Goal: Information Seeking & Learning: Learn about a topic

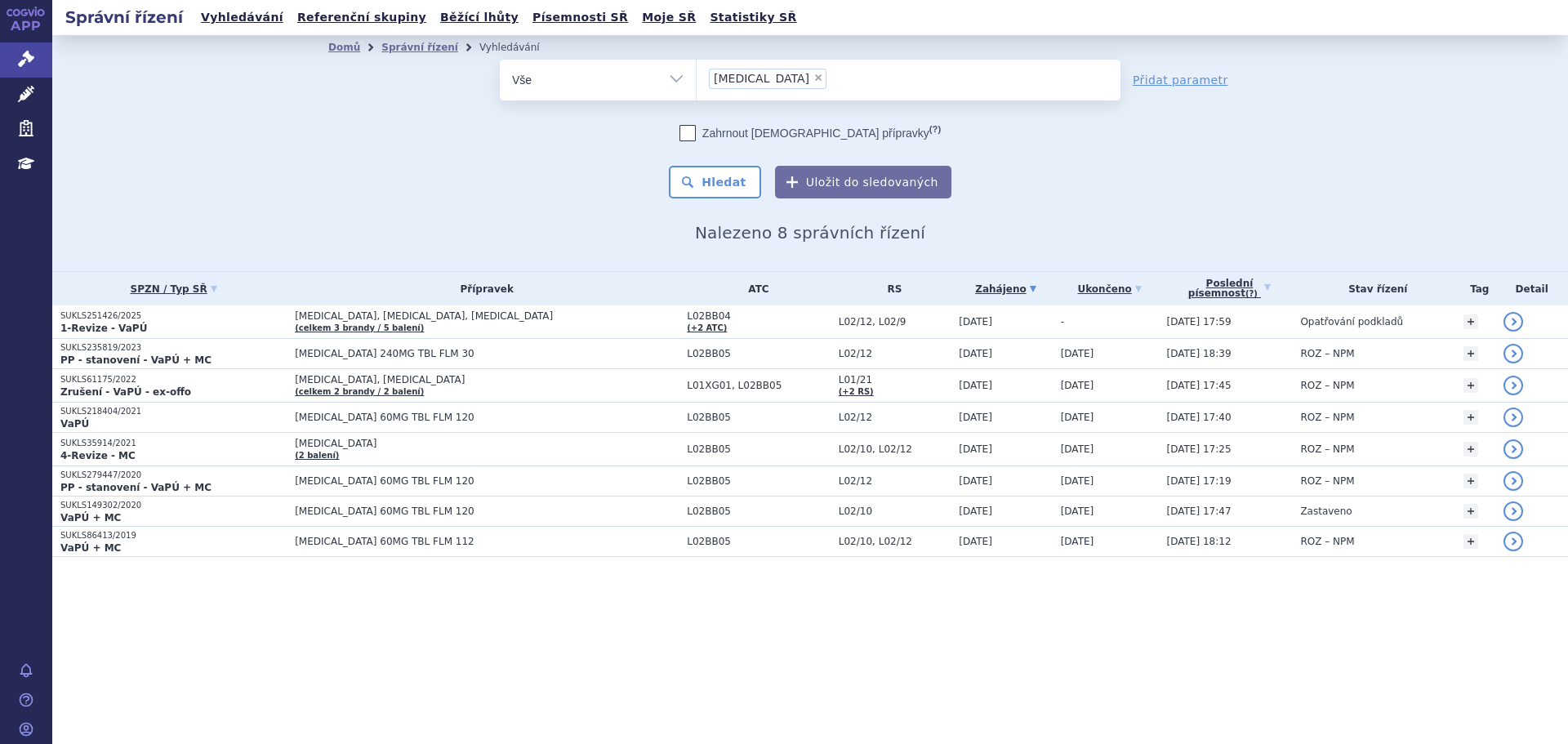
click at [197, 324] on p "1-Revize - VaPÚ" at bounding box center [173, 328] width 226 height 13
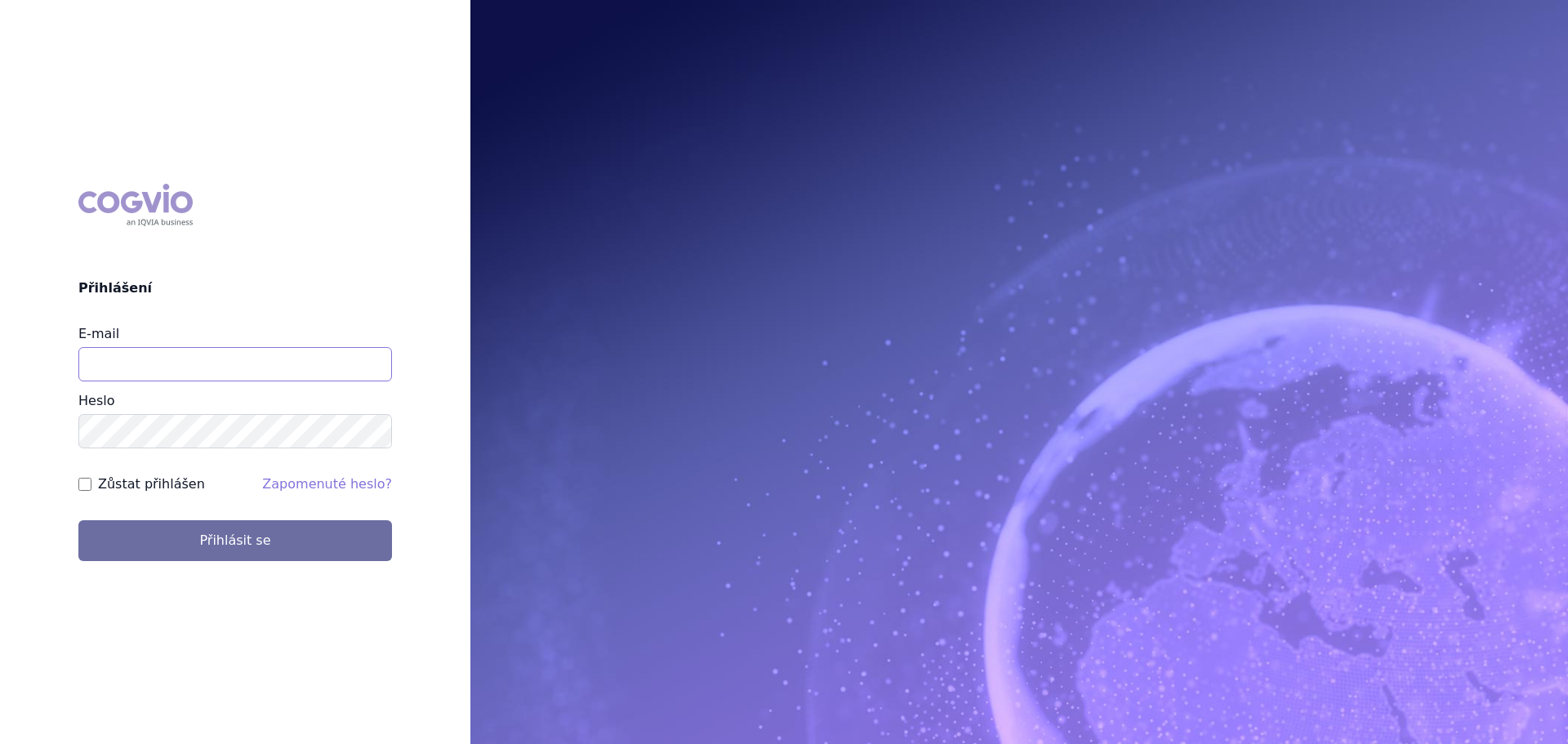
click at [206, 356] on input "E-mail" at bounding box center [236, 364] width 313 height 34
type input "veronika.damborska@vzp.cz"
click at [79, 520] on button "Přihlásit se" at bounding box center [236, 541] width 313 height 41
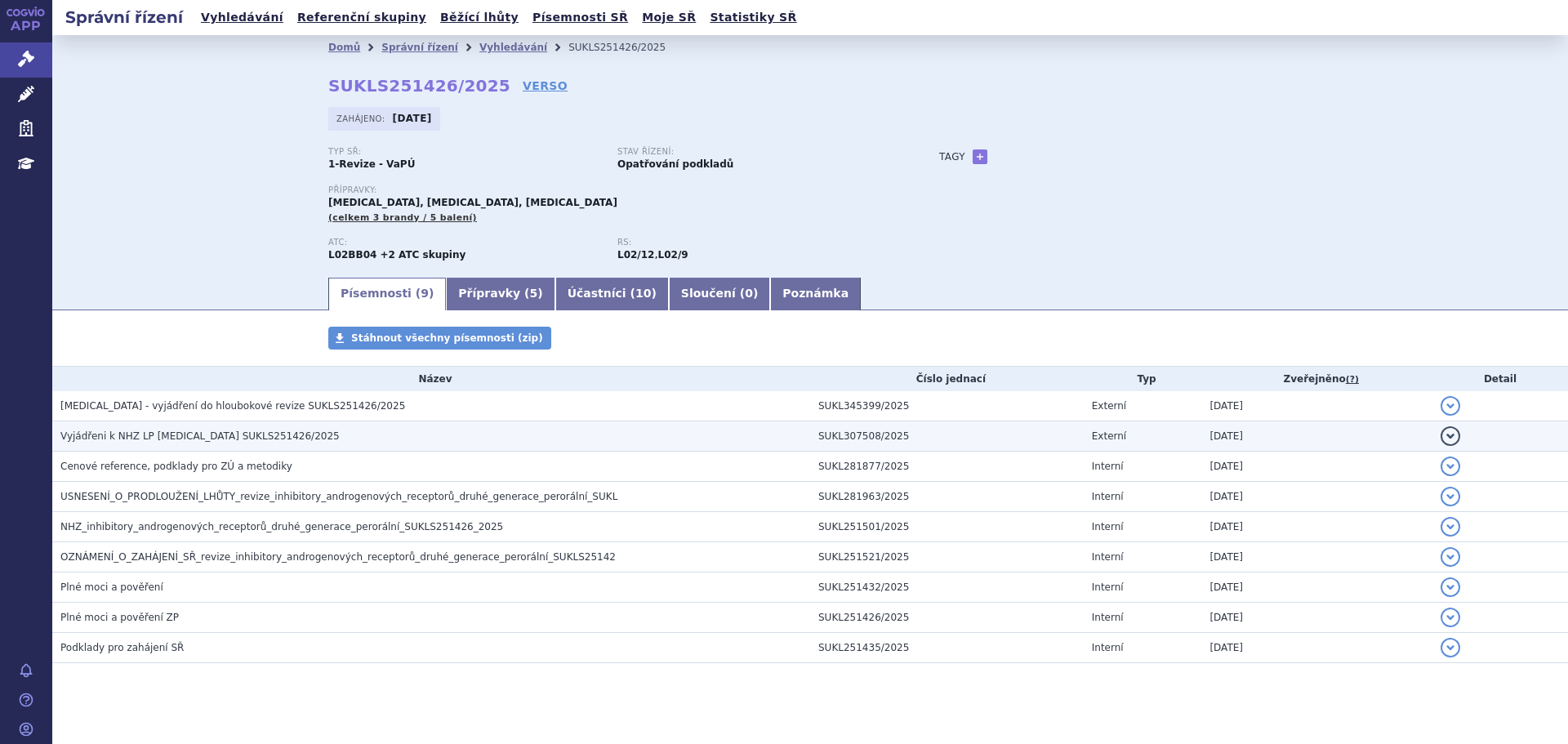
click at [185, 439] on span "Vyjádřeni k NHZ LP ERLEADA SUKLS251426/2025" at bounding box center [200, 436] width 280 height 11
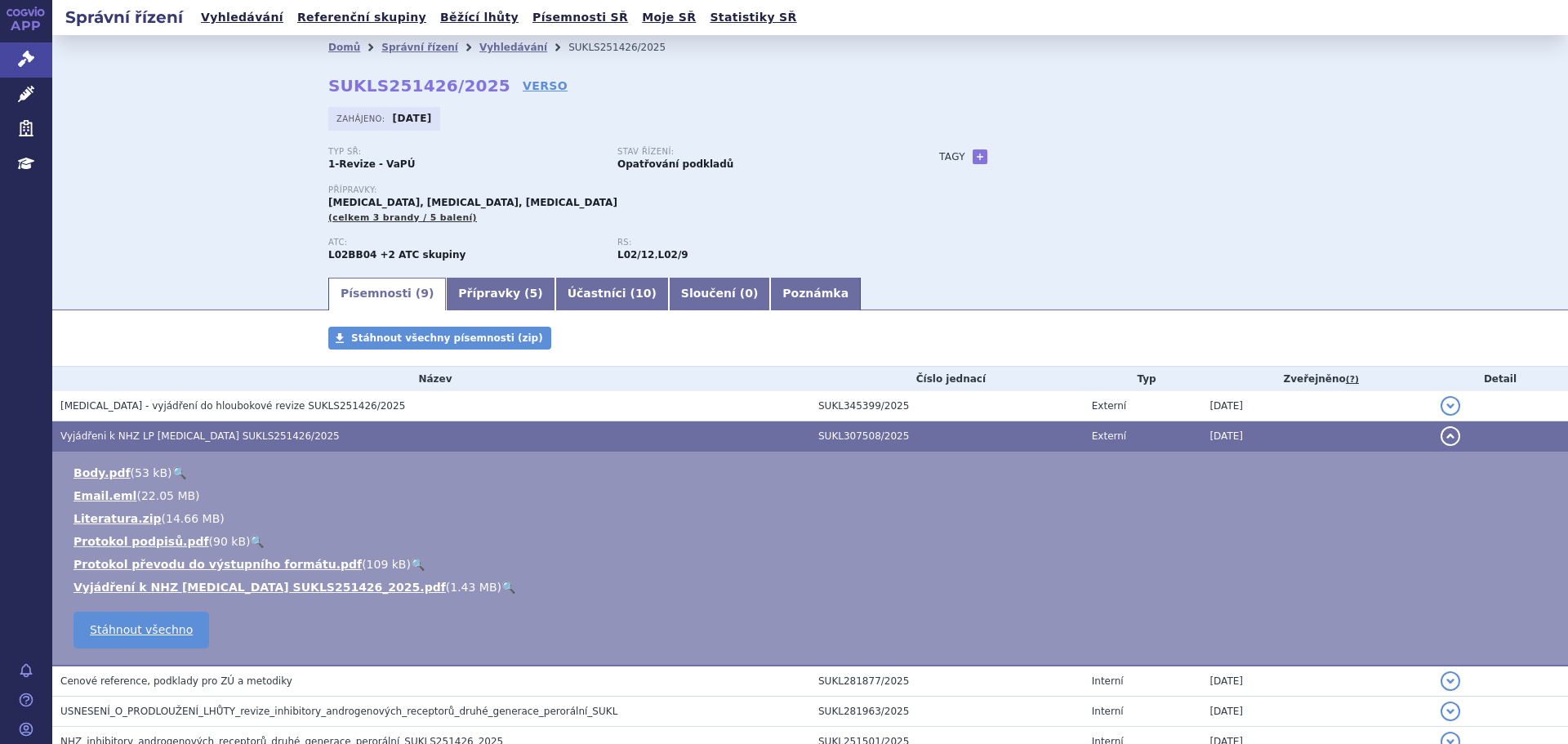
click at [501, 590] on link "🔍" at bounding box center [508, 587] width 14 height 13
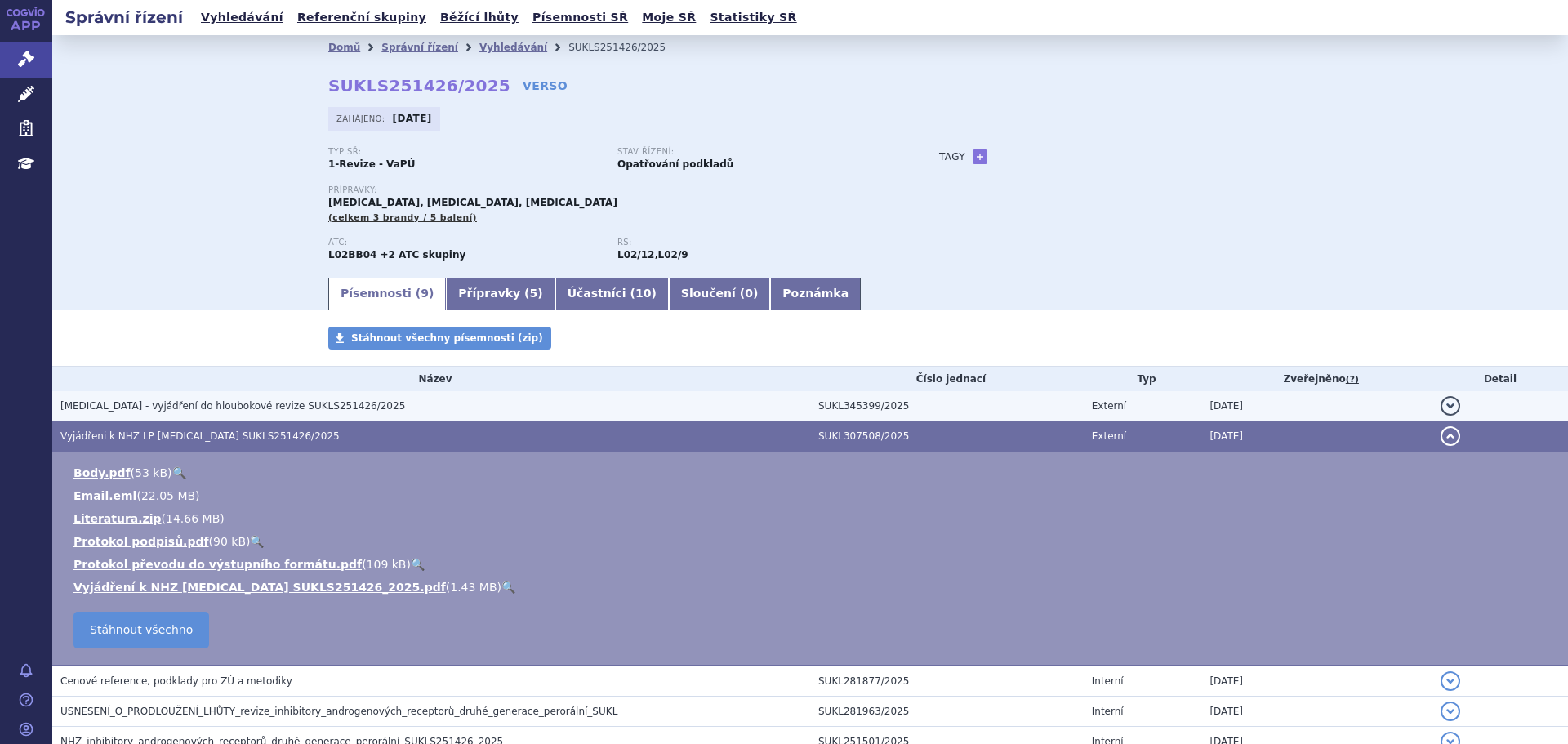
click at [165, 400] on span "Xtandi - vyjádření do hloubokové revize SUKLS251426/2025" at bounding box center [233, 406] width 345 height 11
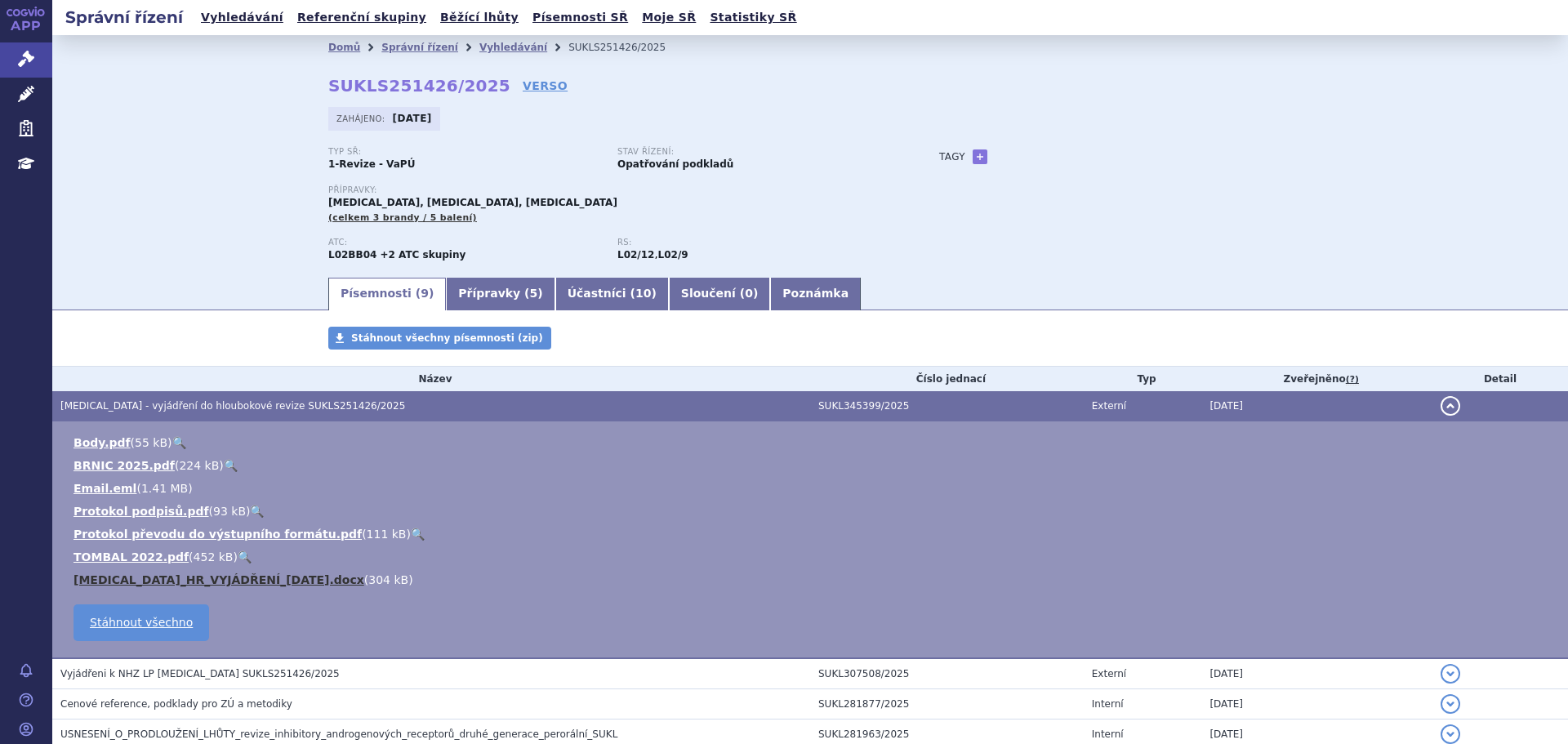
click at [204, 581] on link "XTANDI_HR_VYJÁDŘENÍ_2025-08-29.docx" at bounding box center [218, 580] width 291 height 13
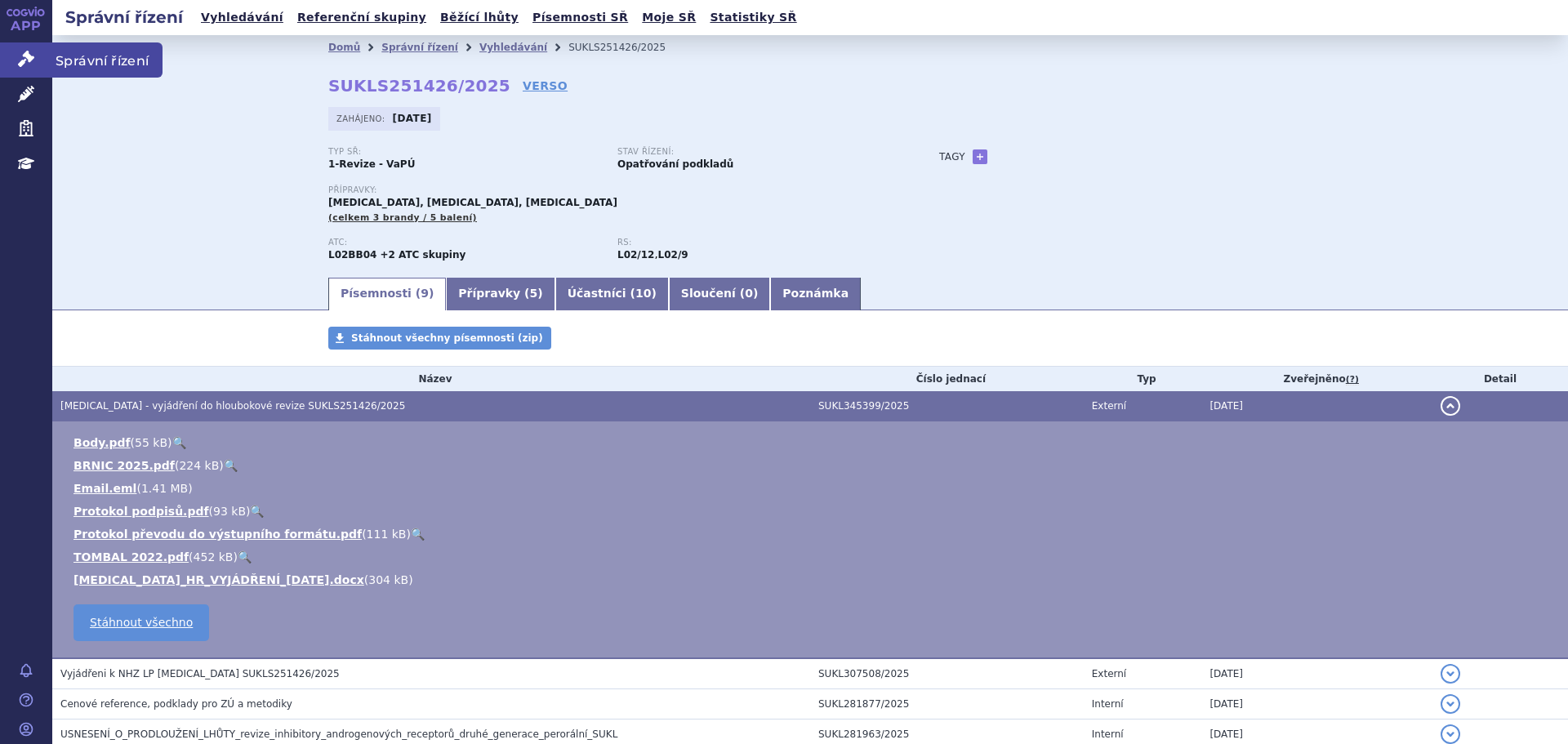
click at [27, 59] on icon at bounding box center [27, 59] width 16 height 16
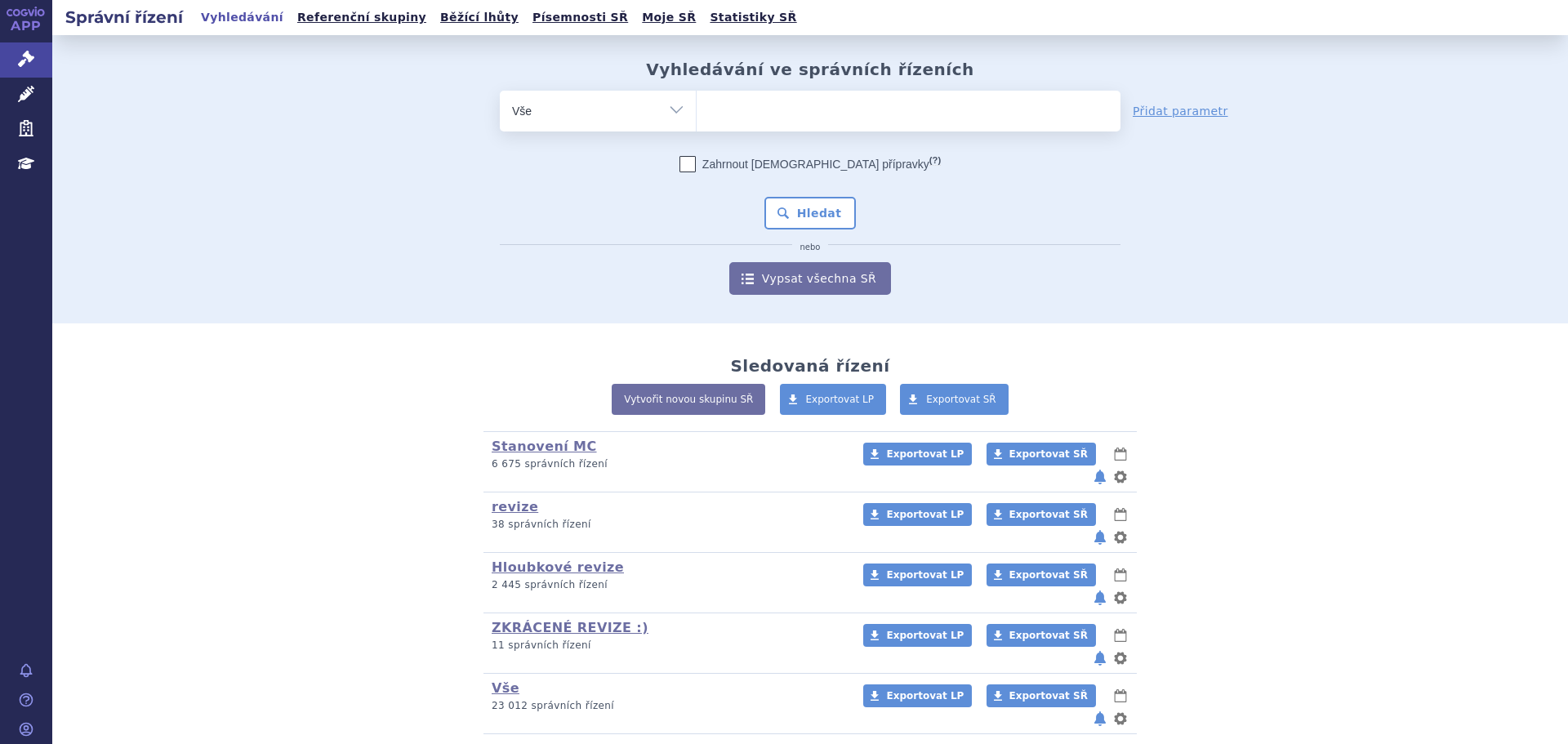
click at [718, 109] on ul at bounding box center [908, 107] width 424 height 34
click at [696, 109] on select at bounding box center [696, 110] width 1 height 41
type input "po"
type input "povo"
type input "povor"
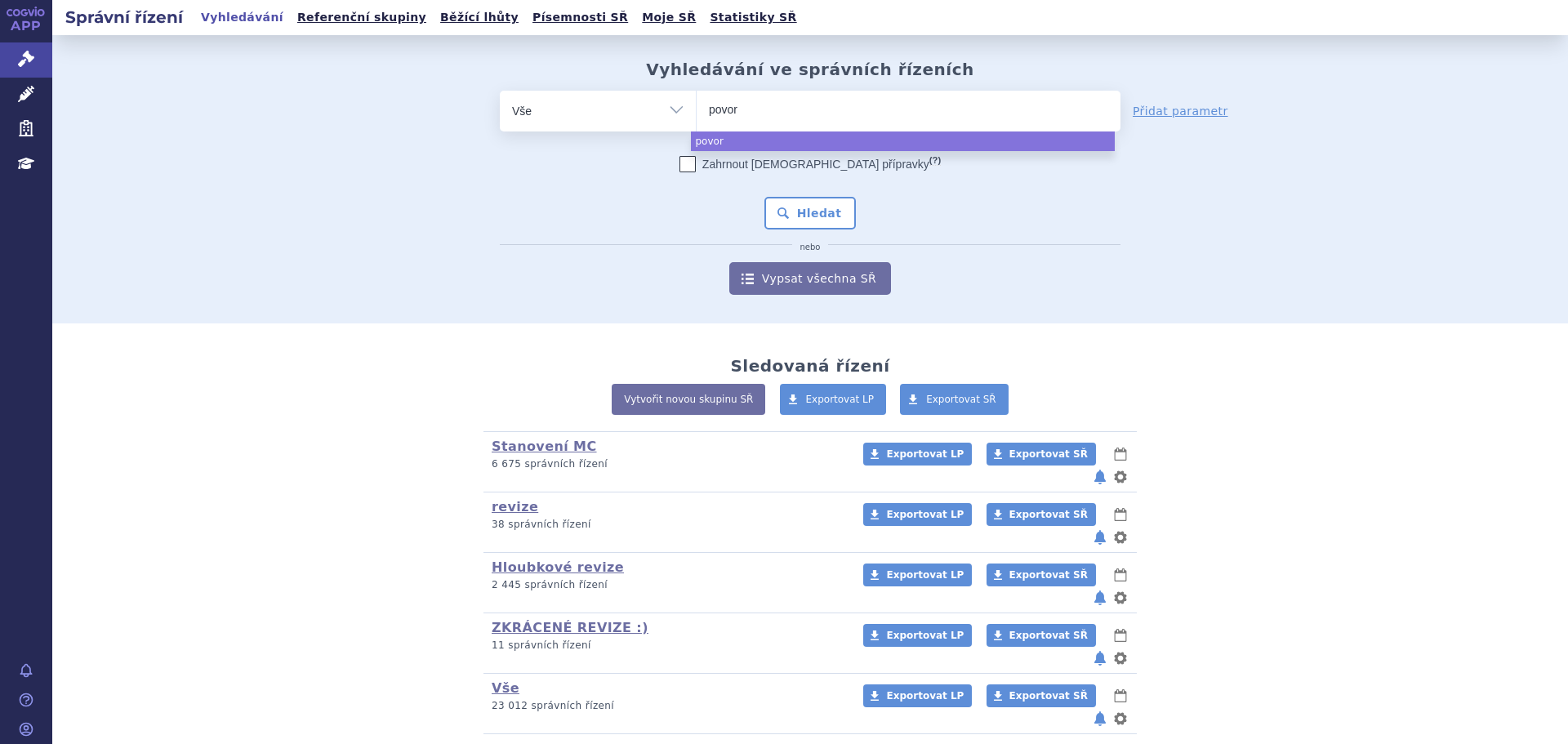
type input "povory"
click at [751, 102] on input "povory" at bounding box center [740, 109] width 60 height 20
select select "povory"
click at [757, 109] on span "×" at bounding box center [762, 108] width 10 height 10
click at [696, 109] on select "povory" at bounding box center [696, 110] width 1 height 41
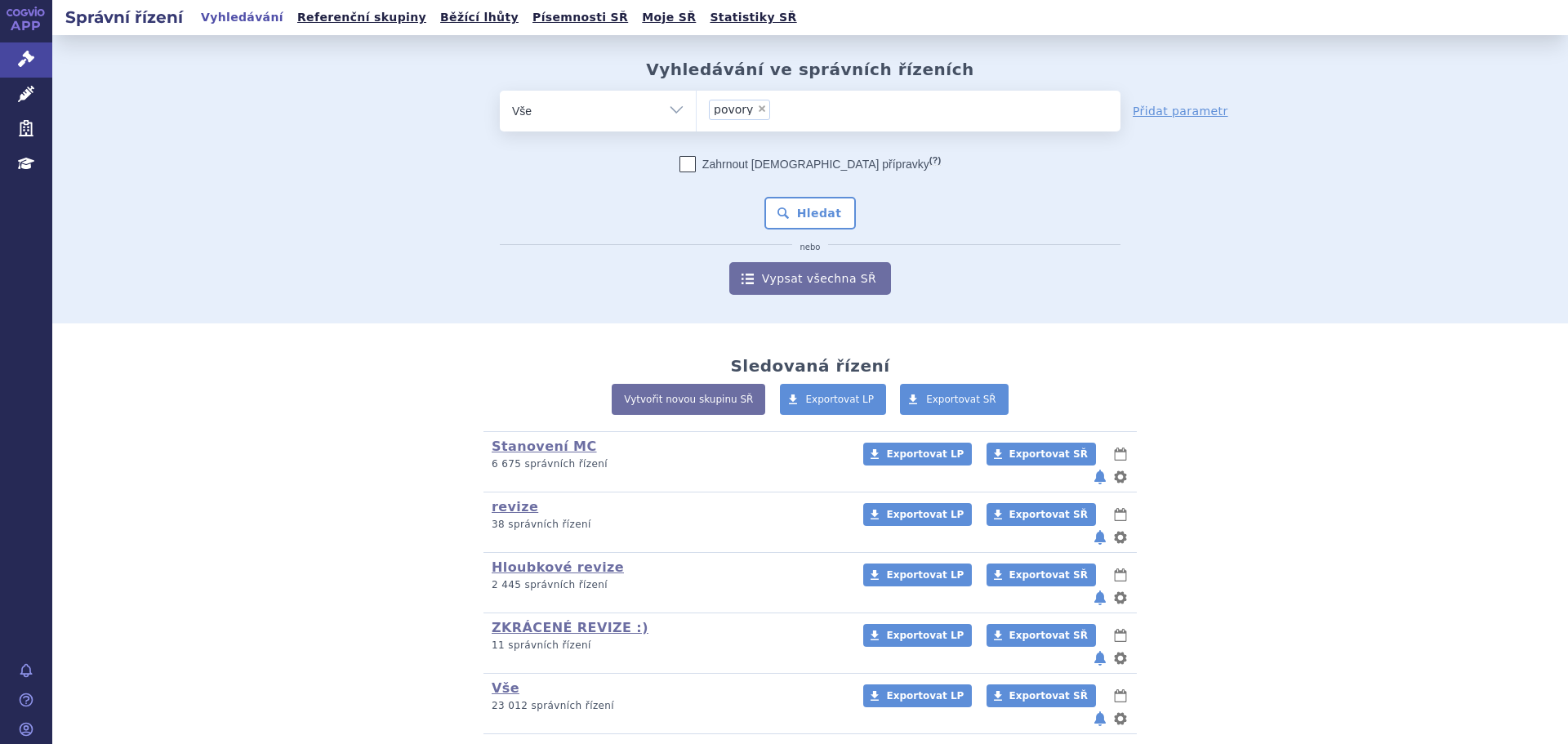
select select
type input "SUKLS184225/2023"
select select "SUKLS184225/2023"
click at [806, 192] on div "Zahrnout bratrské přípravky (?) * Pozor, hledání dle vyhledávacího parametru In…" at bounding box center [809, 225] width 620 height 139
click at [806, 200] on button "Hledat" at bounding box center [810, 213] width 93 height 33
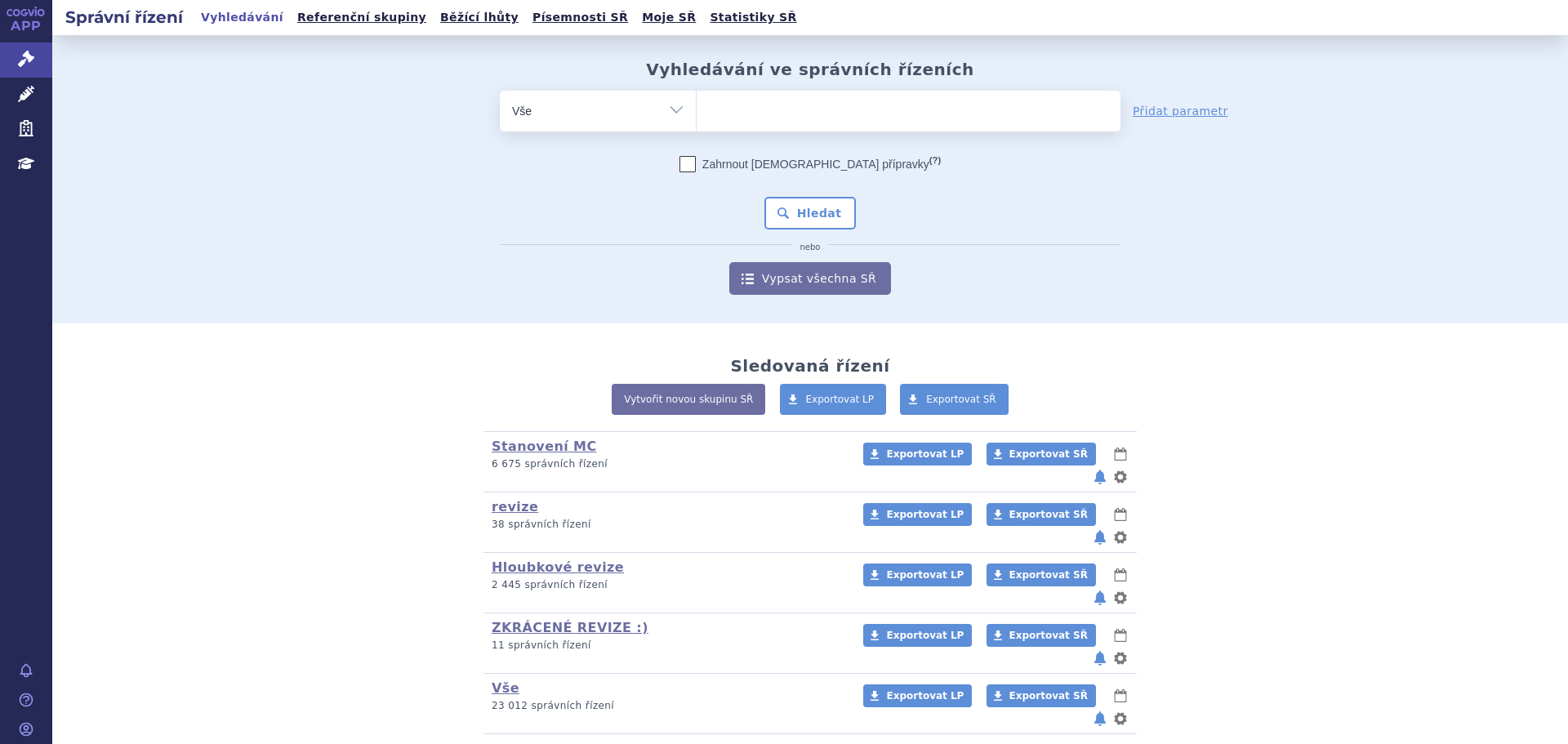
click at [725, 114] on ul at bounding box center [908, 107] width 424 height 34
click at [696, 114] on select at bounding box center [696, 110] width 1 height 41
drag, startPoint x: 763, startPoint y: 109, endPoint x: 824, endPoint y: 115, distance: 61.3
click at [763, 111] on ul at bounding box center [908, 107] width 424 height 34
click at [696, 111] on select at bounding box center [696, 110] width 1 height 41
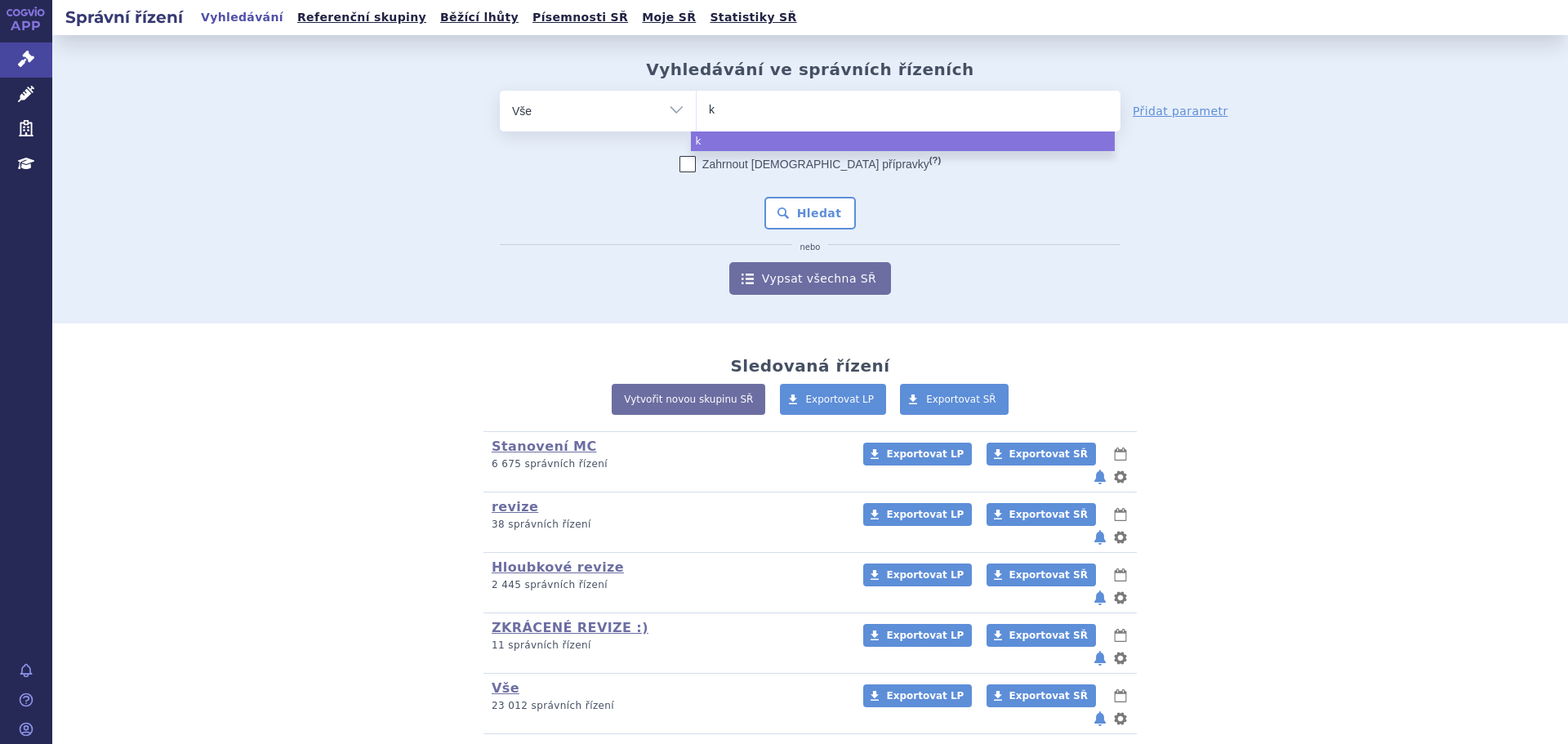
type input "ky"
type input "kyn"
type input "kynt"
type input "kynth"
type input "kyntheu"
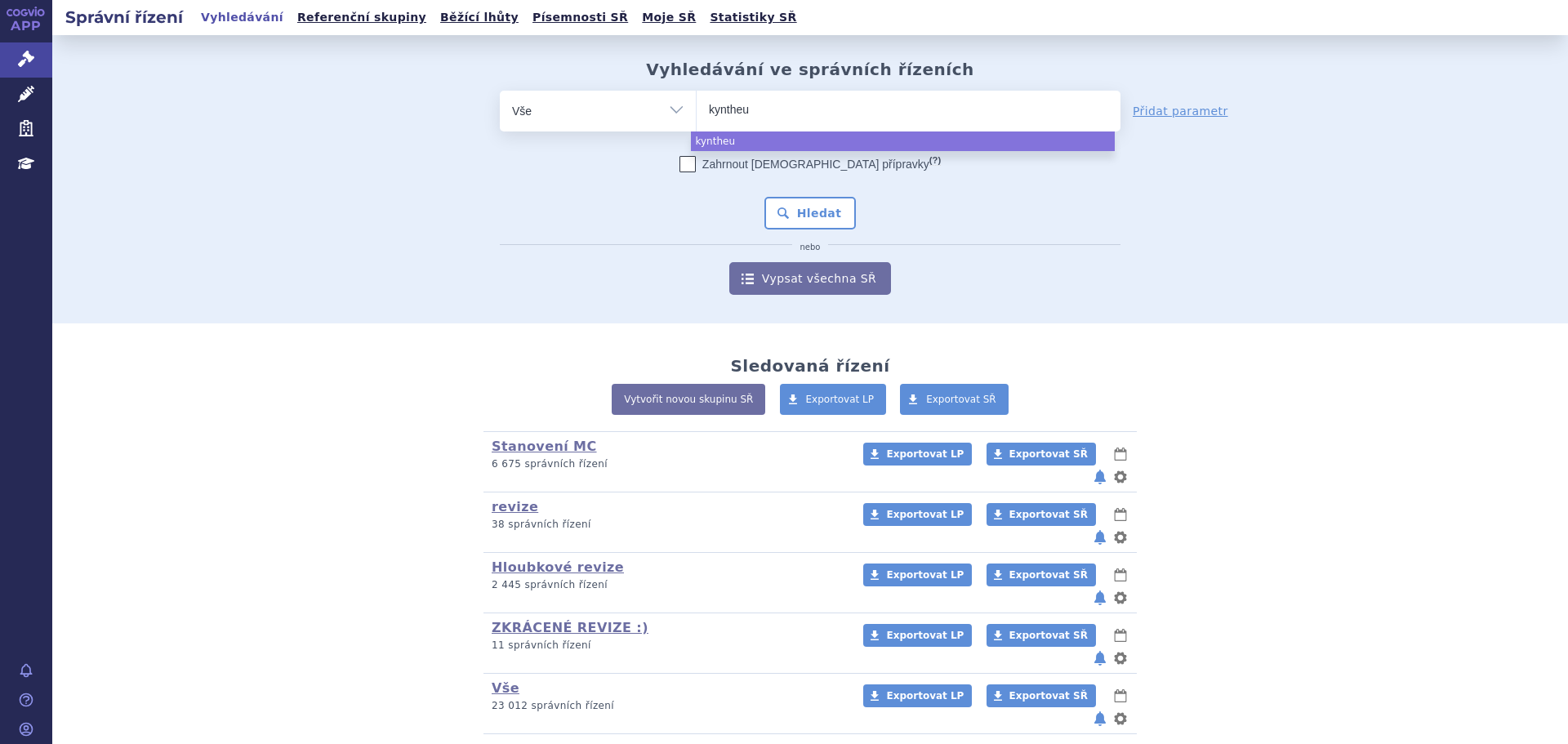
type input "kyntheum"
select select "kyntheum"
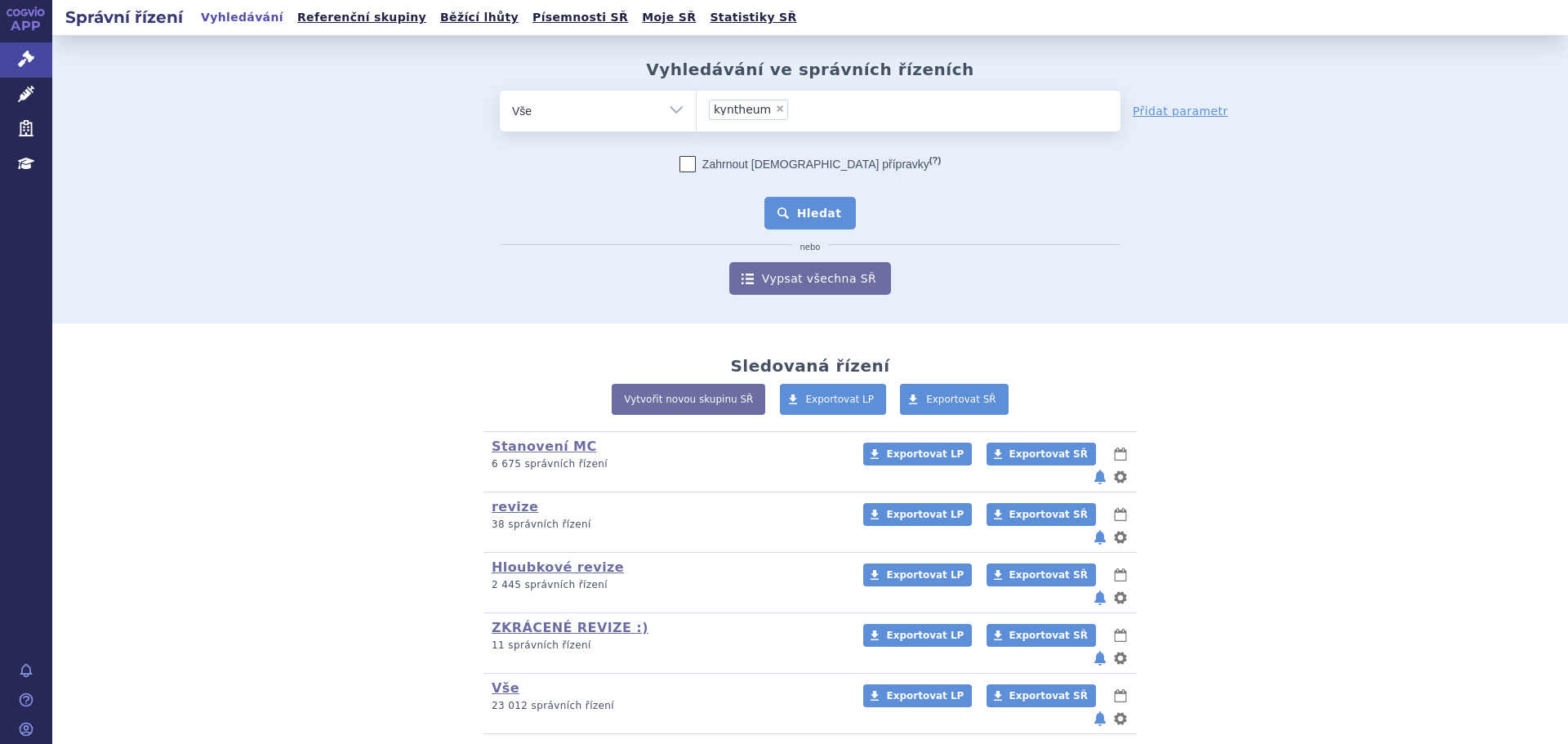
click at [795, 205] on button "Hledat" at bounding box center [810, 213] width 93 height 33
click at [784, 131] on span at bounding box center [908, 111] width 424 height 41
click at [696, 131] on select at bounding box center [696, 110] width 1 height 41
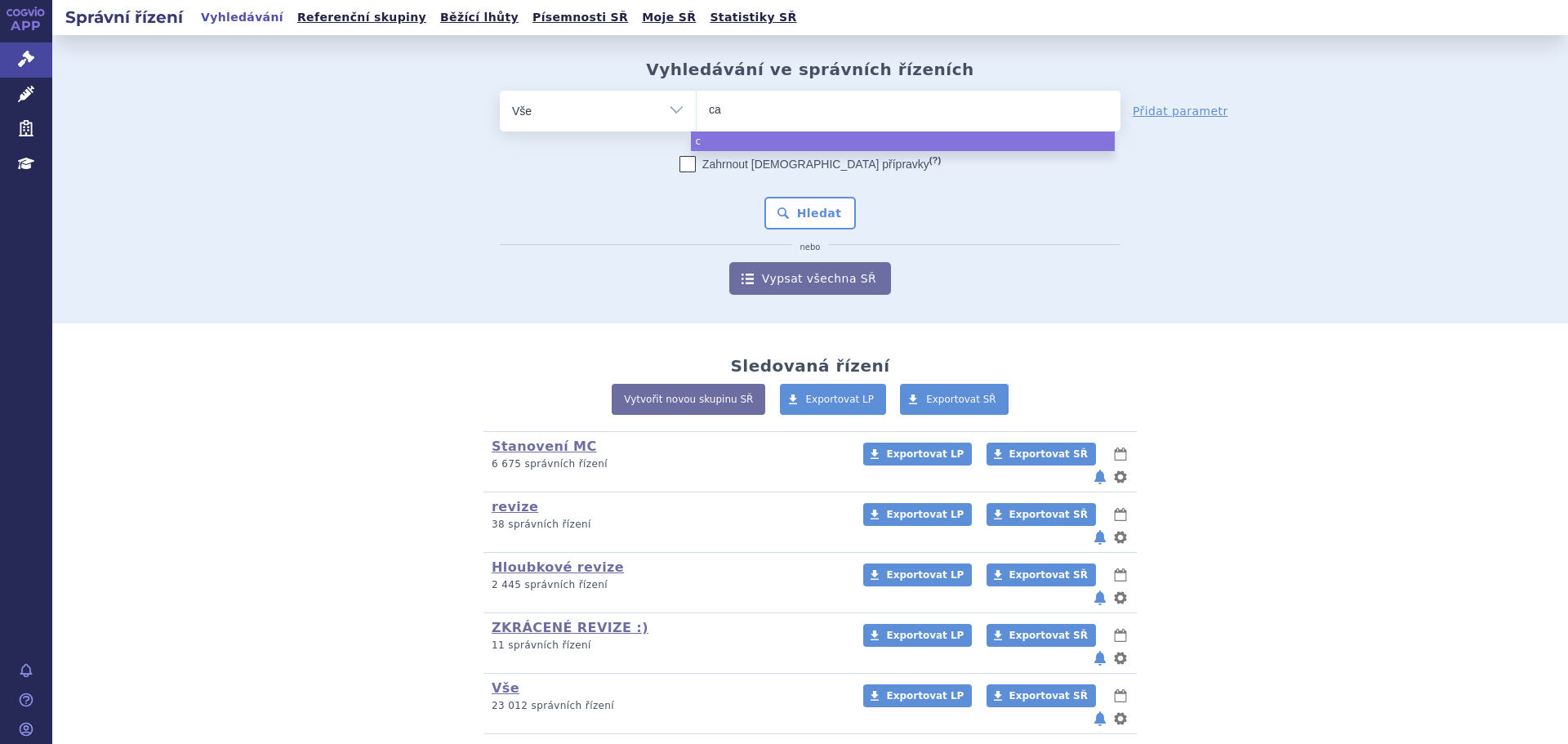
type input "cal"
type input "calq"
type input "calqu"
type input "calquen"
type input "calquenc"
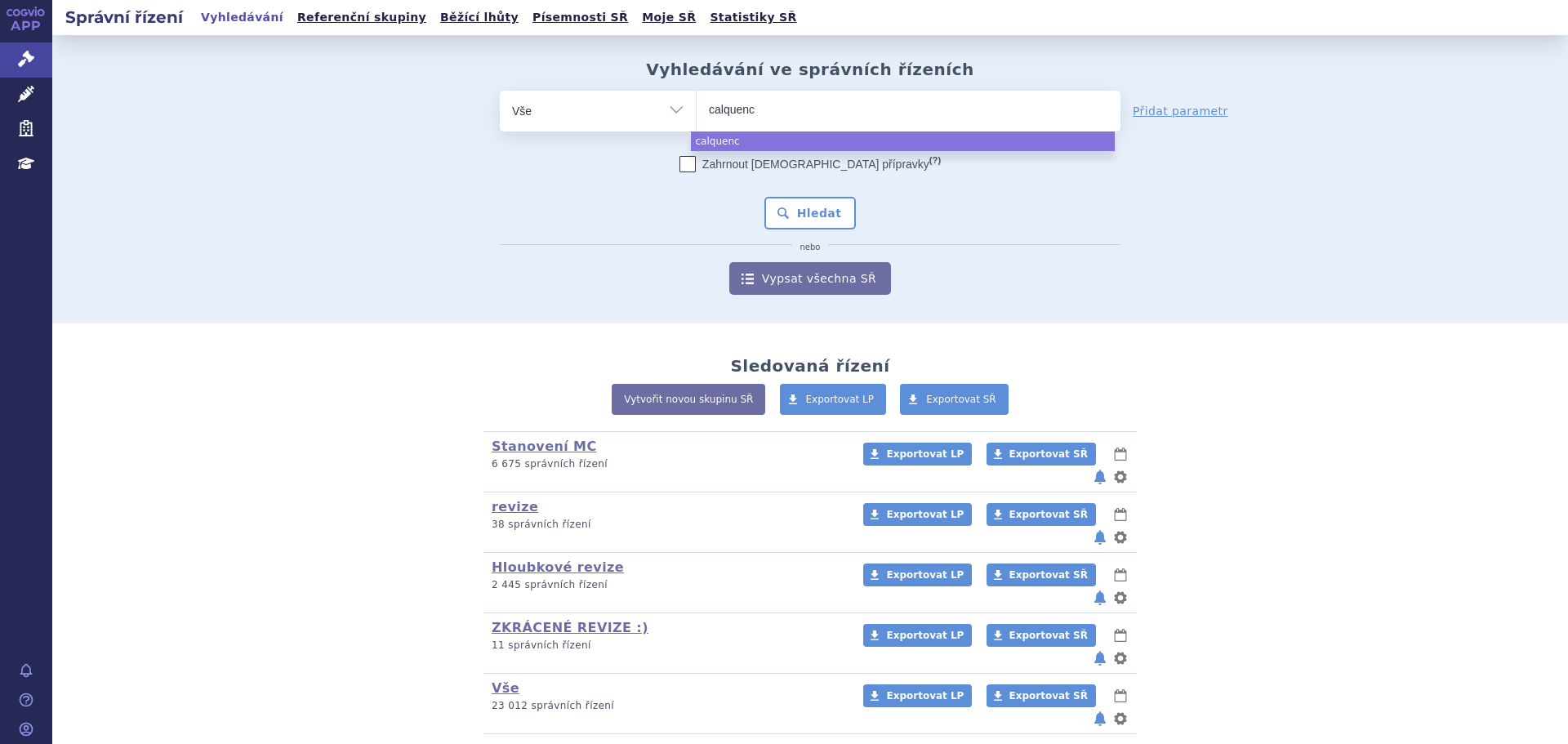
type input "calquence"
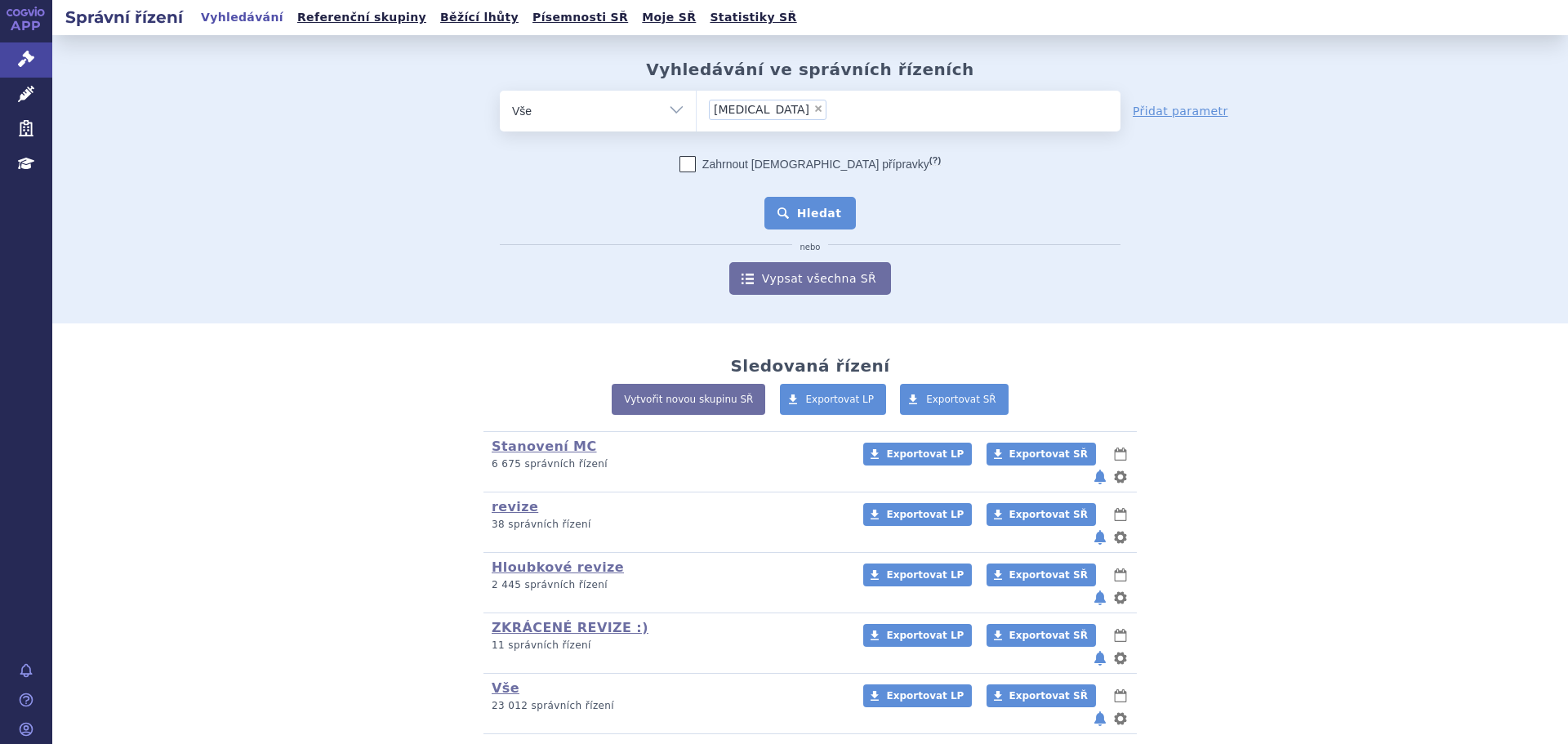
select select "calquence"
click at [827, 213] on button "Hledat" at bounding box center [810, 213] width 93 height 33
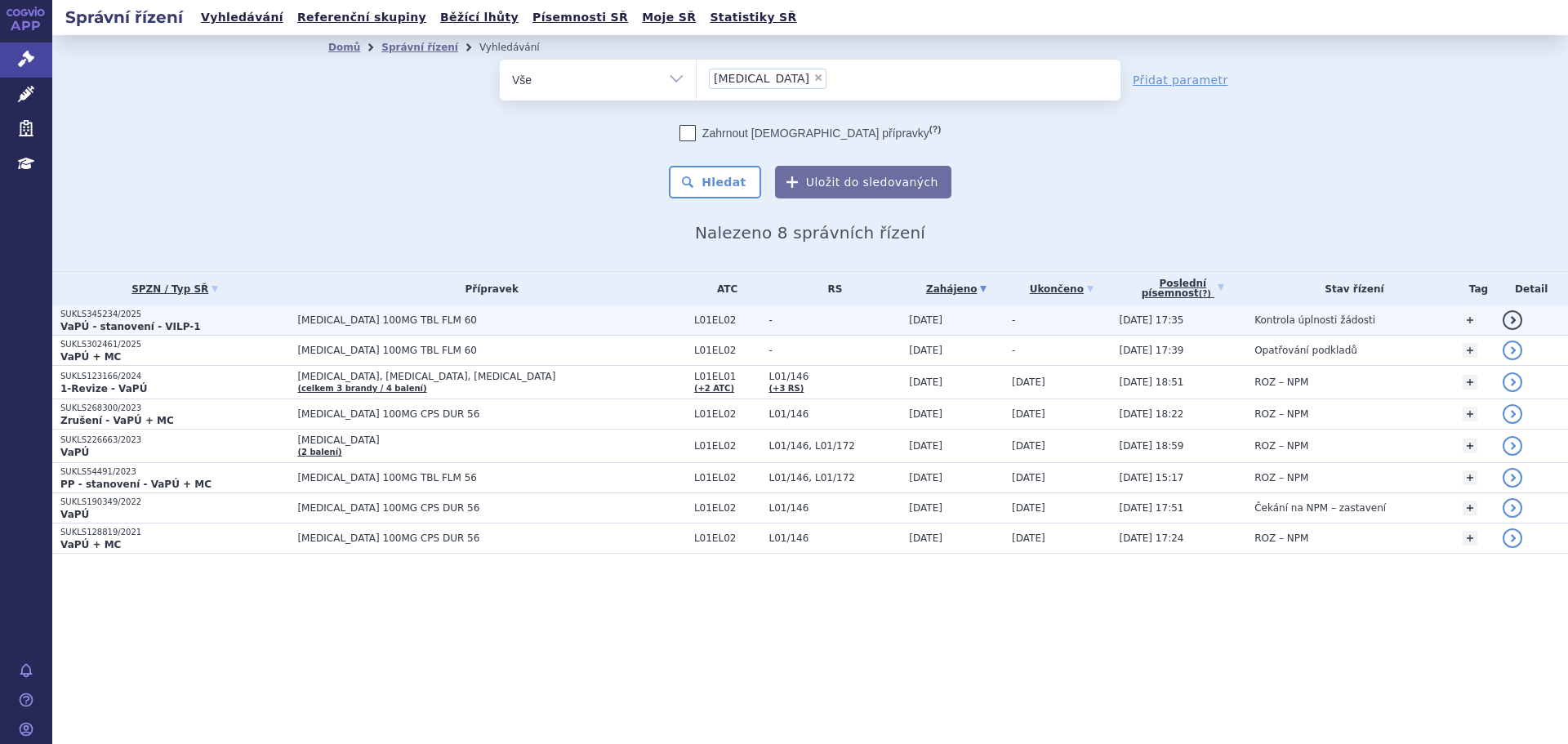
click at [506, 319] on span "[MEDICAL_DATA] 100MG TBL FLM 60" at bounding box center [490, 320] width 388 height 11
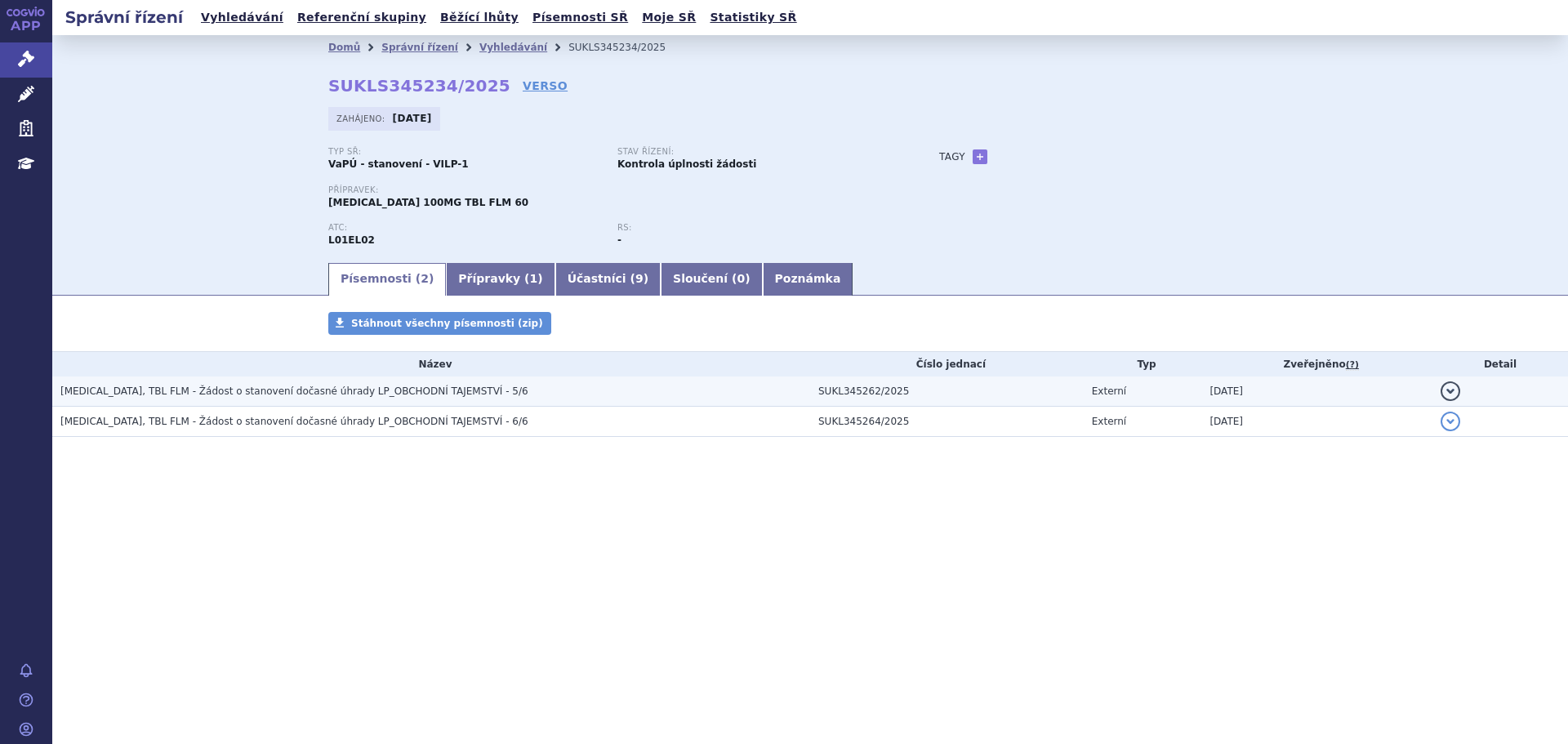
click at [514, 389] on h3 "CALQUENCE, TBL FLM - Žádost o stanovení dočasné úhrady LP_OBCHODNÍ TAJEMSTVÍ - …" at bounding box center [435, 391] width 750 height 16
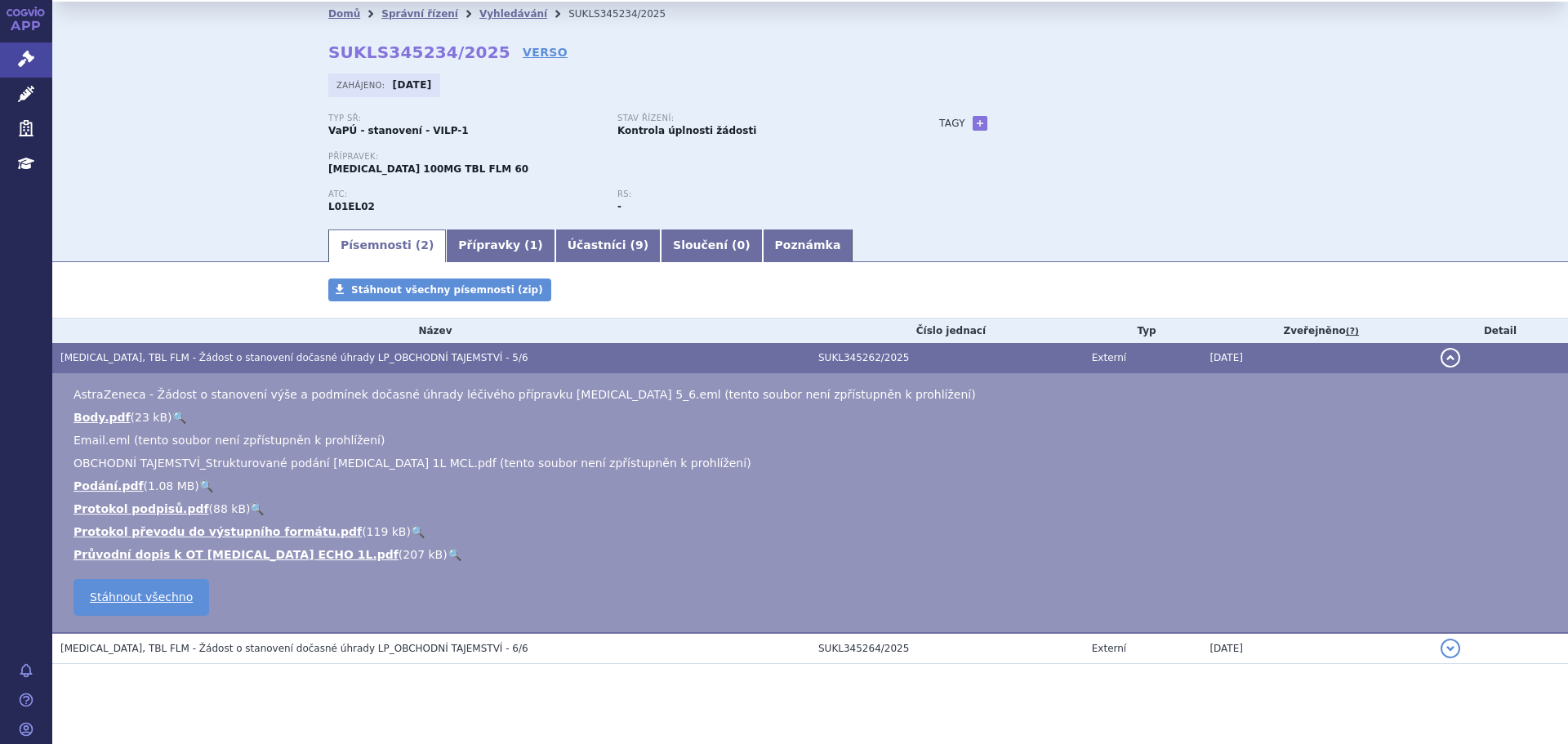
scroll to position [51, 0]
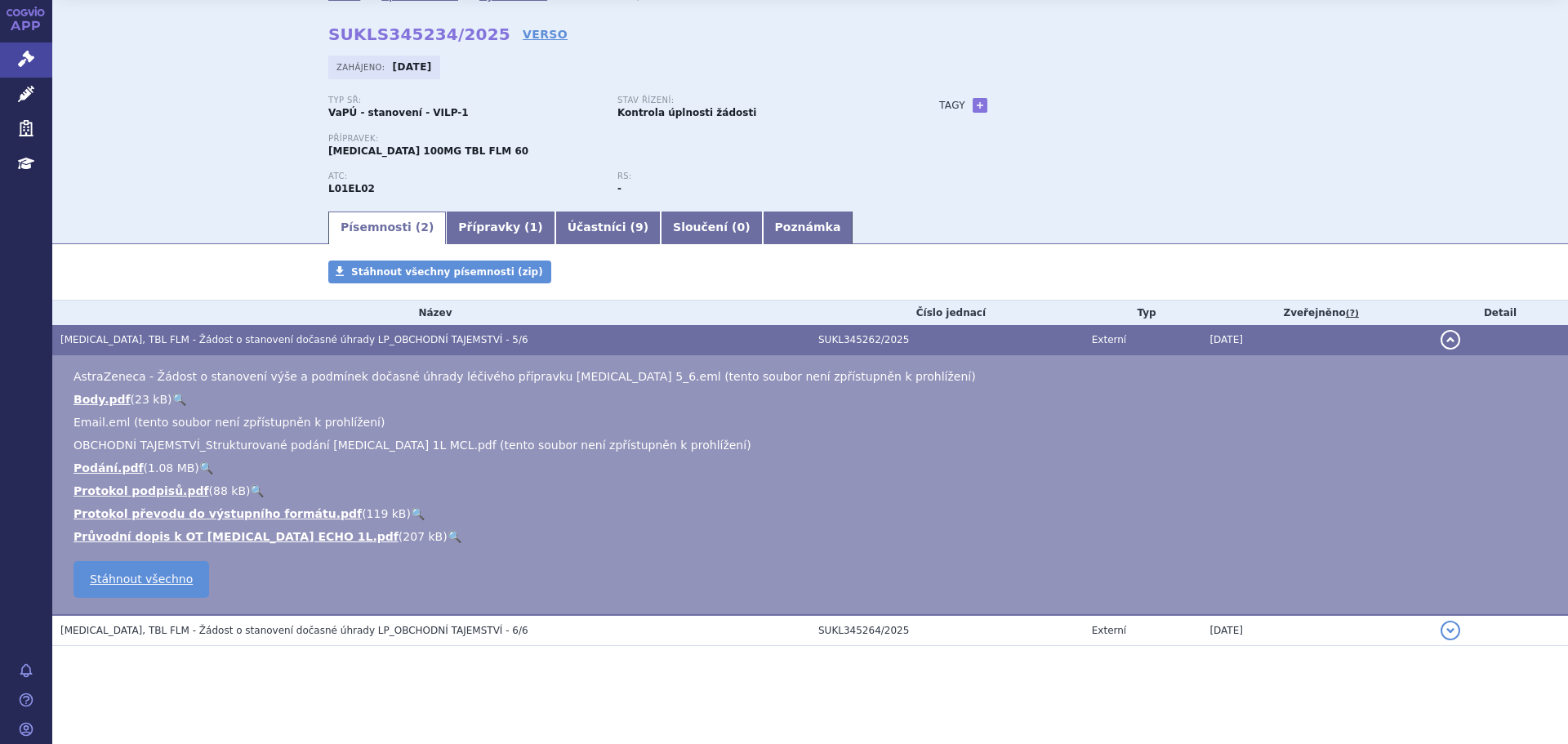
click at [447, 539] on link "🔍" at bounding box center [454, 536] width 14 height 13
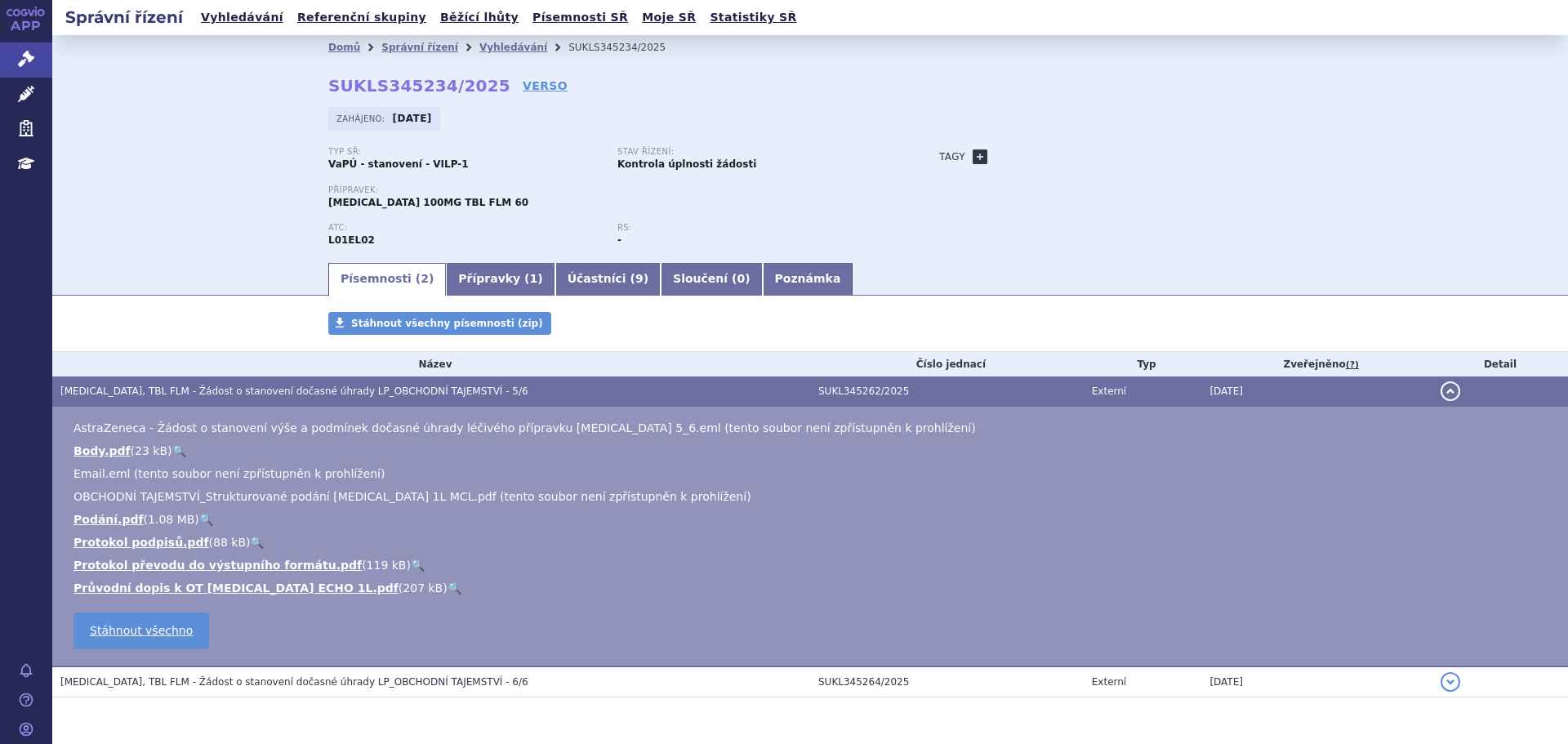
click at [972, 150] on link "+" at bounding box center [980, 157] width 15 height 15
click at [1038, 154] on span at bounding box center [1054, 157] width 117 height 21
type input "lymfom MCL"
click at [1137, 149] on button "Přidat" at bounding box center [1136, 156] width 41 height 19
click at [916, 253] on div "Typ SŘ: VaPÚ - stanovení - VILP-1 Stav řízení: Kontrola úplnosti žádosti Přípra…" at bounding box center [810, 203] width 964 height 114
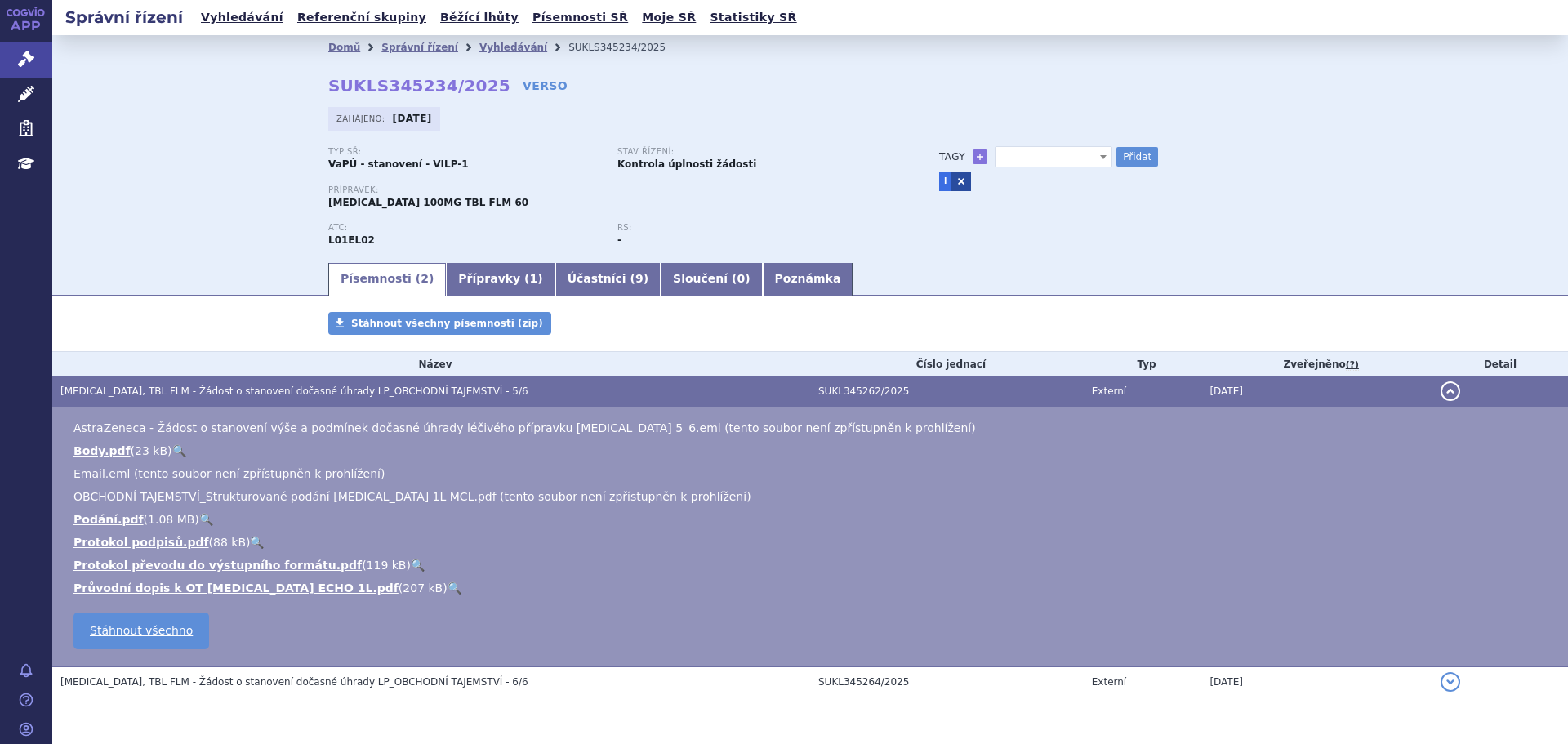
click at [951, 177] on link at bounding box center [960, 181] width 19 height 19
click at [1011, 154] on span "lymfom MCL" at bounding box center [1054, 157] width 117 height 21
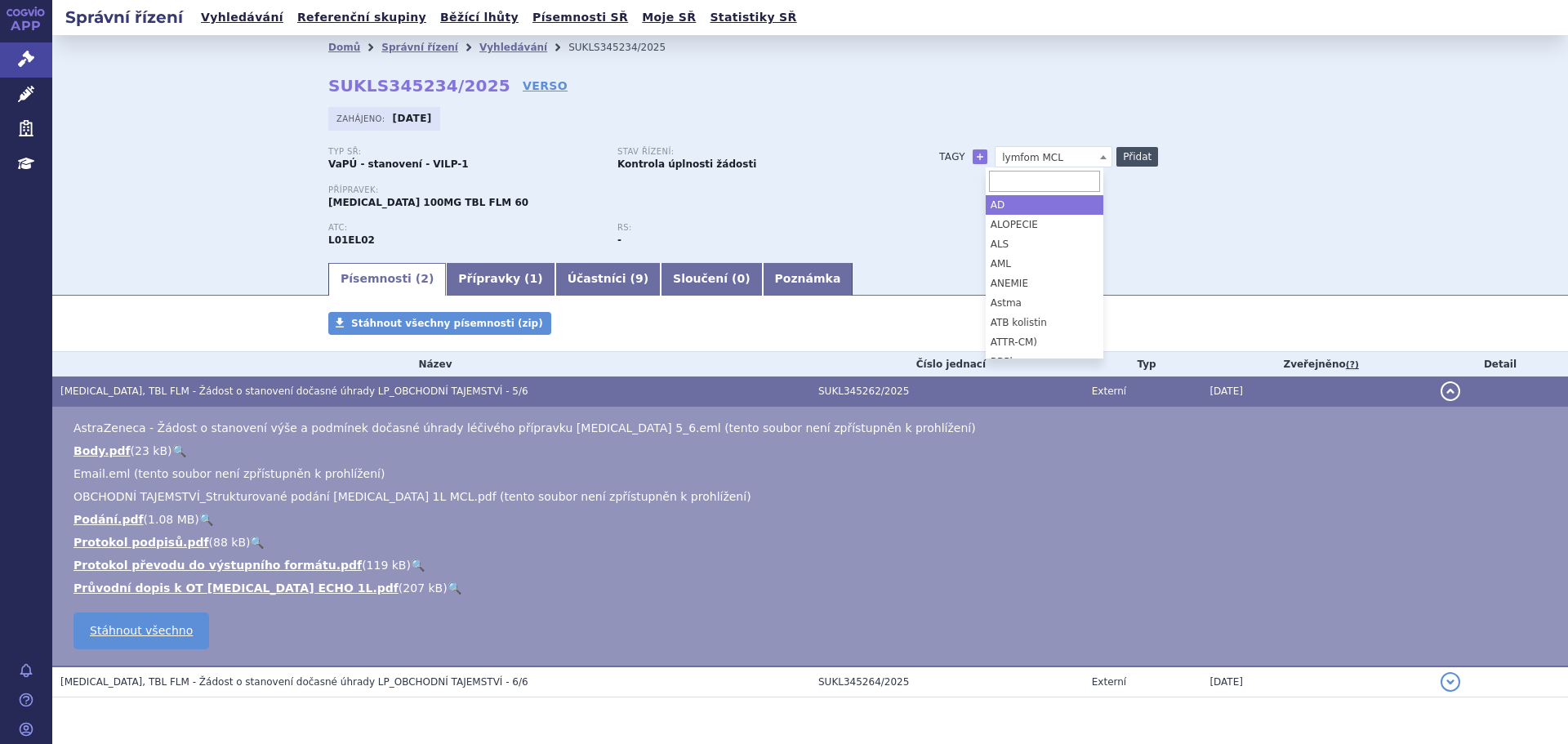
click at [1137, 153] on button "Přidat" at bounding box center [1136, 156] width 41 height 19
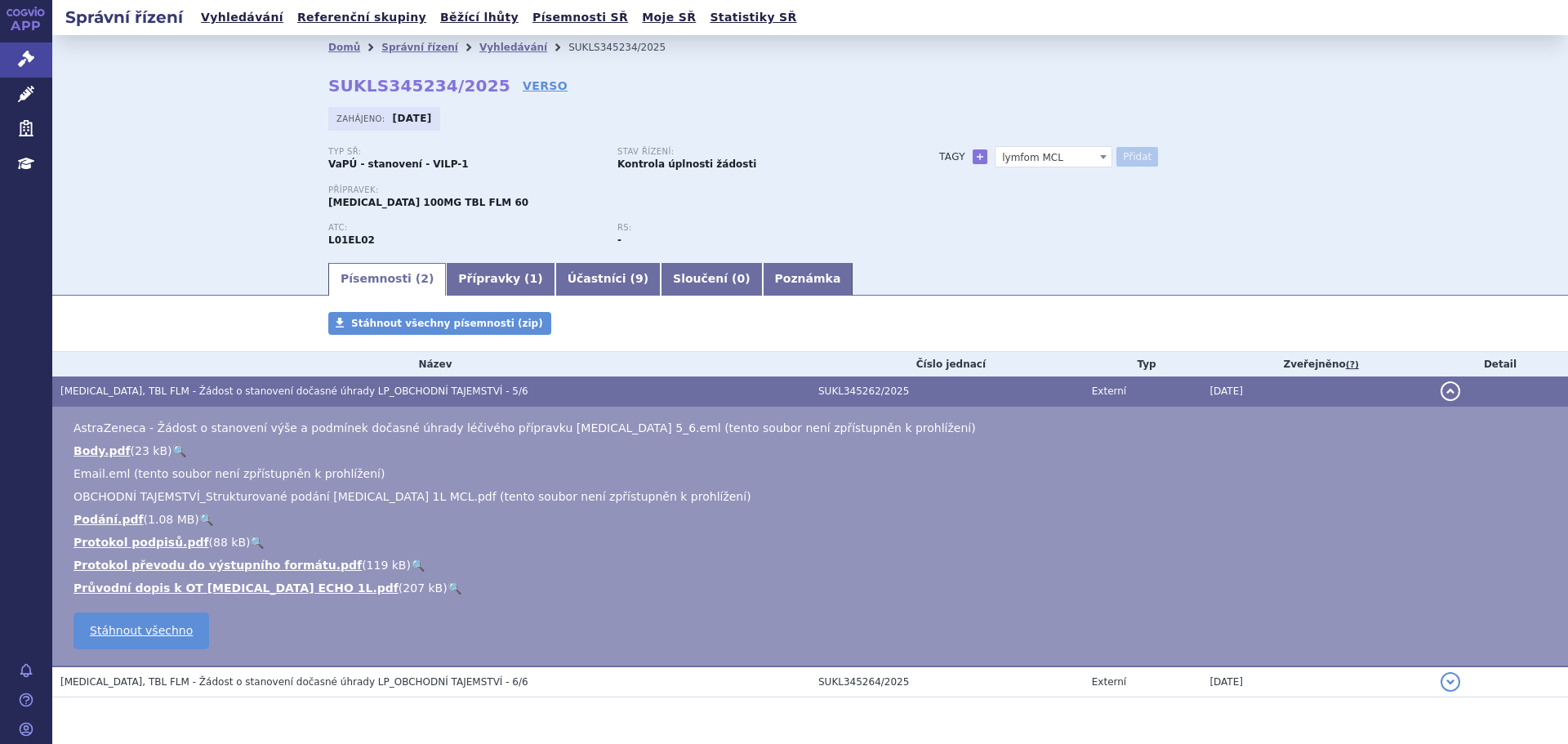
select select
drag, startPoint x: 1066, startPoint y: 252, endPoint x: 1053, endPoint y: 246, distance: 14.3
click at [1064, 248] on div "Typ SŘ: VaPÚ - stanovení - VILP-1 Stav řízení: Kontrola úplnosti žádosti Přípra…" at bounding box center [810, 203] width 964 height 114
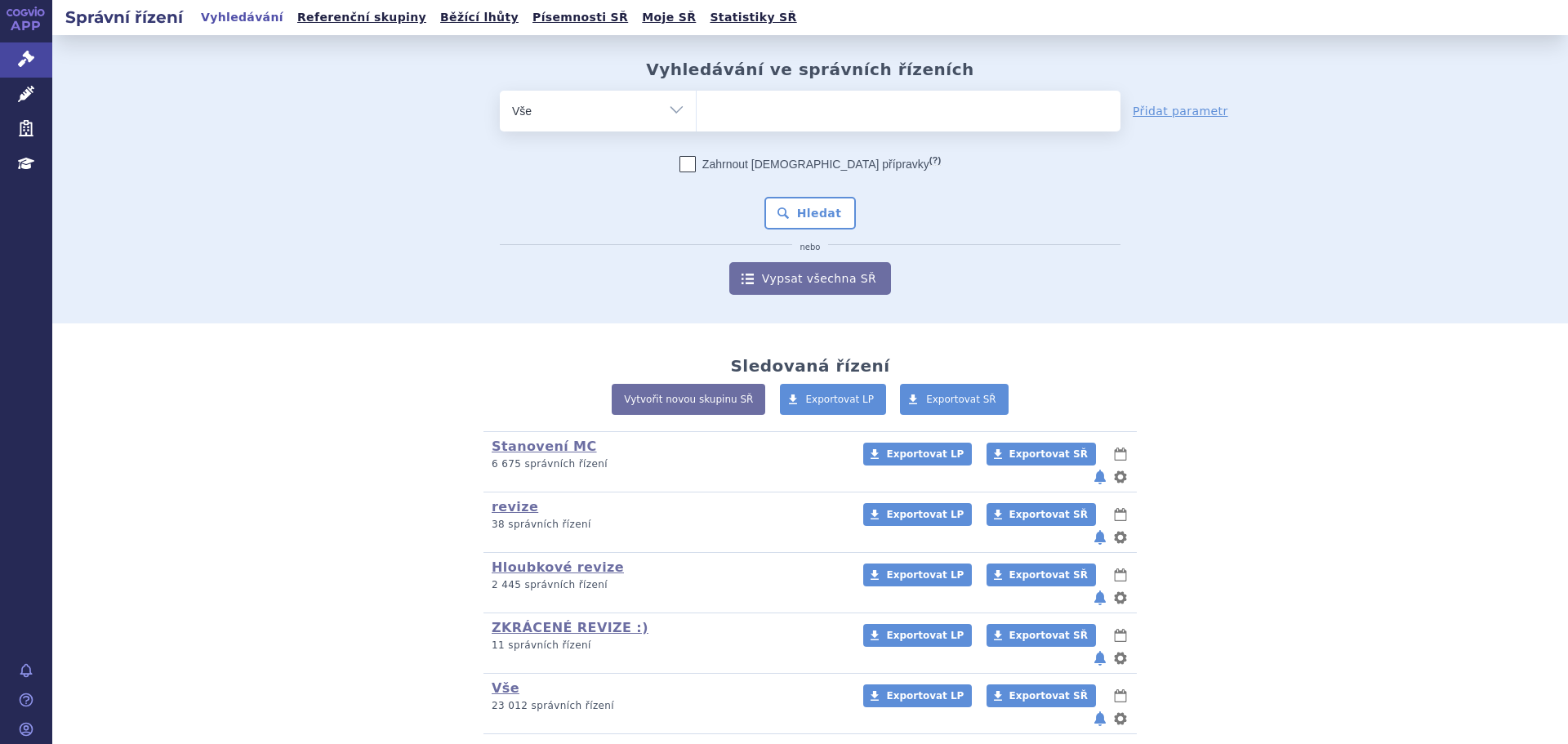
click at [714, 113] on ul at bounding box center [908, 107] width 424 height 34
click at [696, 113] on select at bounding box center [696, 110] width 1 height 41
paste input "[MEDICAL_DATA]"
type input "[MEDICAL_DATA]"
select select "[MEDICAL_DATA]"
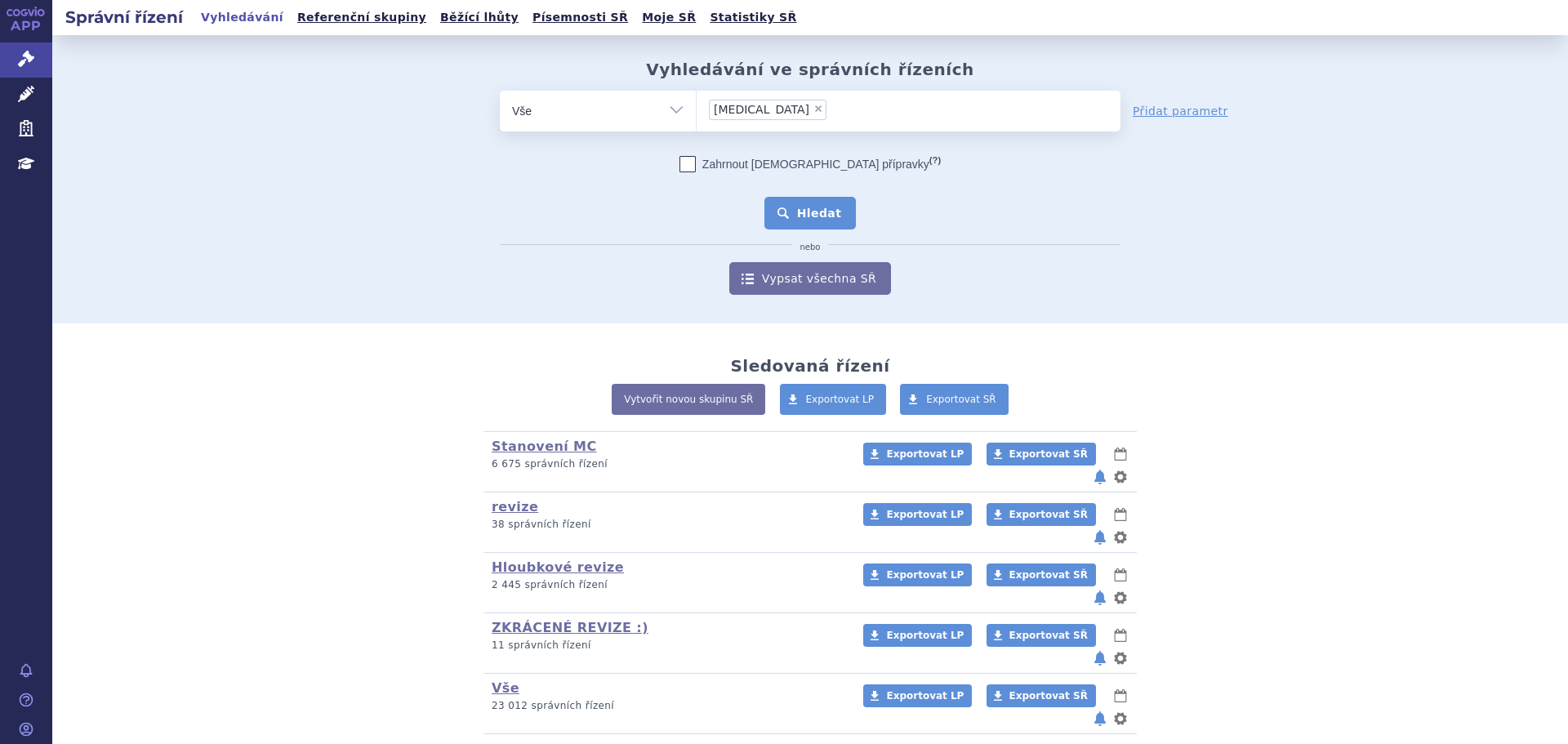
click at [795, 228] on button "Hledat" at bounding box center [810, 213] width 93 height 33
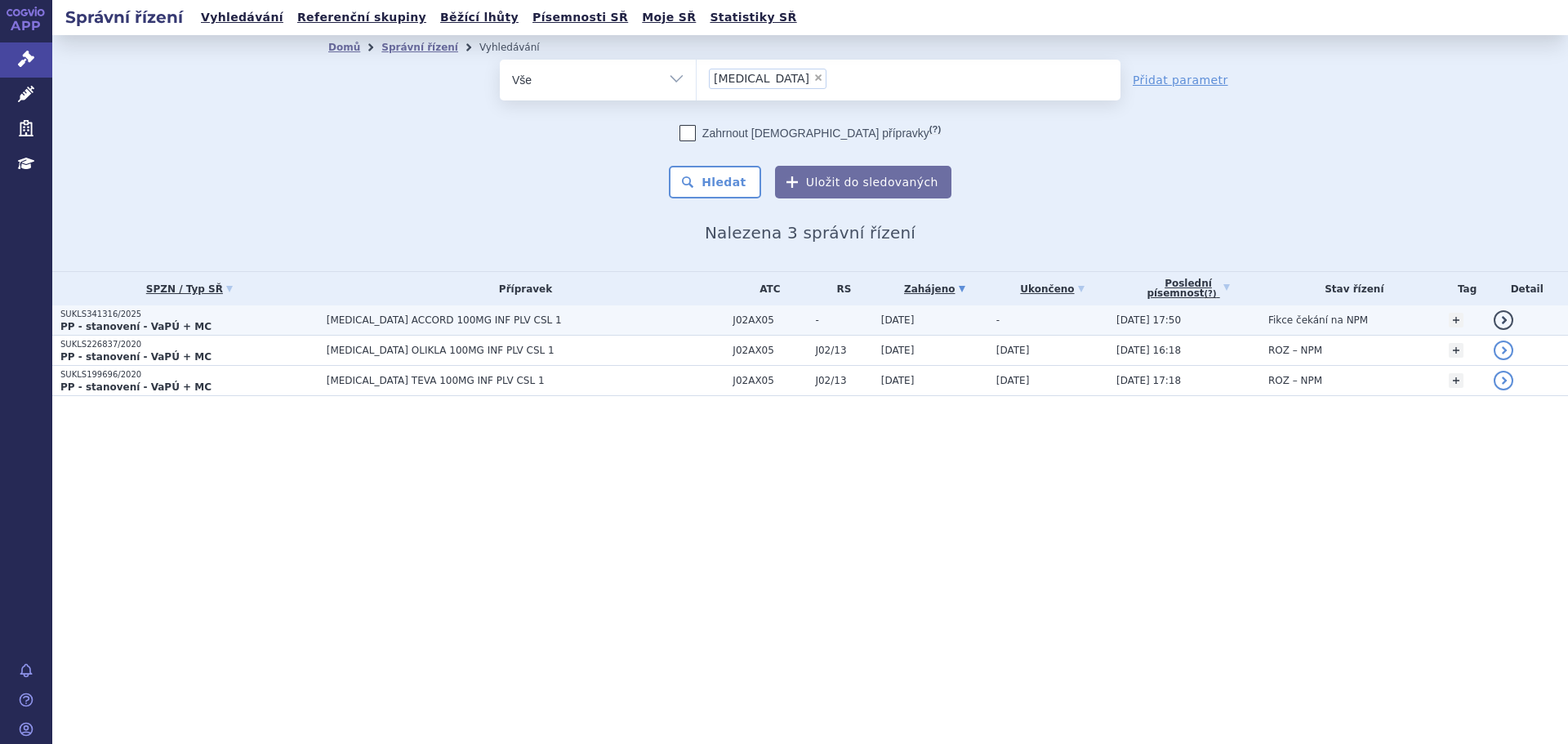
click at [529, 312] on td "[MEDICAL_DATA] ACCORD 100MG INF PLV CSL 1" at bounding box center [522, 320] width 407 height 30
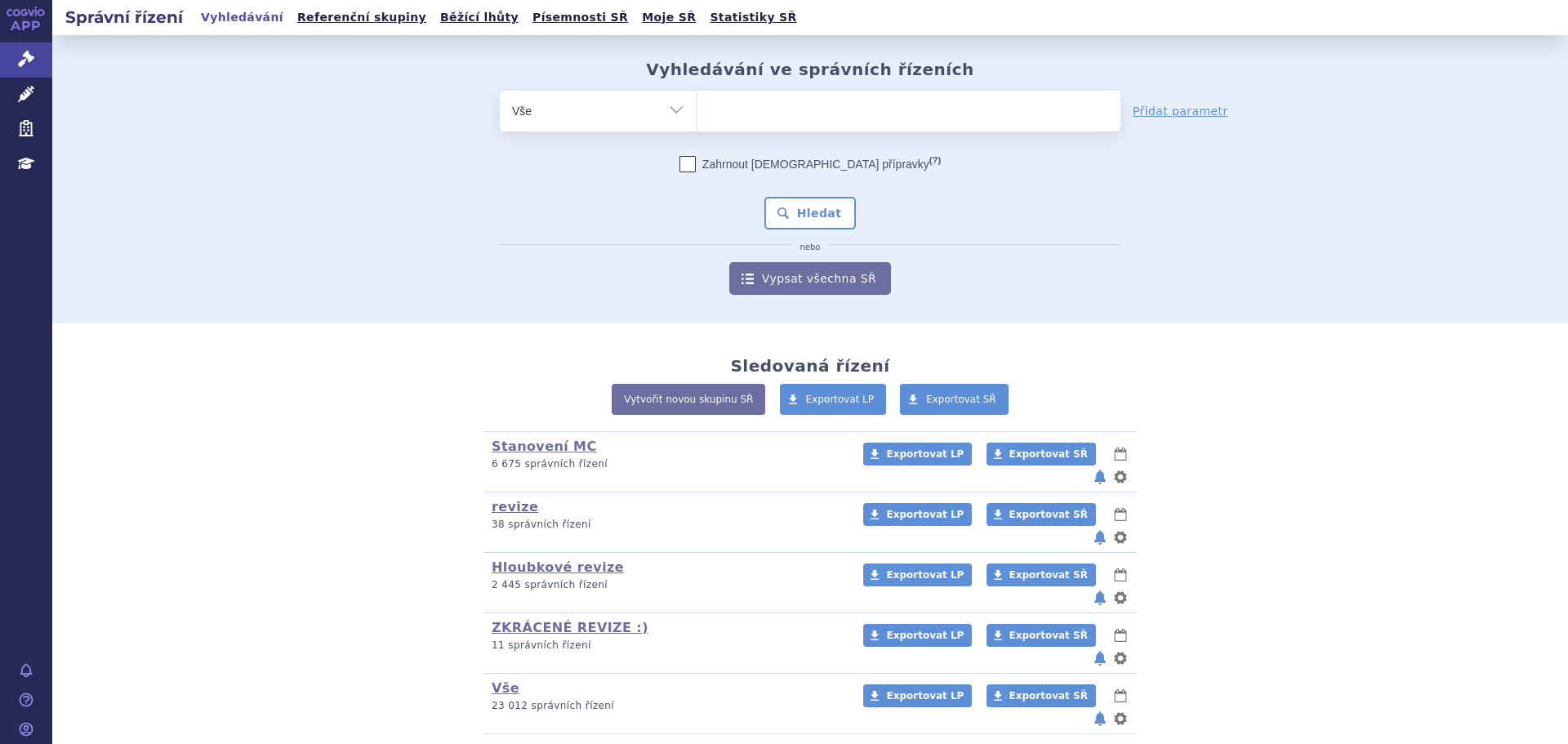
click at [733, 103] on ul at bounding box center [908, 107] width 424 height 34
click at [696, 103] on select at bounding box center [696, 110] width 1 height 41
click at [742, 112] on ul at bounding box center [908, 107] width 424 height 34
click at [696, 112] on select at bounding box center [696, 110] width 1 height 41
type input "iqi"
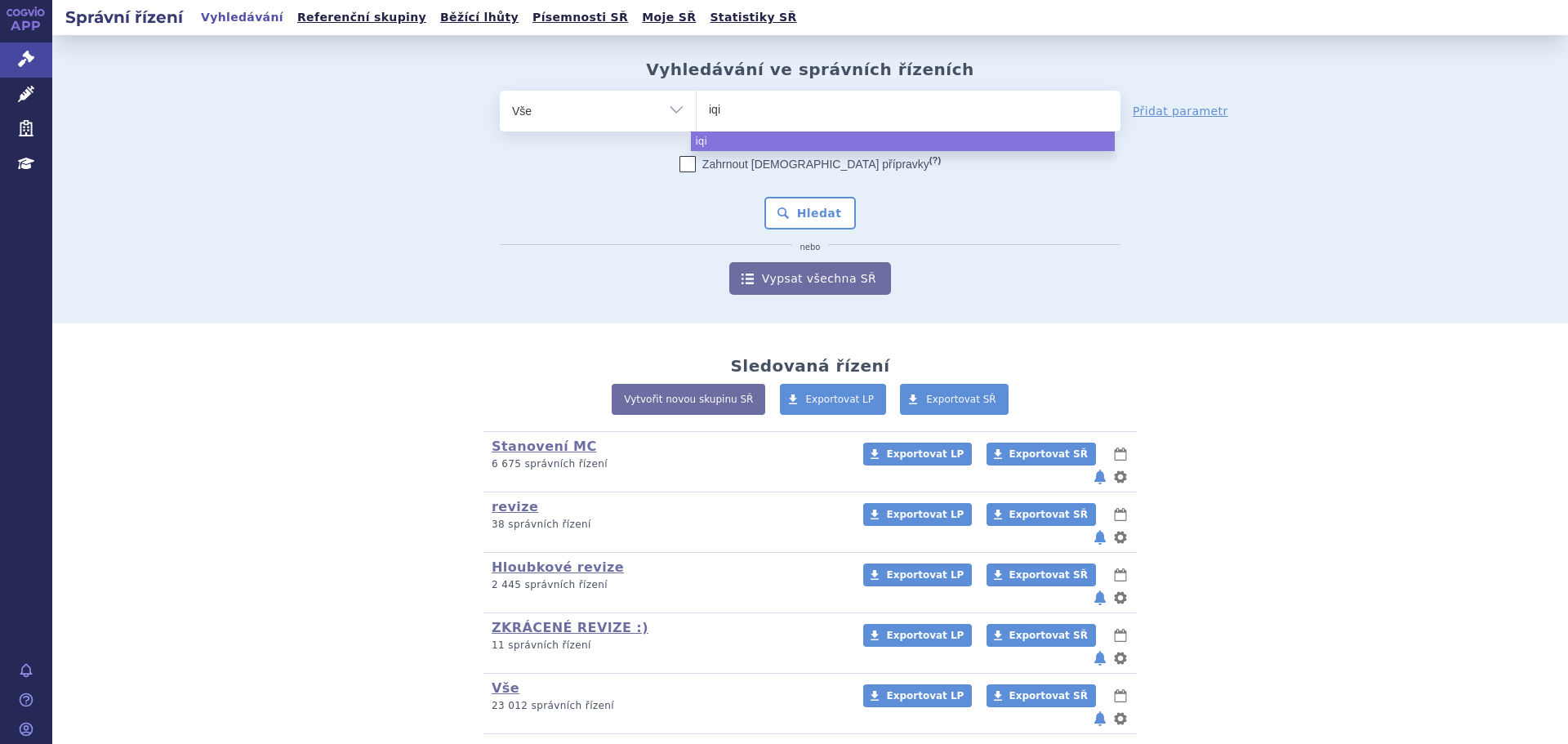
type input "iqir"
type input "iqirv"
type input "iqirvo"
select select "iqirvo"
click at [825, 206] on button "Hledat" at bounding box center [810, 213] width 93 height 33
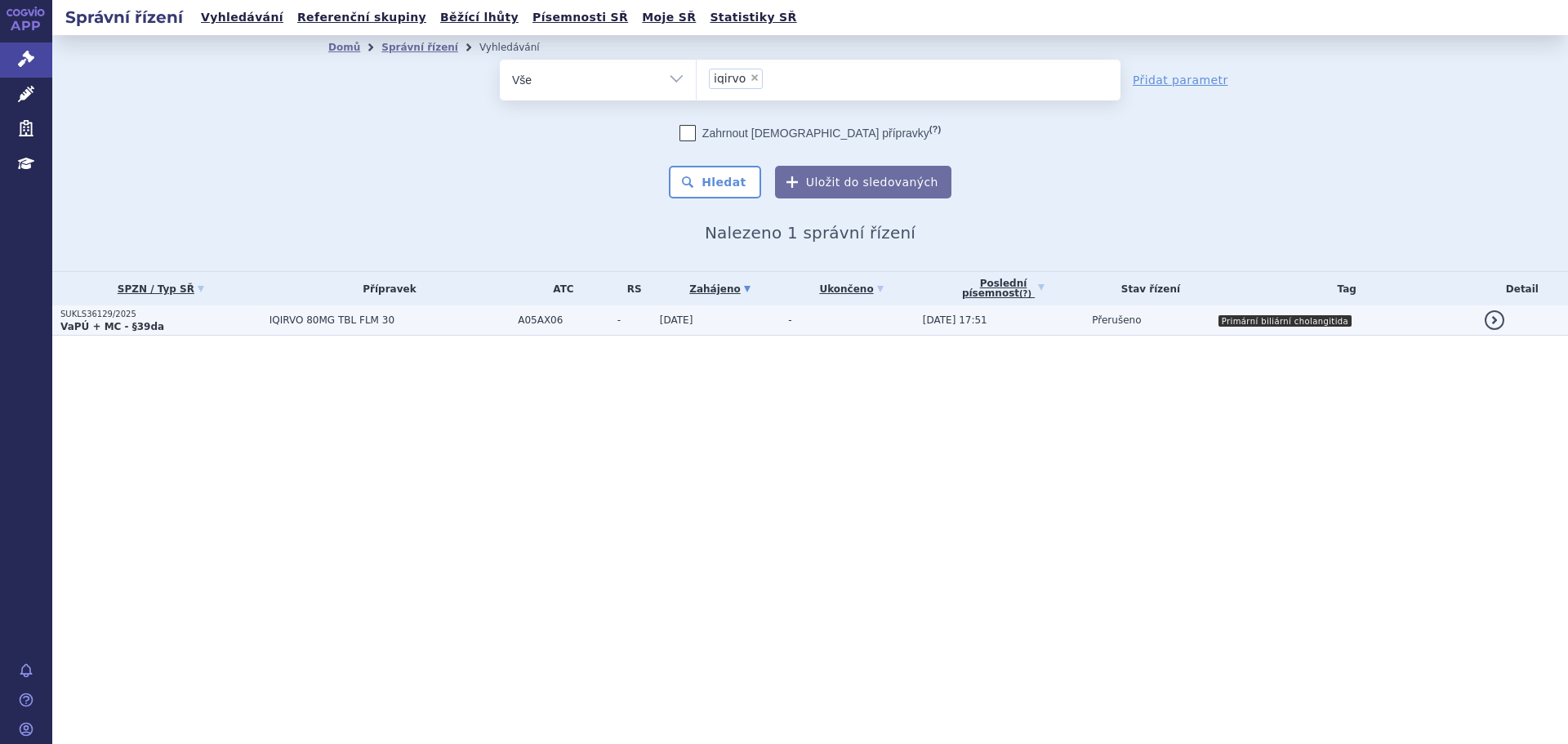
click at [738, 316] on td "31.01.2025" at bounding box center [716, 320] width 129 height 30
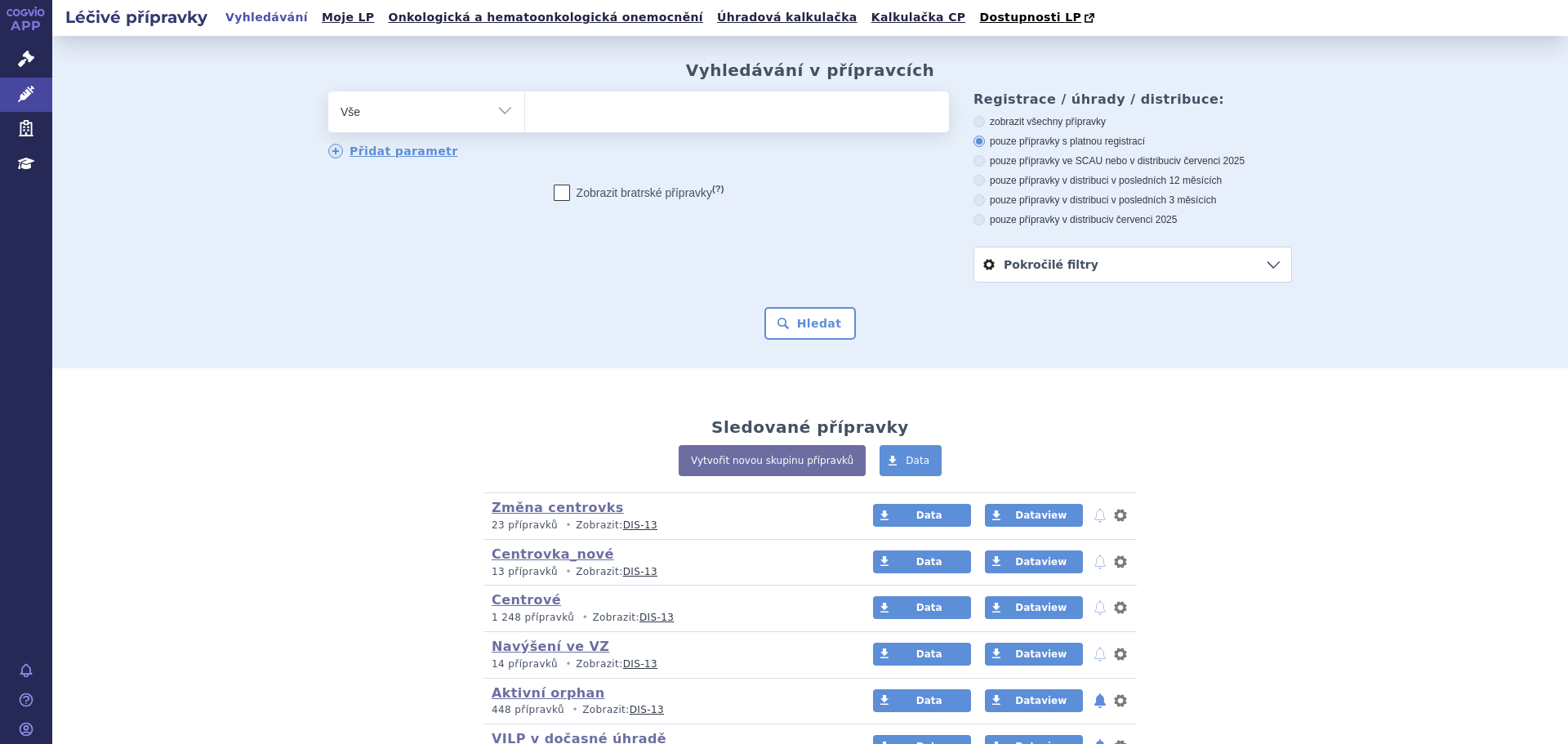
click at [632, 107] on ul at bounding box center [737, 108] width 424 height 34
click at [525, 107] on select at bounding box center [524, 111] width 1 height 41
paste input "[MEDICAL_DATA] ACCORD"
type input "[MEDICAL_DATA] ACCORD"
select select "[MEDICAL_DATA] ACCORD"
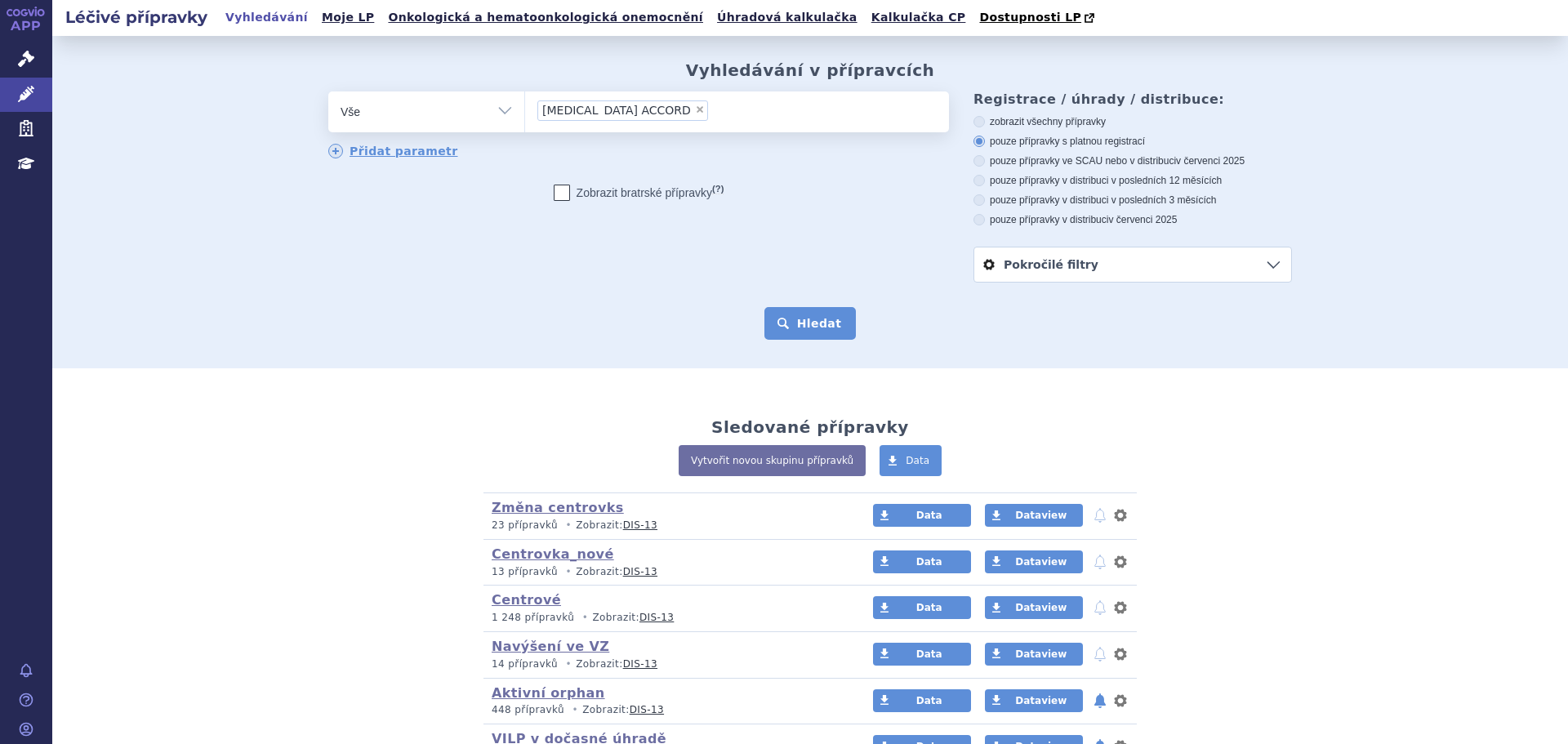
click at [787, 323] on button "Hledat" at bounding box center [810, 323] width 93 height 33
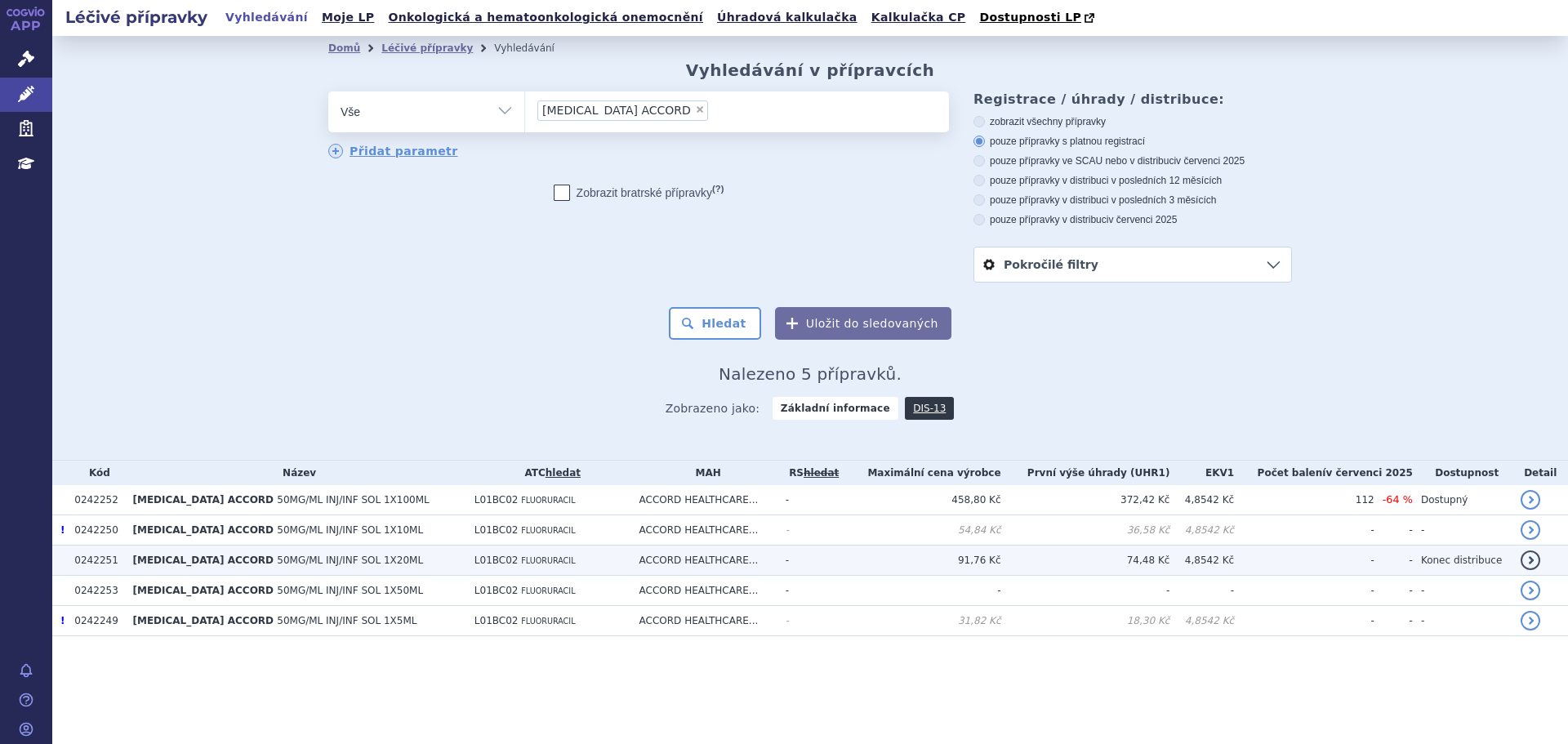
click at [398, 558] on td "[MEDICAL_DATA] ACCORD 50MG/ML INJ/INF SOL 1X20ML" at bounding box center [294, 560] width 342 height 30
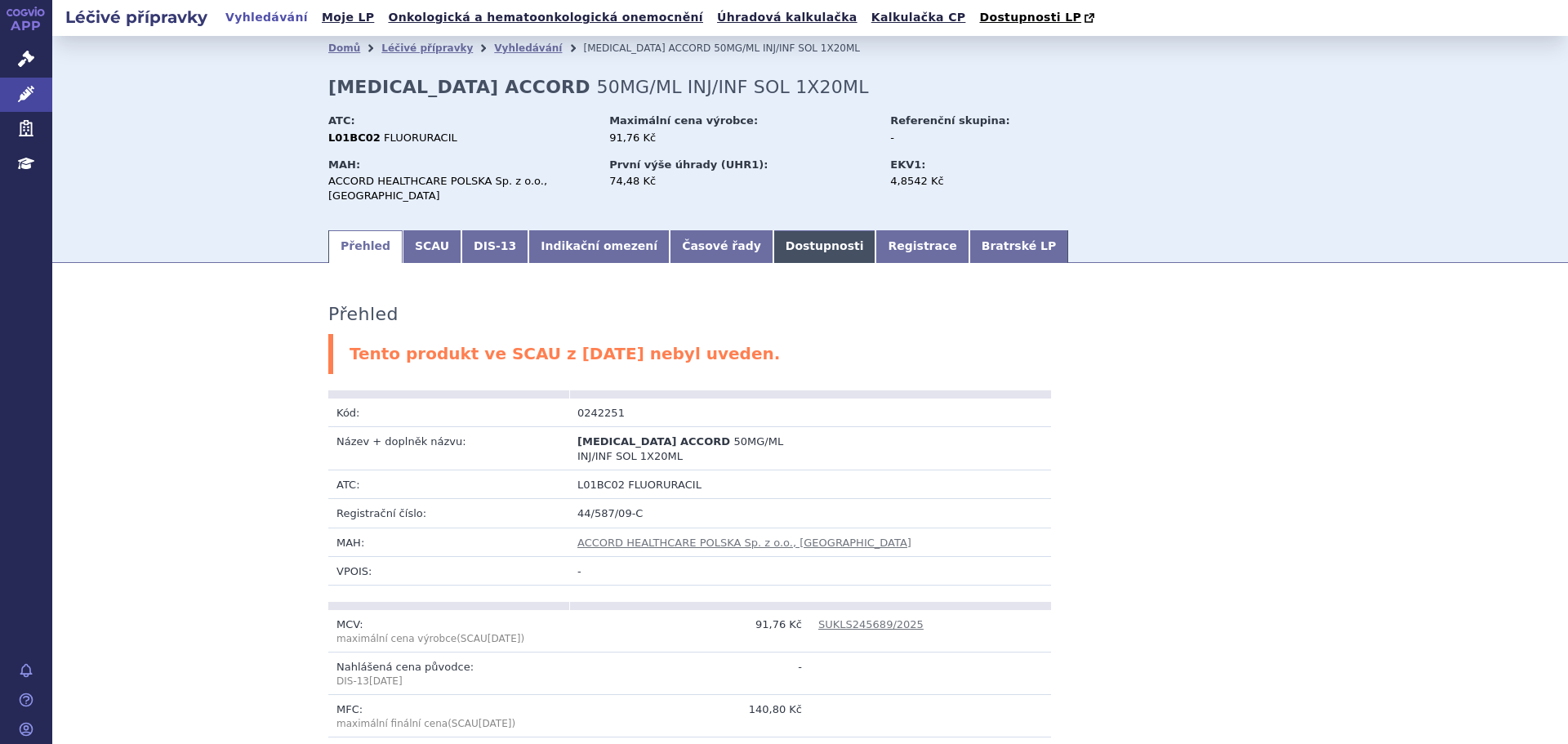
click at [773, 235] on link "Dostupnosti" at bounding box center [825, 246] width 103 height 33
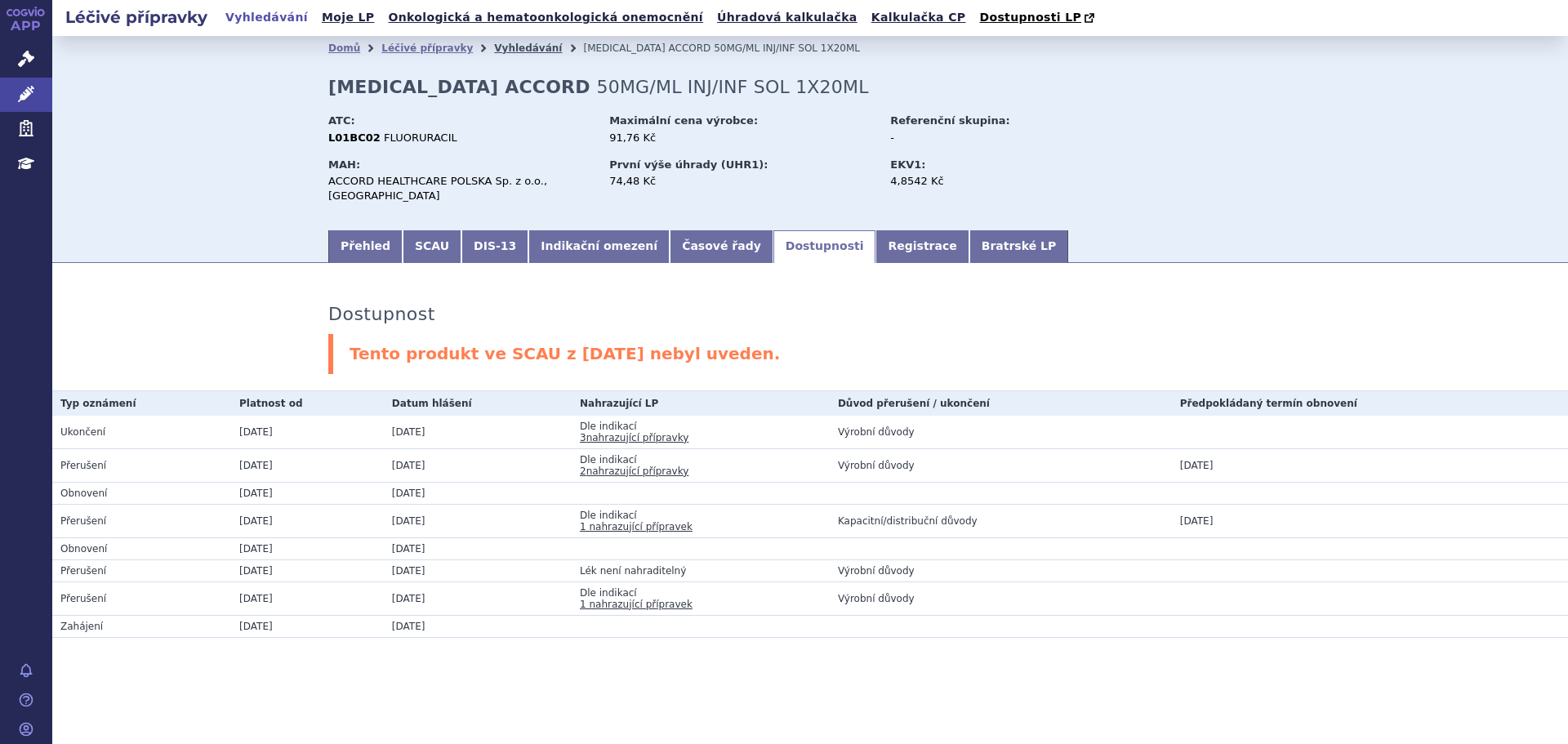
click at [515, 51] on link "Vyhledávání" at bounding box center [528, 48] width 68 height 11
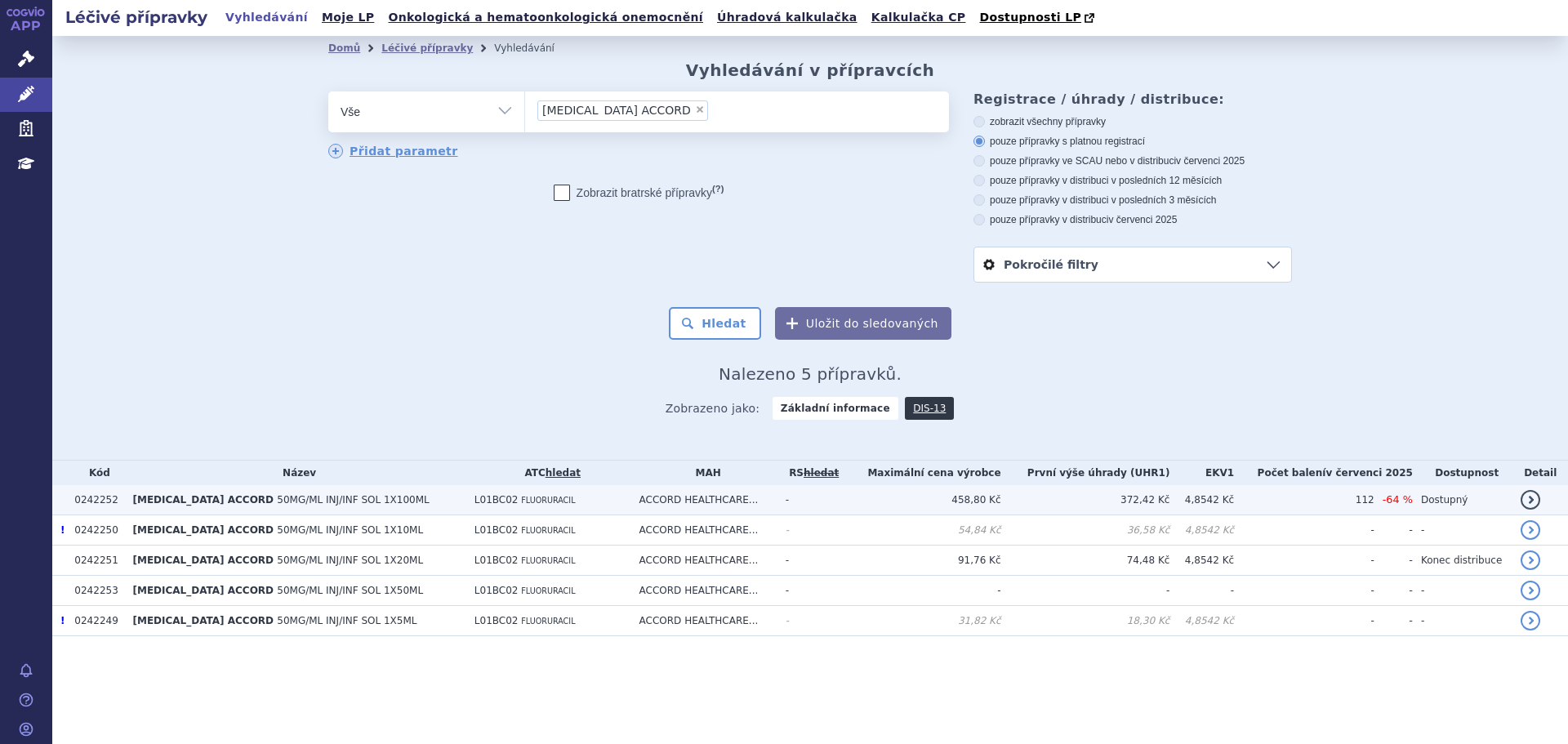
click at [532, 505] on span "FLUORURACIL" at bounding box center [548, 500] width 54 height 9
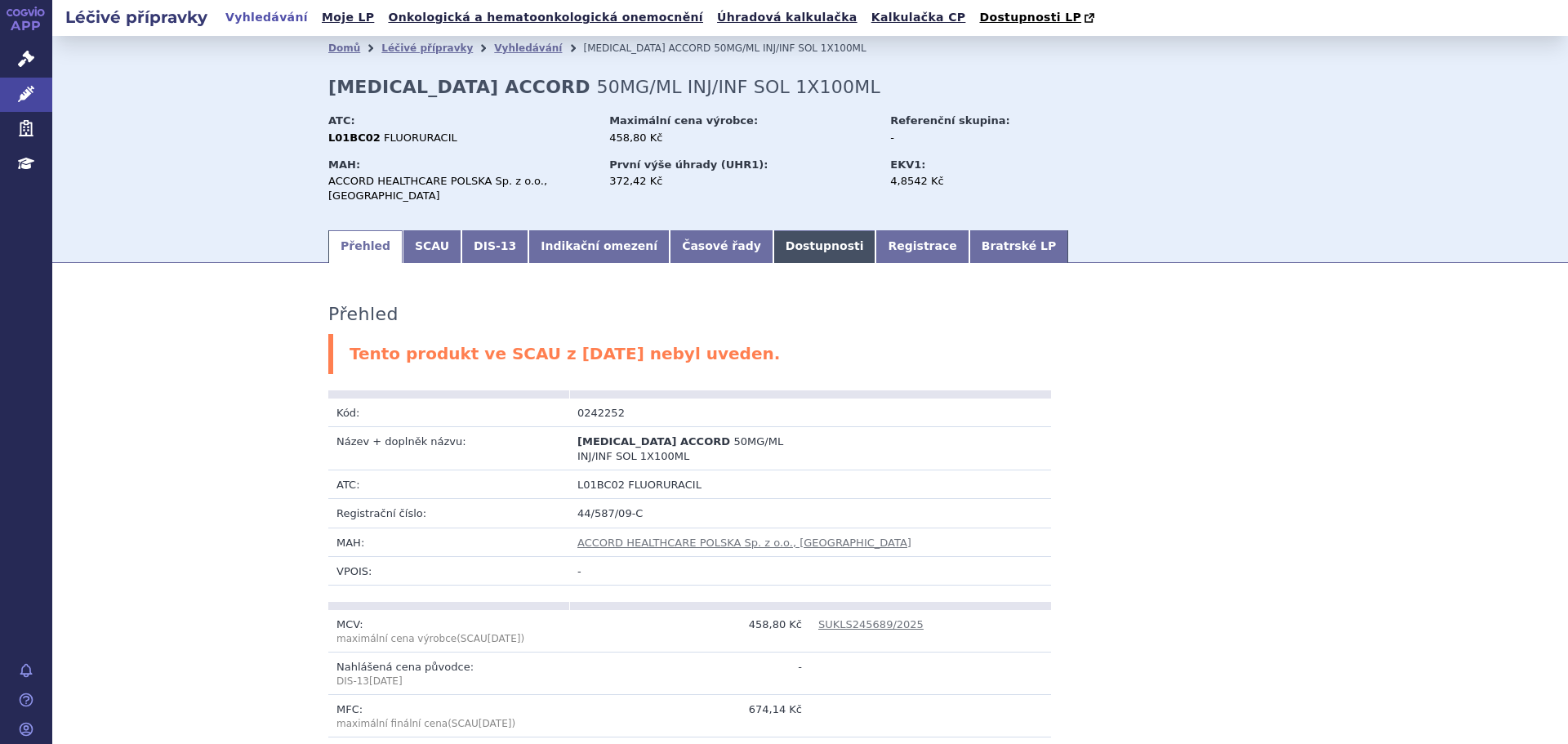
click at [773, 237] on link "Dostupnosti" at bounding box center [825, 246] width 103 height 33
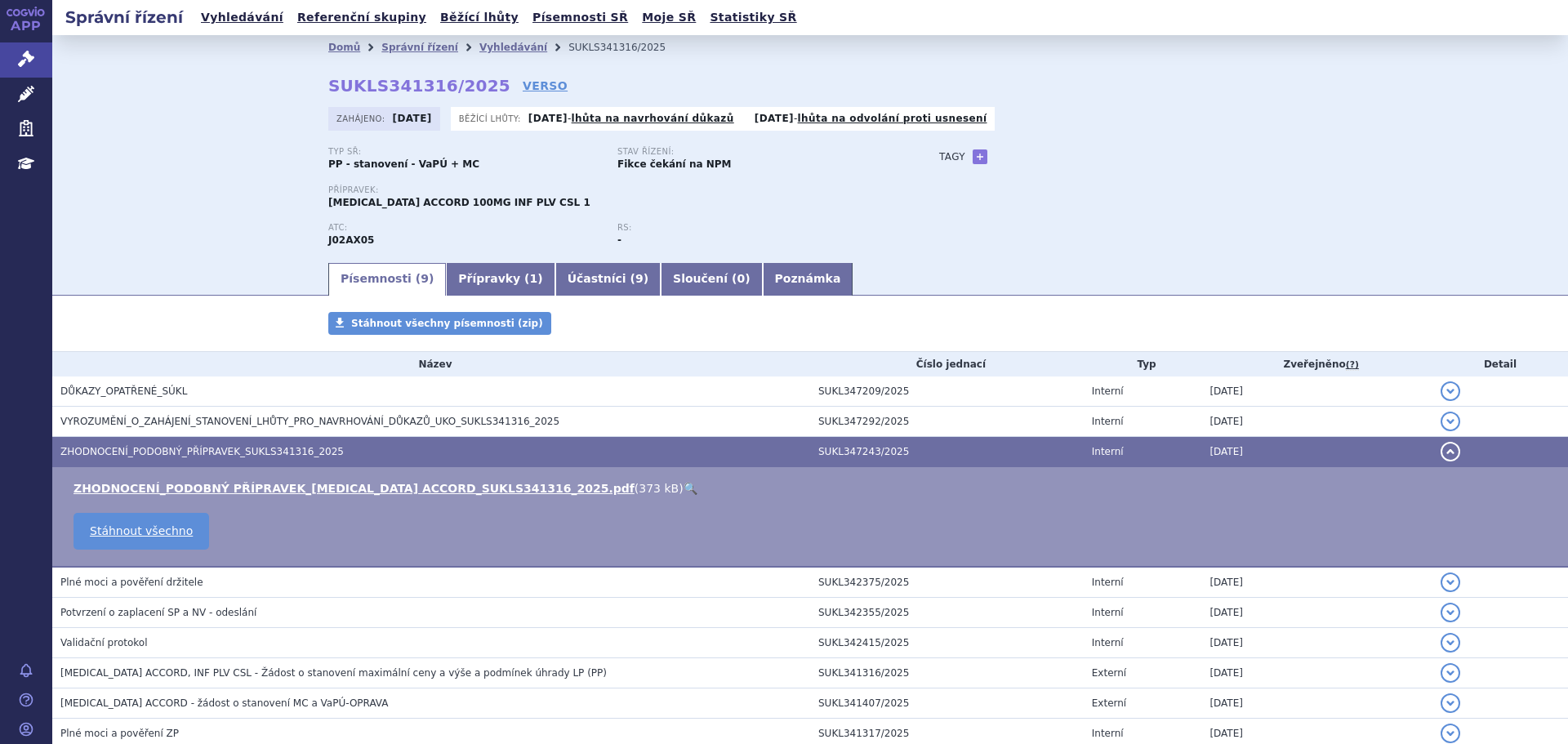
click at [684, 491] on link "🔍" at bounding box center [690, 488] width 14 height 13
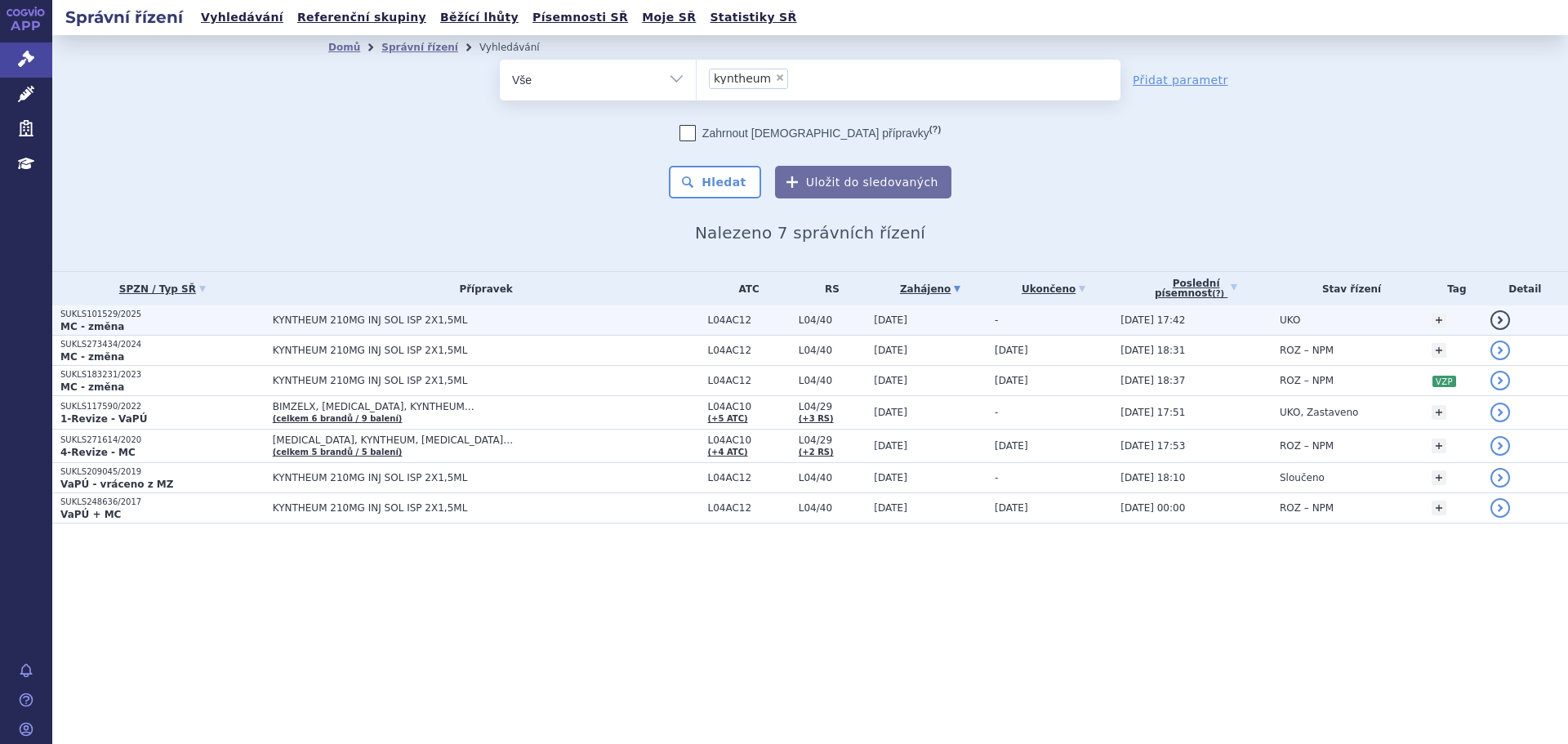
click at [453, 312] on td "KYNTHEUM 210MG INJ SOL ISP 2X1,5ML" at bounding box center [482, 320] width 435 height 30
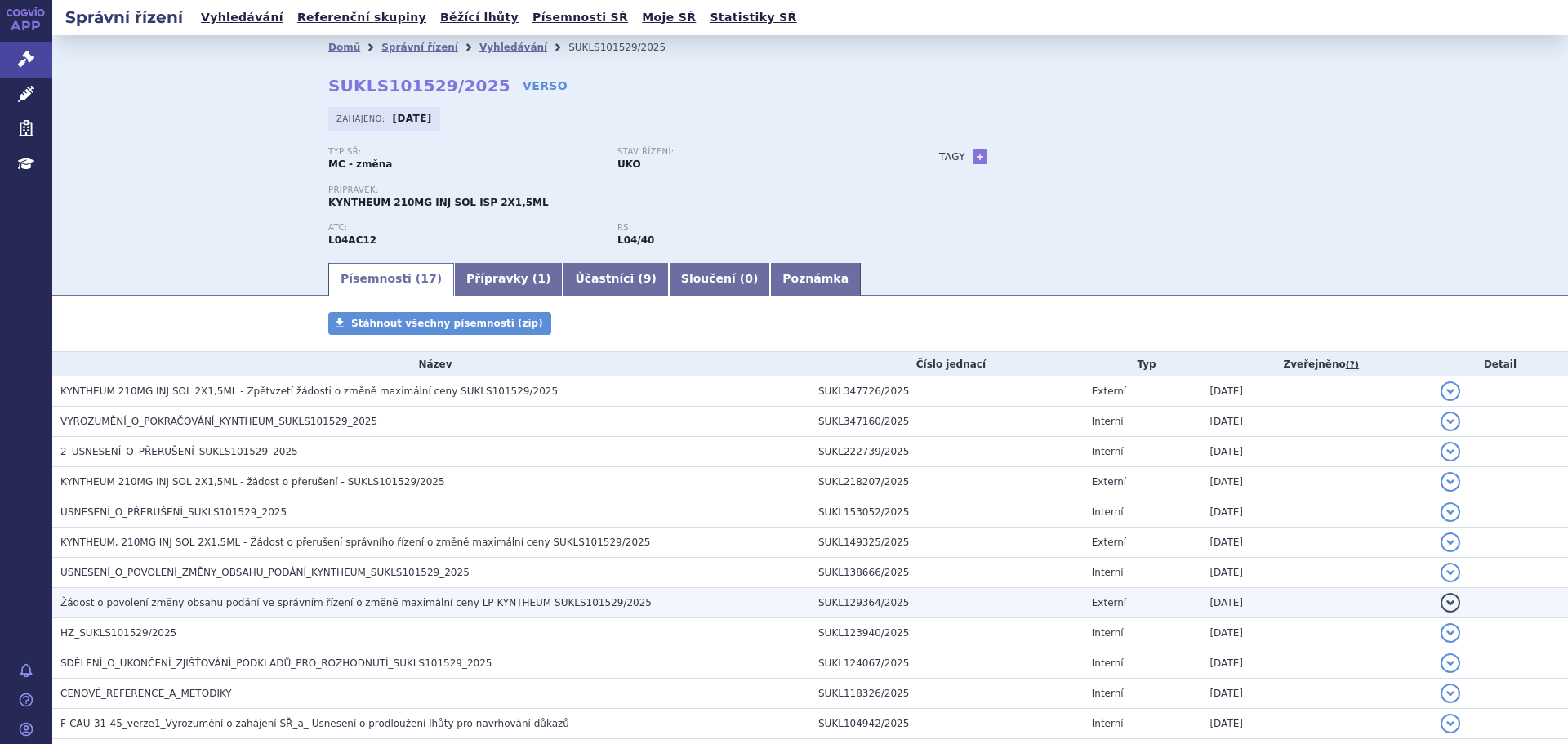
scroll to position [244, 0]
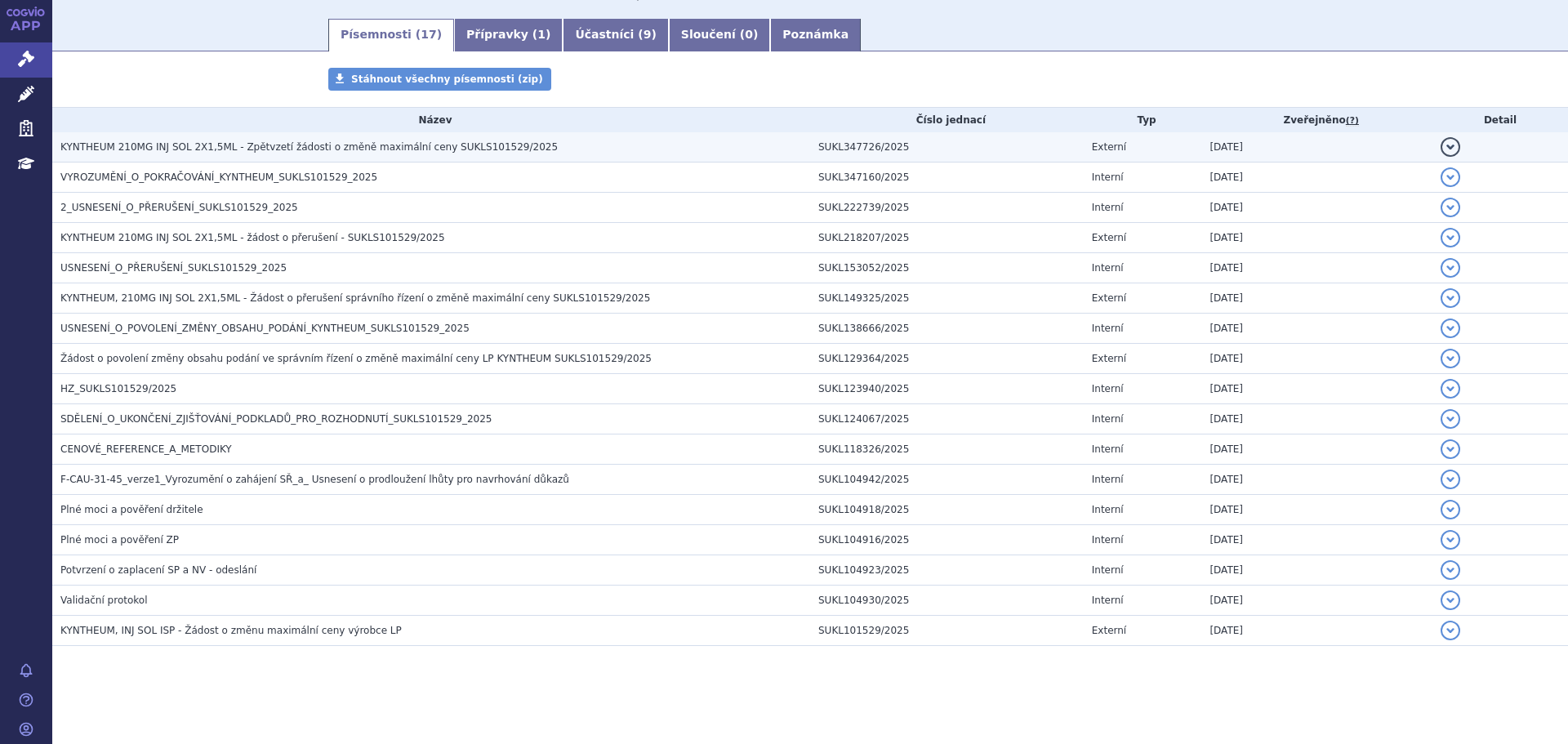
click at [290, 141] on span "KYNTHEUM 210MG INJ SOL 2X1,5ML - Zpětvzetí žádosti o změně maximální ceny SUKLS…" at bounding box center [309, 147] width 498 height 11
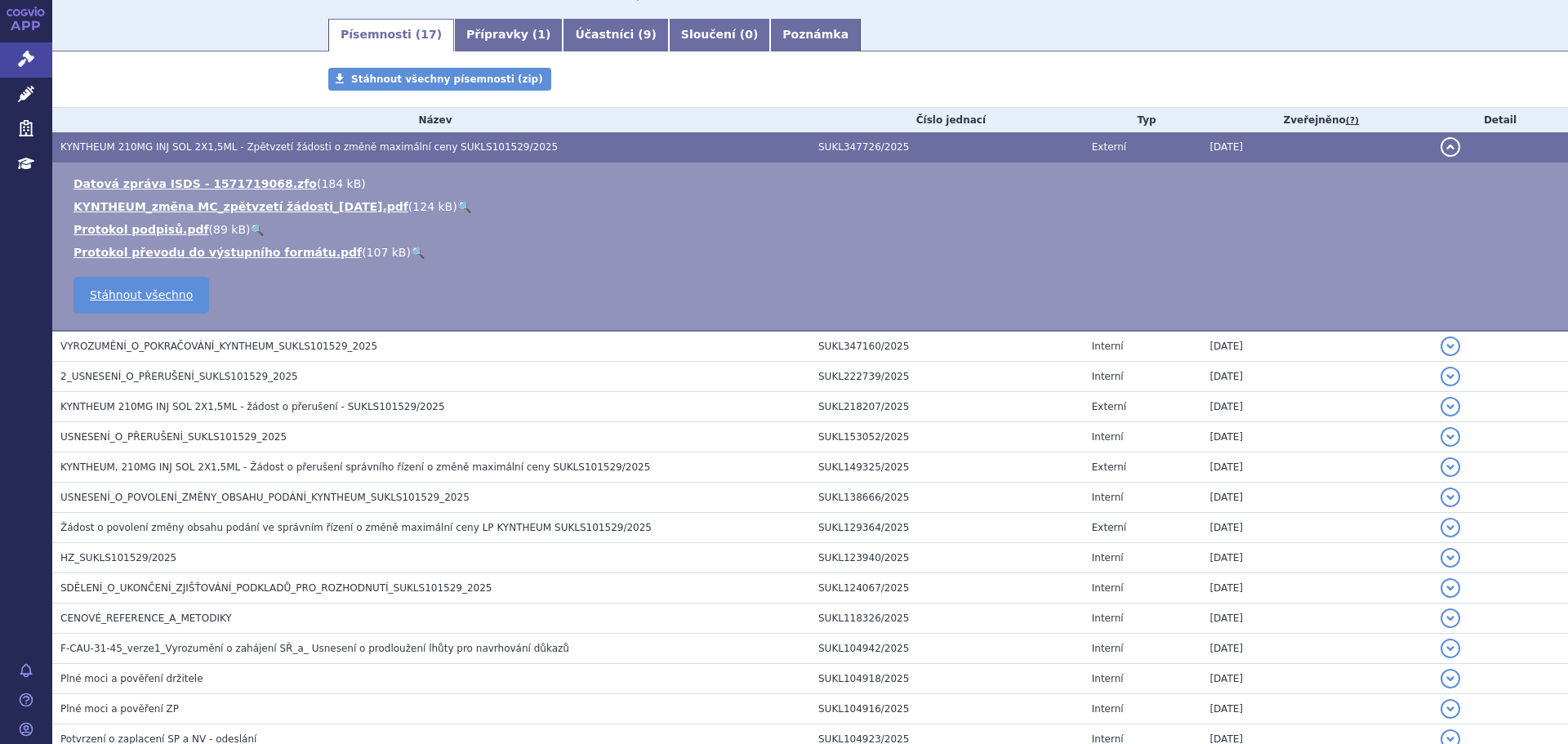
click at [457, 204] on link "🔍" at bounding box center [464, 206] width 14 height 13
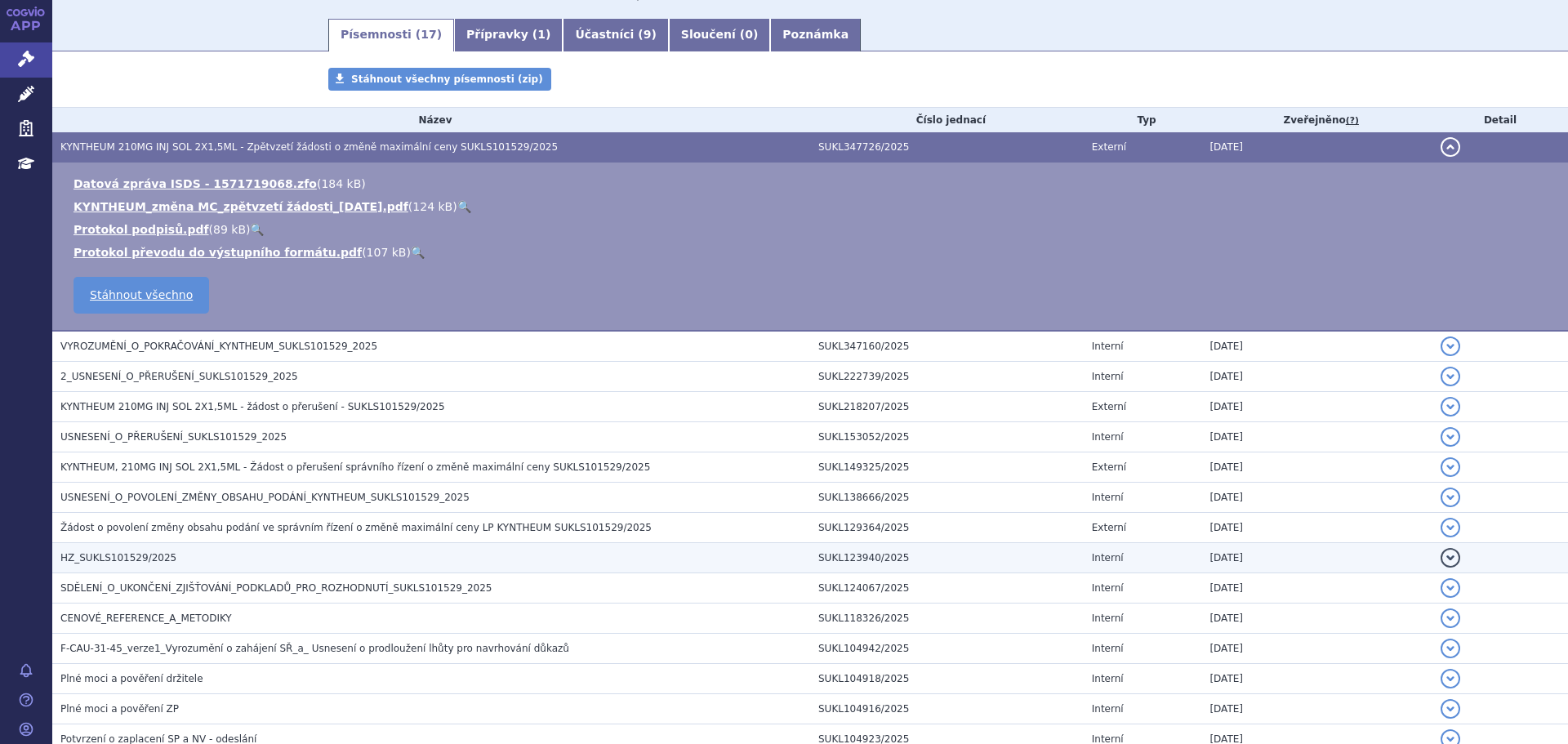
click at [236, 554] on h3 "HZ_SUKLS101529/2025" at bounding box center [435, 558] width 750 height 16
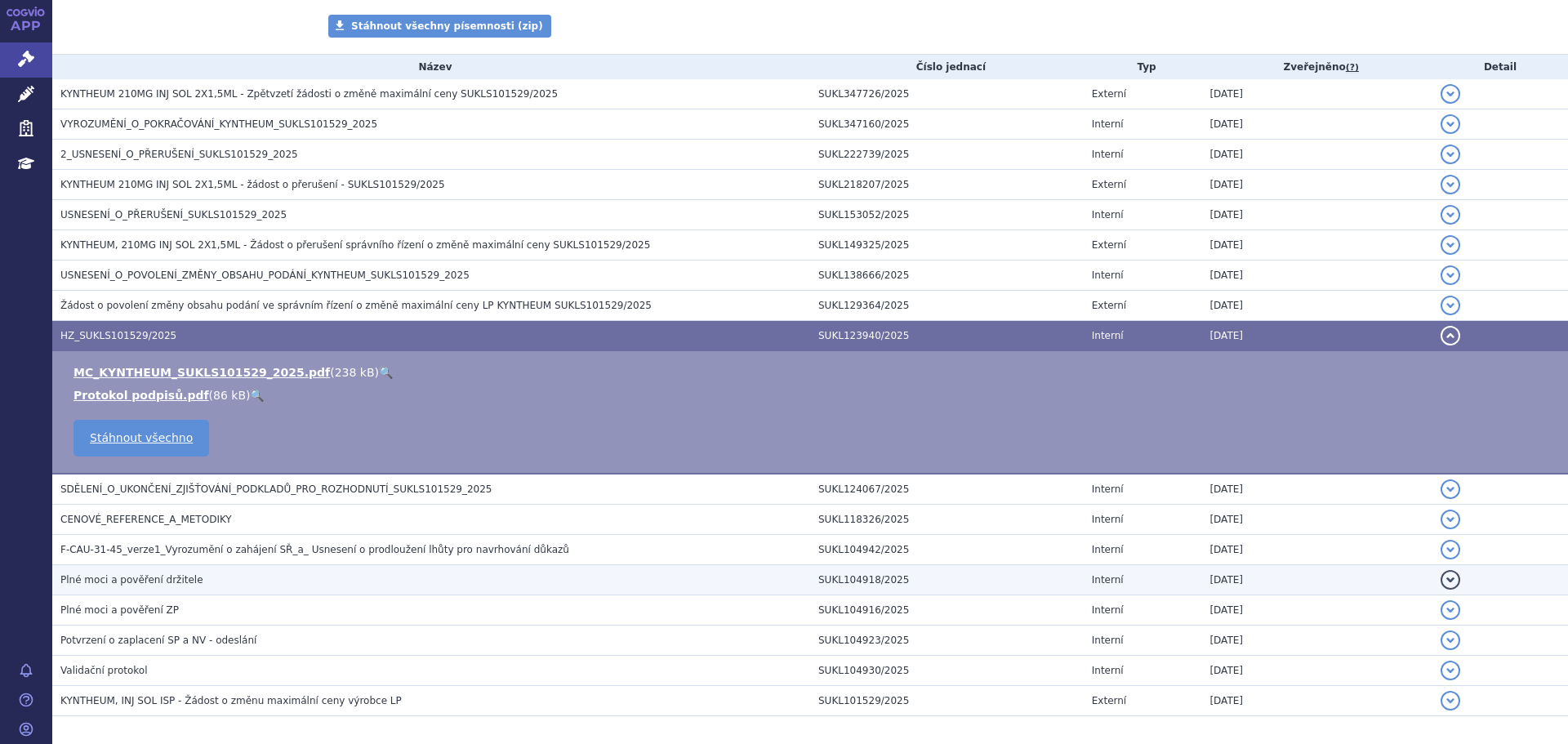
scroll to position [326, 0]
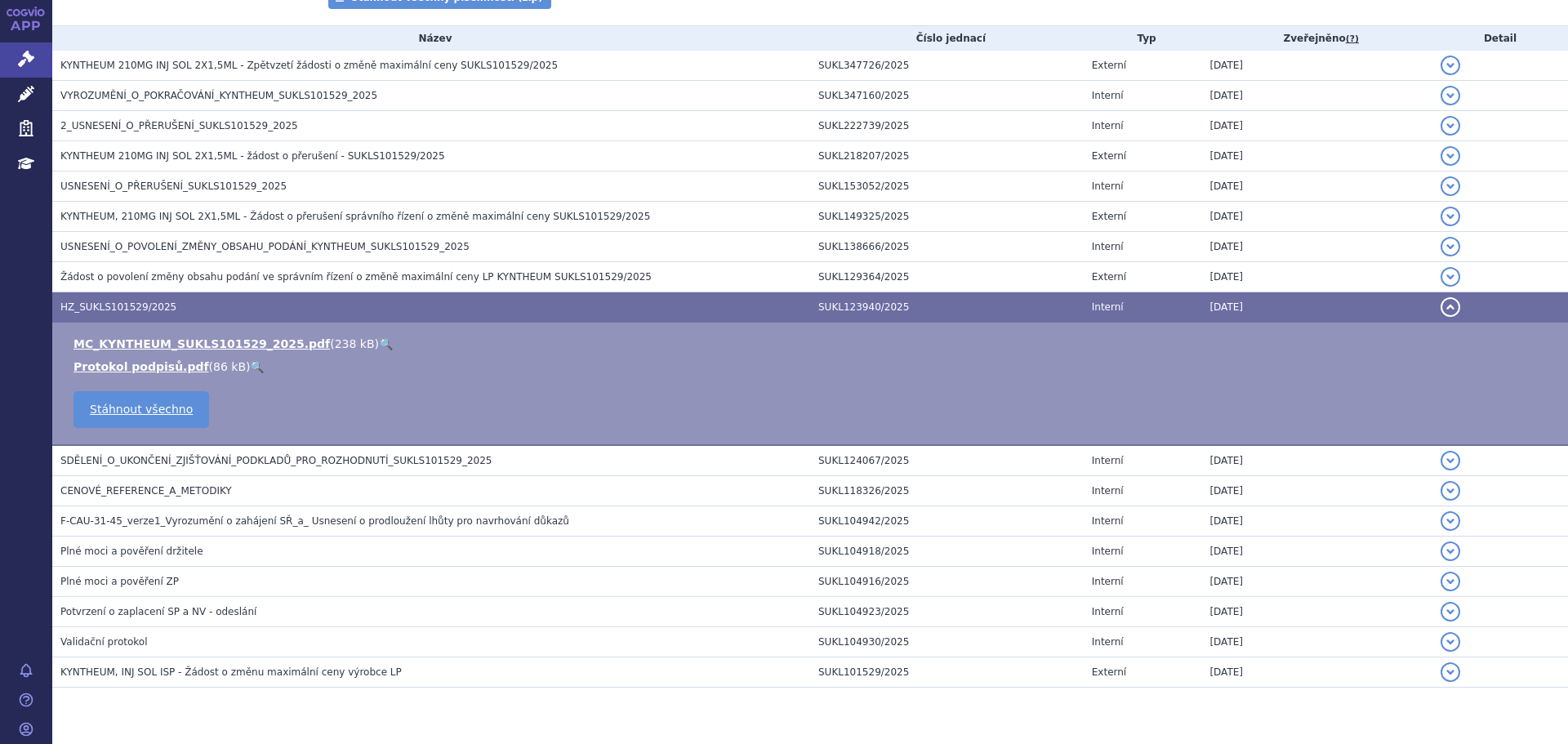
click at [379, 344] on link "🔍" at bounding box center [386, 344] width 14 height 13
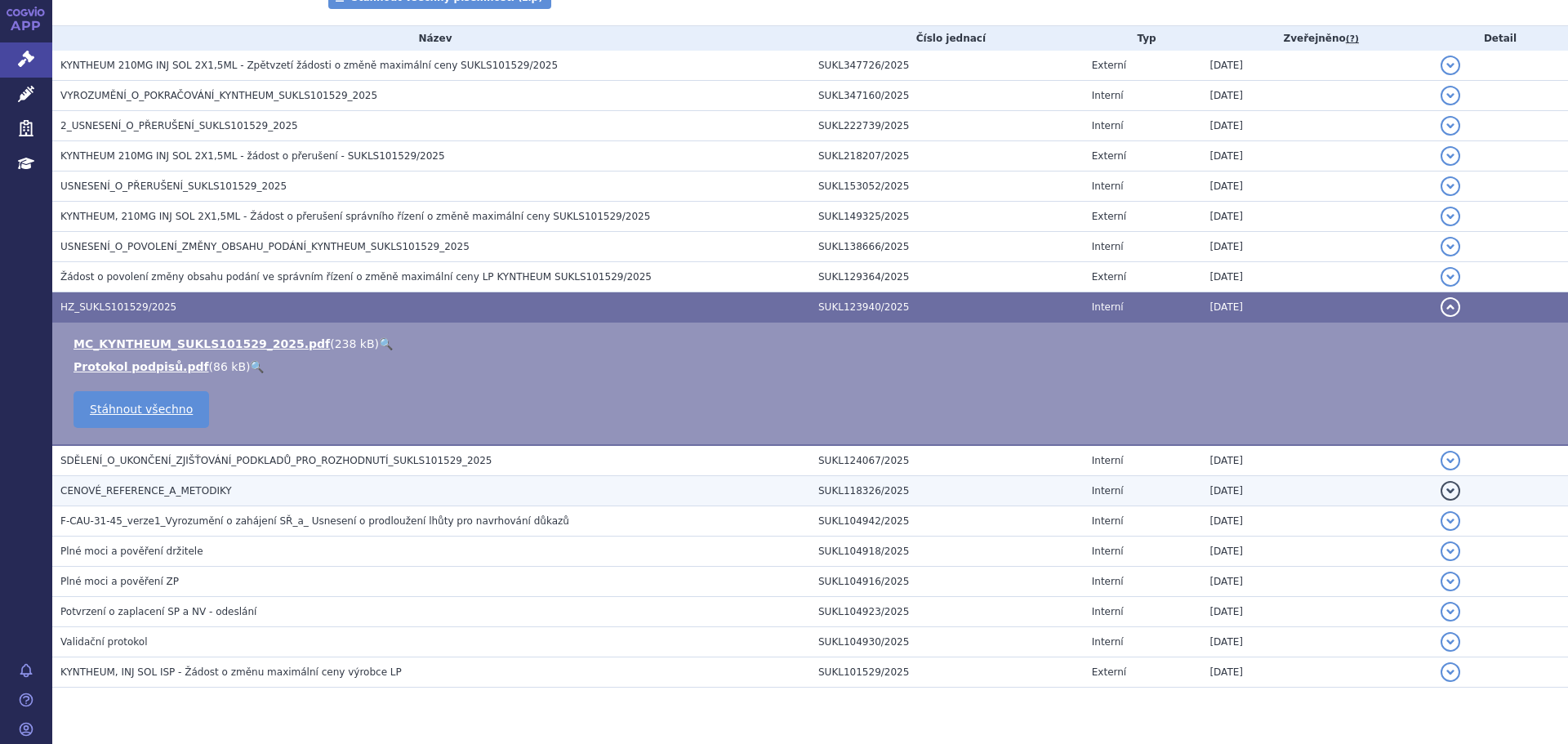
scroll to position [0, 0]
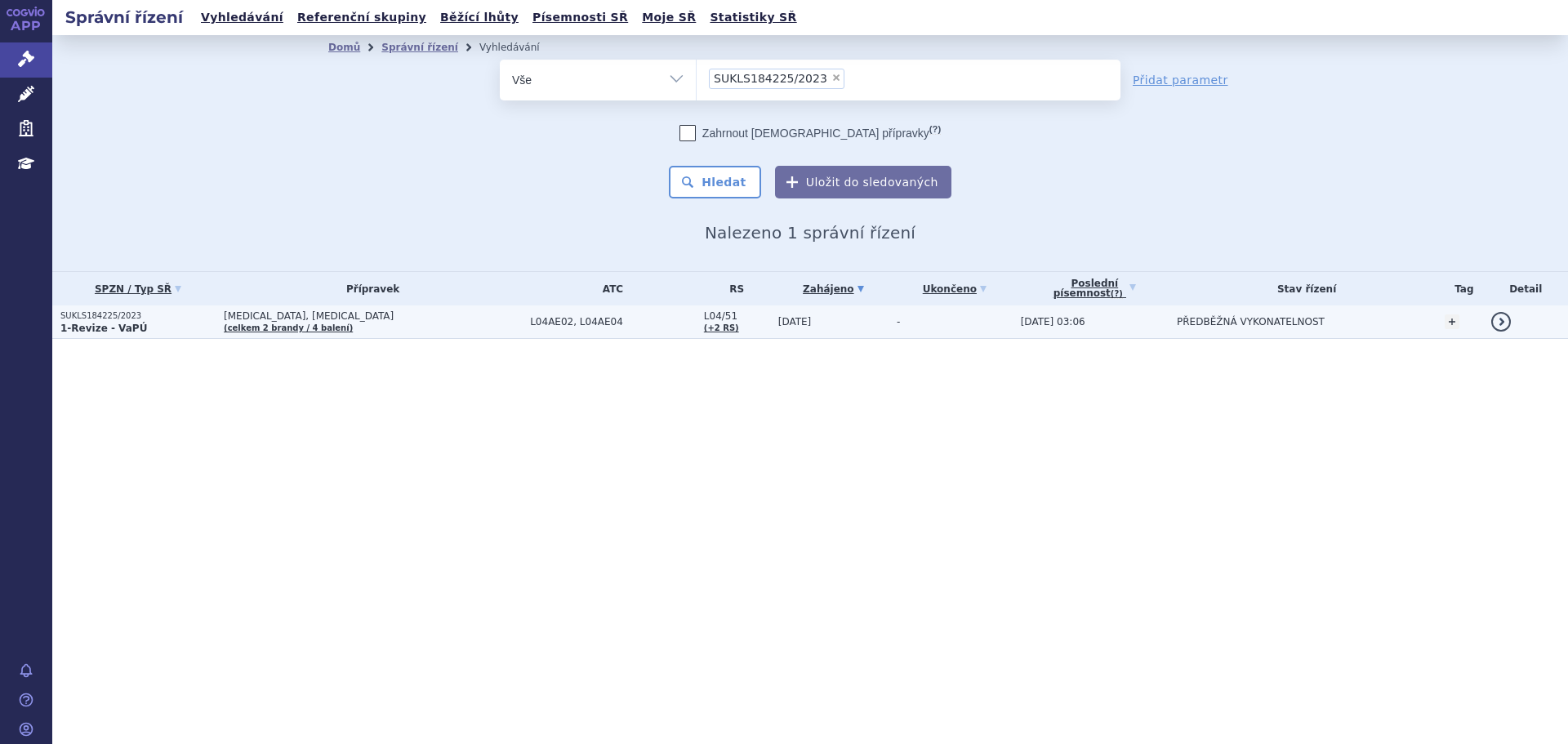
click at [453, 323] on td "PONVORY, ZEPOSIA (celkem 2 brandy / 4 balení)" at bounding box center [368, 322] width 306 height 34
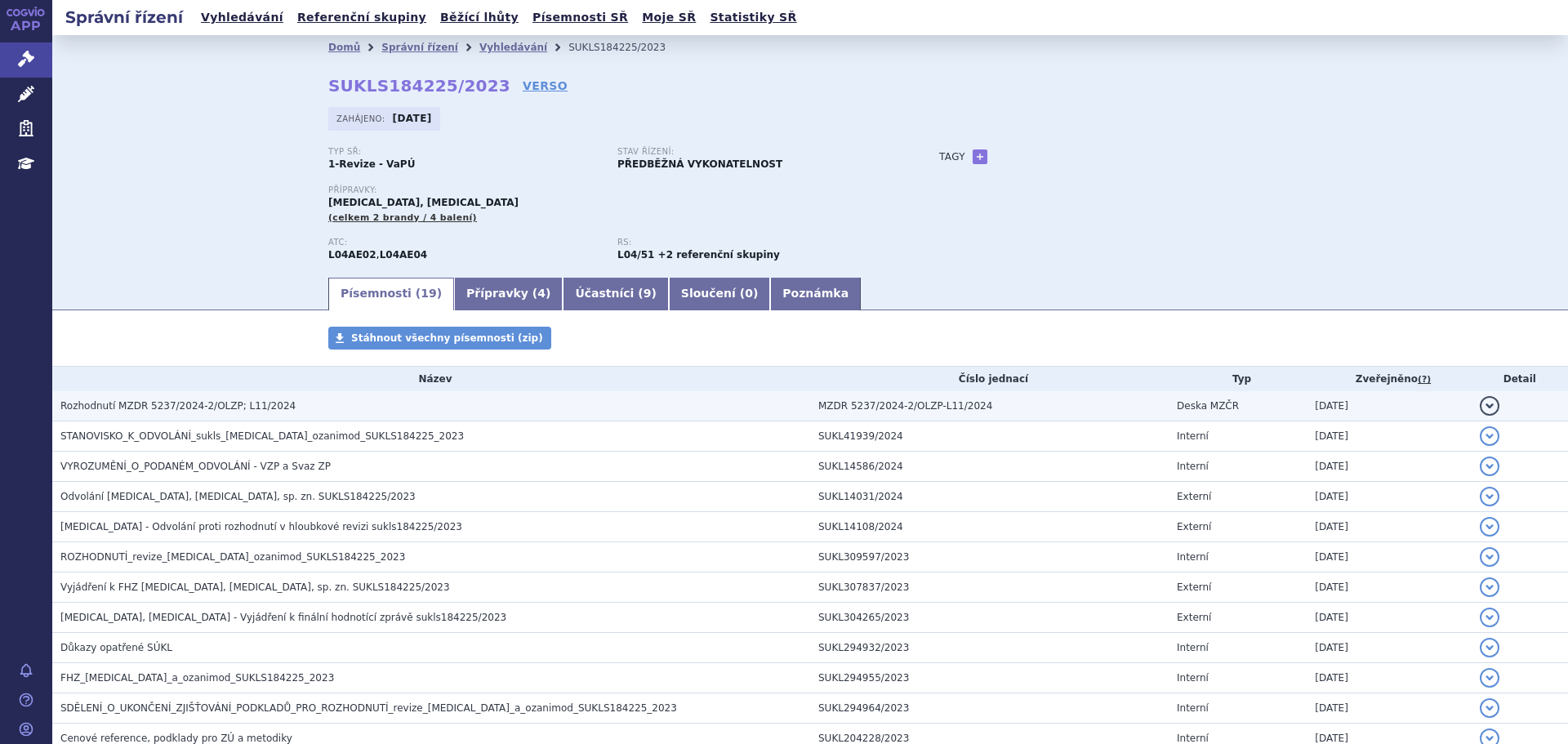
click at [236, 417] on td "Rozhodnutí MZDR 5237/2024-2/OLZP; L11/2024" at bounding box center [431, 406] width 758 height 30
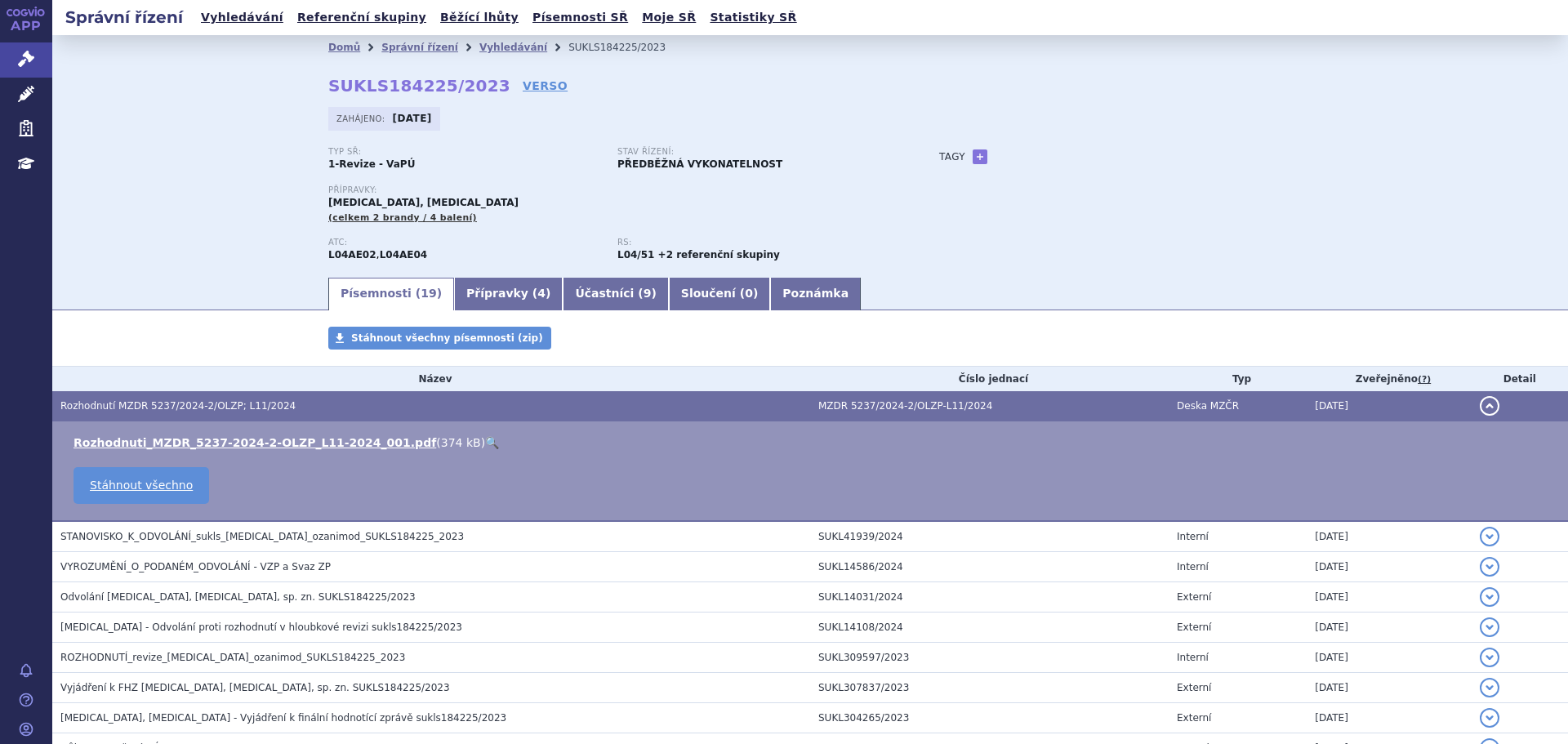
click at [485, 447] on link "🔍" at bounding box center [491, 443] width 14 height 13
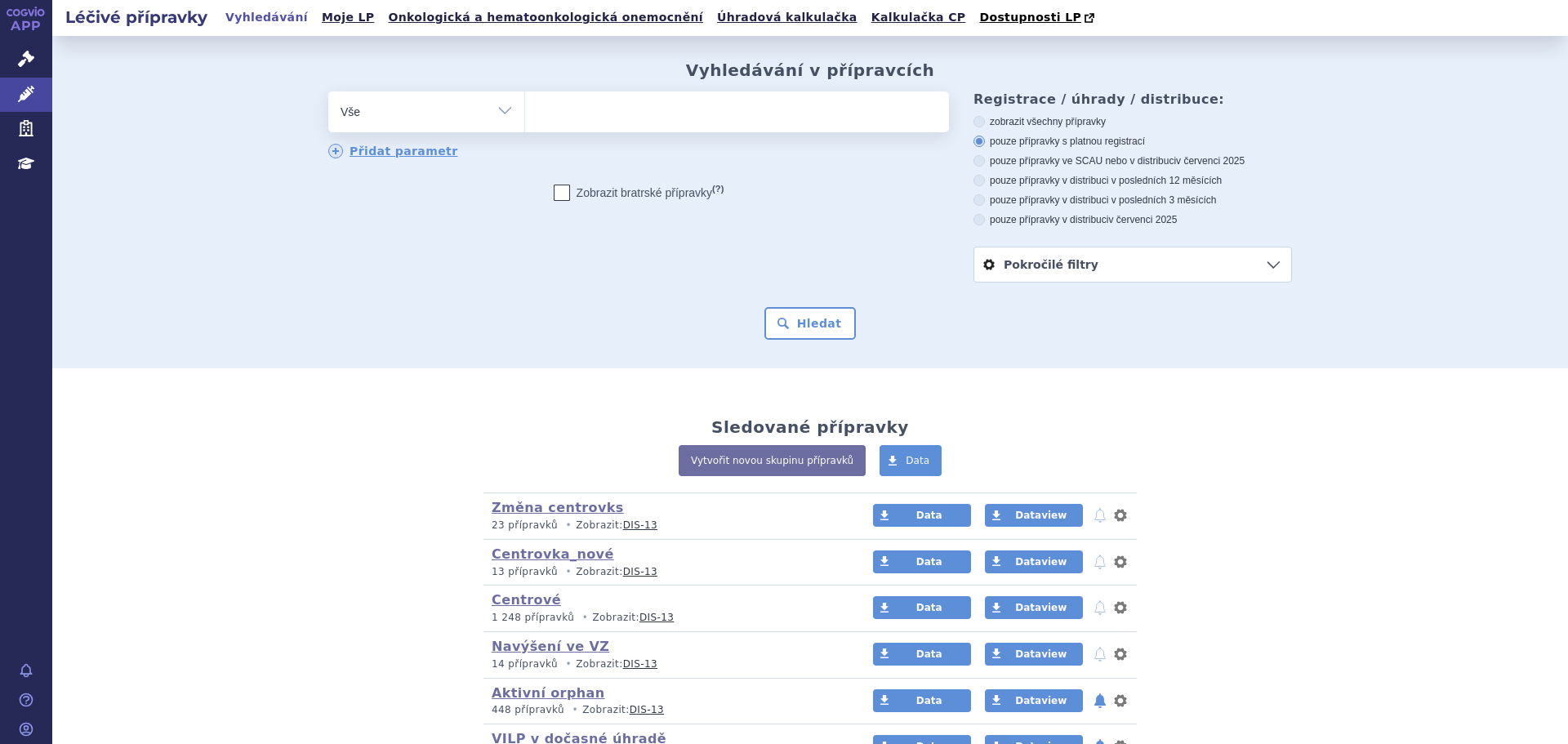
click at [577, 108] on ul at bounding box center [737, 108] width 424 height 34
click at [525, 108] on select at bounding box center [524, 111] width 1 height 41
paste input "0250908"
type input "0250908"
select select "0250908"
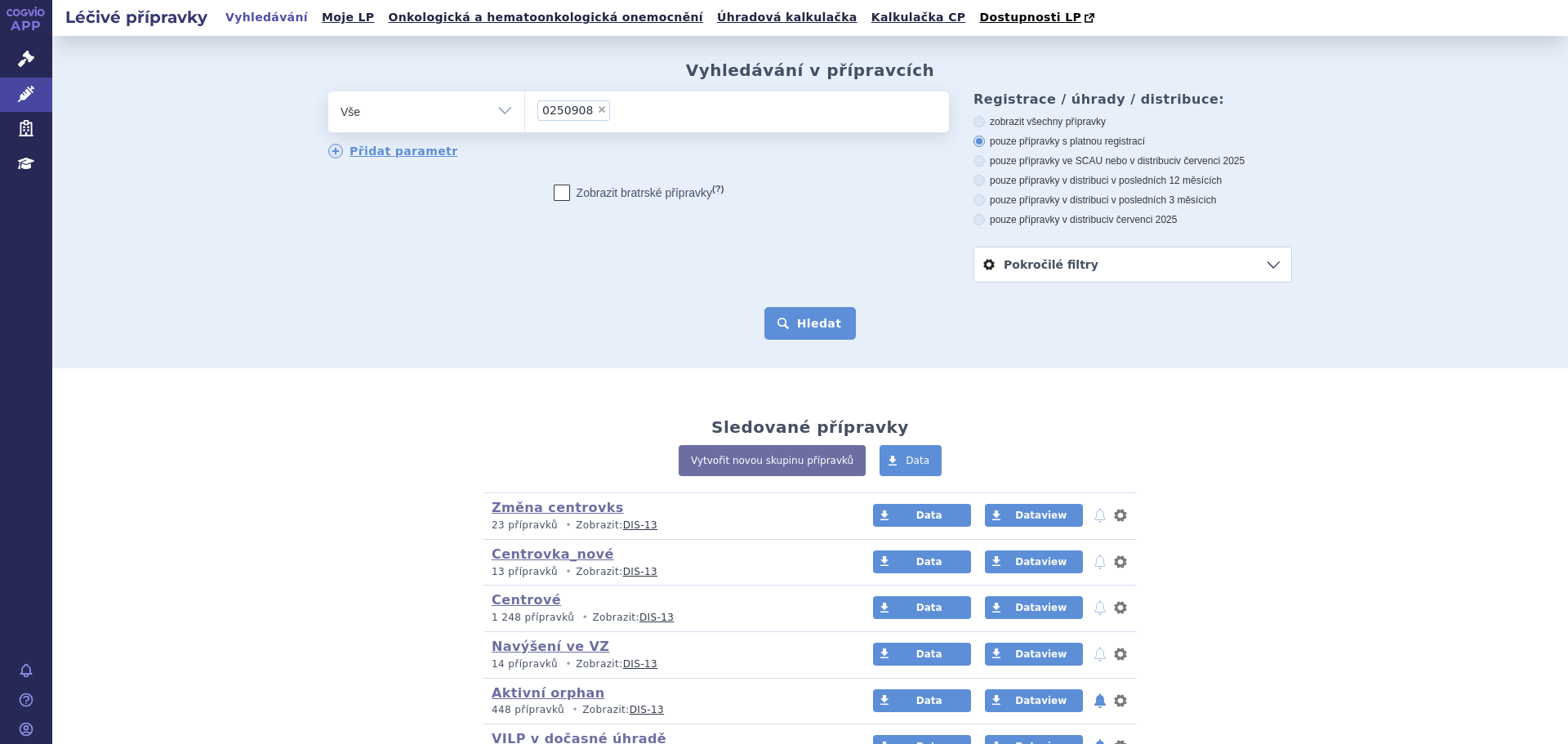
click at [800, 334] on button "Hledat" at bounding box center [810, 323] width 93 height 33
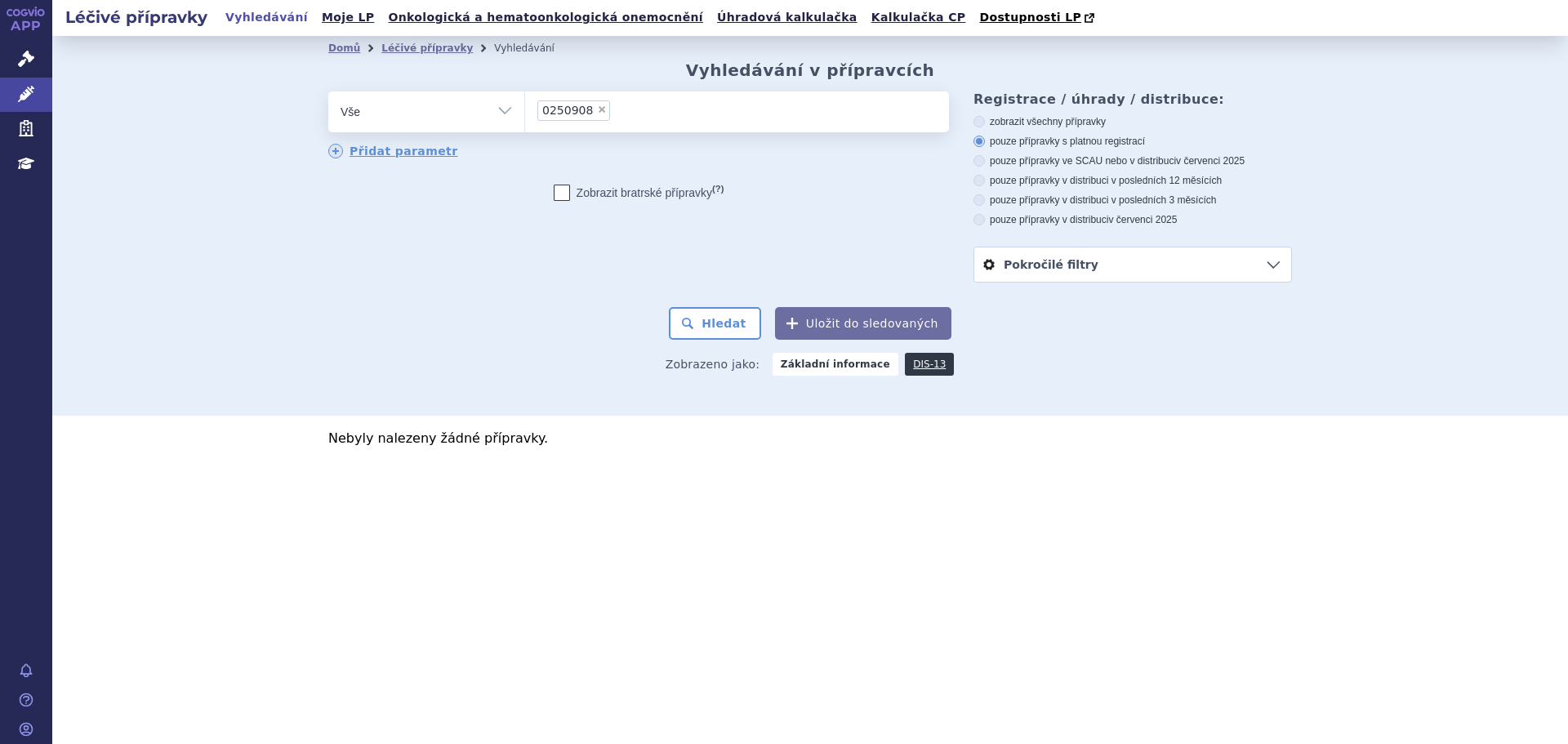
click at [1007, 116] on label "zobrazit všechny přípravky" at bounding box center [1133, 122] width 319 height 13
click at [986, 118] on input "zobrazit všechny přípravky" at bounding box center [981, 124] width 11 height 11
radio input "true"
click at [694, 329] on button "Hledat" at bounding box center [715, 323] width 93 height 33
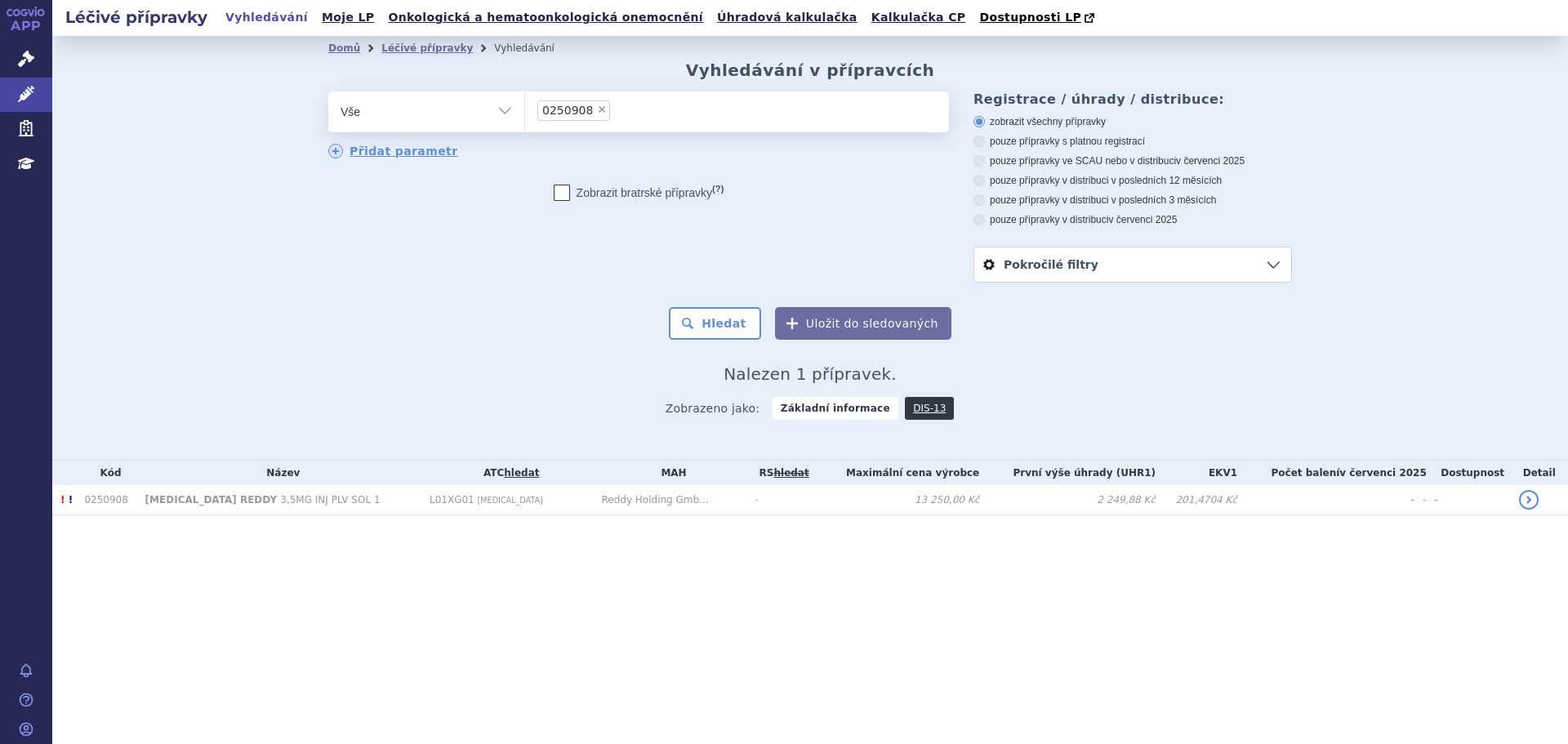
click at [600, 107] on li "× 0250908" at bounding box center [573, 111] width 72 height 20
click at [525, 107] on select "0250908" at bounding box center [524, 111] width 1 height 41
click at [597, 112] on span "×" at bounding box center [601, 109] width 10 height 10
click at [525, 112] on select "0250908" at bounding box center [524, 111] width 1 height 41
select select
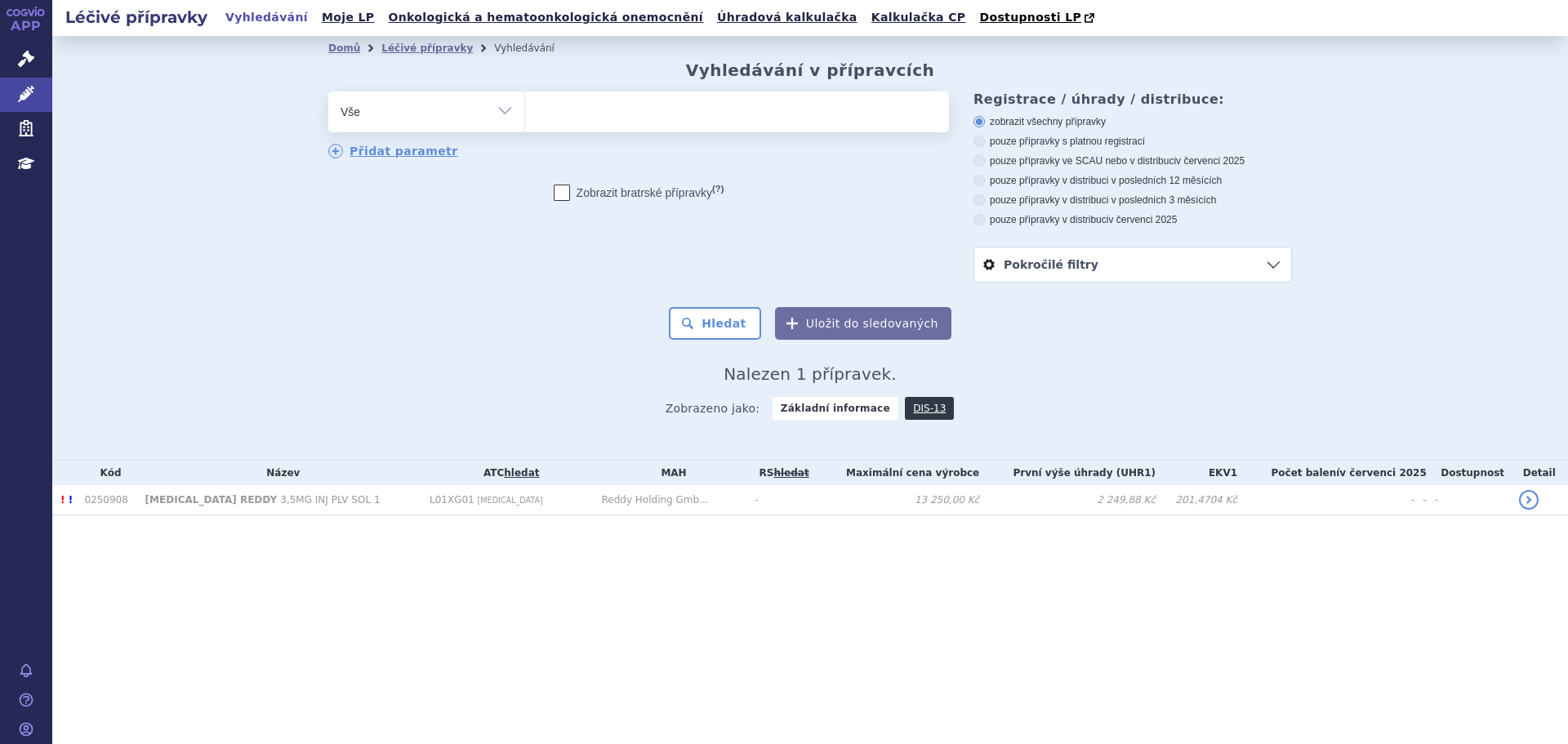
type input "0238423"
select select "0238423"
click at [694, 318] on button "Hledat" at bounding box center [715, 323] width 93 height 33
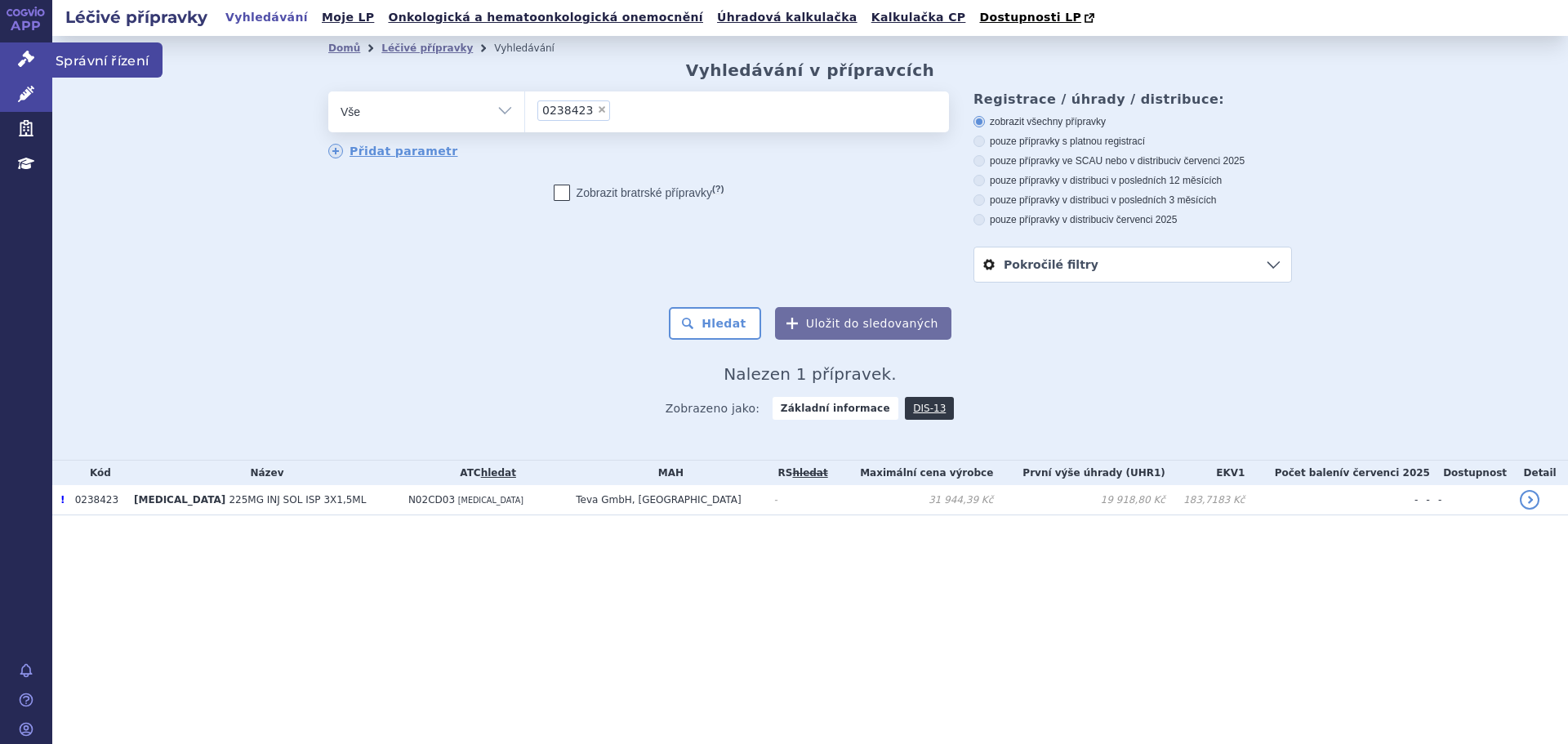
click at [11, 56] on link "Správní řízení" at bounding box center [26, 59] width 52 height 34
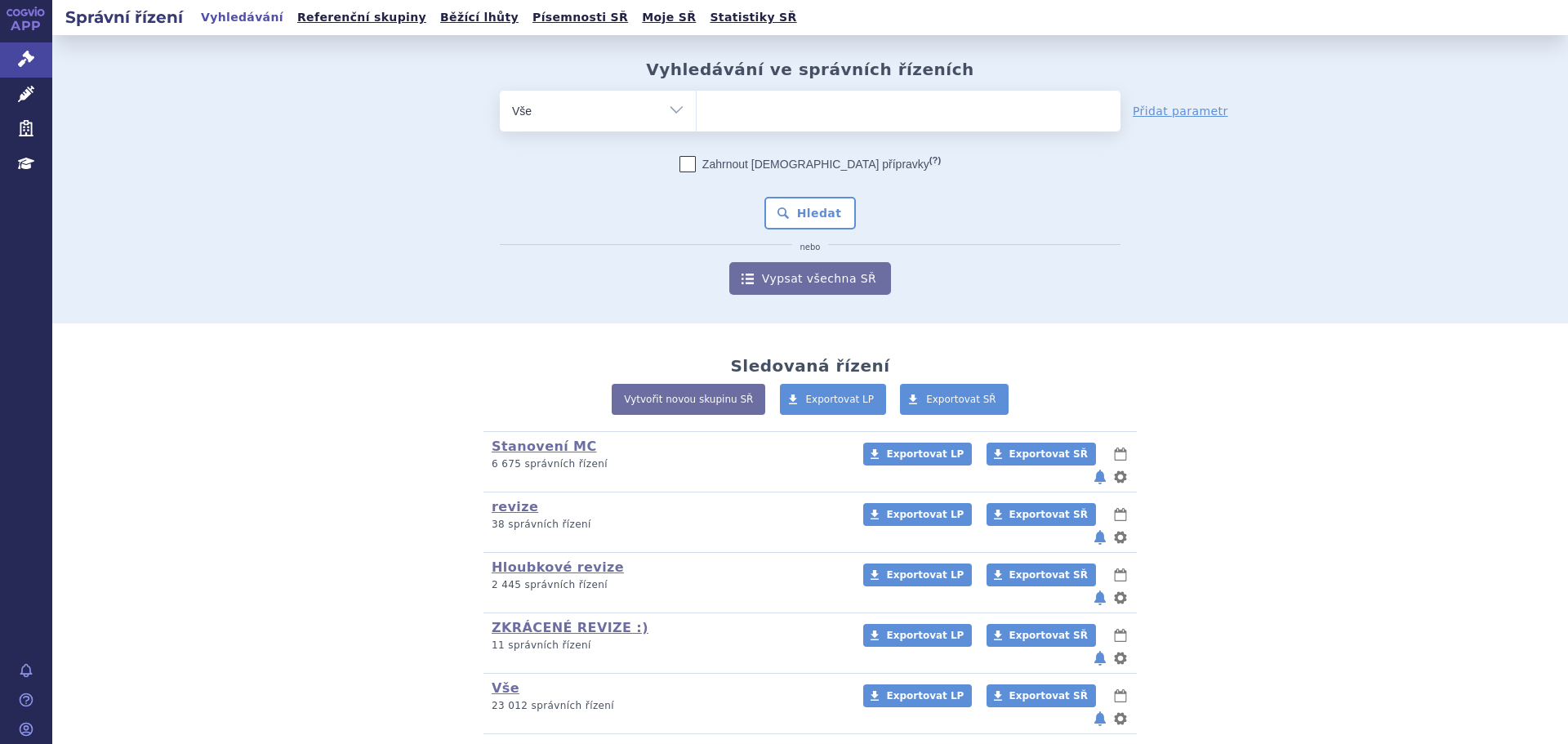
click at [786, 131] on span at bounding box center [908, 111] width 424 height 41
click at [696, 131] on select at bounding box center [696, 110] width 1 height 41
click at [795, 123] on ul at bounding box center [908, 107] width 424 height 34
click at [696, 123] on select at bounding box center [696, 110] width 1 height 41
type input "er"
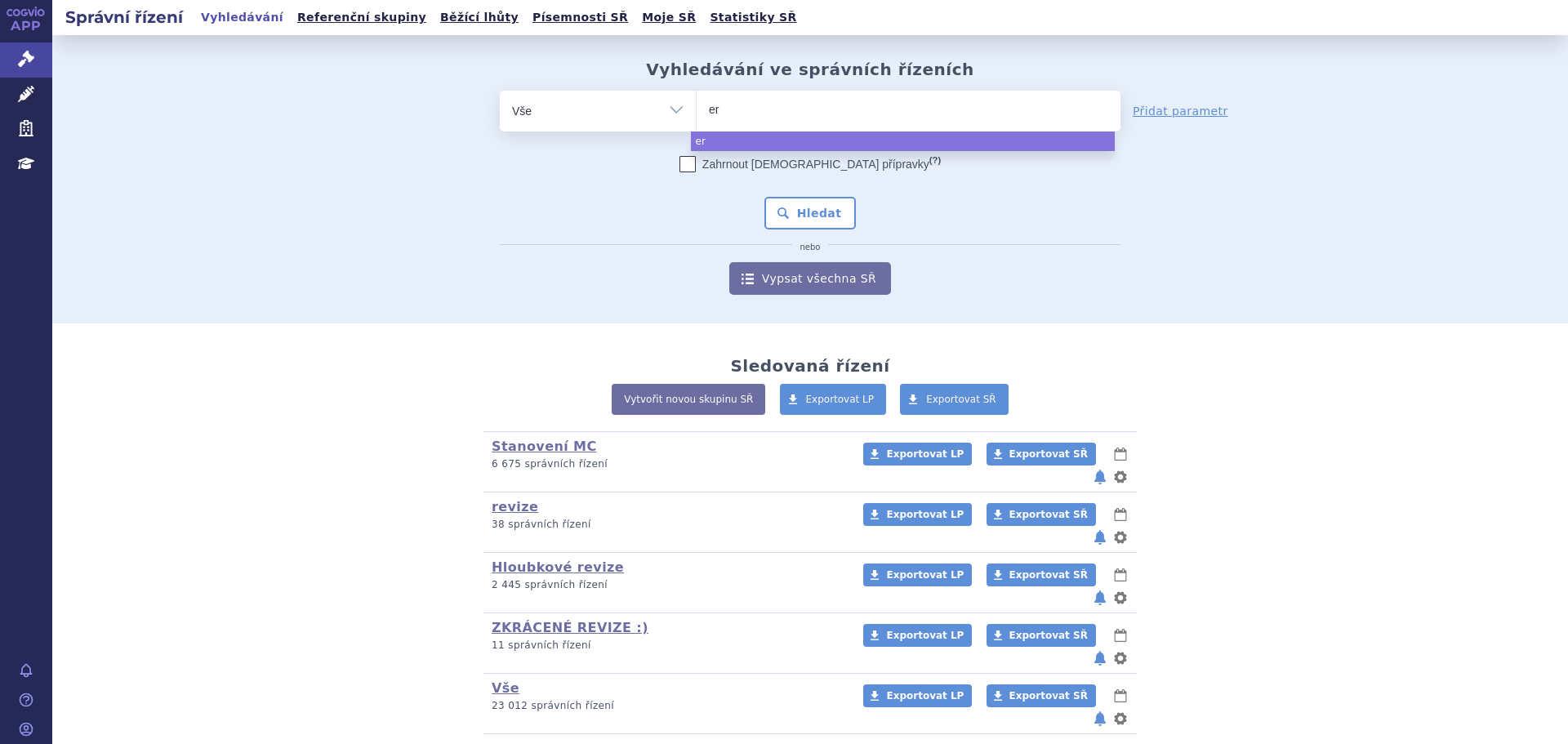
type input "eri"
type input "erib"
type input "eribu"
type input "eribul"
type input "eribulin"
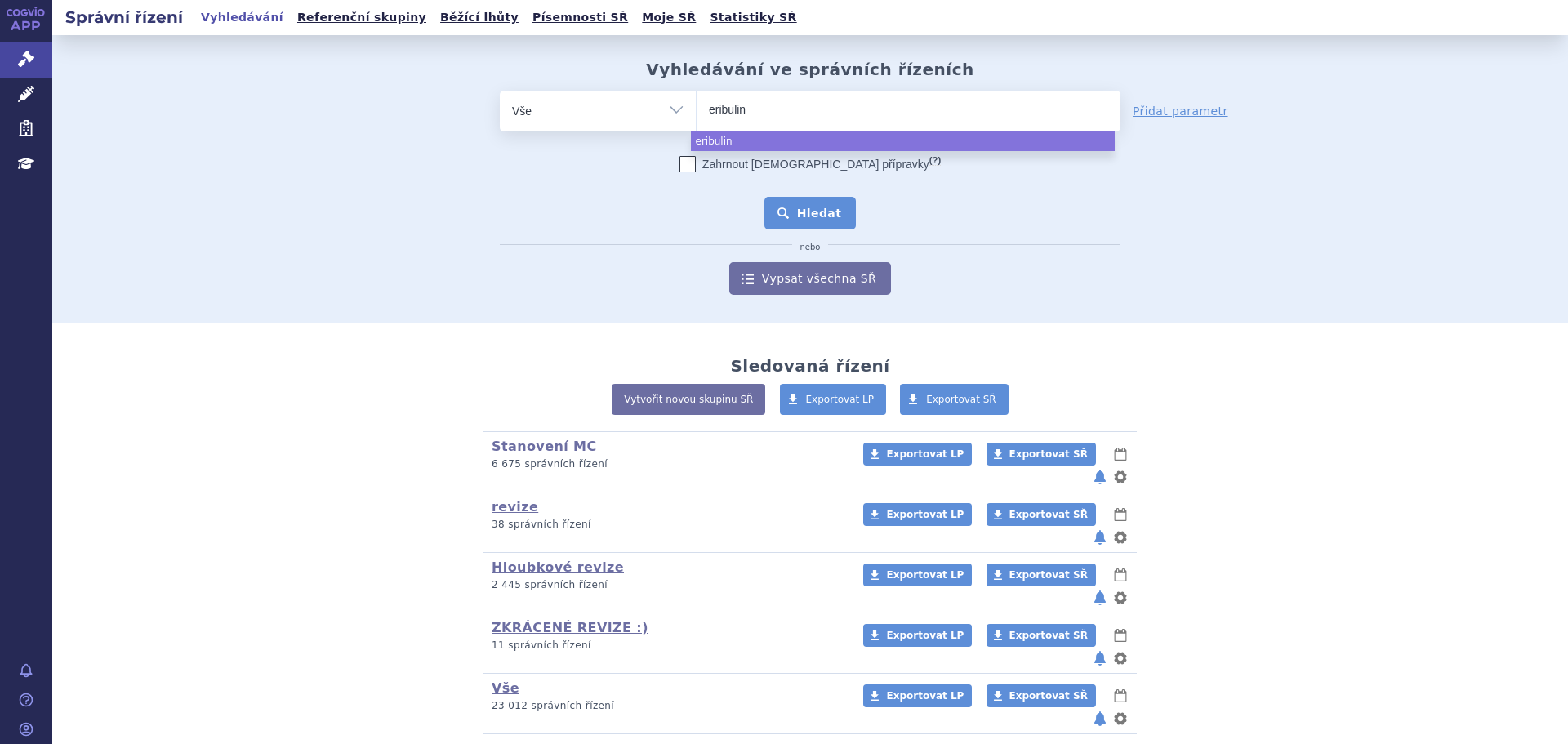
select select "eribulin"
click at [830, 217] on button "Hledat" at bounding box center [810, 213] width 93 height 33
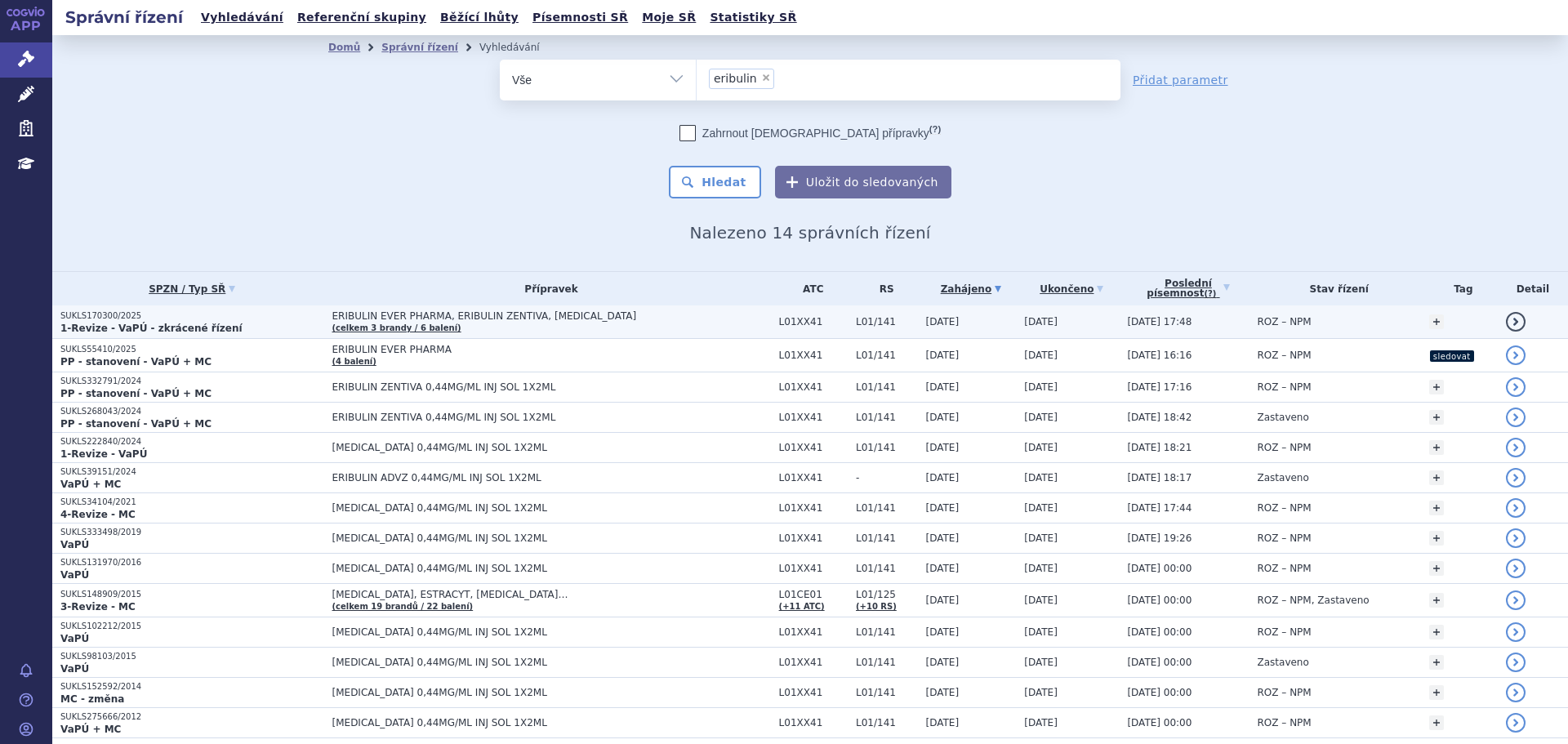
click at [506, 317] on span "ERIBULIN EVER PHARMA, ERIBULIN ZENTIVA, [MEDICAL_DATA]" at bounding box center [537, 316] width 409 height 11
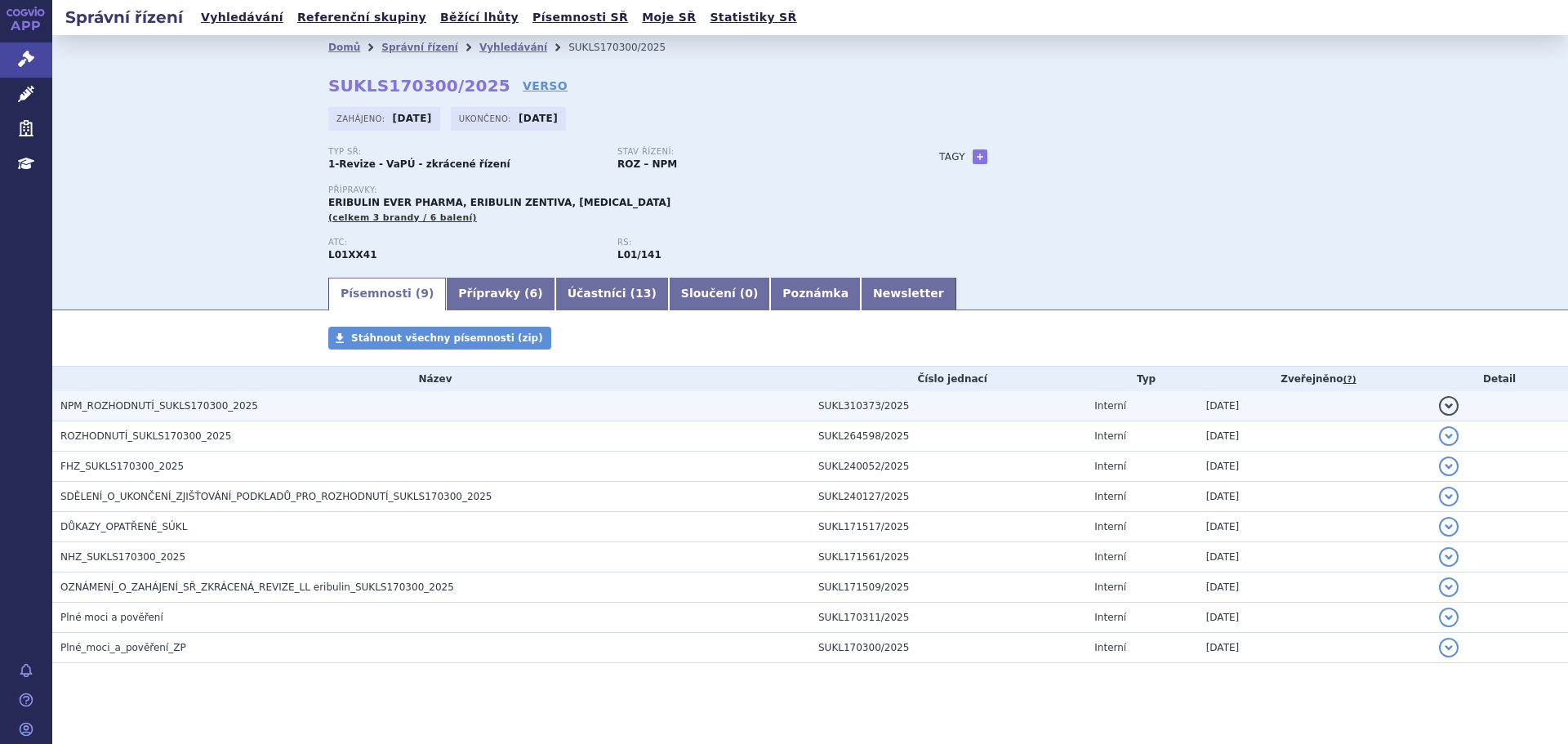
click at [307, 403] on h3 "NPM_ROZHODNUTÍ_SUKLS170300_2025" at bounding box center [435, 406] width 750 height 16
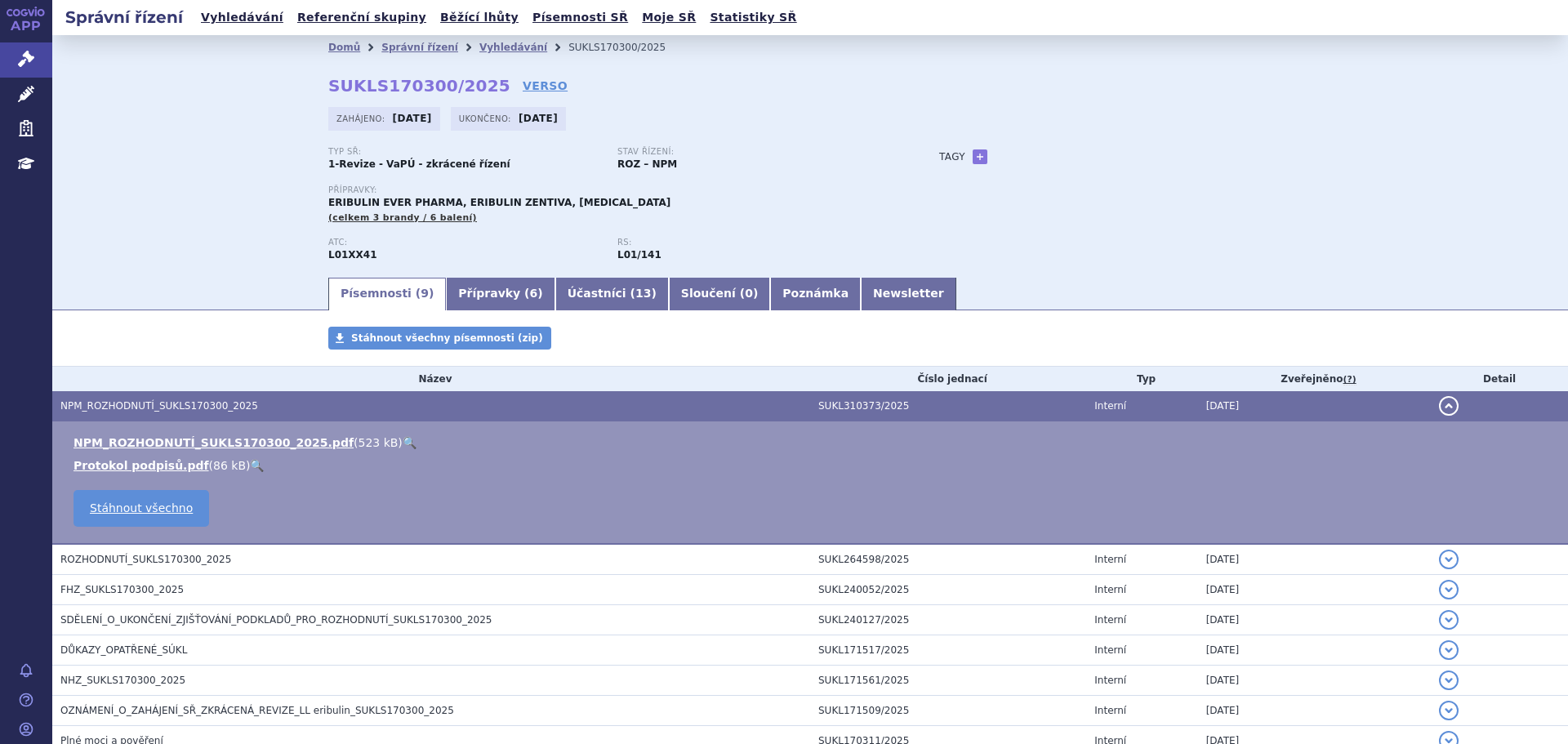
click at [402, 446] on link "🔍" at bounding box center [409, 443] width 14 height 13
click at [479, 47] on link "Vyhledávání" at bounding box center [513, 47] width 68 height 11
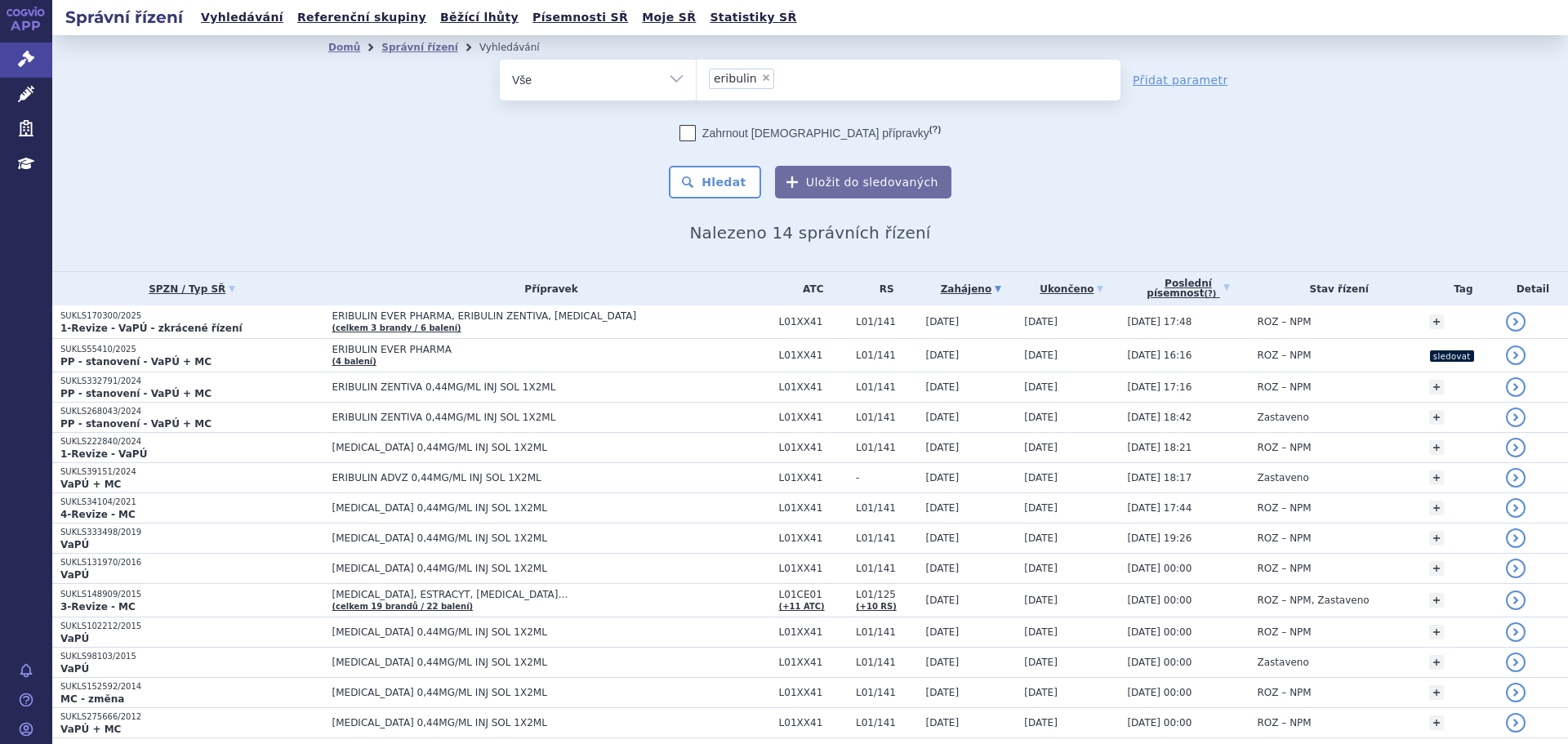
click at [762, 75] on span "×" at bounding box center [766, 77] width 10 height 10
click at [696, 75] on select "eribulin" at bounding box center [696, 79] width 1 height 41
select select
type input "abi"
type input "abira"
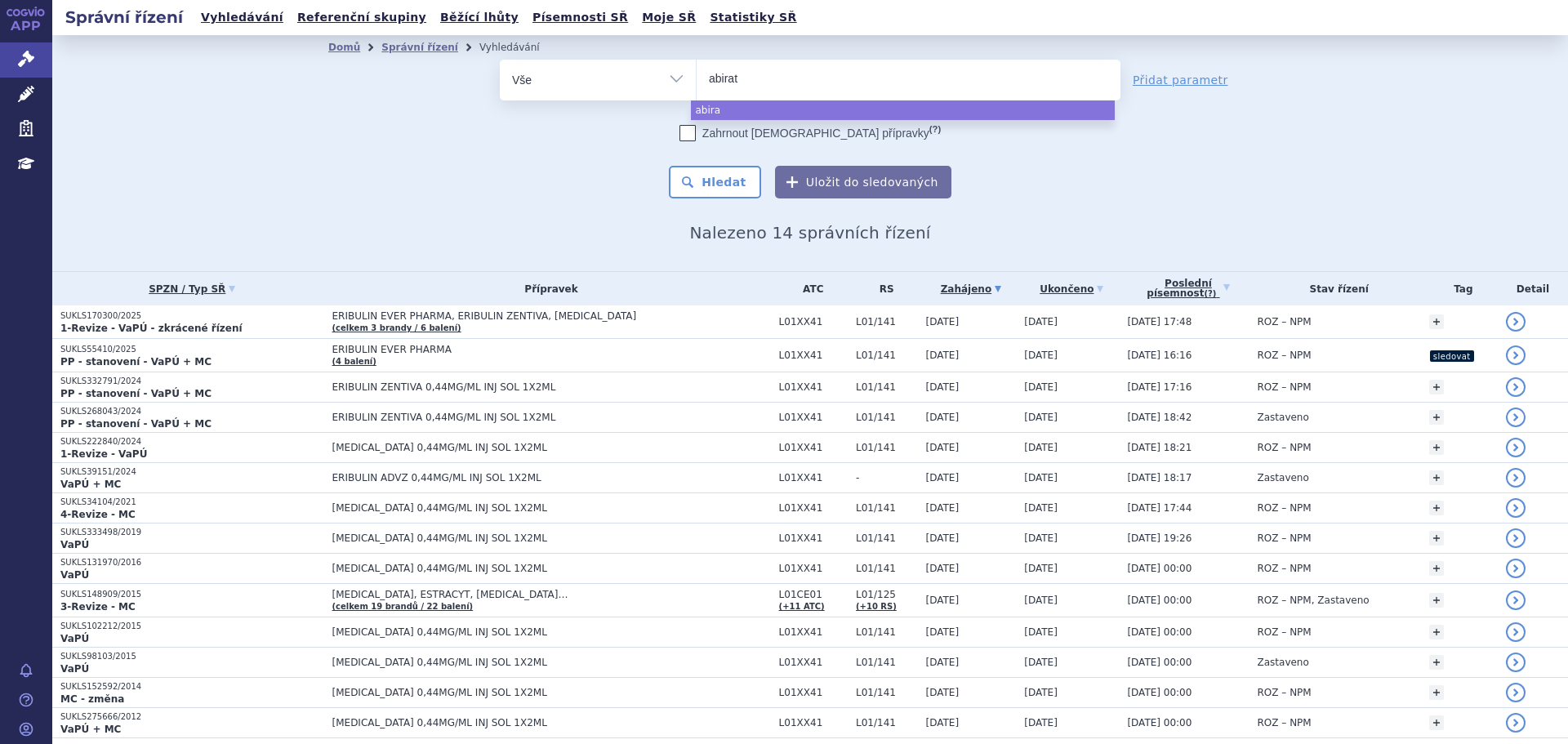
type input "abirate"
type input "abirater"
type input "abiratero"
type input "abirateron"
select select "abirateron"
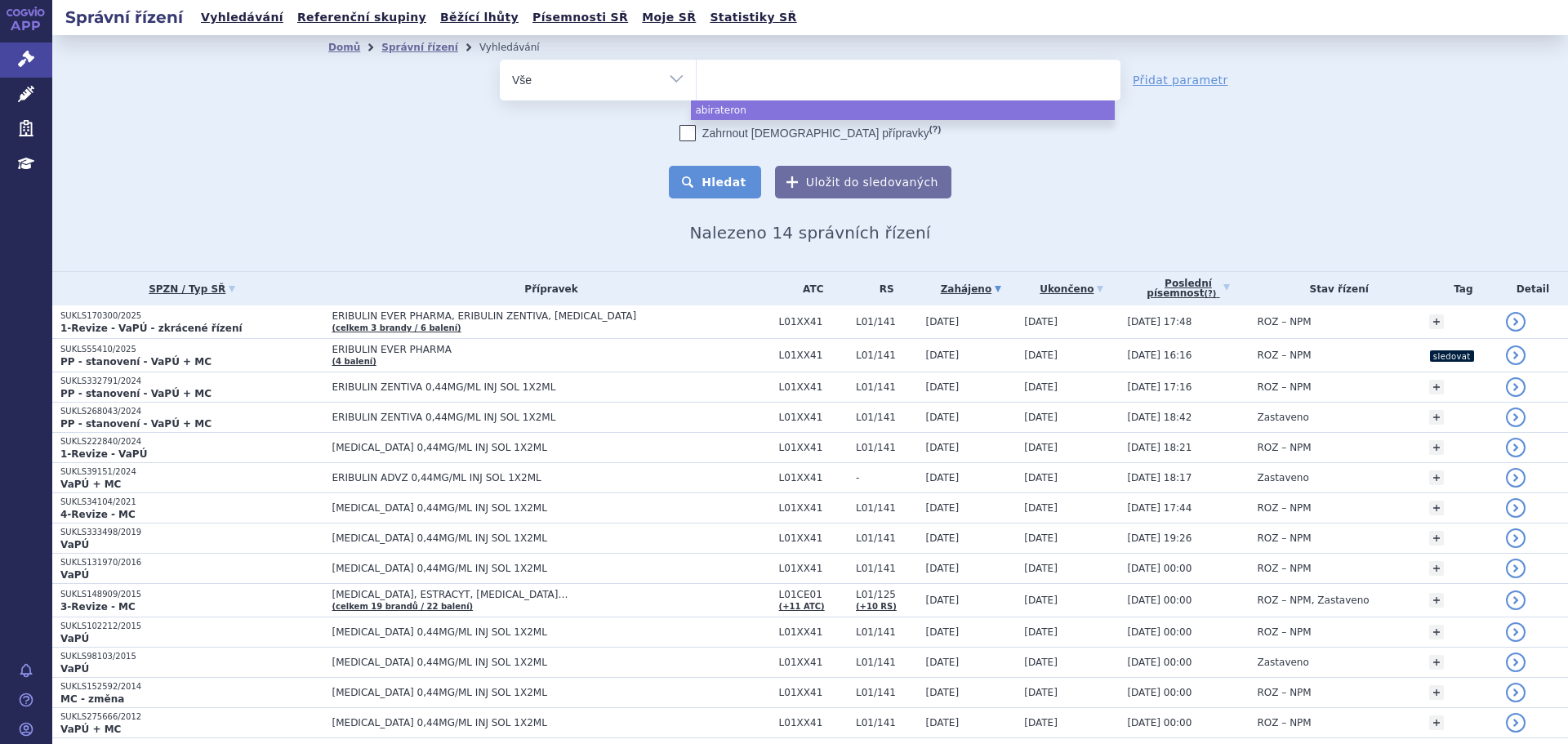
click at [729, 184] on button "Hledat" at bounding box center [715, 182] width 93 height 33
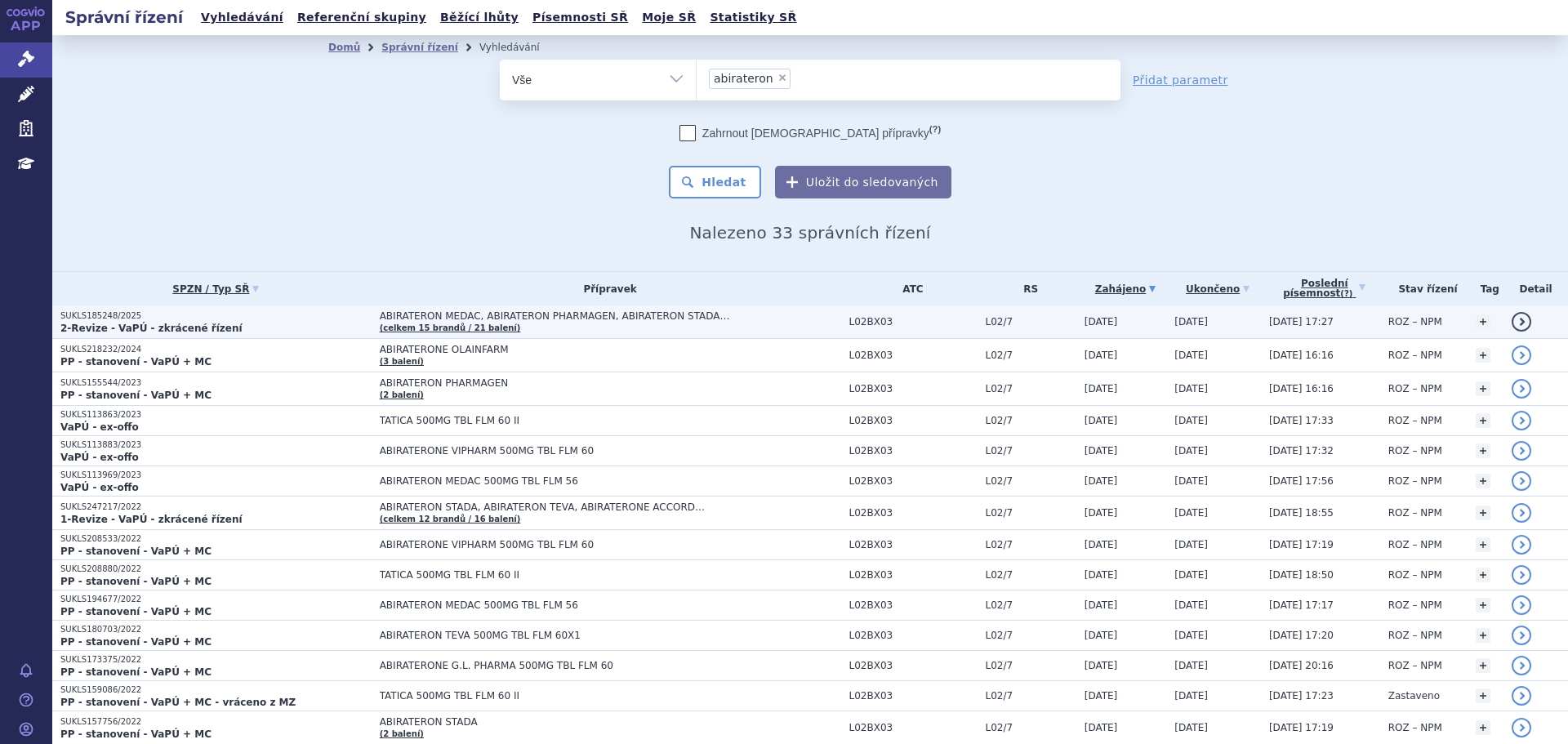
click at [233, 318] on p "SUKLS185248/2025" at bounding box center [216, 316] width 312 height 11
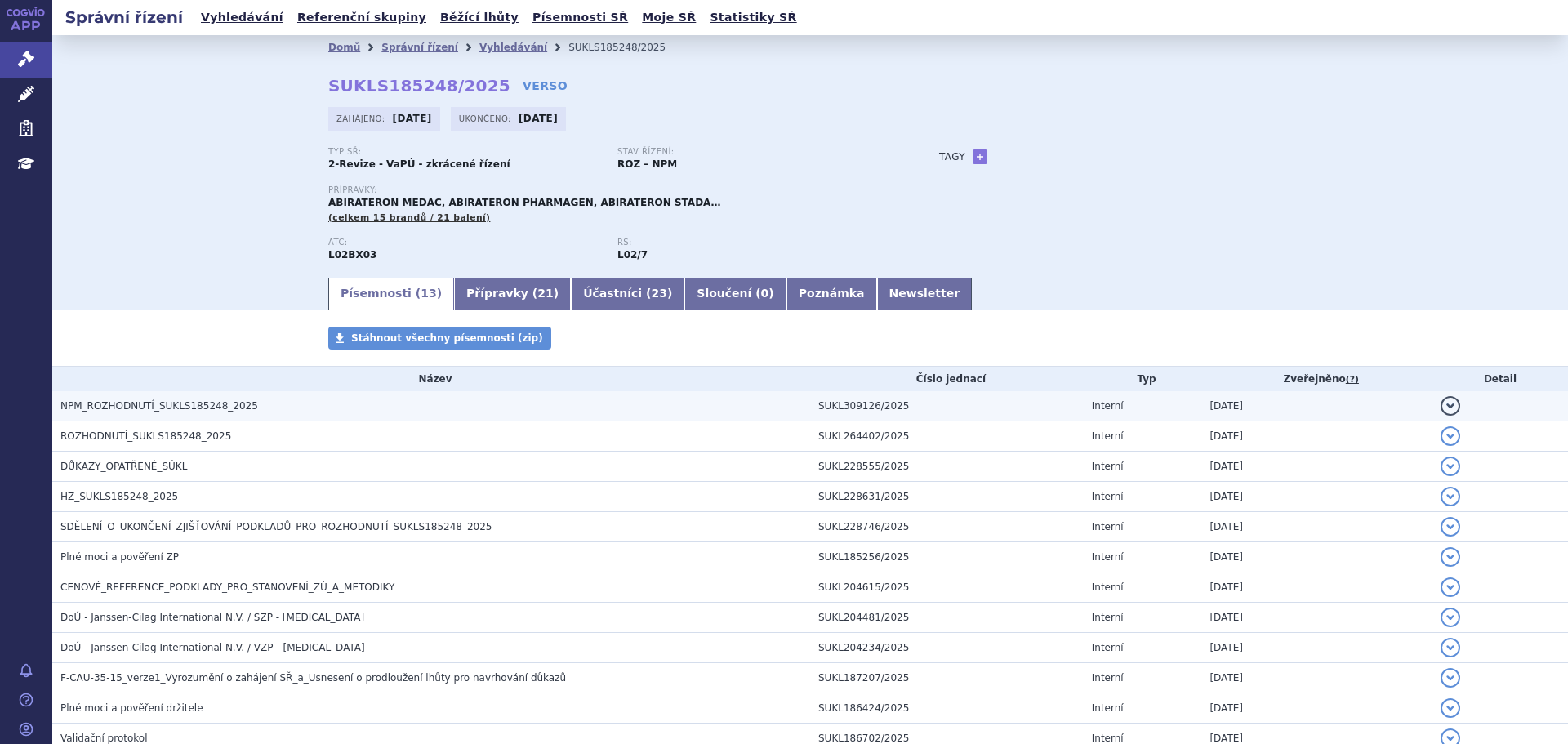
click at [577, 405] on h3 "NPM_ROZHODNUTÍ_SUKLS185248_2025" at bounding box center [435, 406] width 750 height 16
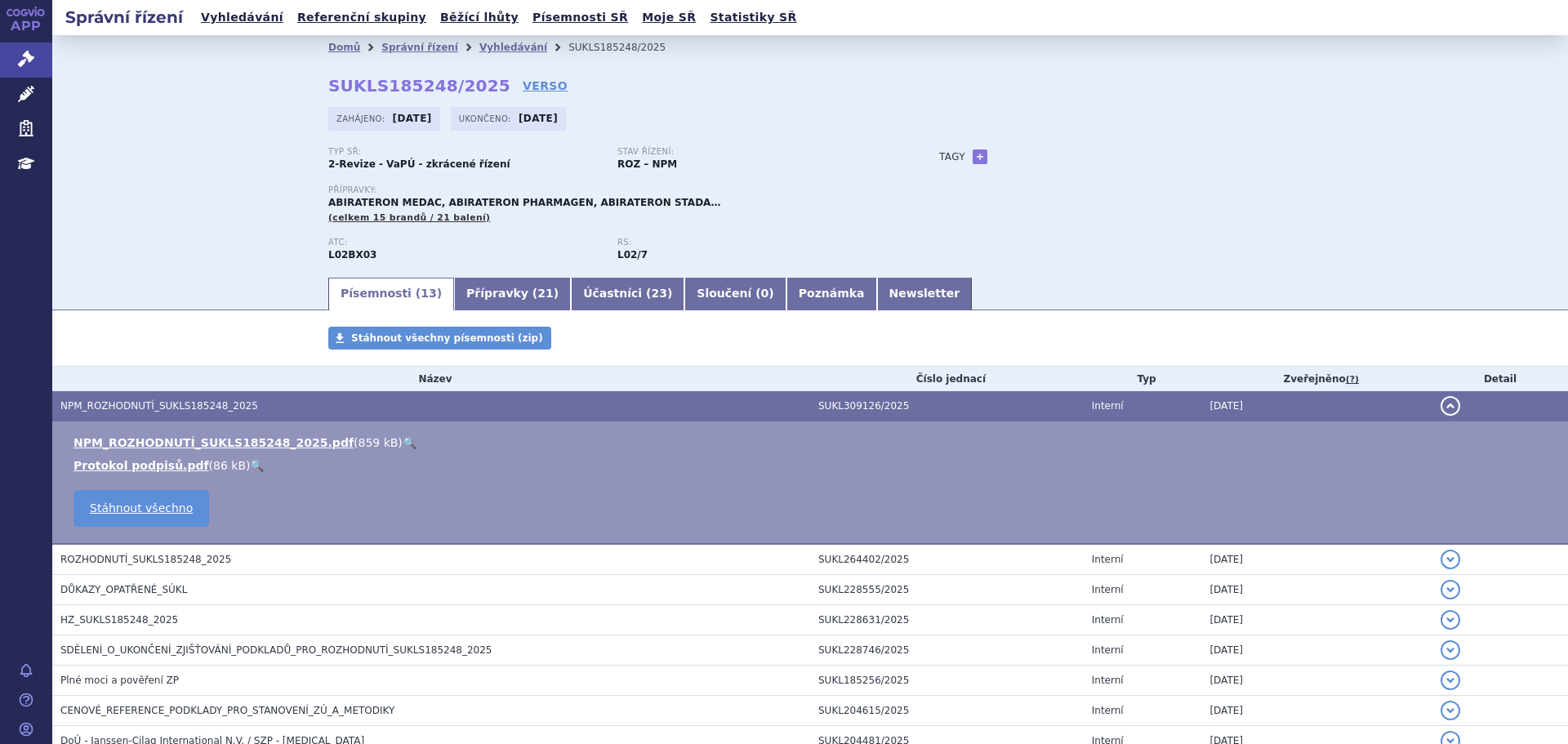
click at [402, 442] on link "🔍" at bounding box center [409, 443] width 14 height 13
click at [479, 49] on link "Vyhledávání" at bounding box center [513, 47] width 68 height 11
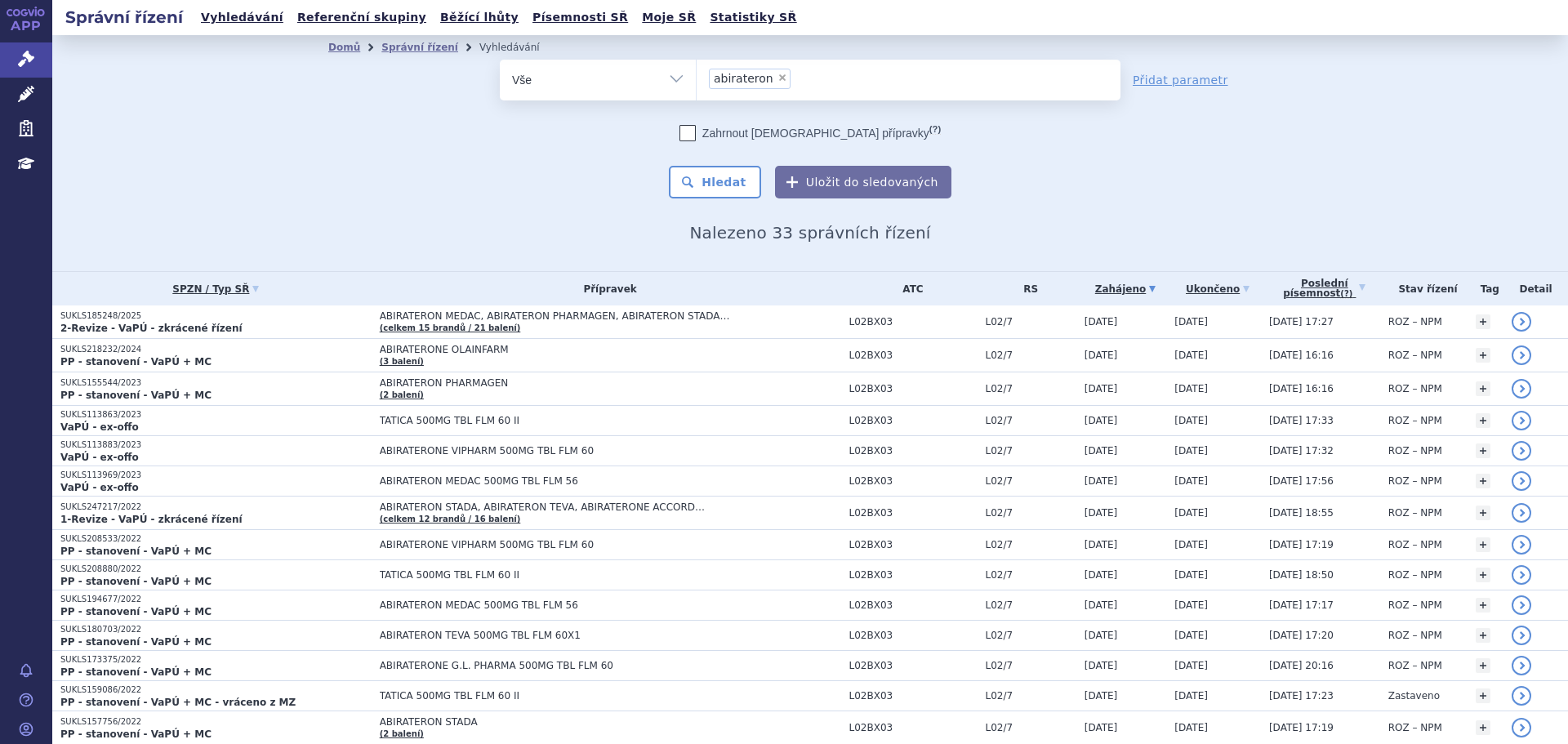
click at [777, 81] on span "×" at bounding box center [782, 77] width 10 height 10
click at [696, 81] on select "abirateron" at bounding box center [696, 79] width 1 height 41
select select
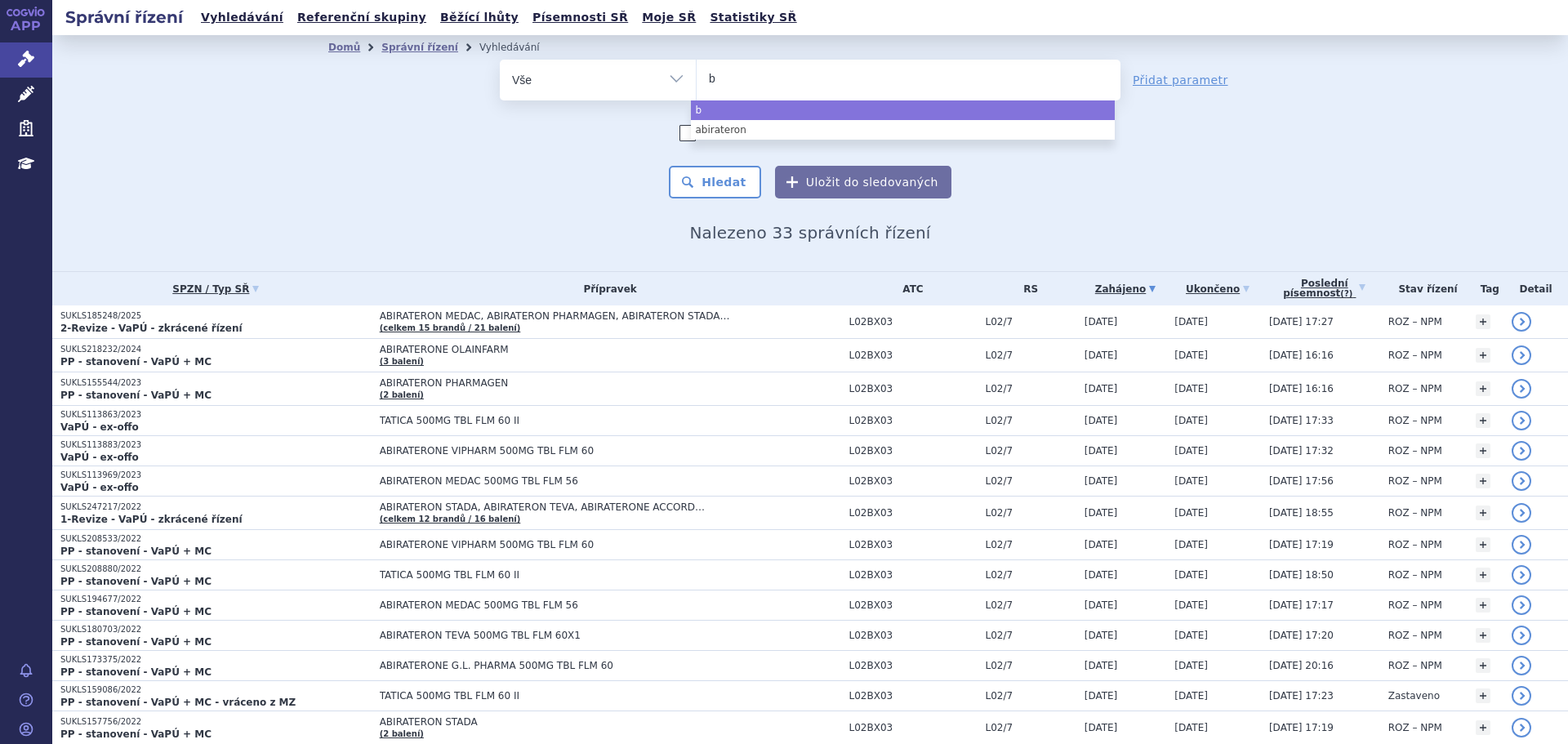
type input "bo"
type input "box"
type input "boxar"
type input "boxari"
type input "boxarid"
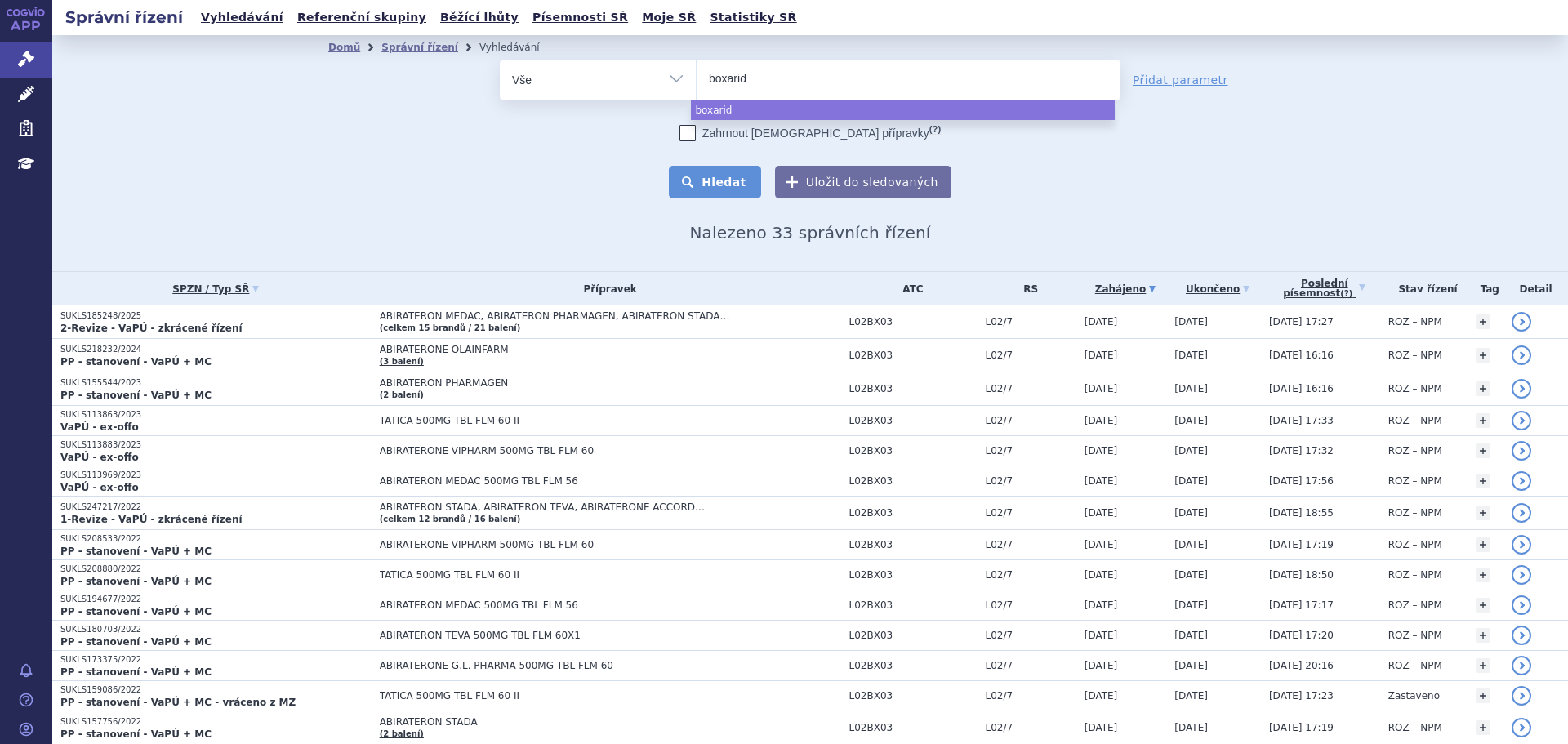
select select "boxarid"
click at [695, 172] on button "Hledat" at bounding box center [715, 182] width 93 height 33
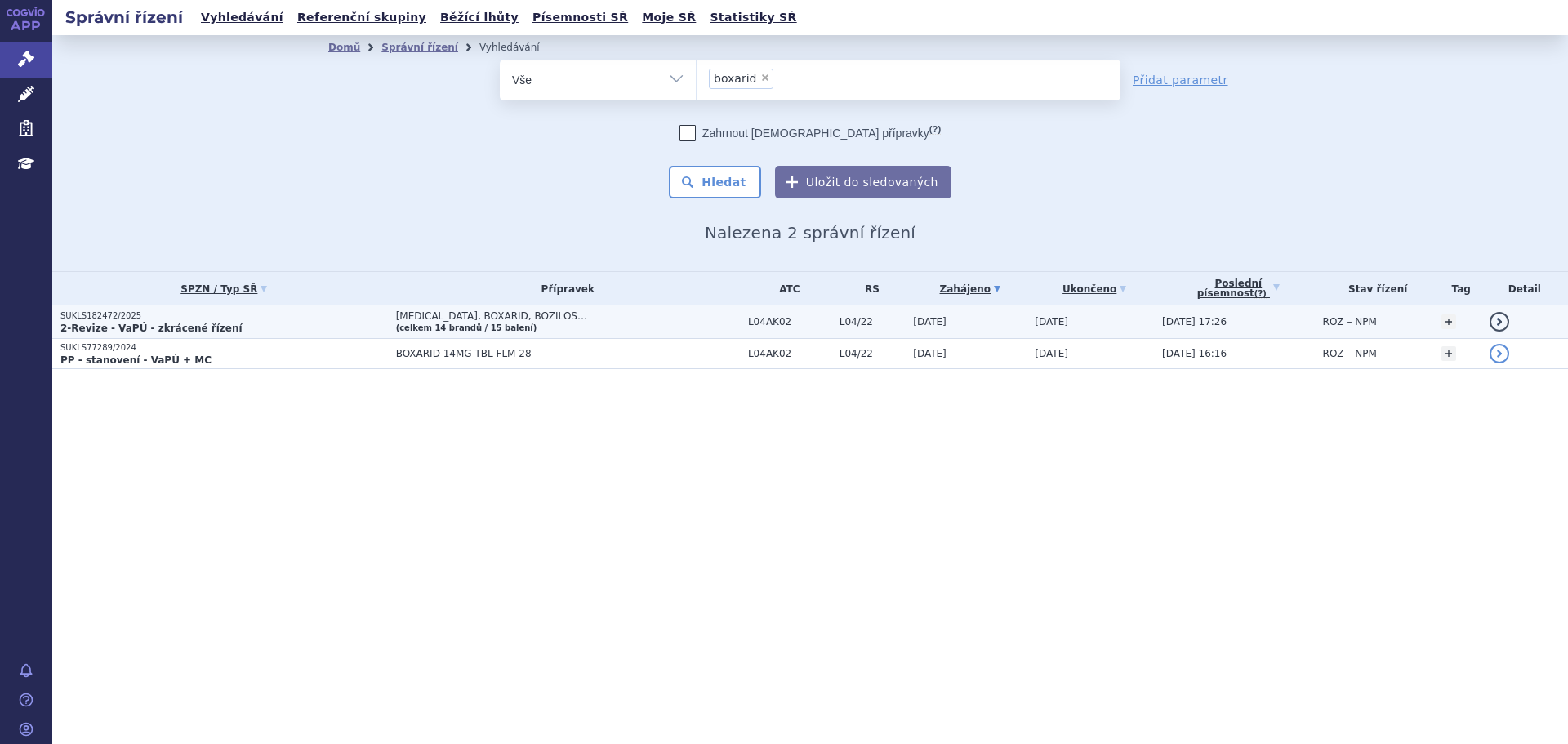
click at [207, 326] on strong "2-Revize - VaPÚ - zkrácené řízení" at bounding box center [151, 328] width 182 height 11
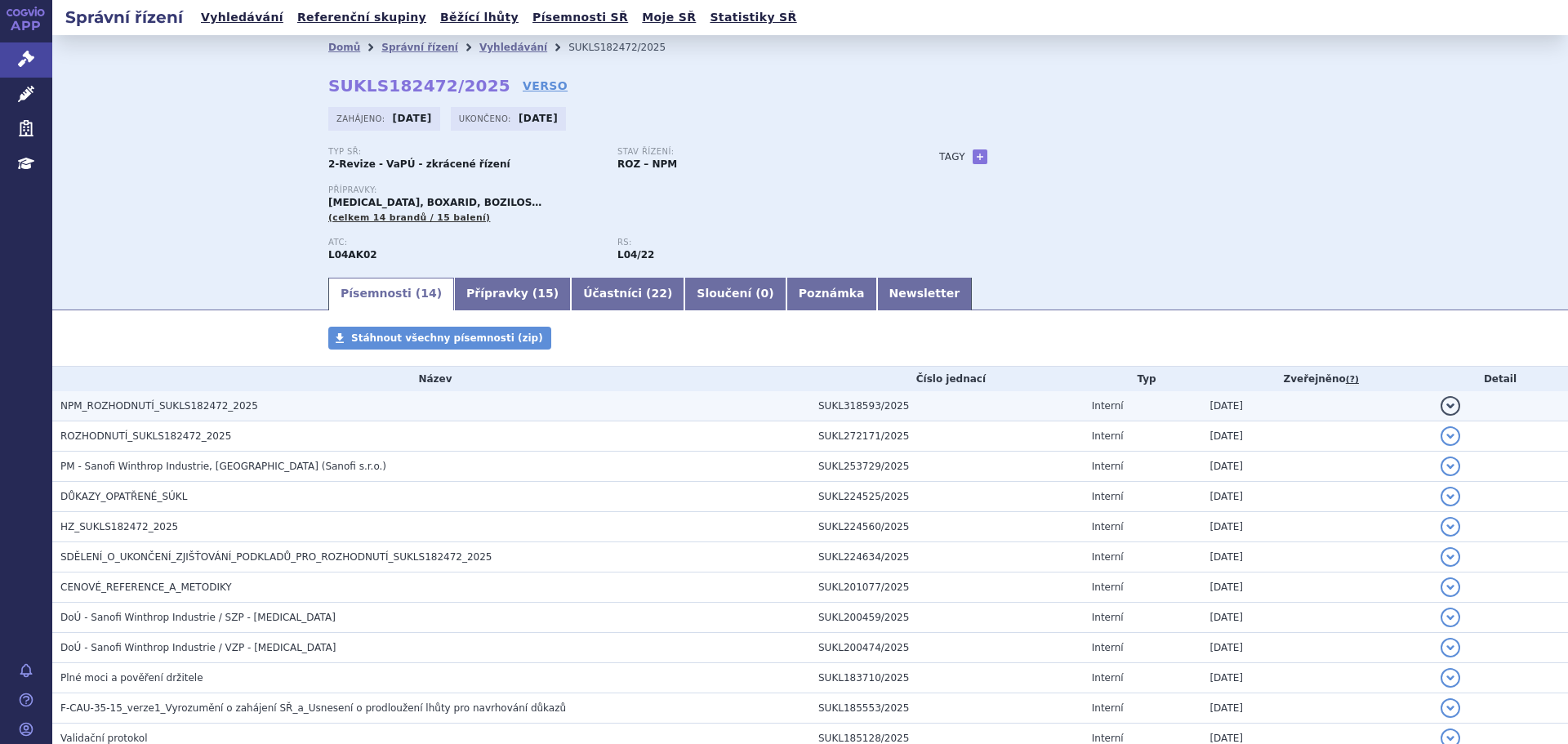
click at [237, 413] on h3 "NPM_ROZHODNUTÍ_SUKLS182472_2025" at bounding box center [435, 406] width 750 height 16
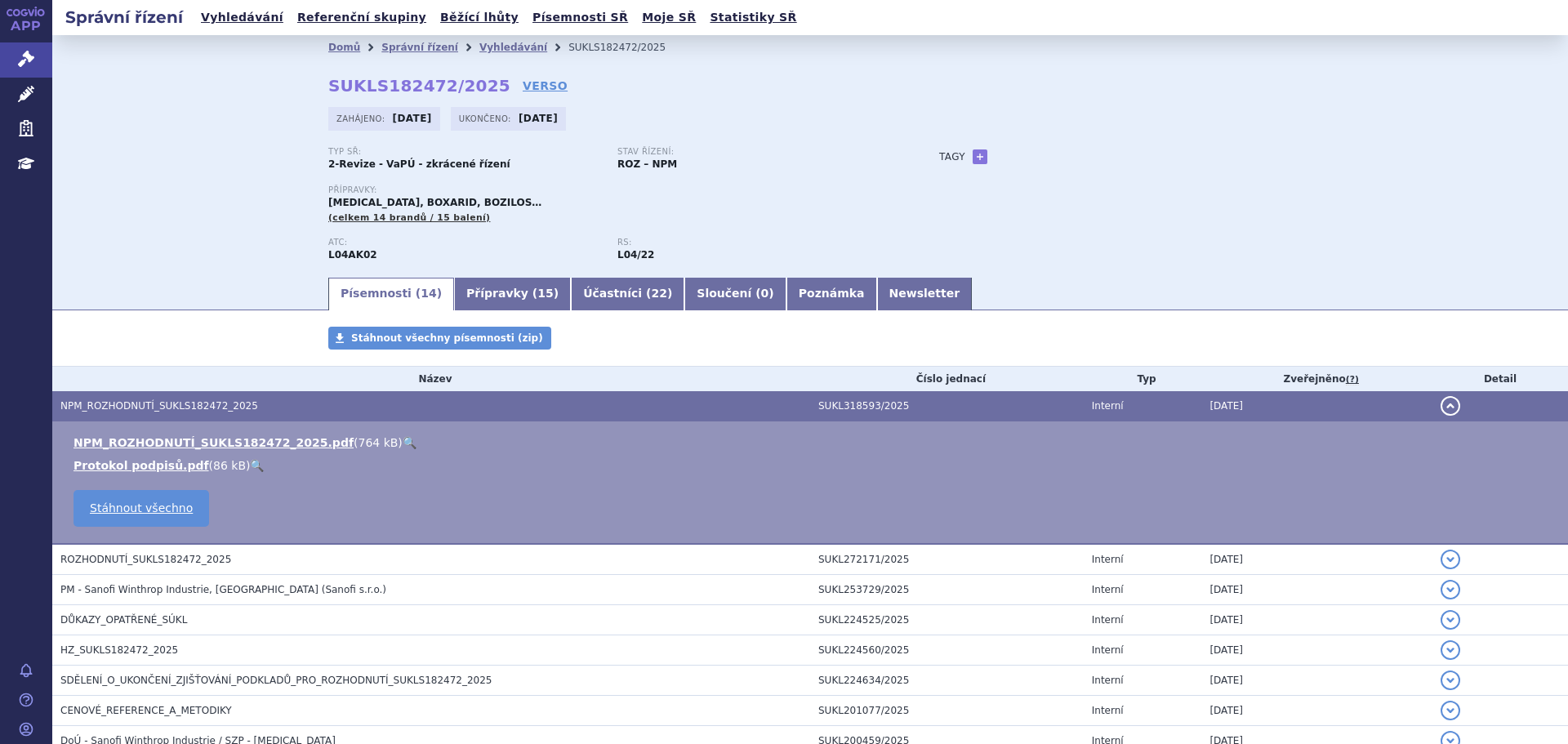
click at [377, 440] on li "NPM_ROZHODNUTÍ_SUKLS182472_2025.pdf ( 764 kB ) 🔍" at bounding box center [812, 443] width 1478 height 16
click at [402, 444] on link "🔍" at bounding box center [409, 443] width 14 height 13
click at [479, 49] on link "Vyhledávání" at bounding box center [513, 47] width 68 height 11
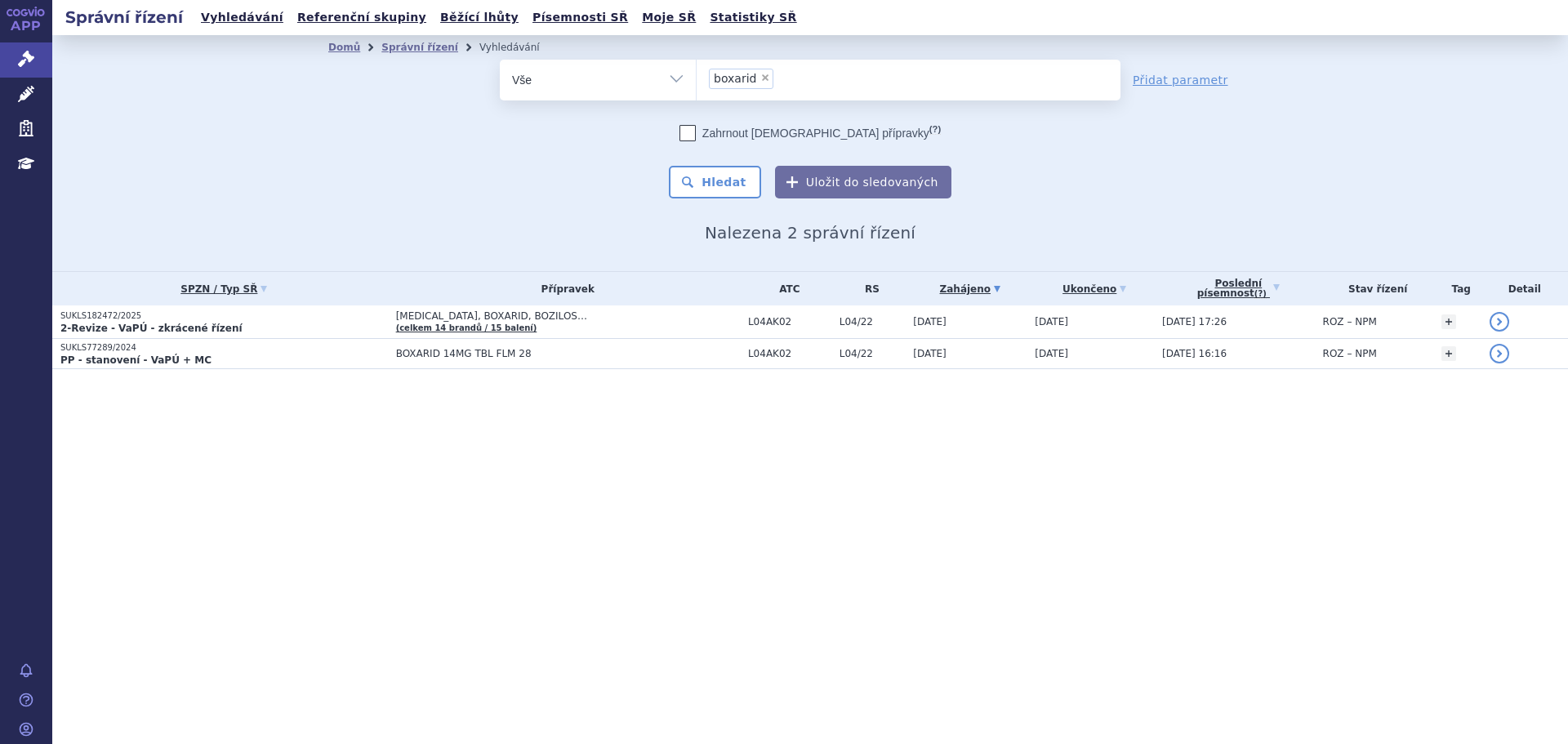
click at [755, 84] on li "× boxarid" at bounding box center [741, 79] width 64 height 20
click at [696, 84] on select "boxarid" at bounding box center [696, 79] width 1 height 41
click at [762, 77] on span "×" at bounding box center [765, 77] width 10 height 10
click at [696, 77] on select "boxarid" at bounding box center [696, 79] width 1 height 41
select select
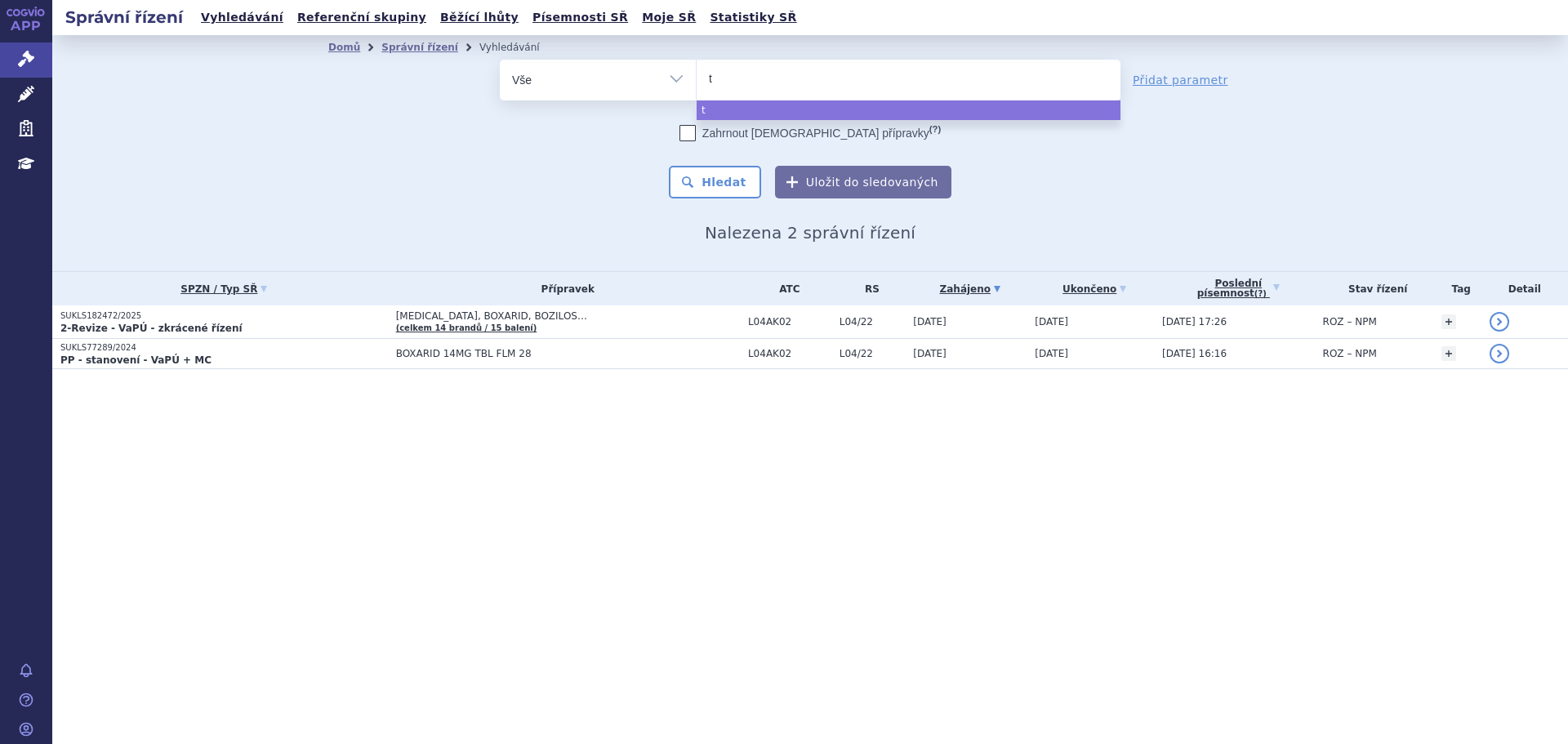
type input "ty"
type input "tye"
type input "tyen"
type input "tyenne"
select select "tyenne"
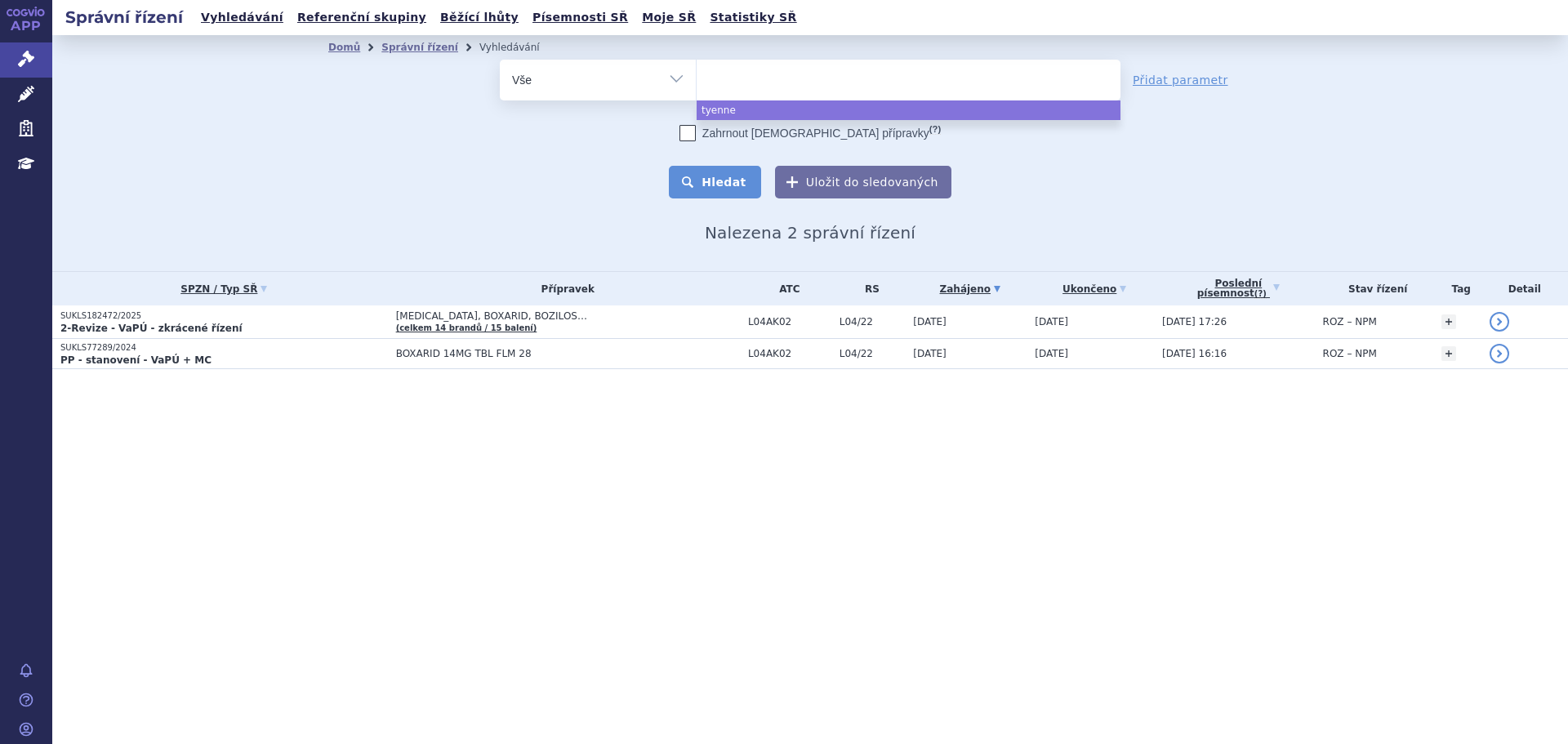
click at [740, 187] on button "Hledat" at bounding box center [715, 182] width 93 height 33
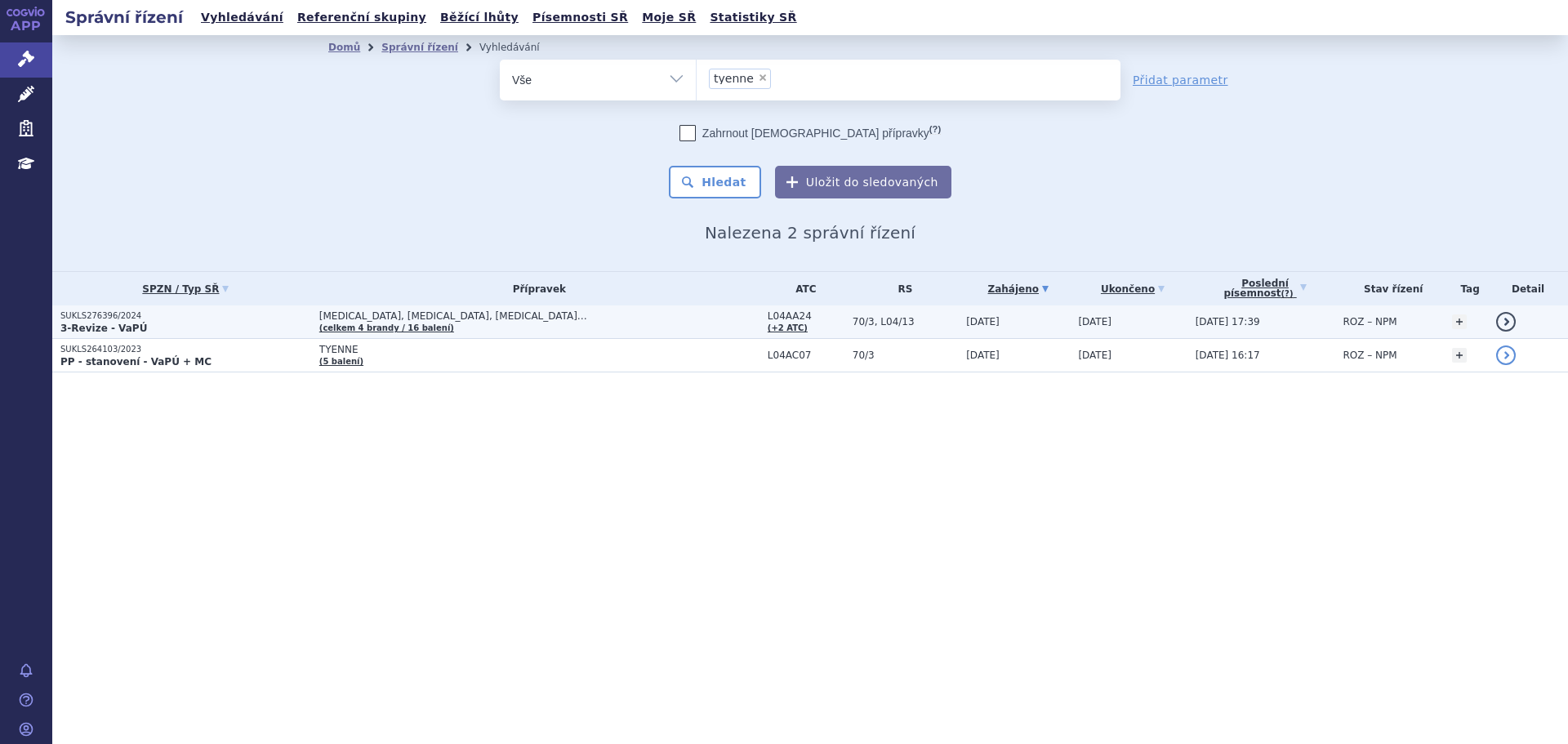
click at [583, 322] on span "[MEDICAL_DATA], [MEDICAL_DATA], [MEDICAL_DATA]…" at bounding box center [523, 316] width 409 height 11
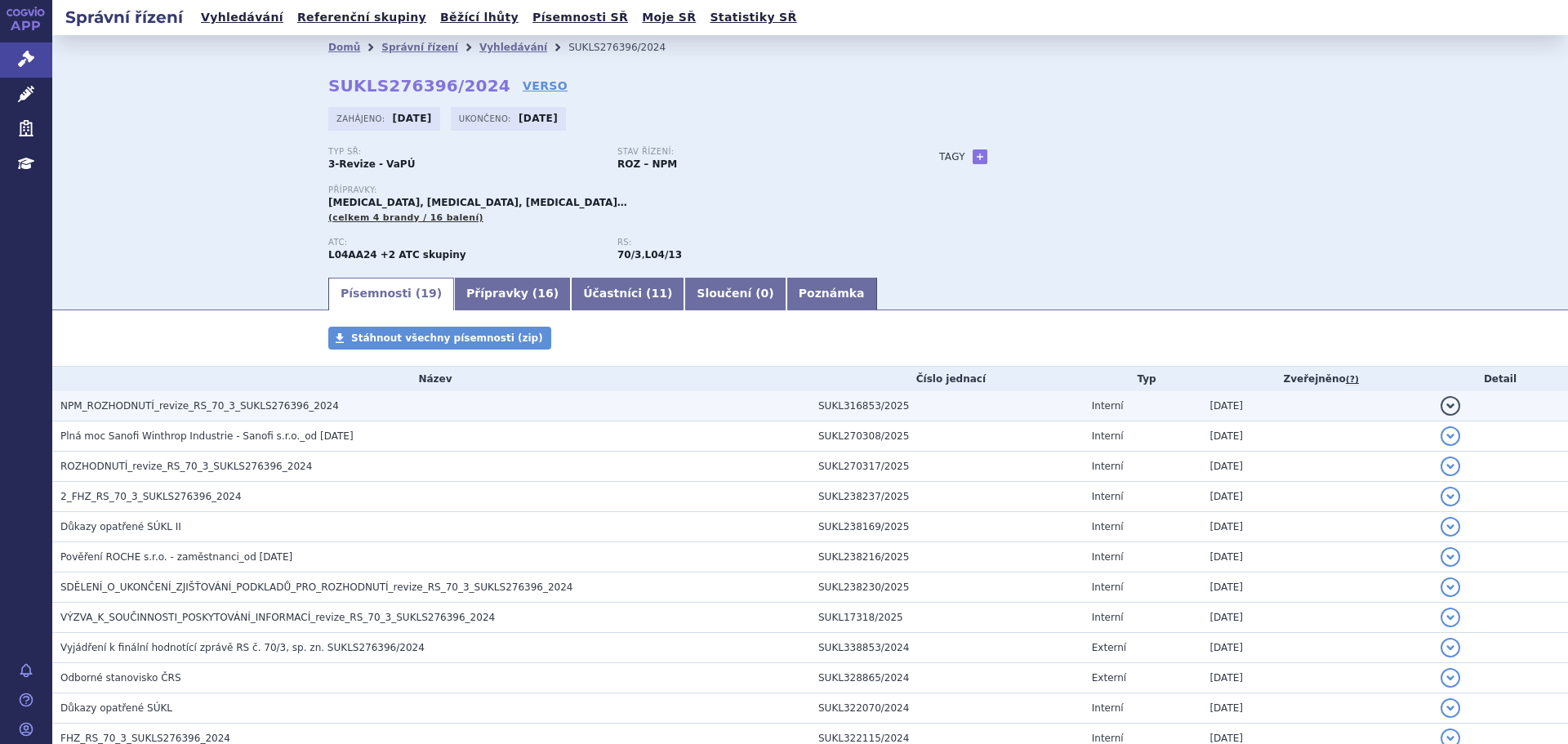
click at [183, 411] on span "NPM_ROZHODNUTÍ_revize_RS_70_3_SUKLS276396_2024" at bounding box center [200, 406] width 279 height 11
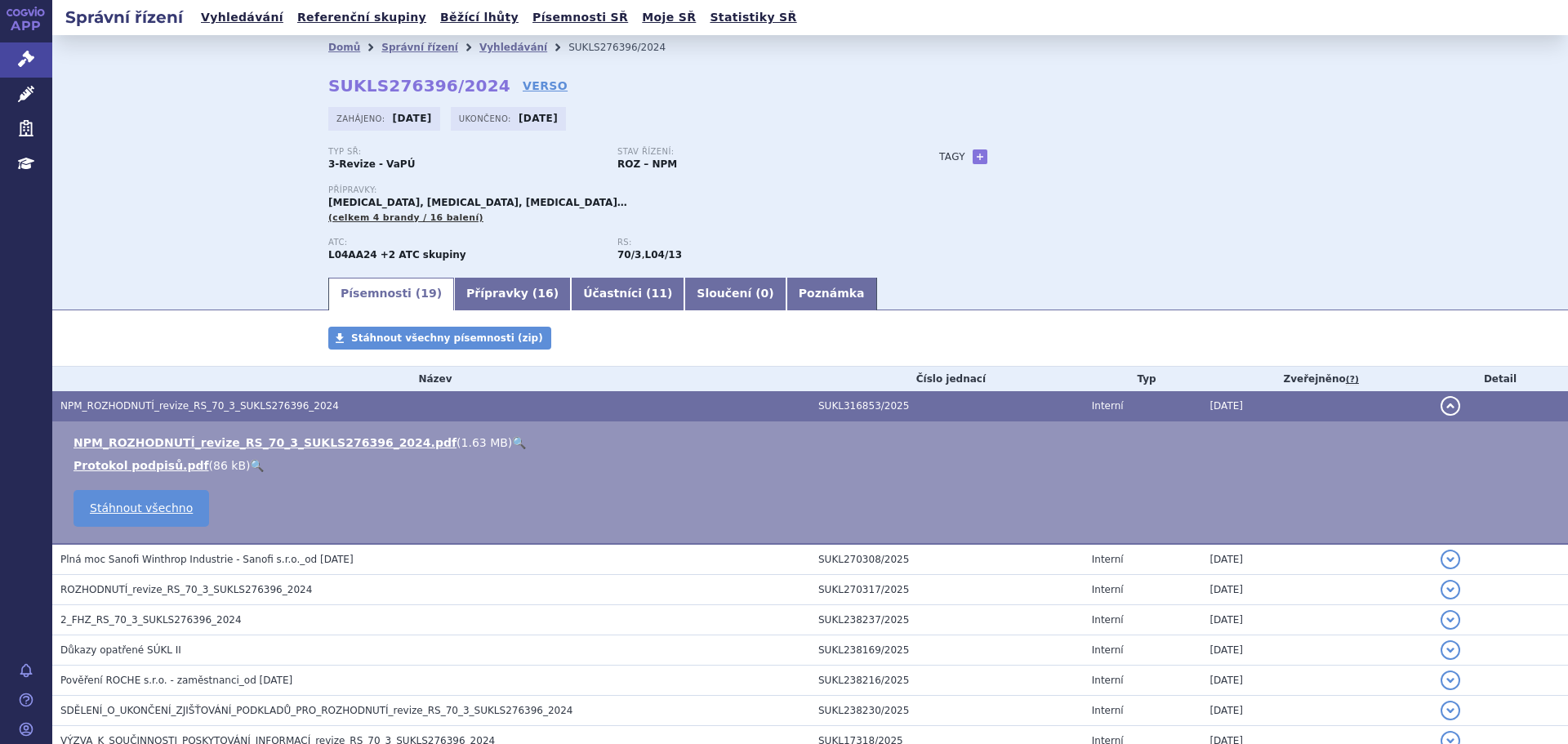
click at [512, 443] on link "🔍" at bounding box center [519, 443] width 14 height 13
click at [494, 41] on link "Vyhledávání" at bounding box center [513, 47] width 68 height 11
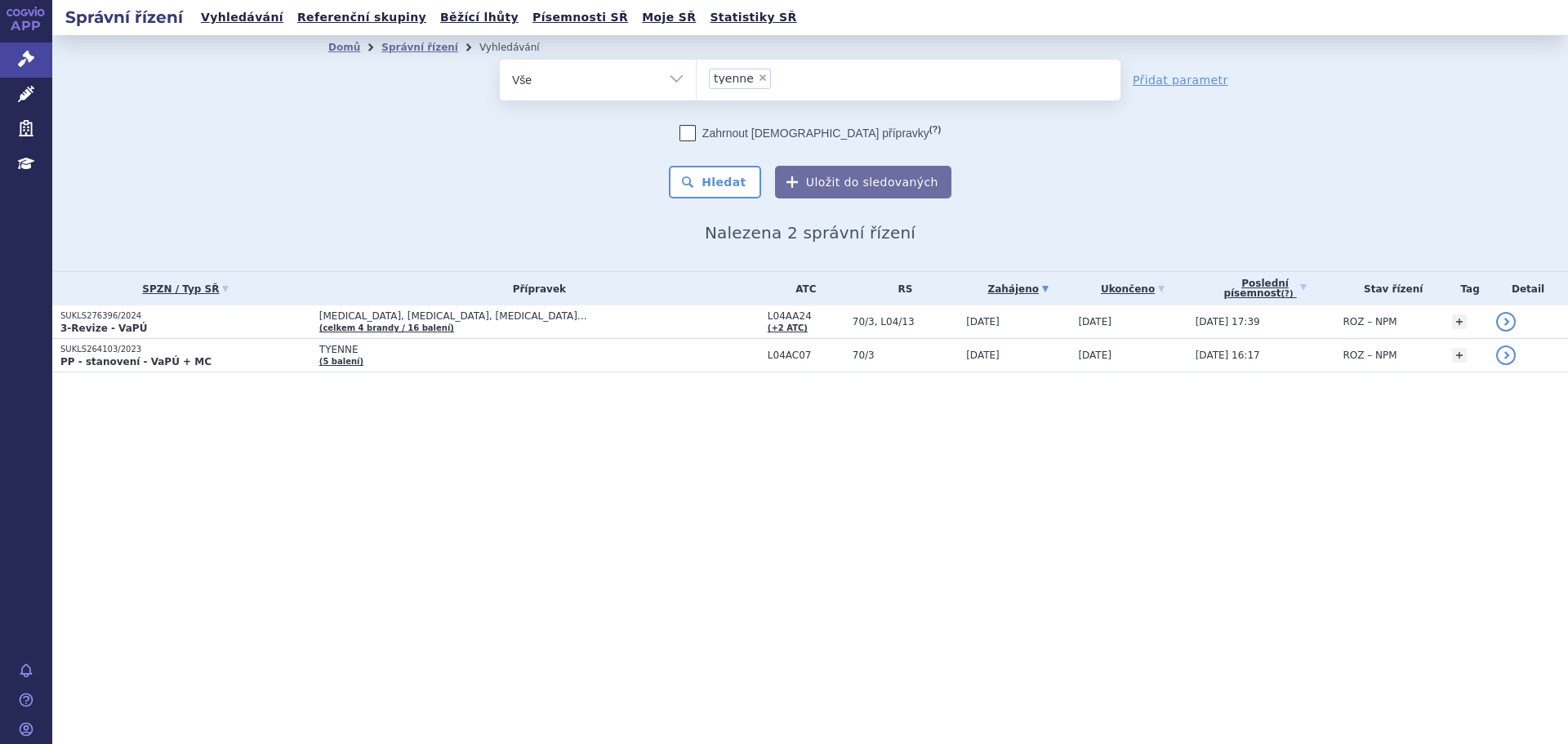
click at [758, 77] on span "×" at bounding box center [762, 77] width 10 height 10
click at [696, 77] on select "tyenne" at bounding box center [696, 79] width 1 height 41
select select
type input "fa"
type input "fam"
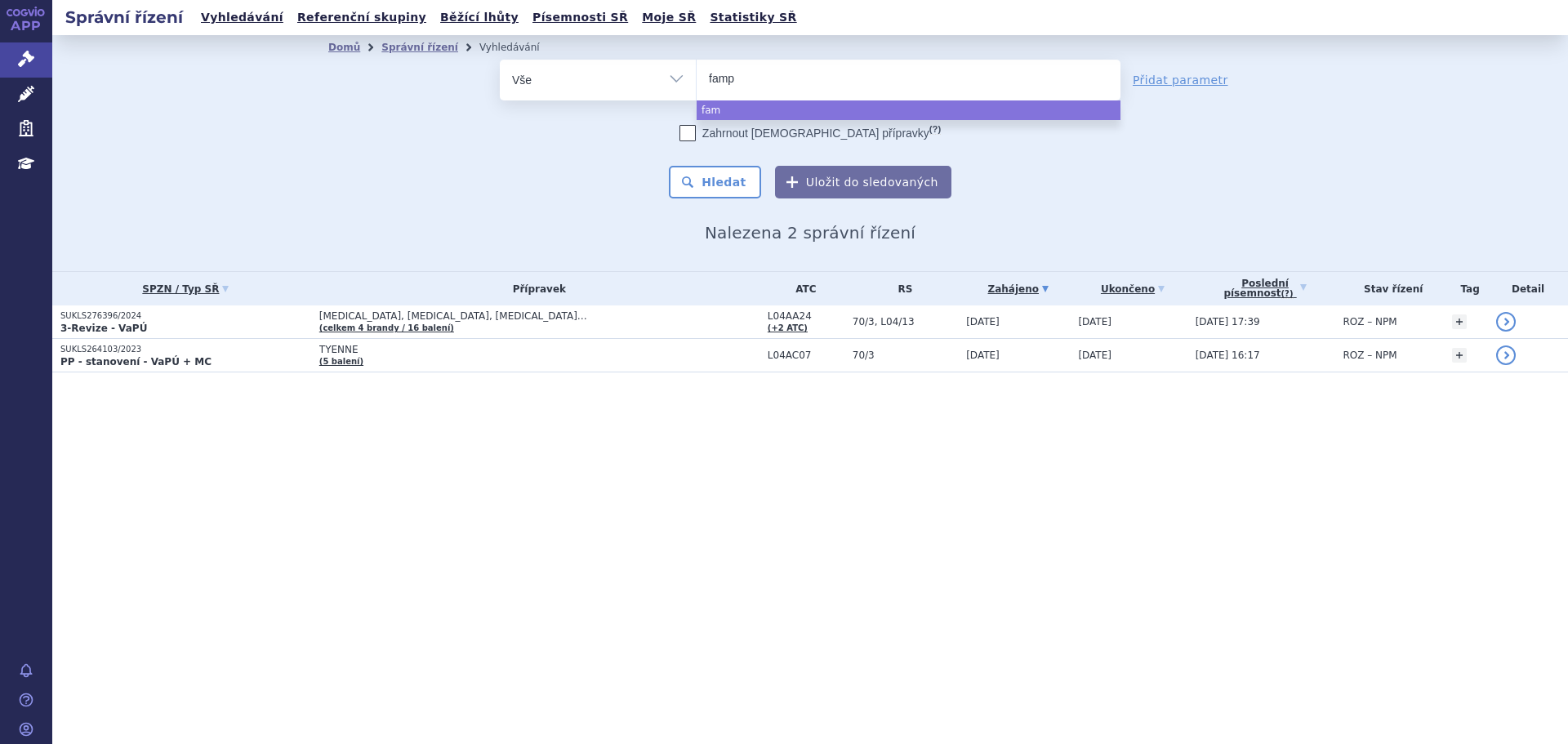
type input "fampy"
type input "fampyr"
type input "fampyra"
select select "fampyra"
click at [724, 191] on button "Hledat" at bounding box center [715, 182] width 93 height 33
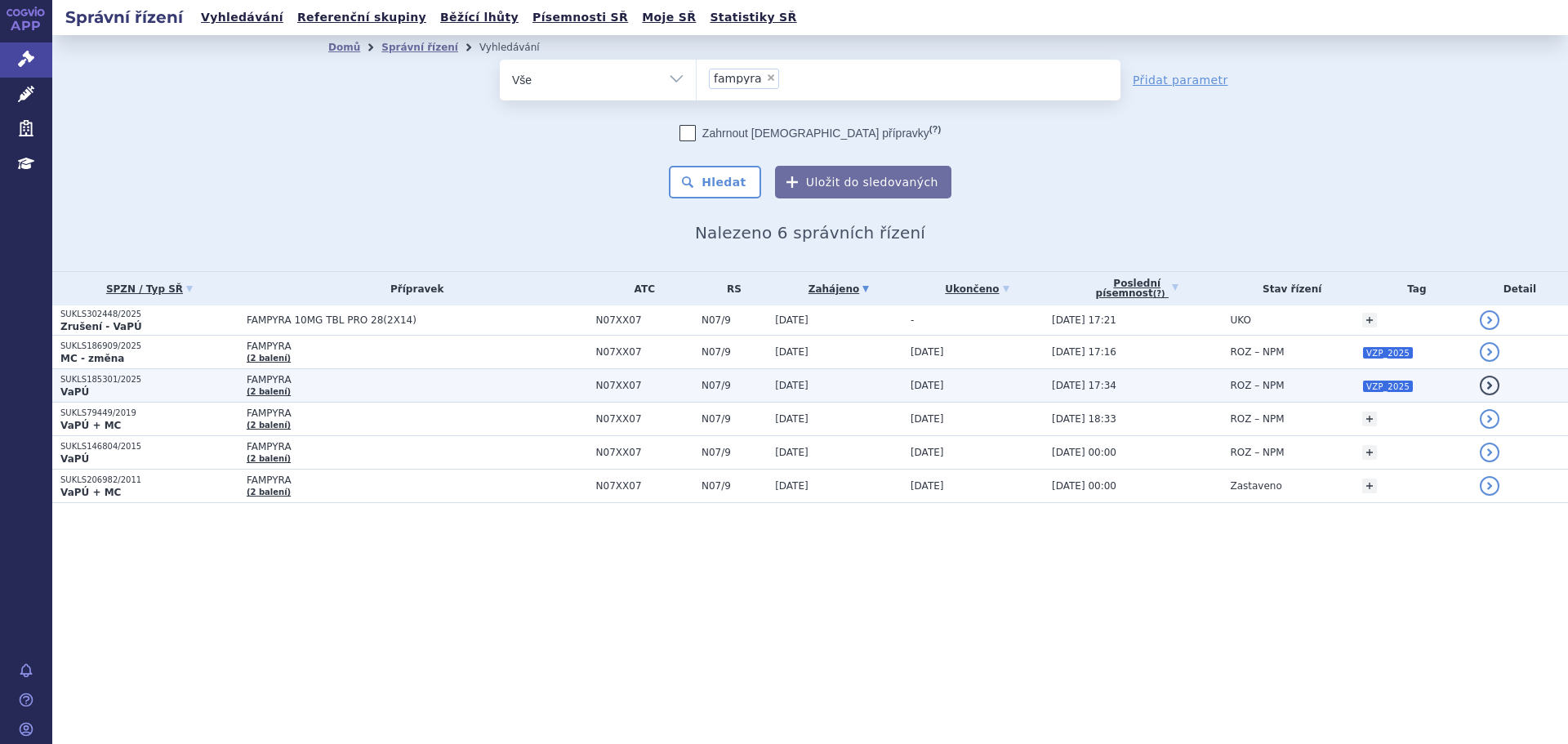
click at [425, 393] on td "FAMPYRA (2 balení)" at bounding box center [412, 386] width 349 height 34
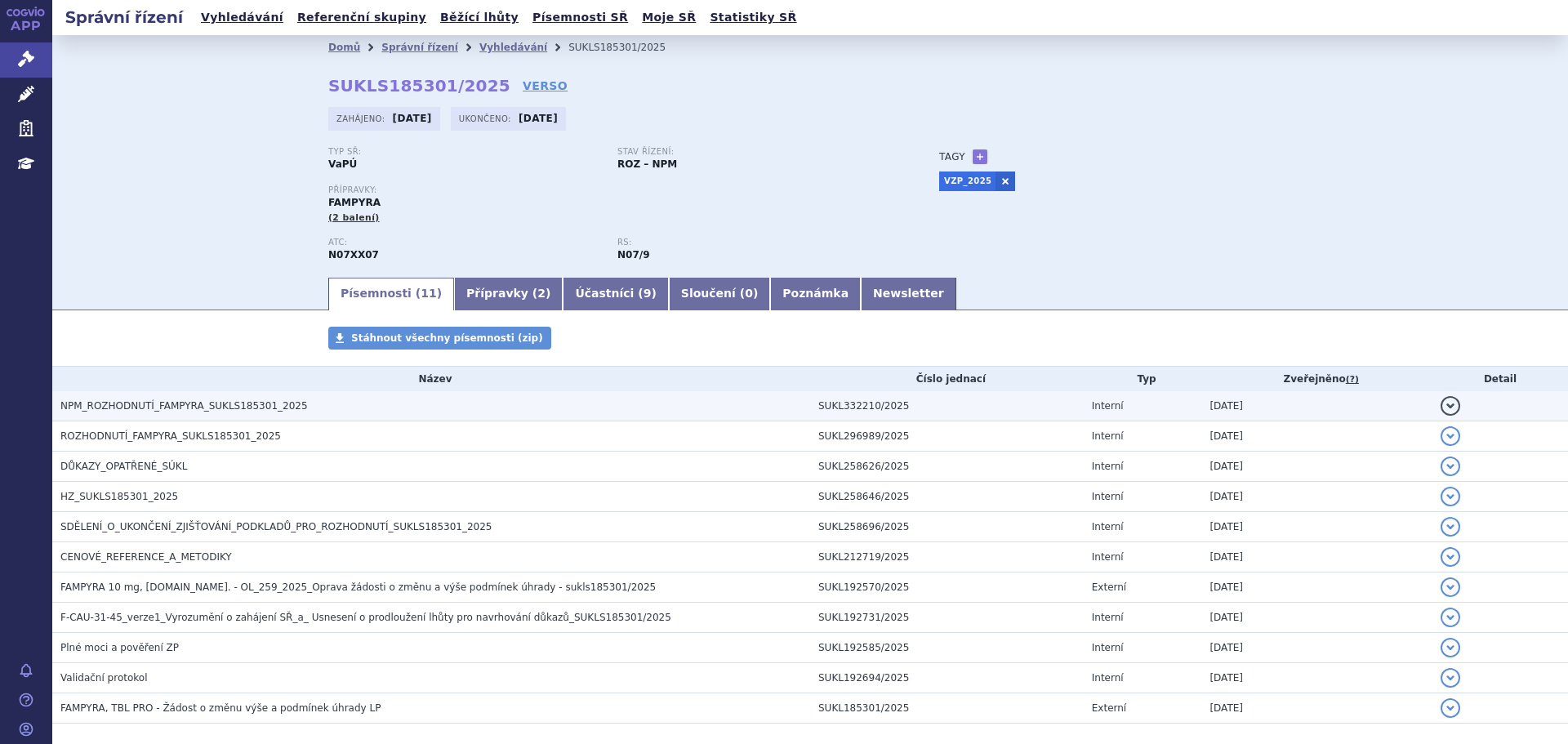
click at [372, 411] on h3 "NPM_ROZHODNUTÍ_FAMPYRA_SUKLS185301_2025" at bounding box center [435, 406] width 750 height 16
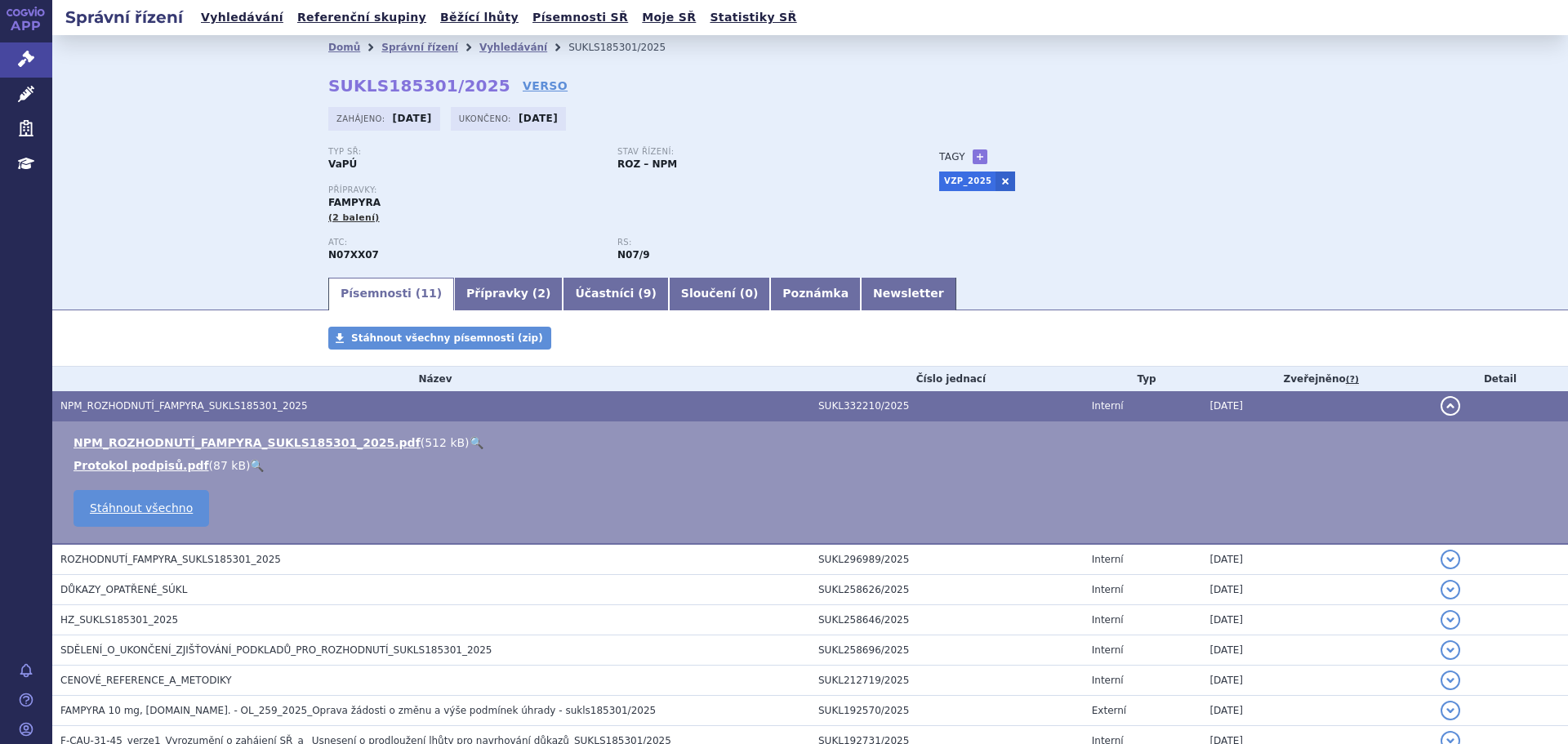
click at [469, 445] on link "🔍" at bounding box center [476, 443] width 14 height 13
click at [27, 93] on icon at bounding box center [27, 94] width 16 height 16
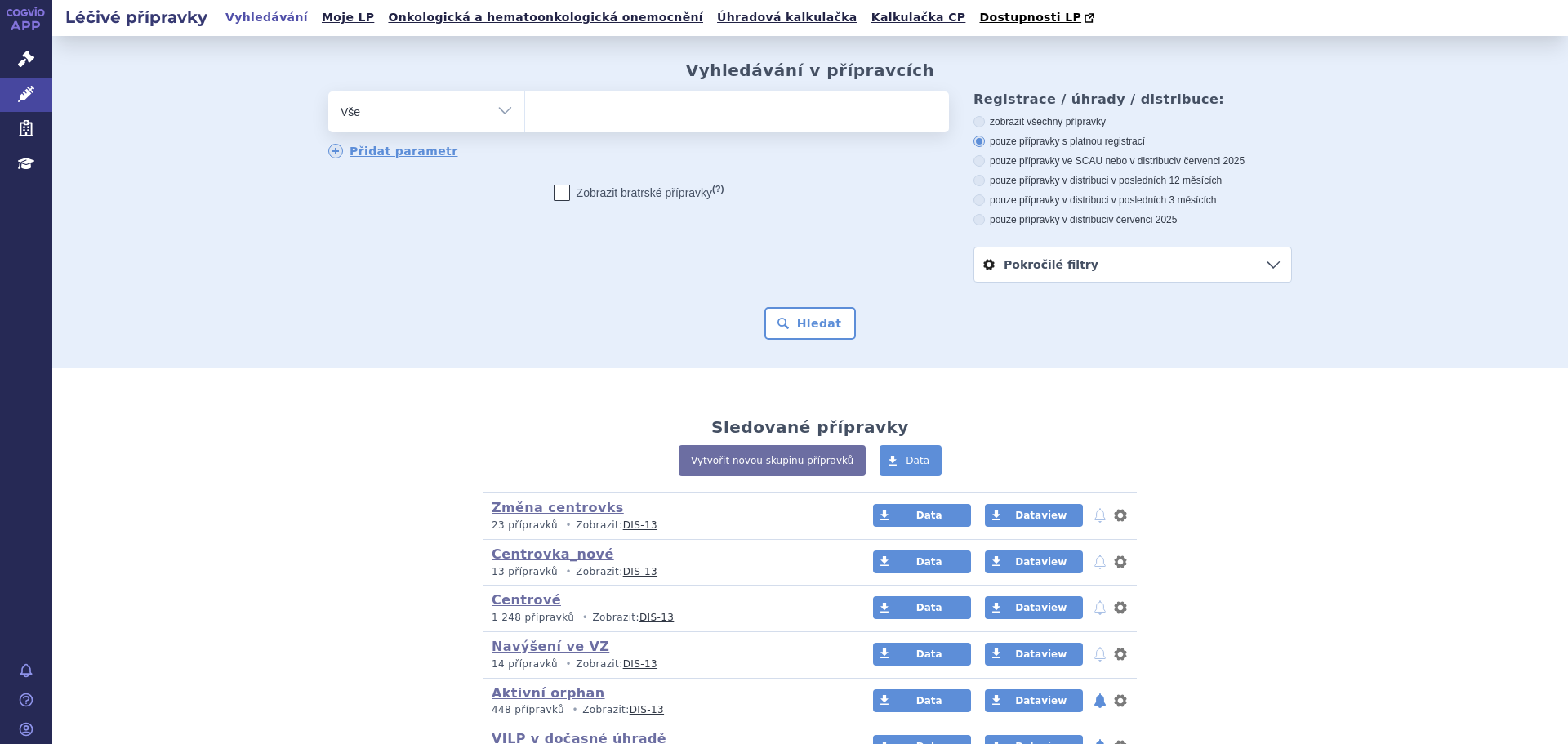
click at [550, 115] on ul at bounding box center [737, 108] width 424 height 34
click at [525, 115] on select at bounding box center [524, 111] width 1 height 41
type input "su"
type input "sub"
type input "subo"
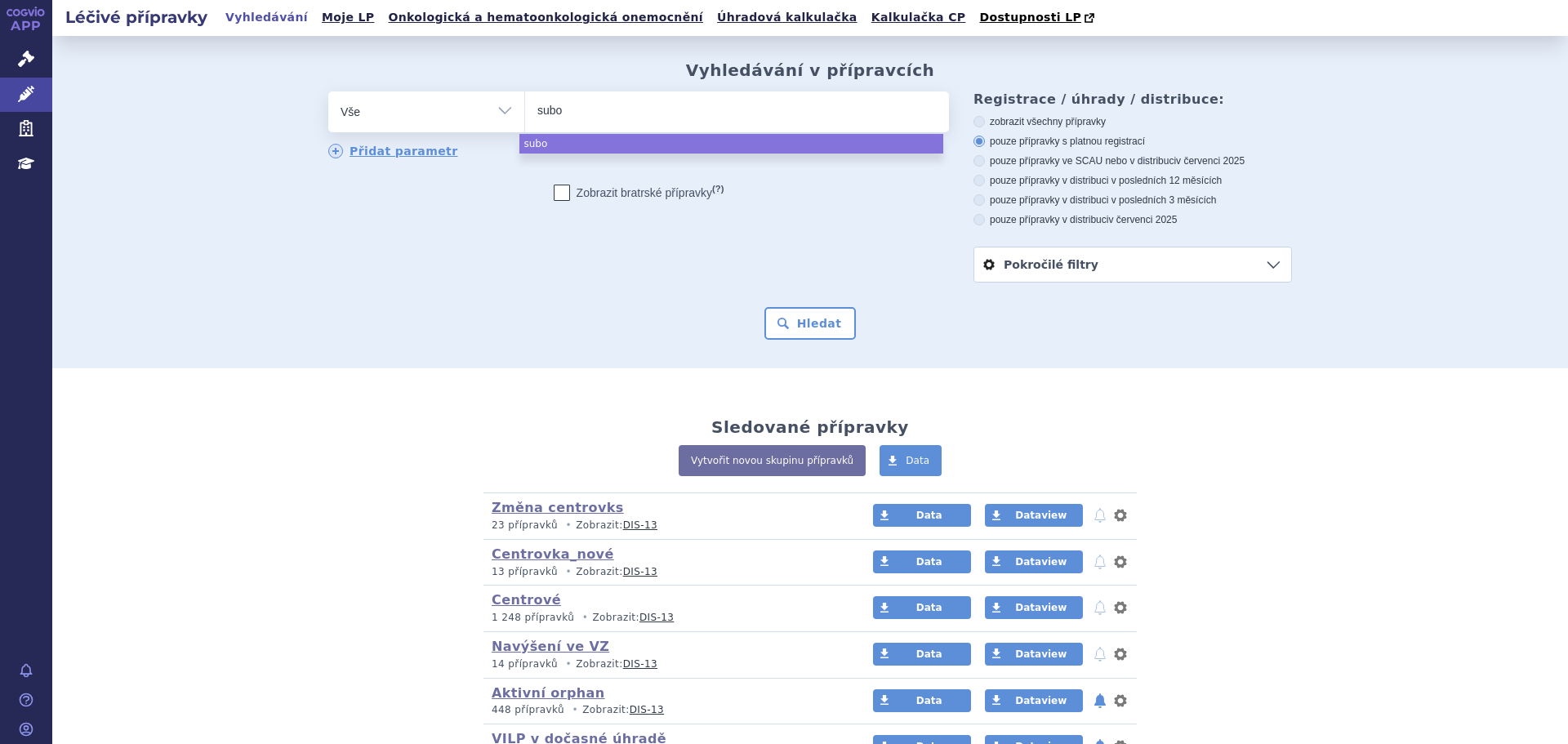
type input "subox"
type input "suboxo"
type input "suboxone"
select select "suboxone"
click at [814, 324] on button "Hledat" at bounding box center [810, 323] width 93 height 33
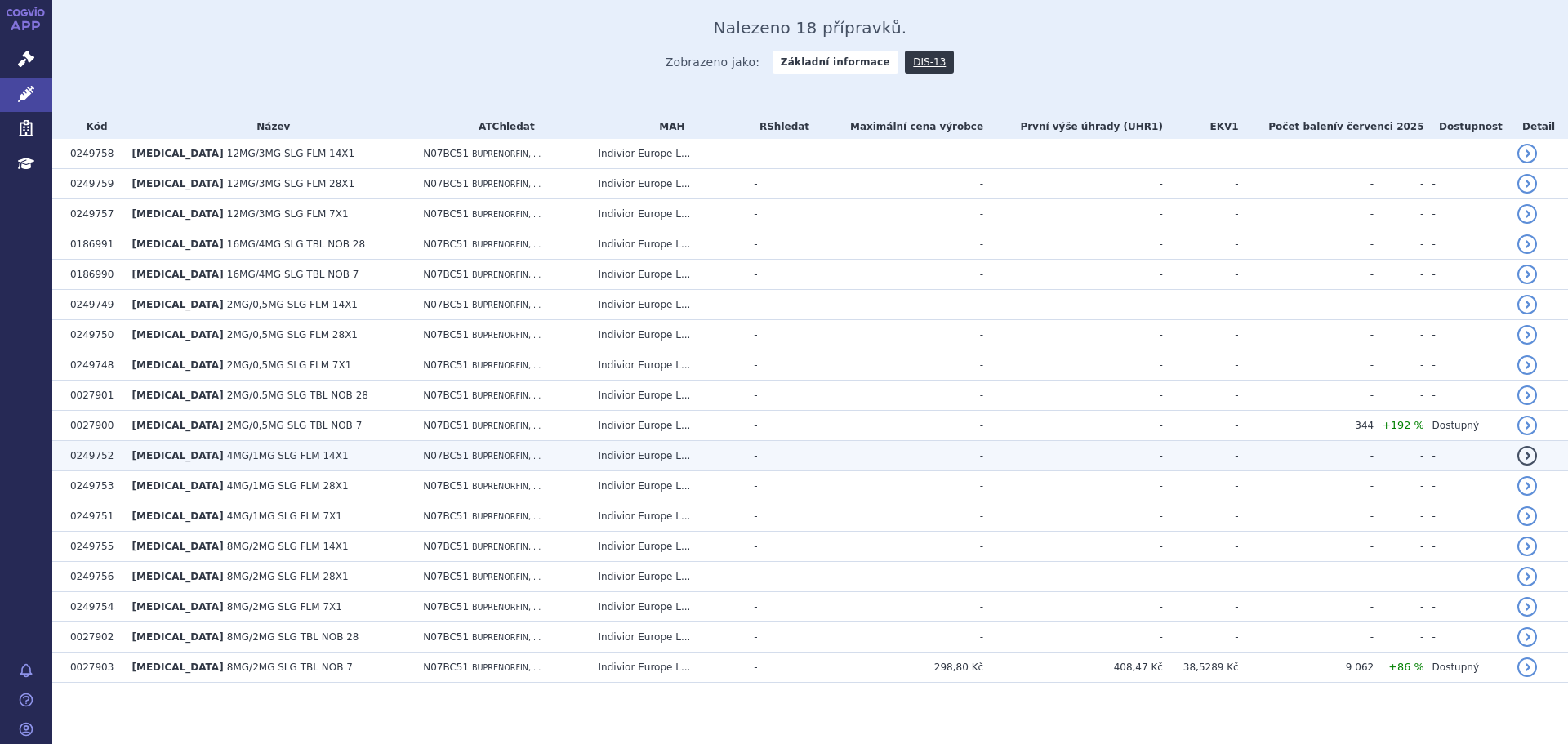
scroll to position [352, 0]
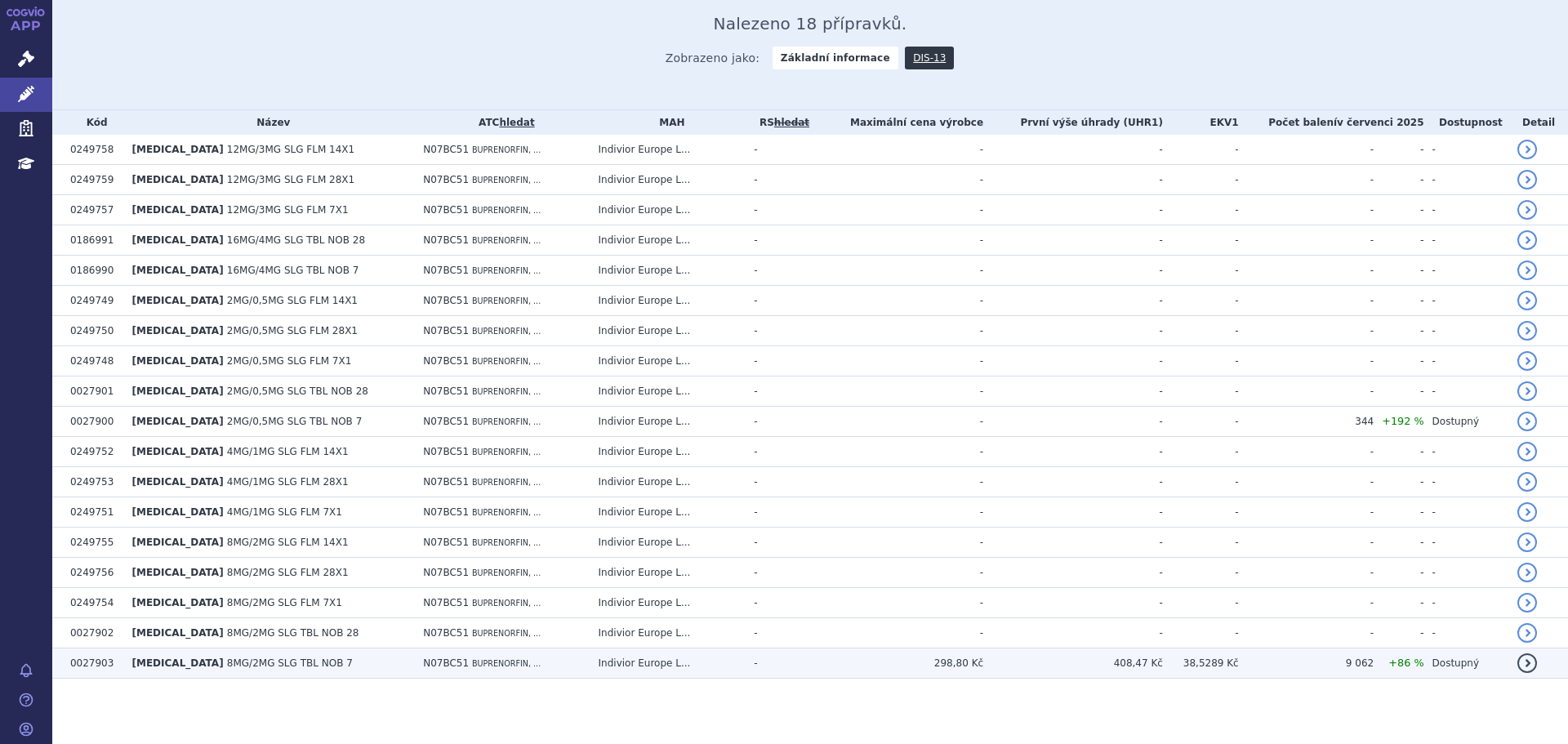
click at [364, 665] on td "[MEDICAL_DATA] 8MG/2MG SLG TBL NOB 7" at bounding box center [269, 663] width 291 height 30
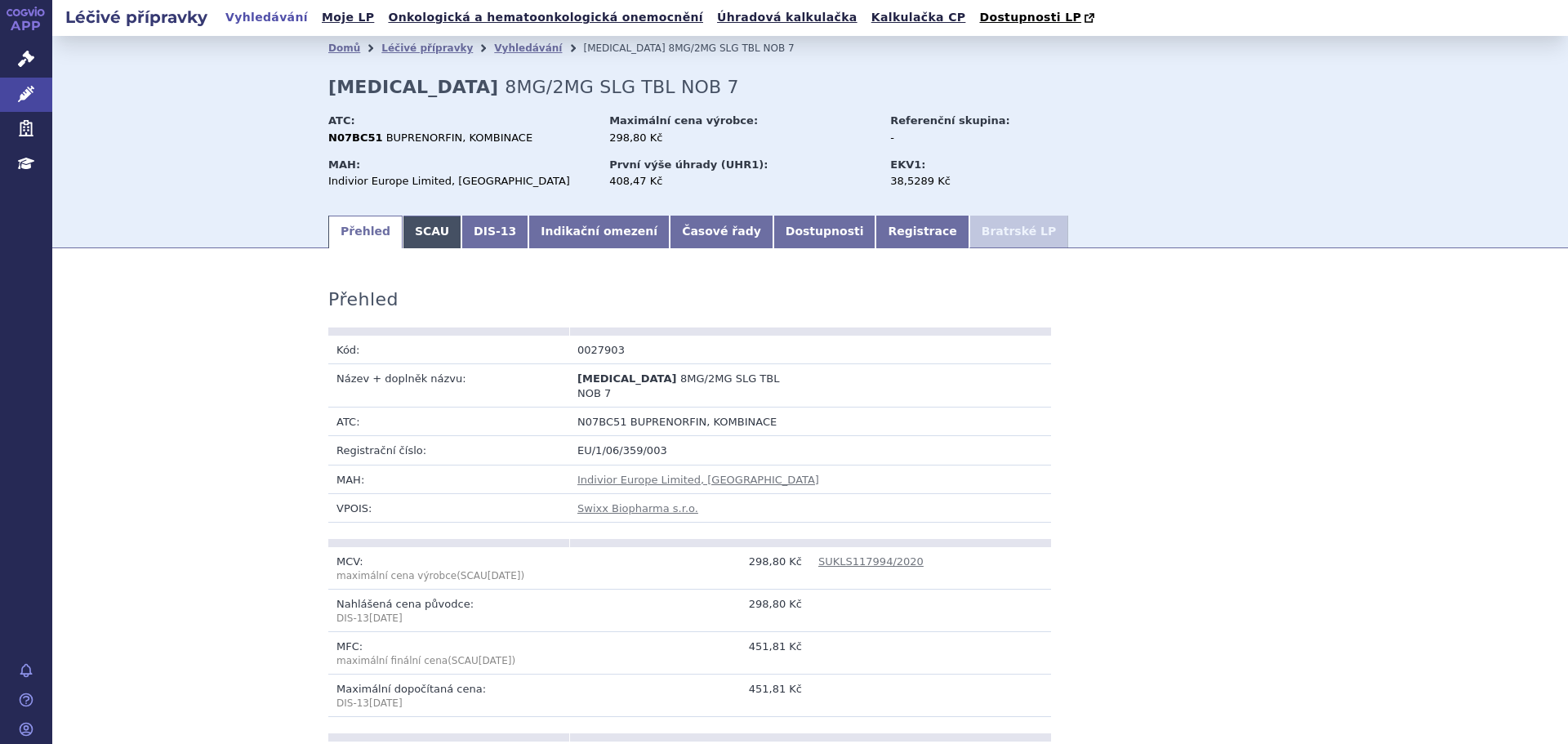
click at [437, 229] on link "SCAU" at bounding box center [432, 232] width 59 height 33
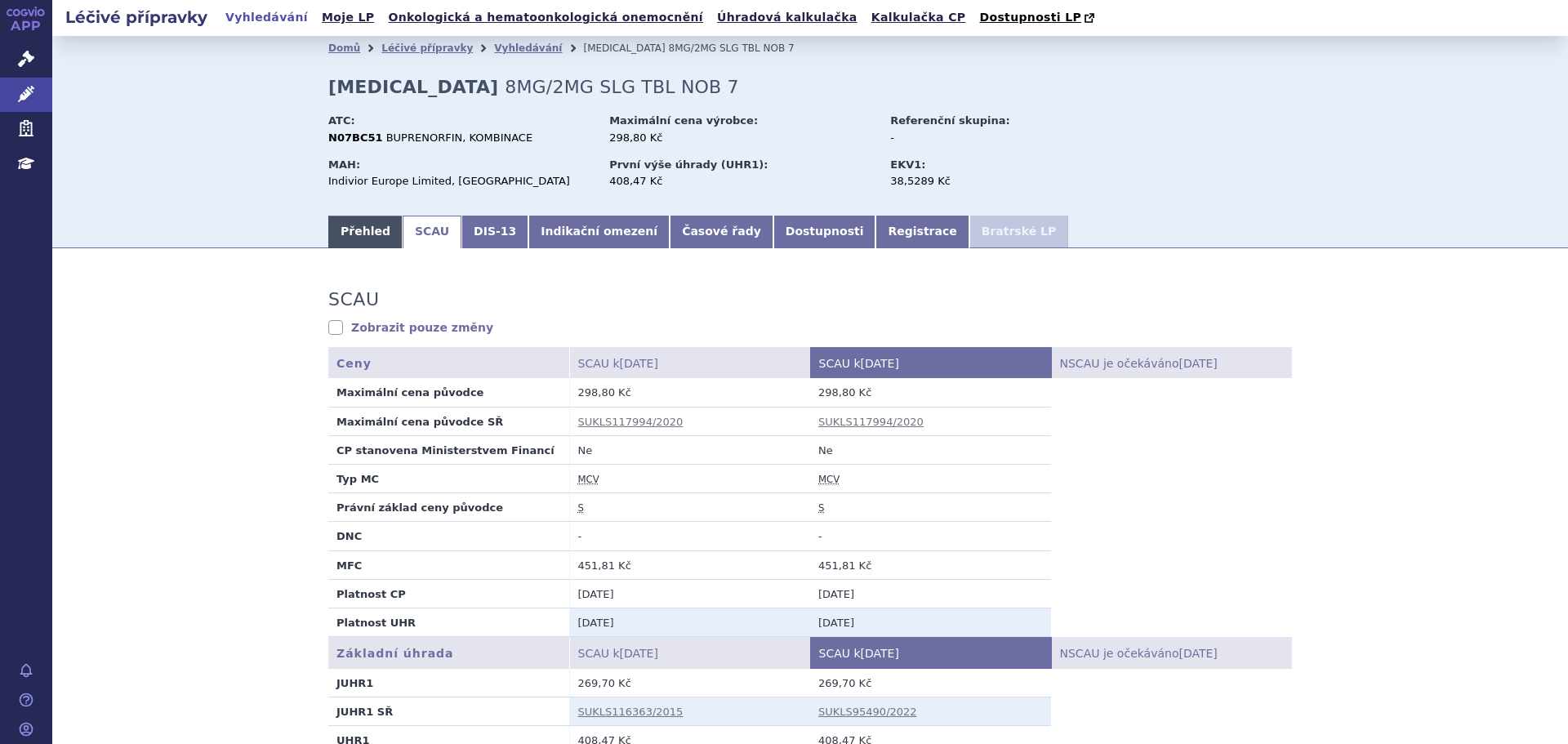
click at [371, 243] on link "Přehled" at bounding box center [365, 232] width 74 height 33
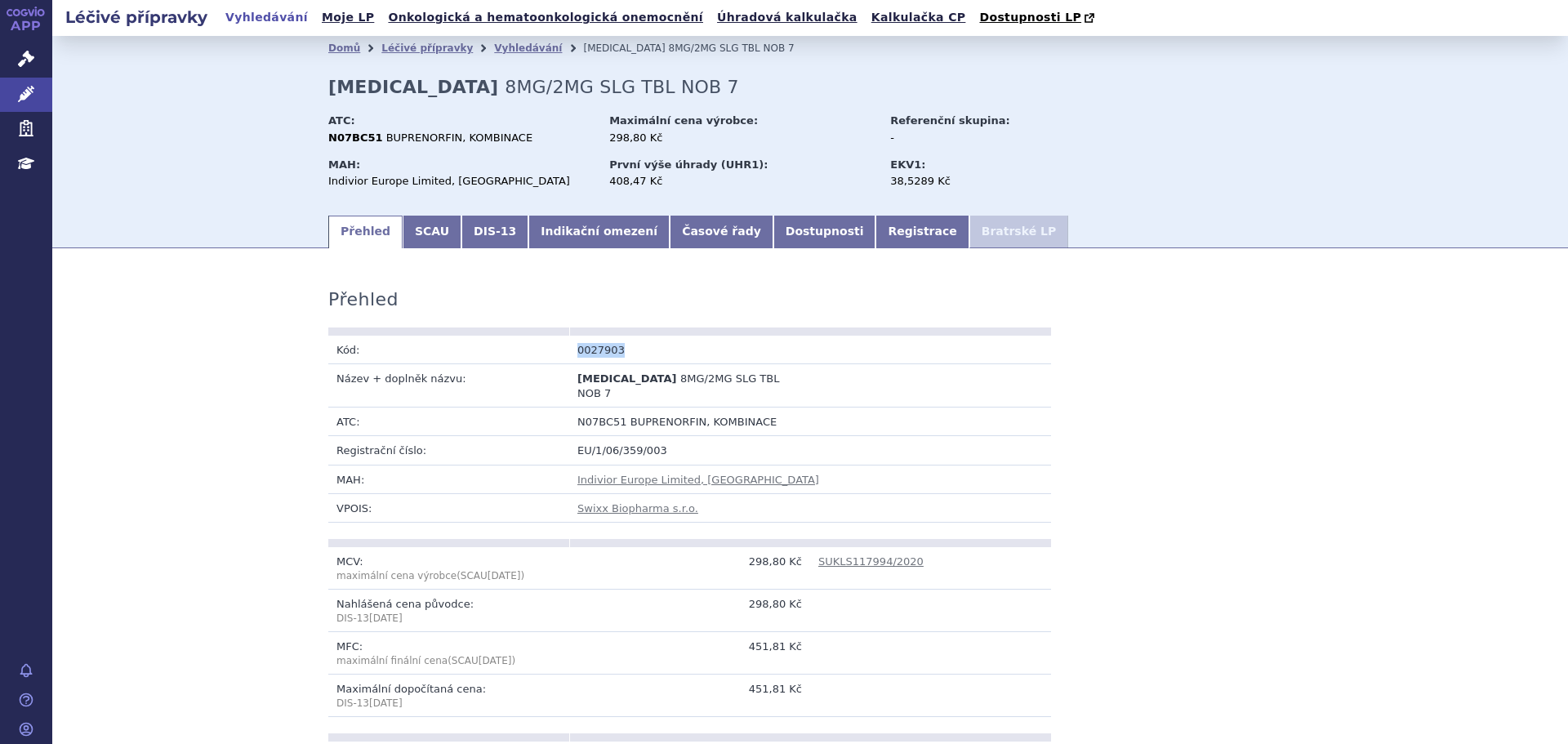
drag, startPoint x: 617, startPoint y: 351, endPoint x: 555, endPoint y: 351, distance: 62.0
click at [555, 351] on tr "Kód: 0027903" at bounding box center [689, 349] width 723 height 28
copy tr "Kód: 0027903"
click at [424, 246] on link "SCAU" at bounding box center [432, 232] width 59 height 33
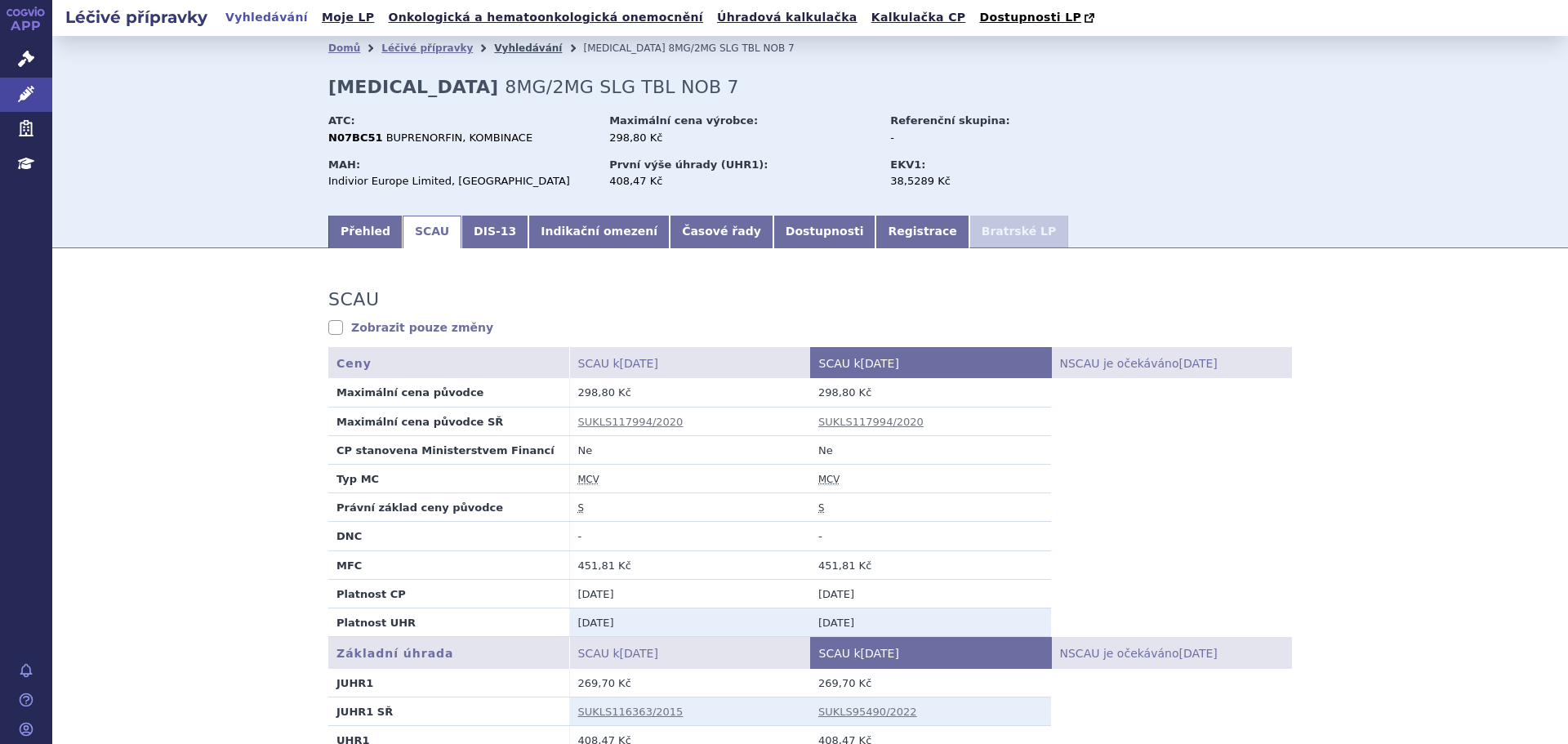
click at [509, 54] on link "Vyhledávání" at bounding box center [528, 48] width 68 height 11
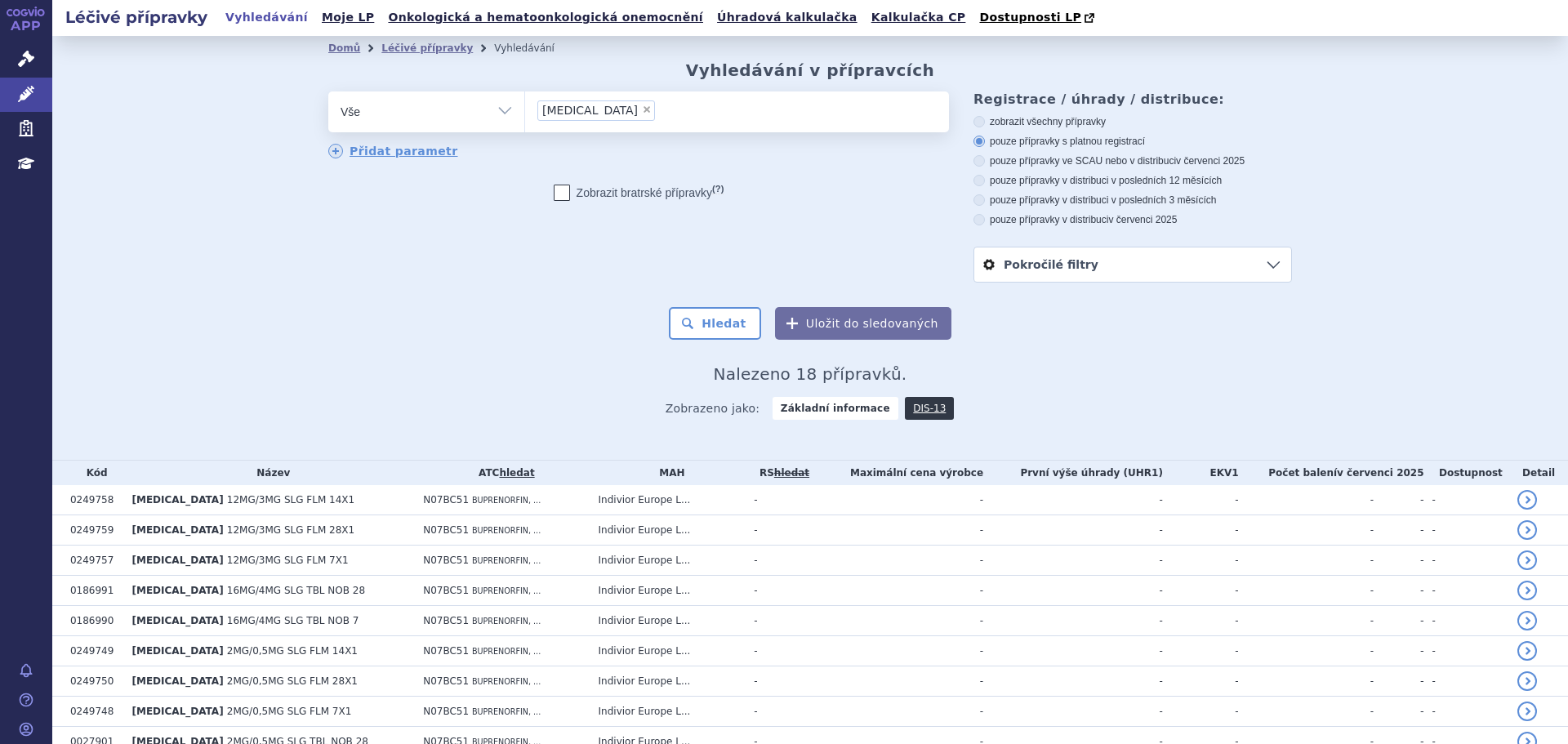
click at [642, 113] on span "×" at bounding box center [647, 109] width 10 height 10
click at [525, 113] on select "suboxone" at bounding box center [524, 111] width 1 height 41
select select
type input "PTE"
type input "PTEZ"
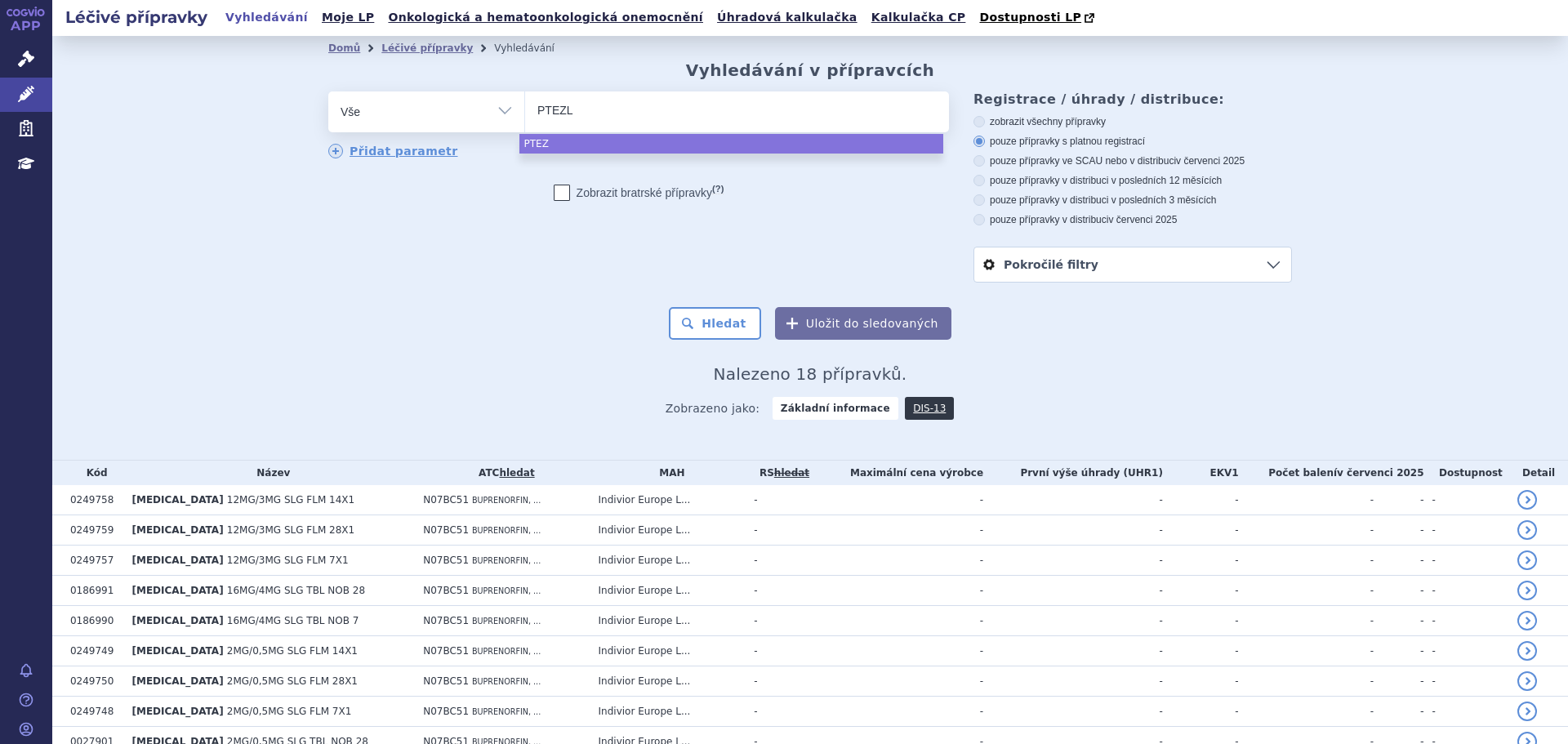
type input "PTEZLA"
drag, startPoint x: 613, startPoint y: 107, endPoint x: 410, endPoint y: 115, distance: 203.2
click at [410, 115] on div "odstranit Vše Přípravek/SUKL kód MAH VPOIS ATC/Aktivní látka" at bounding box center [638, 112] width 620 height 41
select select "PTEZLA"
click at [627, 182] on div "odstranit Vše Přípravek/SUKL kód MAH VPOIS ATC/Aktivní látka" at bounding box center [638, 159] width 620 height 134
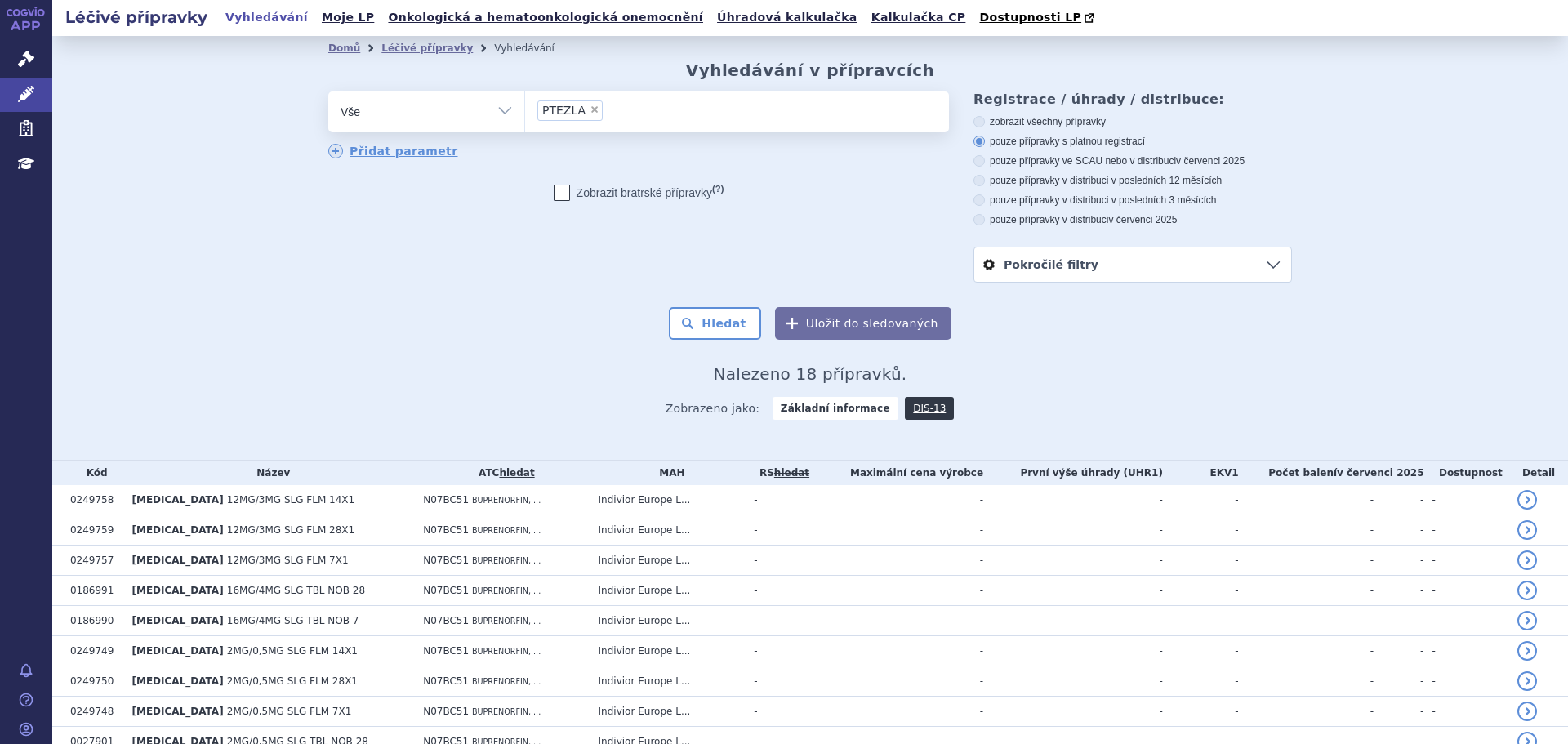
click at [589, 107] on span "×" at bounding box center [594, 109] width 10 height 10
click at [525, 107] on select "suboxone PTEZLA" at bounding box center [524, 111] width 1 height 41
select select
type input "O"
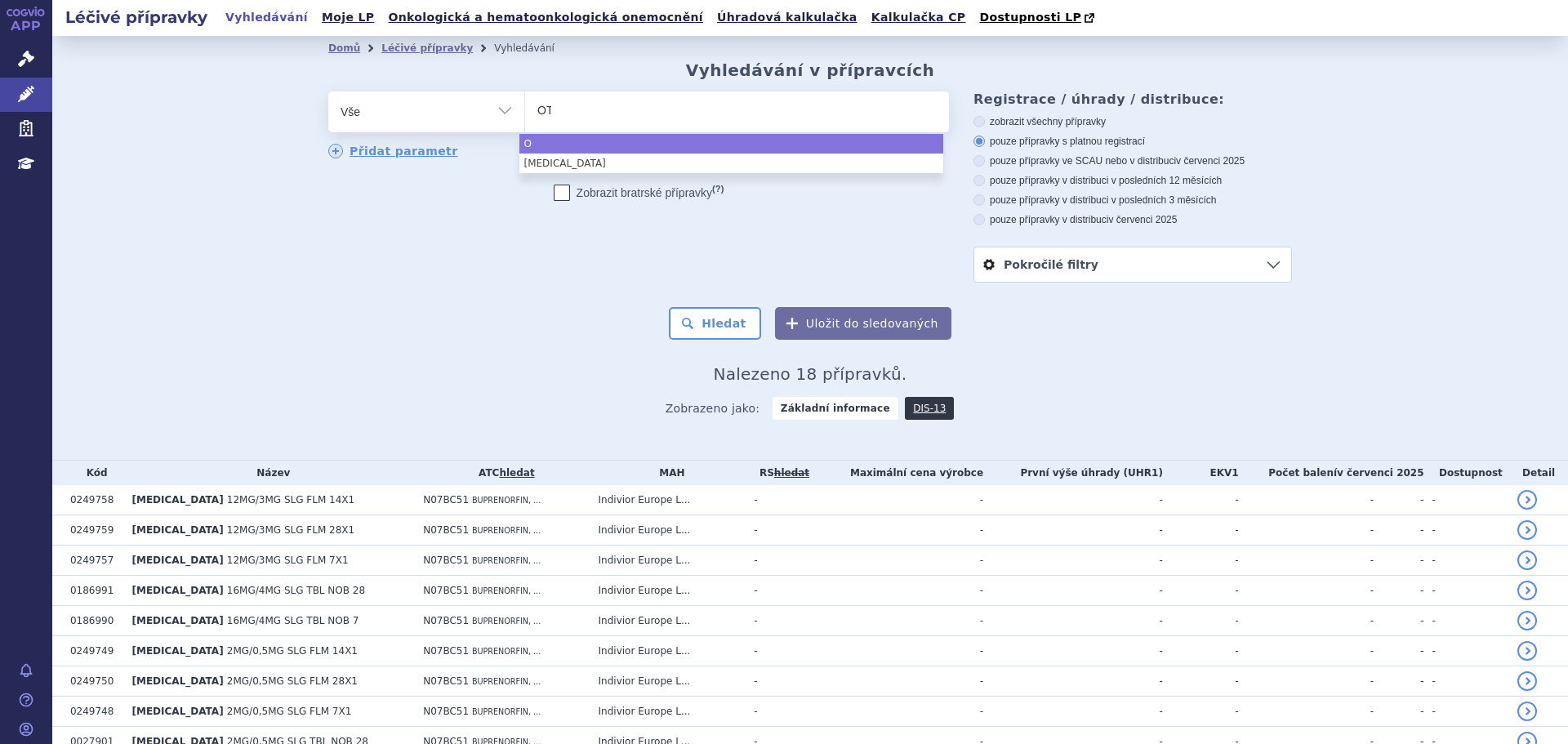
type input "OTE"
type input "OTEZ"
type input "OTEZL"
type input "[MEDICAL_DATA]"
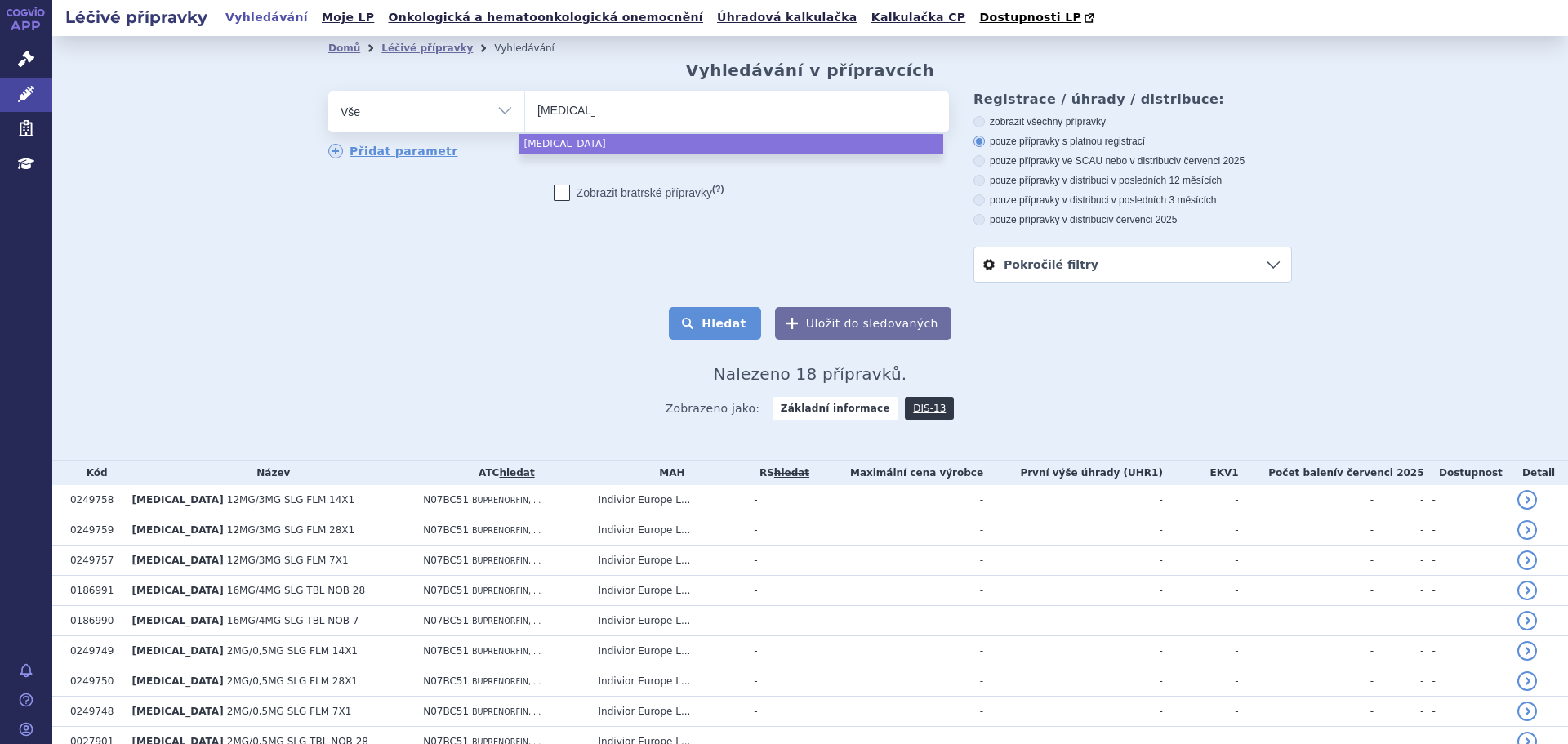
select select "[MEDICAL_DATA]"
click at [722, 334] on button "Hledat" at bounding box center [715, 323] width 93 height 33
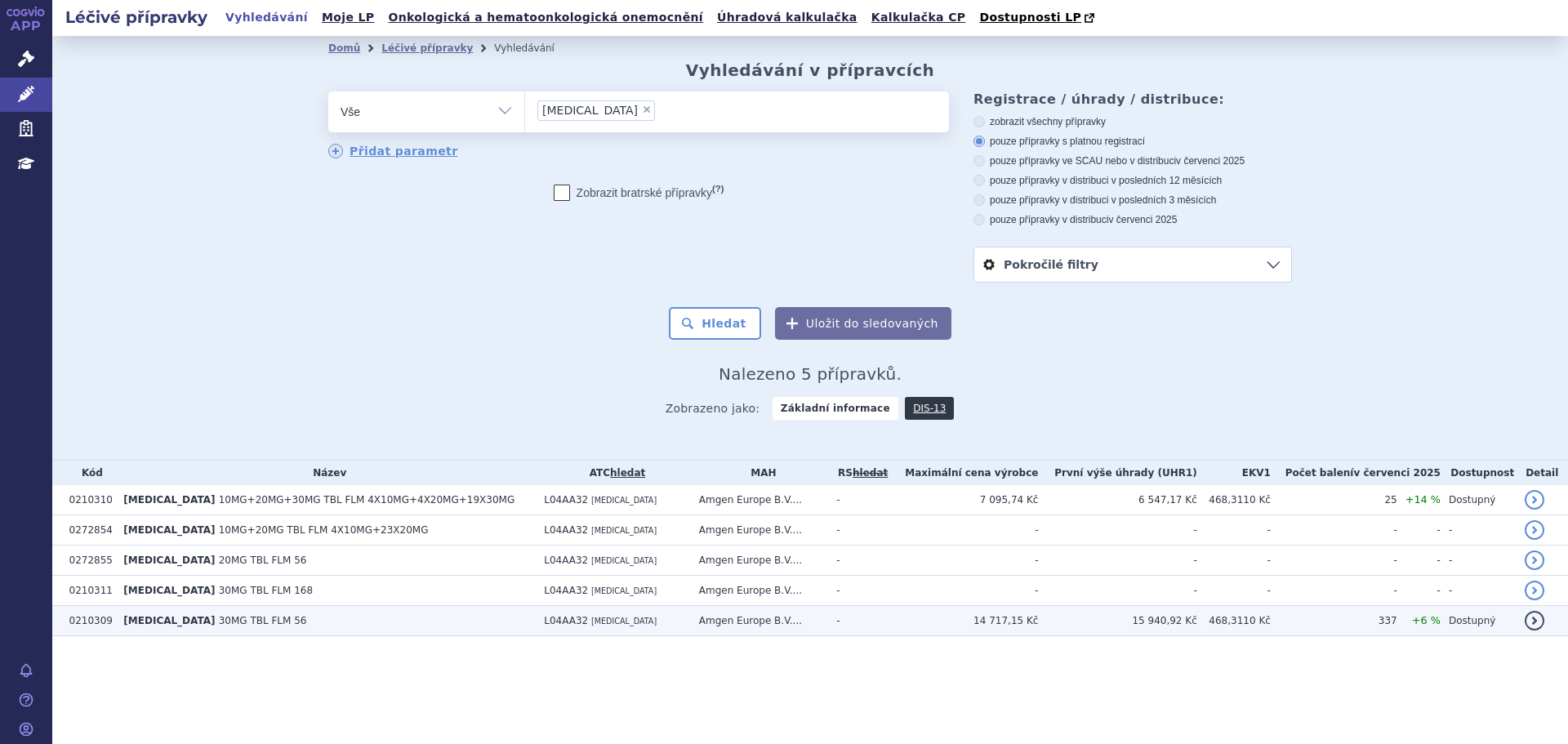
click at [117, 623] on td "[MEDICAL_DATA] 30MG TBL FLM 56" at bounding box center [325, 620] width 421 height 30
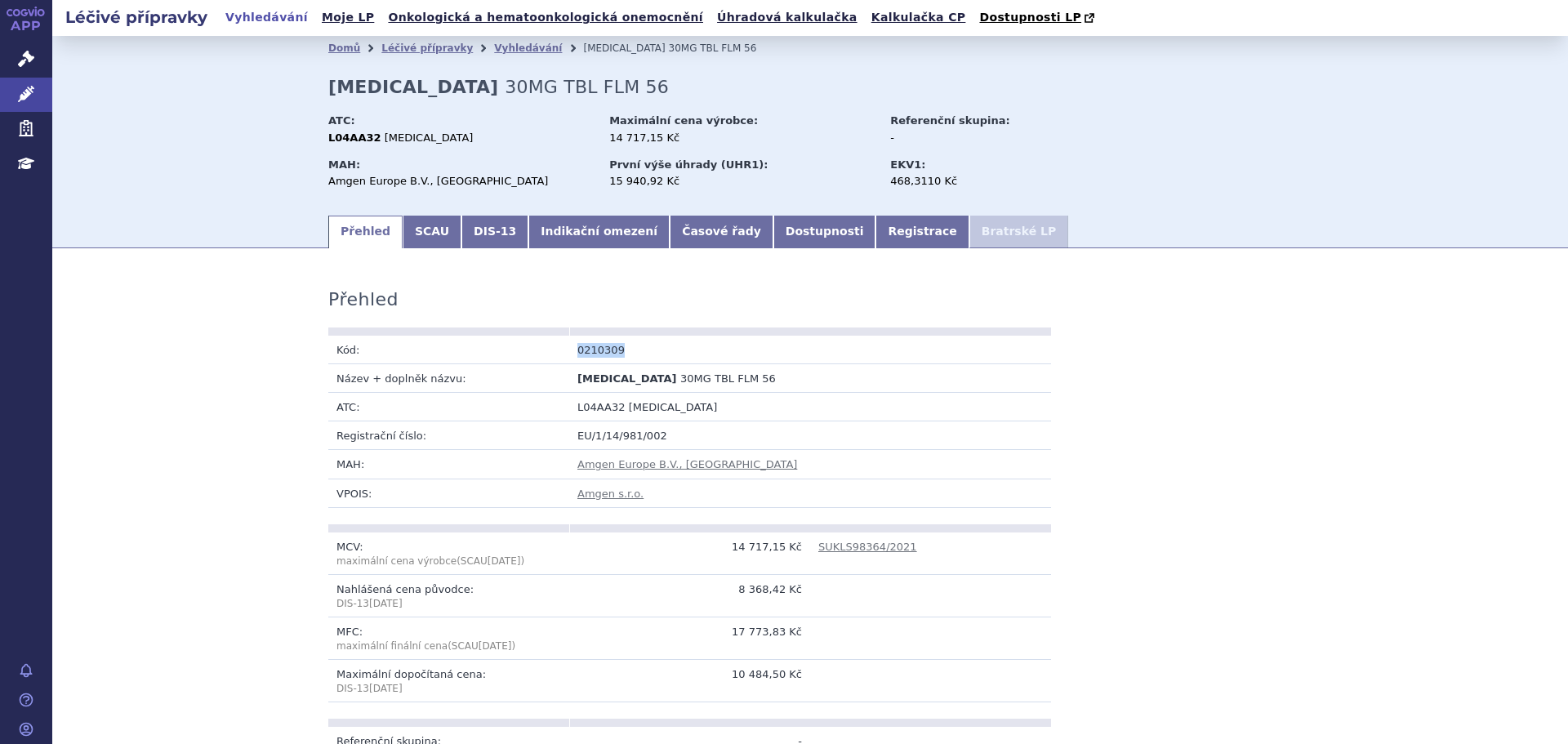
drag, startPoint x: 620, startPoint y: 349, endPoint x: 567, endPoint y: 351, distance: 53.0
click at [569, 351] on td "0210309" at bounding box center [689, 349] width 241 height 28
click at [437, 227] on link "SCAU" at bounding box center [432, 232] width 59 height 33
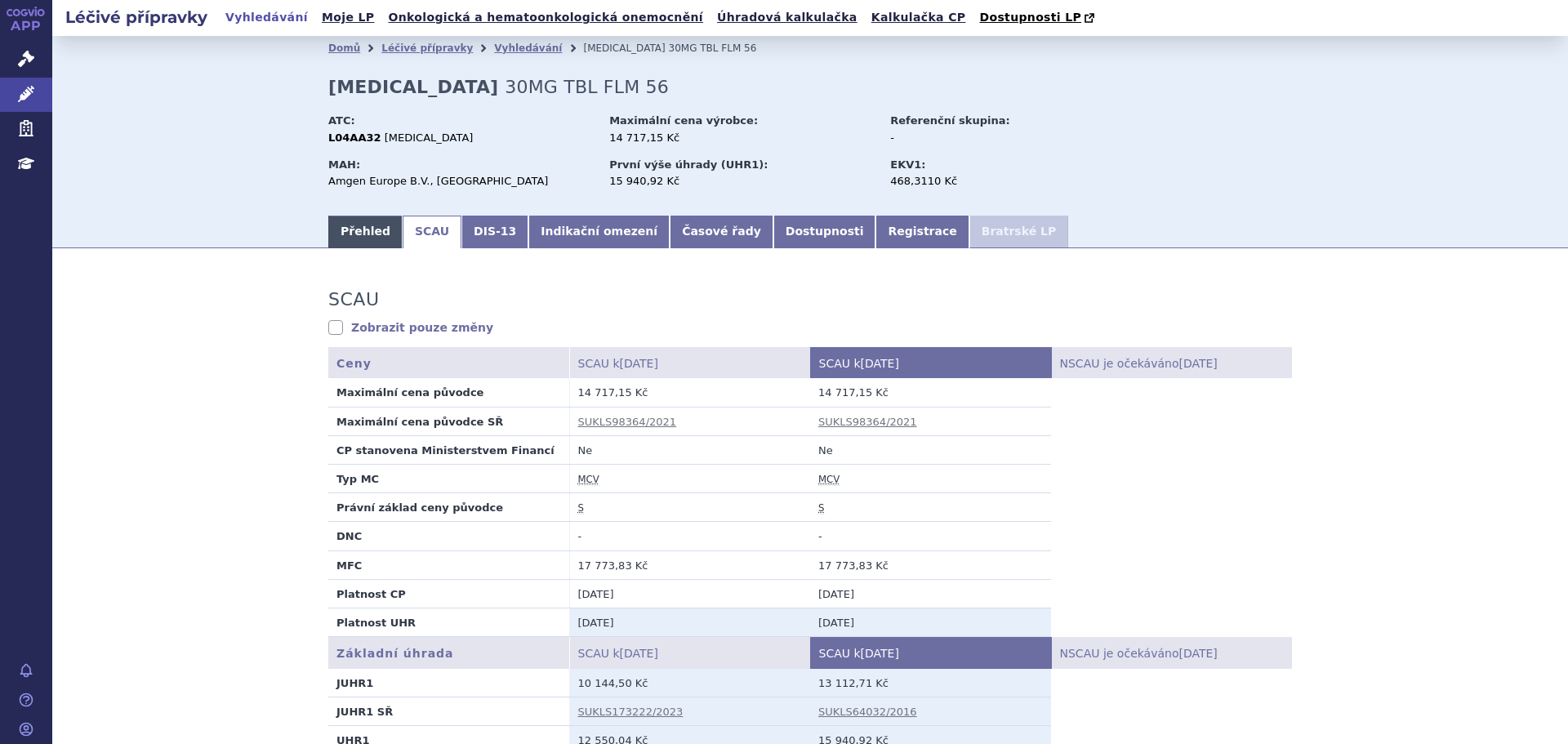
click at [353, 231] on link "Přehled" at bounding box center [365, 232] width 74 height 33
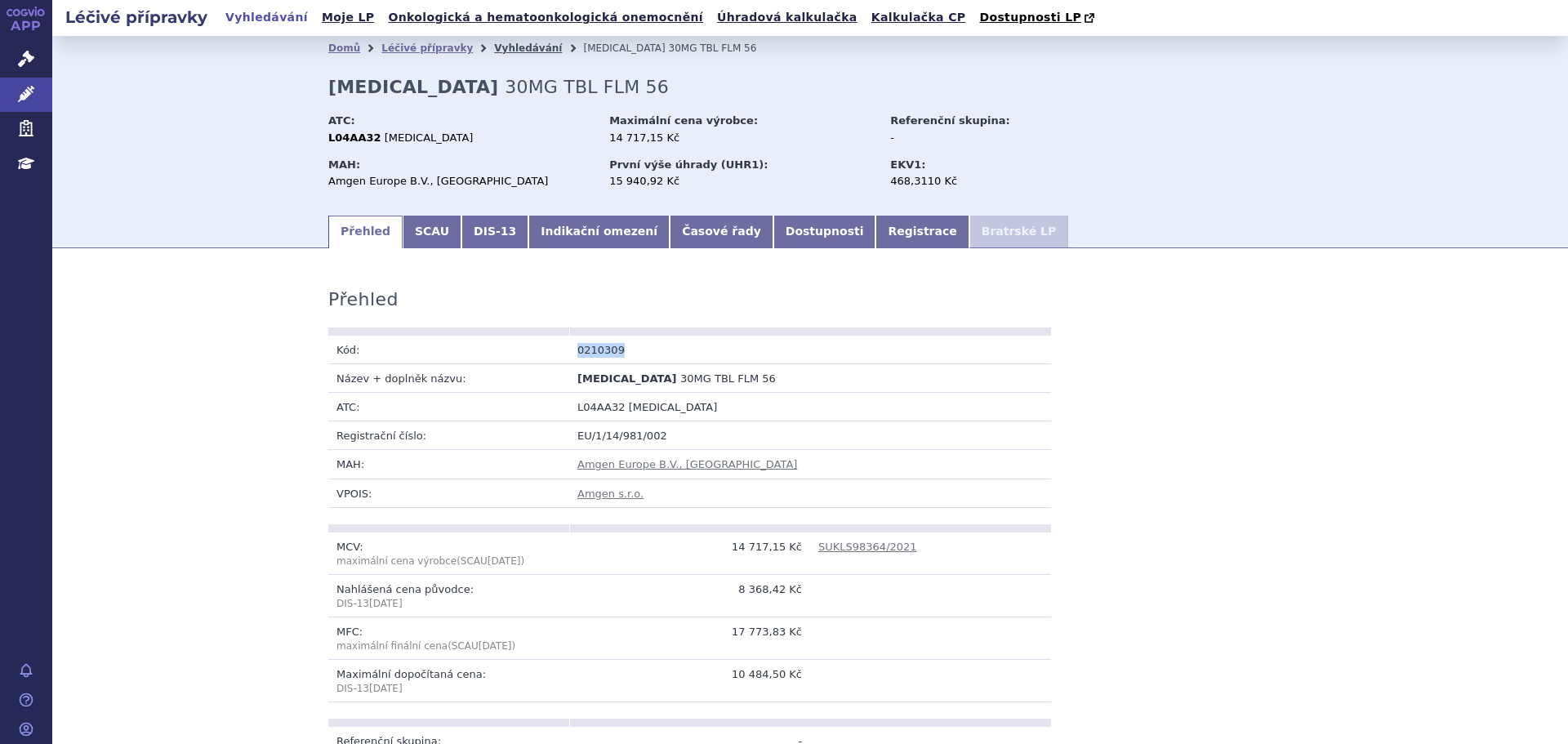
click at [510, 48] on link "Vyhledávání" at bounding box center [528, 48] width 68 height 11
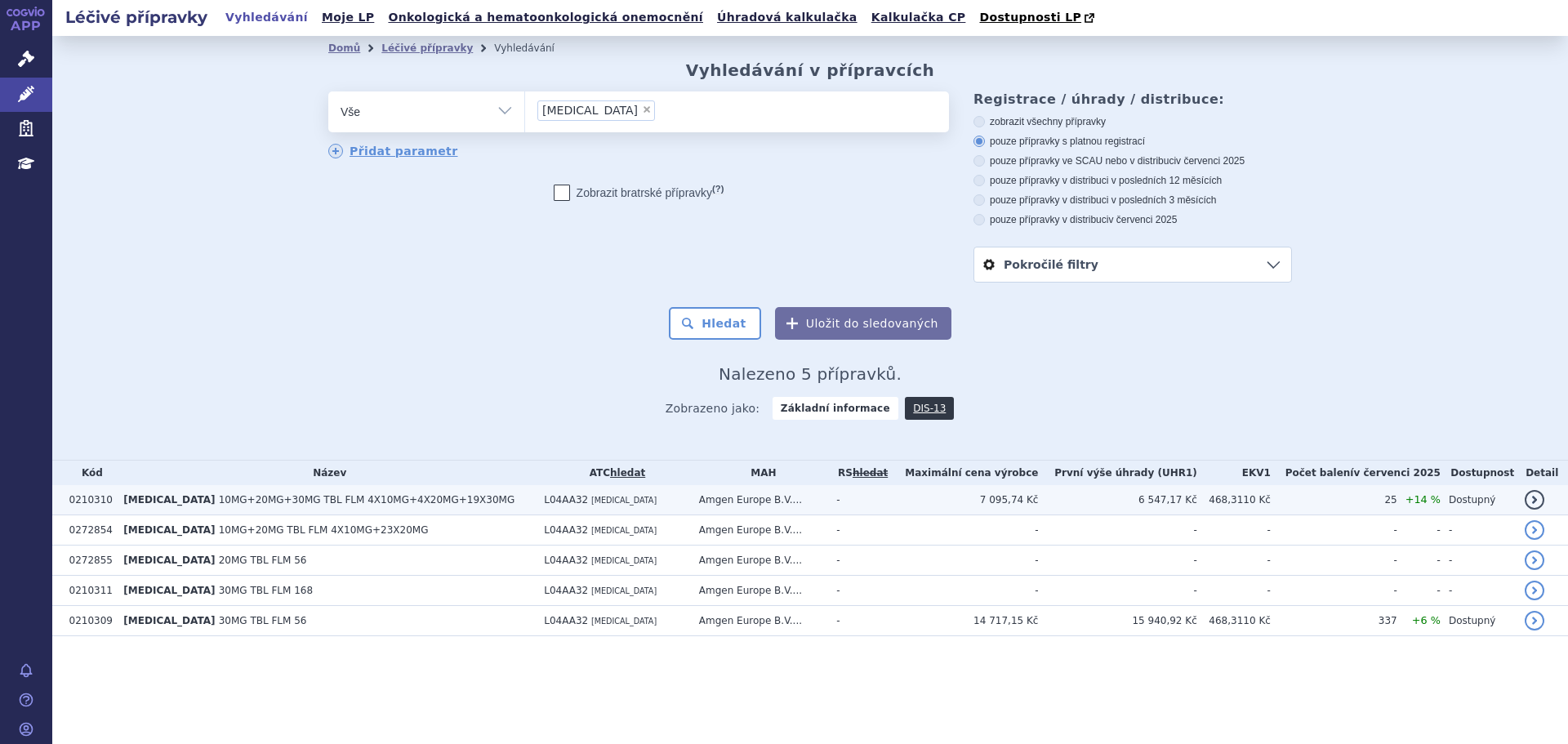
click at [360, 499] on span "10MG+20MG+30MG TBL FLM 4X10MG+4X20MG+19X30MG" at bounding box center [367, 499] width 297 height 11
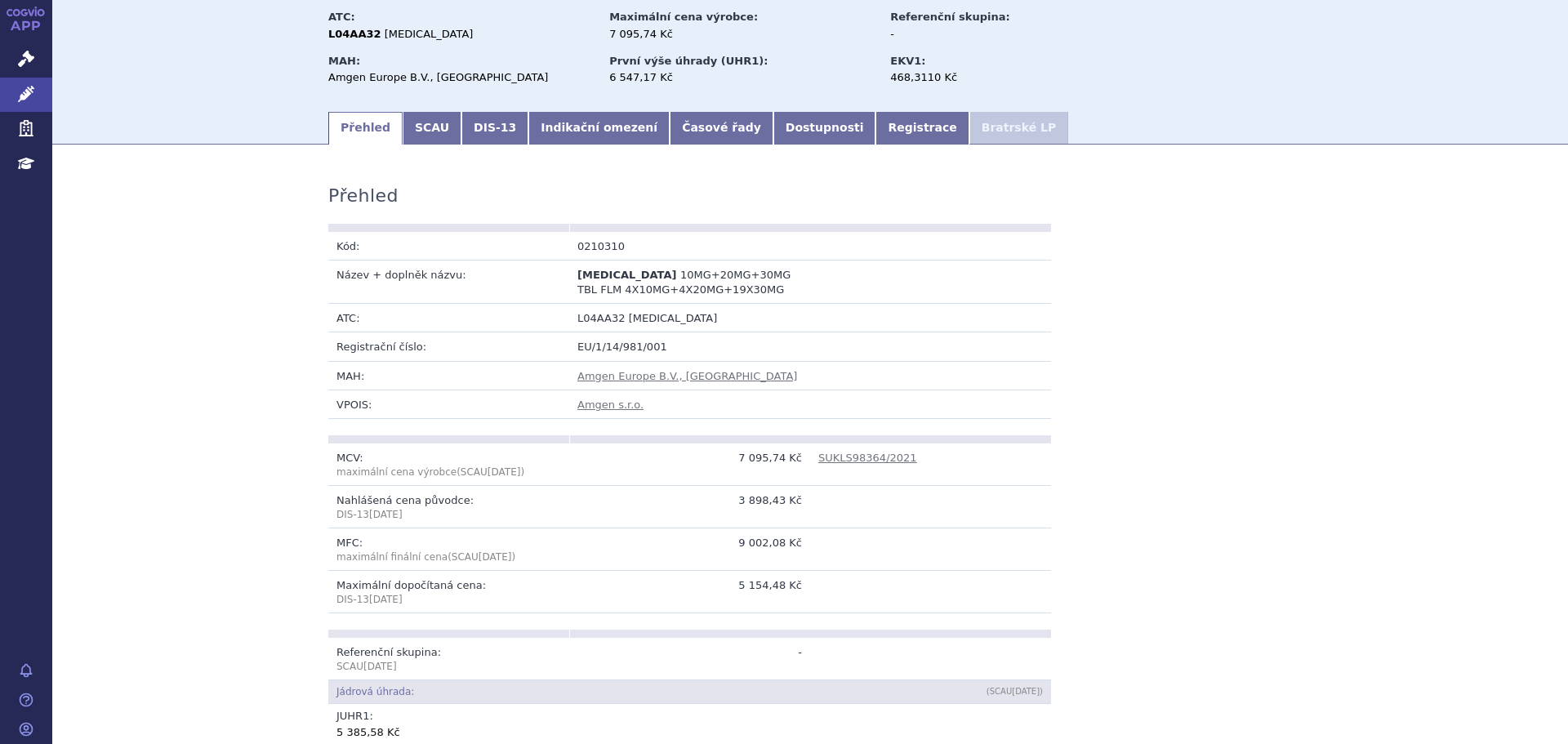
scroll to position [82, 0]
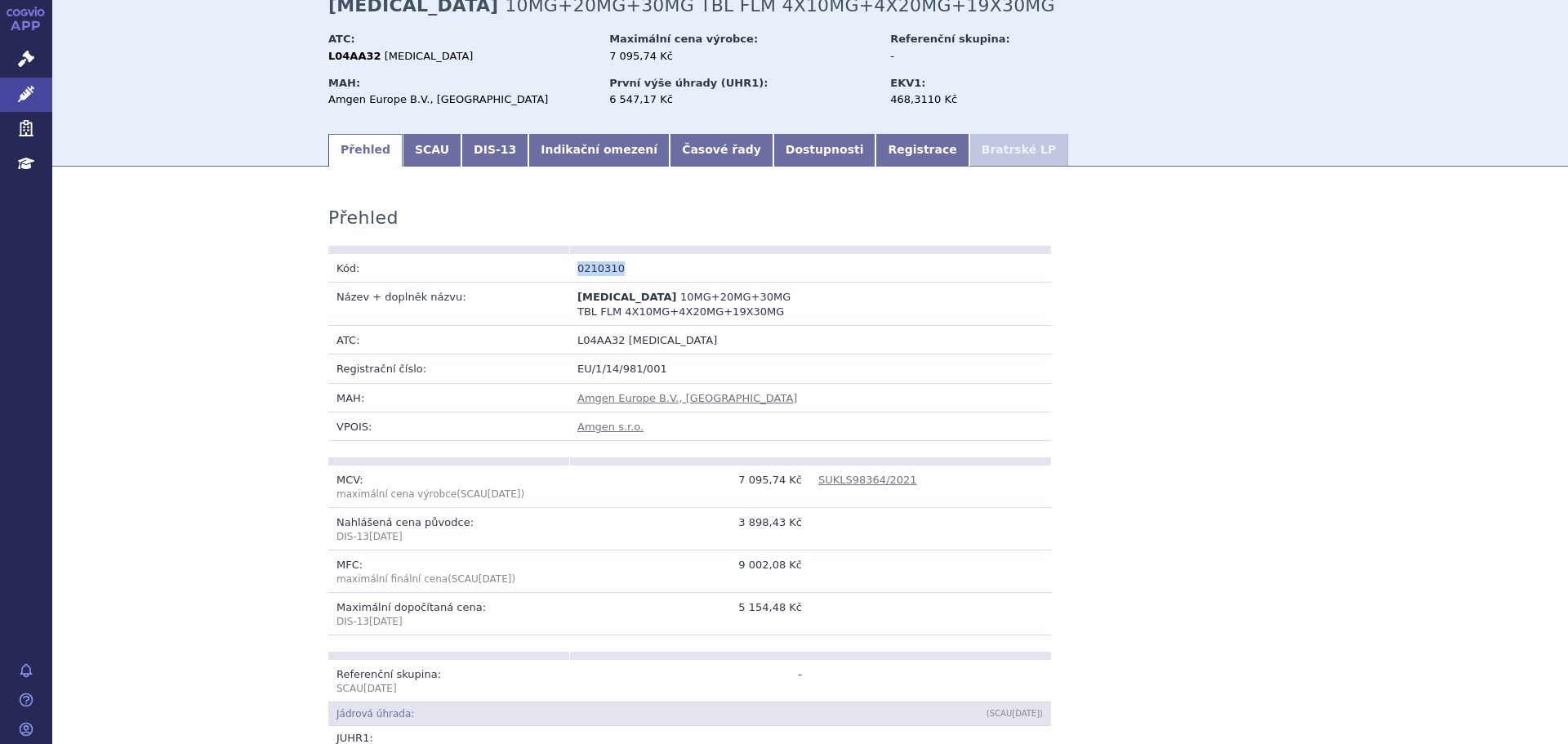
drag, startPoint x: 605, startPoint y: 271, endPoint x: 567, endPoint y: 274, distance: 38.1
click at [569, 274] on td "0210310" at bounding box center [689, 268] width 241 height 28
copy td "0210310"
click at [435, 164] on link "SCAU" at bounding box center [432, 150] width 59 height 33
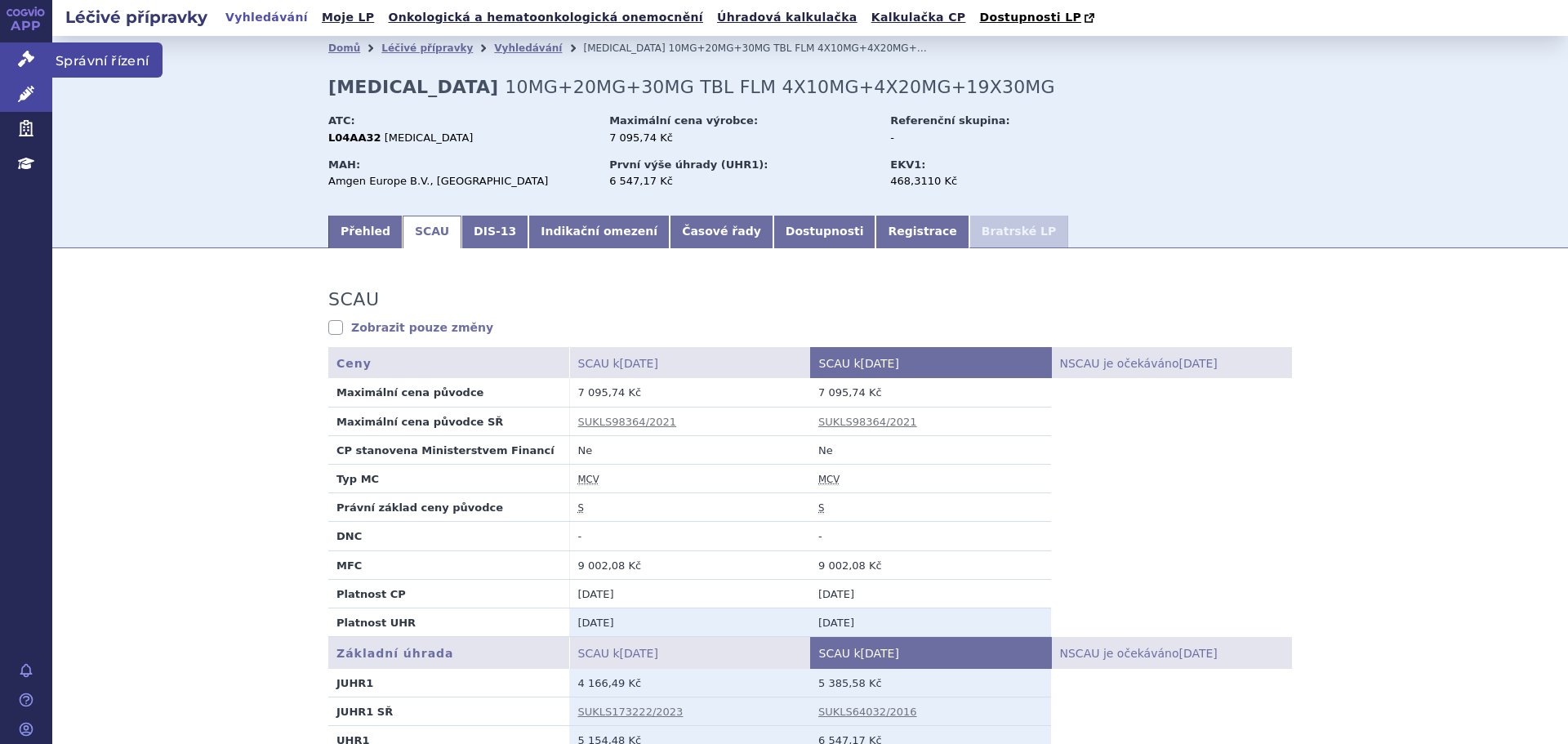
click at [14, 60] on link "Správní řízení" at bounding box center [26, 59] width 52 height 34
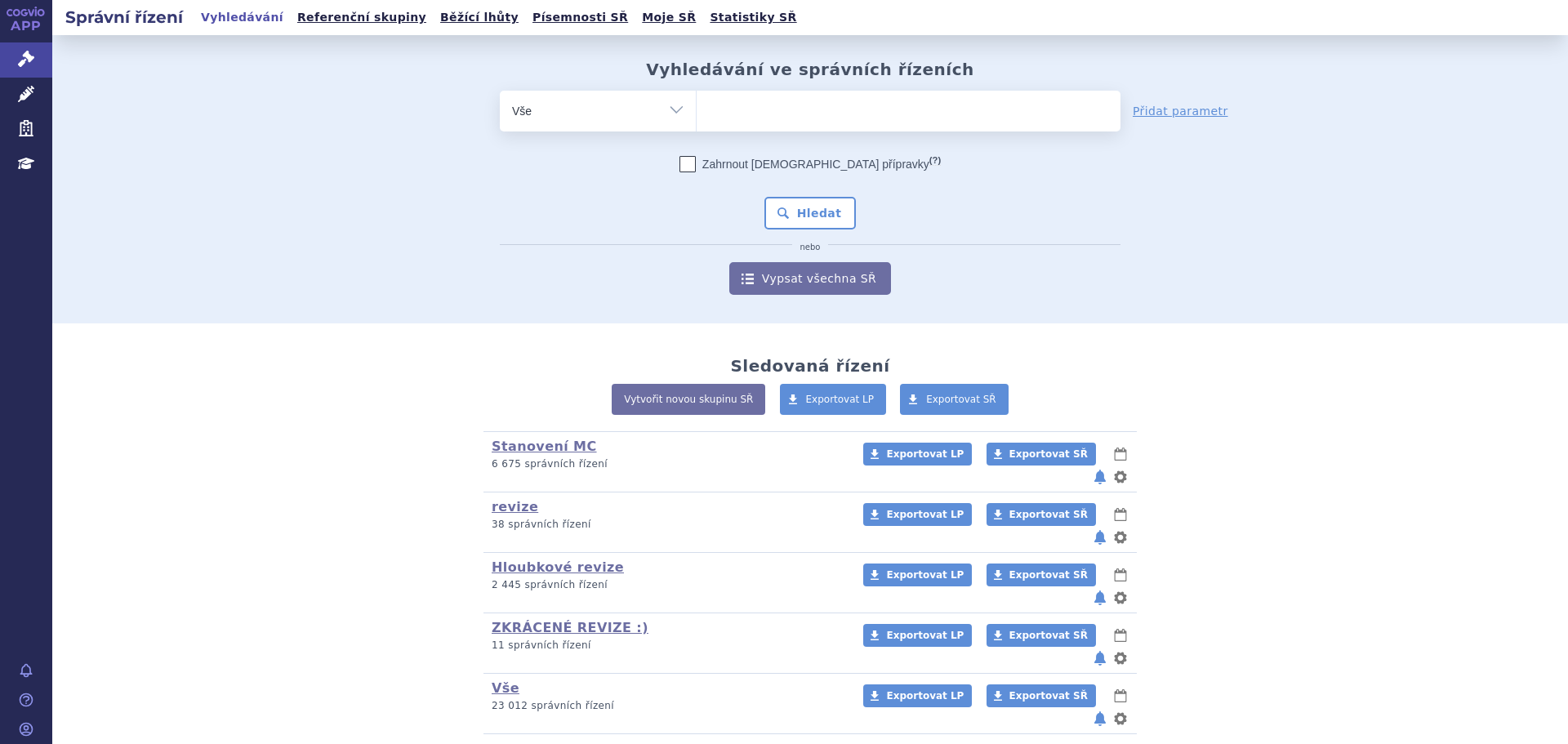
click at [740, 122] on ul at bounding box center [908, 107] width 424 height 34
click at [696, 122] on select at bounding box center [696, 110] width 1 height 41
type input "ot"
type input "otez"
type input "otezla"
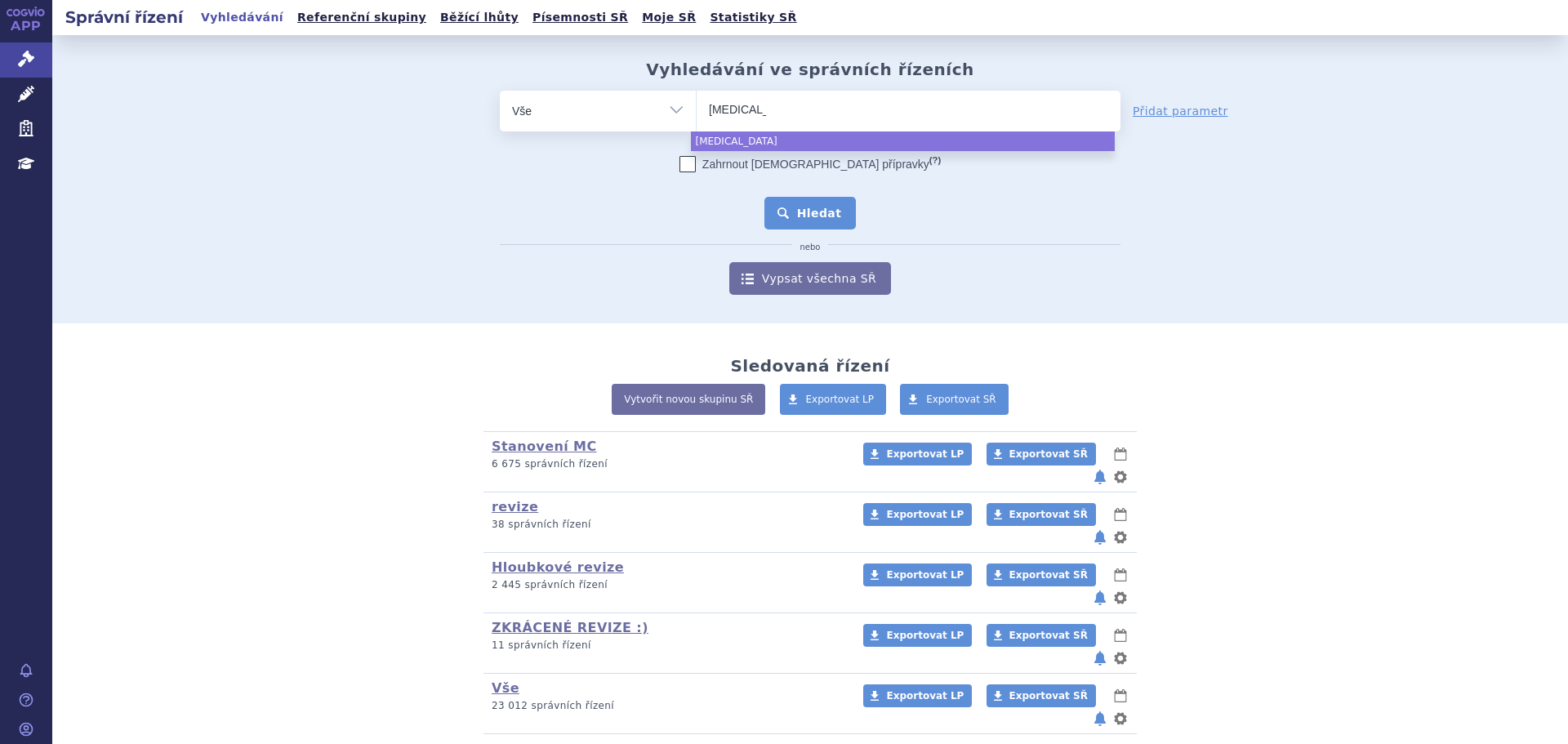
select select "otezla"
click at [784, 221] on button "Hledat" at bounding box center [810, 213] width 93 height 33
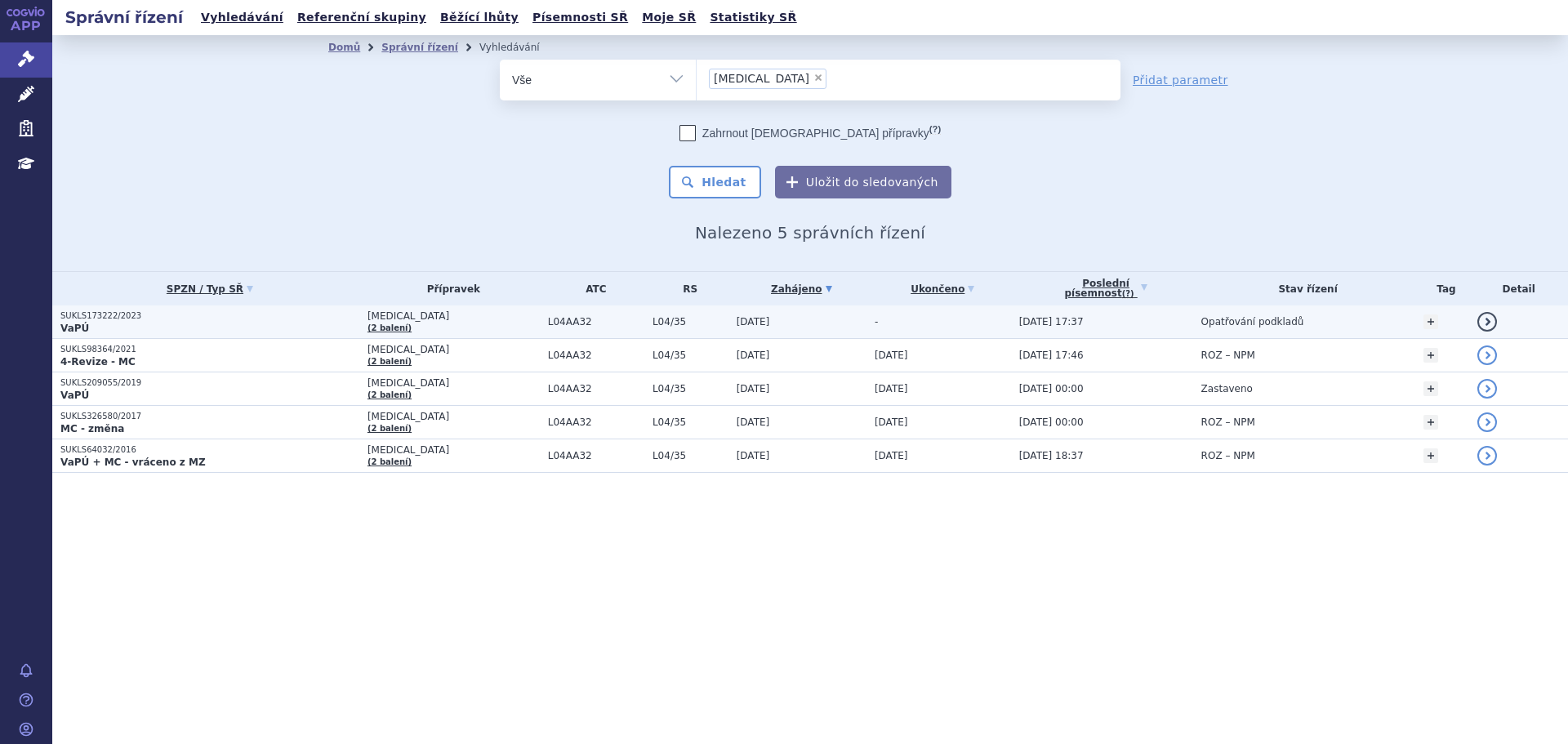
click at [312, 326] on p "VaPÚ" at bounding box center [210, 328] width 299 height 13
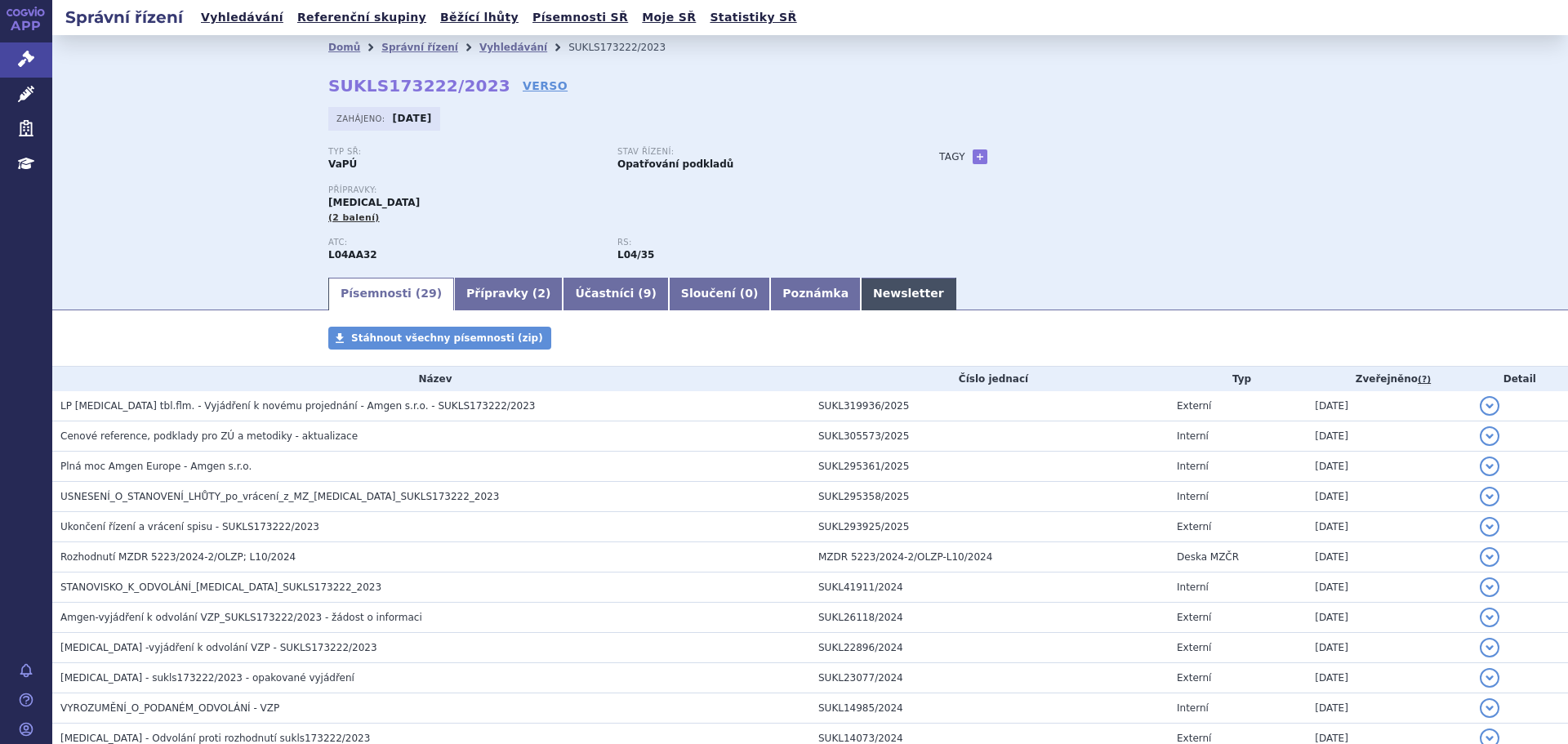
click at [861, 301] on link "Newsletter" at bounding box center [908, 294] width 95 height 33
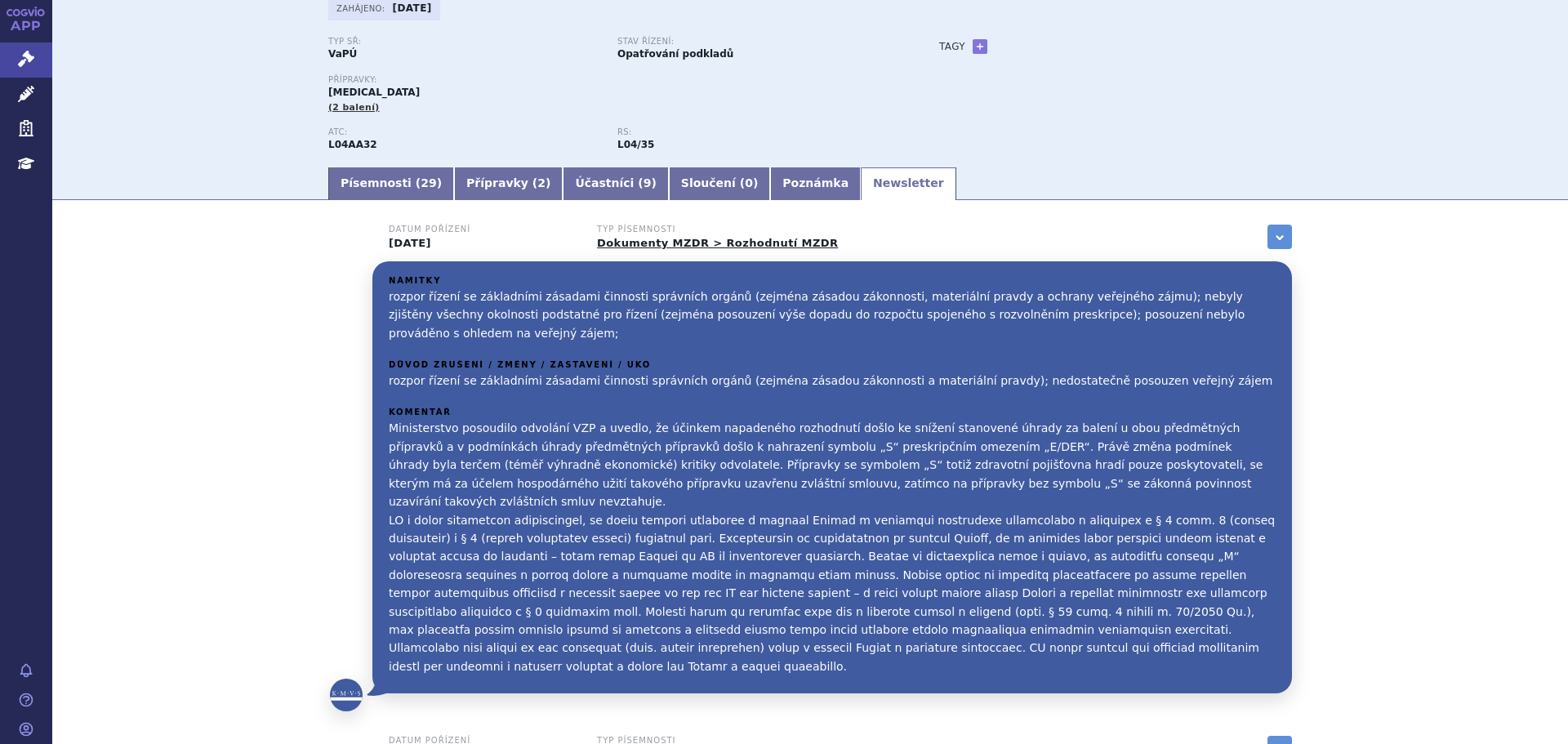
scroll to position [82, 0]
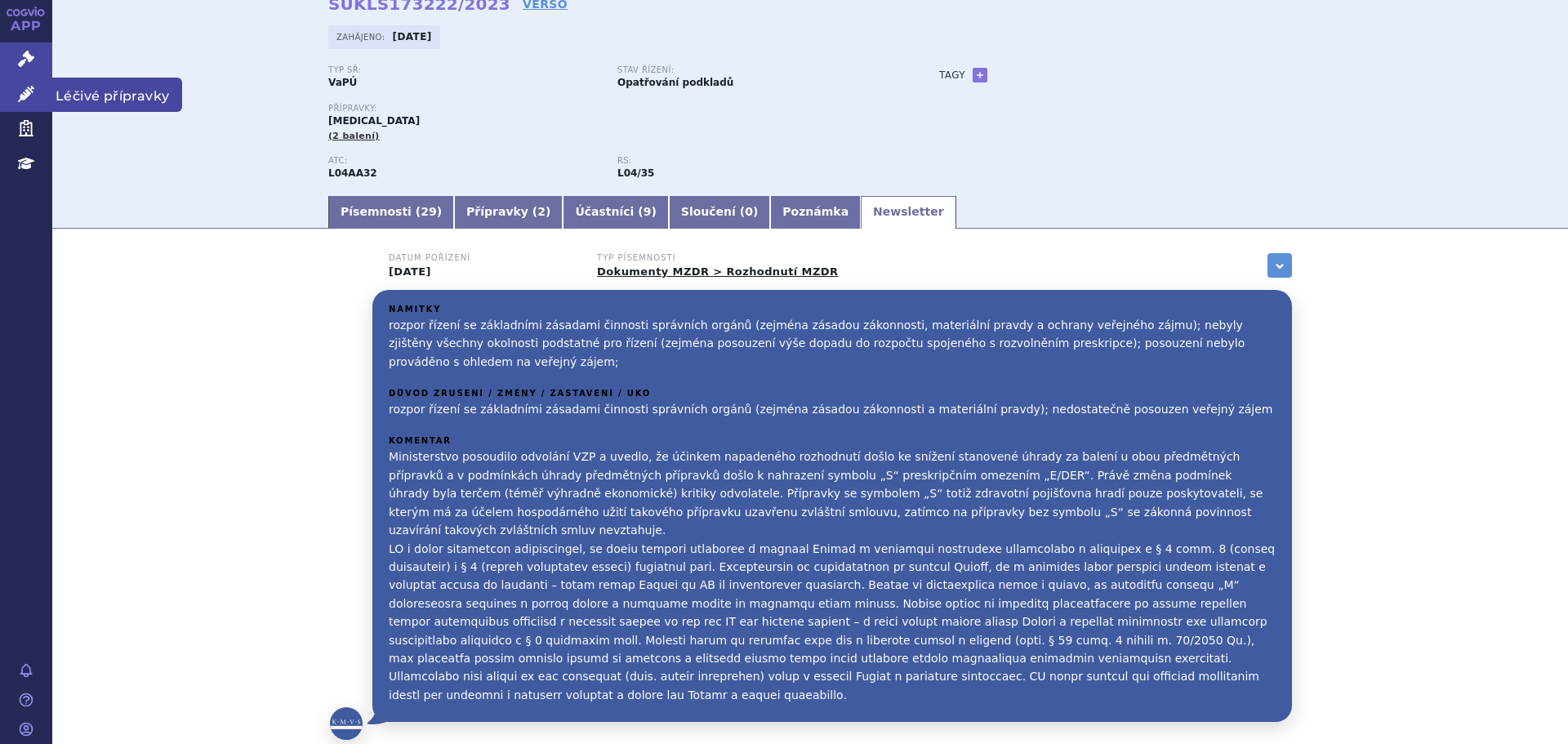
click at [36, 90] on link "Léčivé přípravky" at bounding box center [26, 94] width 52 height 34
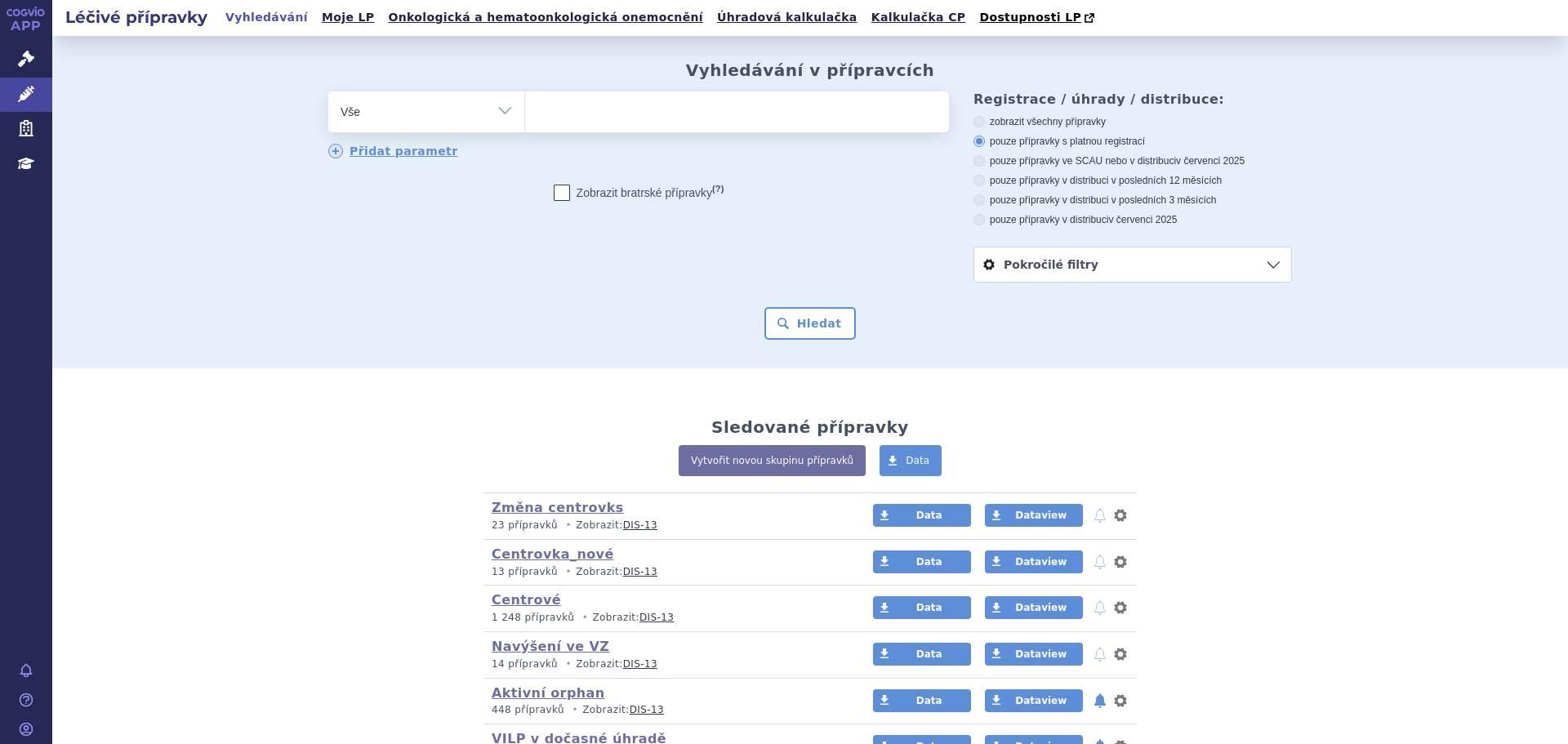
click at [631, 116] on ul at bounding box center [737, 108] width 424 height 34
click at [525, 116] on select at bounding box center [524, 111] width 1 height 41
type input "ot"
type input "ote"
type input "otez"
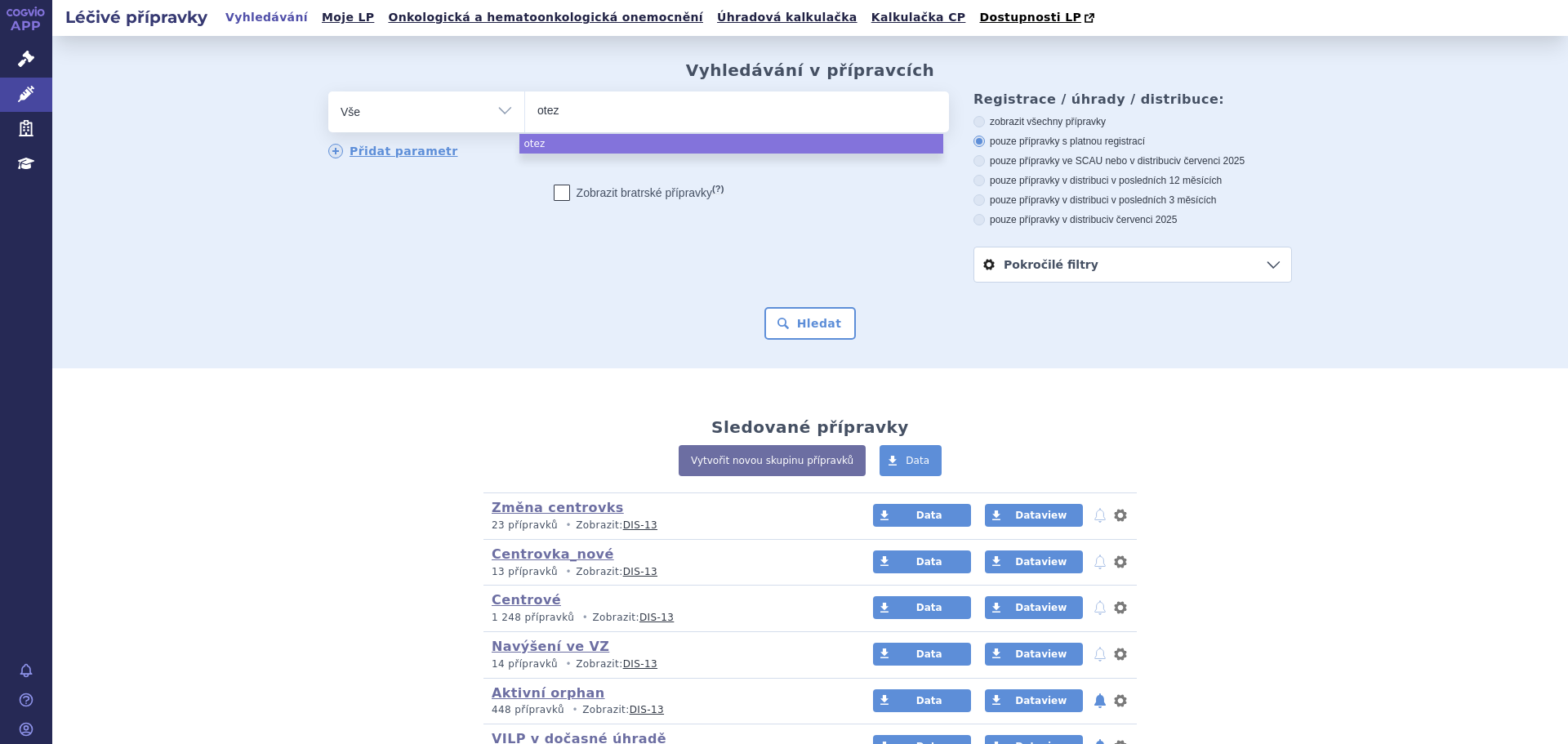
type input "otezl"
type input "otezla"
select select "otezla"
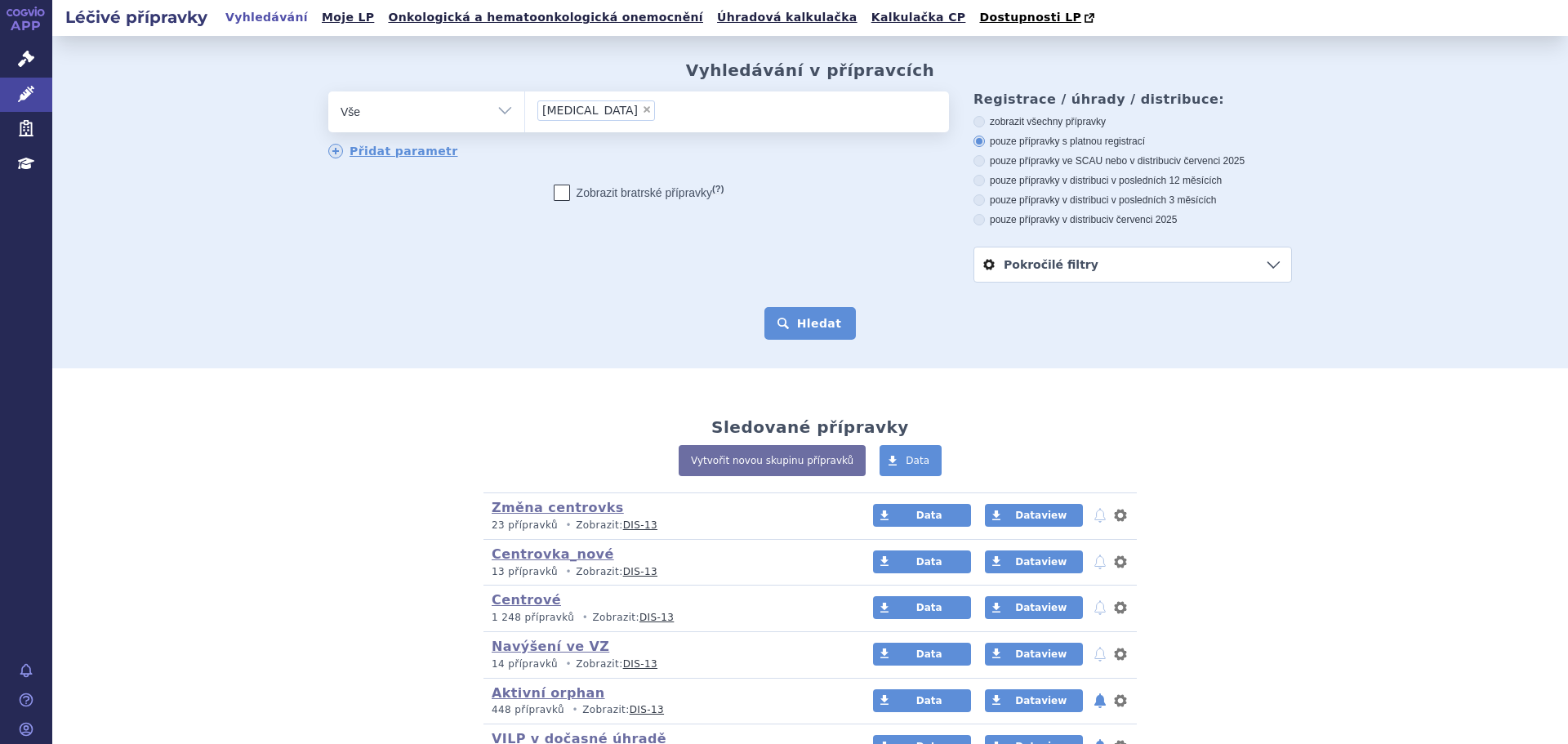
click at [828, 319] on button "Hledat" at bounding box center [810, 323] width 93 height 33
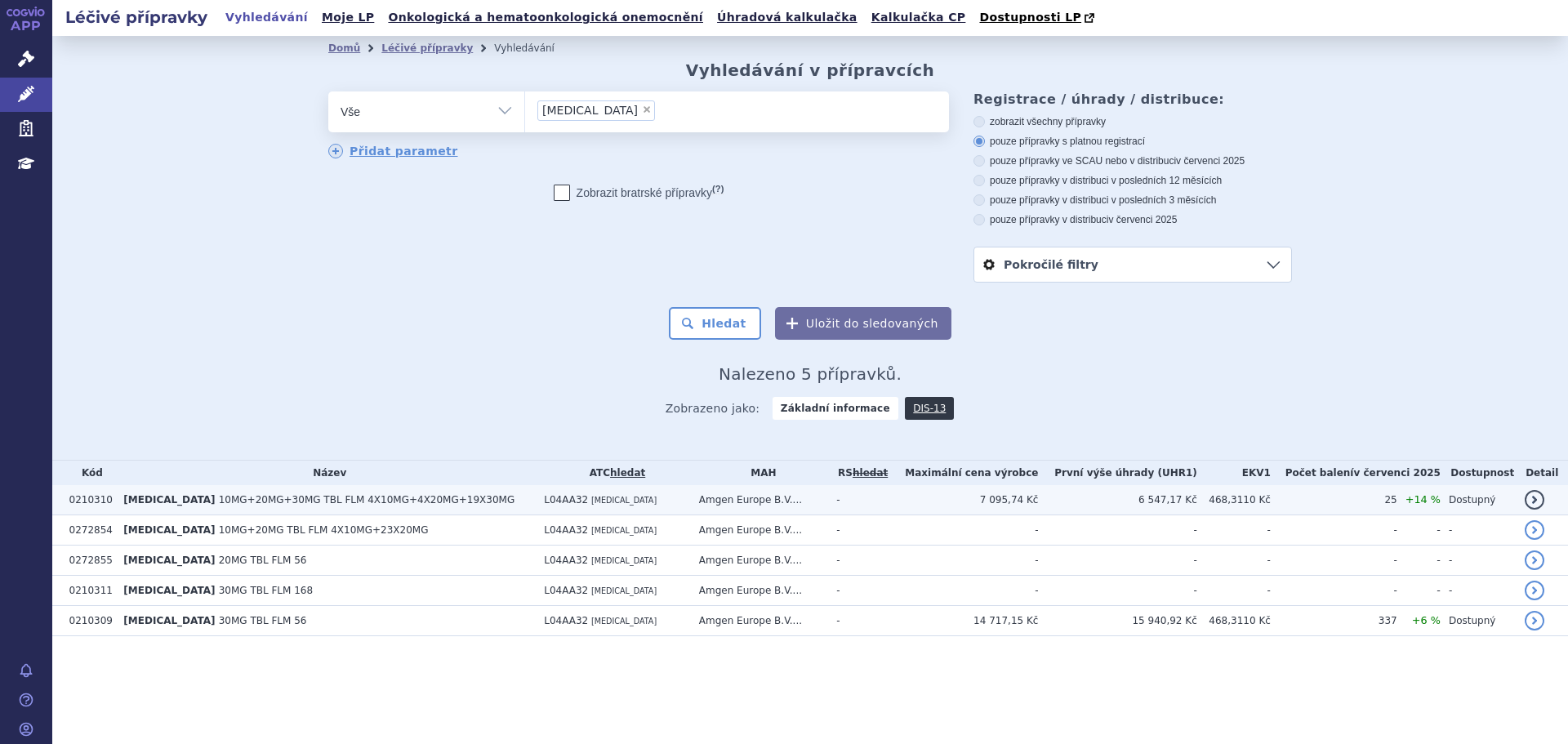
click at [905, 507] on td "7 095,74 Kč" at bounding box center [964, 499] width 148 height 30
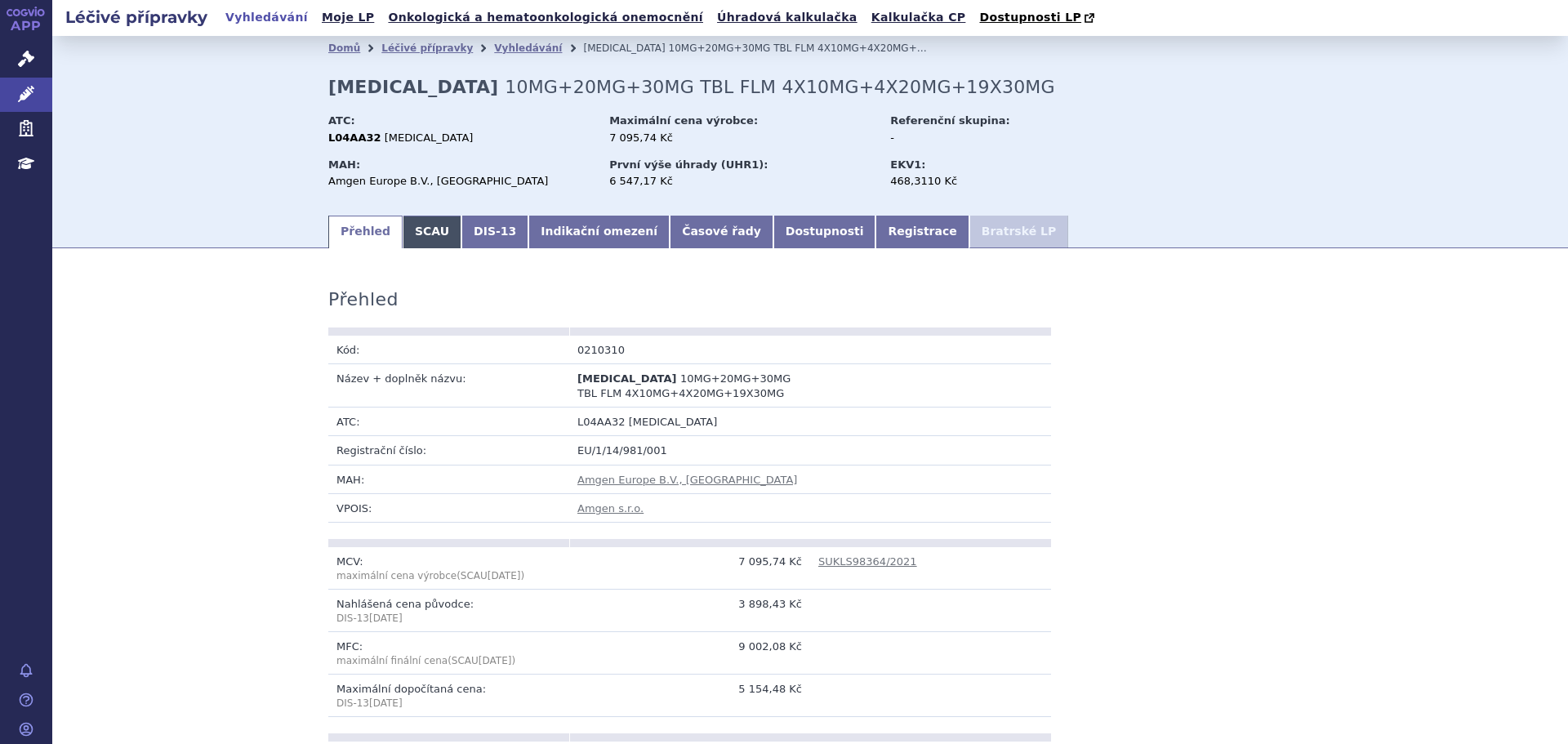
click at [415, 230] on link "SCAU" at bounding box center [432, 232] width 59 height 33
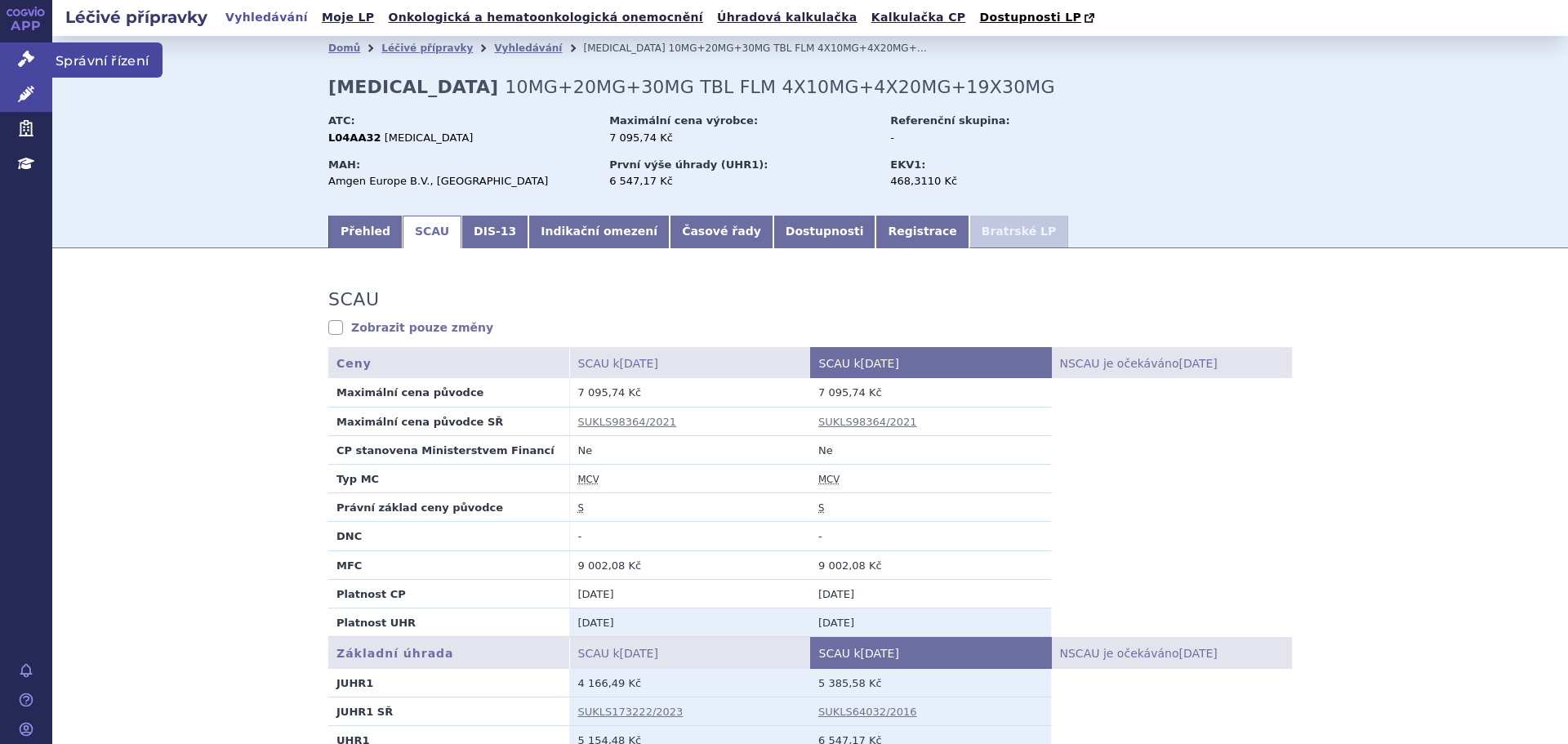
click at [27, 61] on icon at bounding box center [27, 59] width 16 height 16
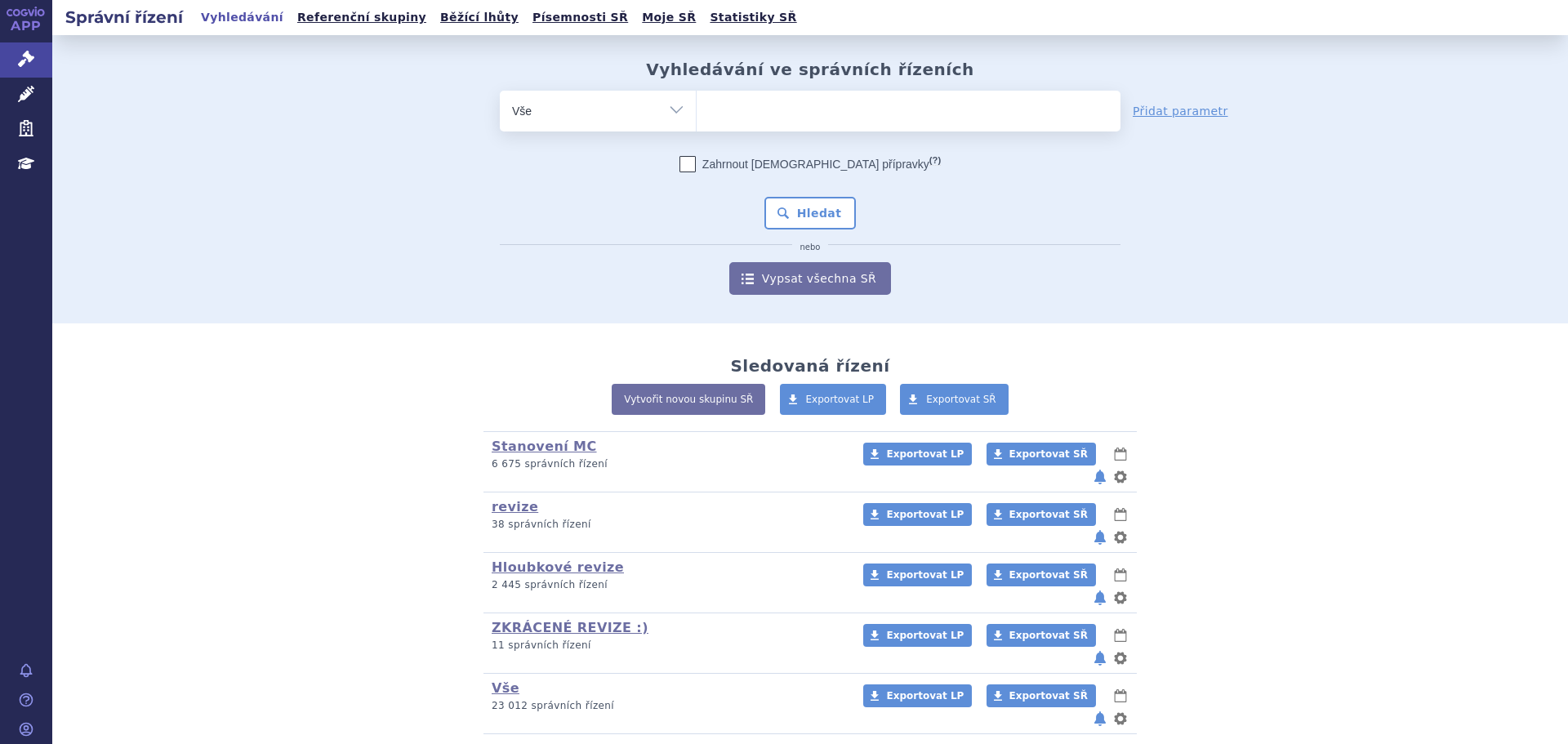
click at [898, 108] on ul at bounding box center [908, 107] width 424 height 34
click at [696, 108] on select at bounding box center [696, 110] width 1 height 41
type input "zu"
type input "zub"
type input "zubso"
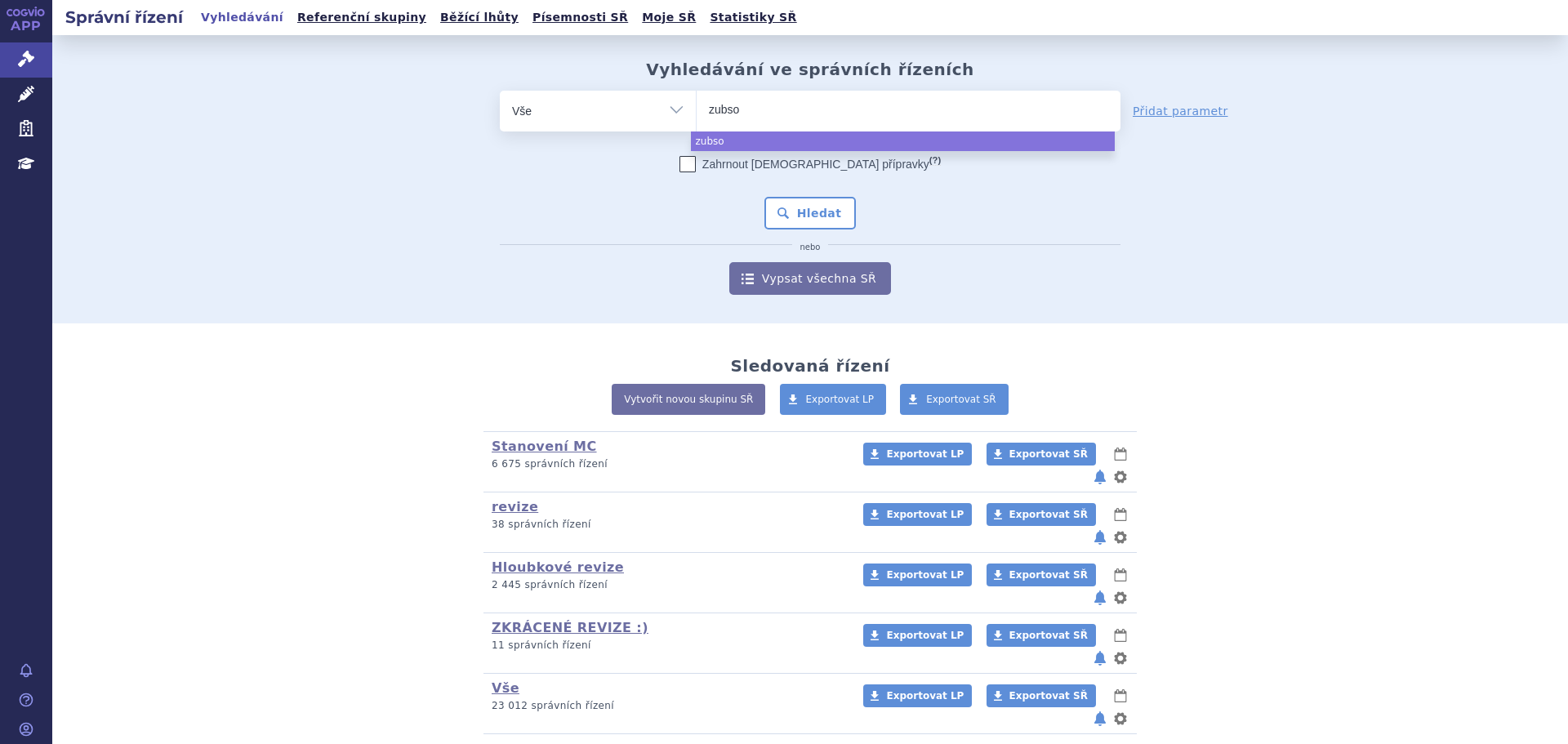
type input "zubsol"
type input "zubsolv"
select select "zubsolv"
click at [803, 231] on div "Zahrnout bratrské přípravky (?) * Pozor, hledání dle vyhledávacího parametru In…" at bounding box center [809, 225] width 620 height 139
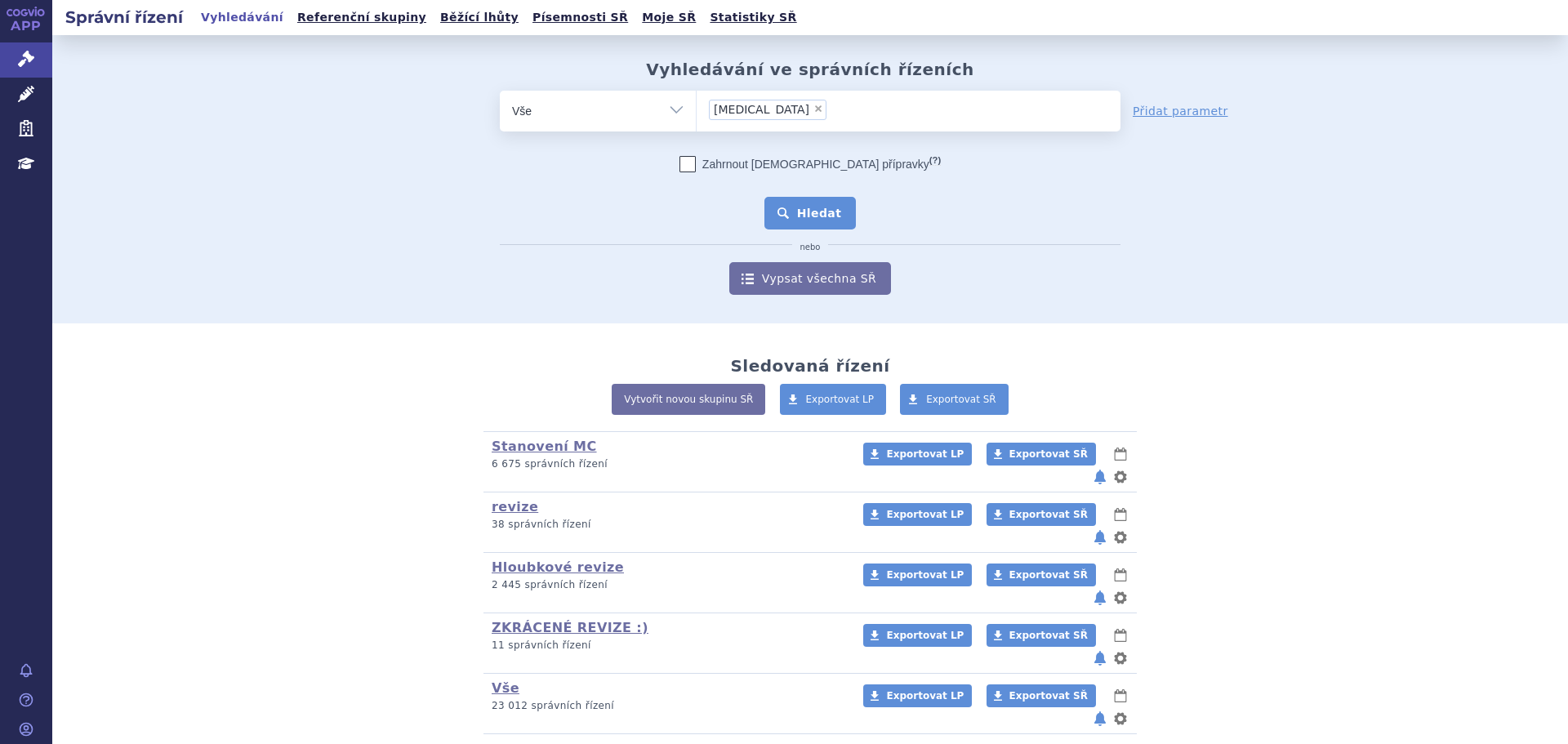
click at [817, 209] on button "Hledat" at bounding box center [810, 213] width 93 height 33
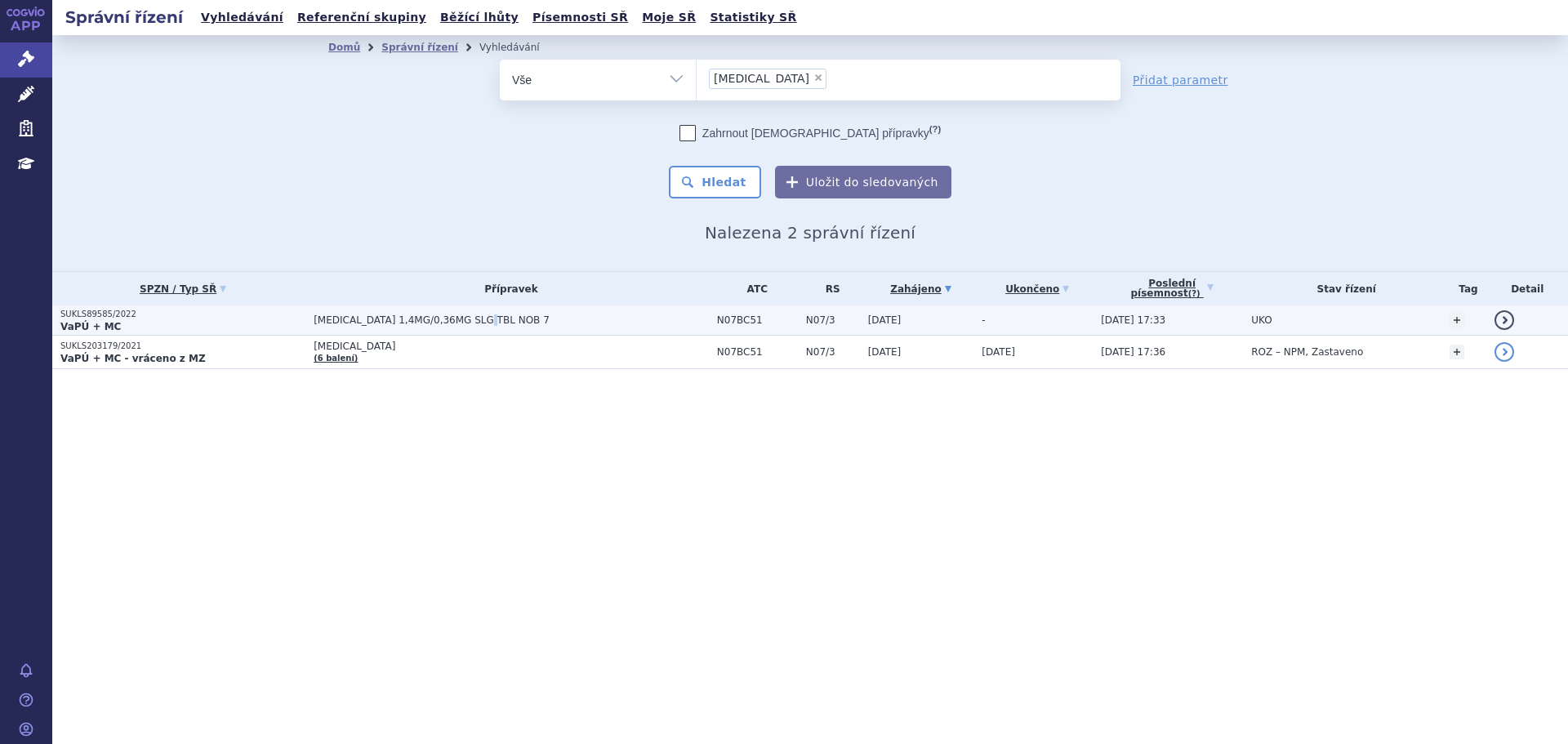
click at [481, 312] on td "[MEDICAL_DATA] 1,4MG/0,36MG SLG TBL NOB 7" at bounding box center [507, 320] width 403 height 30
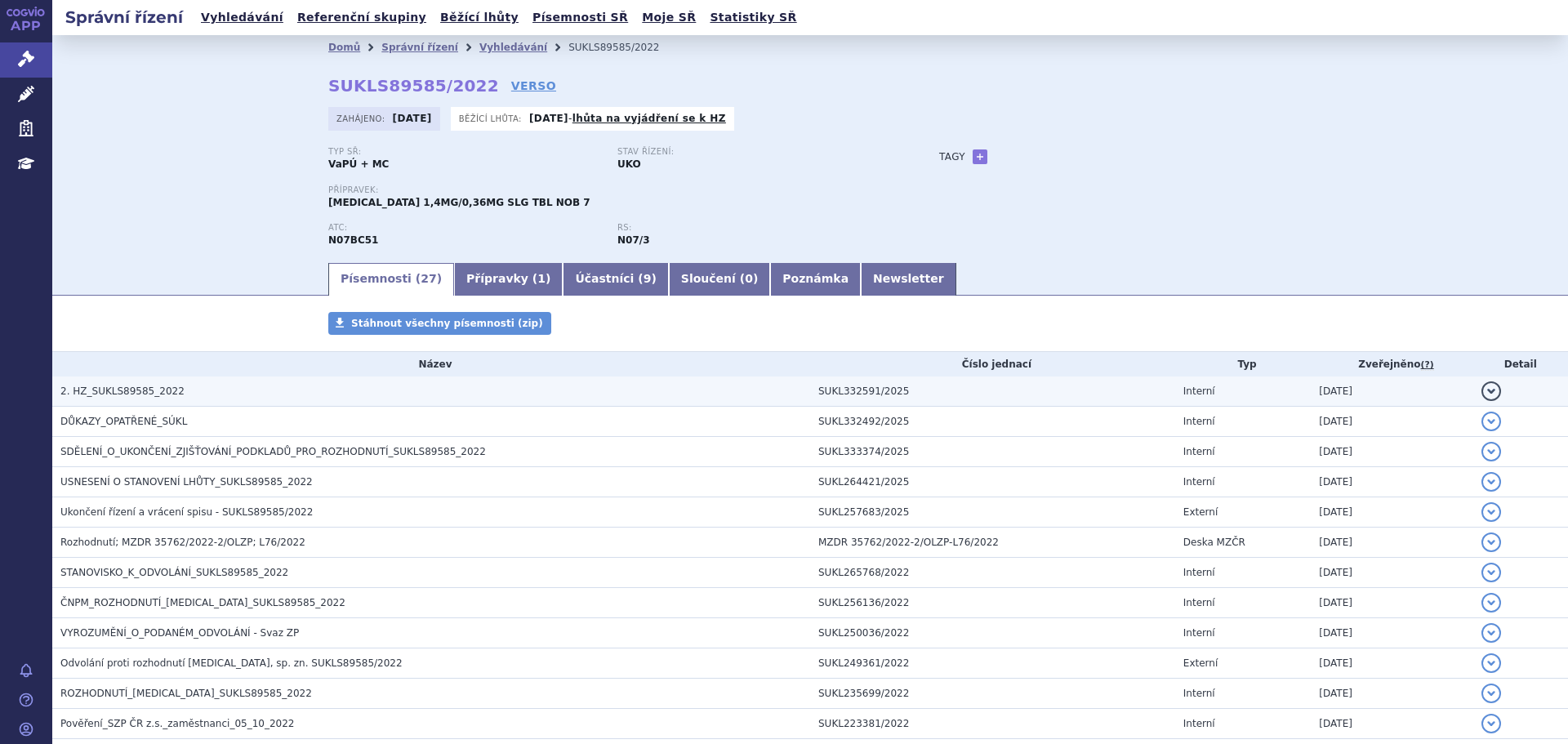
click at [356, 389] on h3 "2. HZ_SUKLS89585_2022" at bounding box center [435, 391] width 750 height 16
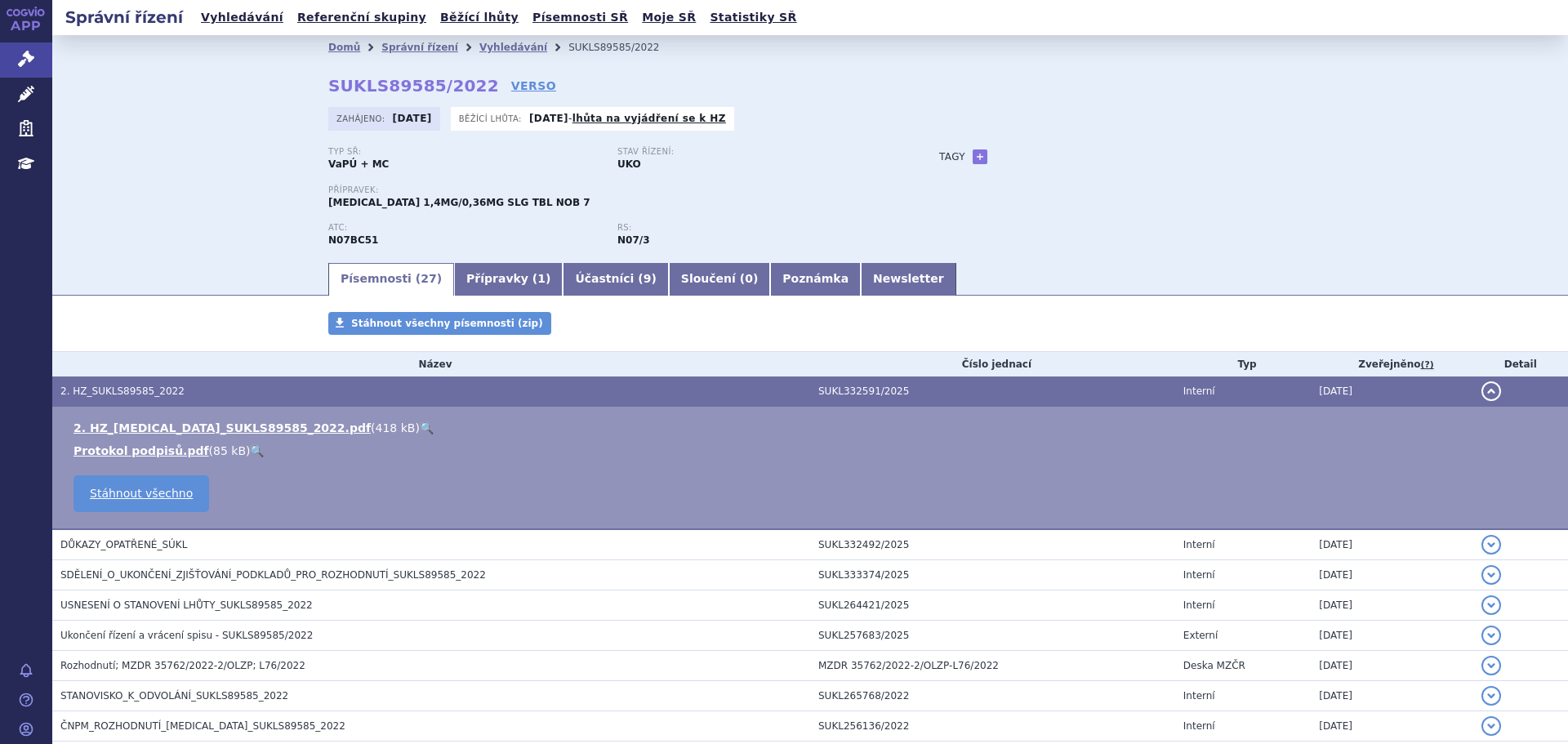
click at [420, 427] on link "🔍" at bounding box center [426, 428] width 14 height 13
click at [26, 92] on icon at bounding box center [27, 94] width 16 height 16
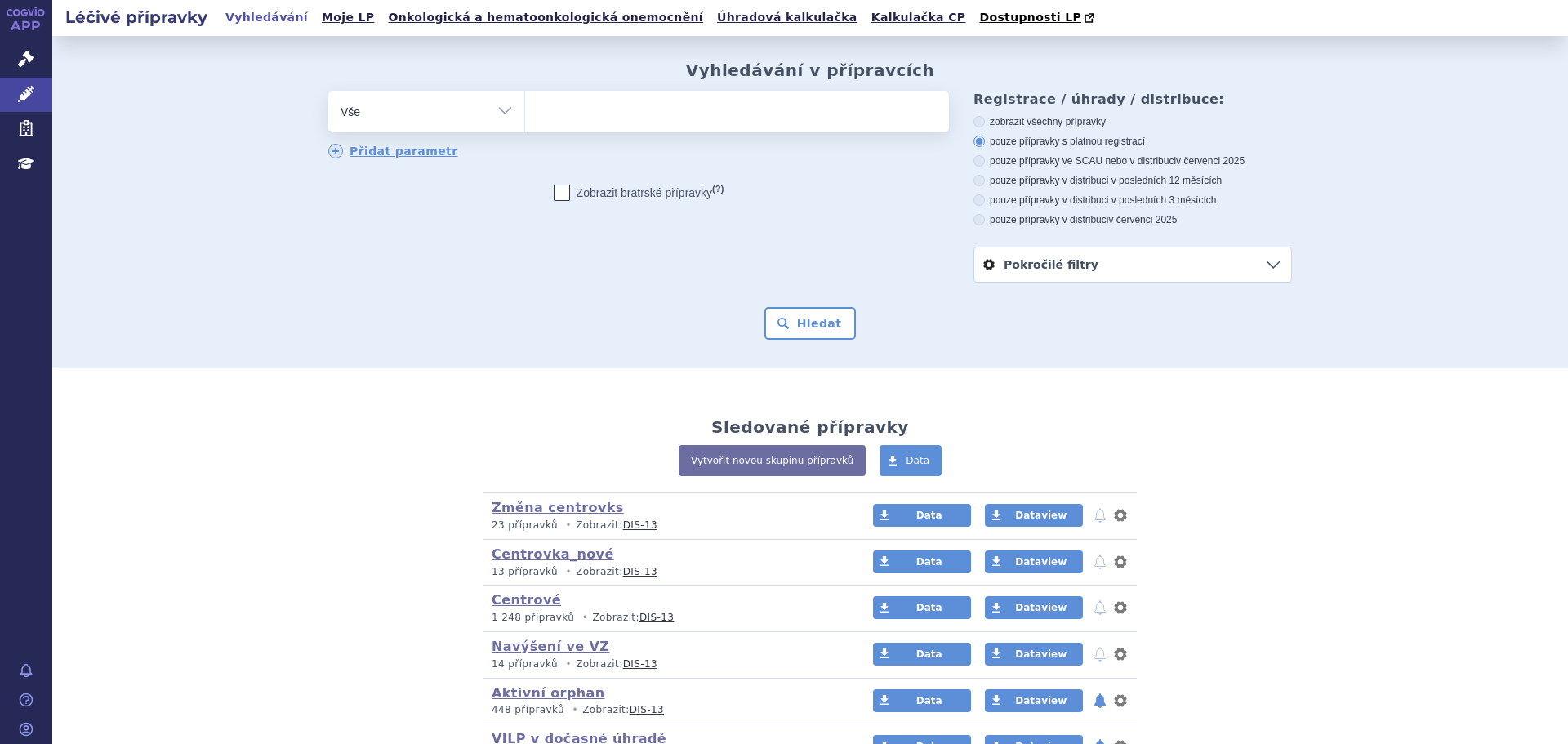
click at [621, 121] on ul at bounding box center [737, 108] width 424 height 34
click at [525, 121] on select at bounding box center [524, 111] width 1 height 41
type input "su"
type input "subo"
type input "suboxo"
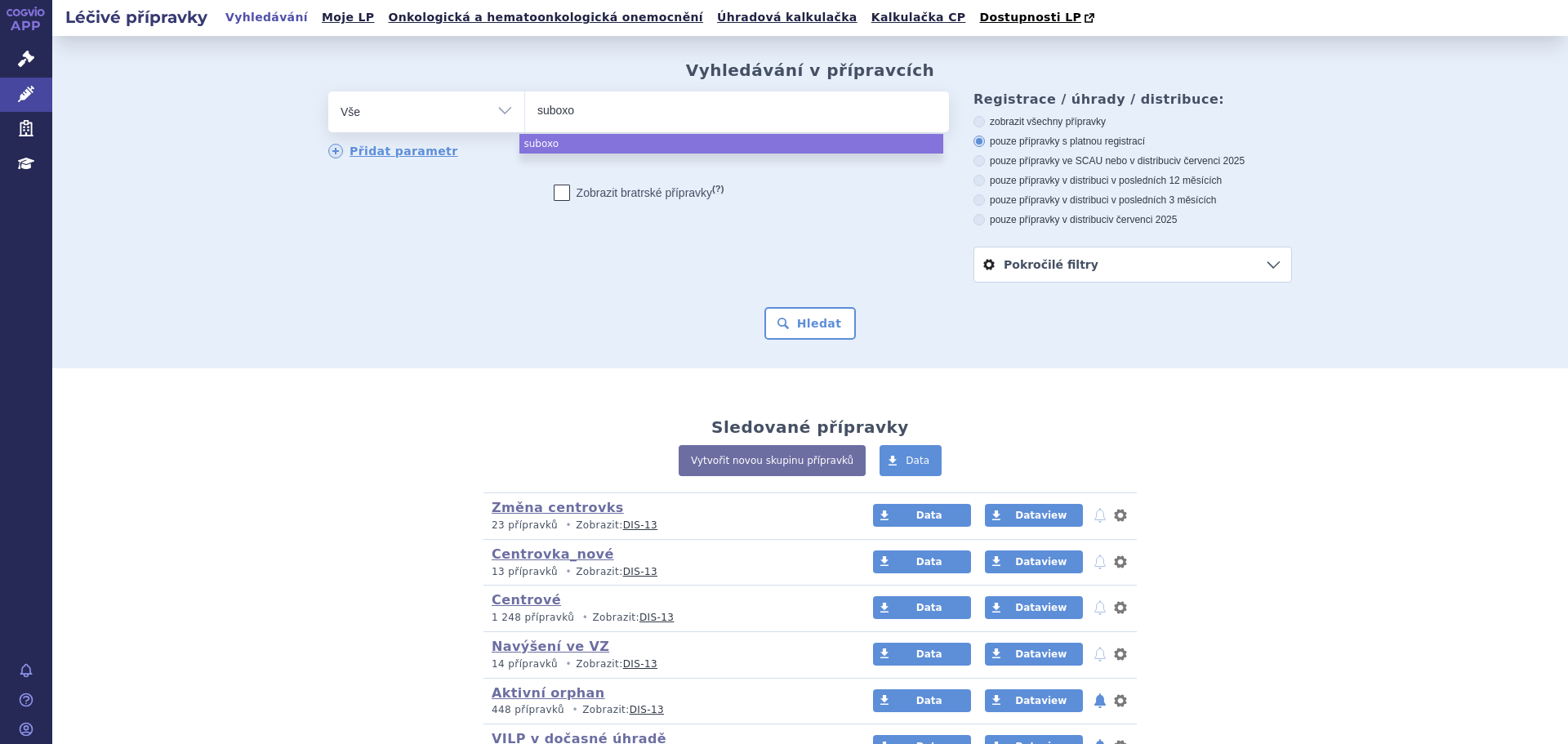
type input "suboxon"
type input "[MEDICAL_DATA]"
select select "suboxone"
click at [806, 323] on button "Hledat" at bounding box center [810, 323] width 93 height 33
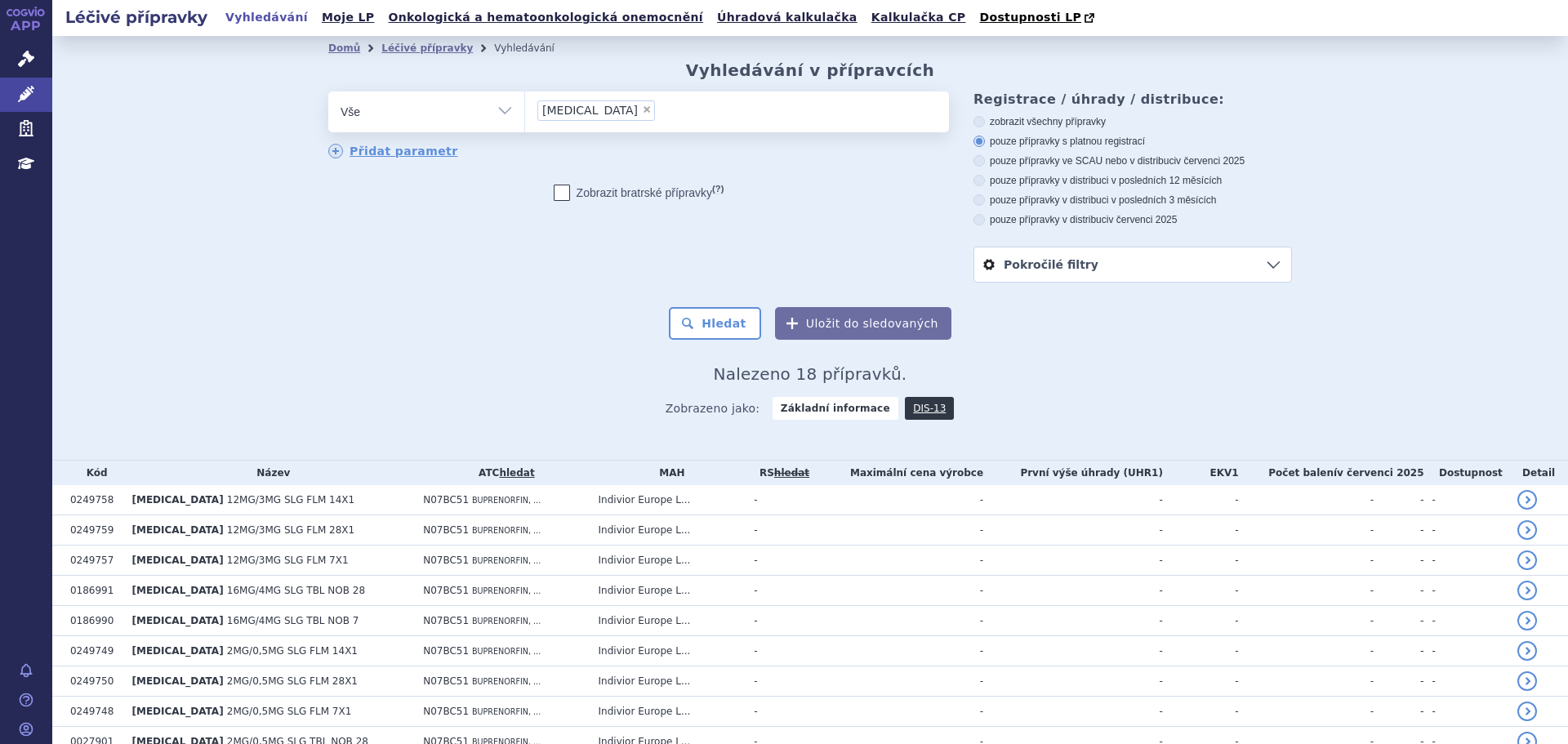
scroll to position [352, 0]
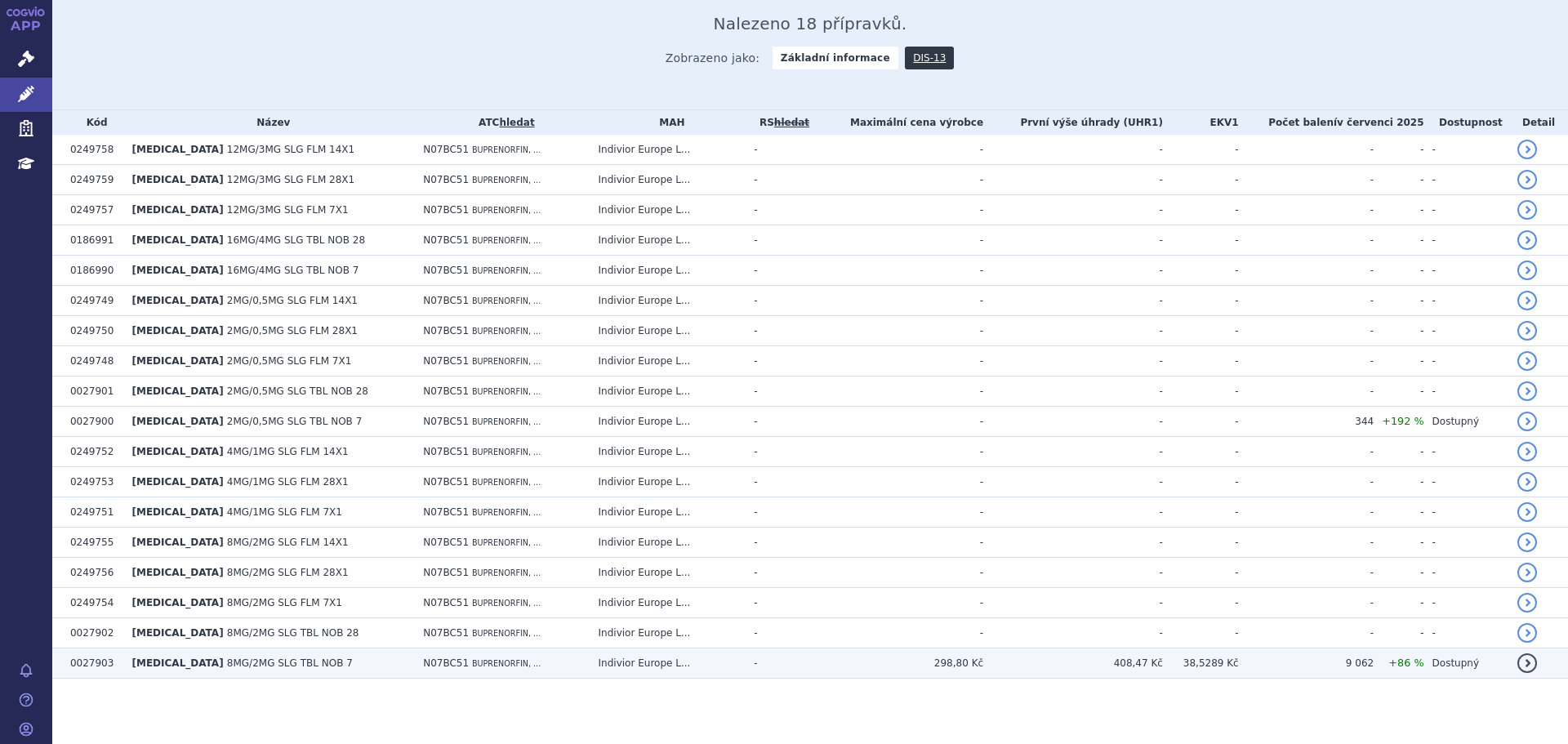
click at [685, 662] on td "Indivior Europe L..." at bounding box center [668, 663] width 156 height 30
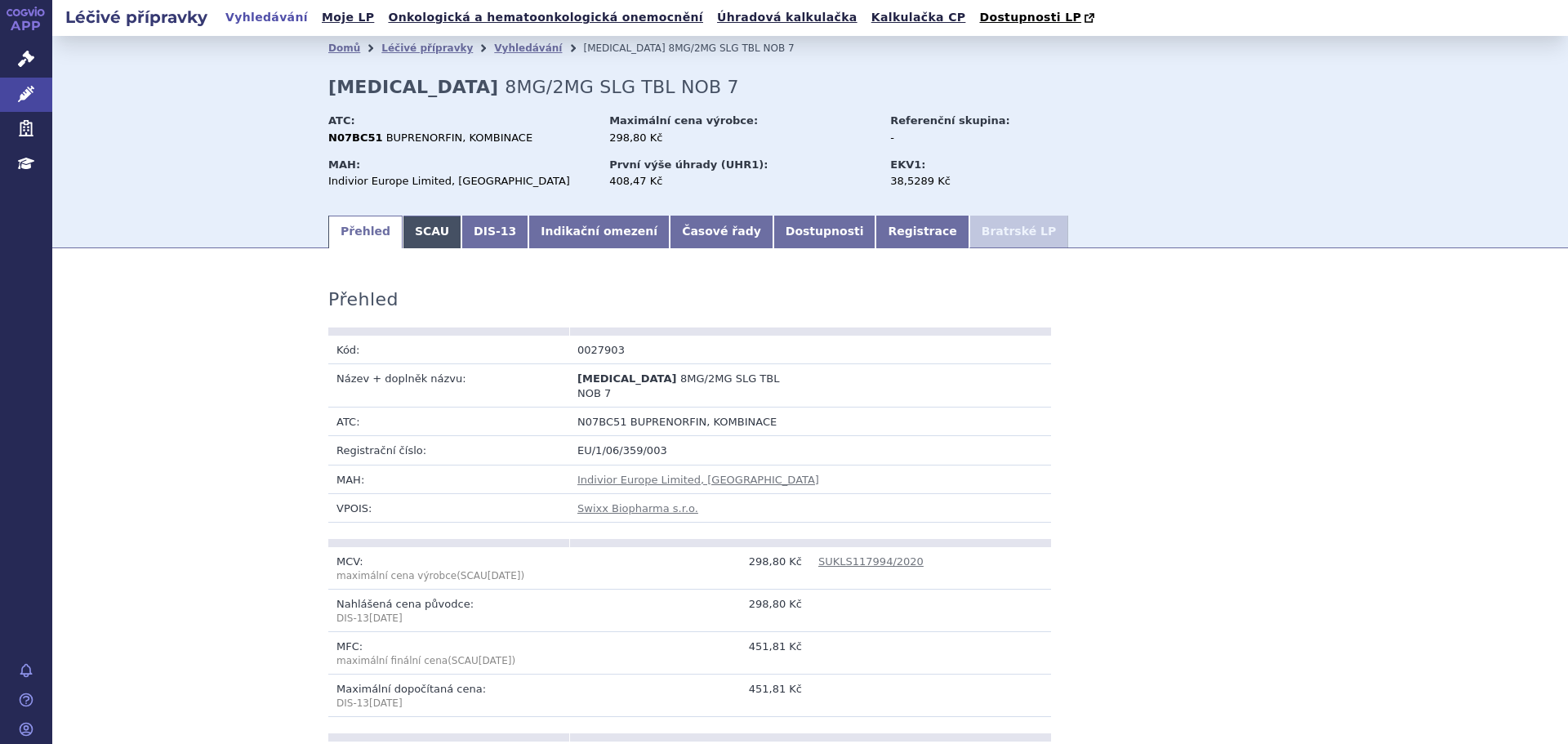
click at [427, 224] on link "SCAU" at bounding box center [432, 232] width 59 height 33
click at [422, 248] on link "SCAU" at bounding box center [432, 232] width 59 height 33
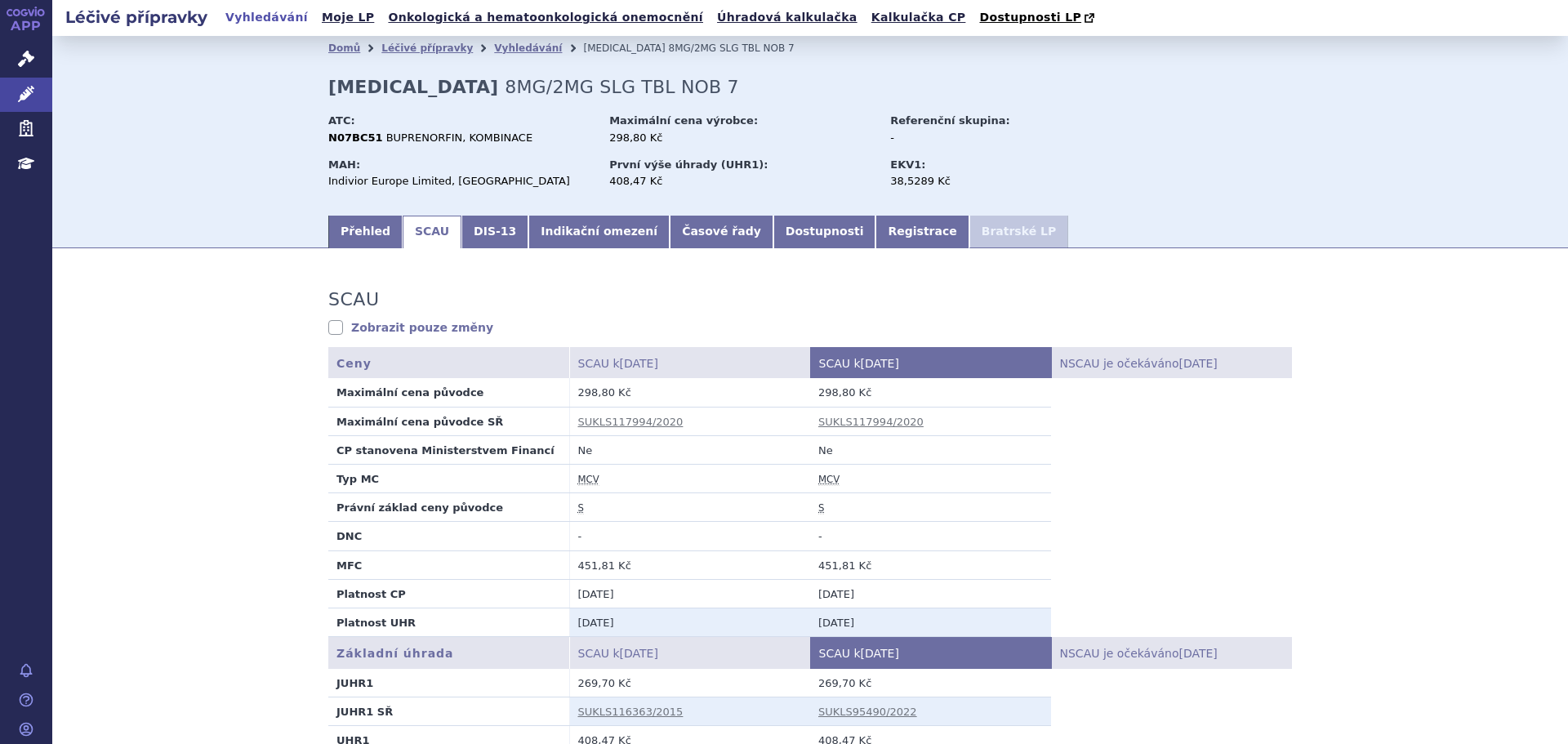
click at [424, 240] on link "SCAU" at bounding box center [432, 232] width 59 height 33
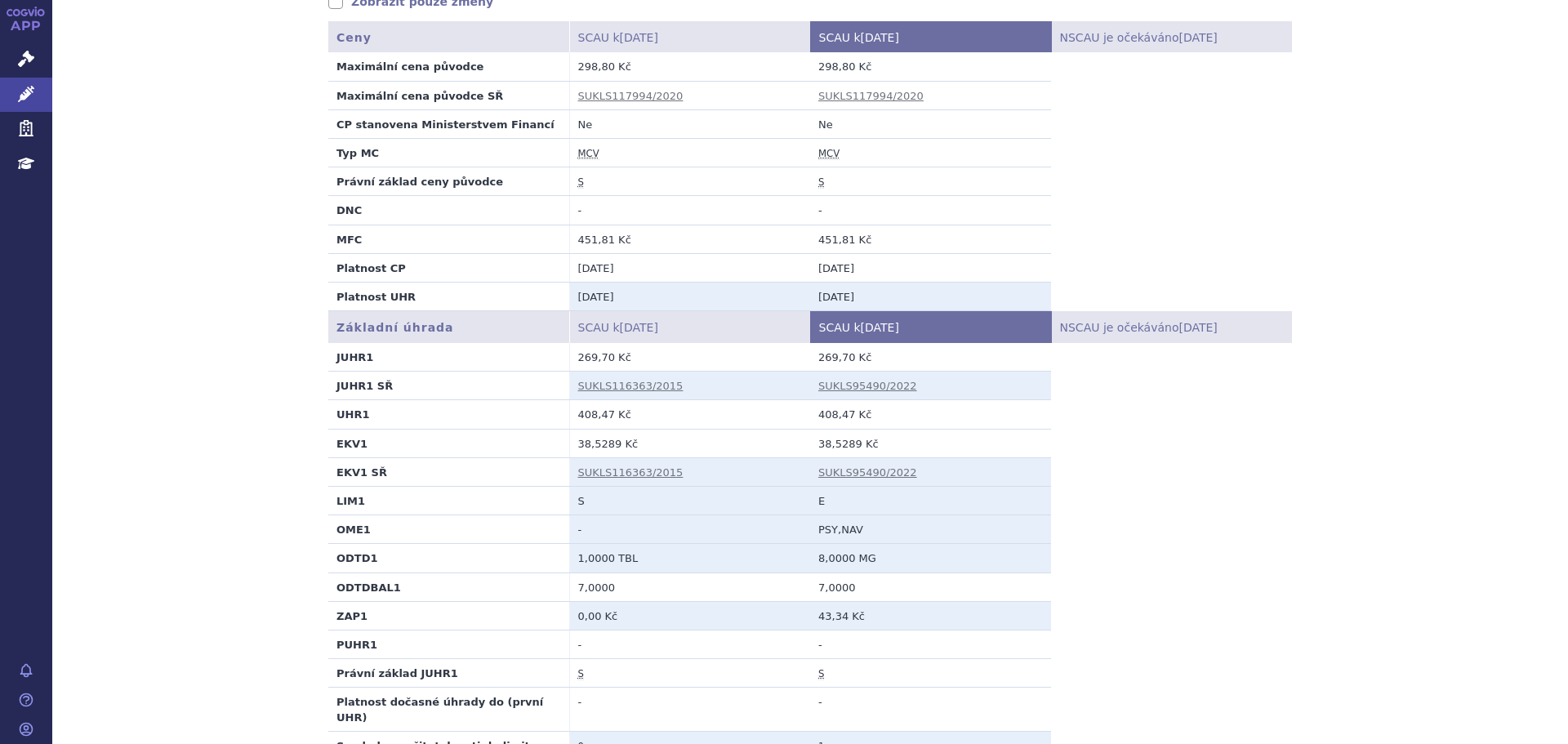
scroll to position [326, 0]
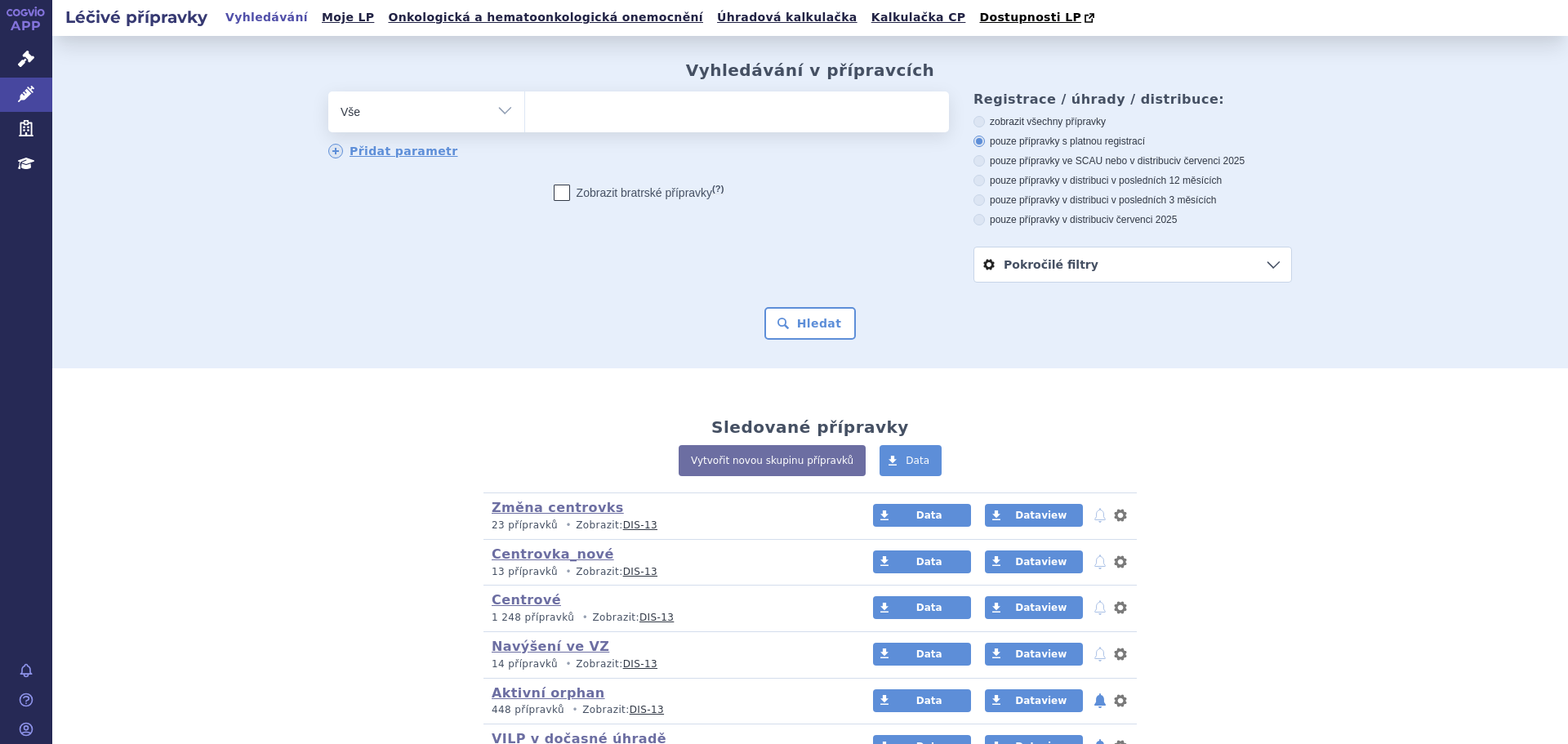
click at [577, 110] on ul at bounding box center [737, 108] width 424 height 34
click at [525, 110] on select at bounding box center [524, 111] width 1 height 41
type input "zu"
type input "zub"
type input "zubs"
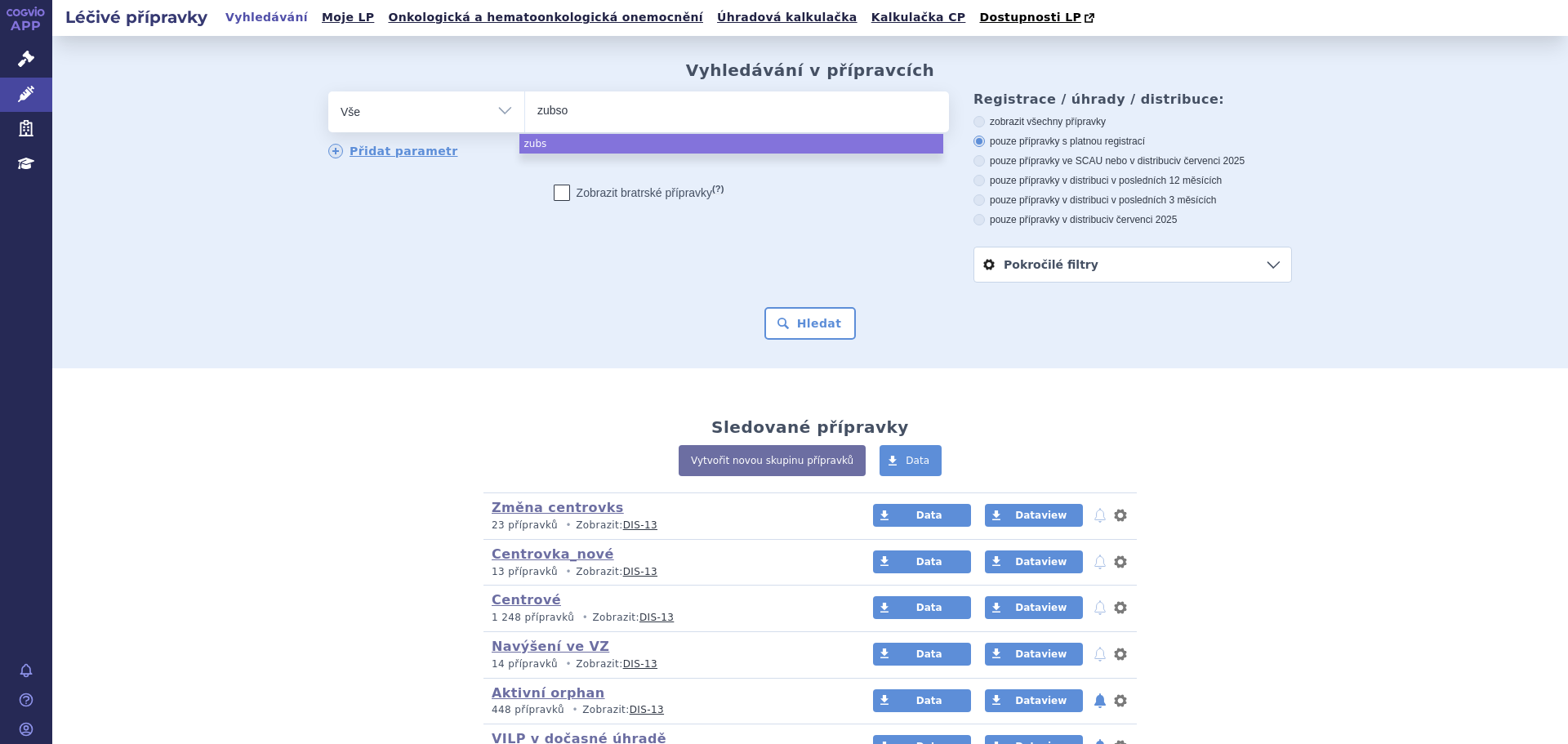
type input "zubsol"
type input "zubsolv"
select select "zubsolv"
click at [784, 330] on button "Hledat" at bounding box center [810, 323] width 93 height 33
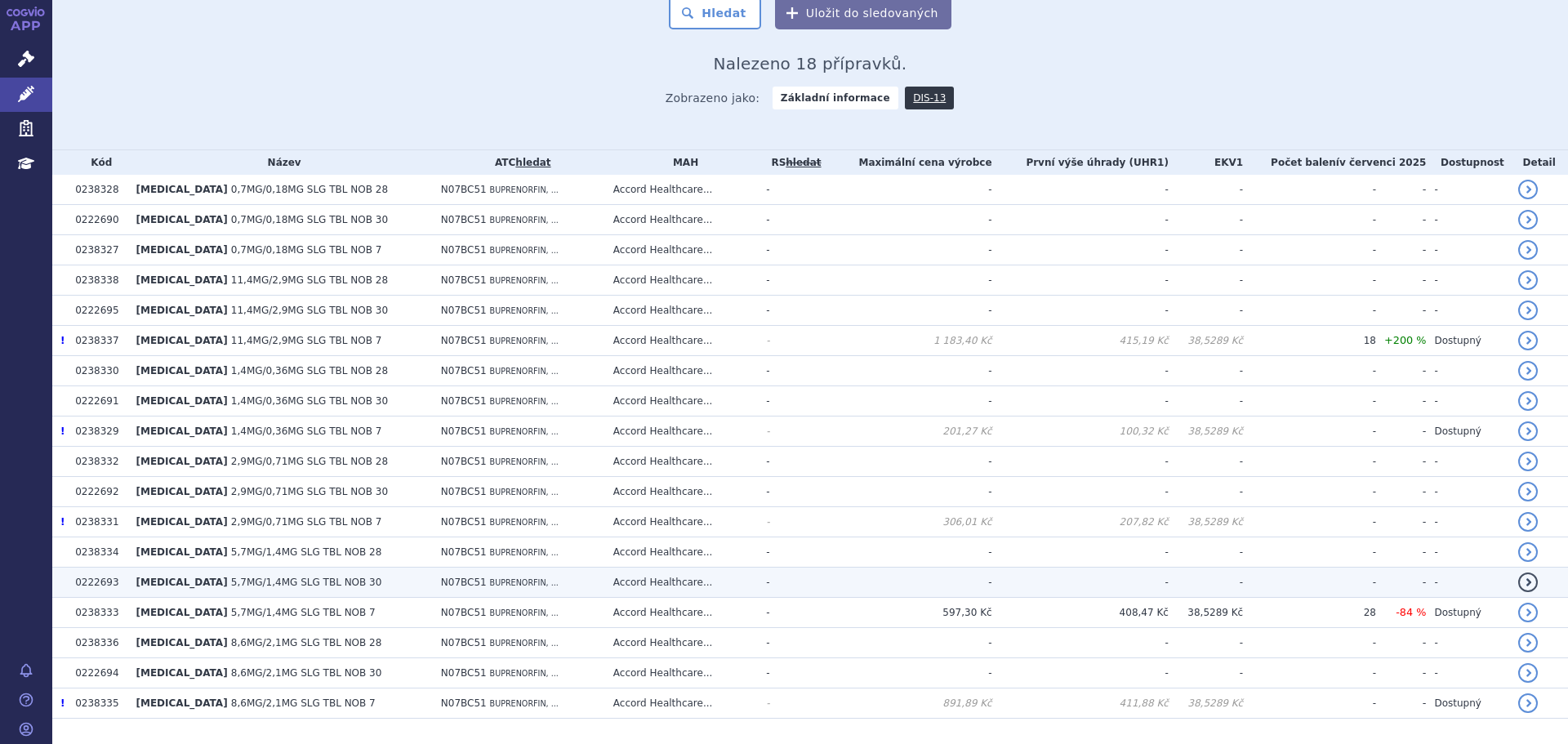
scroll to position [352, 0]
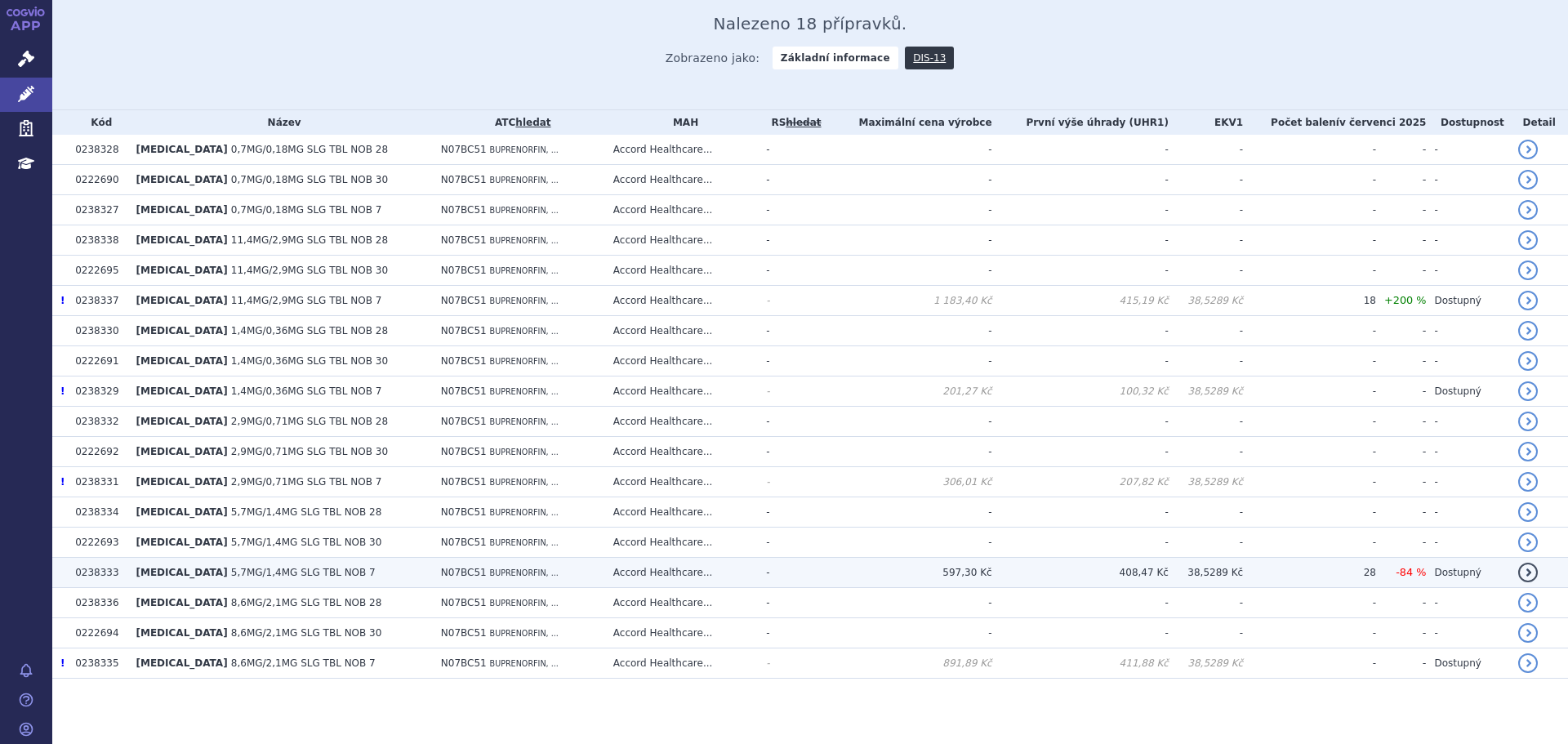
click at [733, 575] on td "Accord Healthcare..." at bounding box center [682, 573] width 154 height 30
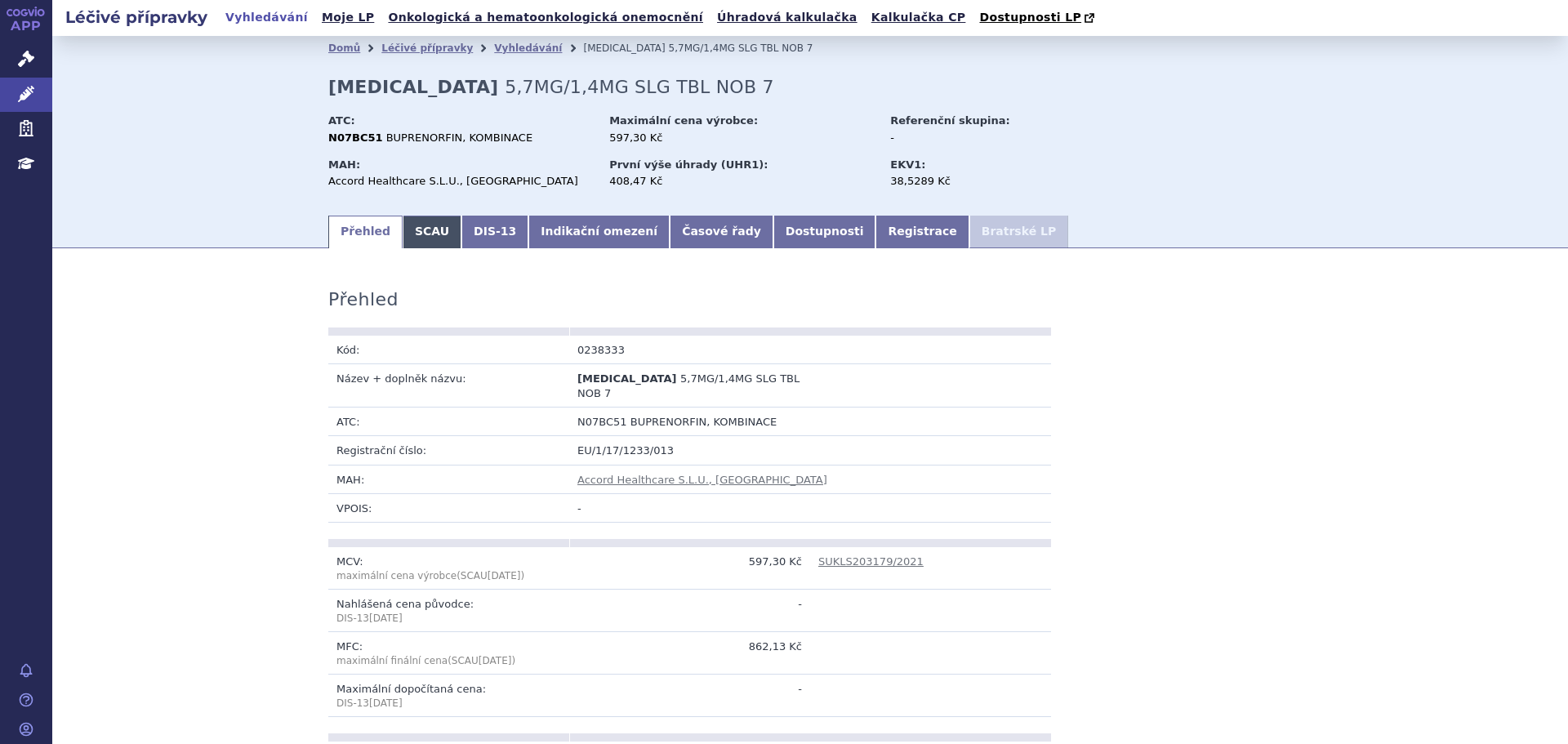
click at [404, 229] on link "SCAU" at bounding box center [432, 232] width 59 height 33
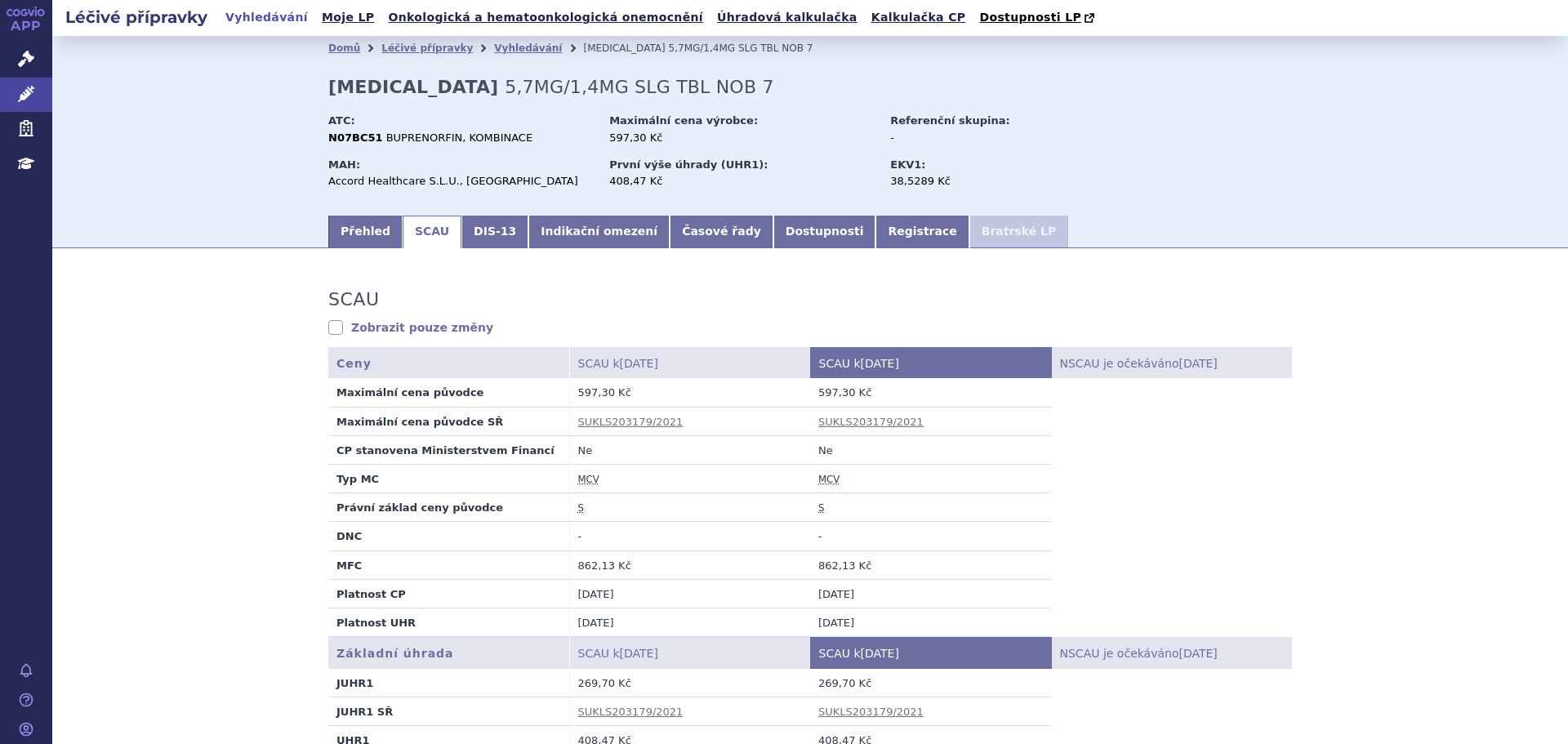
drag, startPoint x: 629, startPoint y: 301, endPoint x: 514, endPoint y: 279, distance: 117.1
click at [353, 232] on link "Přehled" at bounding box center [365, 232] width 74 height 33
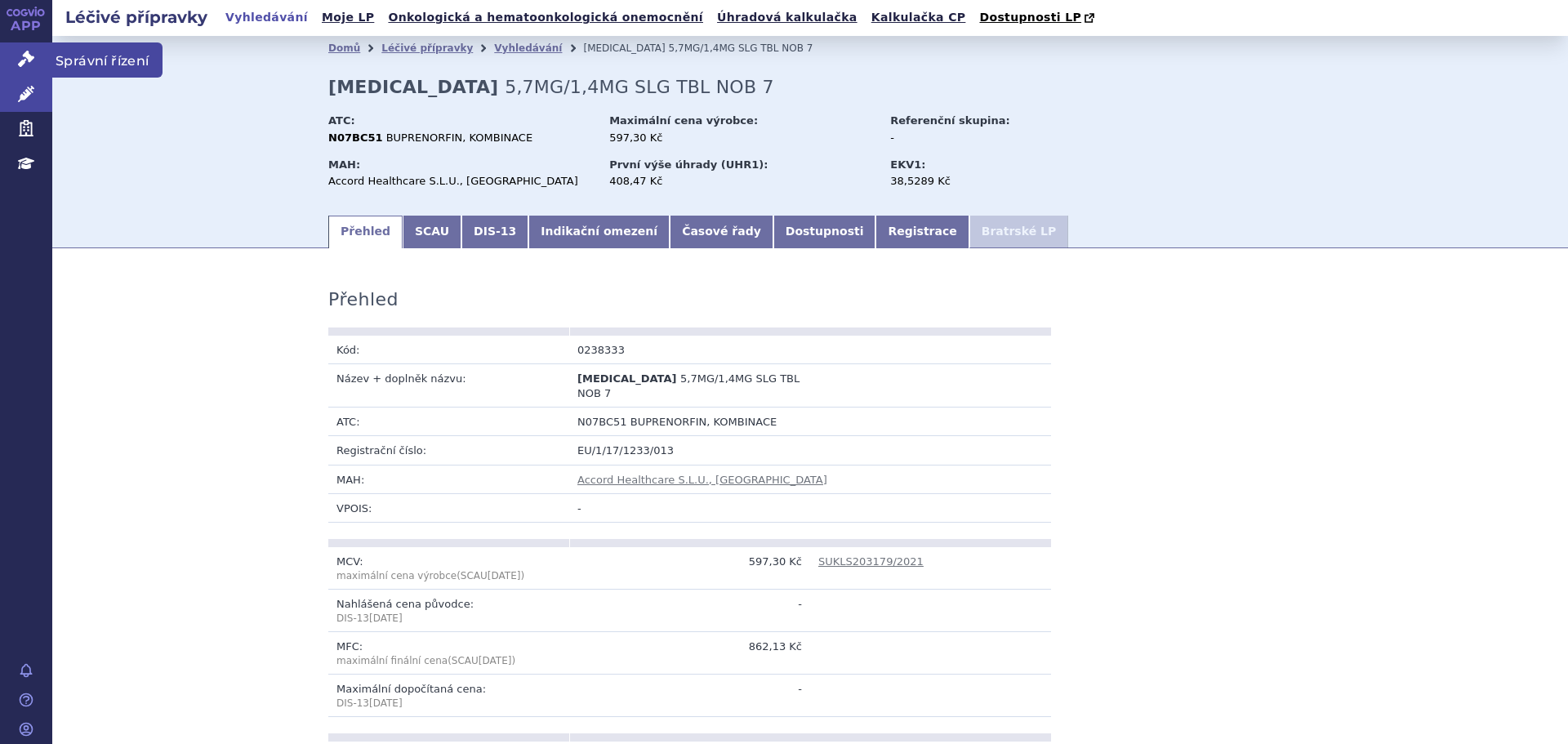
click at [28, 57] on icon at bounding box center [27, 59] width 16 height 16
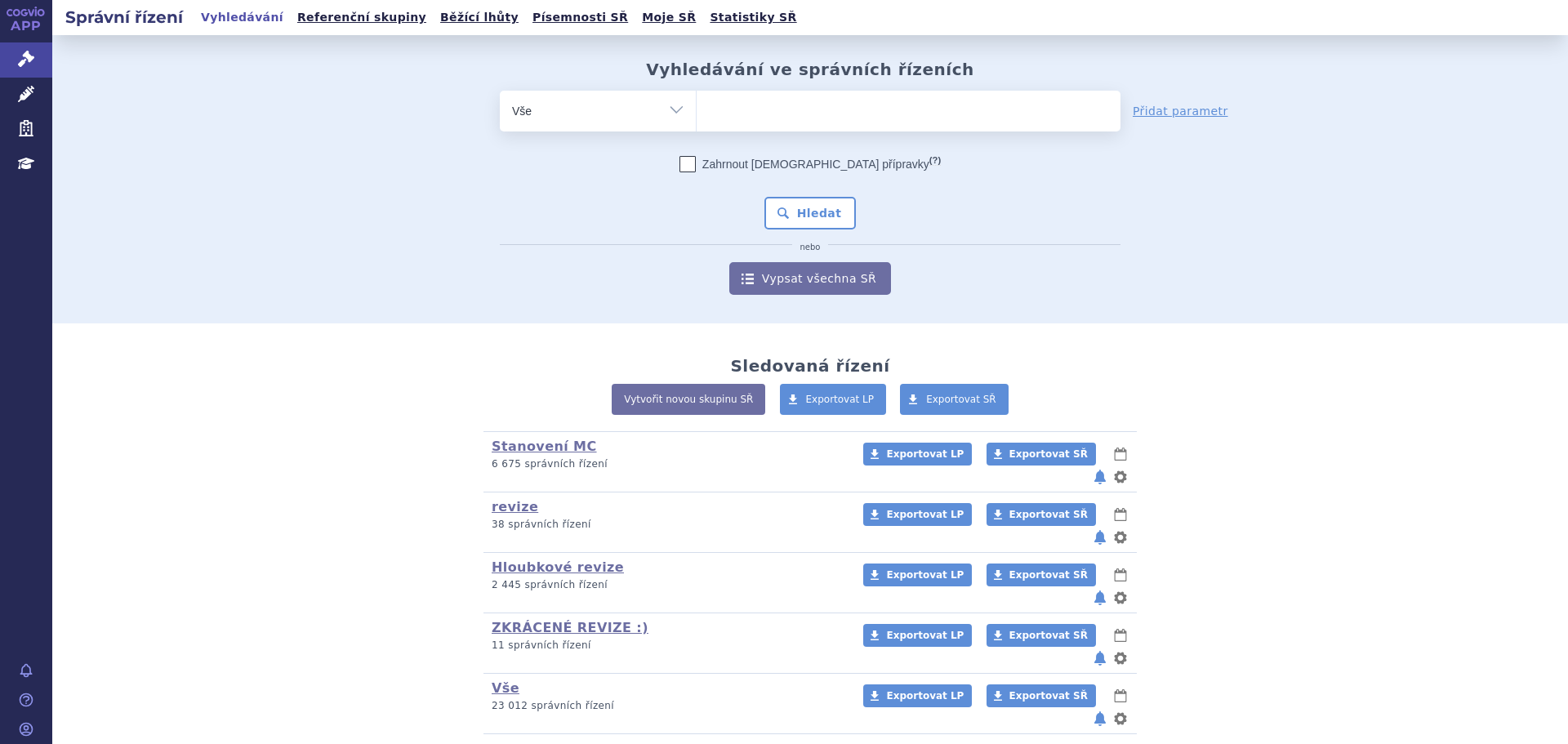
click at [743, 106] on ul at bounding box center [908, 107] width 424 height 34
click at [696, 106] on select at bounding box center [696, 110] width 1 height 41
type input "ZU"
type input "ZUB"
type input "ZUBSO"
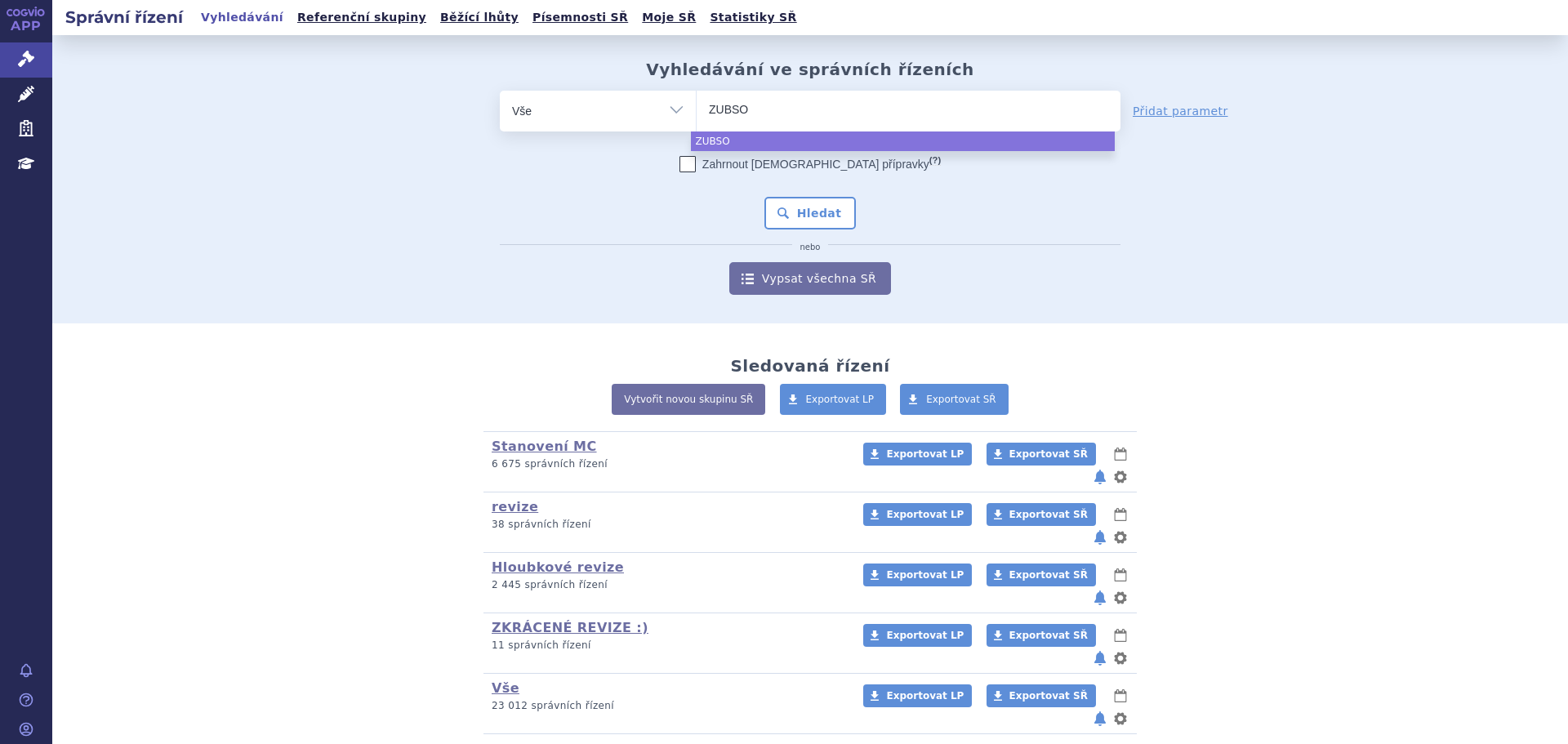
type input "ZUBSOL"
type input "[MEDICAL_DATA]"
select select "[MEDICAL_DATA]"
click at [802, 211] on button "Hledat" at bounding box center [810, 213] width 93 height 33
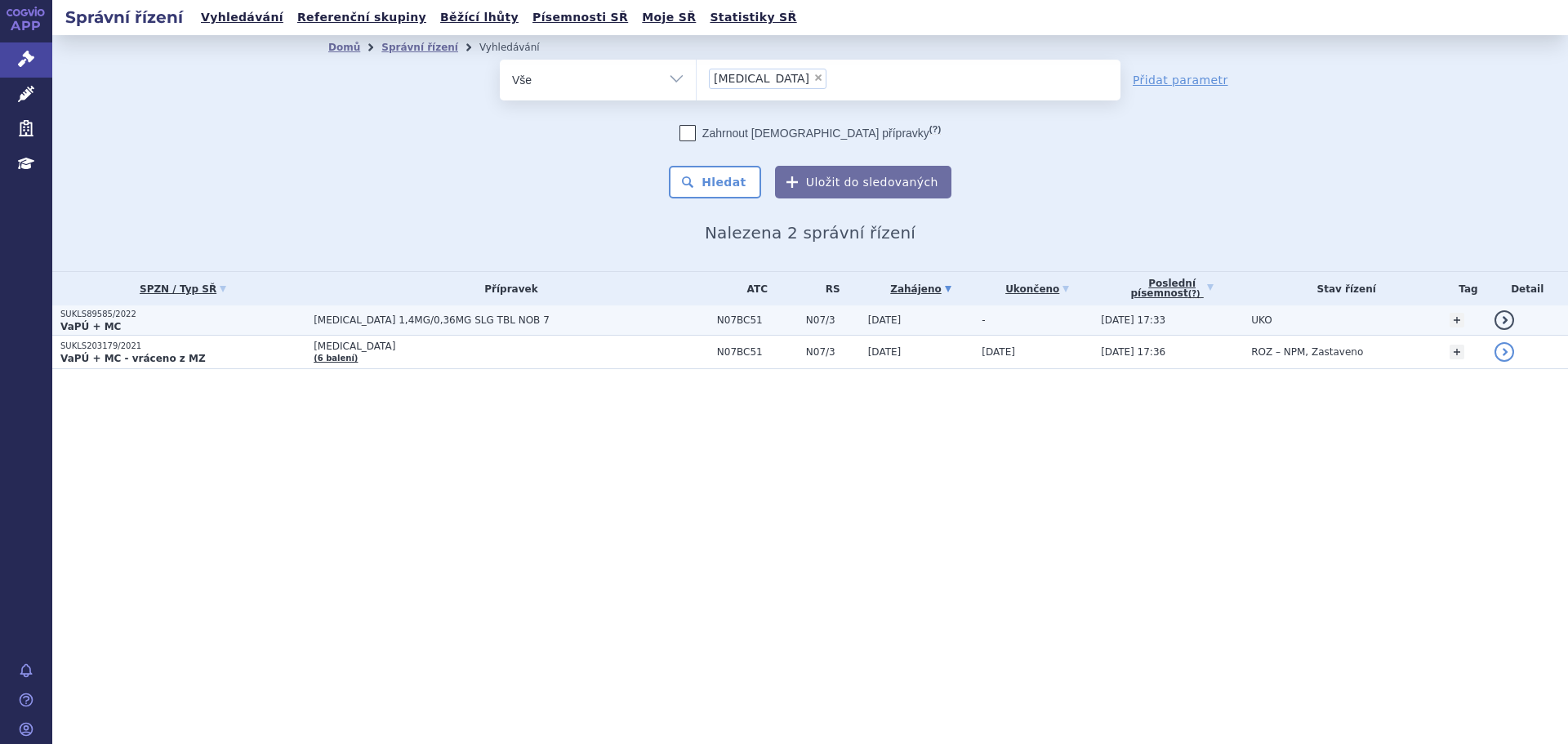
click at [539, 317] on span "[MEDICAL_DATA] 1,4MG/0,36MG SLG TBL NOB 7" at bounding box center [510, 320] width 395 height 11
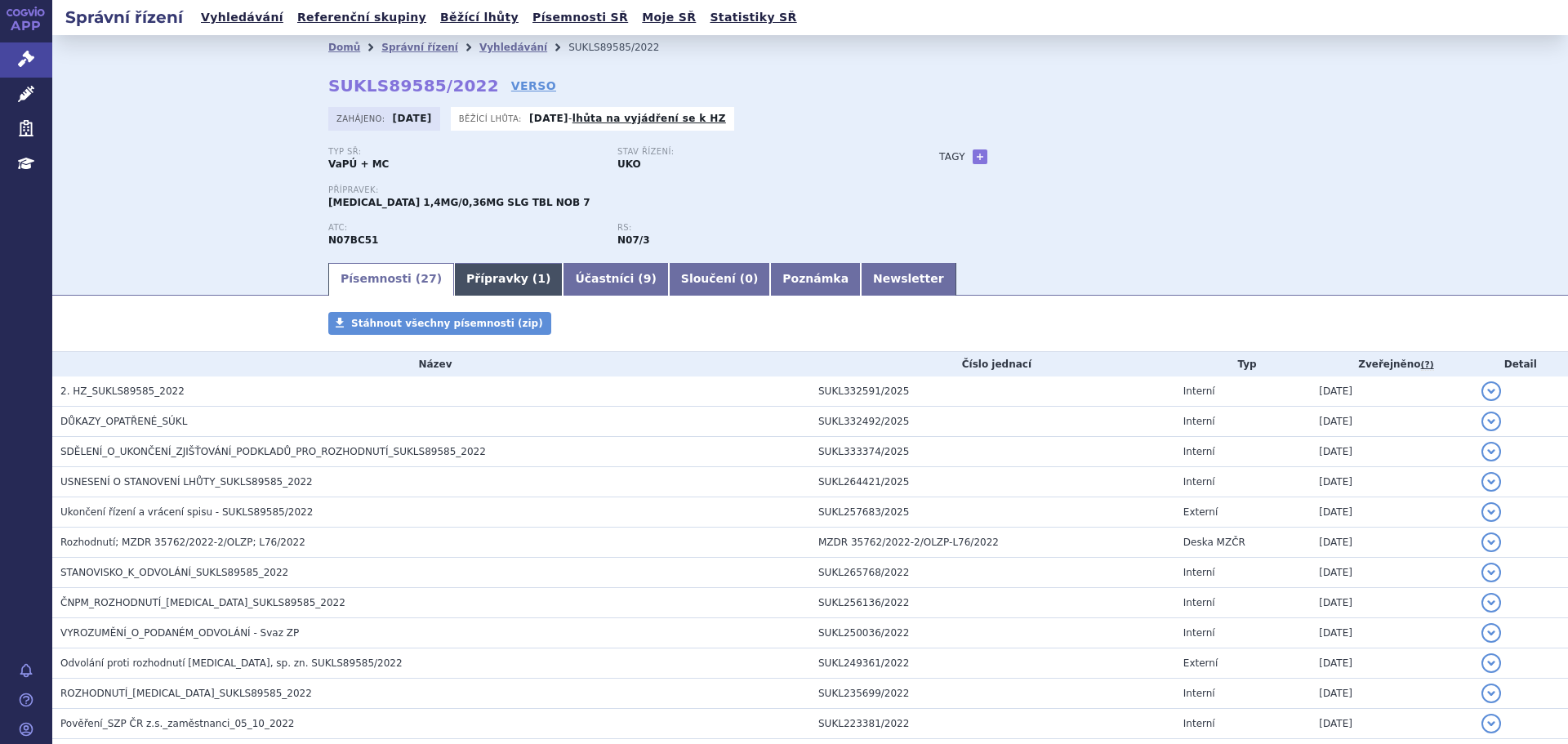
click at [455, 274] on link "Přípravky ( 1 )" at bounding box center [509, 279] width 109 height 33
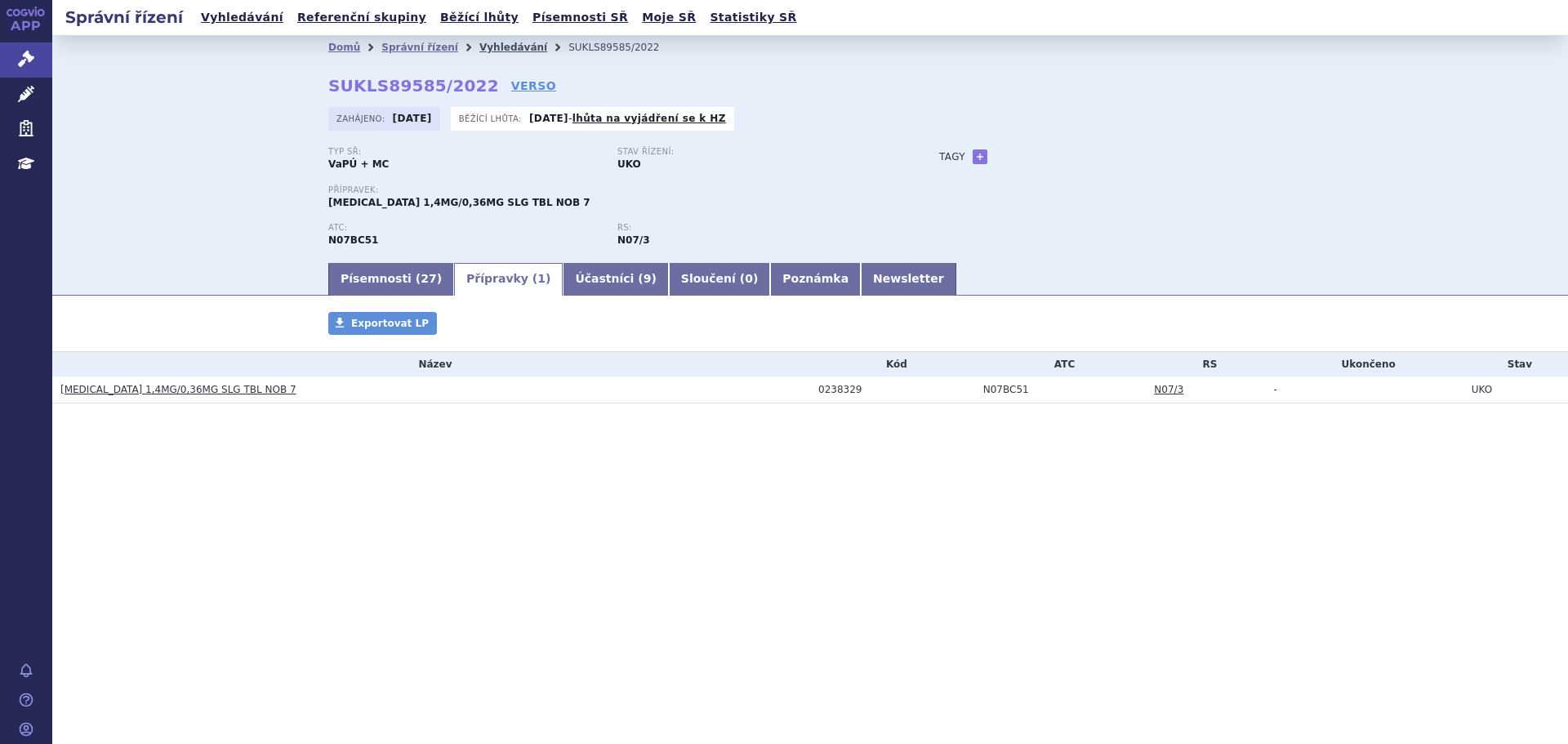
click at [486, 41] on link "Vyhledávání" at bounding box center [513, 47] width 68 height 11
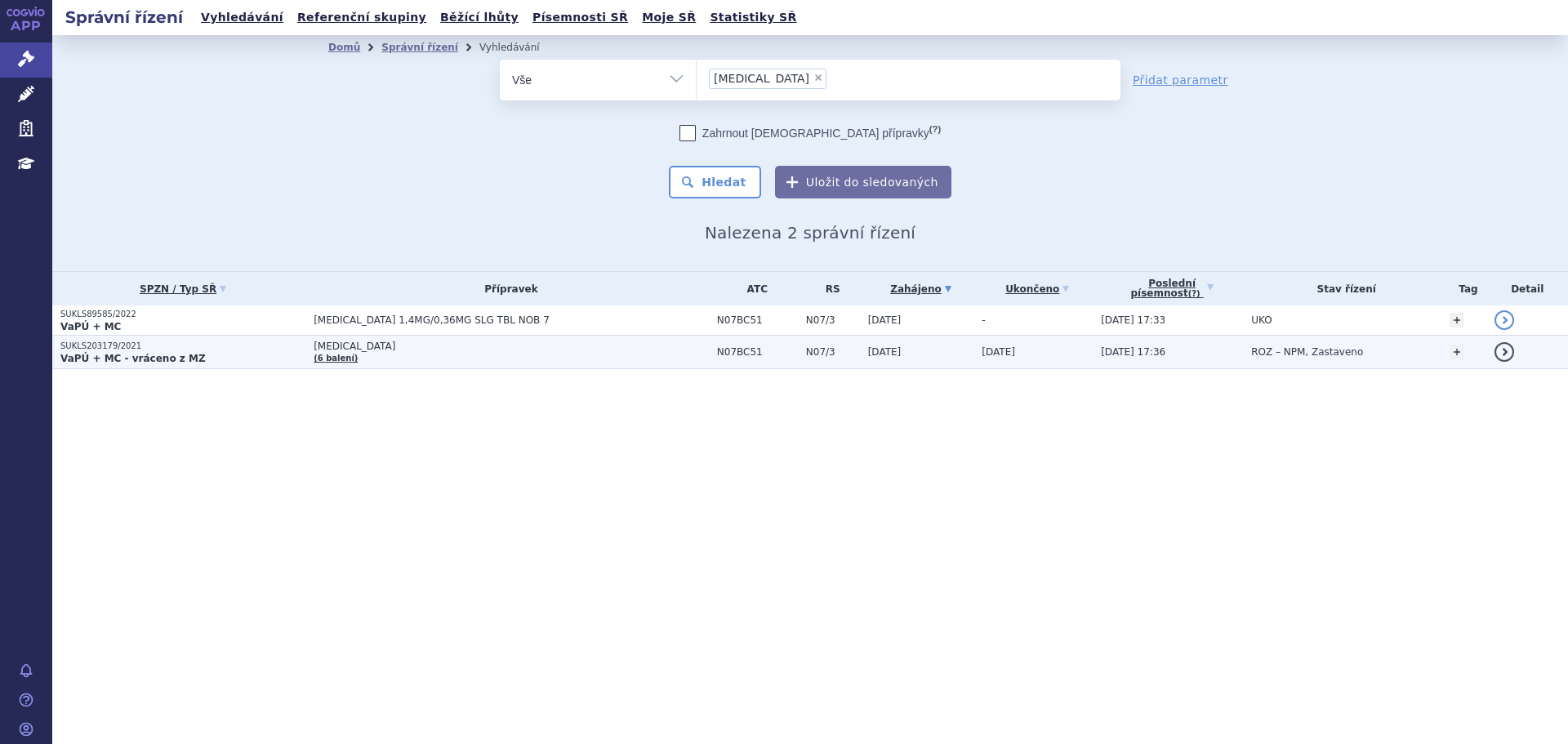
click at [205, 359] on p "VaPÚ + MC - vráceno z MZ" at bounding box center [182, 358] width 245 height 13
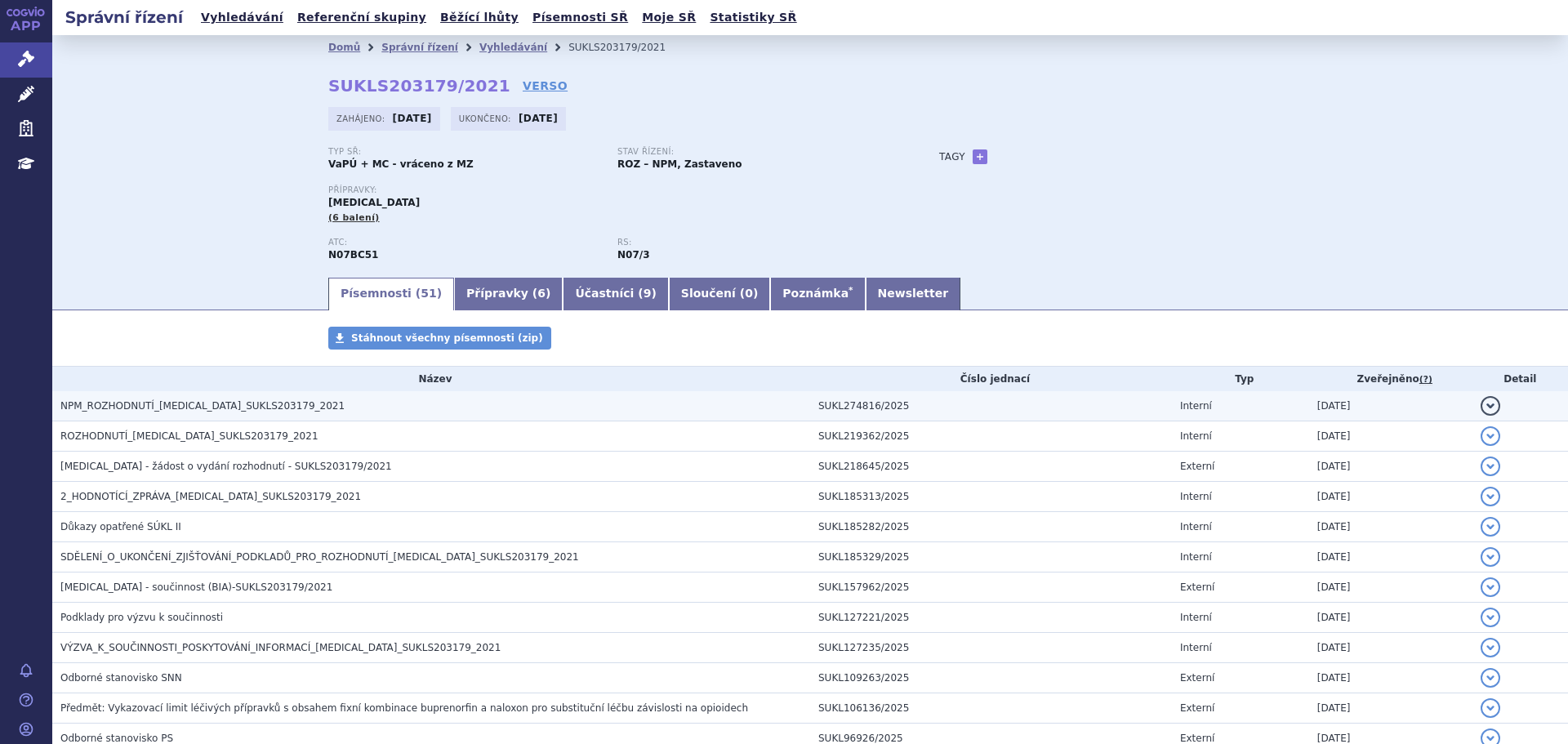
click at [226, 411] on span "NPM_ROZHODNUTÍ_ZUBSOLV_SUKLS203179_2021" at bounding box center [203, 406] width 284 height 11
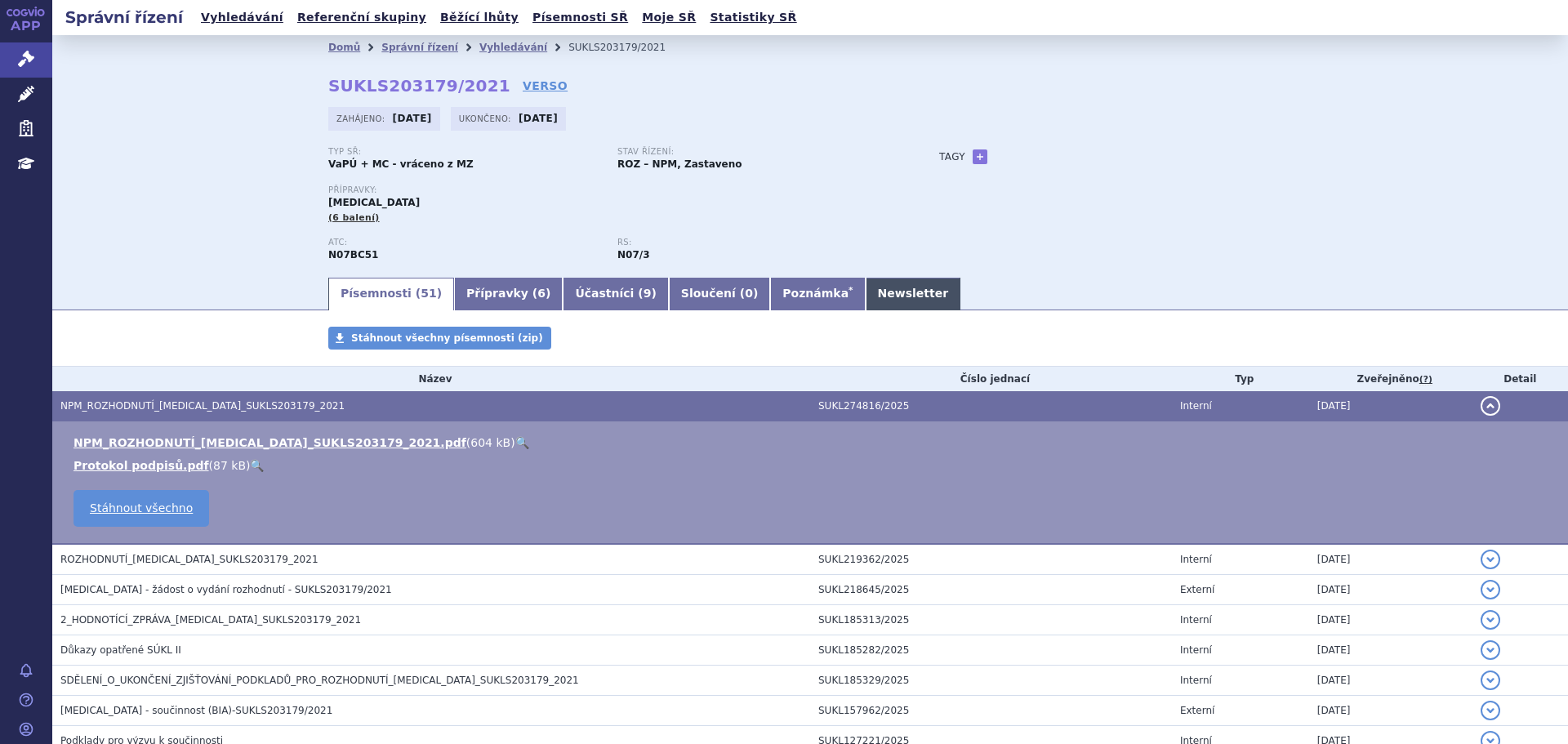
click at [866, 281] on link "Newsletter" at bounding box center [914, 294] width 95 height 33
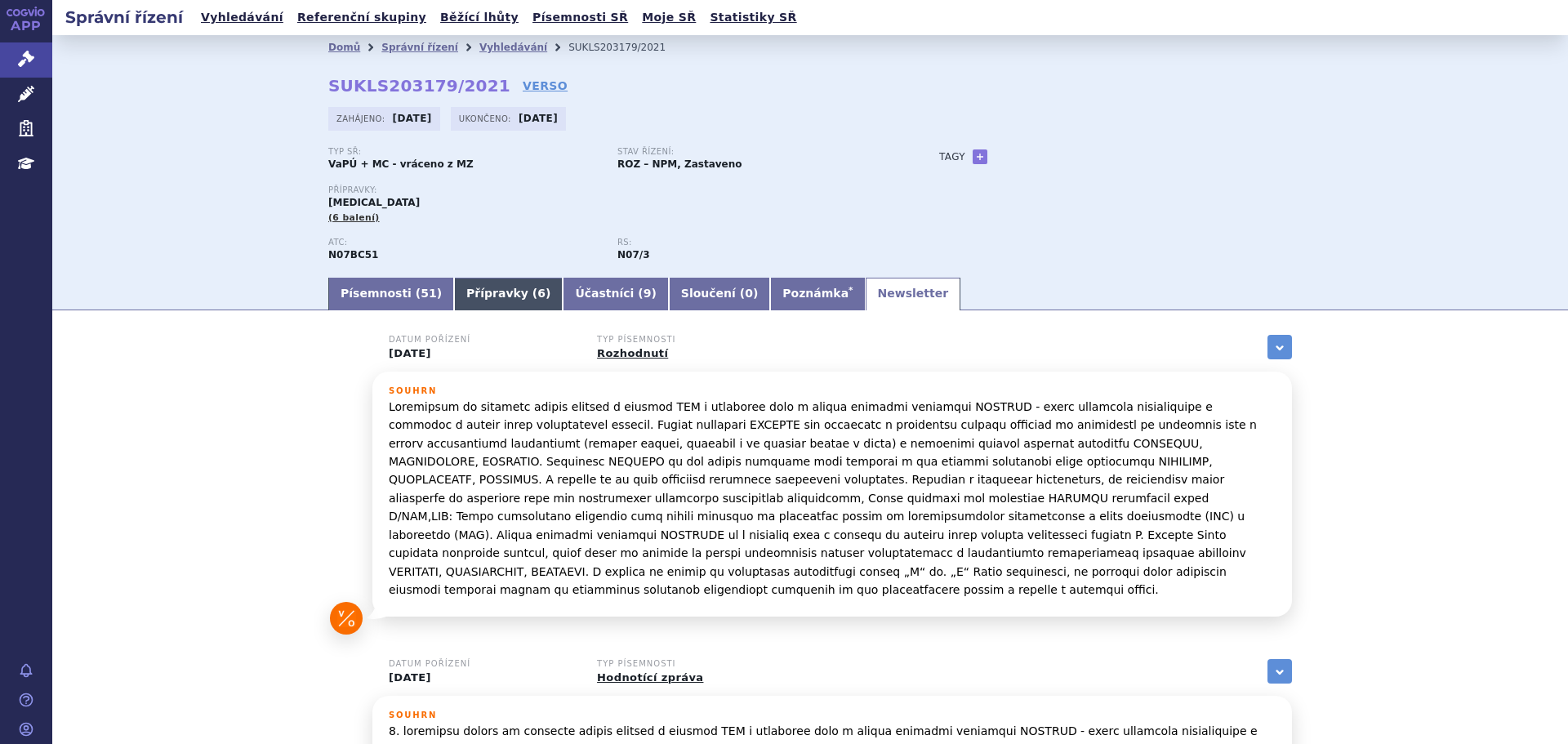
click at [471, 290] on link "Přípravky ( 6 )" at bounding box center [509, 294] width 109 height 33
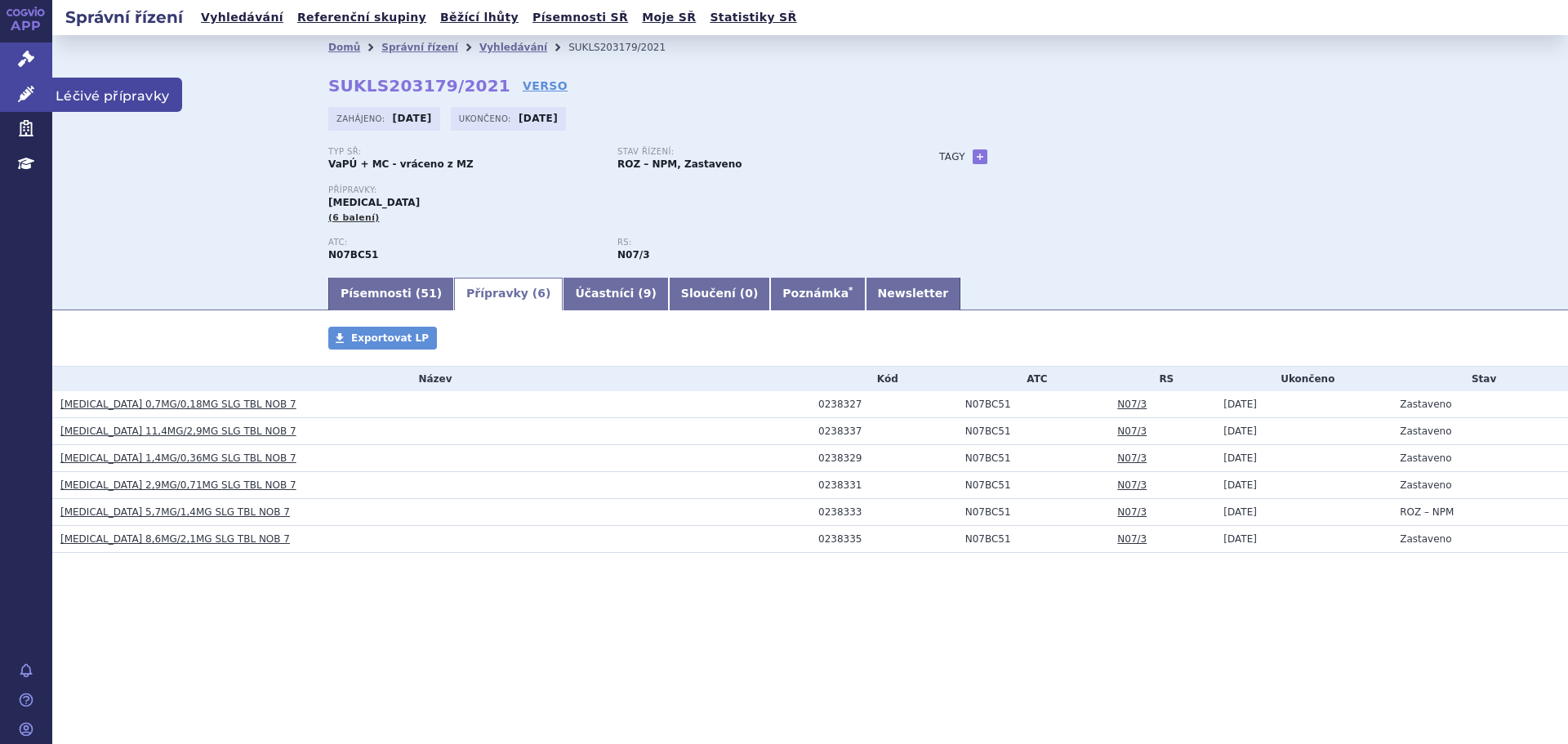
click at [36, 98] on link "Léčivé přípravky" at bounding box center [26, 94] width 52 height 34
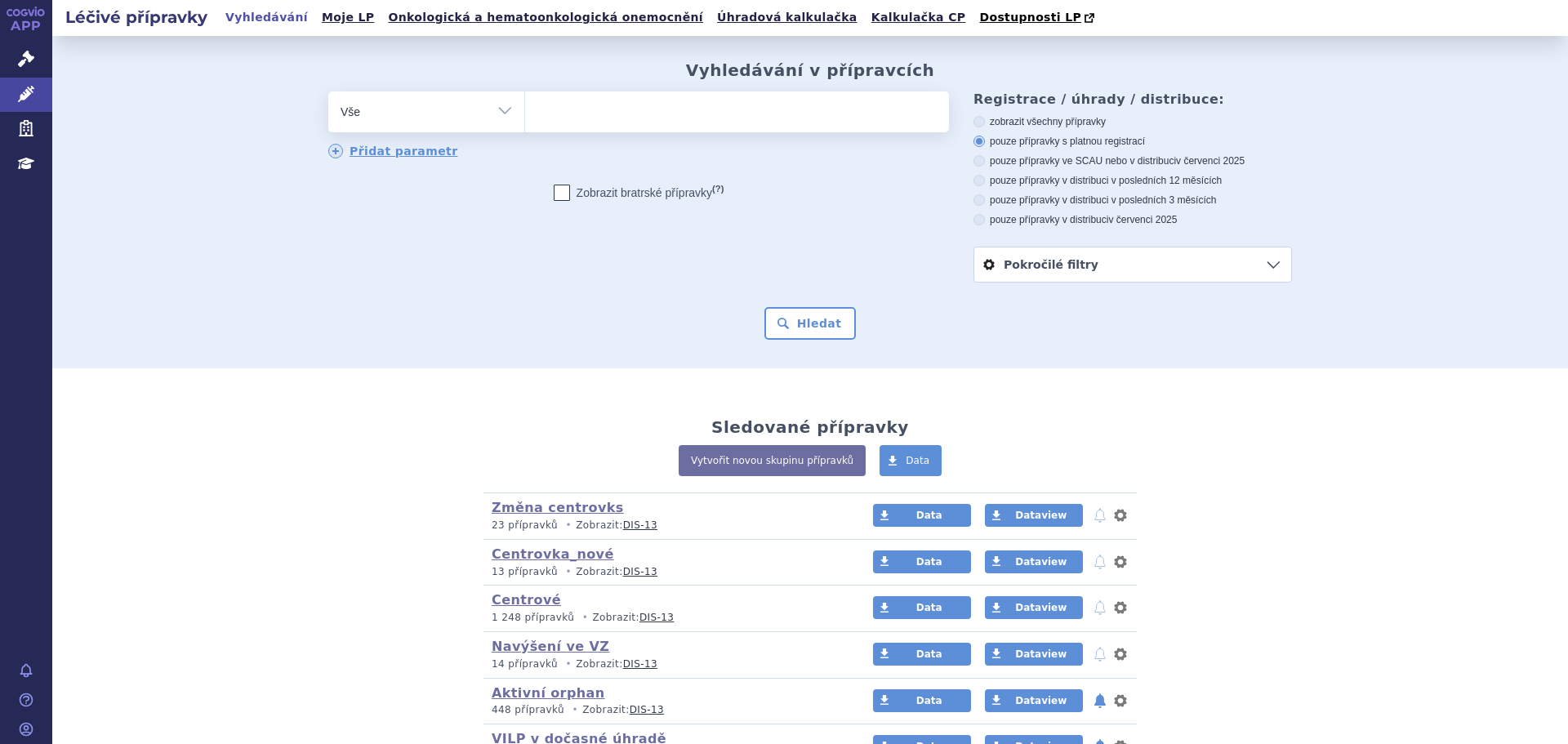
drag, startPoint x: 566, startPoint y: 109, endPoint x: 594, endPoint y: 115, distance: 28.6
click at [572, 106] on ul at bounding box center [737, 108] width 424 height 34
click at [525, 106] on select at bounding box center [524, 111] width 1 height 41
type input "SU"
type input "SUBO"
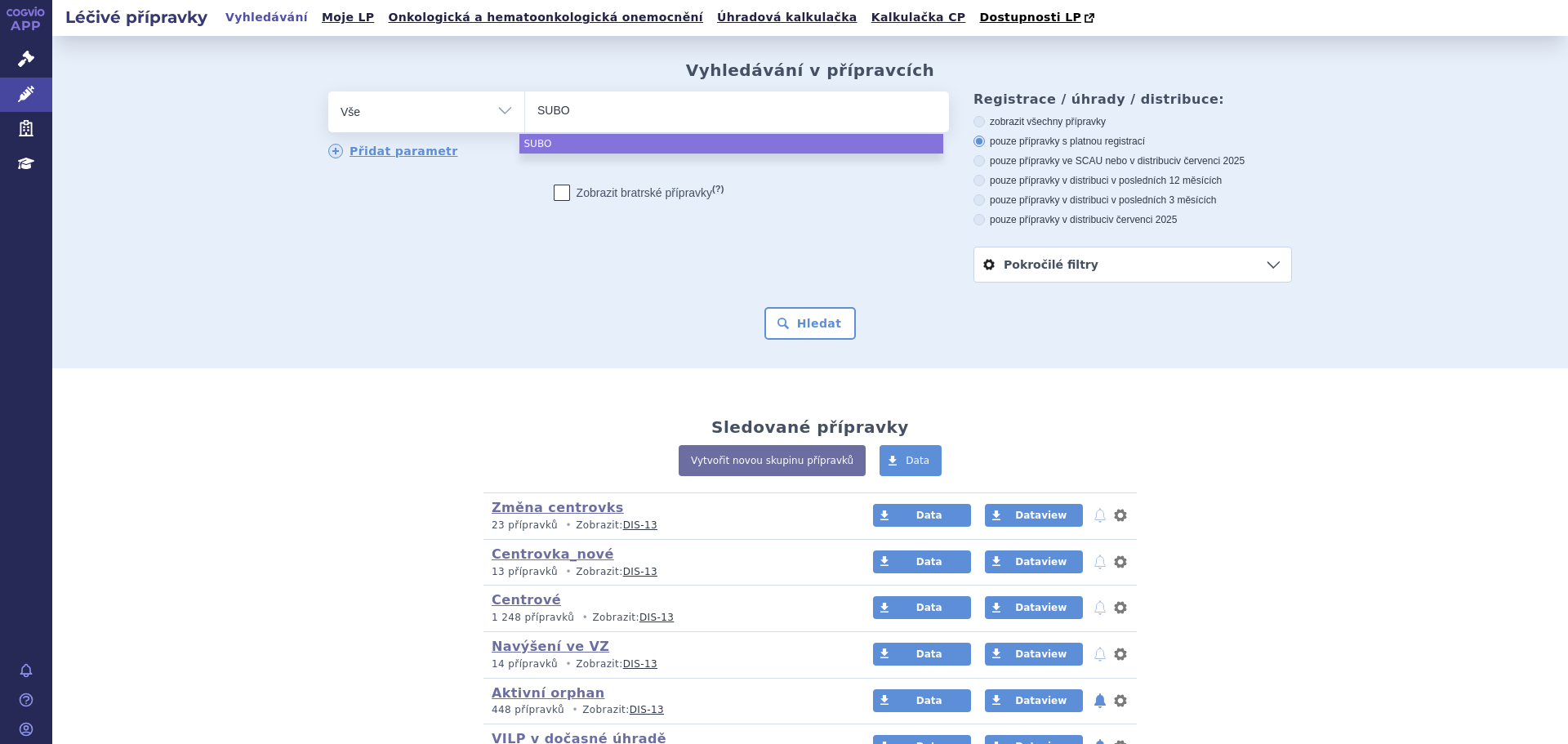
type input "SUBOX"
type input "SUBOXON"
type input "[MEDICAL_DATA]"
select select "SUBOXONE"
click at [815, 319] on button "Hledat" at bounding box center [810, 323] width 93 height 33
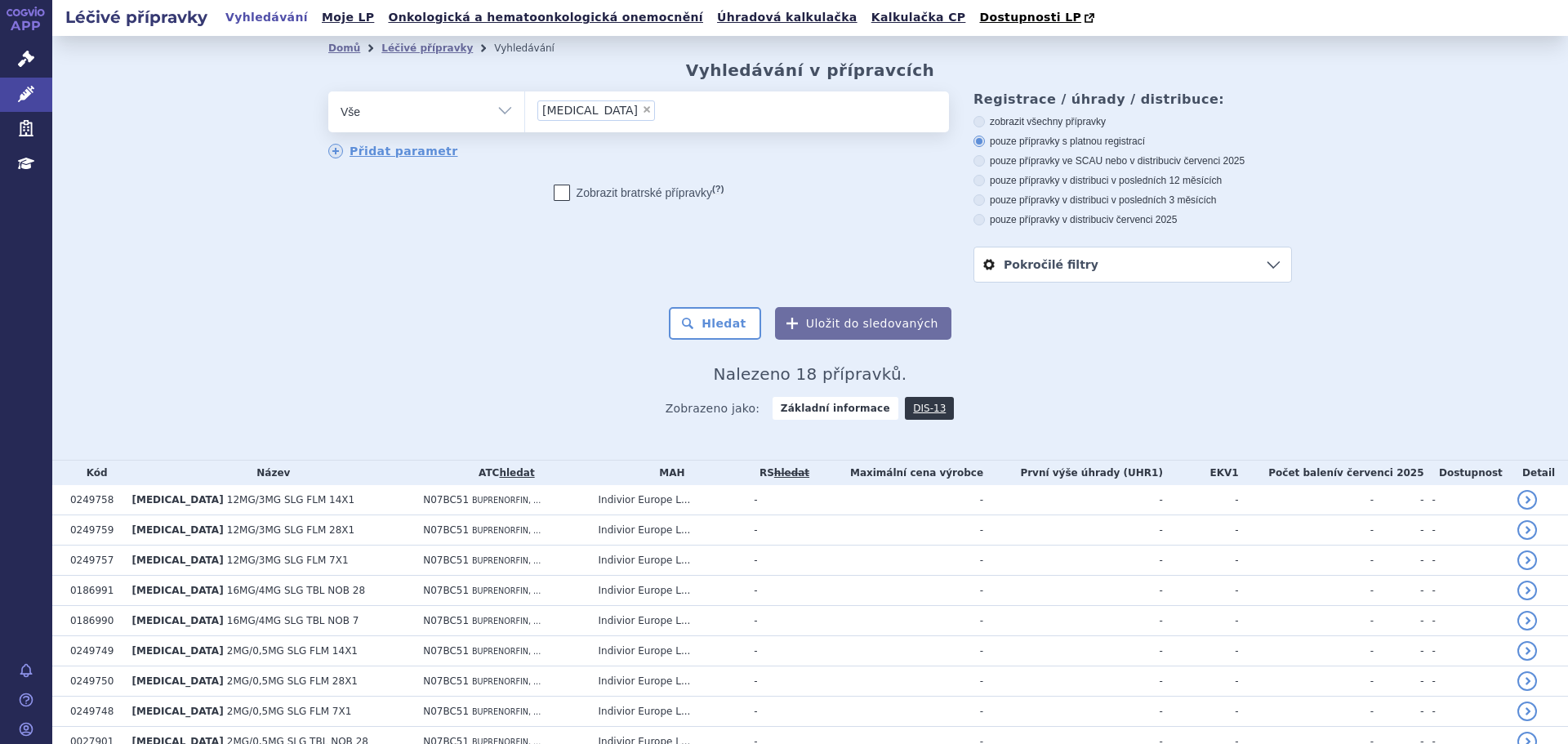
click at [445, 364] on div "Domů Léčivé přípravky Vyhledávání Vyhledávání v přípravcích odstranit Vše Přípr…" at bounding box center [810, 246] width 1029 height 371
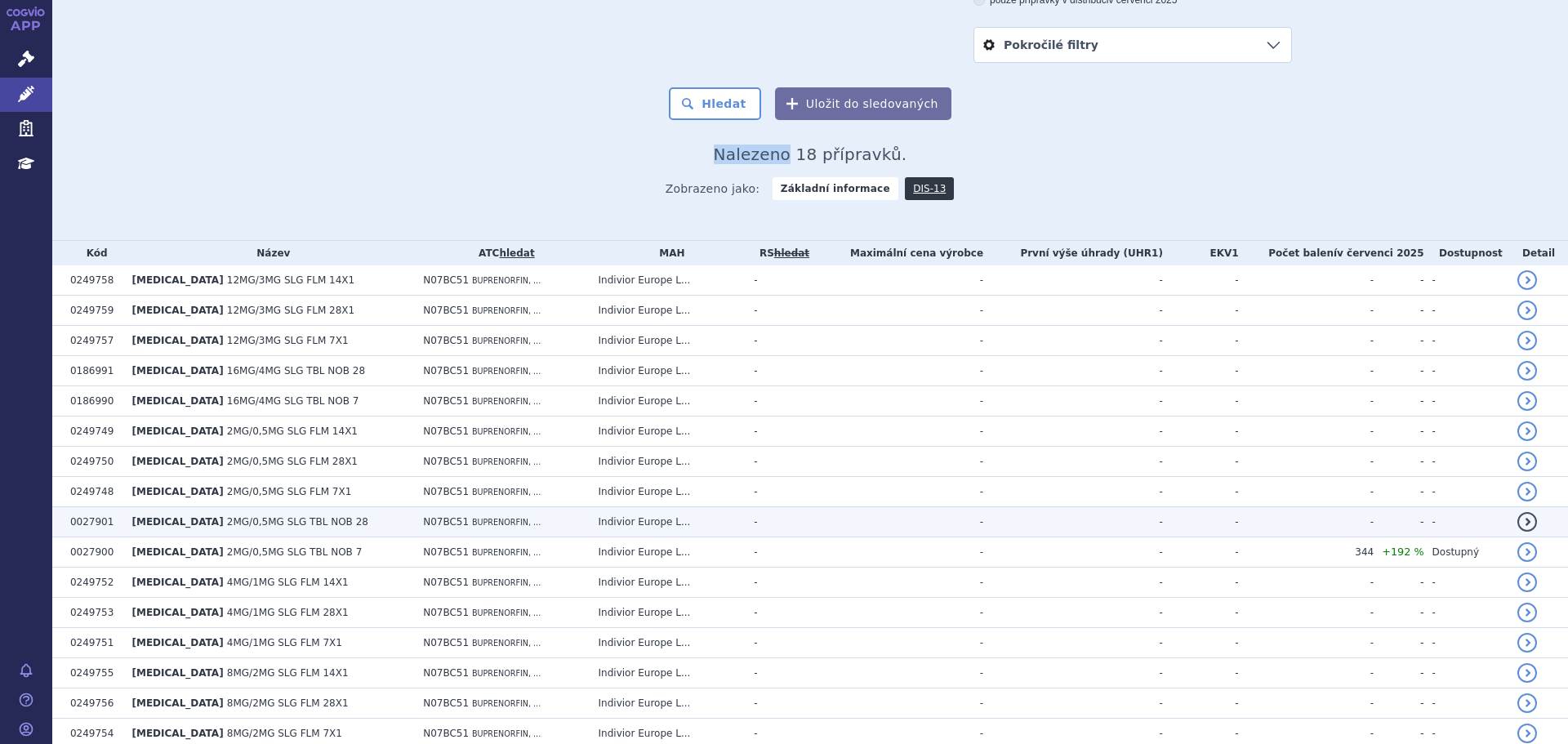
scroll to position [352, 0]
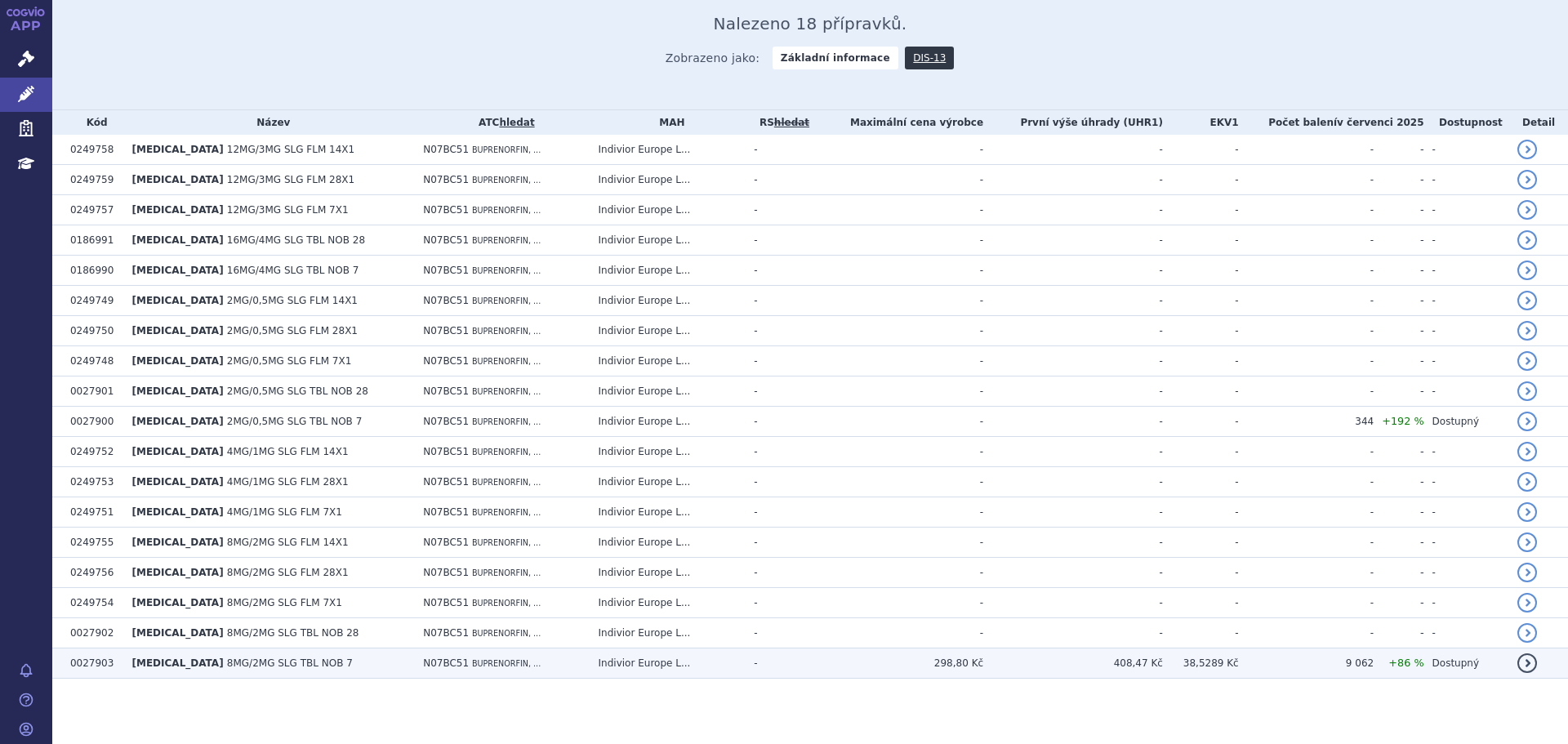
click at [747, 653] on td "Indivior Europe L..." at bounding box center [668, 663] width 156 height 30
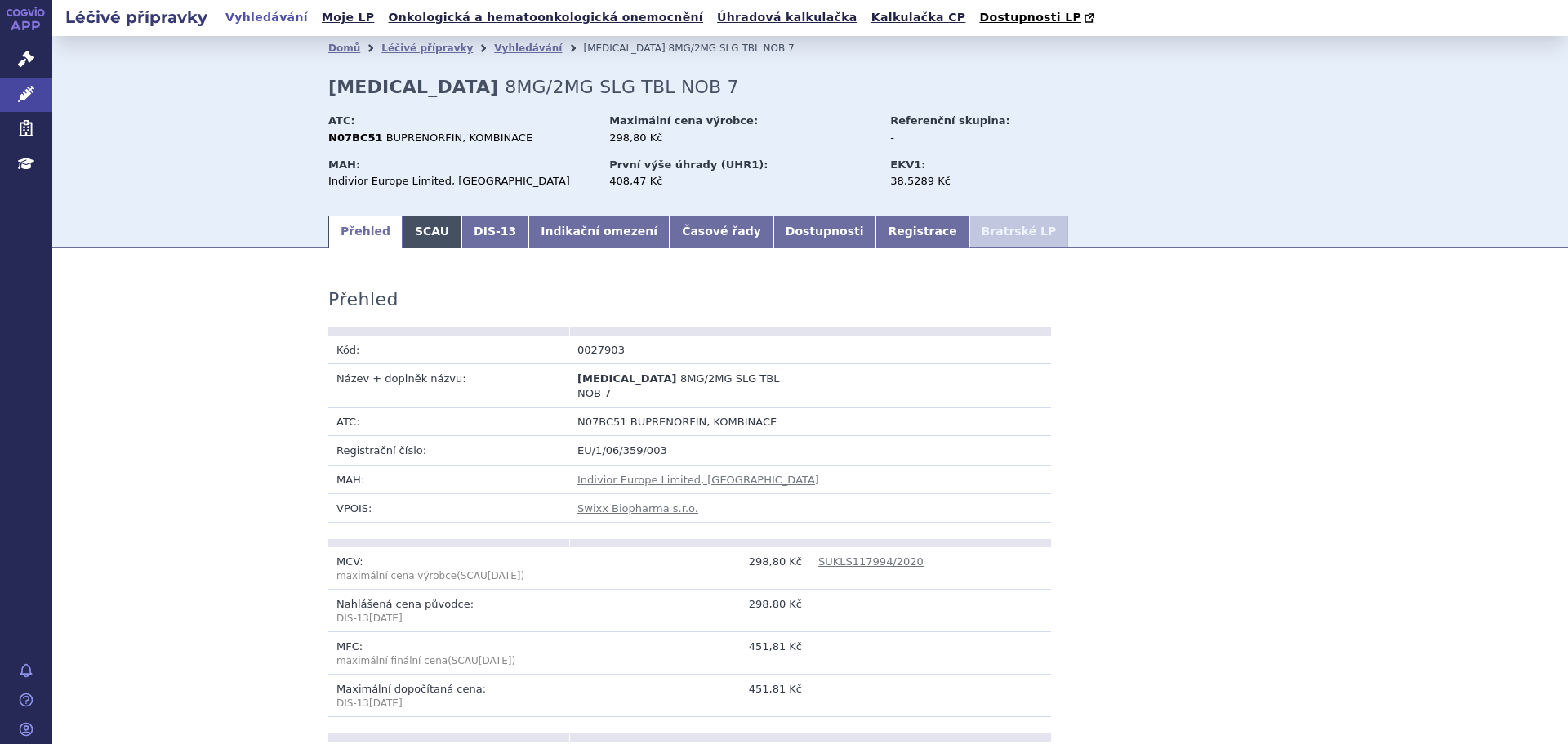
click at [428, 237] on link "SCAU" at bounding box center [432, 232] width 59 height 33
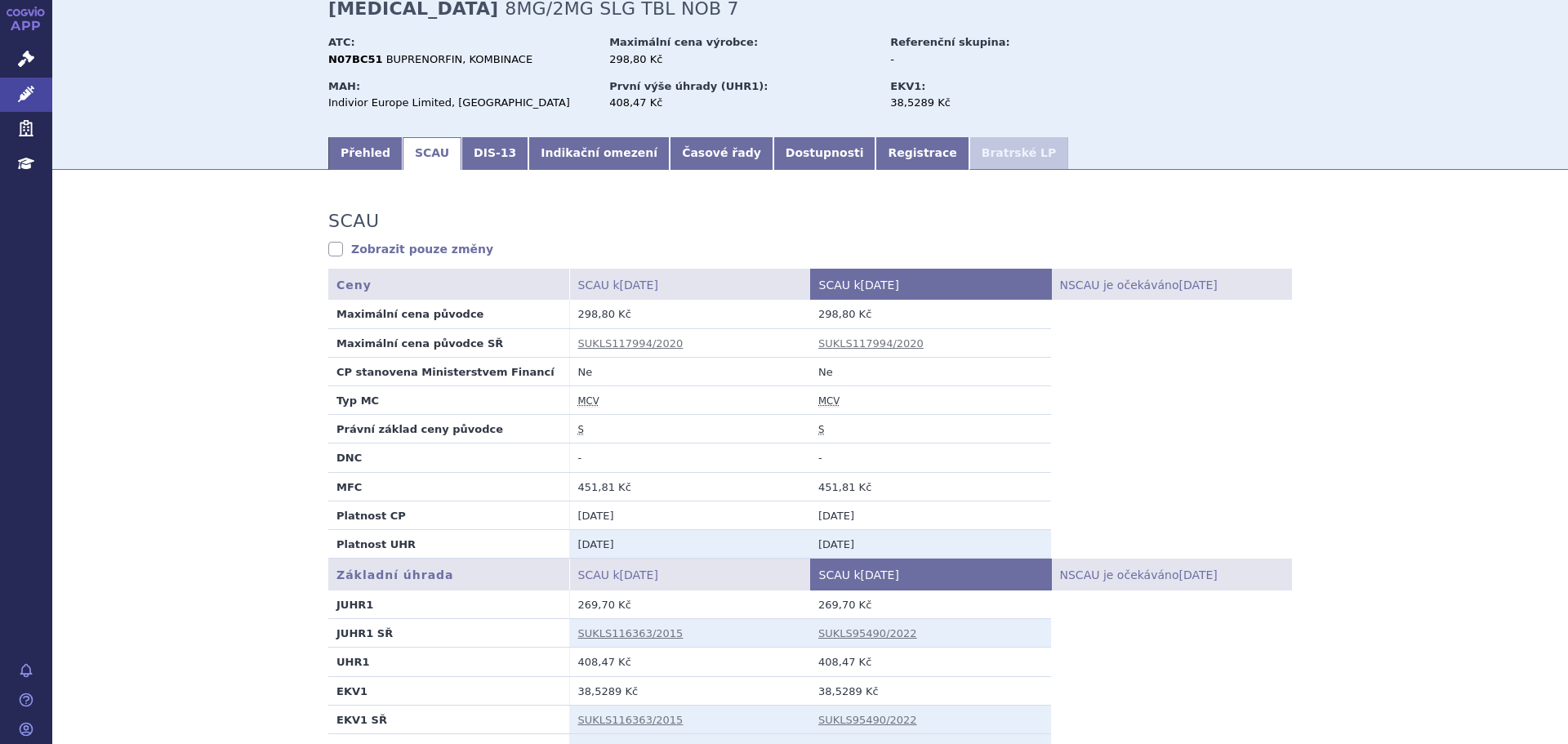
scroll to position [326, 0]
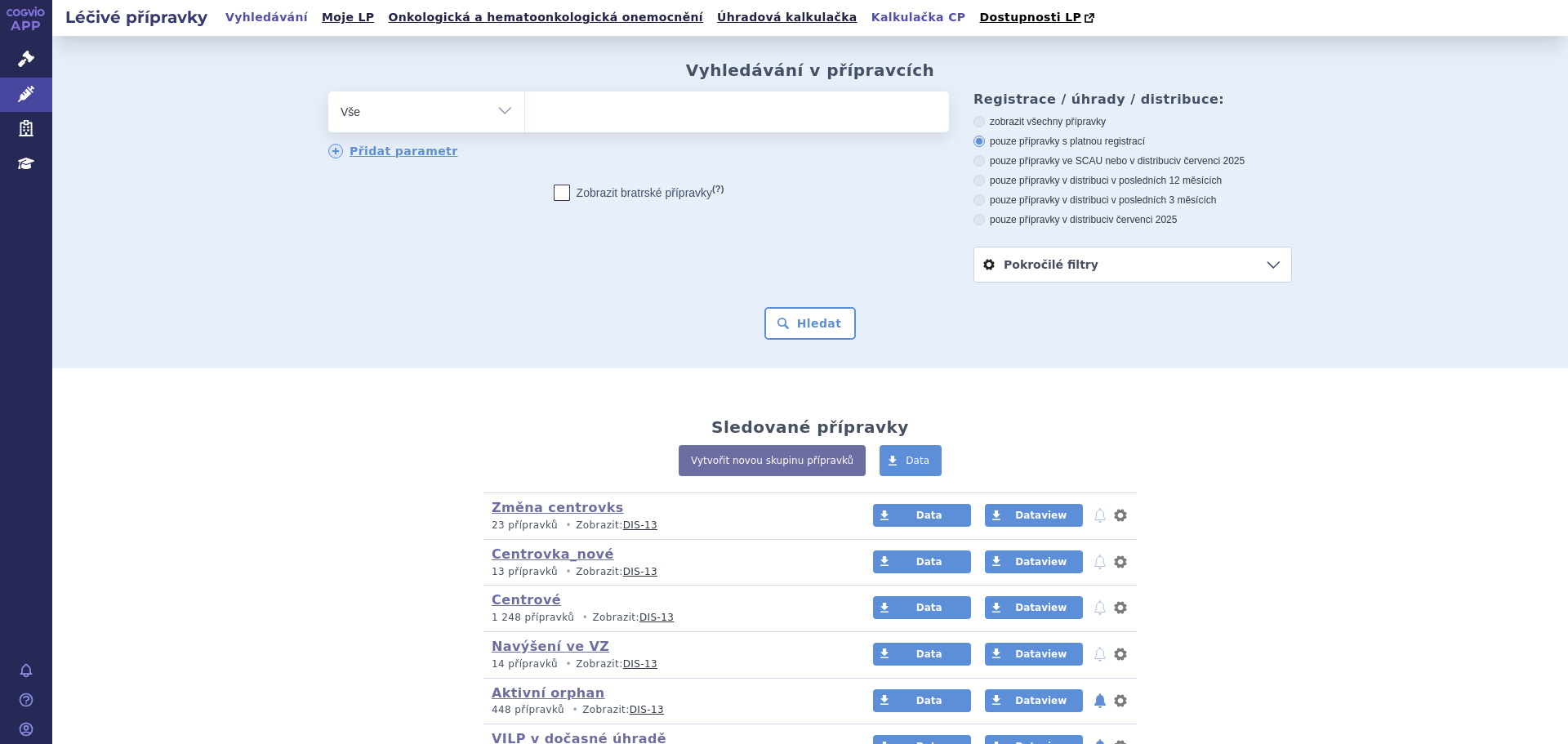
click at [867, 23] on link "Kalkulačka CP" at bounding box center [919, 17] width 104 height 22
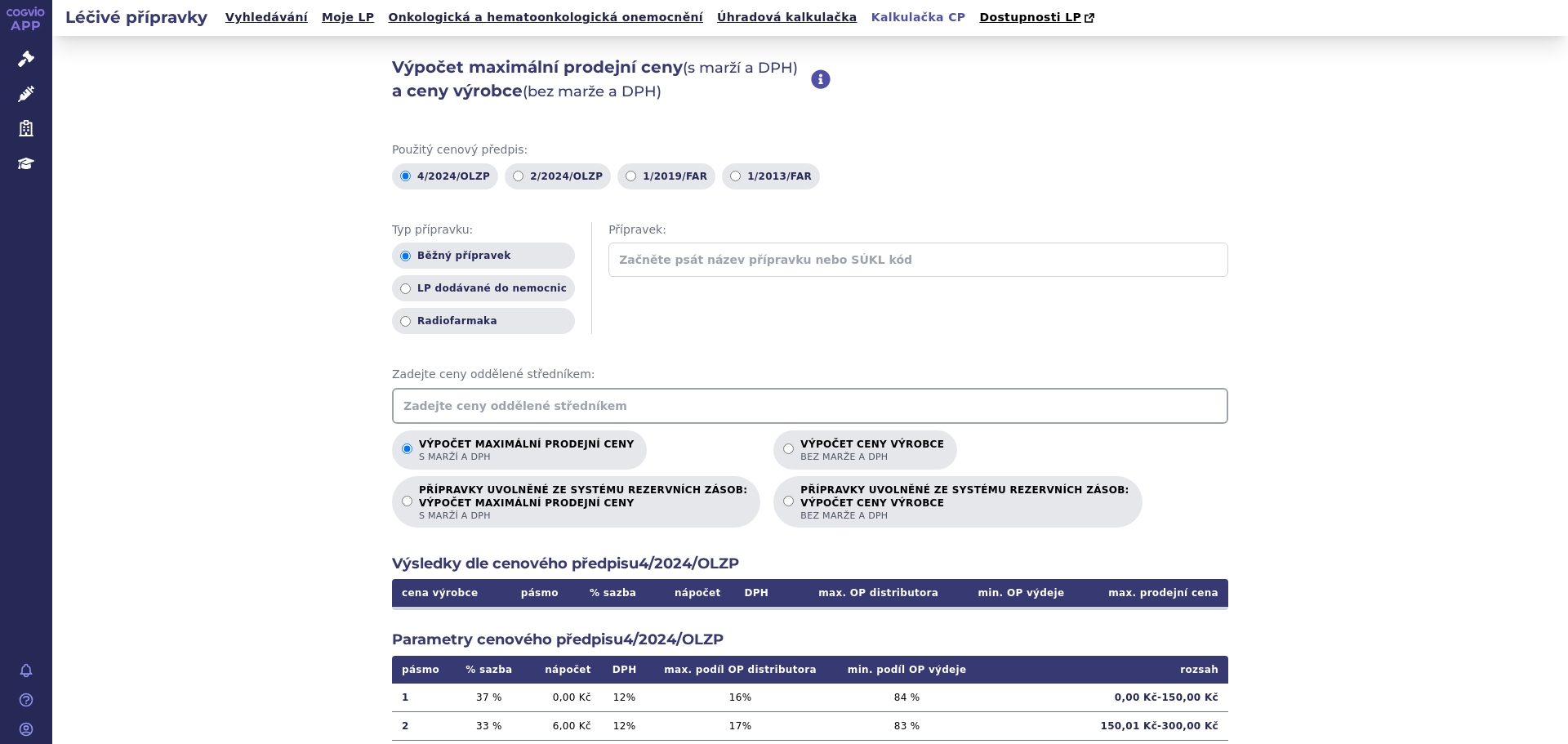
click at [435, 378] on span "Zadejte ceny oddělené středníkem:" at bounding box center [810, 375] width 837 height 16
click at [427, 399] on input "text" at bounding box center [810, 405] width 837 height 36
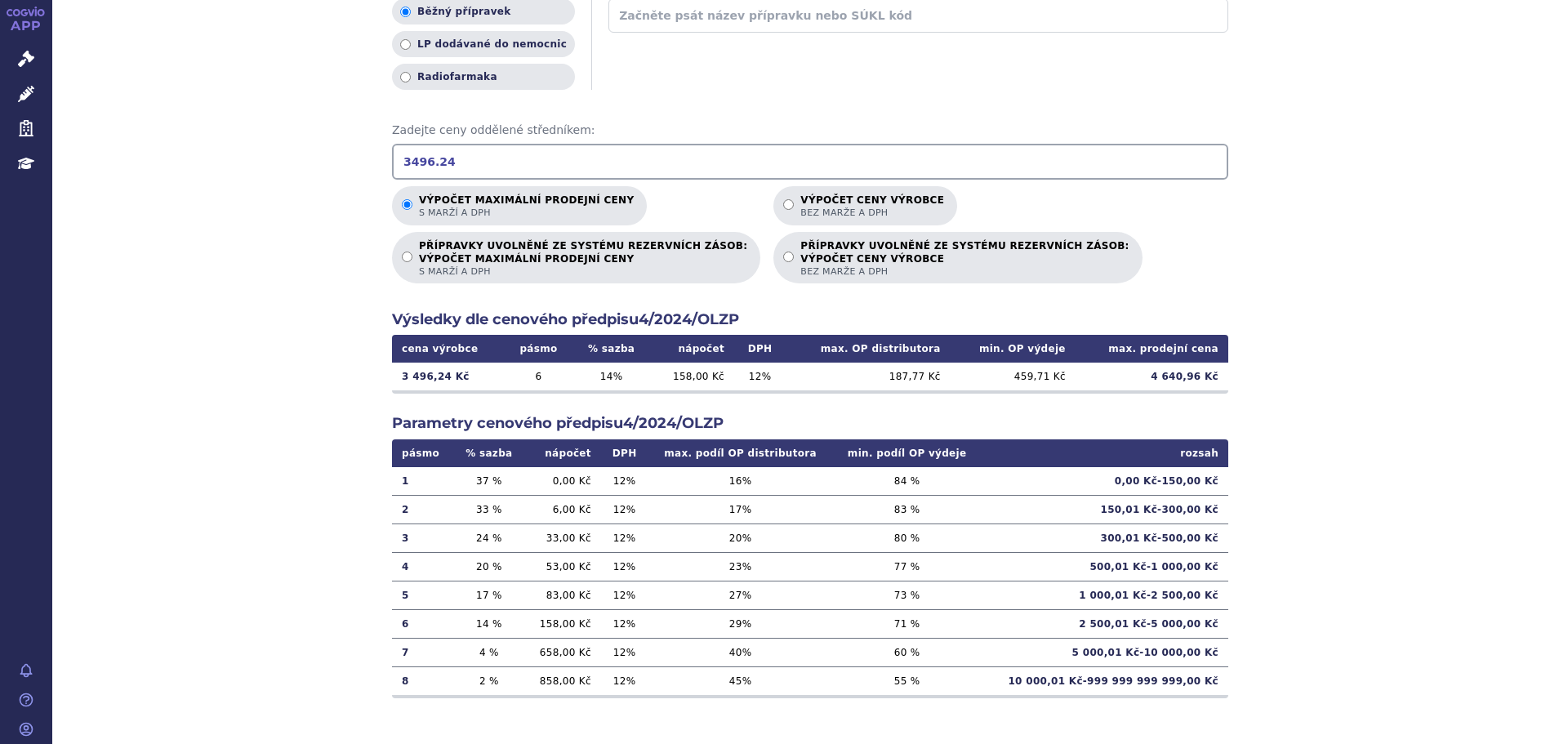
scroll to position [246, 0]
drag, startPoint x: 323, startPoint y: 162, endPoint x: 281, endPoint y: 165, distance: 42.1
click at [281, 165] on div "Výpočet maximální prodejní ceny (s marží a DPH) a ceny výrobce (bez marže a DPH…" at bounding box center [810, 268] width 1516 height 953
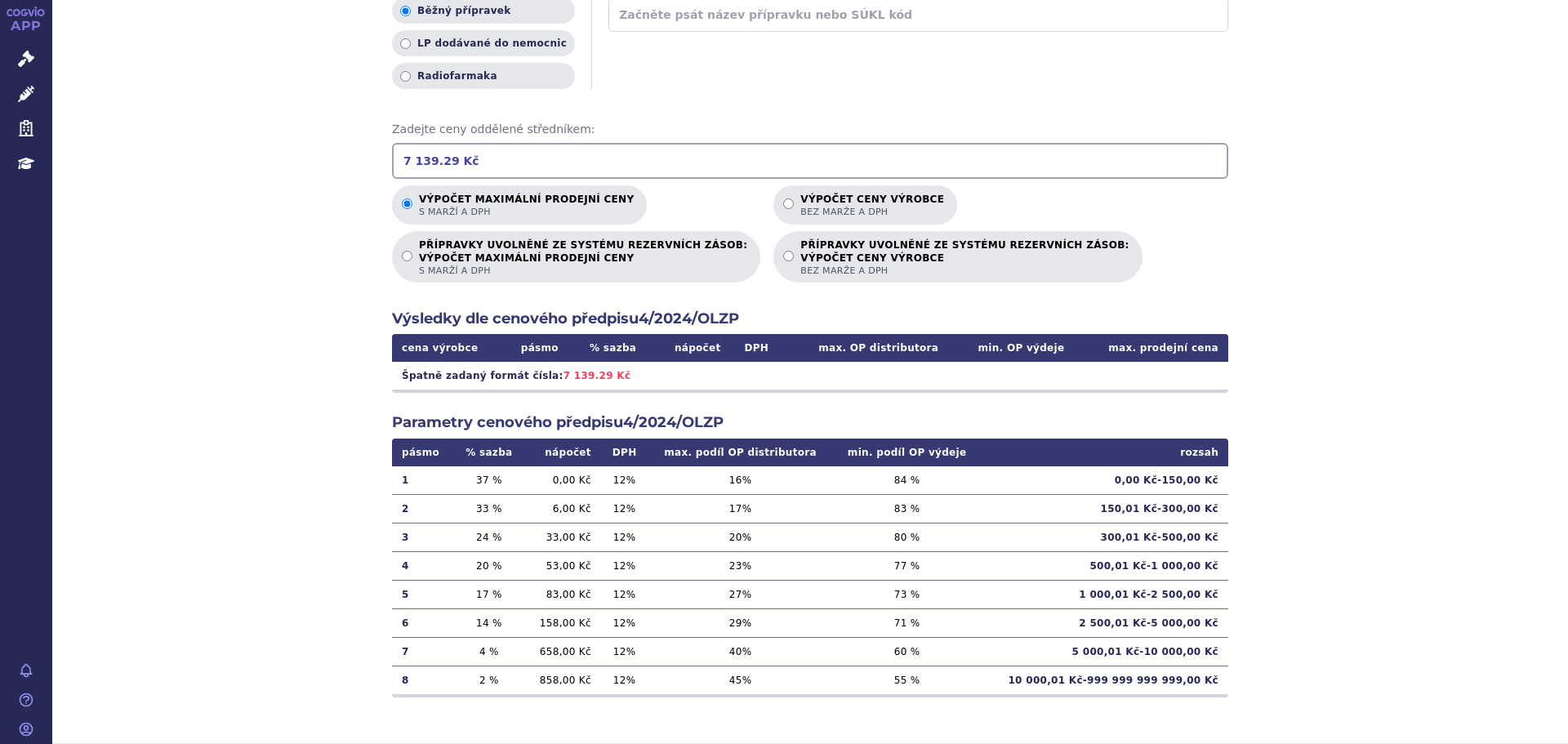
drag, startPoint x: 410, startPoint y: 161, endPoint x: 424, endPoint y: 165, distance: 14.6
click at [414, 161] on input "7 139.29 Kč" at bounding box center [810, 160] width 837 height 36
click at [398, 160] on input "7139.29 Kč" at bounding box center [810, 160] width 837 height 36
click at [493, 159] on input "7139.29 Kč" at bounding box center [810, 160] width 837 height 36
drag, startPoint x: 462, startPoint y: 167, endPoint x: 267, endPoint y: 178, distance: 195.3
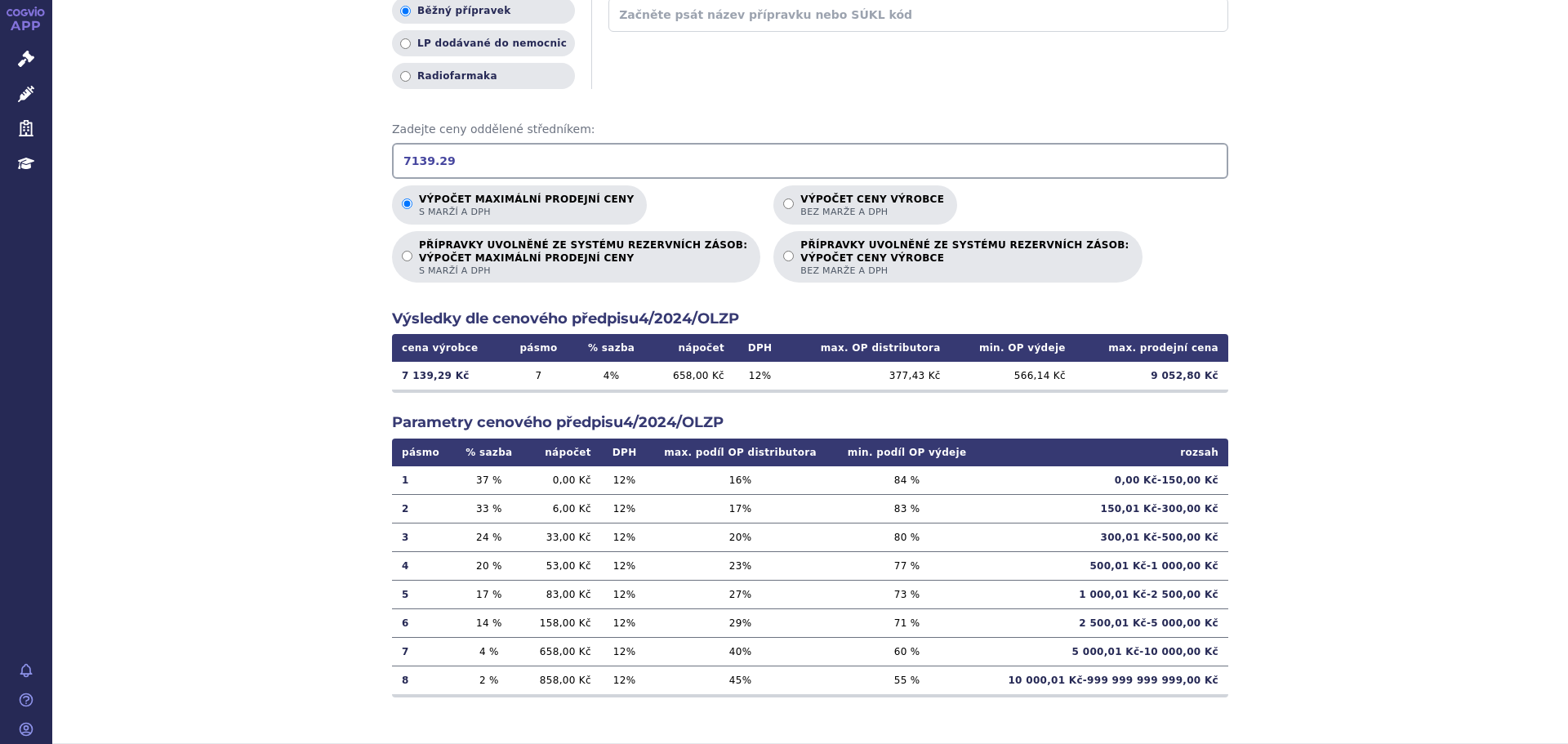
click at [267, 178] on div "Výpočet maximální prodejní ceny (s marží a DPH) a ceny výrobce (bez marže a DPH…" at bounding box center [810, 268] width 1516 height 953
click at [412, 164] on input "3 640.60" at bounding box center [810, 160] width 837 height 36
click at [458, 167] on input "3640.60" at bounding box center [810, 160] width 837 height 36
type input "3640.60"
click at [1305, 359] on div "Výpočet maximální prodejní ceny (s marží a DPH) a ceny výrobce (bez marže a DPH…" at bounding box center [810, 268] width 1516 height 953
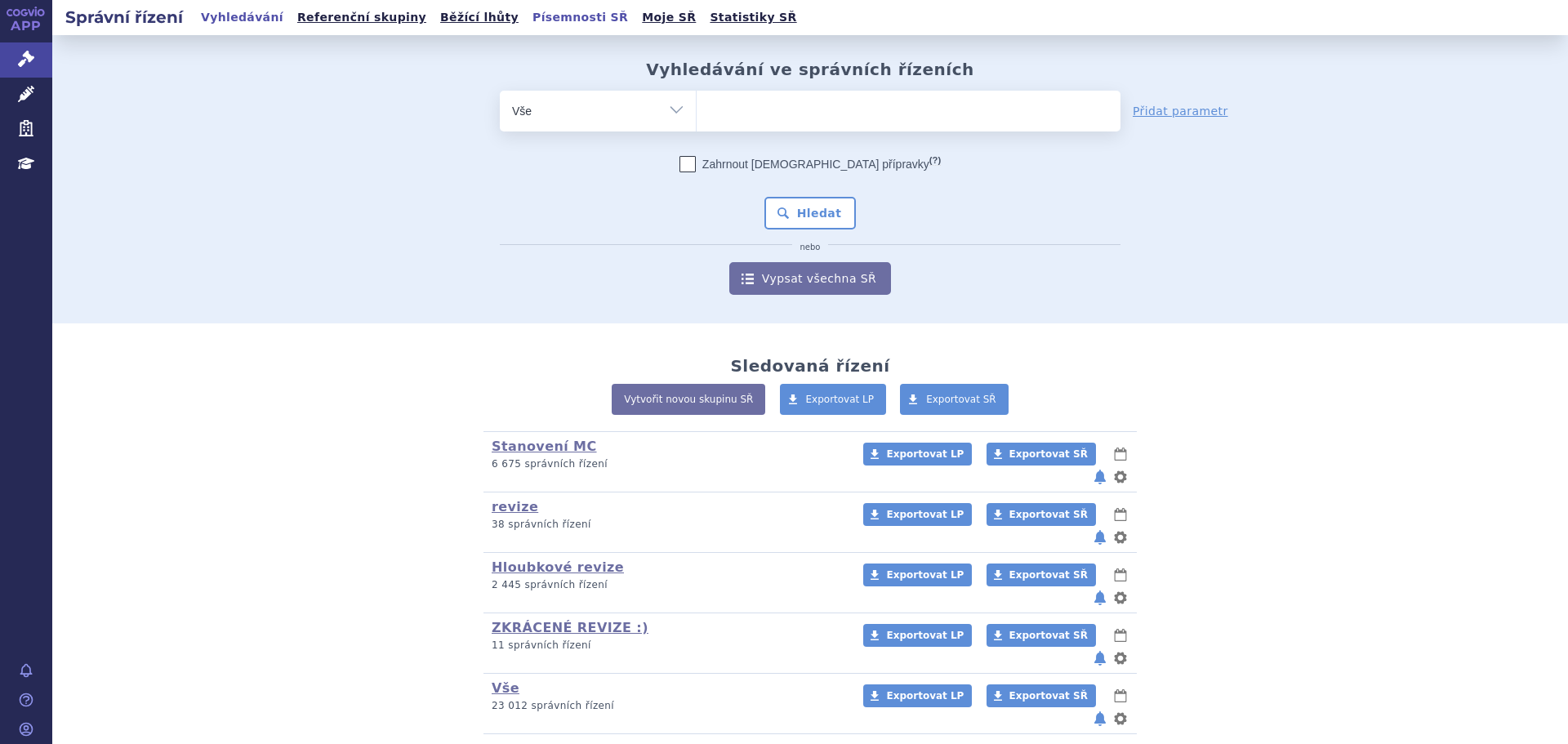
click at [528, 20] on link "Písemnosti SŘ" at bounding box center [580, 17] width 105 height 22
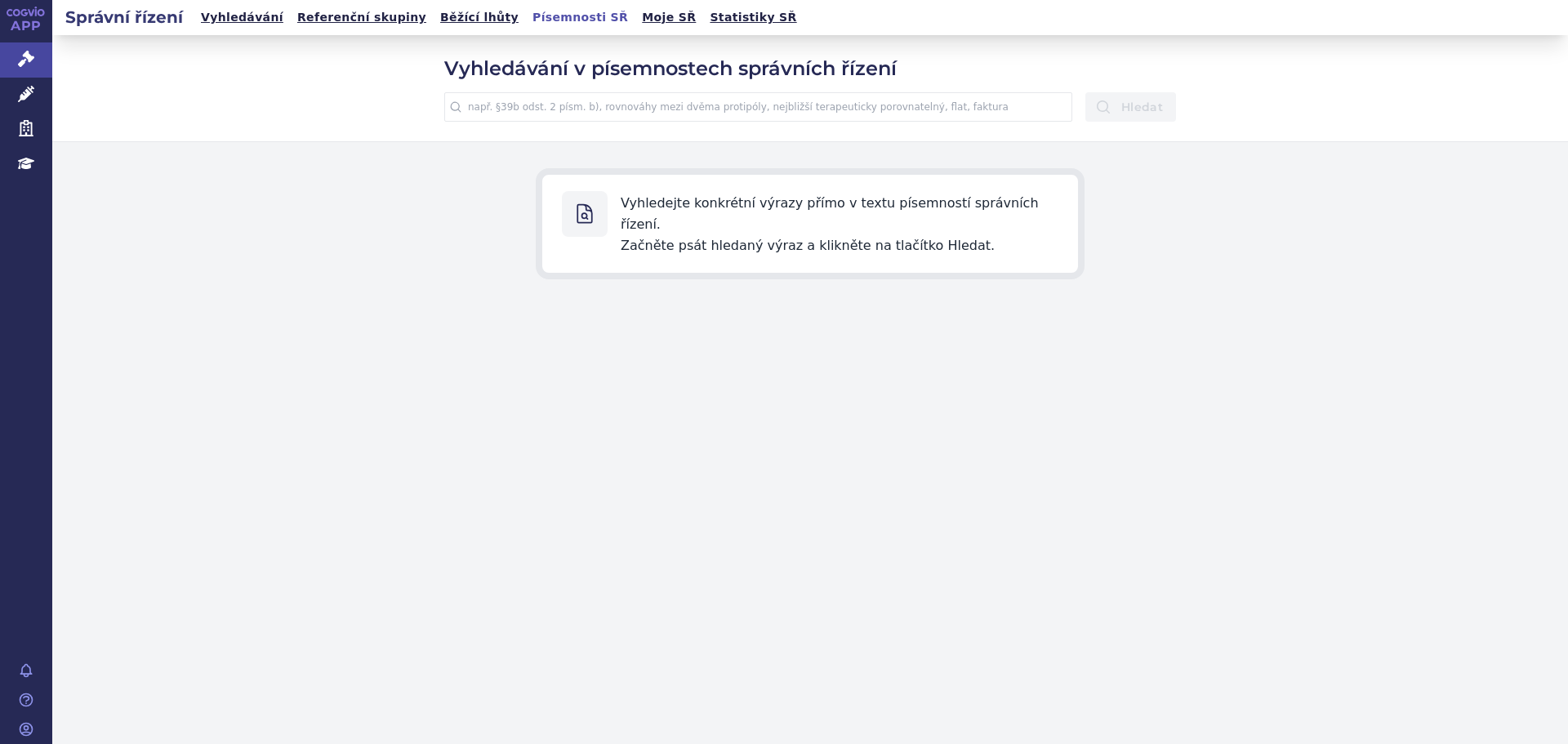
click at [534, 114] on input "text" at bounding box center [758, 107] width 628 height 29
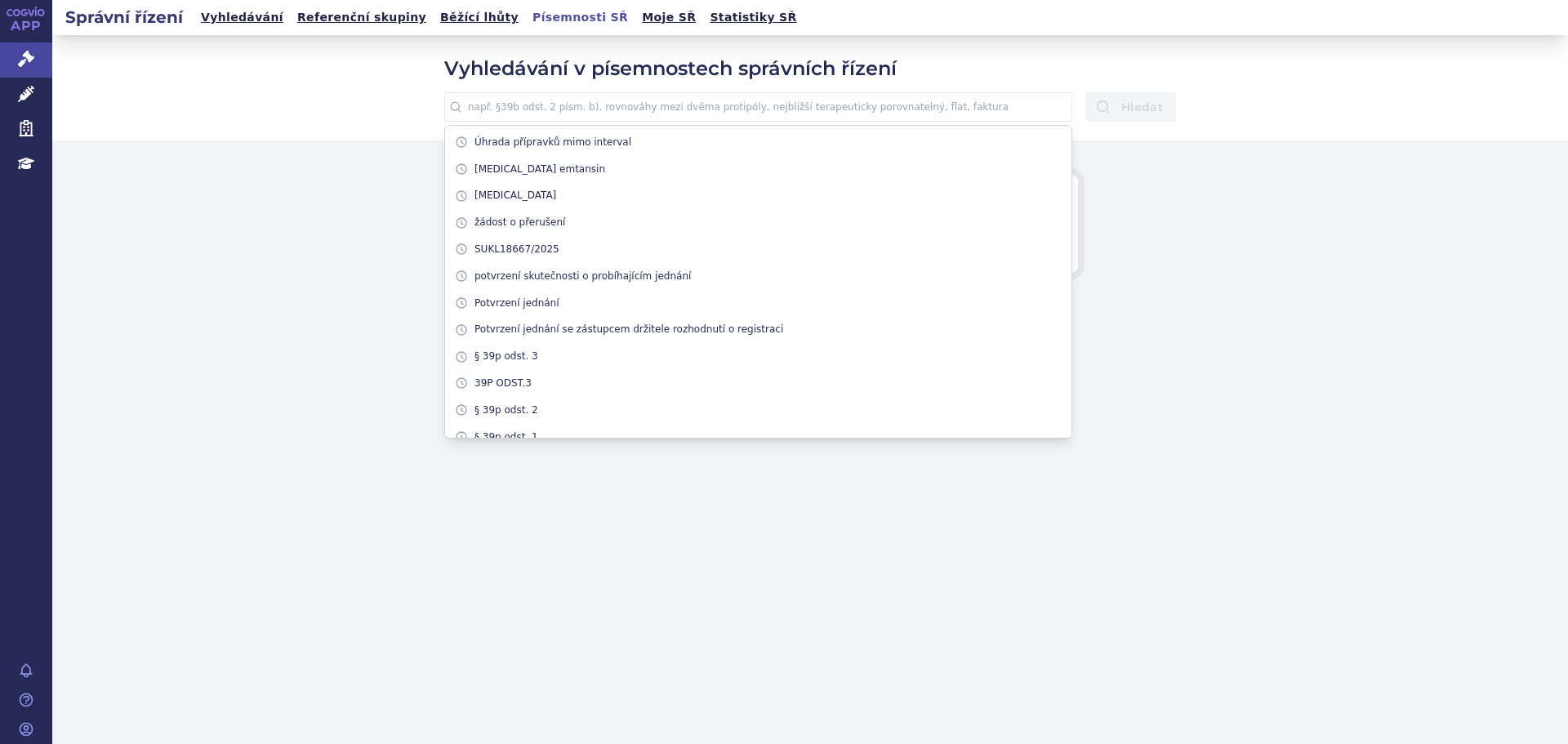
paste input "Referenční indikací je terapie metastazujícího kolorektálního karcinomu s příto…"
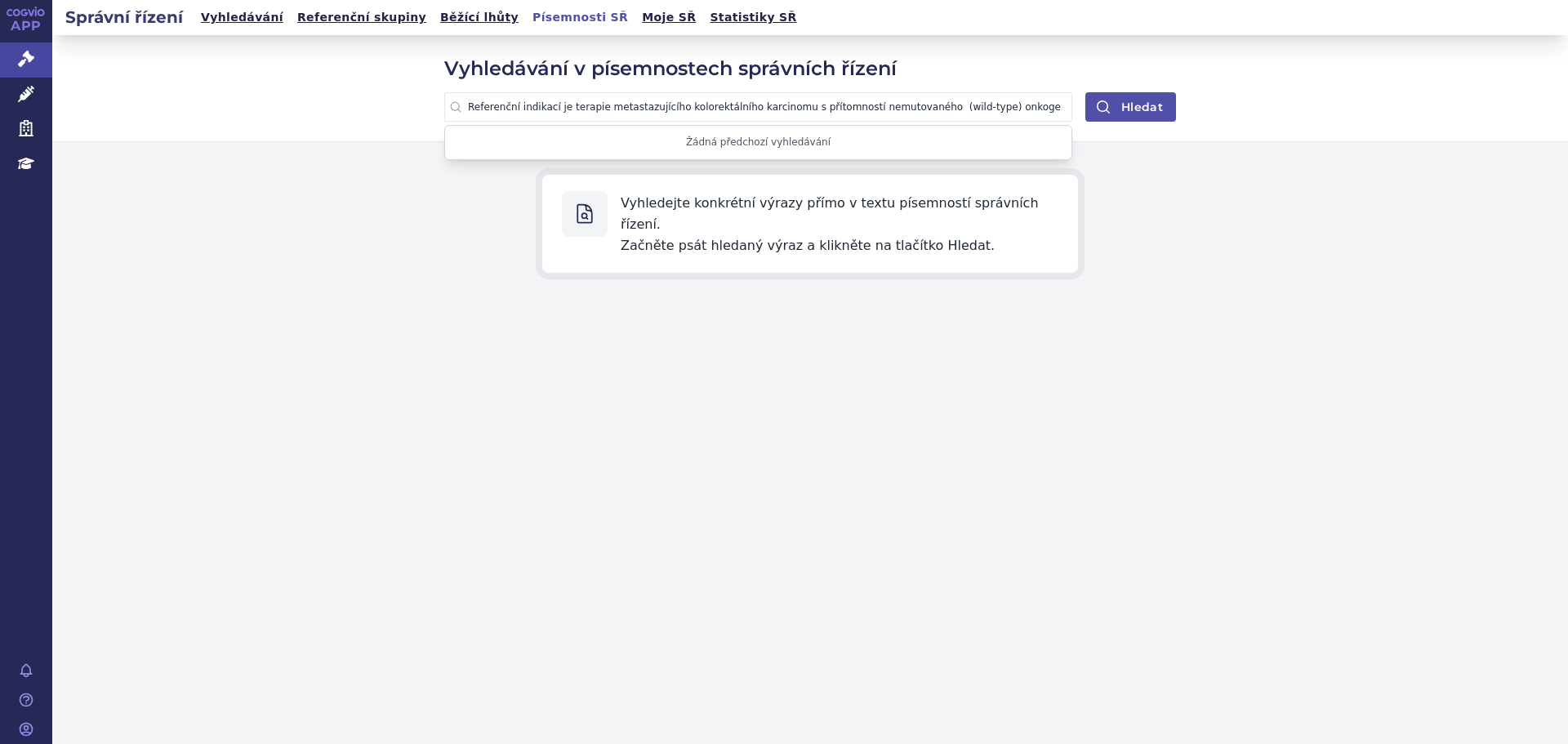
click at [1110, 104] on icon "submit" at bounding box center [1103, 107] width 16 height 16
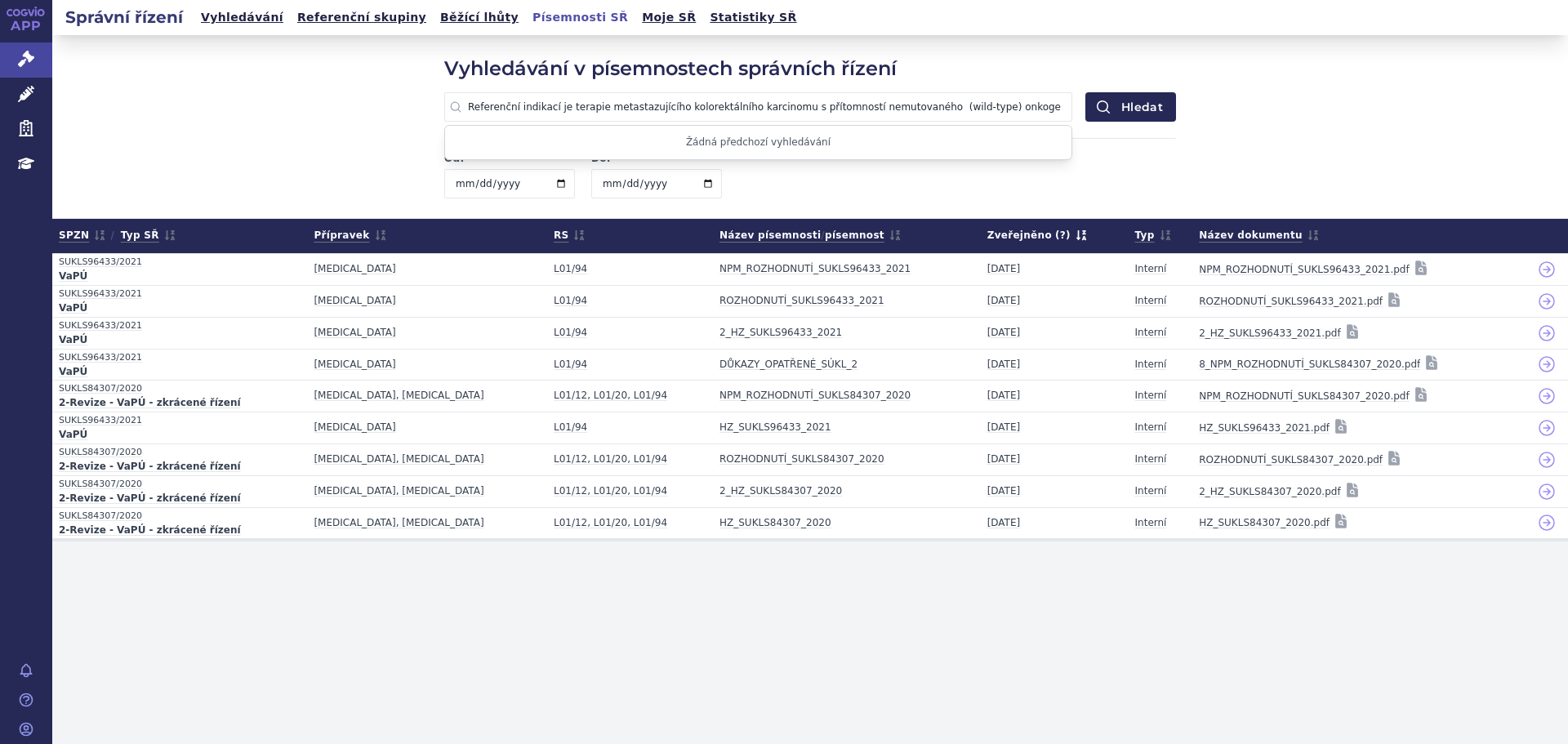
drag, startPoint x: 1040, startPoint y: 114, endPoint x: 776, endPoint y: 116, distance: 264.0
click at [776, 116] on input "Referenční indikací je terapie metastazujícího kolorektálního karcinomu s příto…" at bounding box center [758, 107] width 628 height 29
click at [1130, 93] on button "Hledat" at bounding box center [1130, 107] width 91 height 29
drag, startPoint x: 561, startPoint y: 107, endPoint x: 389, endPoint y: 129, distance: 173.4
click at [389, 129] on div "Vyhledávání v písemnostech správních řízení Referenční indikací je terapie meta…" at bounding box center [810, 126] width 1516 height 183
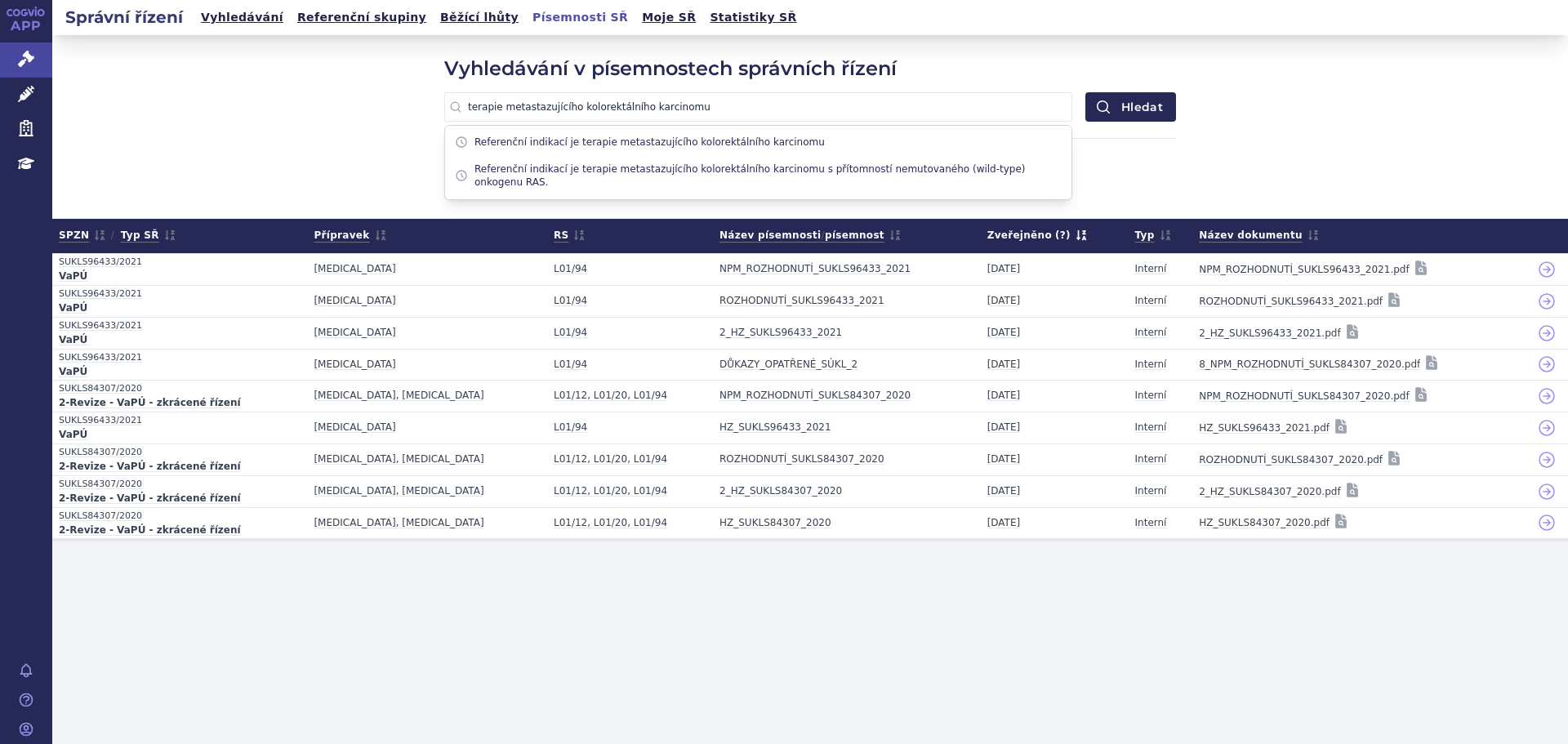
click at [711, 97] on input "terapie metastazujícího kolorektálního karcinomu" at bounding box center [758, 107] width 628 height 29
type input "terapie metastazujícího kolorektálního karcinomu"
click at [1129, 100] on button "Hledat" at bounding box center [1130, 107] width 91 height 29
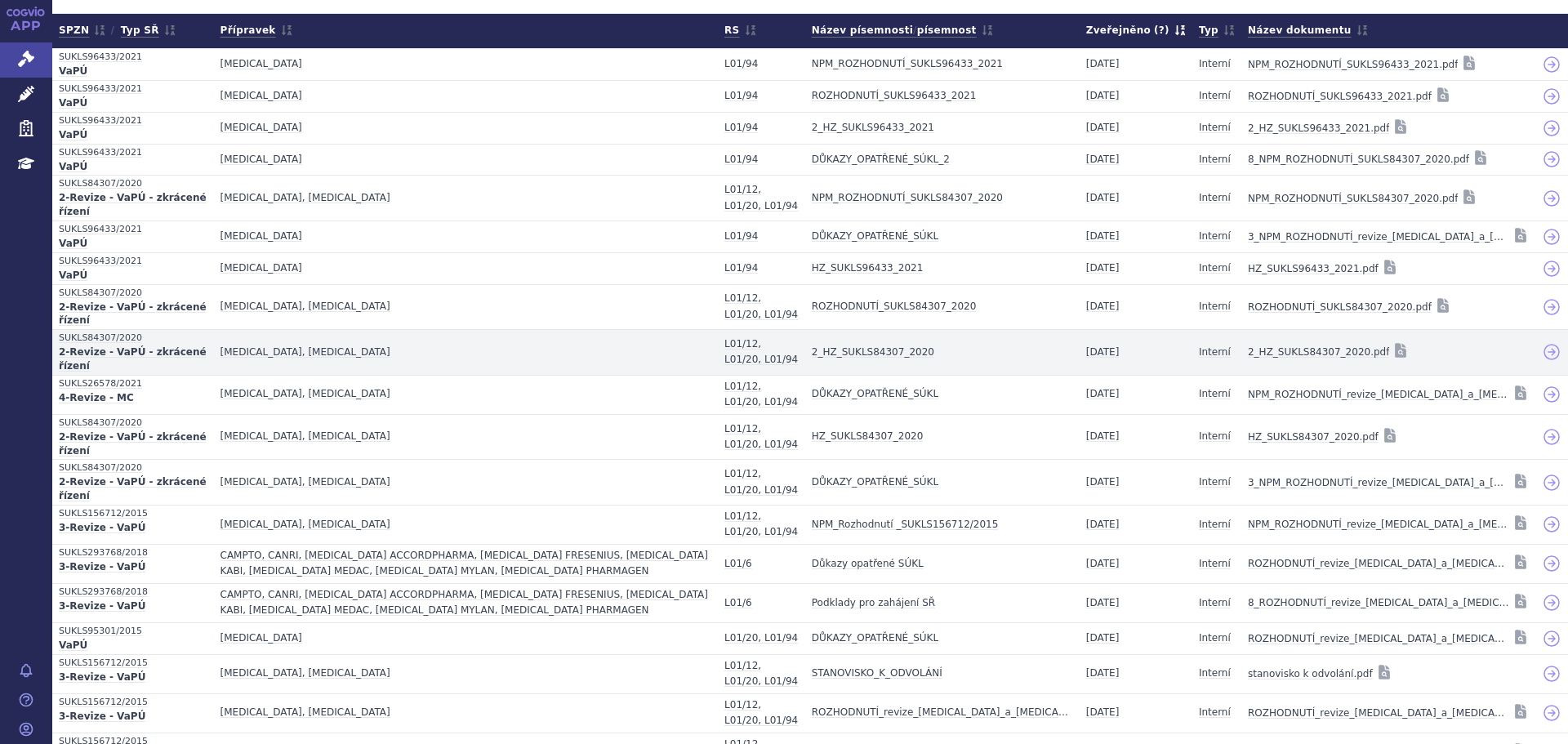
scroll to position [245, 0]
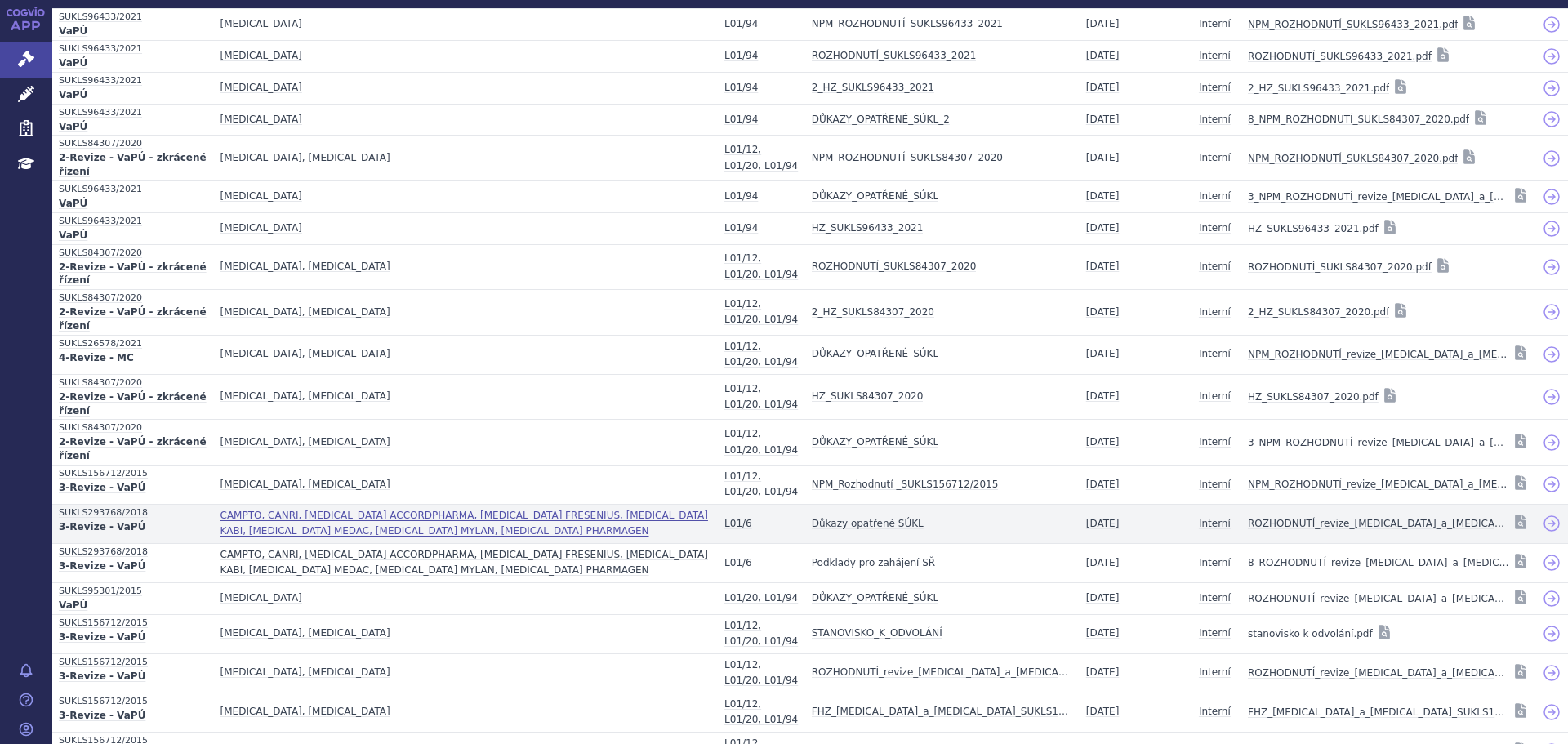
click at [334, 525] on span "CAMPTO, CANRI, [MEDICAL_DATA] ACCORDPHARMA, [MEDICAL_DATA] FRESENIUS, [MEDICAL_…" at bounding box center [465, 523] width 488 height 27
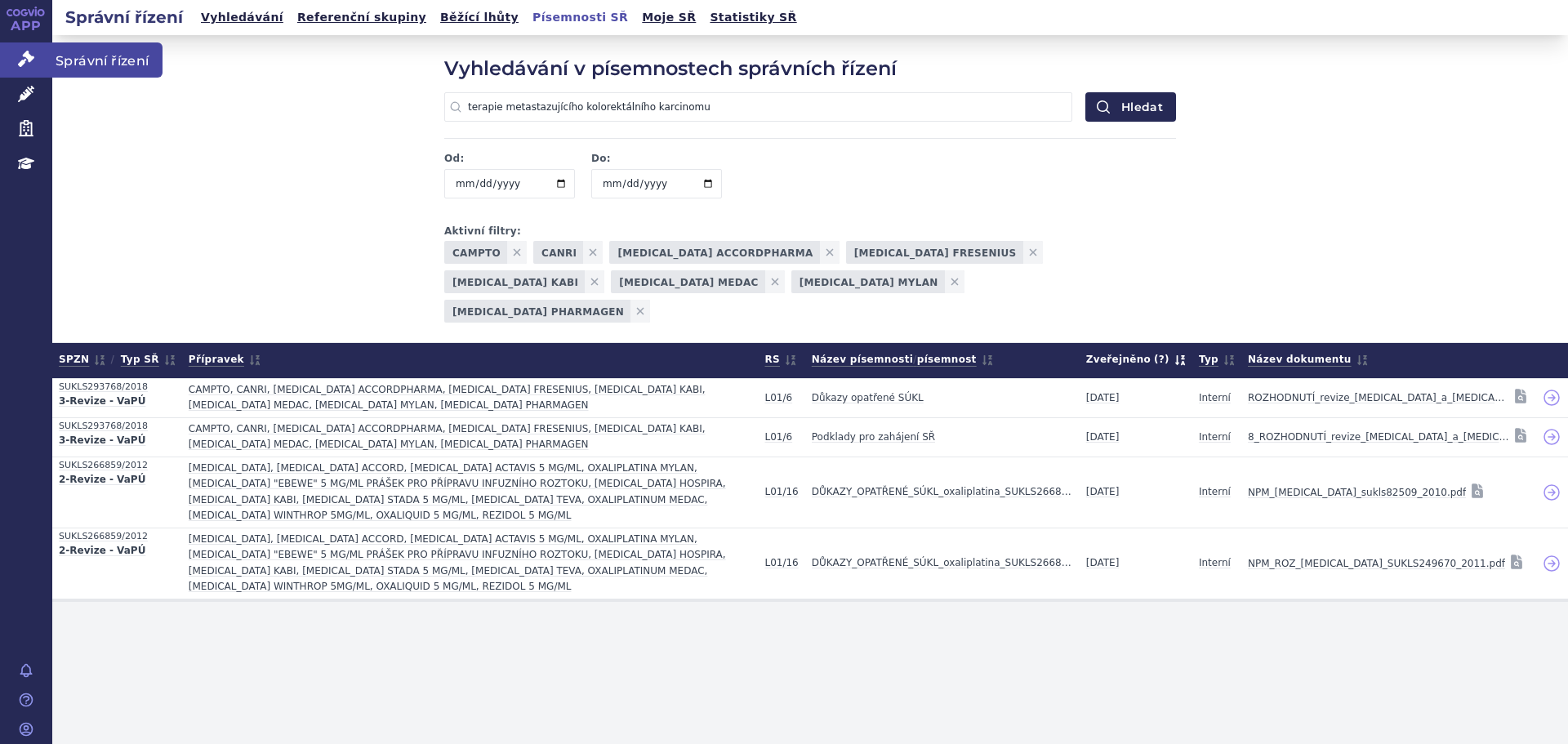
click at [14, 54] on link "Správní řízení" at bounding box center [26, 59] width 52 height 34
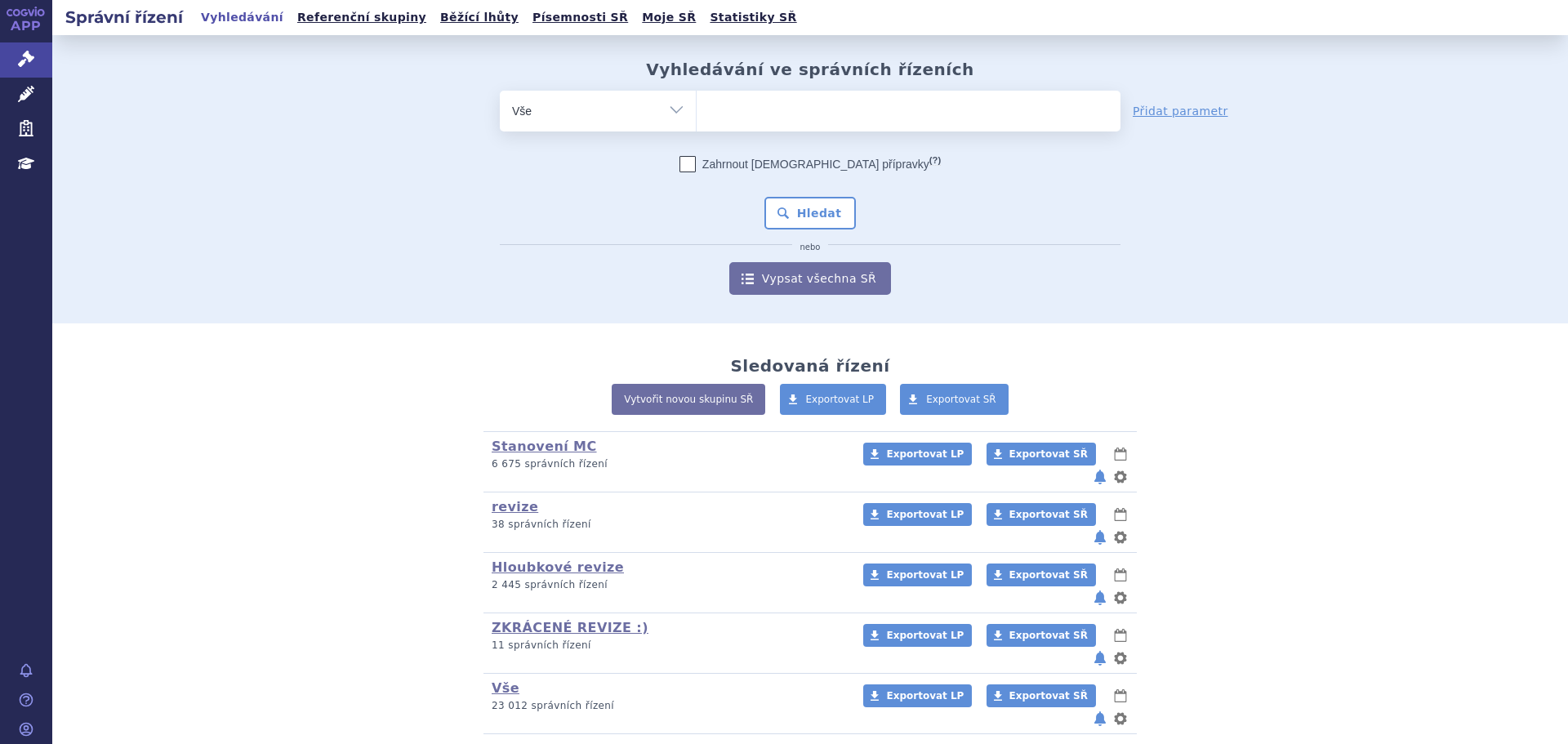
click at [710, 125] on ul at bounding box center [908, 107] width 424 height 34
click at [696, 125] on select at bounding box center [696, 110] width 1 height 41
click at [740, 114] on ul at bounding box center [908, 107] width 424 height 34
click at [696, 114] on select at bounding box center [696, 110] width 1 height 41
click at [565, 116] on select "Vše Spisová značka Typ SŘ Přípravek/SUKL kód Účastník/Držitel" at bounding box center [598, 109] width 196 height 37
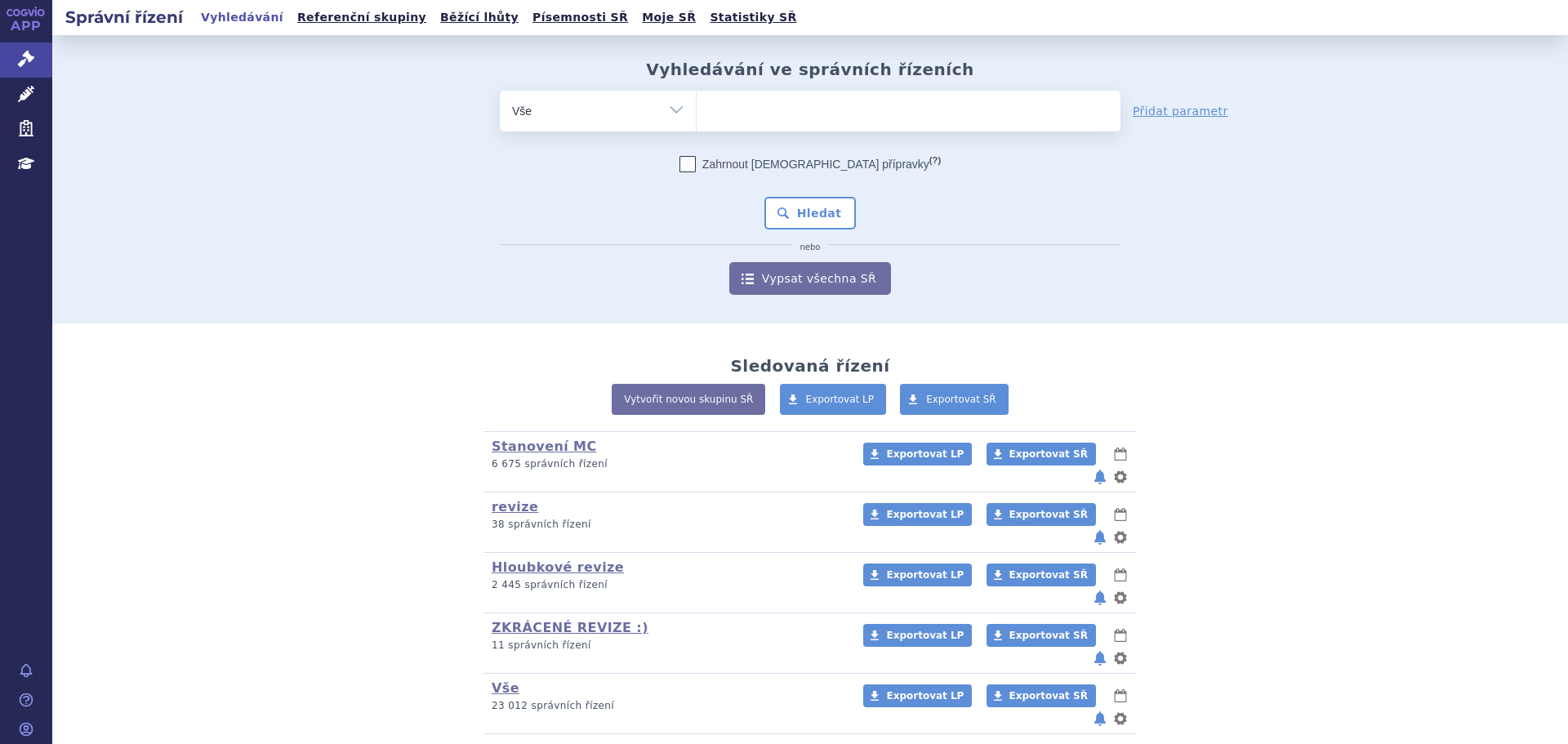
select select "filter-atc-group"
click at [499, 91] on select "Vše Spisová značka Typ SŘ Přípravek/SUKL kód Účastník/Držitel" at bounding box center [598, 109] width 196 height 37
click at [711, 123] on ul at bounding box center [908, 107] width 424 height 34
click at [696, 123] on select at bounding box center [696, 110] width 1 height 41
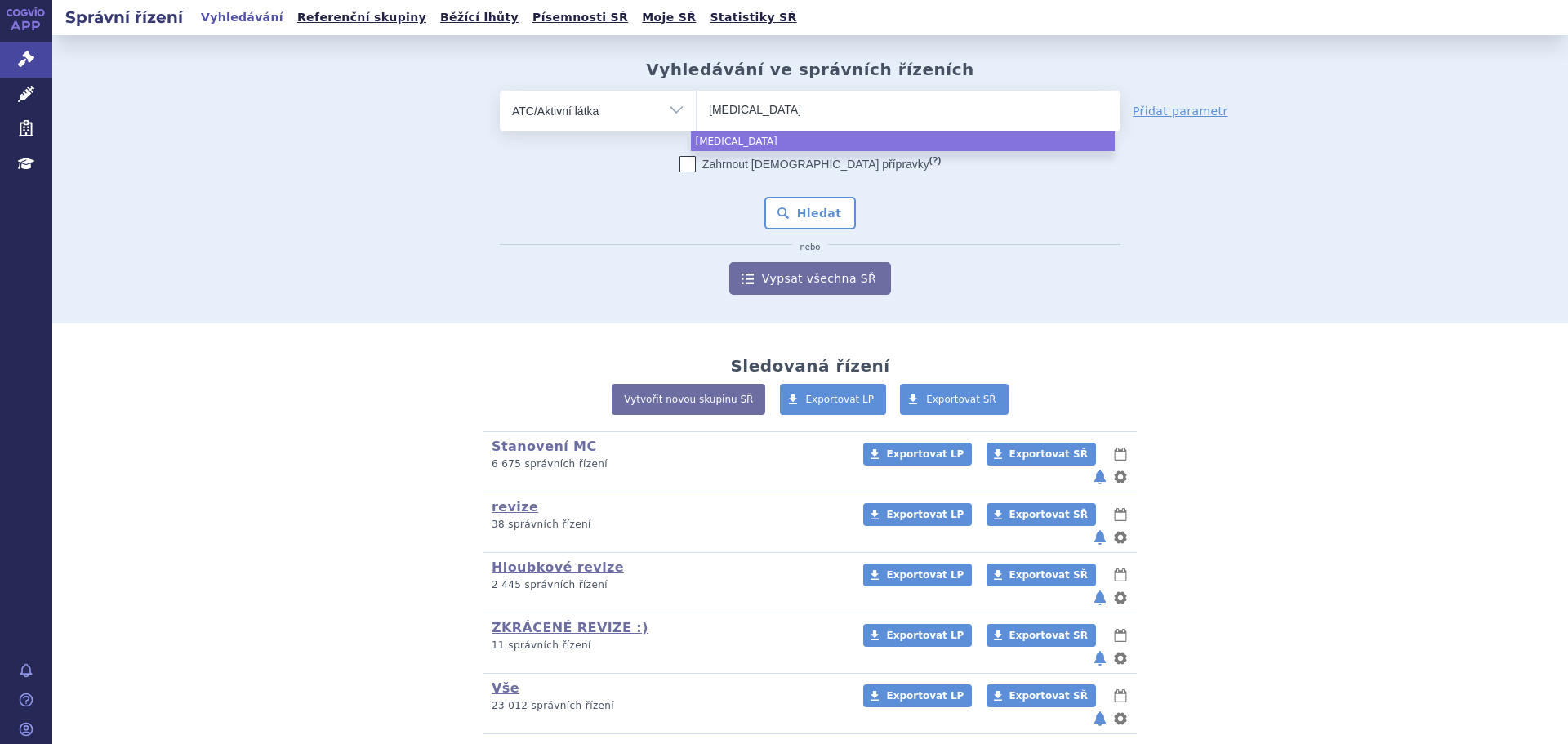
type input "irinotecan"
click at [820, 118] on ul "irinotecan" at bounding box center [908, 107] width 424 height 34
click at [696, 118] on select "irinotecan" at bounding box center [696, 110] width 1 height 41
select select "irinotecan"
click at [601, 112] on select "Vše Spisová značka Typ SŘ Přípravek/SUKL kód Účastník/Držitel" at bounding box center [598, 109] width 196 height 37
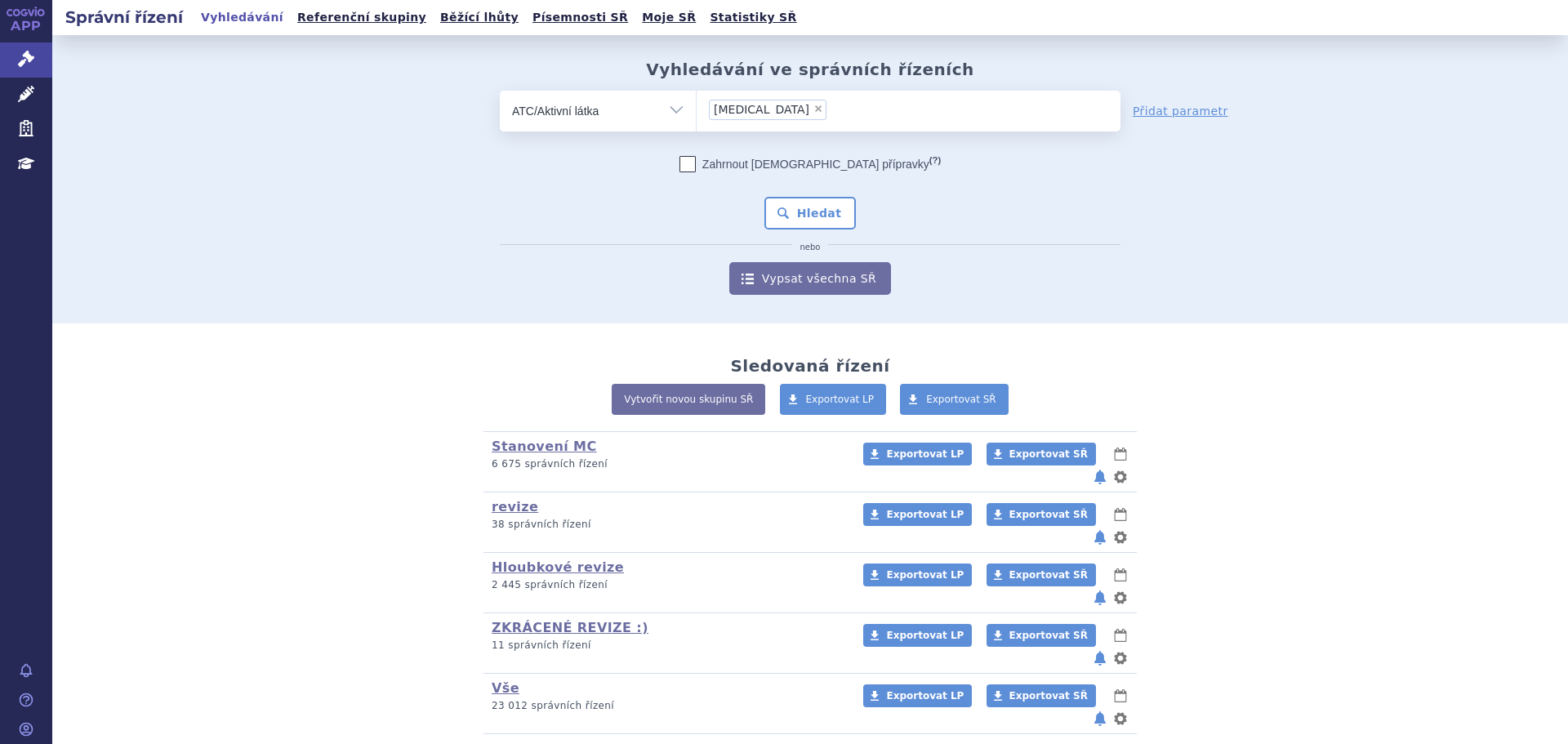
select select "filter-all"
click at [499, 91] on select "Vše Spisová značka Typ SŘ Přípravek/SUKL kód Účastník/Držitel" at bounding box center [598, 109] width 196 height 37
click at [782, 119] on ul at bounding box center [908, 107] width 424 height 34
click at [696, 119] on select at bounding box center [696, 110] width 1 height 41
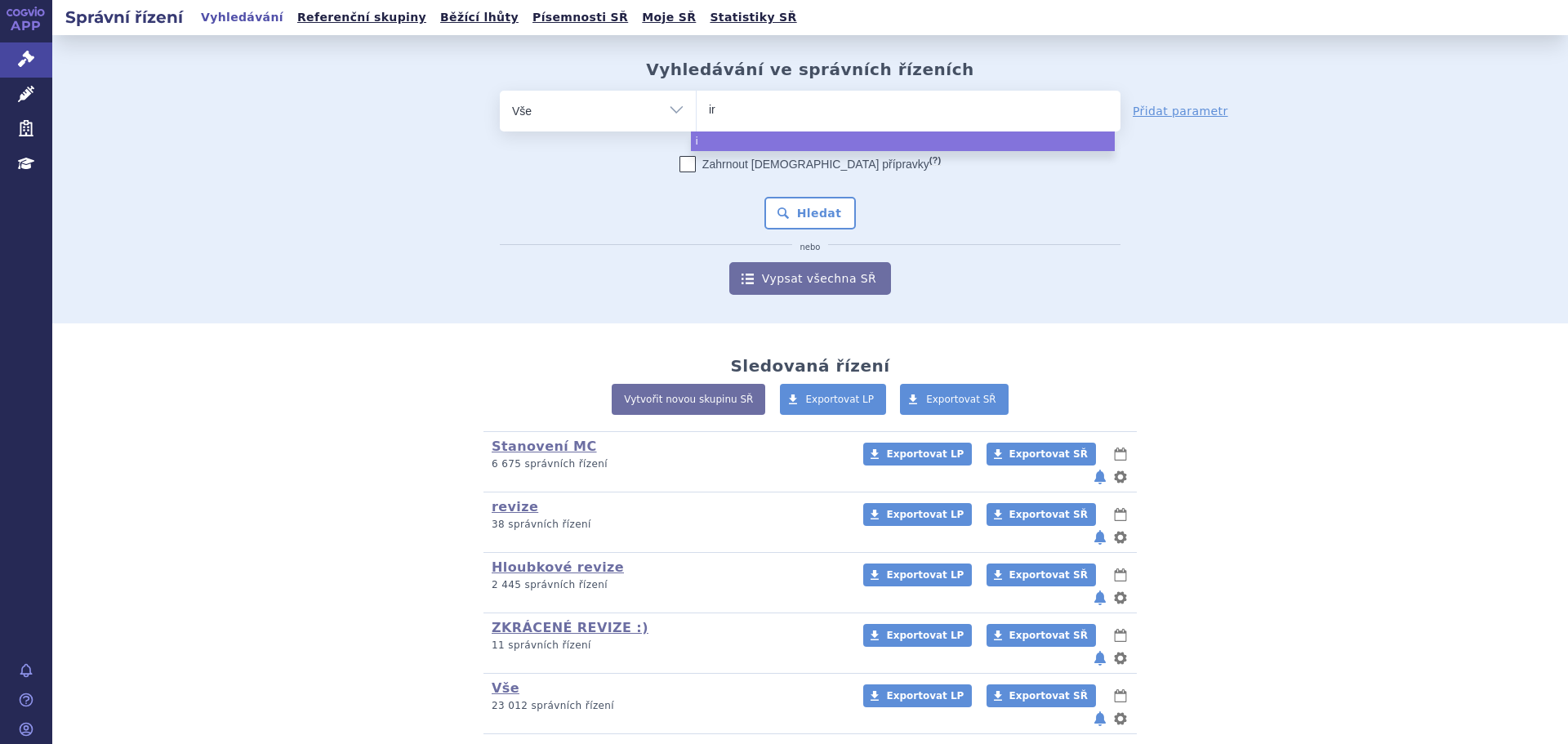
type input "iri"
type input "irino"
type input "irinote"
type input "irinotecA"
type input "irinotecAN"
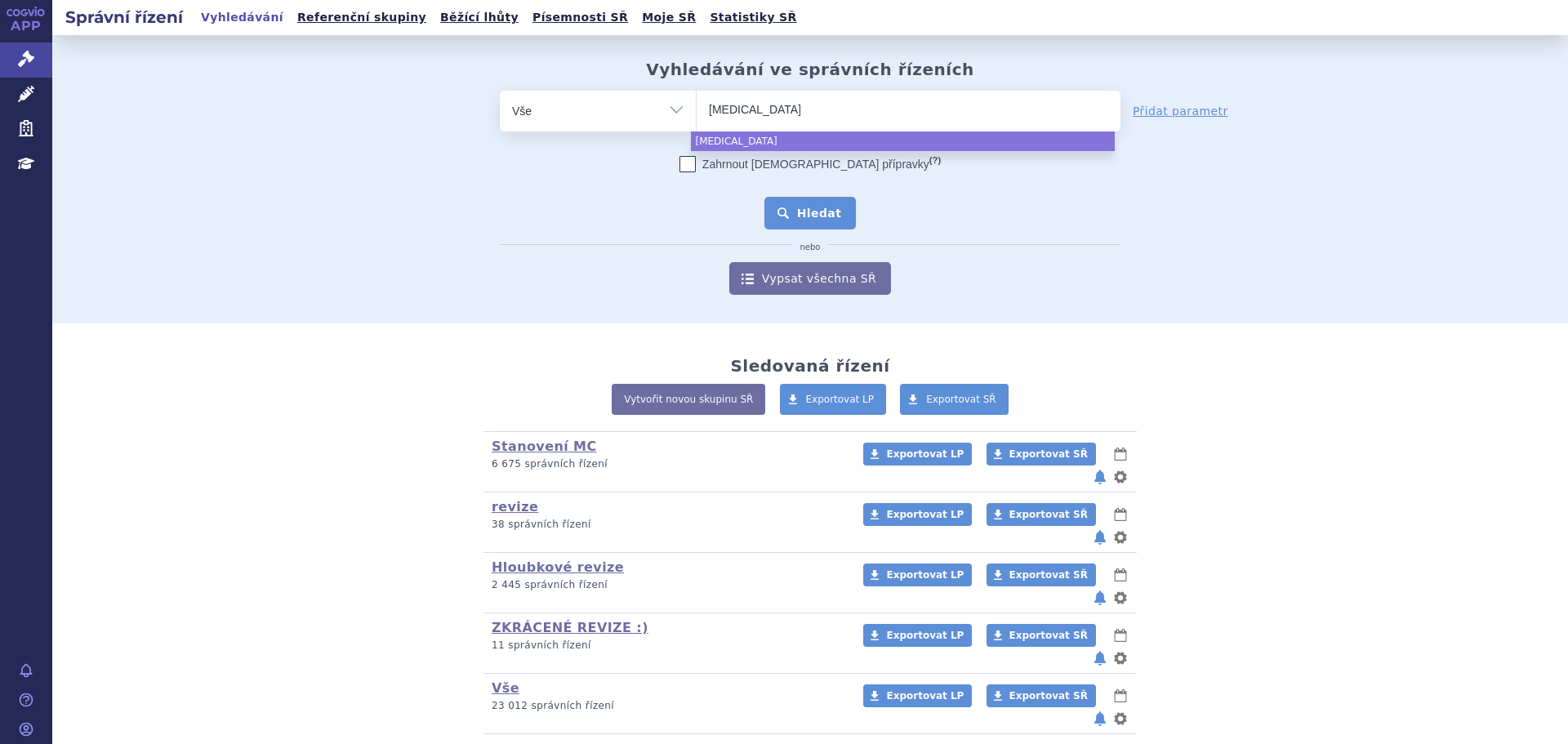
select select "irinotecAN"
click at [822, 214] on button "Hledat" at bounding box center [810, 213] width 93 height 33
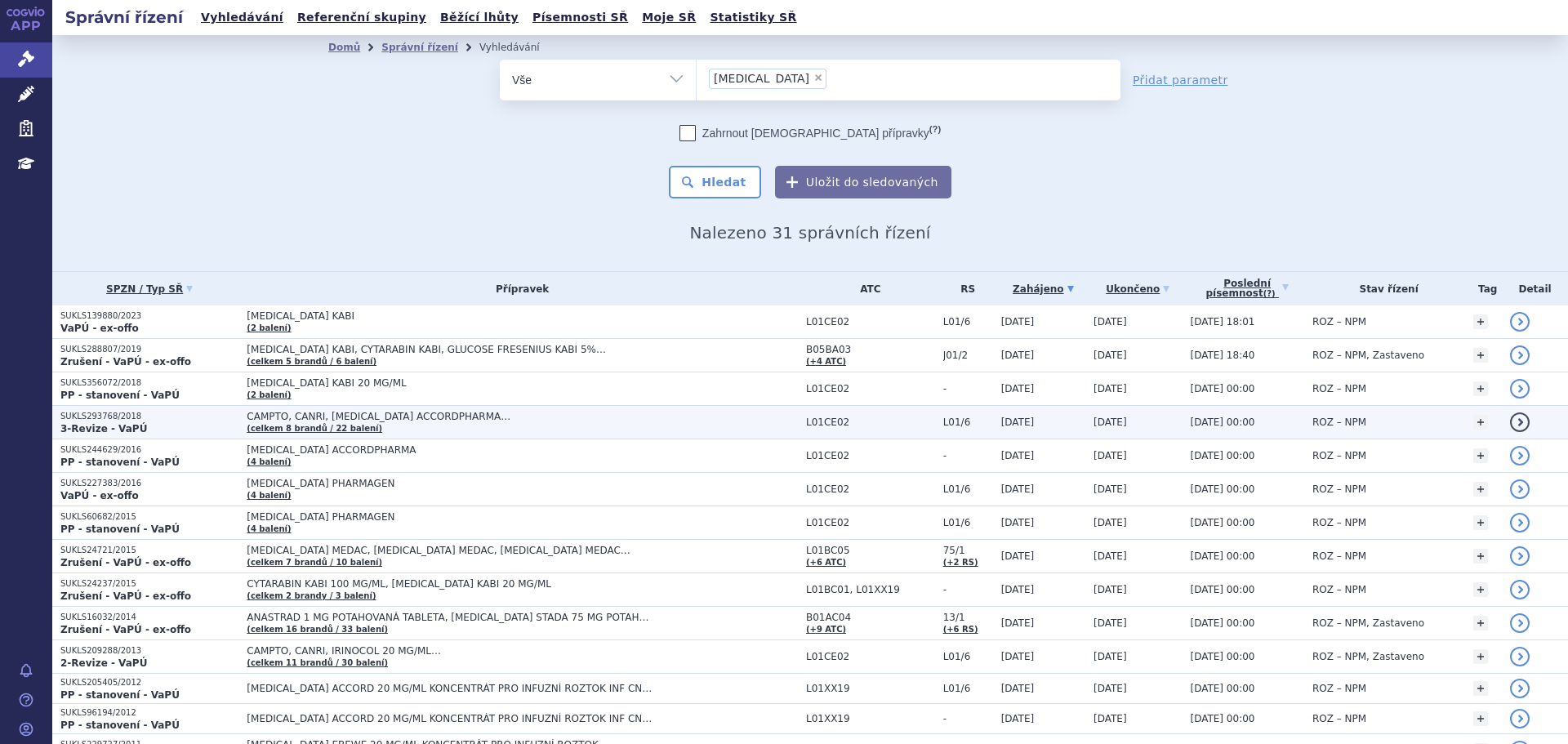
click at [443, 423] on td "CAMPTO, CANRI, [MEDICAL_DATA] ACCORDPHARMA… (celkem 8 brandů / 22 balení)" at bounding box center [518, 422] width 559 height 34
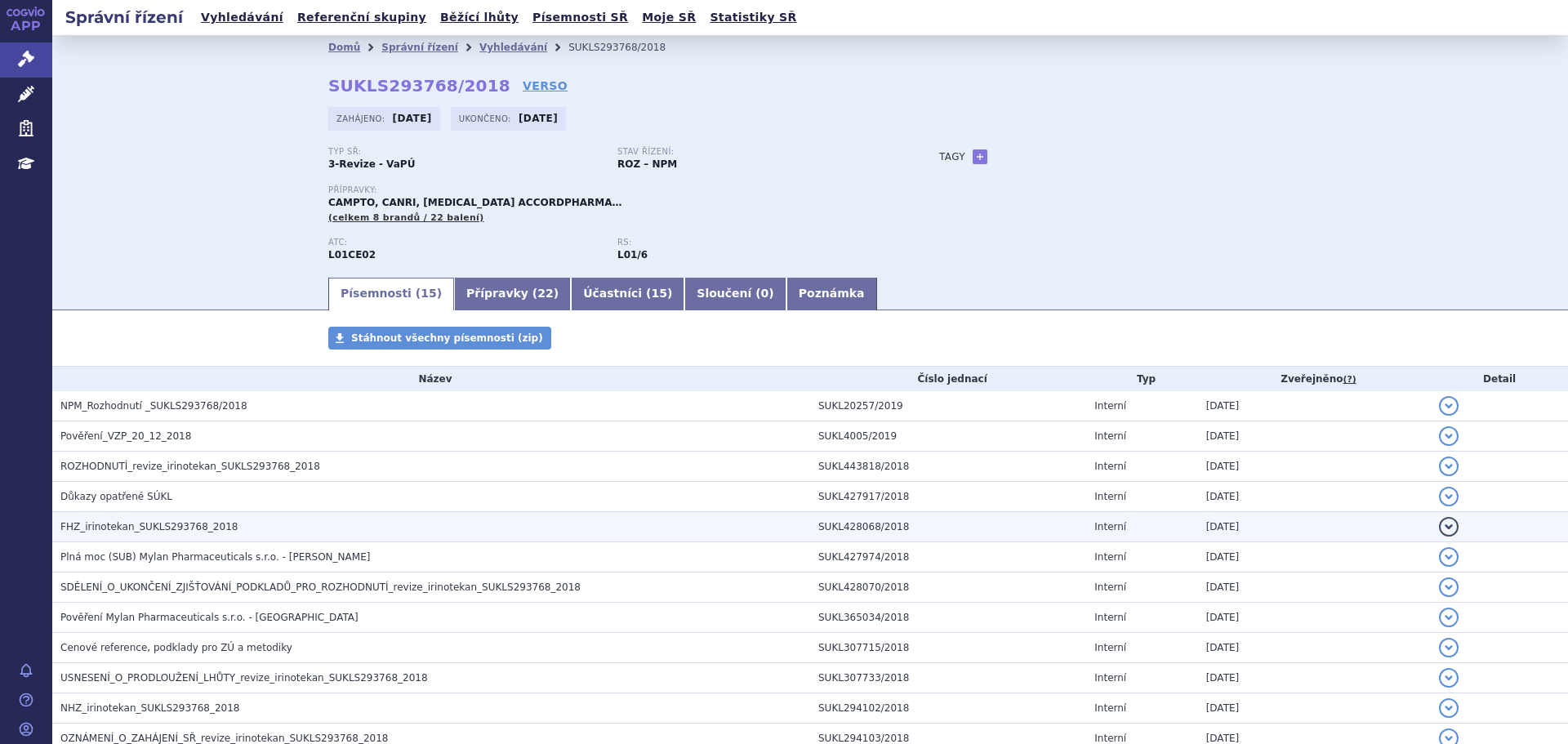
click at [159, 524] on span "FHZ_irinotekan_SUKLS293768_2018" at bounding box center [148, 527] width 177 height 11
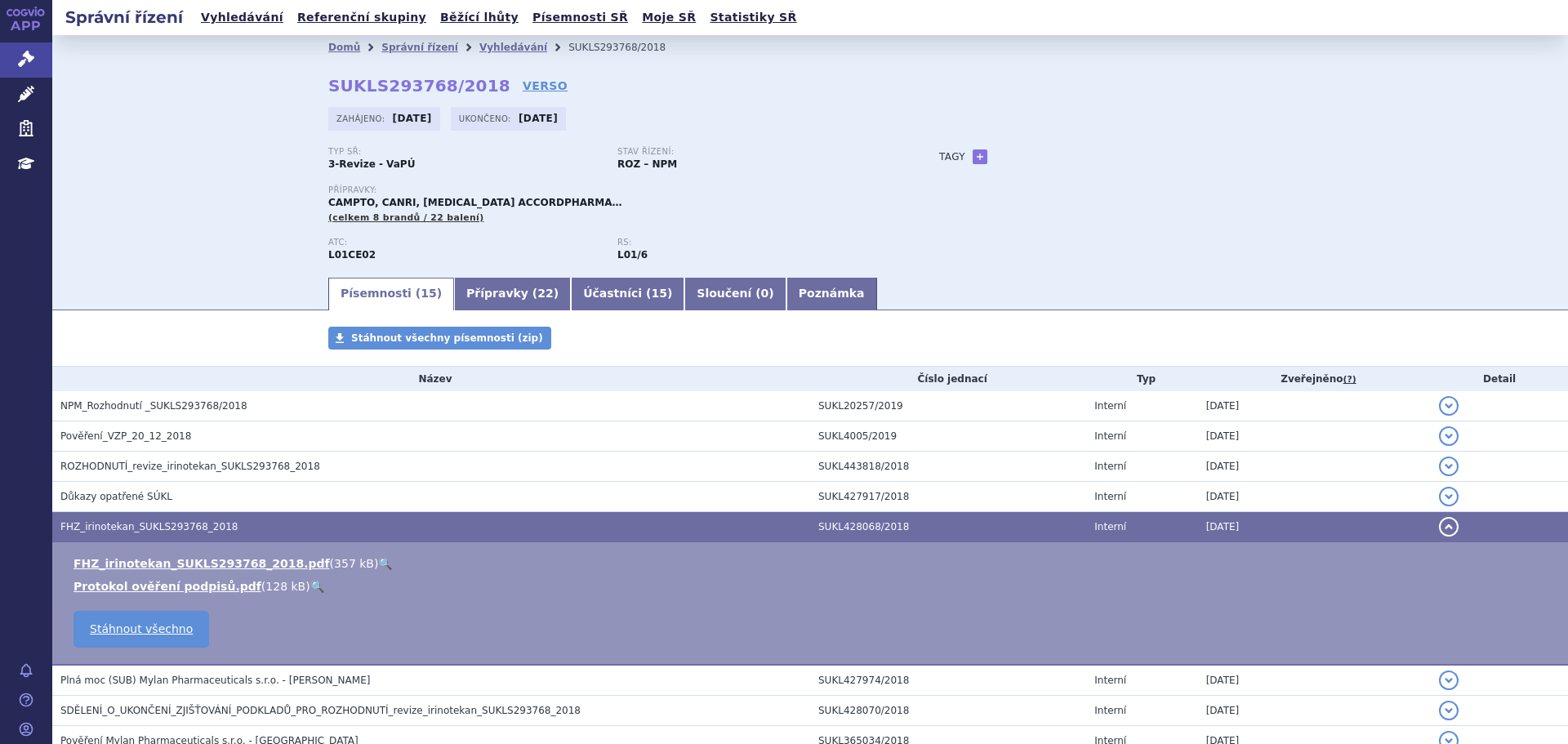
click at [378, 563] on link "🔍" at bounding box center [385, 563] width 14 height 13
click at [528, 20] on link "Písemnosti SŘ" at bounding box center [580, 17] width 105 height 22
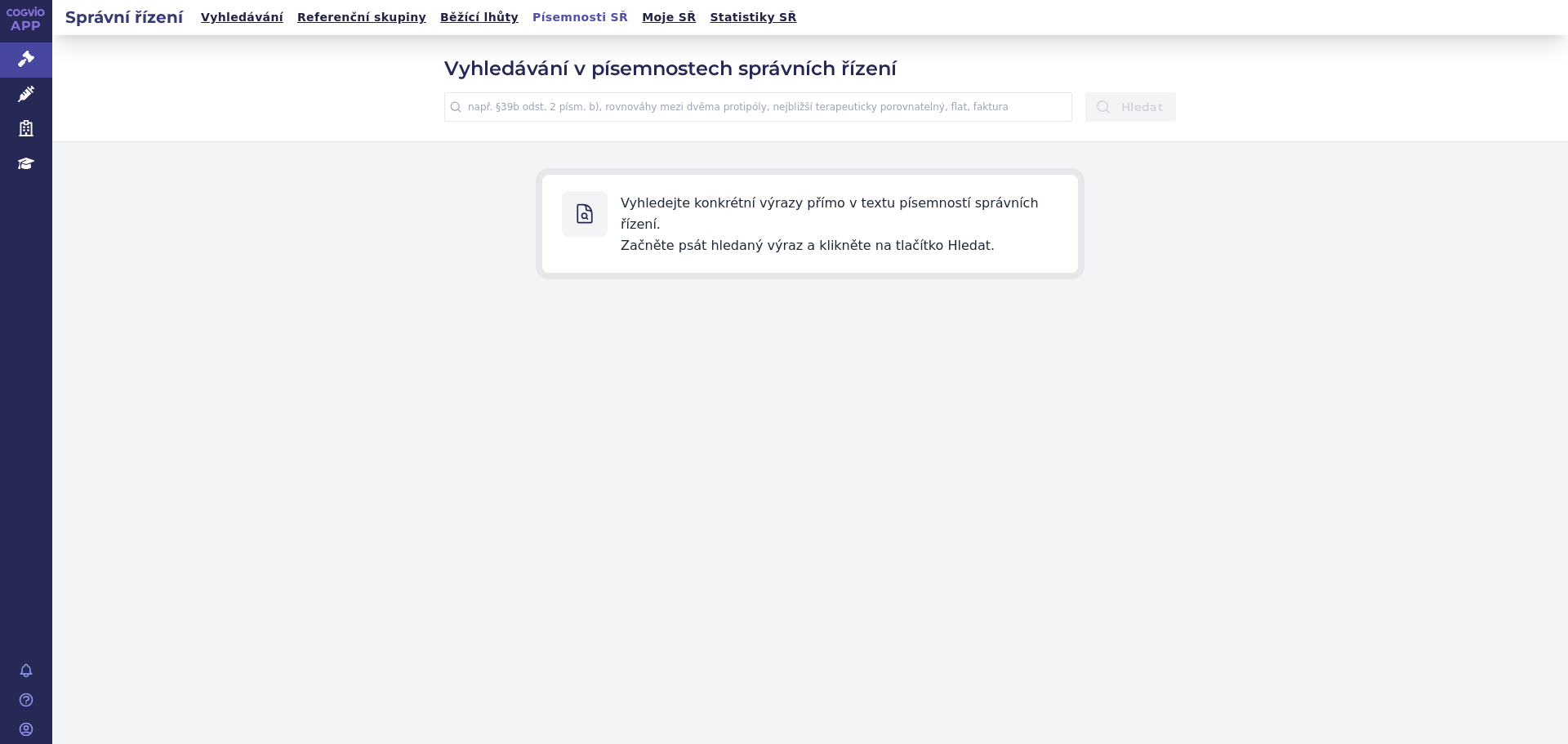
drag, startPoint x: 589, startPoint y: 125, endPoint x: 602, endPoint y: 110, distance: 19.8
click at [589, 124] on div "Vyhledávání v písemnostech správních řízení terapie metastazujícího kolorektáln…" at bounding box center [810, 88] width 1516 height 107
click at [605, 106] on input "text" at bounding box center [758, 107] width 628 height 29
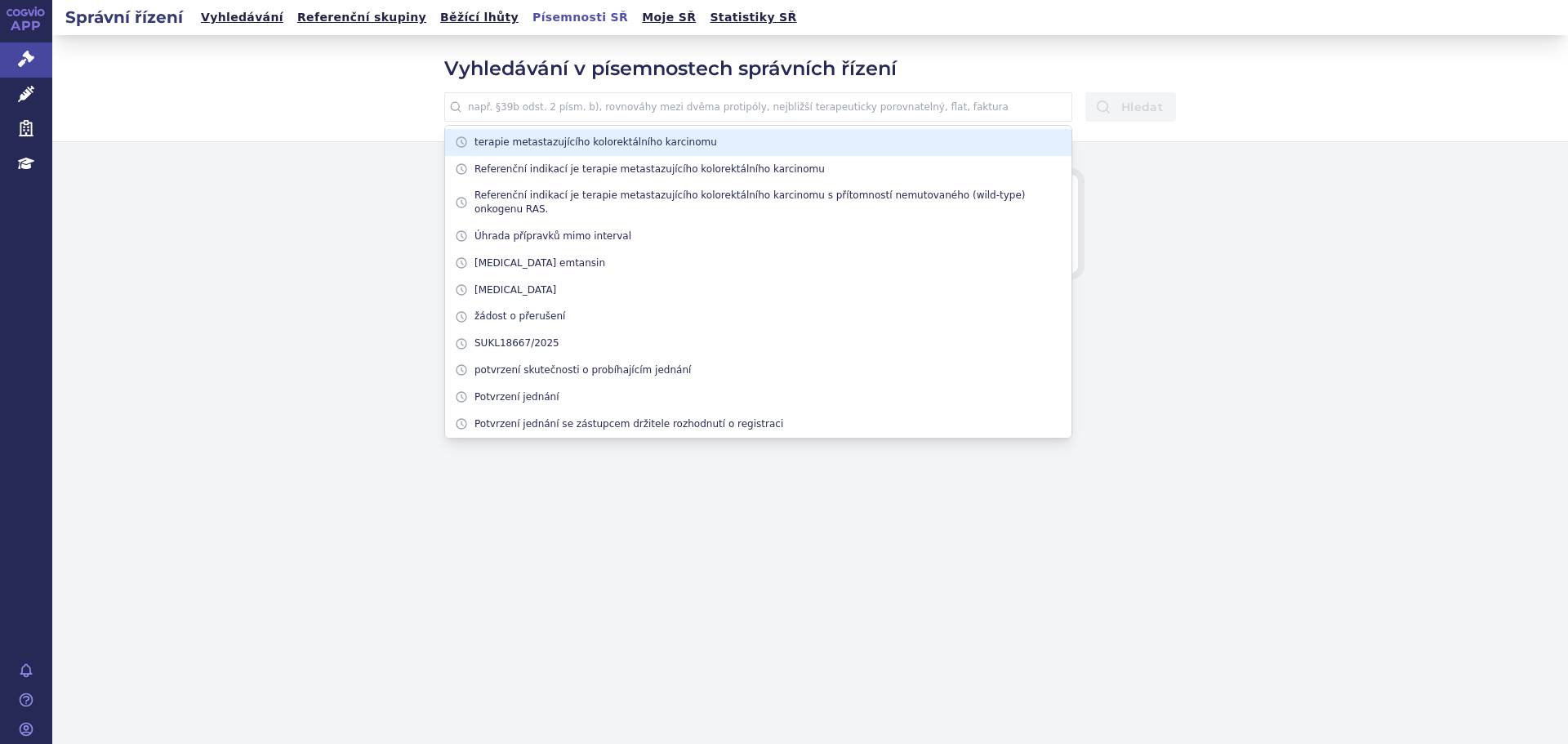
click at [608, 145] on li "terapie metastazujícího kolorektálního karcinomu" at bounding box center [759, 142] width 627 height 27
type input "terapie metastazujícího kolorektálního karcinomu"
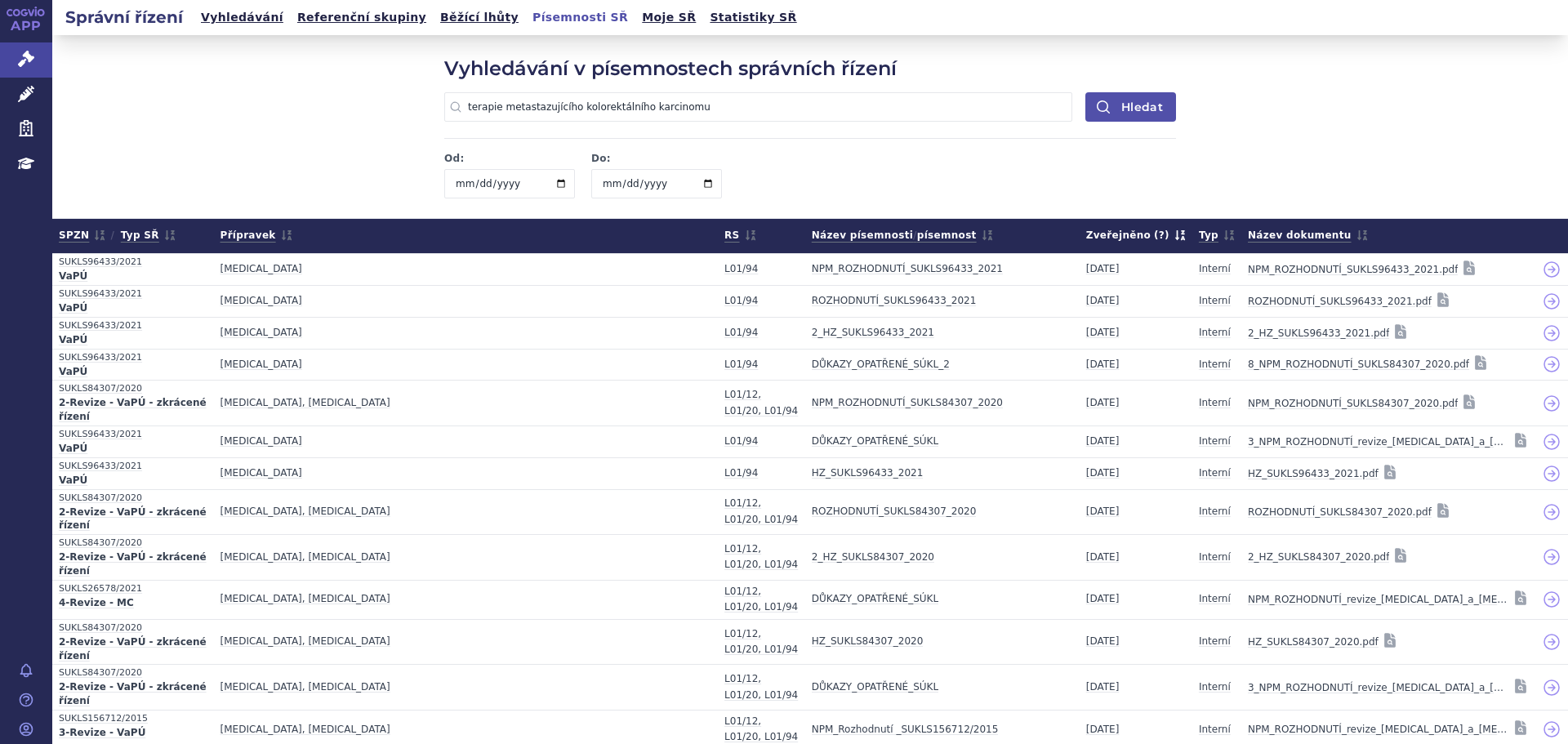
click at [1111, 114] on button "Hledat" at bounding box center [1130, 107] width 91 height 29
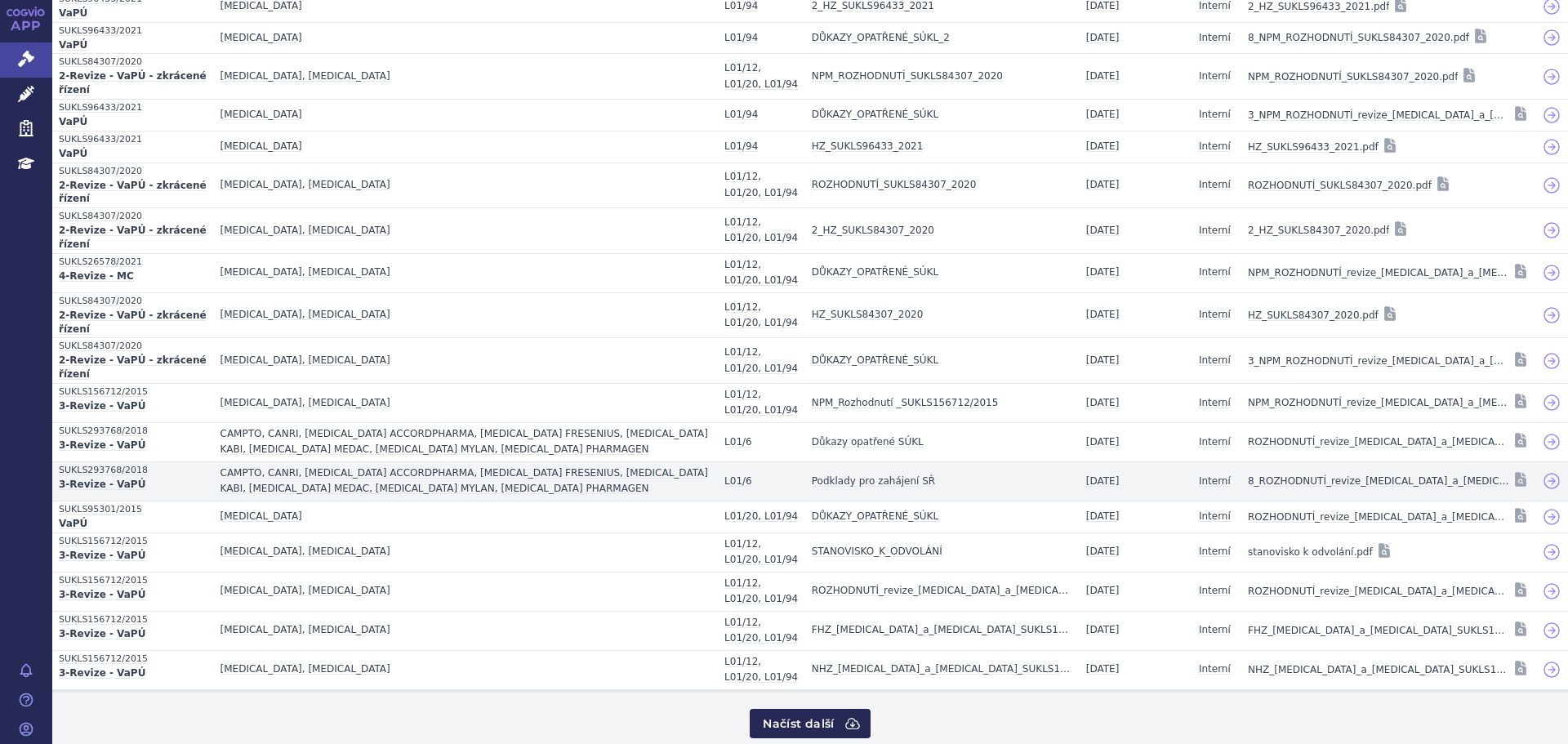
scroll to position [347, 0]
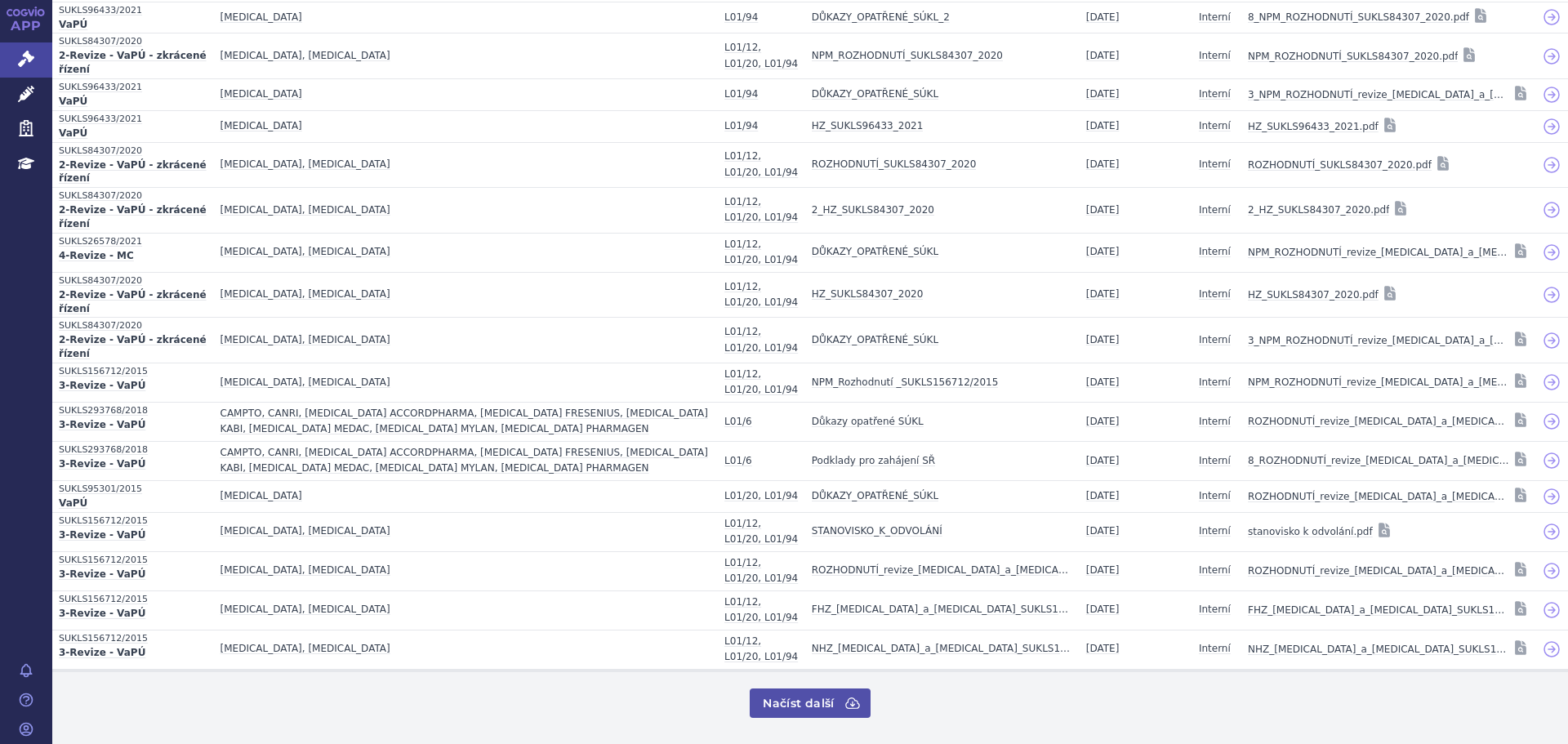
click at [800, 696] on button "Načíst další" at bounding box center [809, 703] width 120 height 29
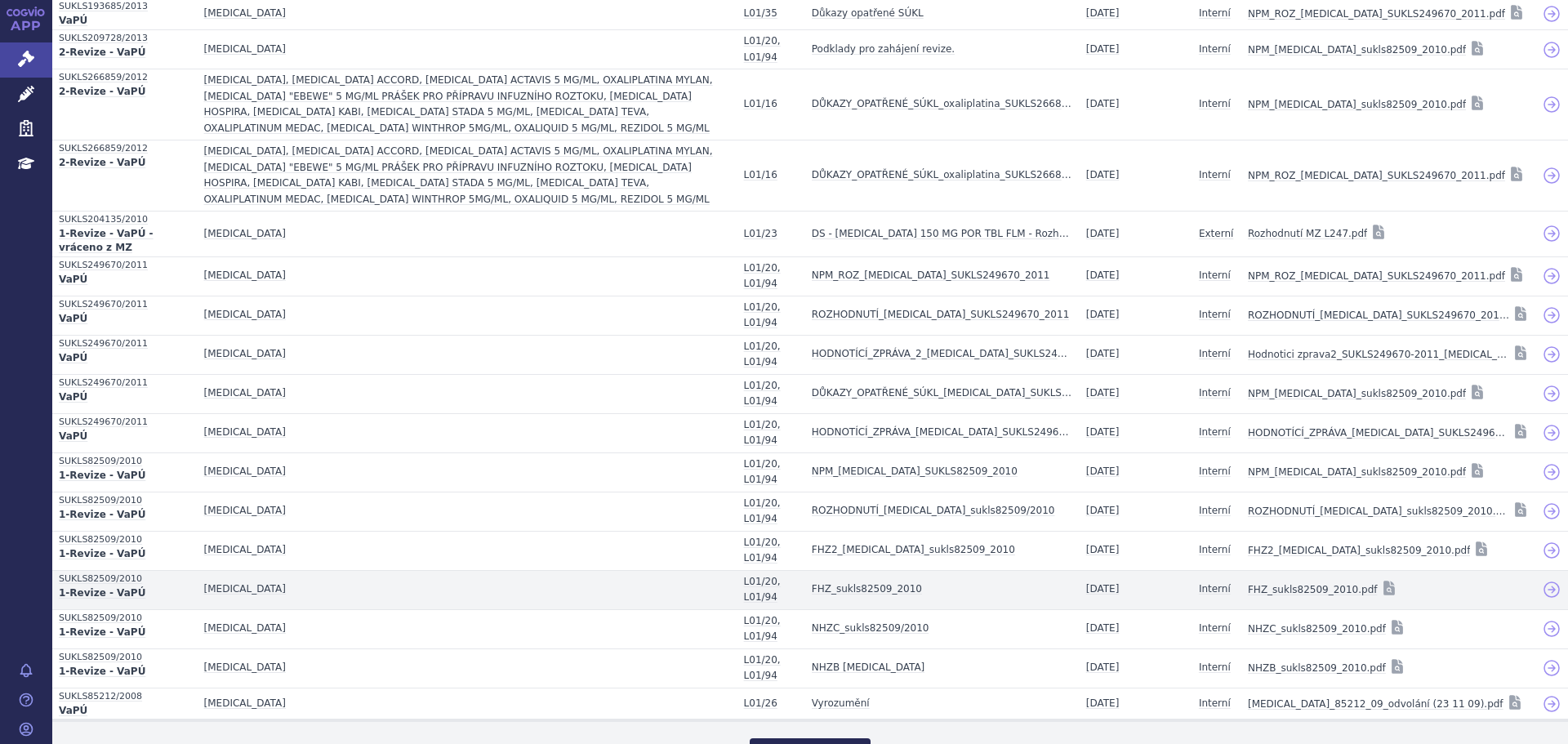
scroll to position [1297, 0]
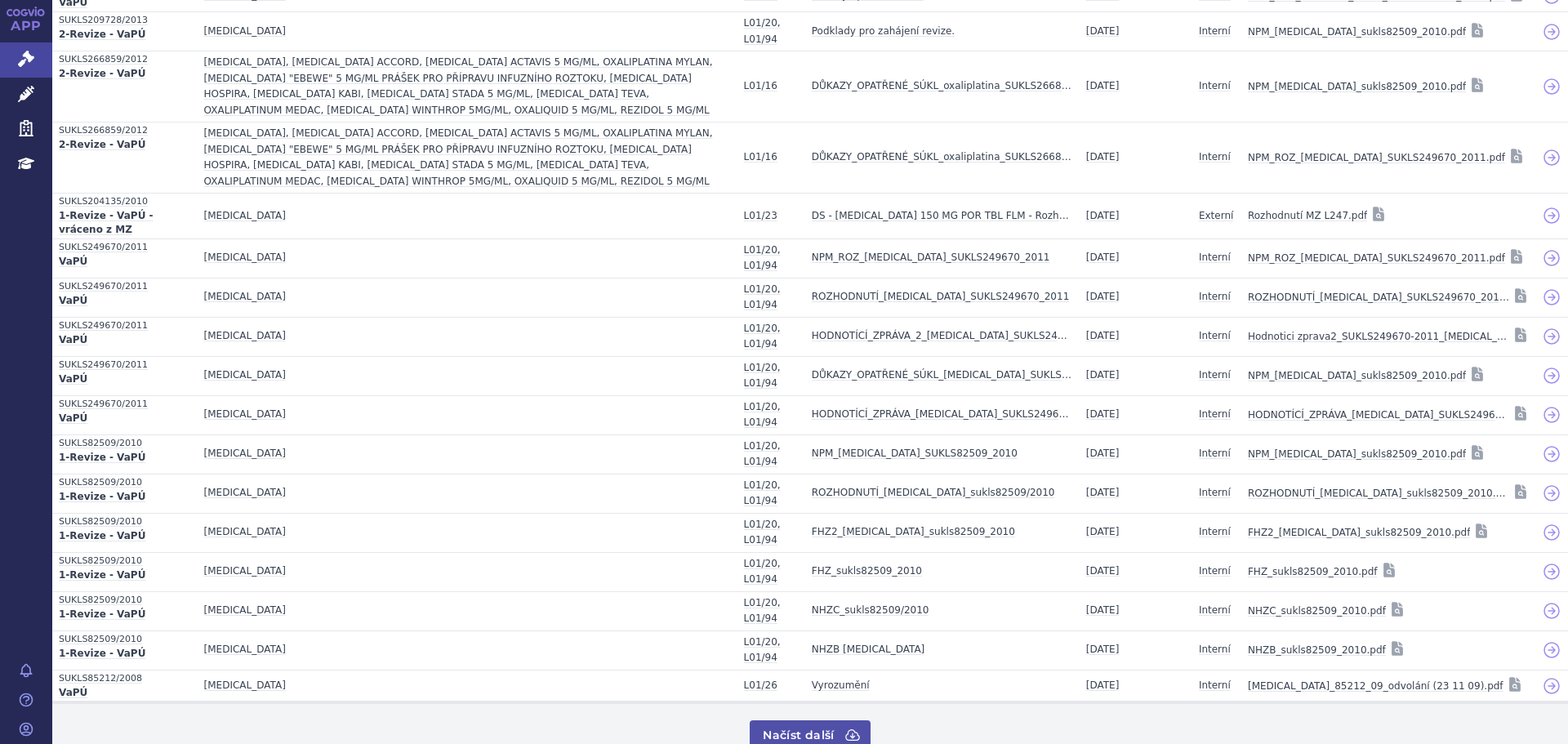
click at [812, 720] on button "Načíst další" at bounding box center [809, 735] width 120 height 29
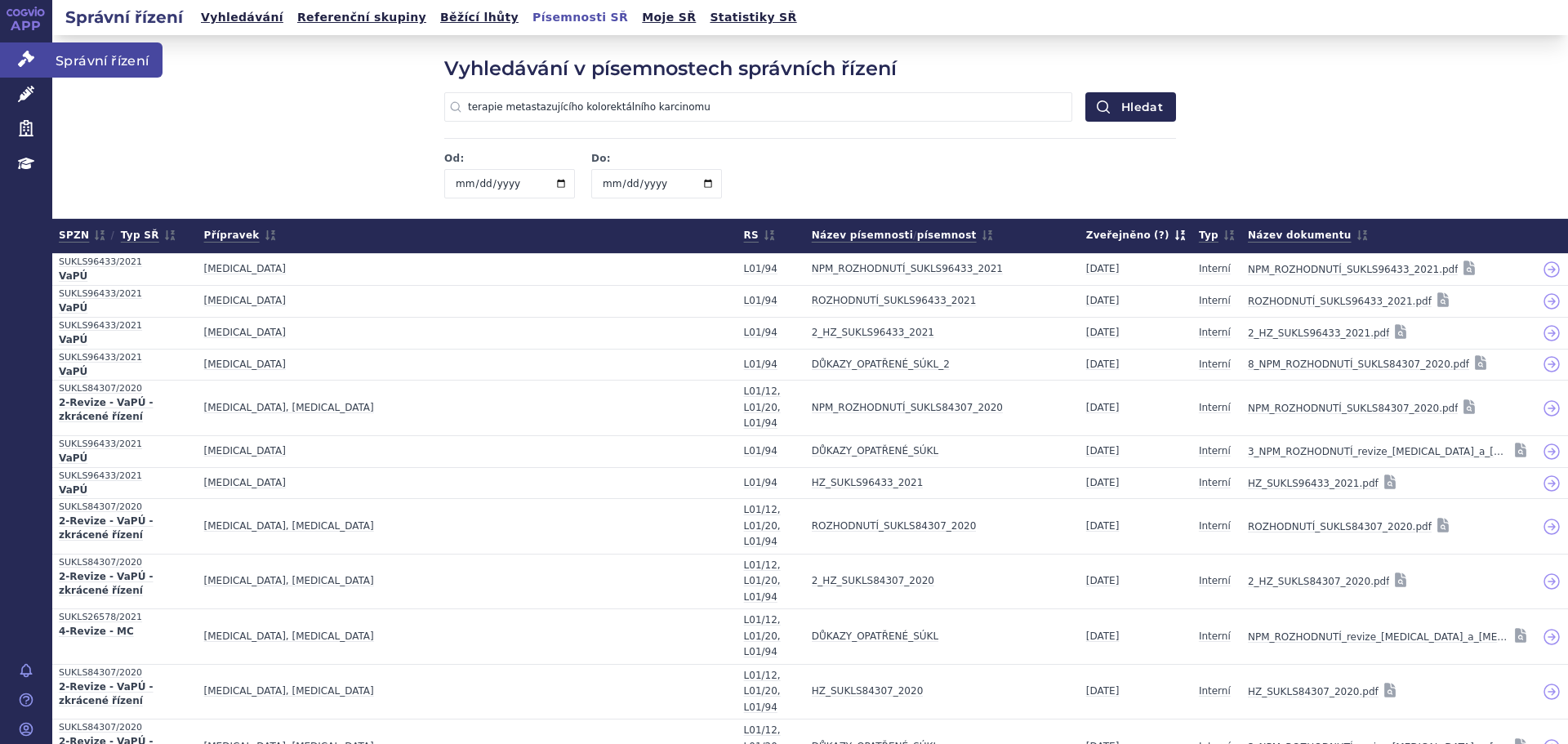
click at [24, 66] on icon at bounding box center [27, 59] width 16 height 16
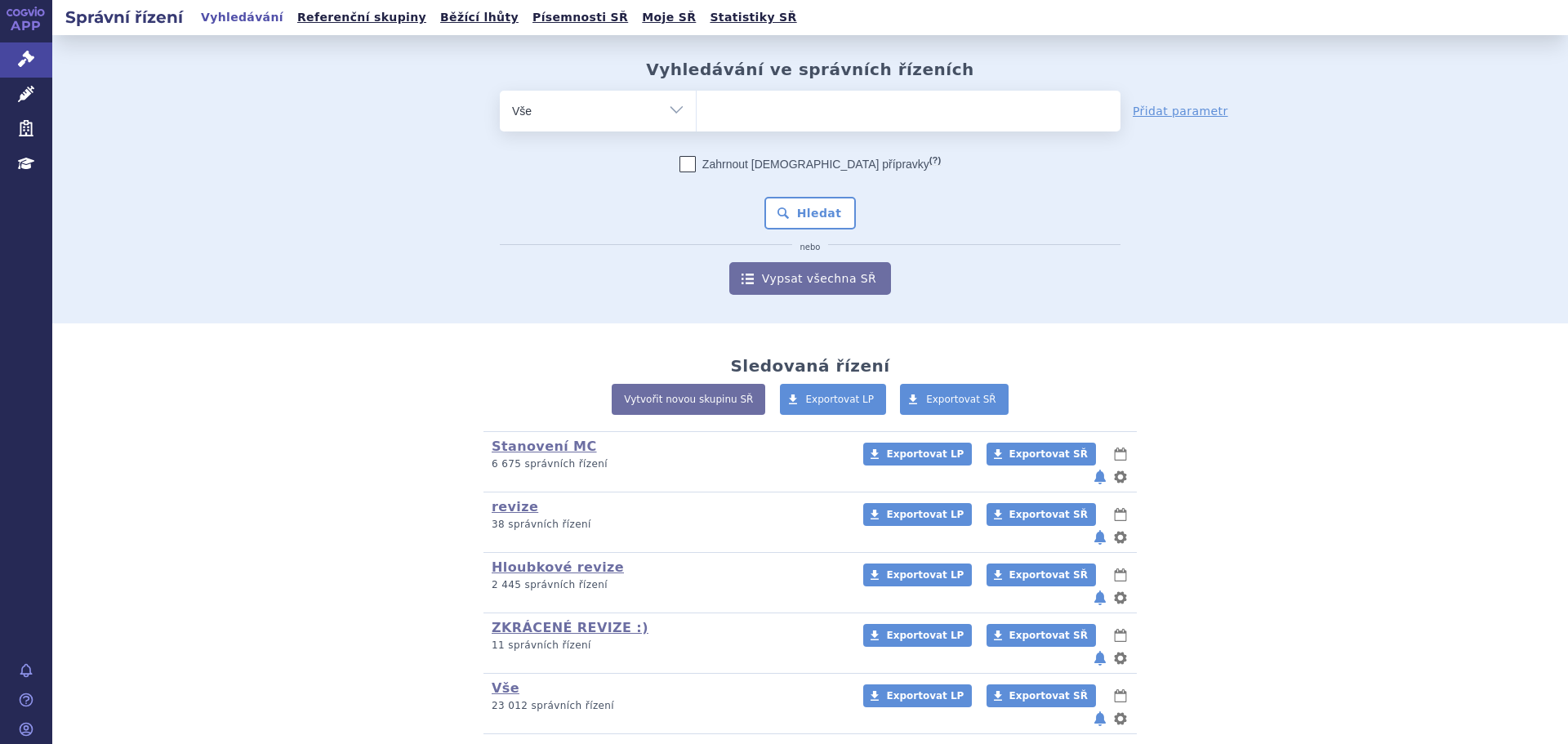
click at [776, 113] on ul at bounding box center [908, 107] width 424 height 34
click at [696, 113] on select at bounding box center [696, 110] width 1 height 41
type input "is"
type input "ist"
type input "istu"
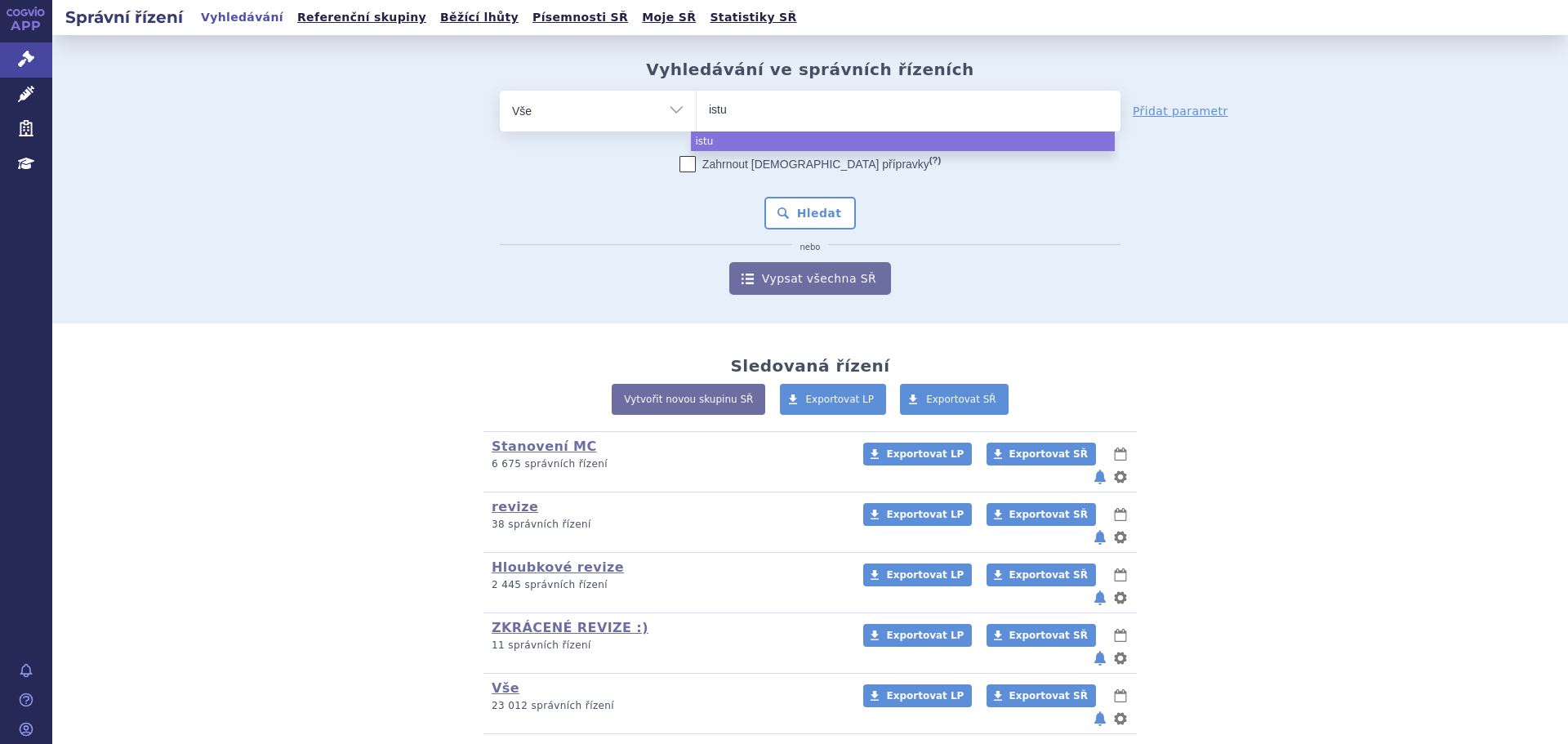
type input "istur"
type input "isturi"
type input "isturis"
type input "isturisa"
select select "isturisa"
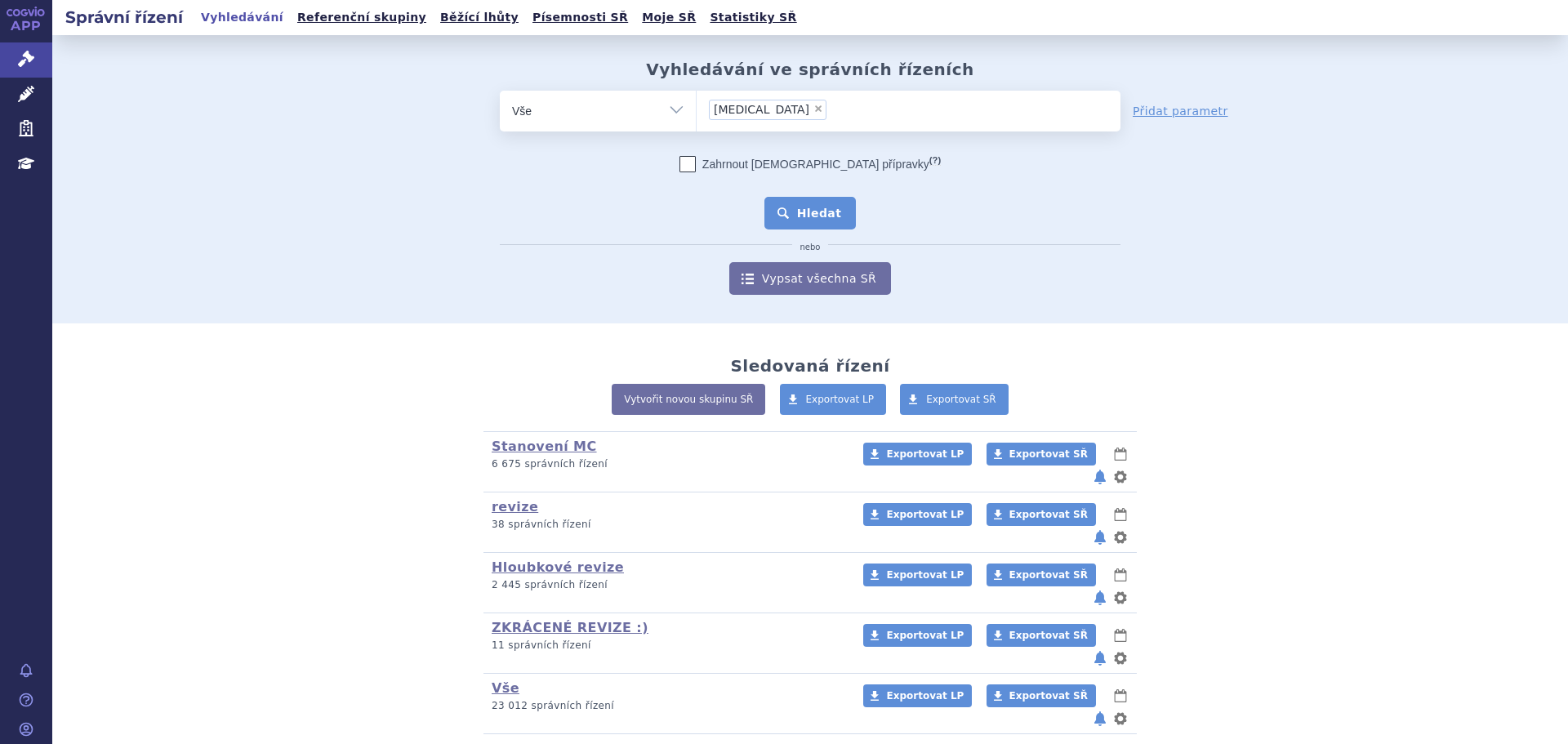
click at [822, 218] on button "Hledat" at bounding box center [810, 213] width 93 height 33
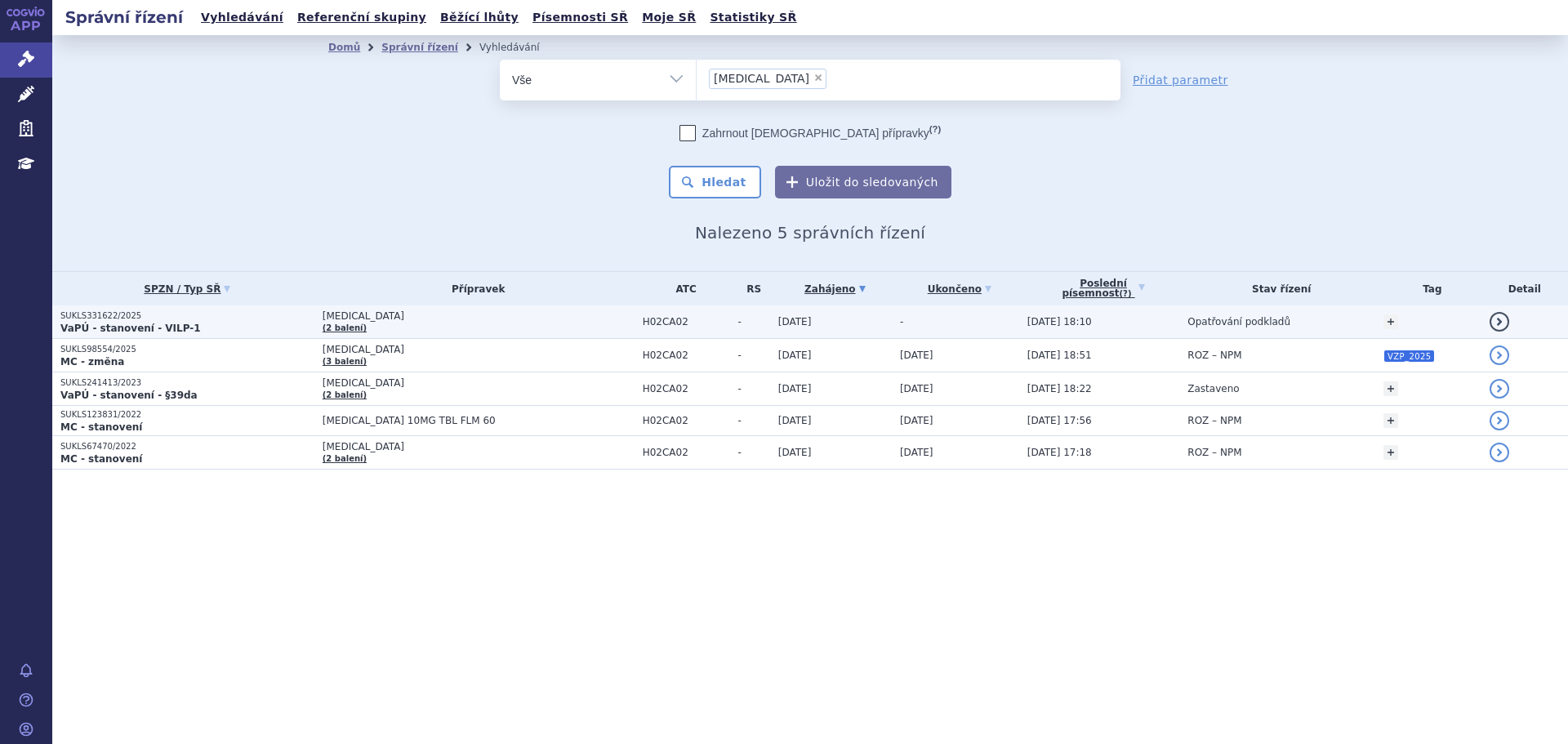
click at [190, 319] on p "SUKLS331622/2025" at bounding box center [187, 316] width 254 height 11
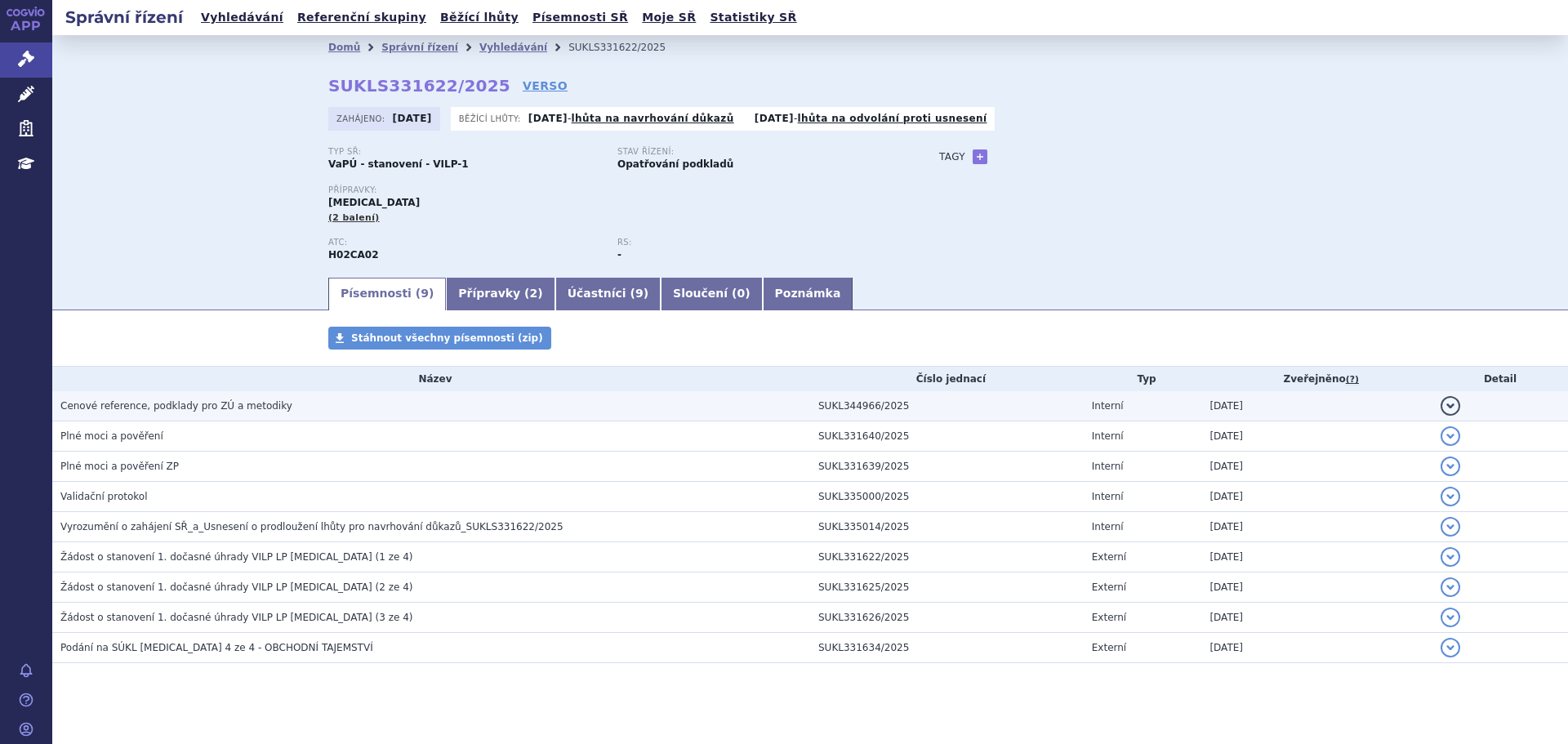
click at [187, 404] on span "Cenové reference, podklady pro ZÚ a metodiky" at bounding box center [176, 406] width 232 height 11
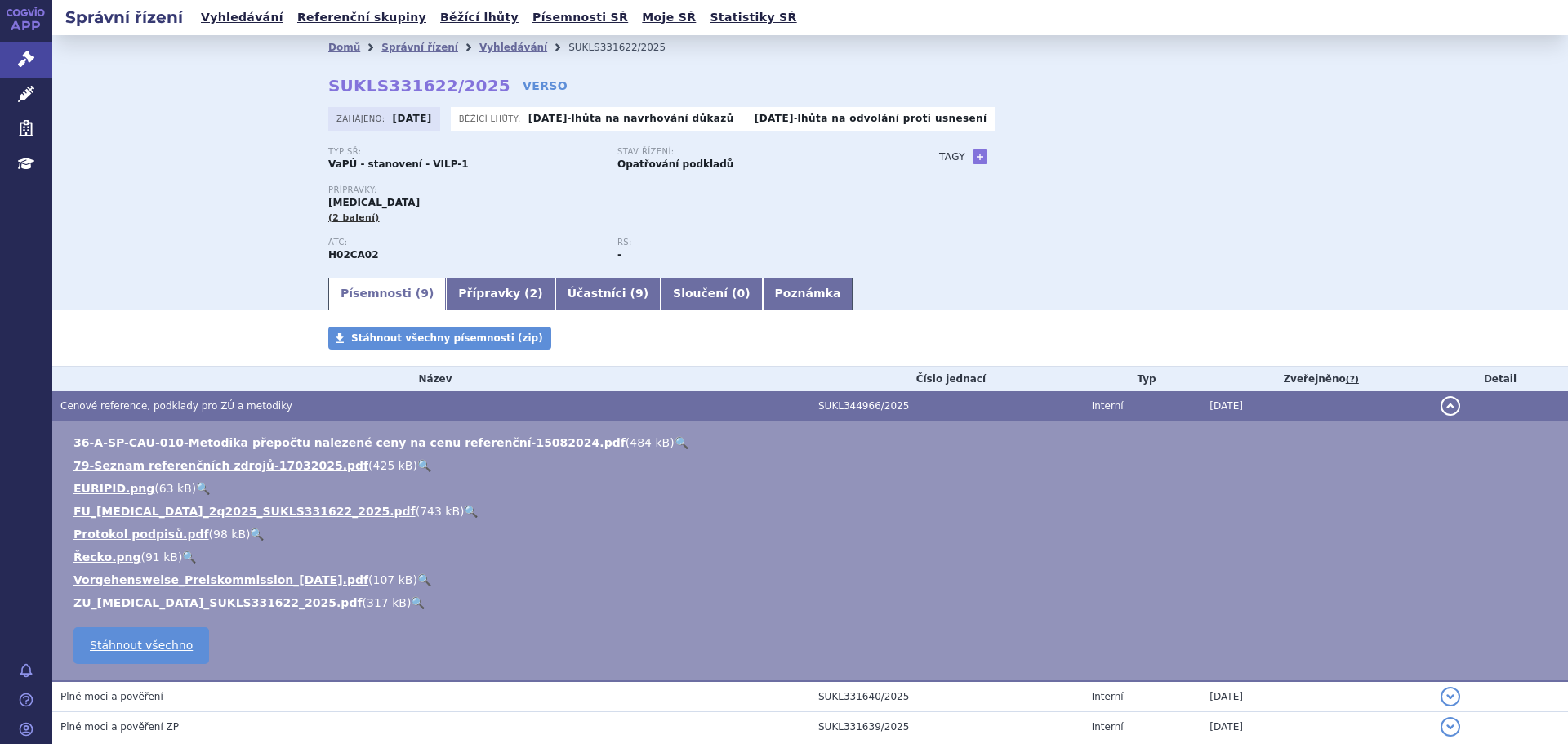
click at [464, 508] on link "🔍" at bounding box center [470, 511] width 14 height 13
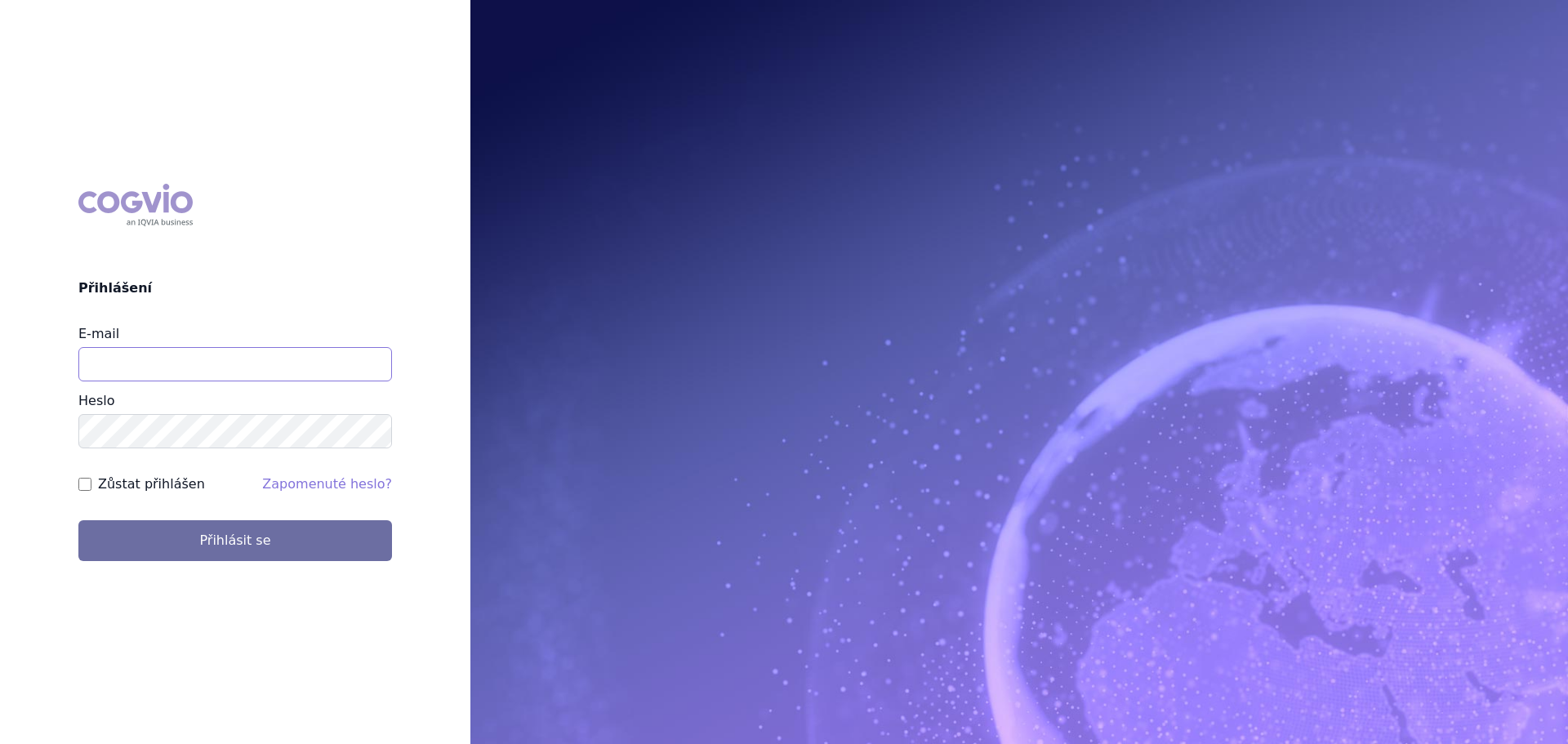
click at [322, 356] on input "E-mail" at bounding box center [236, 364] width 313 height 34
type input "[PERSON_NAME][EMAIL_ADDRESS][DOMAIN_NAME]"
click at [79, 520] on button "Přihlásit se" at bounding box center [236, 541] width 313 height 41
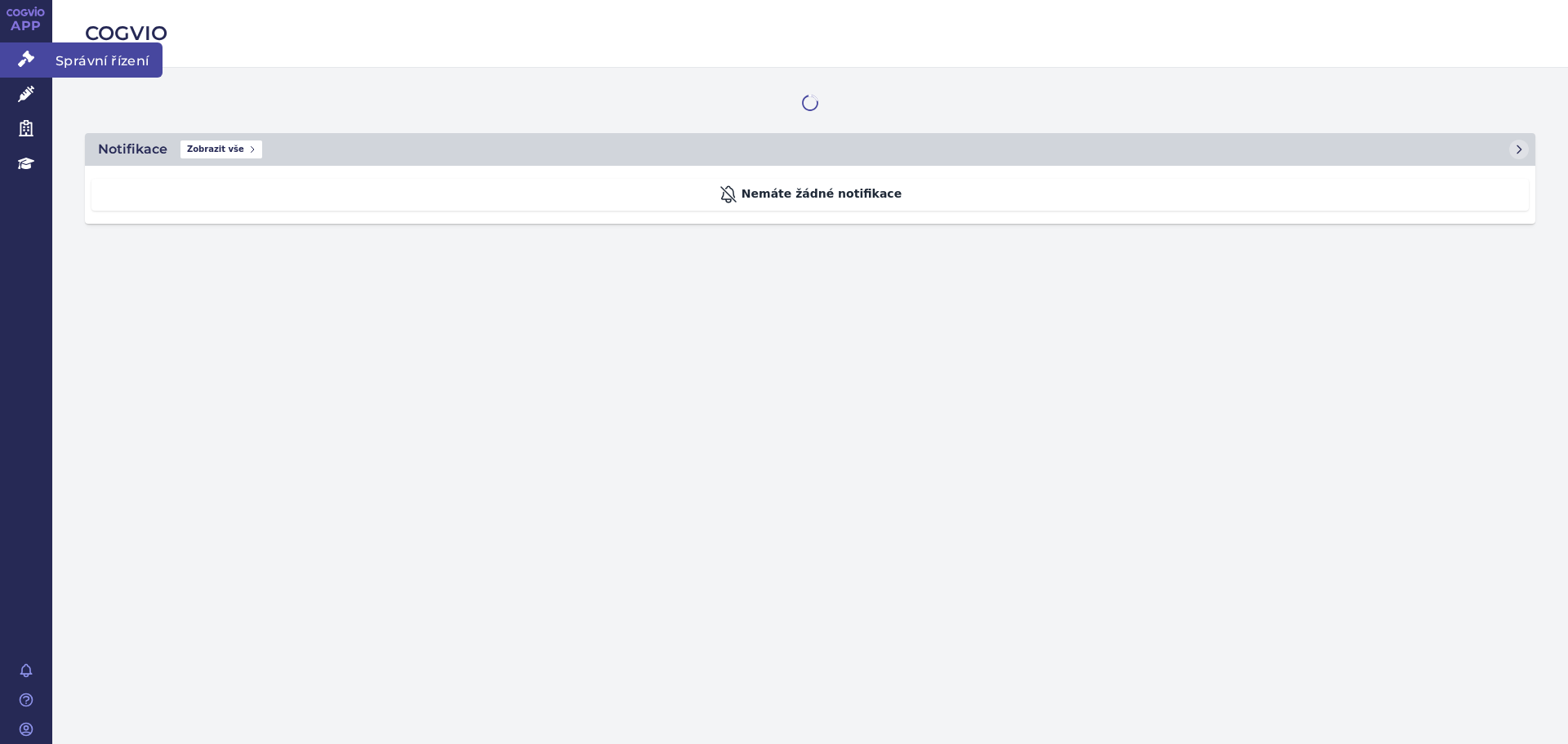
click at [33, 61] on icon at bounding box center [27, 59] width 16 height 16
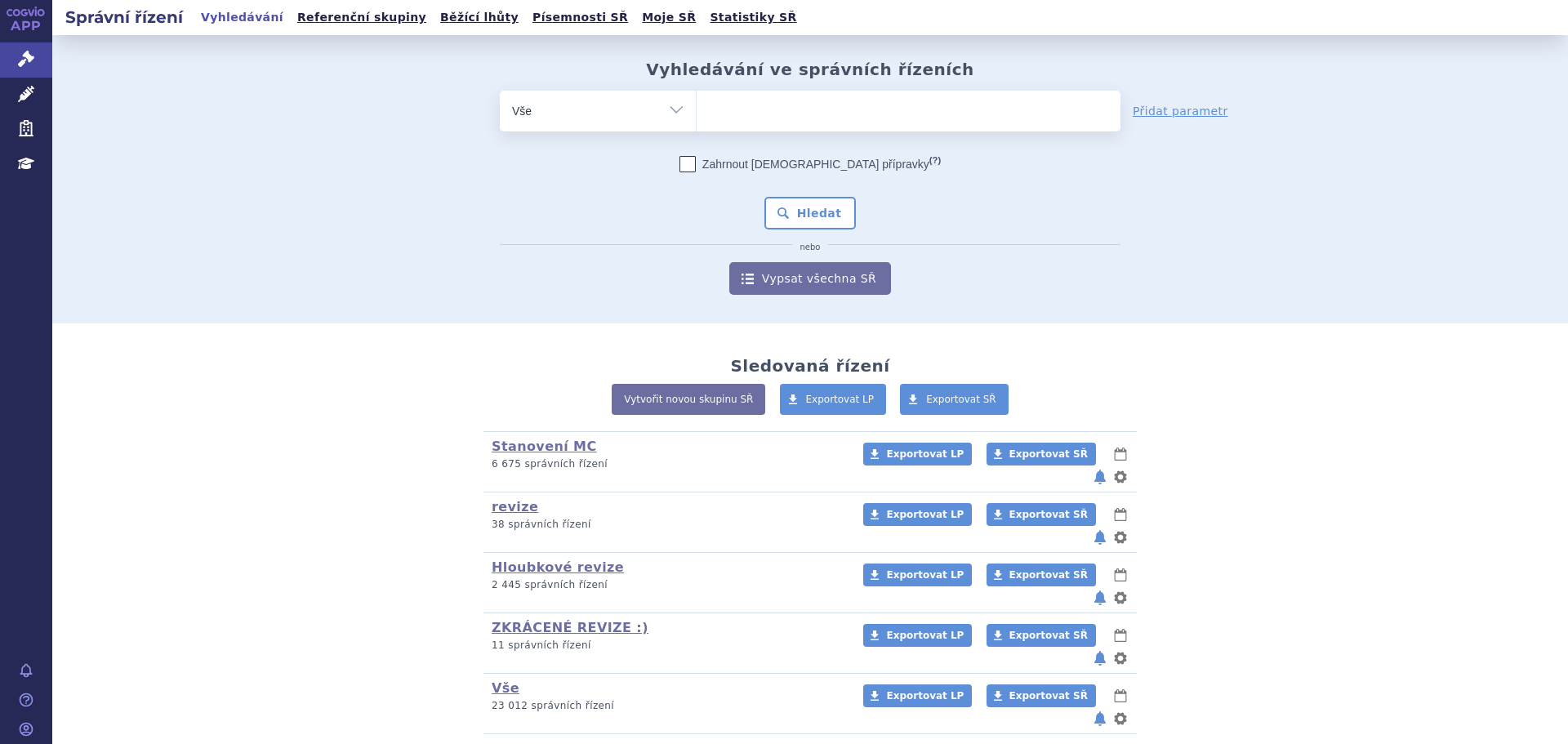
click at [733, 107] on ul at bounding box center [908, 107] width 424 height 34
click at [696, 107] on select at bounding box center [696, 110] width 1 height 41
type input "ca"
type input "cal"
type input "calq"
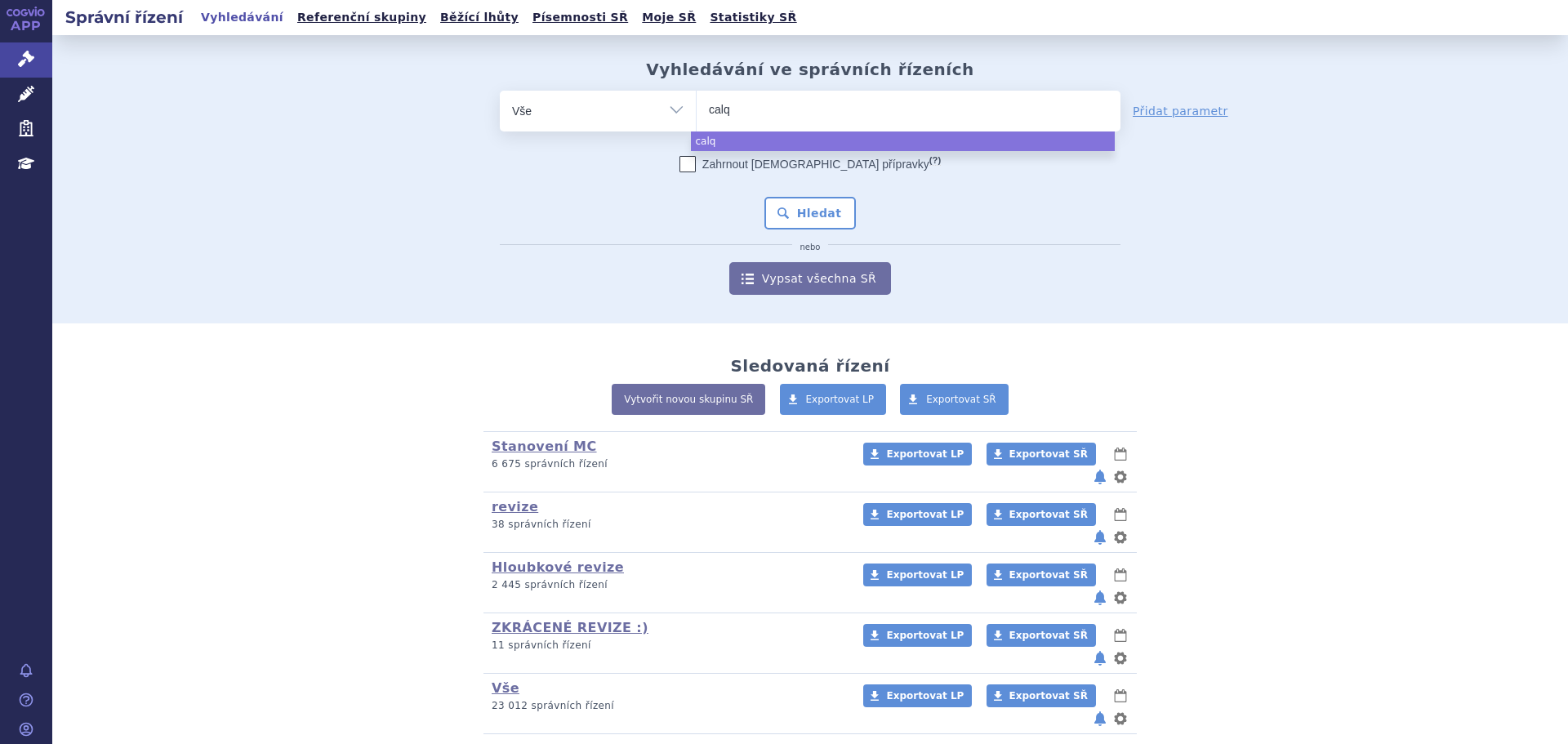
type input "calqu"
type input "calquen"
type input "calquenc"
type input "calquence"
select select "calquence"
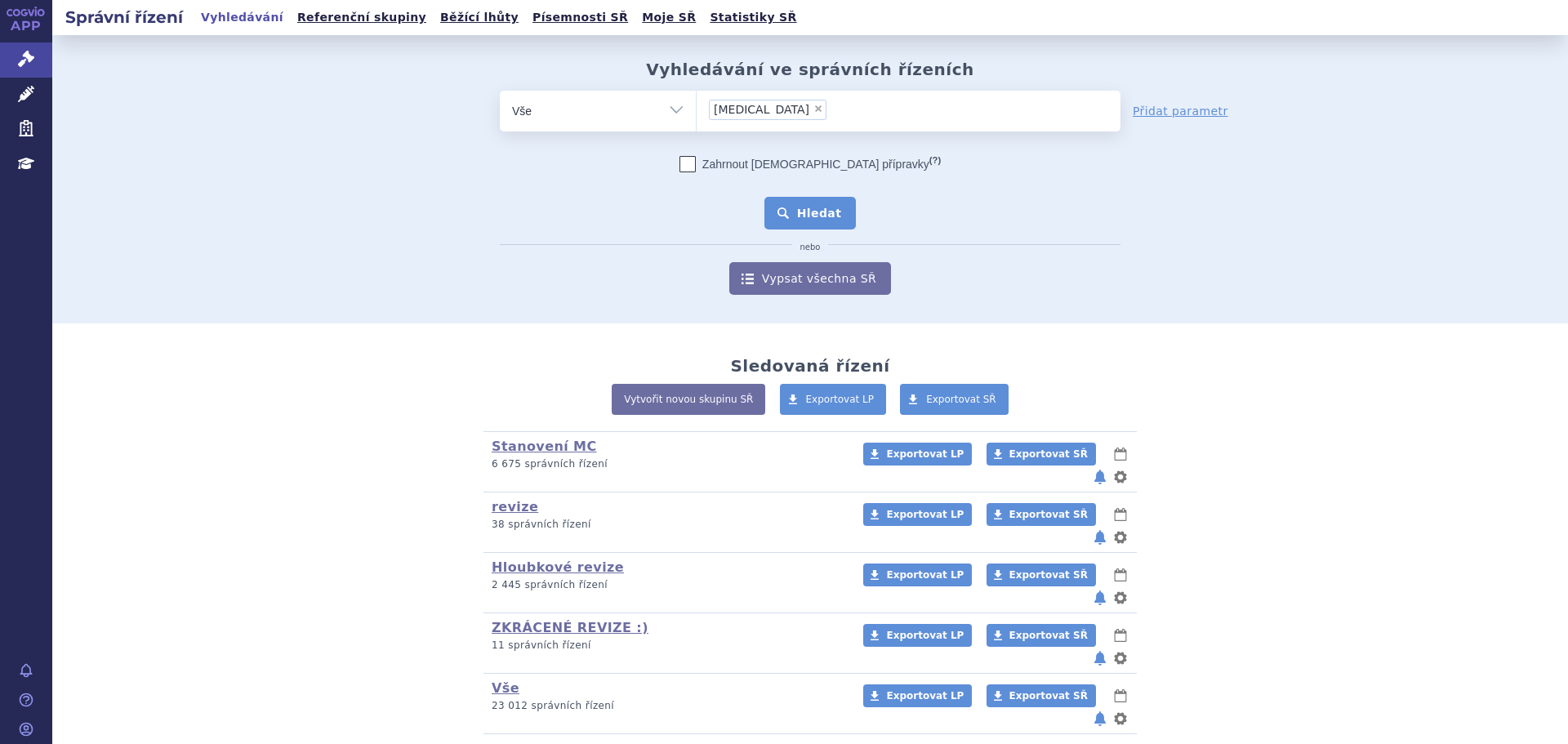
click at [802, 228] on button "Hledat" at bounding box center [810, 213] width 93 height 33
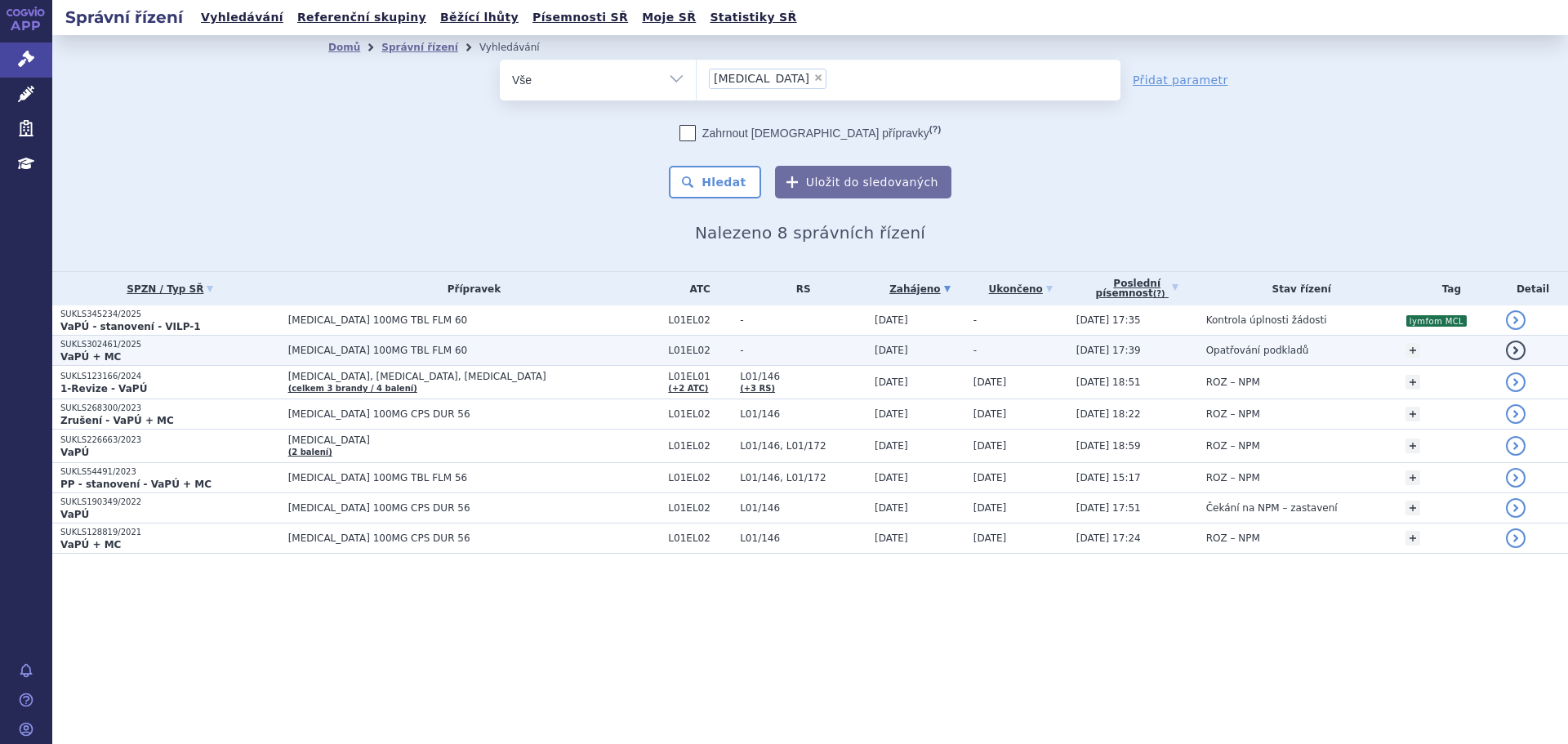
click at [560, 340] on td "[MEDICAL_DATA] 100MG TBL FLM 60" at bounding box center [470, 350] width 380 height 30
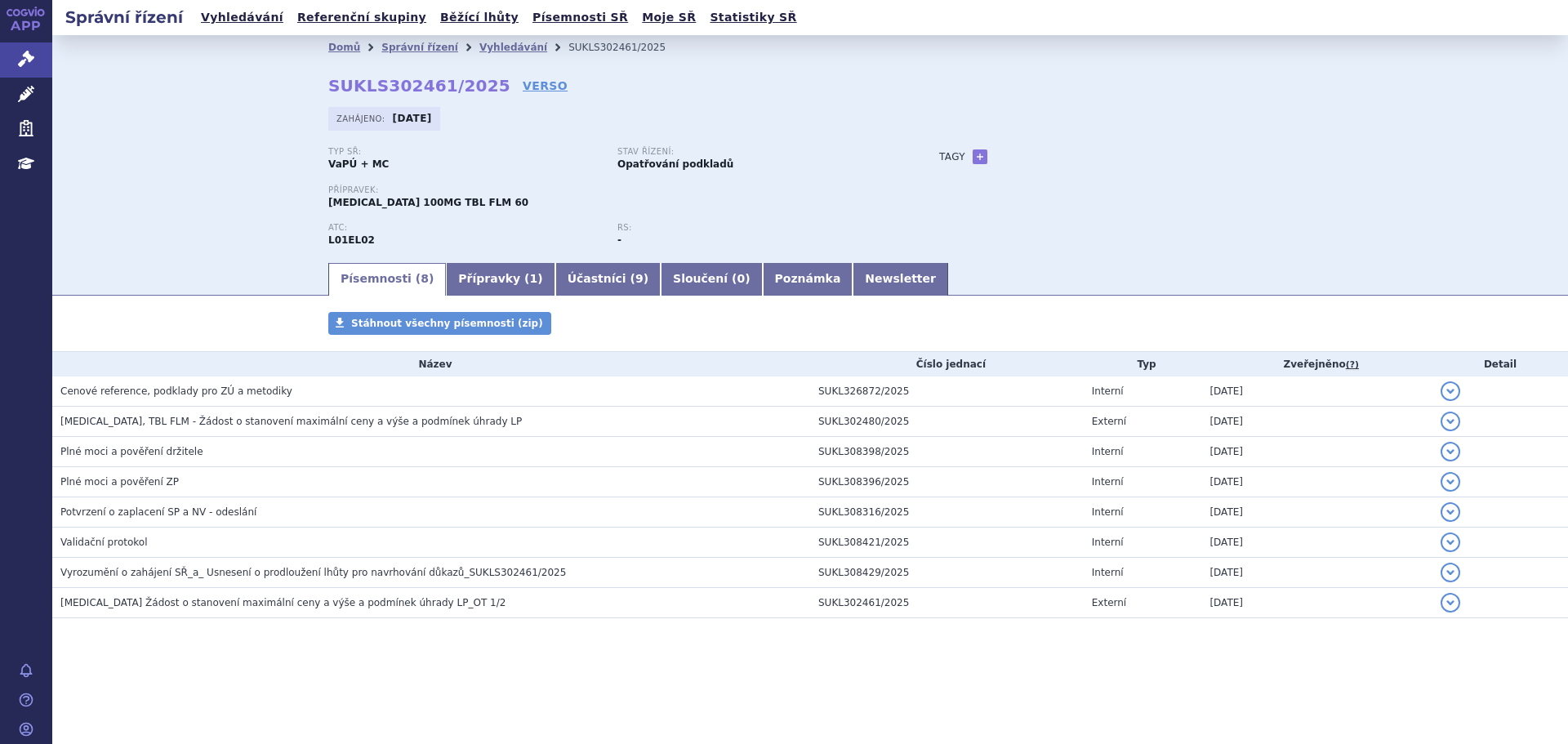
click at [199, 394] on span "Cenové reference, podklady pro ZÚ a metodiky" at bounding box center [176, 391] width 232 height 11
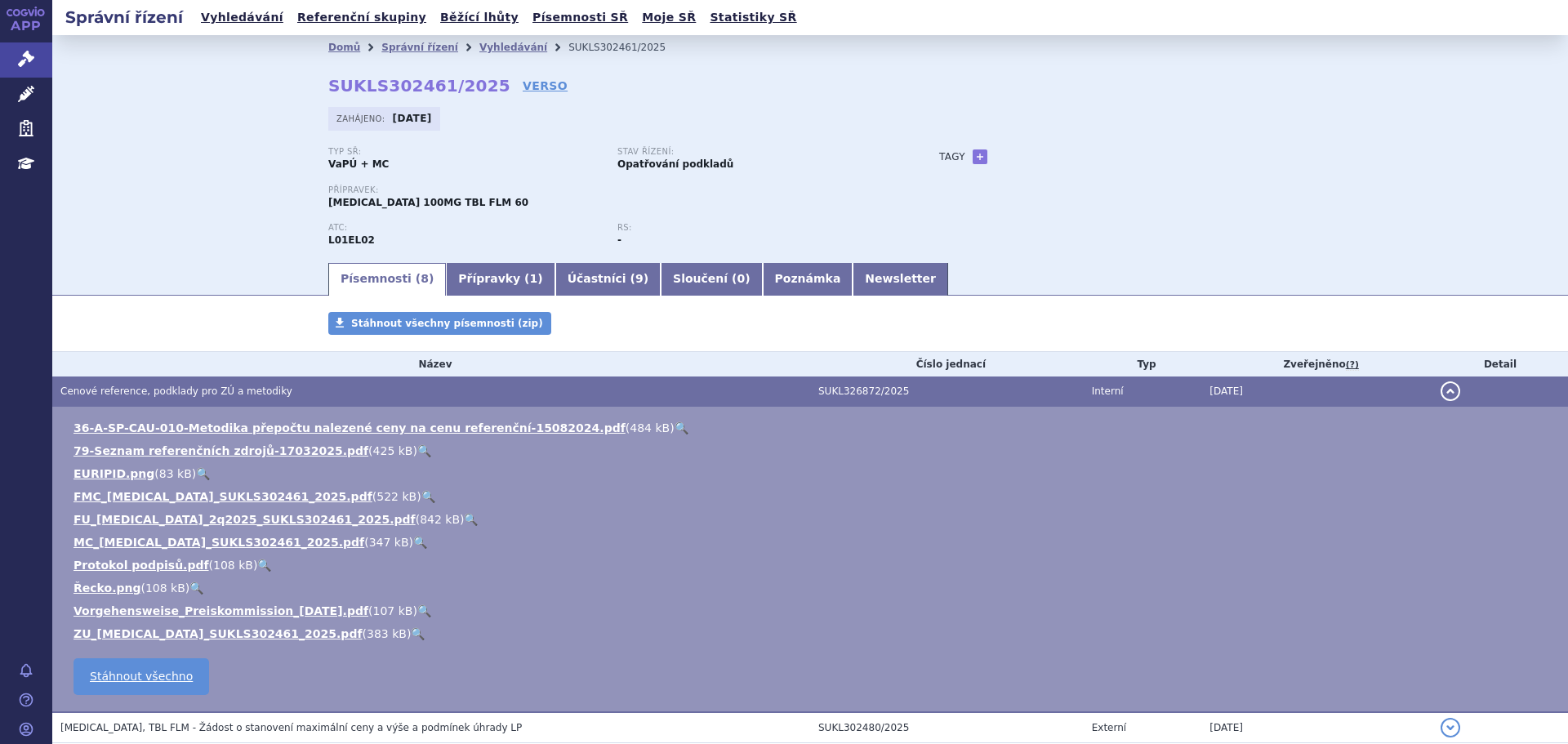
click at [464, 520] on link "🔍" at bounding box center [470, 520] width 14 height 13
click at [486, 49] on link "Vyhledávání" at bounding box center [513, 47] width 68 height 11
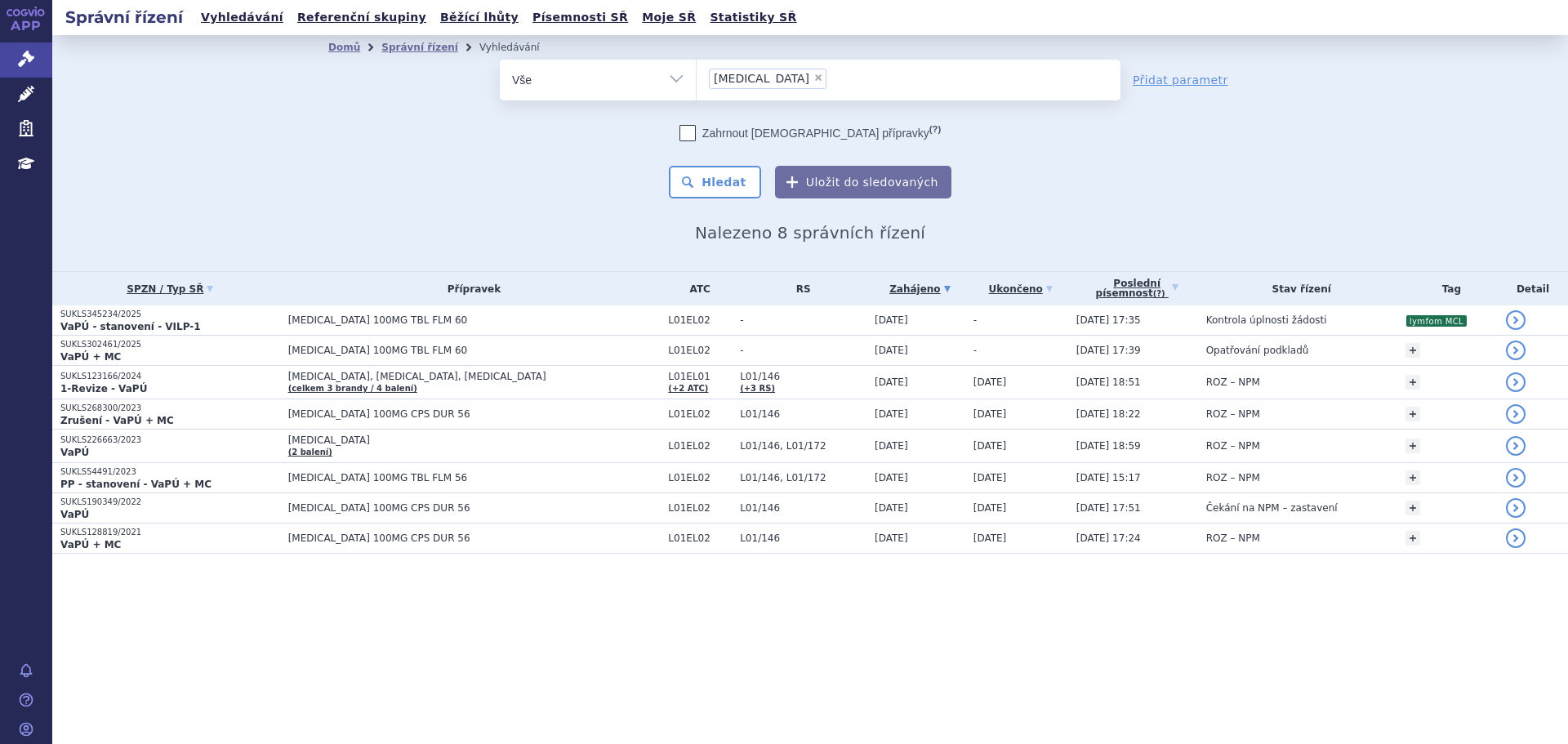
drag, startPoint x: 774, startPoint y: 80, endPoint x: 783, endPoint y: 79, distance: 9.1
click at [814, 80] on span "×" at bounding box center [818, 77] width 10 height 10
click at [696, 80] on select "calquence" at bounding box center [696, 79] width 1 height 41
select select
type input "za"
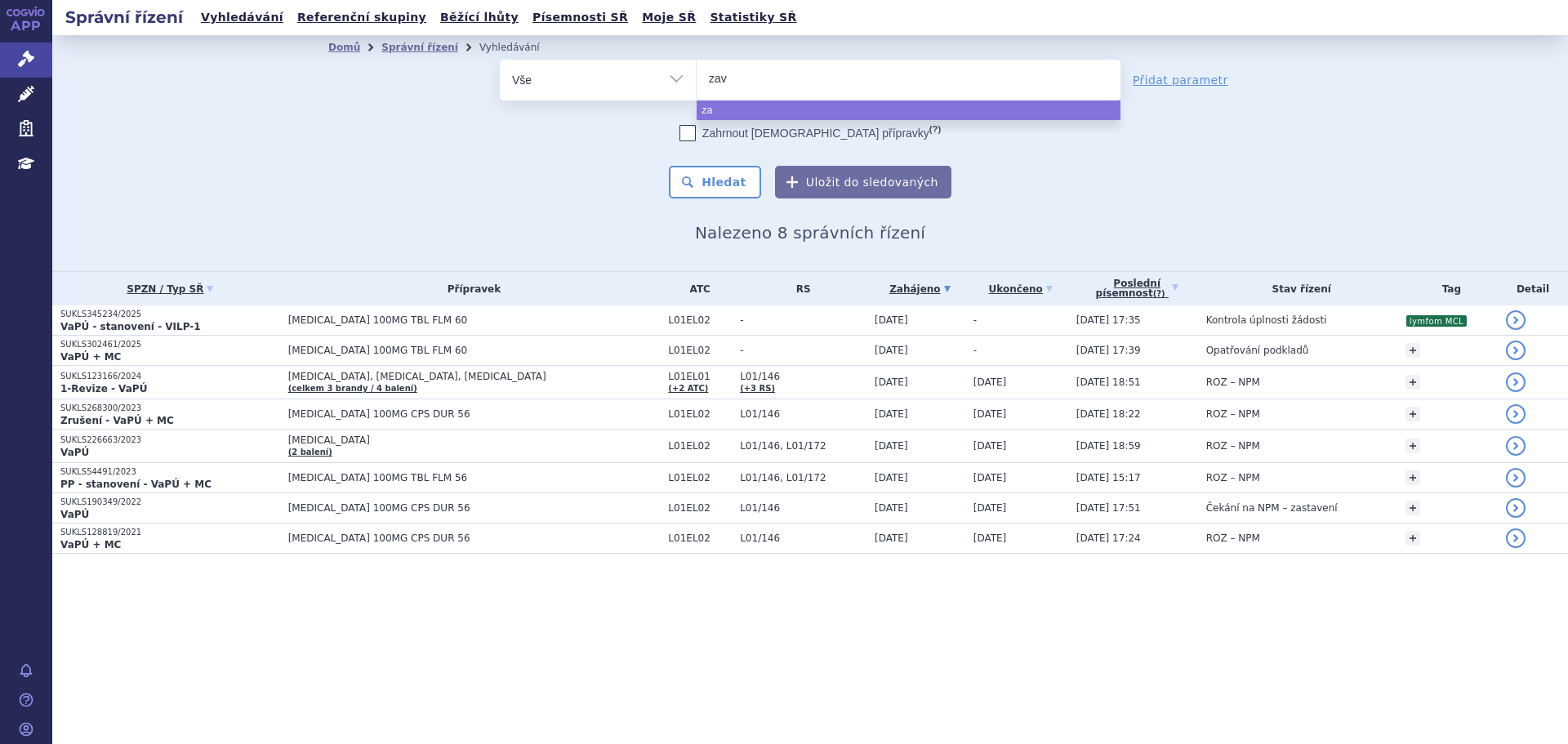
type input "zave"
type input "zaves"
type input "[MEDICAL_DATA]"
select select "zavesca"
click at [730, 177] on button "Hledat" at bounding box center [715, 182] width 93 height 33
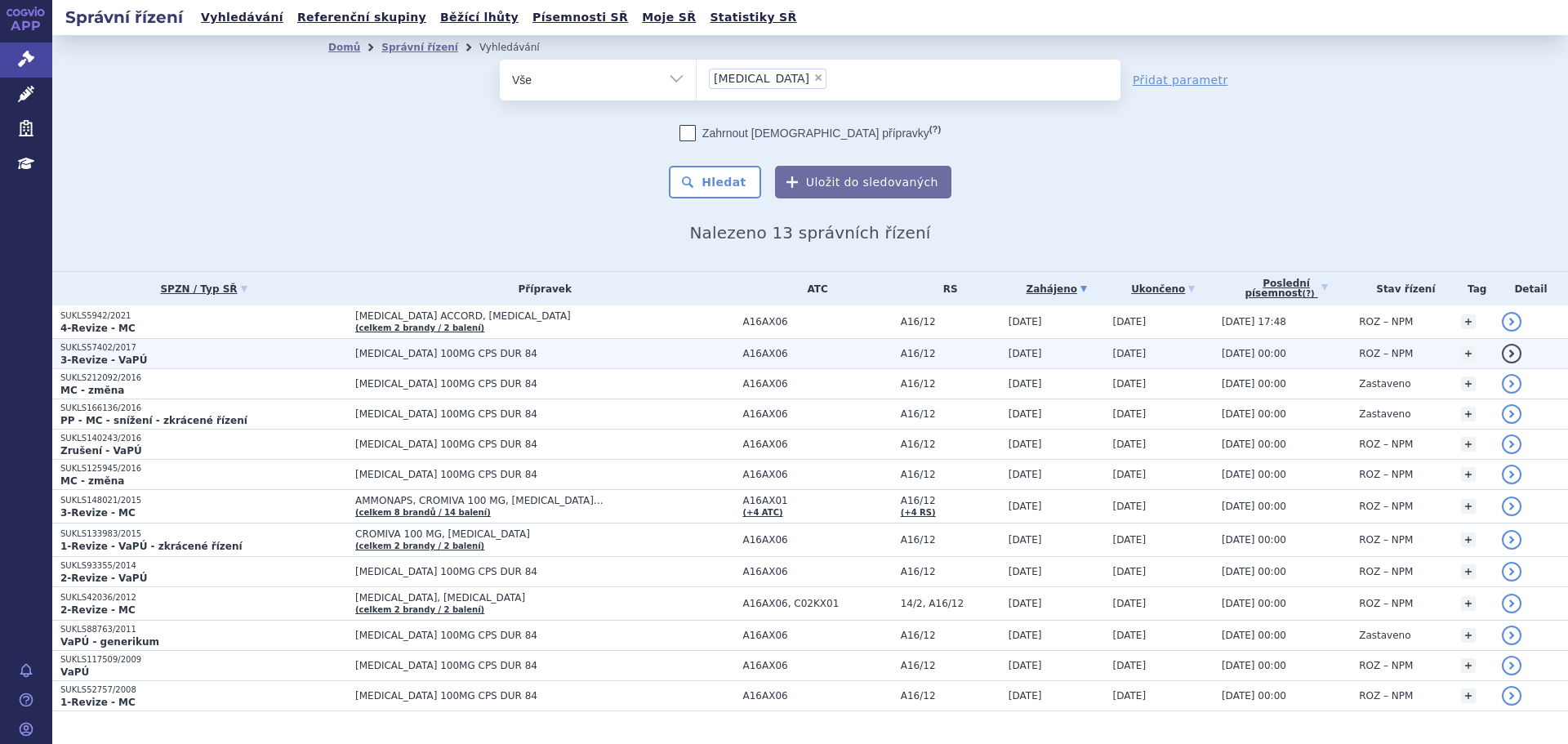
click at [521, 358] on span "[MEDICAL_DATA] 100MG CPS DUR 84" at bounding box center [545, 354] width 379 height 11
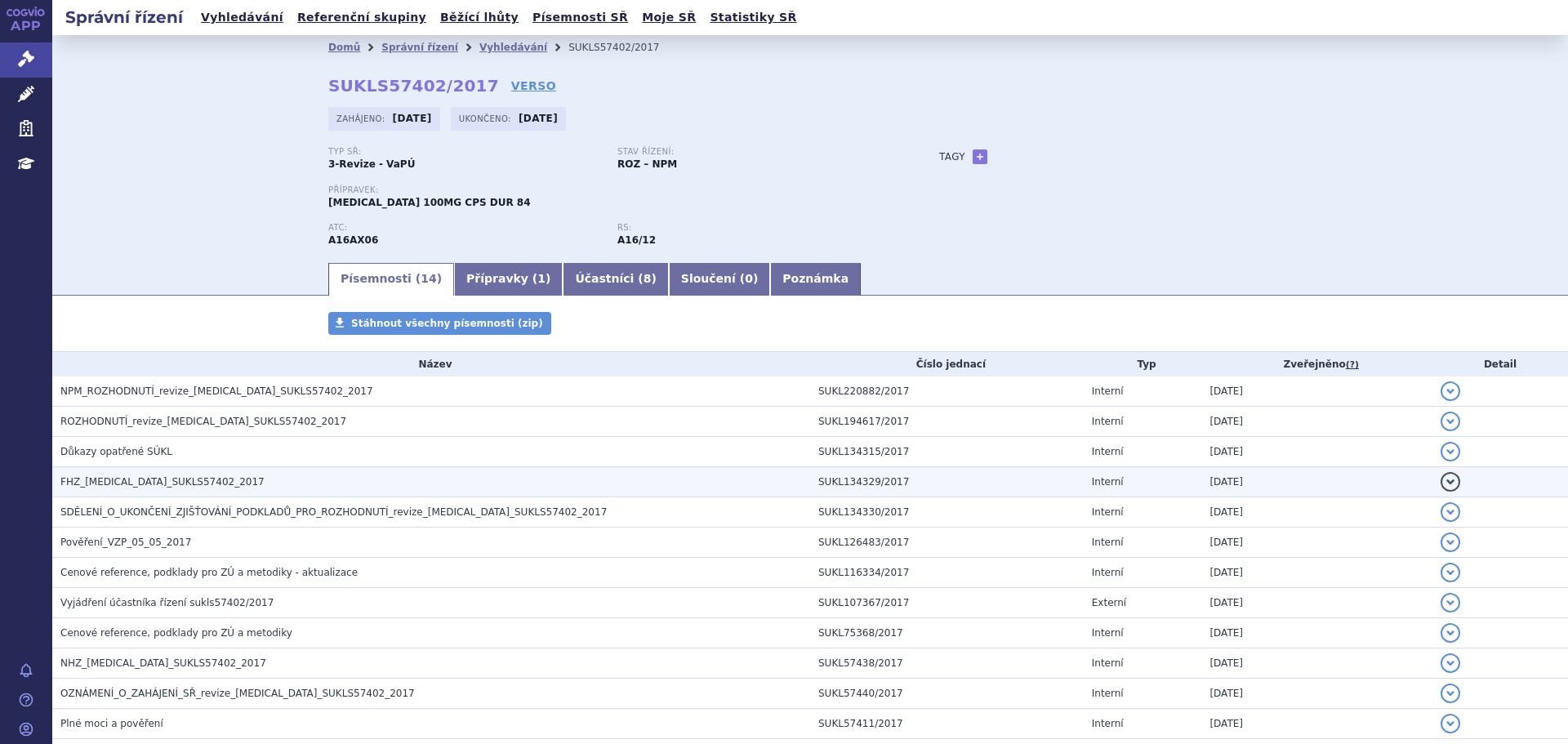
click at [167, 485] on span "FHZ_[MEDICAL_DATA]_SUKLS57402_2017" at bounding box center [162, 482] width 204 height 11
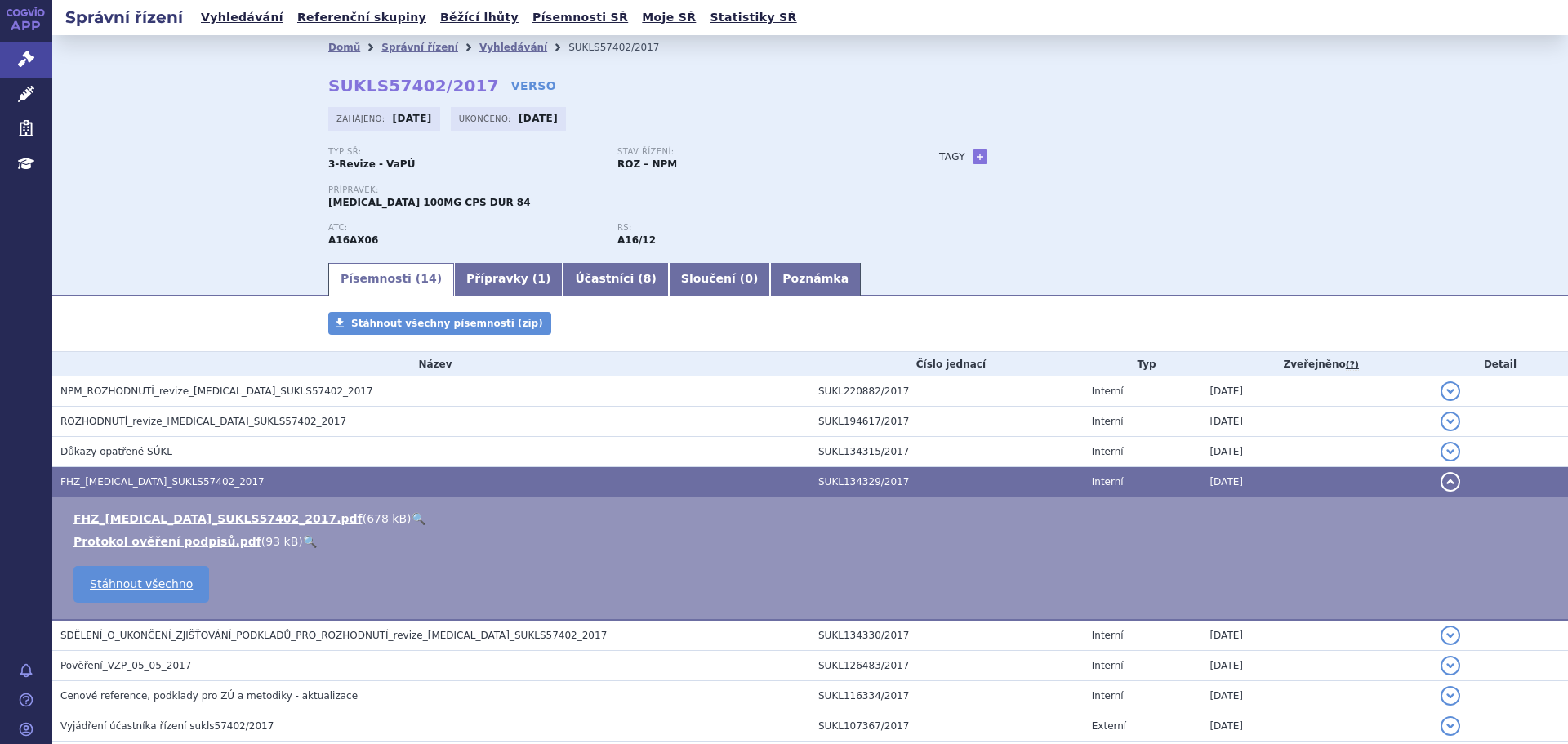
click at [411, 518] on link "🔍" at bounding box center [418, 519] width 14 height 13
click at [479, 53] on link "Vyhledávání" at bounding box center [513, 47] width 68 height 11
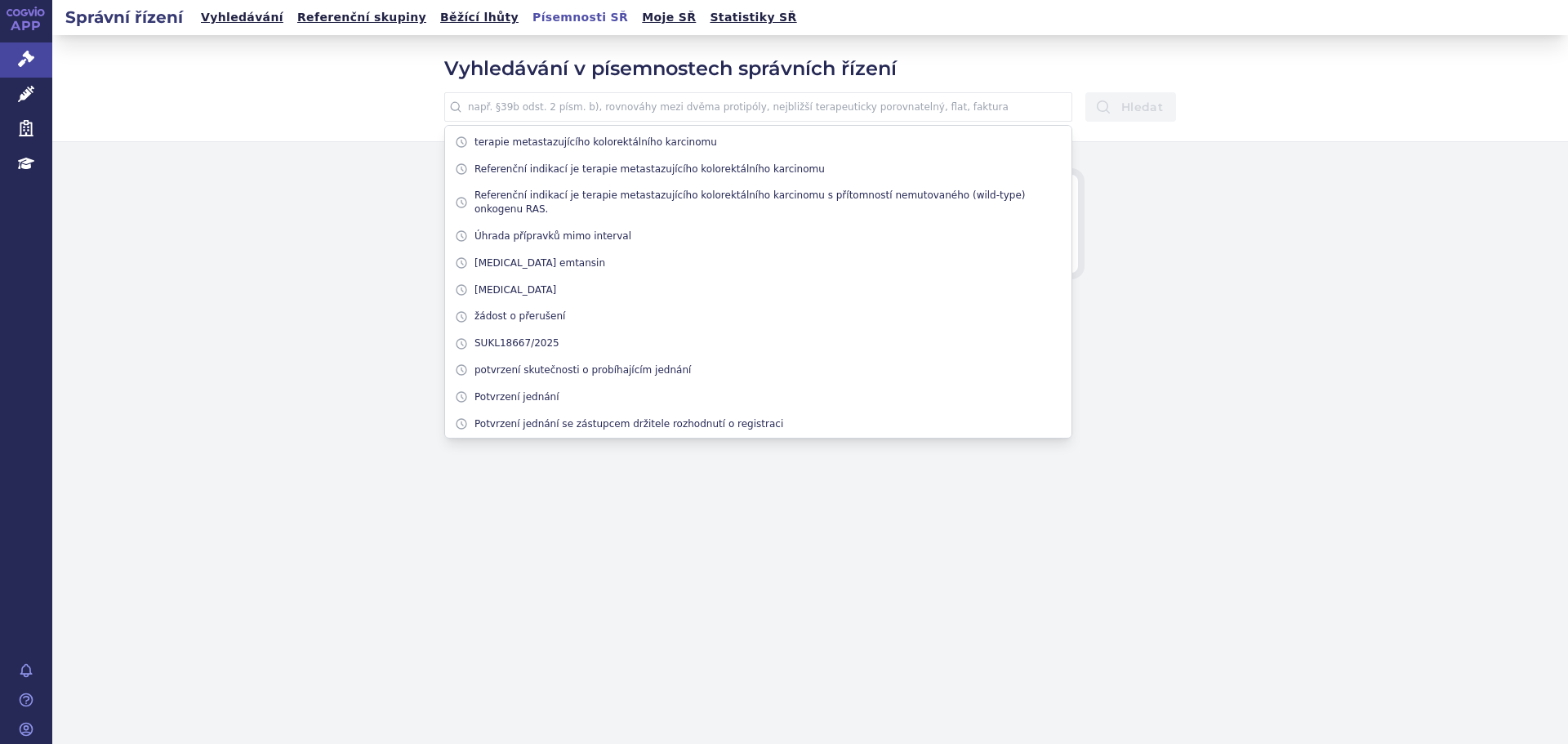
drag, startPoint x: 576, startPoint y: 110, endPoint x: 567, endPoint y: 104, distance: 10.8
click at [576, 110] on input "text" at bounding box center [758, 107] width 628 height 29
paste input "léčba Gauscherovy choroby typu 1"
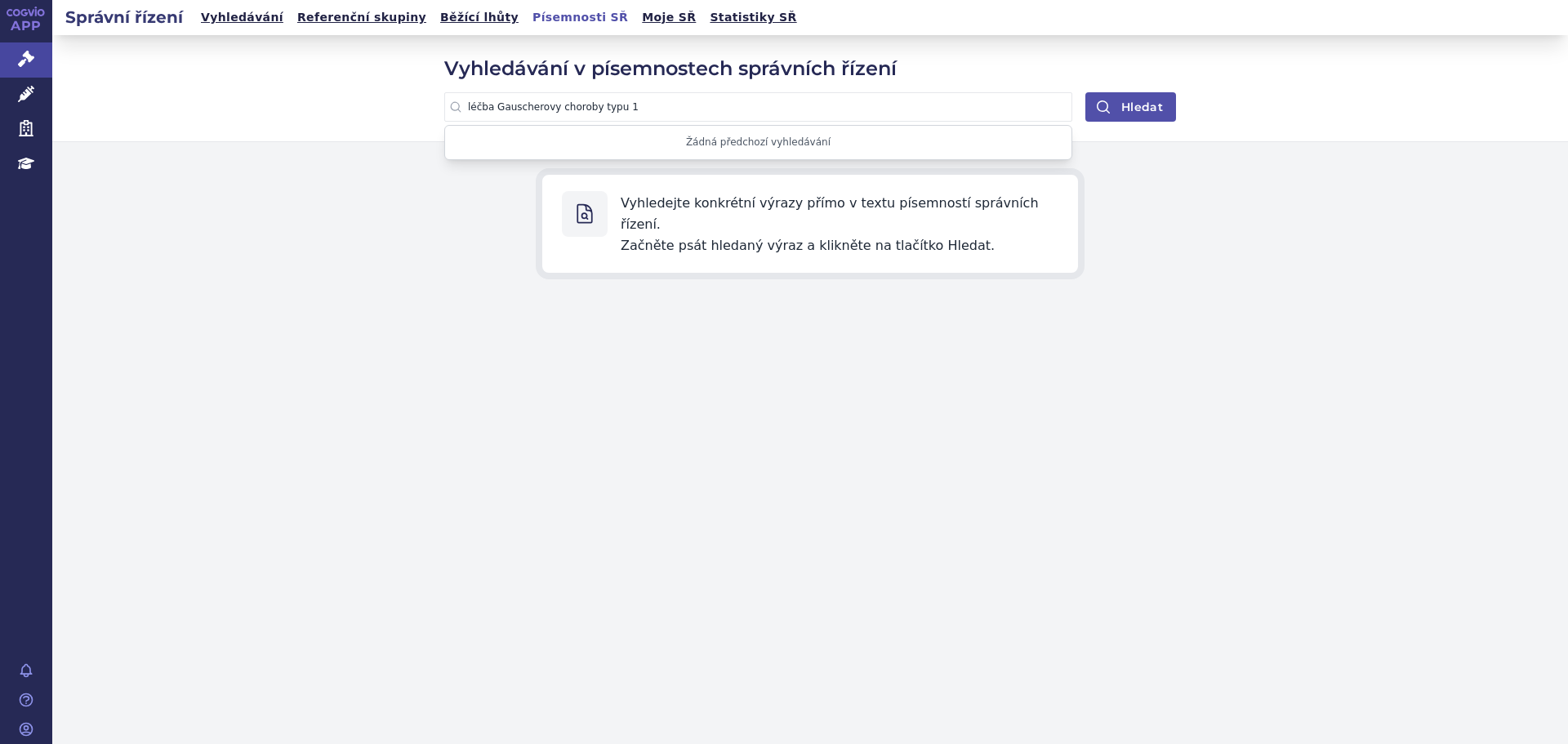
type input "léčba Gauscherovy choroby typu 1"
click at [1145, 107] on button "Hledat" at bounding box center [1130, 107] width 91 height 29
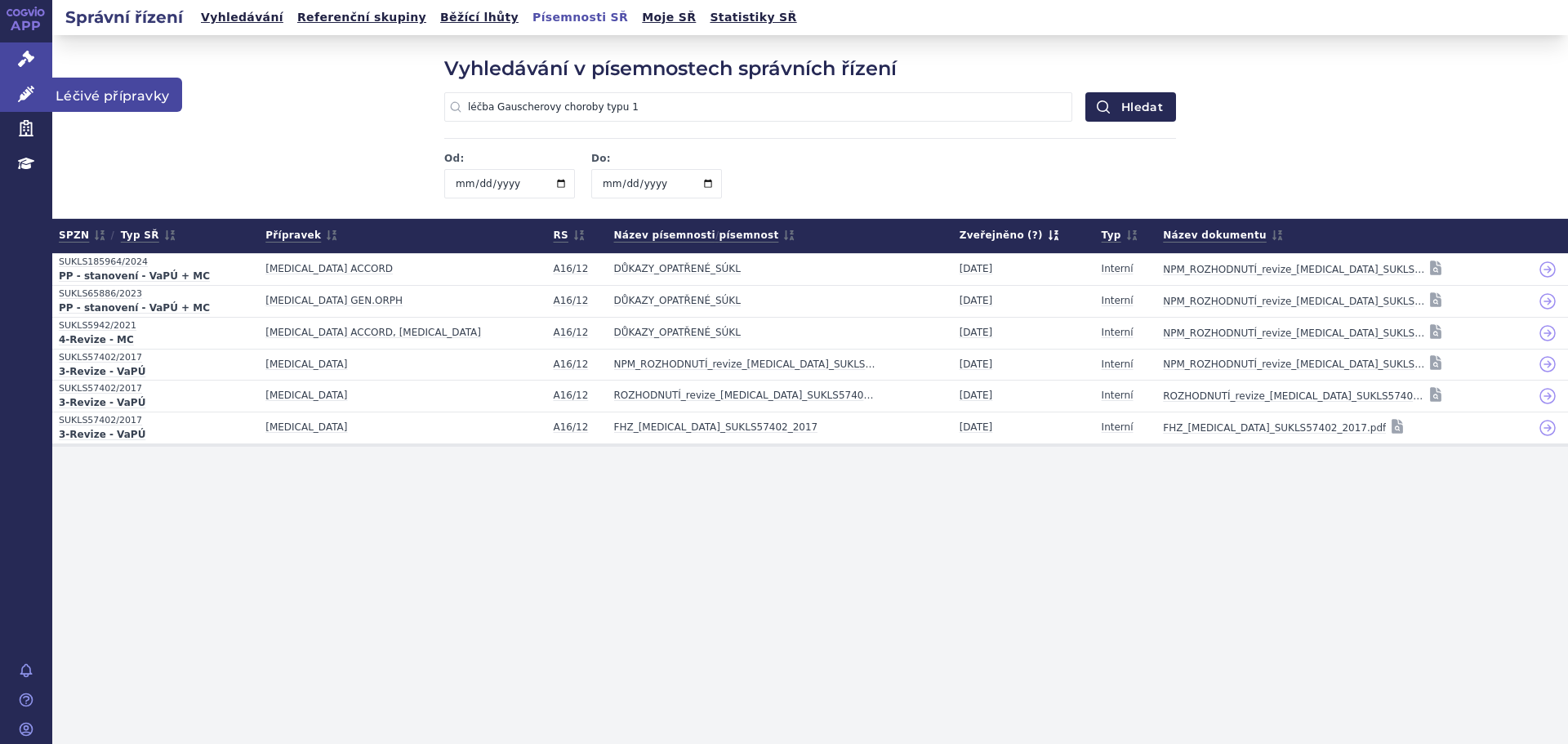
click at [38, 86] on link "Léčivé přípravky" at bounding box center [26, 94] width 52 height 34
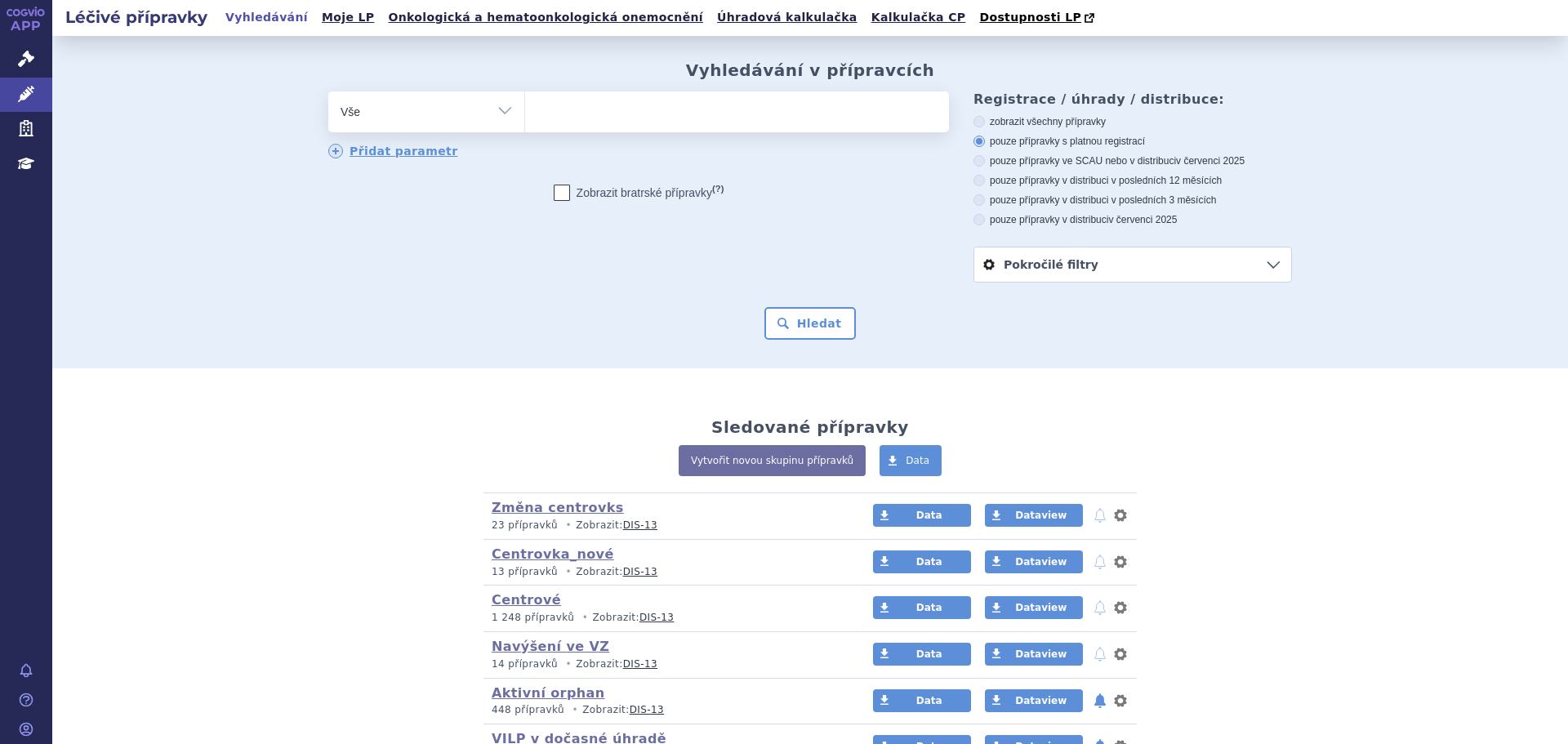
click at [554, 116] on ul at bounding box center [737, 108] width 424 height 34
click at [525, 116] on select at bounding box center [524, 111] width 1 height 41
click at [441, 100] on select "Vše Přípravek/SUKL kód MAH VPOIS ATC/Aktivní látka Léková forma Síla" at bounding box center [426, 110] width 196 height 37
select select "filter-atc-group"
click at [328, 93] on select "Vše Přípravek/SUKL kód MAH VPOIS ATC/Aktivní látka Léková forma Síla" at bounding box center [426, 110] width 196 height 37
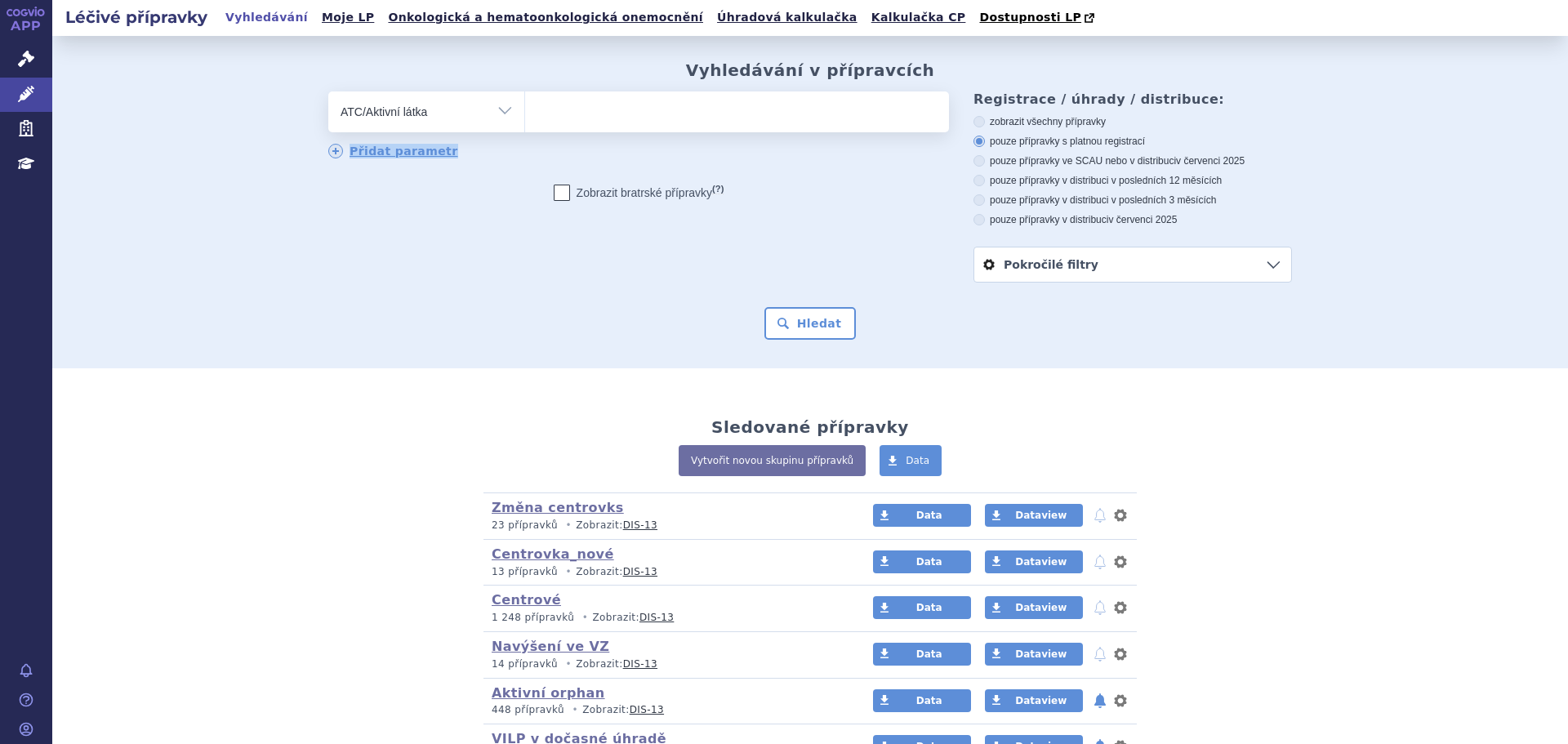
click at [559, 126] on div "odstranit Vše Přípravek/SUKL kód MAH VPOIS ATC/Aktivní látka" at bounding box center [638, 126] width 620 height 69
click at [577, 117] on ul at bounding box center [737, 108] width 424 height 34
click at [525, 117] on select at bounding box center [524, 111] width 1 height 41
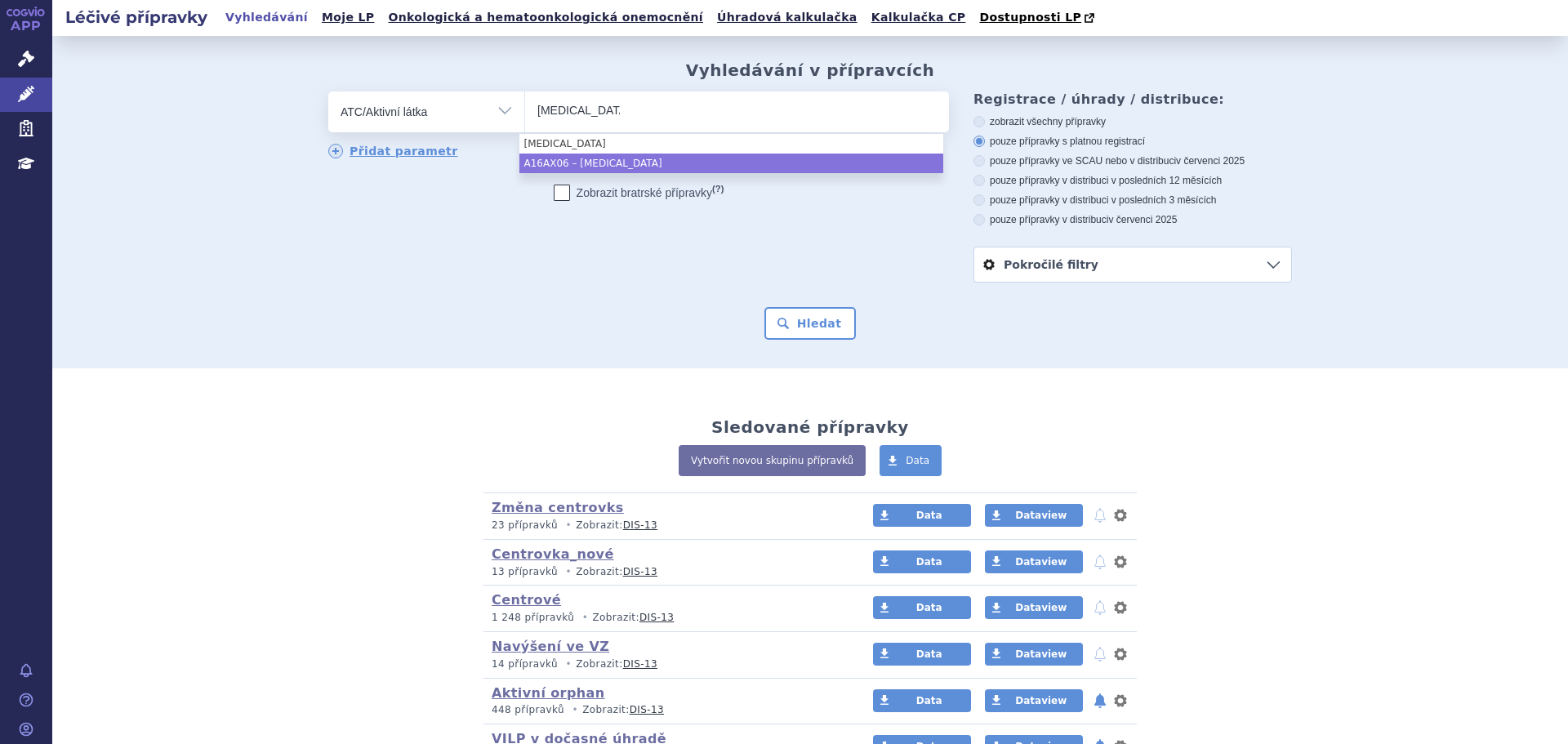
type input "miglustat"
select select "A16AX06"
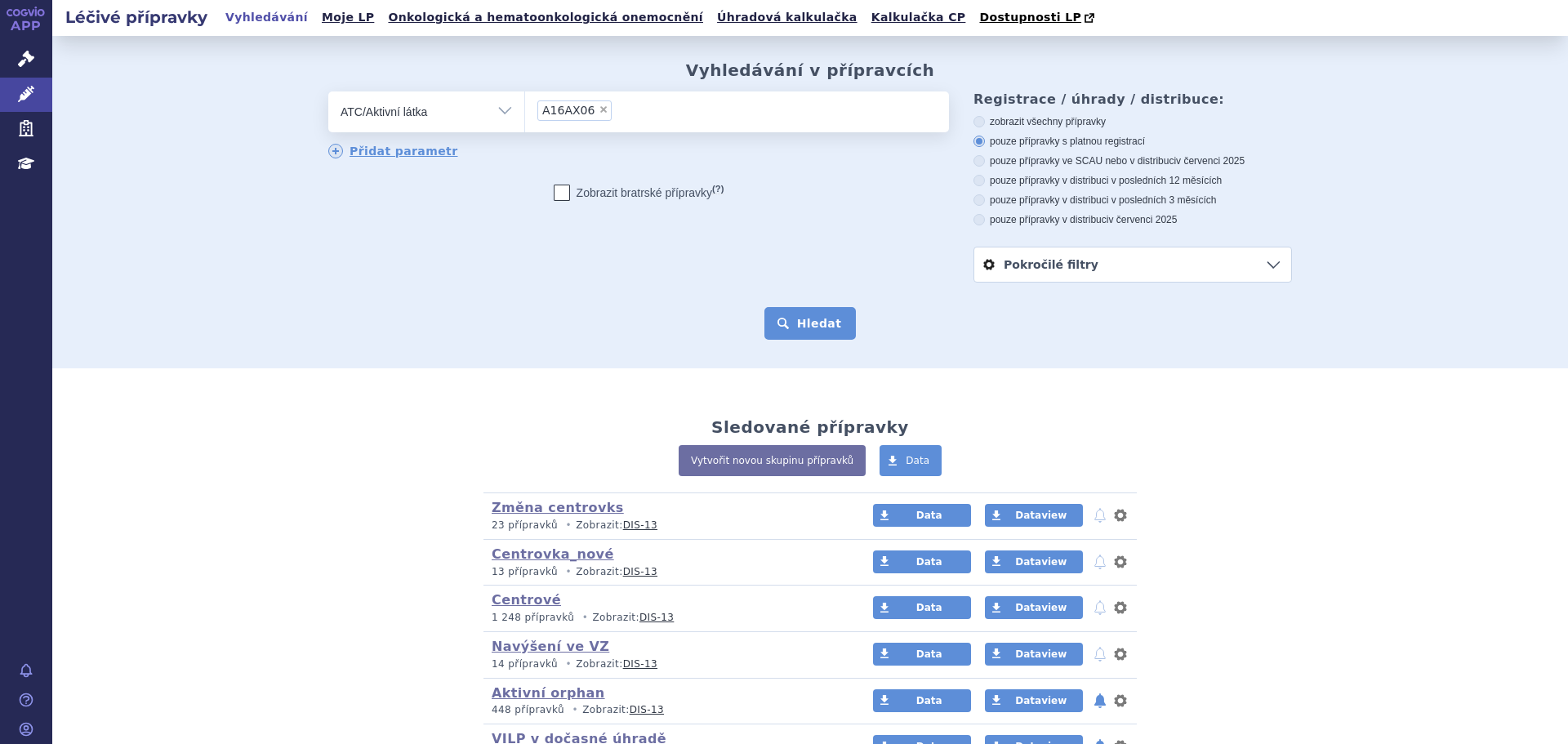
click at [807, 323] on button "Hledat" at bounding box center [810, 323] width 93 height 33
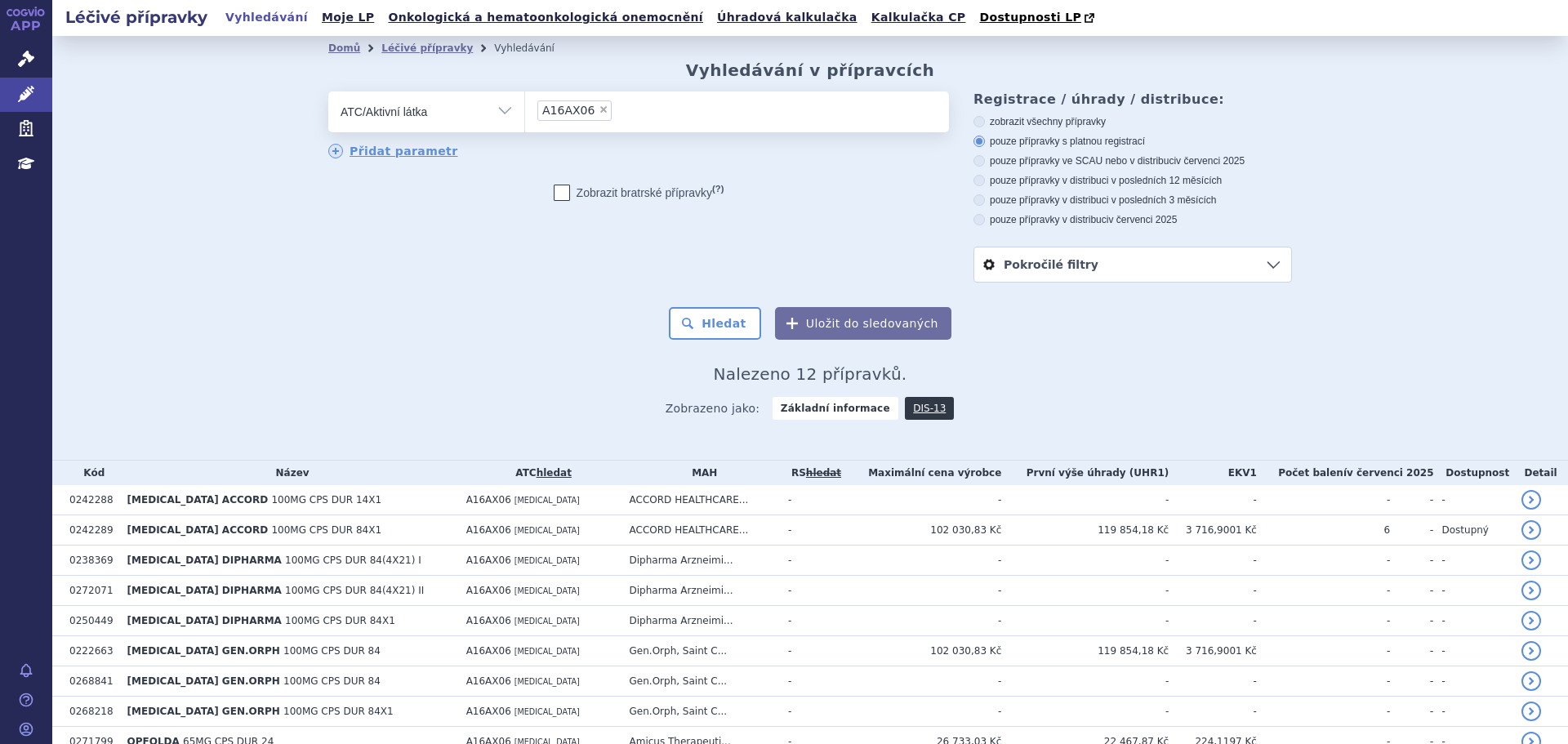
drag, startPoint x: 1120, startPoint y: 159, endPoint x: 1080, endPoint y: 162, distance: 40.1
click at [1119, 159] on label "pouze přípravky ve SCAU nebo v distribuci v červenci 2025" at bounding box center [1133, 160] width 319 height 13
click at [986, 159] on input "pouze přípravky ve SCAU nebo v distribuci v červenci 2025" at bounding box center [981, 163] width 11 height 11
radio input "true"
click at [727, 319] on button "Hledat" at bounding box center [715, 323] width 93 height 33
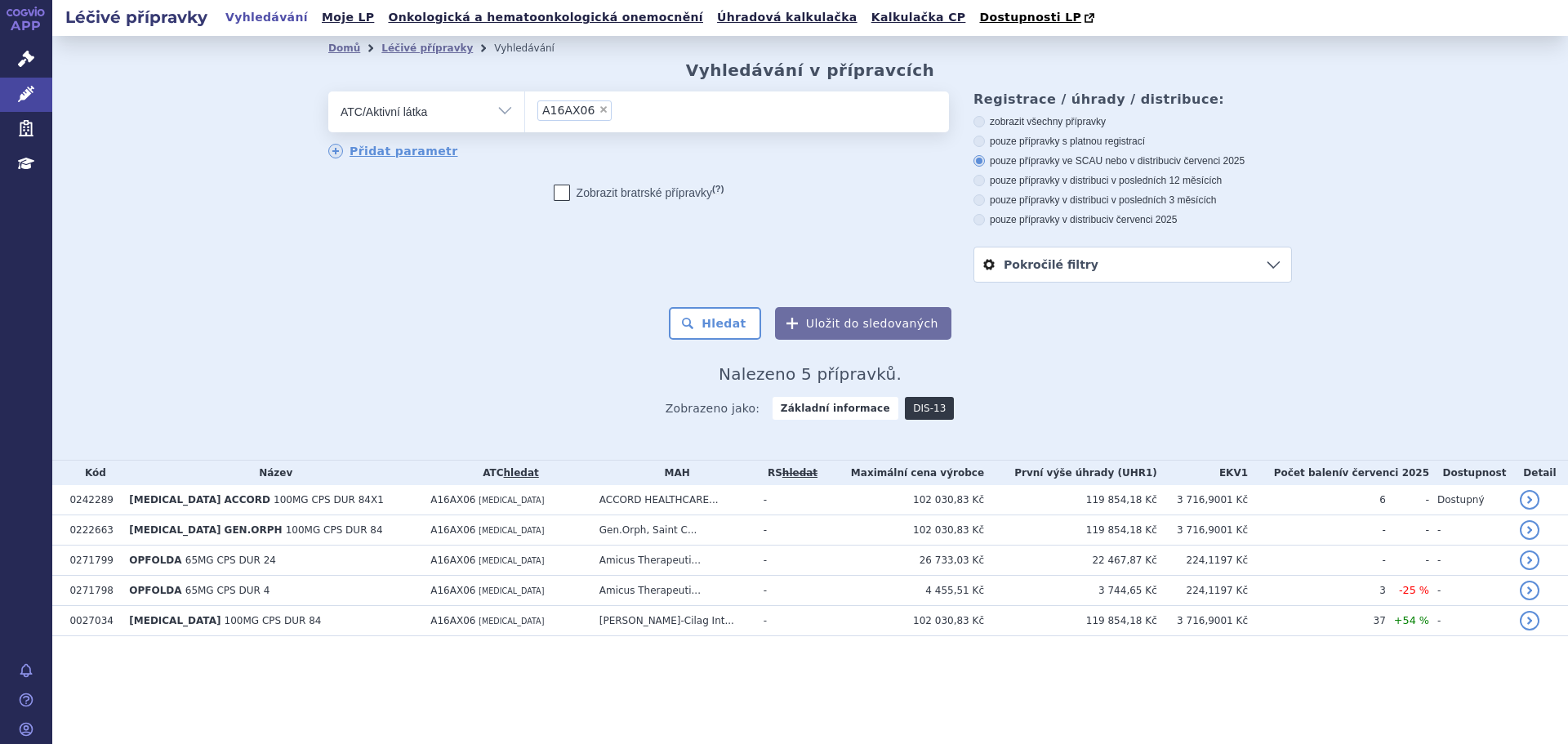
click at [915, 413] on link "DIS-13" at bounding box center [928, 408] width 49 height 23
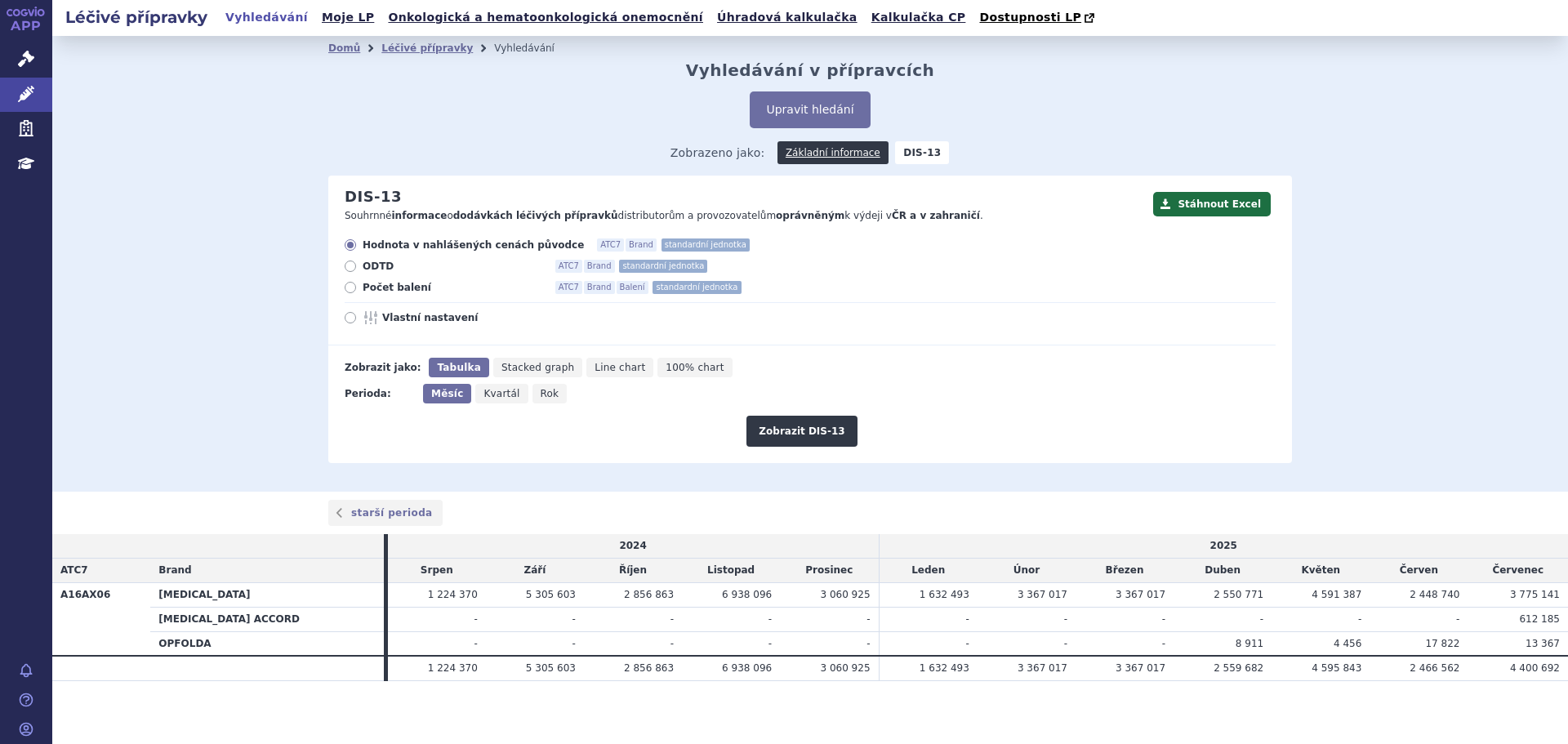
click at [365, 290] on span "Počet balení" at bounding box center [453, 288] width 180 height 13
click at [356, 290] on input "Počet balení ATC7 Brand Balení standardní jednotka" at bounding box center [352, 290] width 11 height 11
radio input "true"
click at [541, 399] on span "Rok" at bounding box center [550, 393] width 18 height 11
click at [534, 394] on input "Rok" at bounding box center [538, 389] width 11 height 11
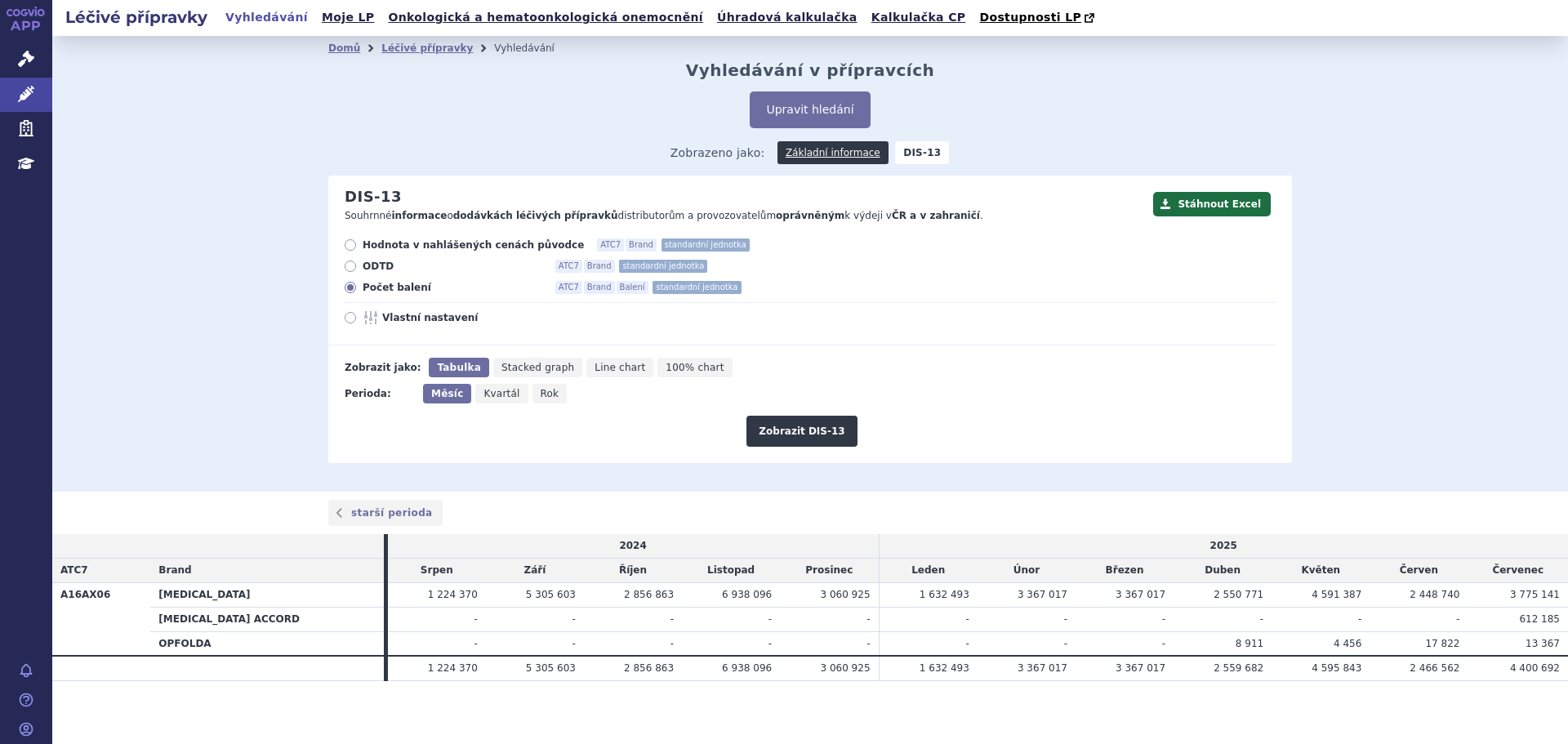
radio input "true"
click at [781, 441] on button "Zobrazit DIS-13" at bounding box center [802, 432] width 110 height 31
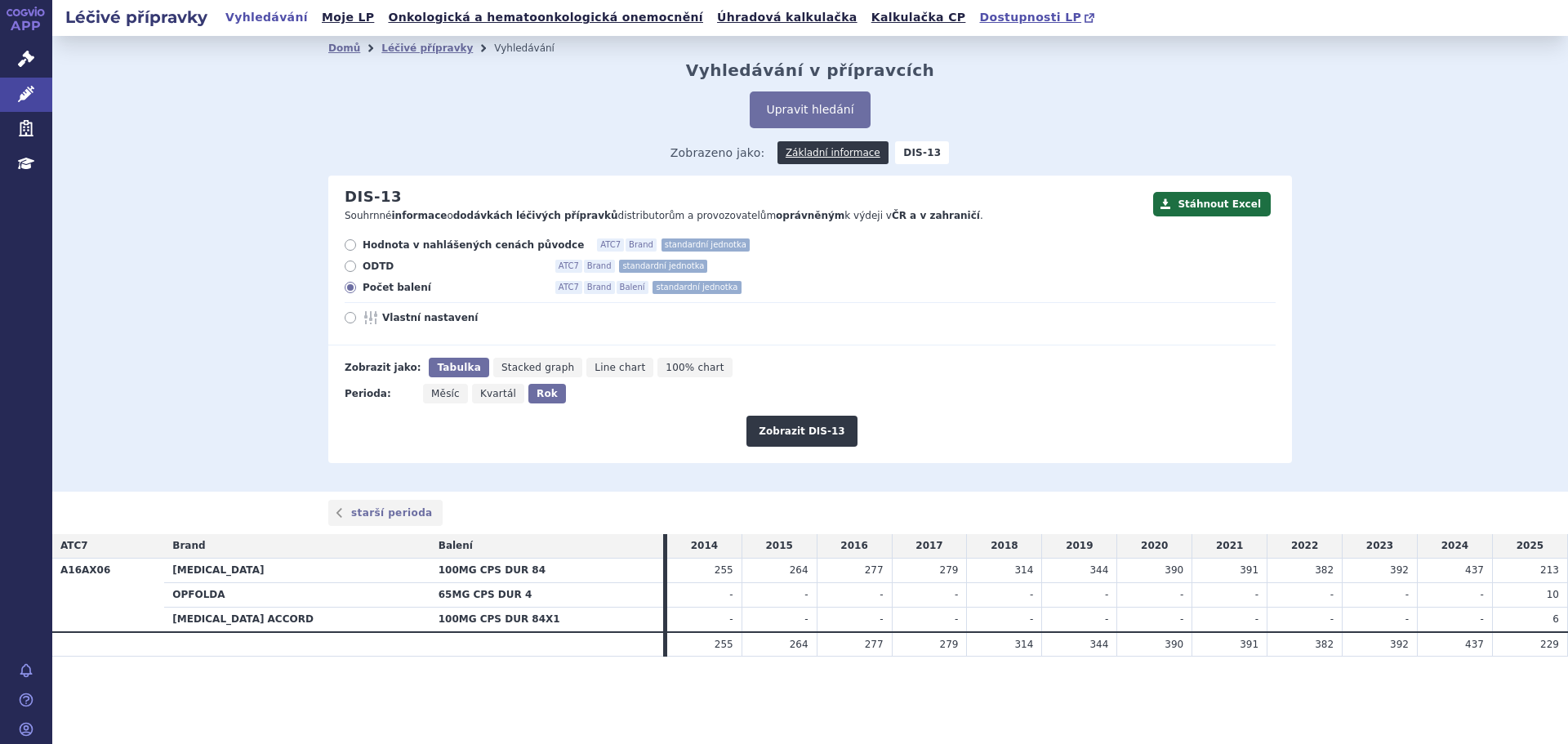
click at [980, 22] on span "Dostupnosti LP" at bounding box center [1030, 17] width 102 height 13
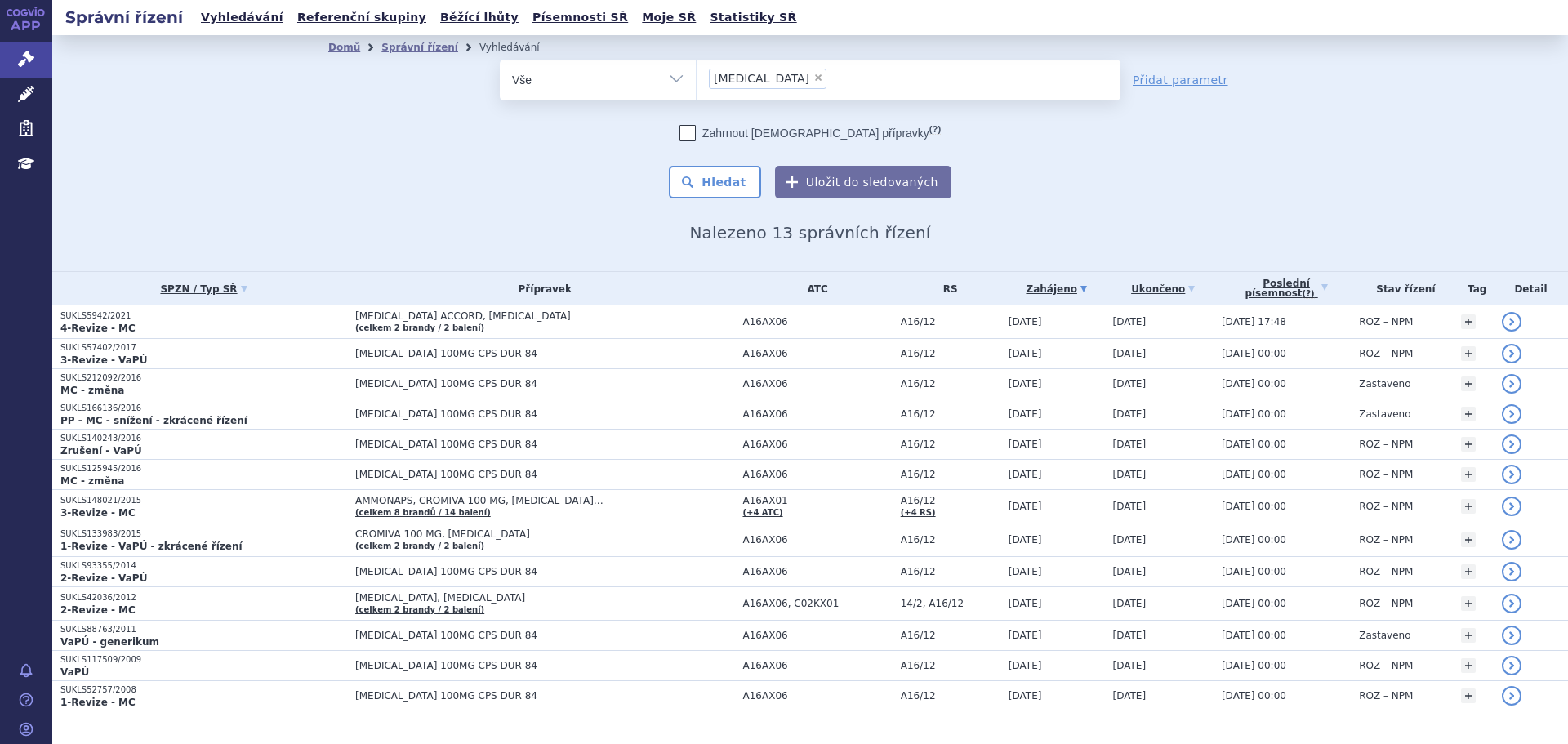
click at [671, 76] on select "Vše Spisová značka Typ SŘ Přípravek/SUKL kód Účastník/Držitel" at bounding box center [598, 78] width 196 height 37
select select "filter-atc-group"
click at [499, 60] on select "Vše Spisová značka Typ SŘ Přípravek/SUKL kód Účastník/Držitel" at bounding box center [598, 78] width 196 height 37
click at [810, 95] on span at bounding box center [908, 80] width 424 height 41
click at [696, 95] on select at bounding box center [696, 79] width 1 height 41
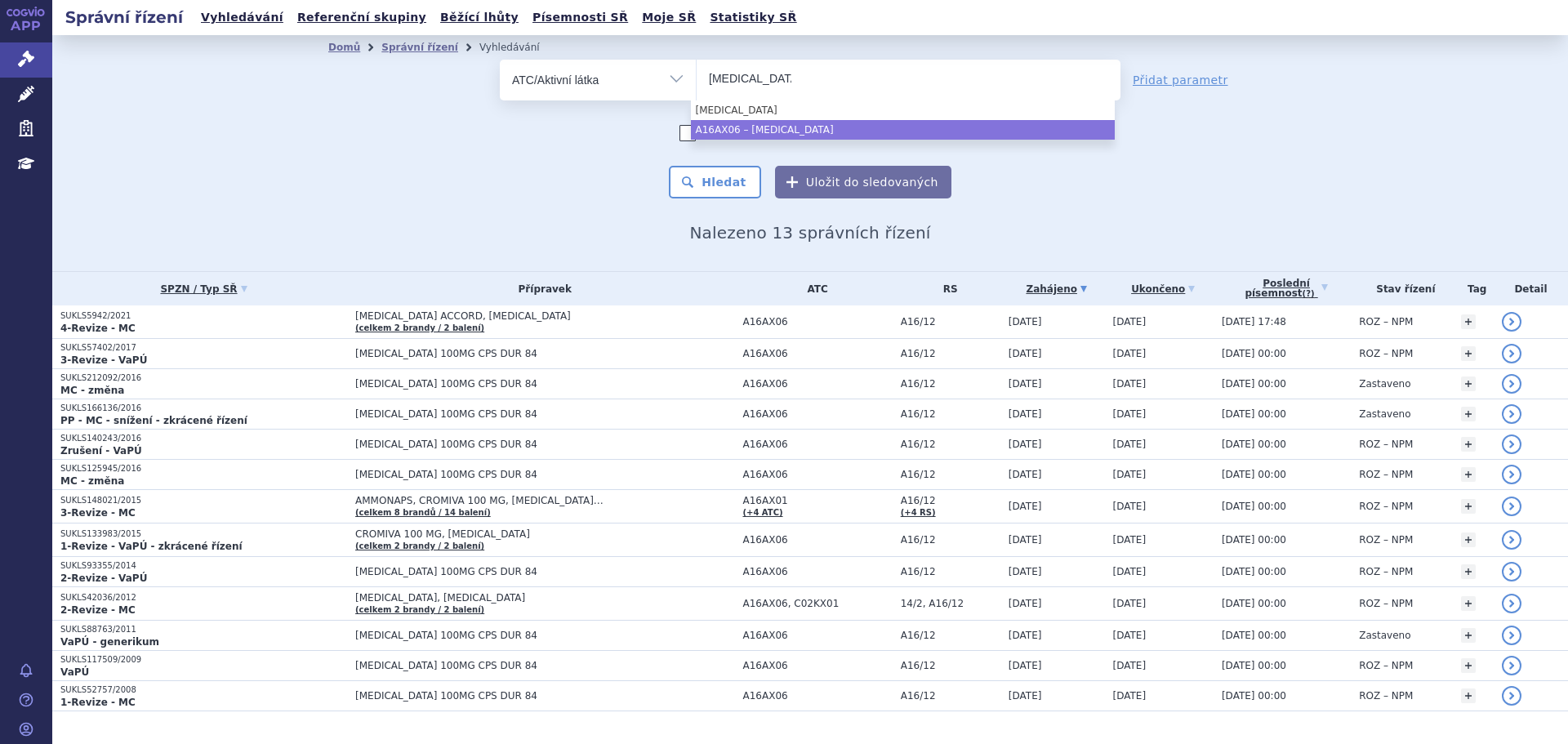
type input "miglustat"
select select "A16AX06"
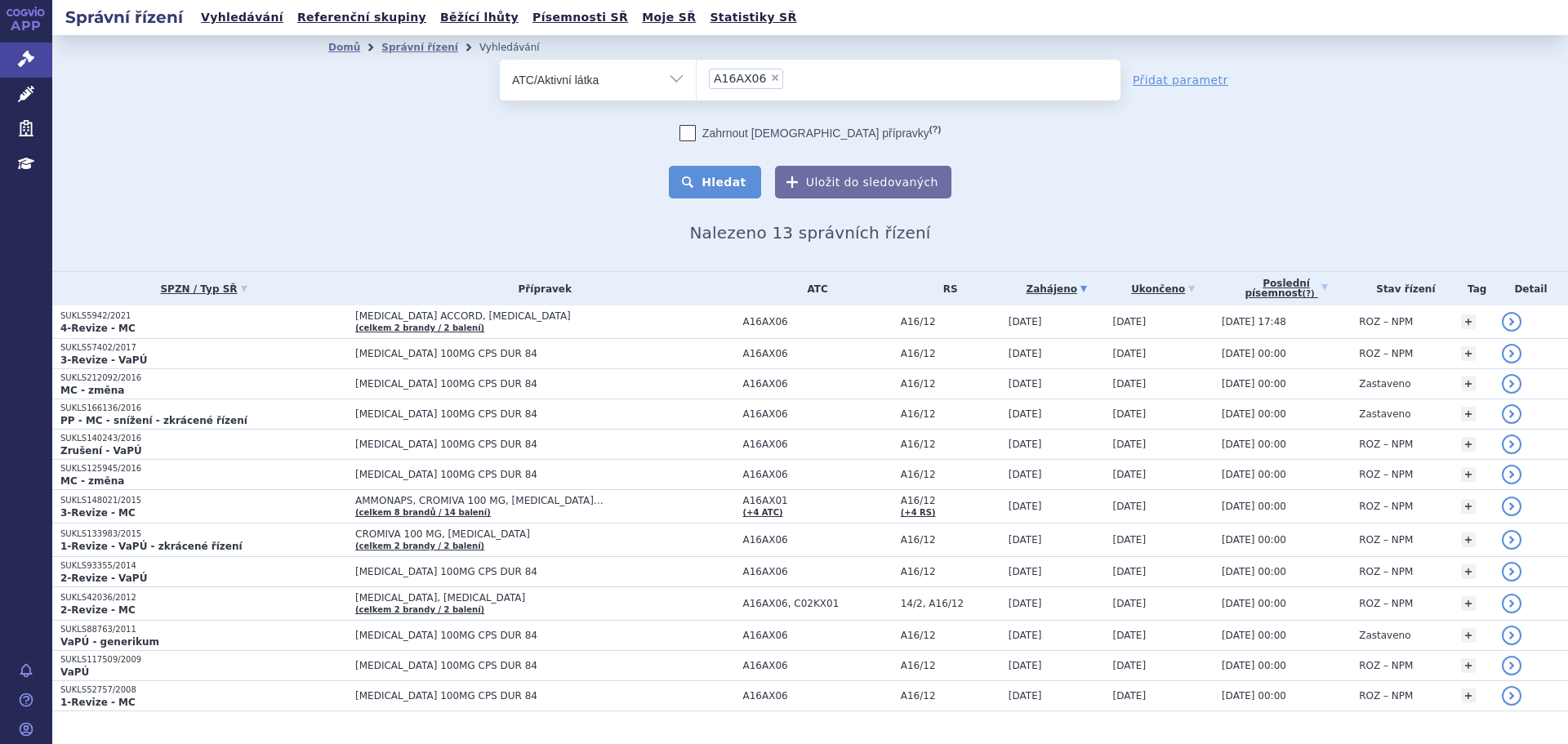
click at [736, 176] on button "Hledat" at bounding box center [715, 182] width 93 height 33
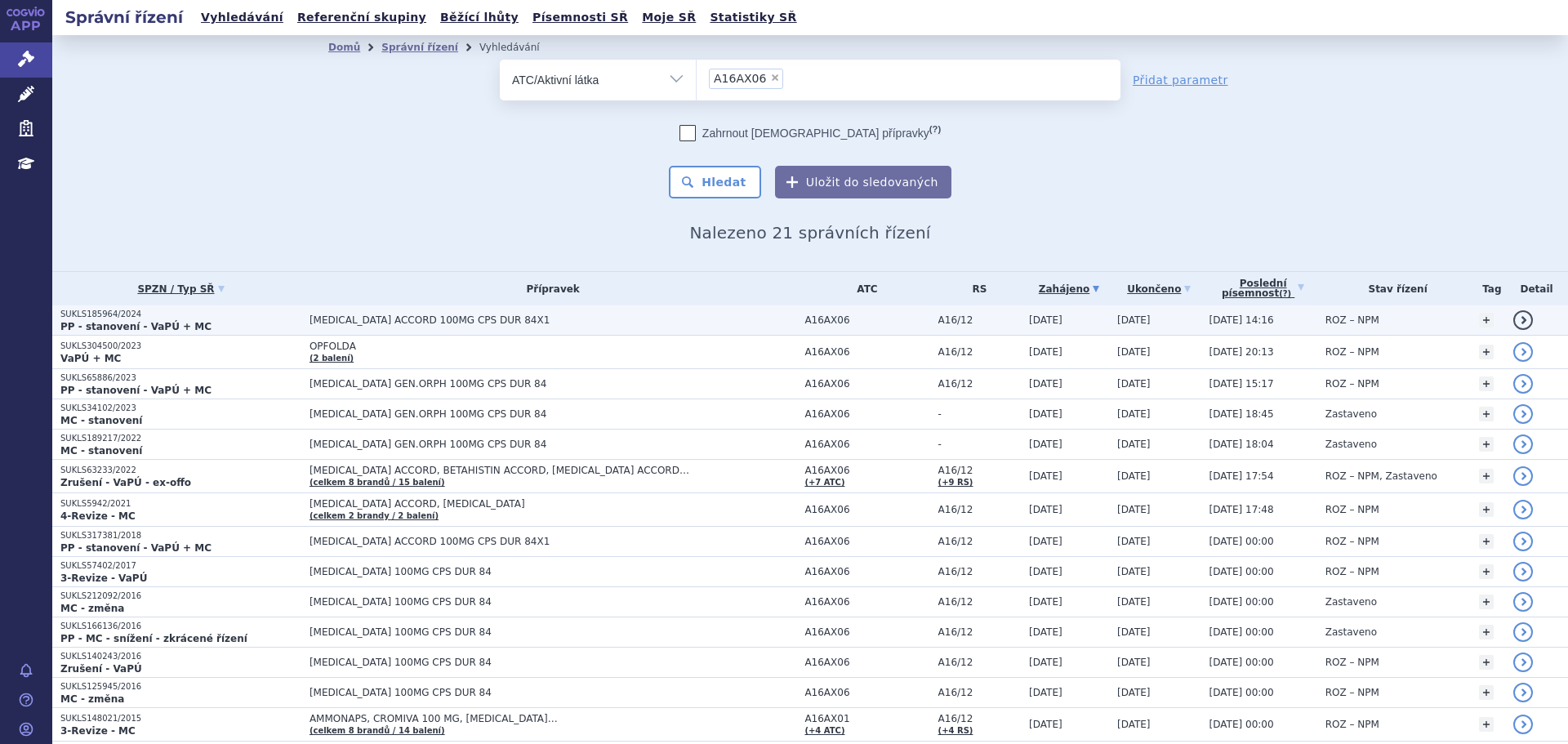
click at [484, 315] on span "[MEDICAL_DATA] ACCORD 100MG CPS DUR 84X1" at bounding box center [514, 320] width 409 height 11
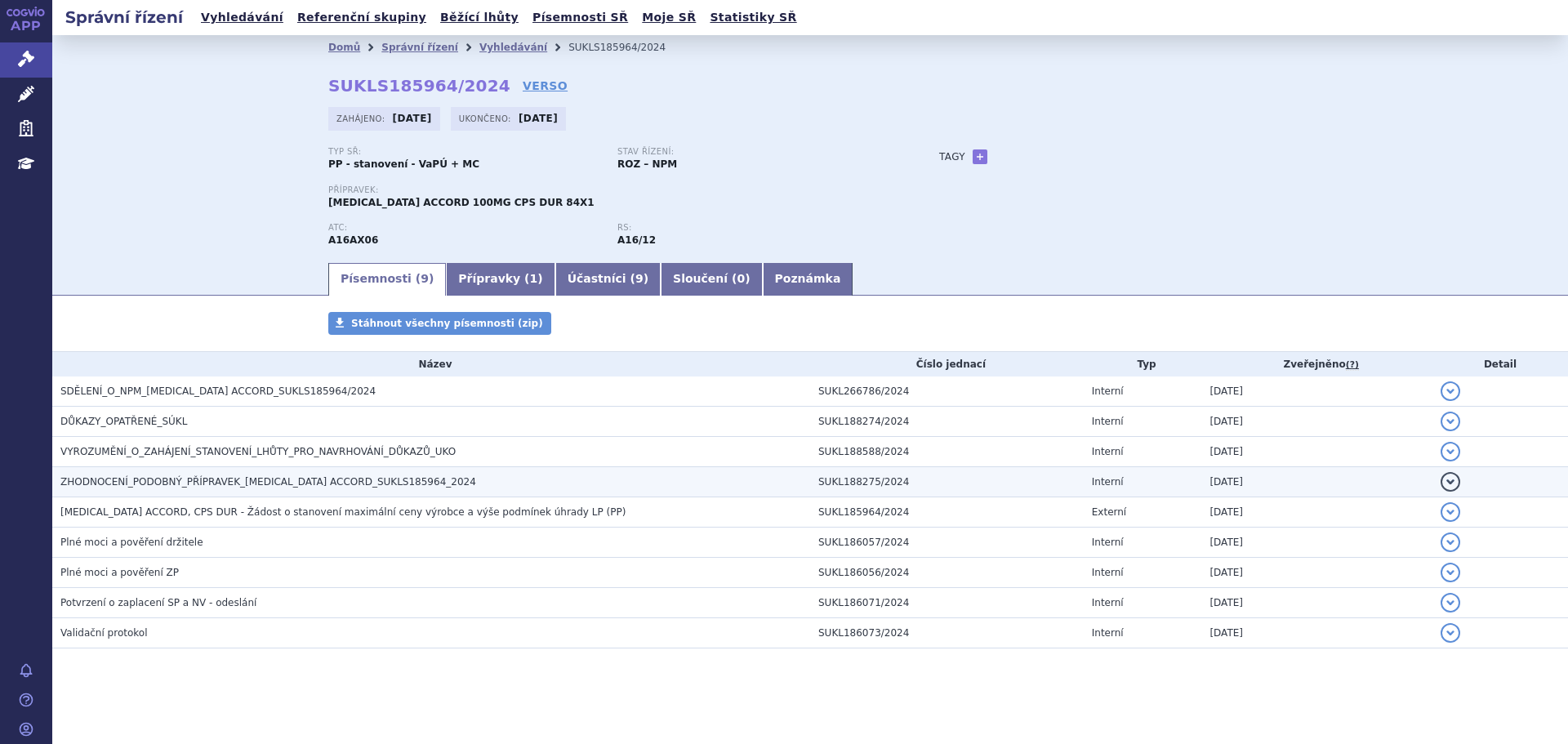
click at [267, 483] on span "ZHODNOCENÍ_PODOBNÝ_PŘÍPRAVEK_MIGLUSTAT ACCORD_SUKLS185964_2024" at bounding box center [269, 482] width 416 height 11
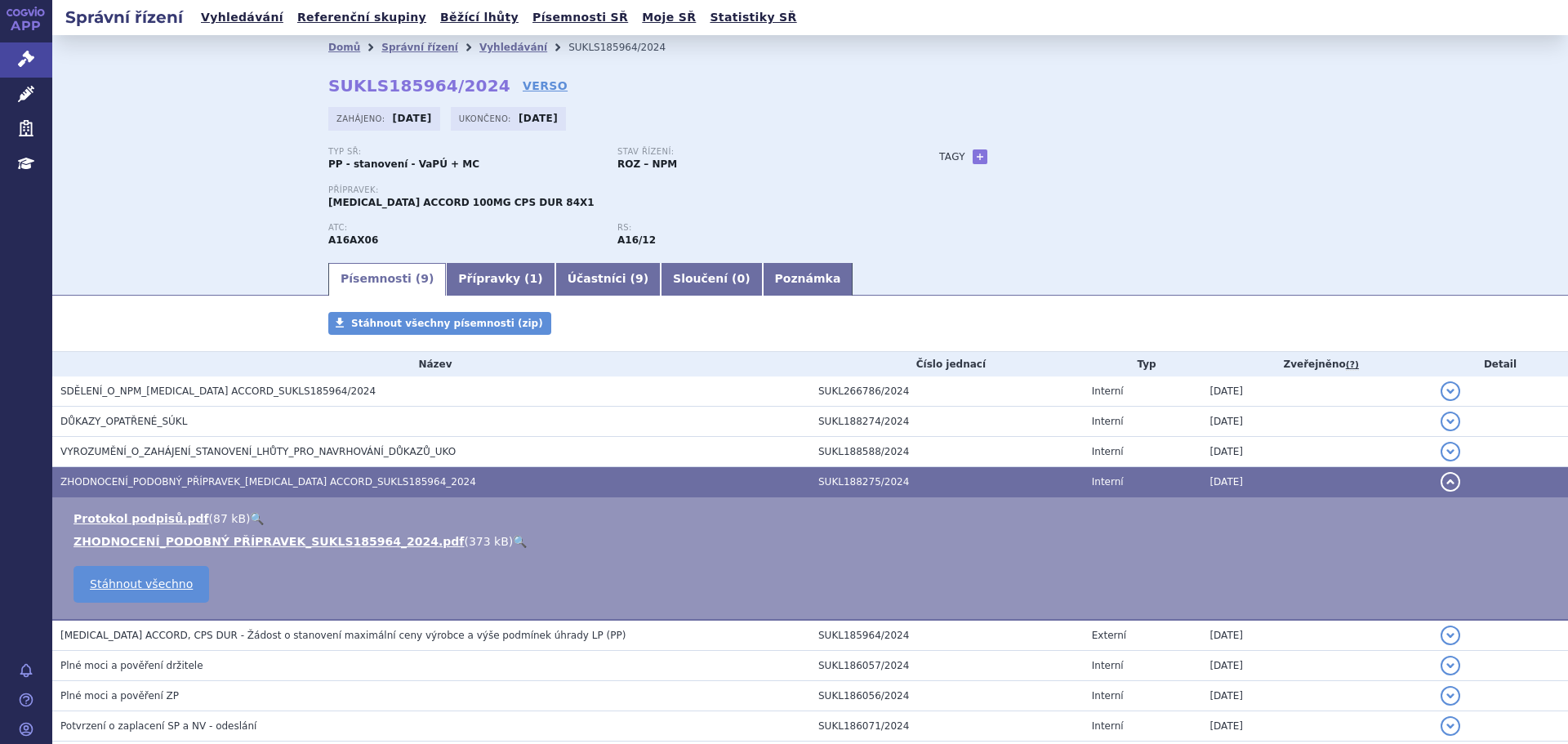
click at [513, 546] on link "🔍" at bounding box center [520, 542] width 14 height 13
click at [479, 52] on link "Vyhledávání" at bounding box center [513, 47] width 68 height 11
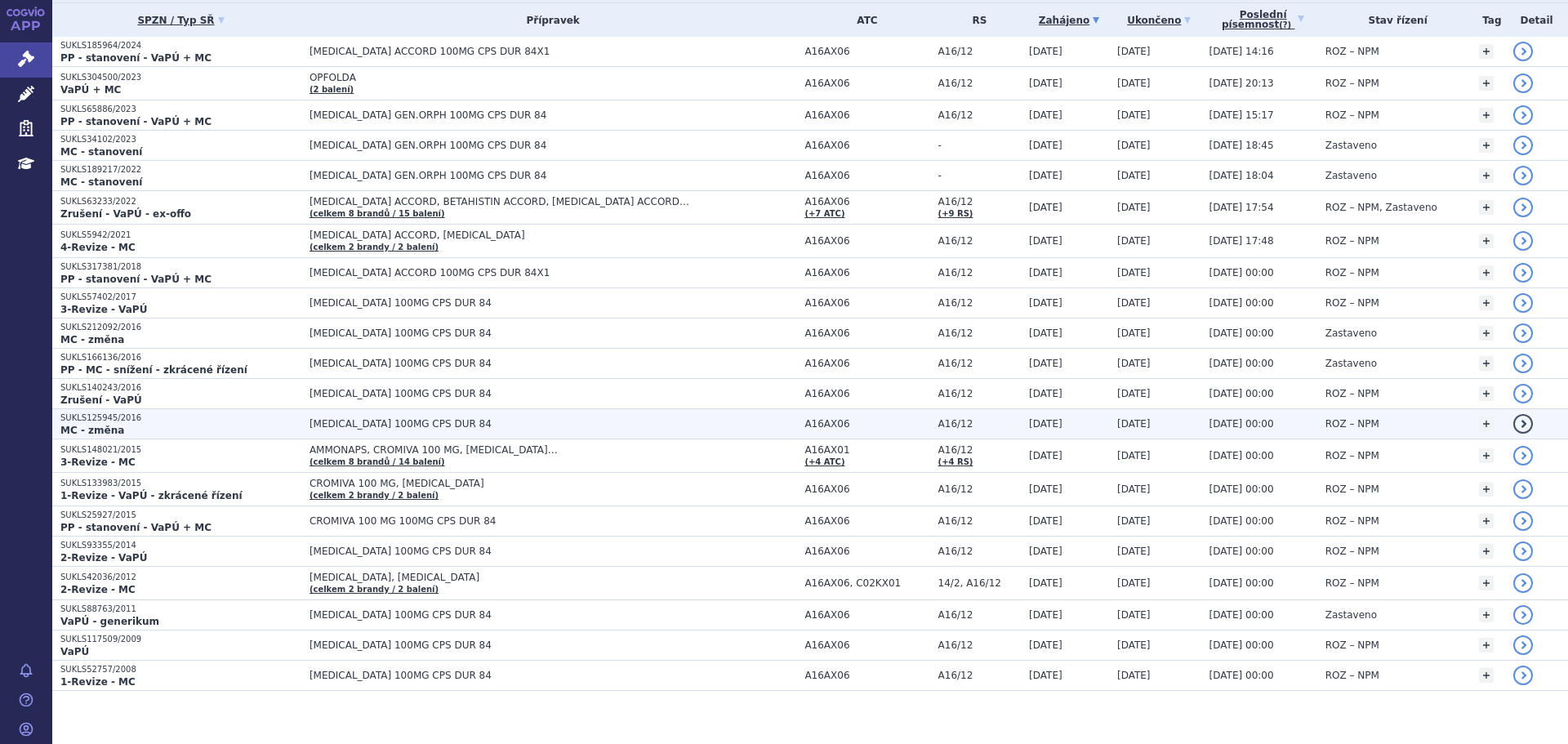
scroll to position [281, 0]
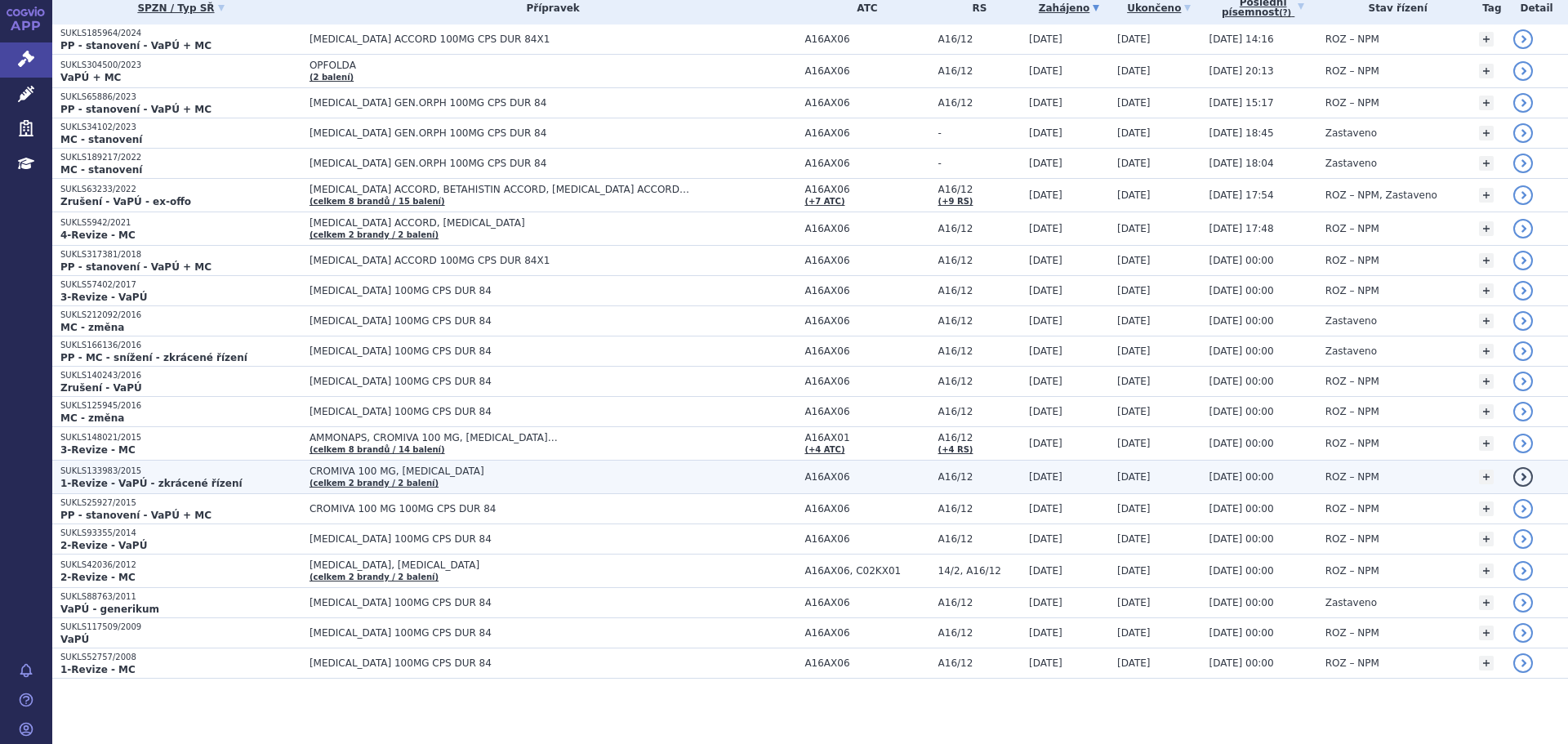
click at [529, 481] on td "CROMIVA 100 MG, [MEDICAL_DATA] (celkem 2 [PERSON_NAME] / 2 balení)" at bounding box center [549, 477] width 495 height 34
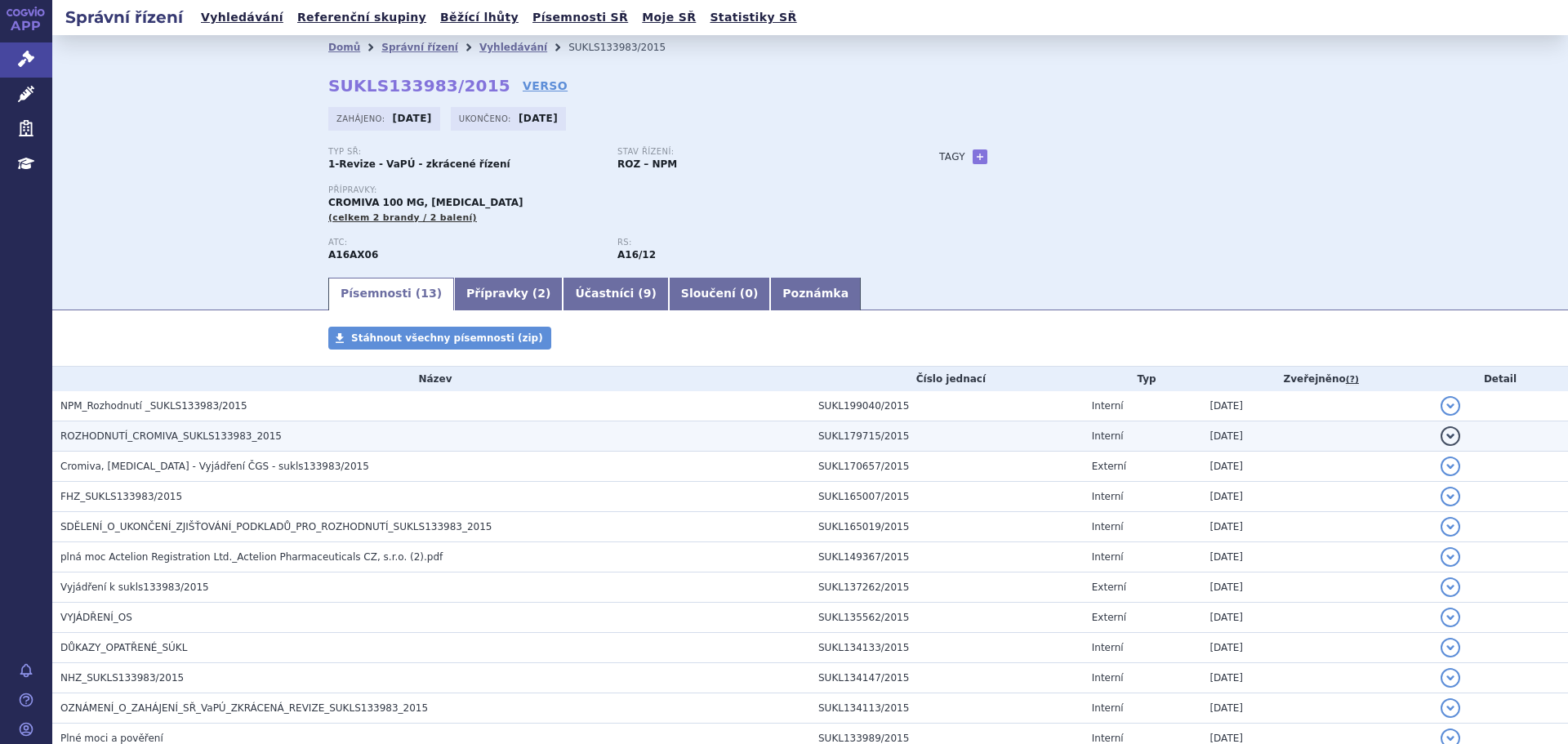
click at [218, 438] on span "ROZHODNUTÍ_CROMIVA_SUKLS133983_2015" at bounding box center [171, 436] width 222 height 11
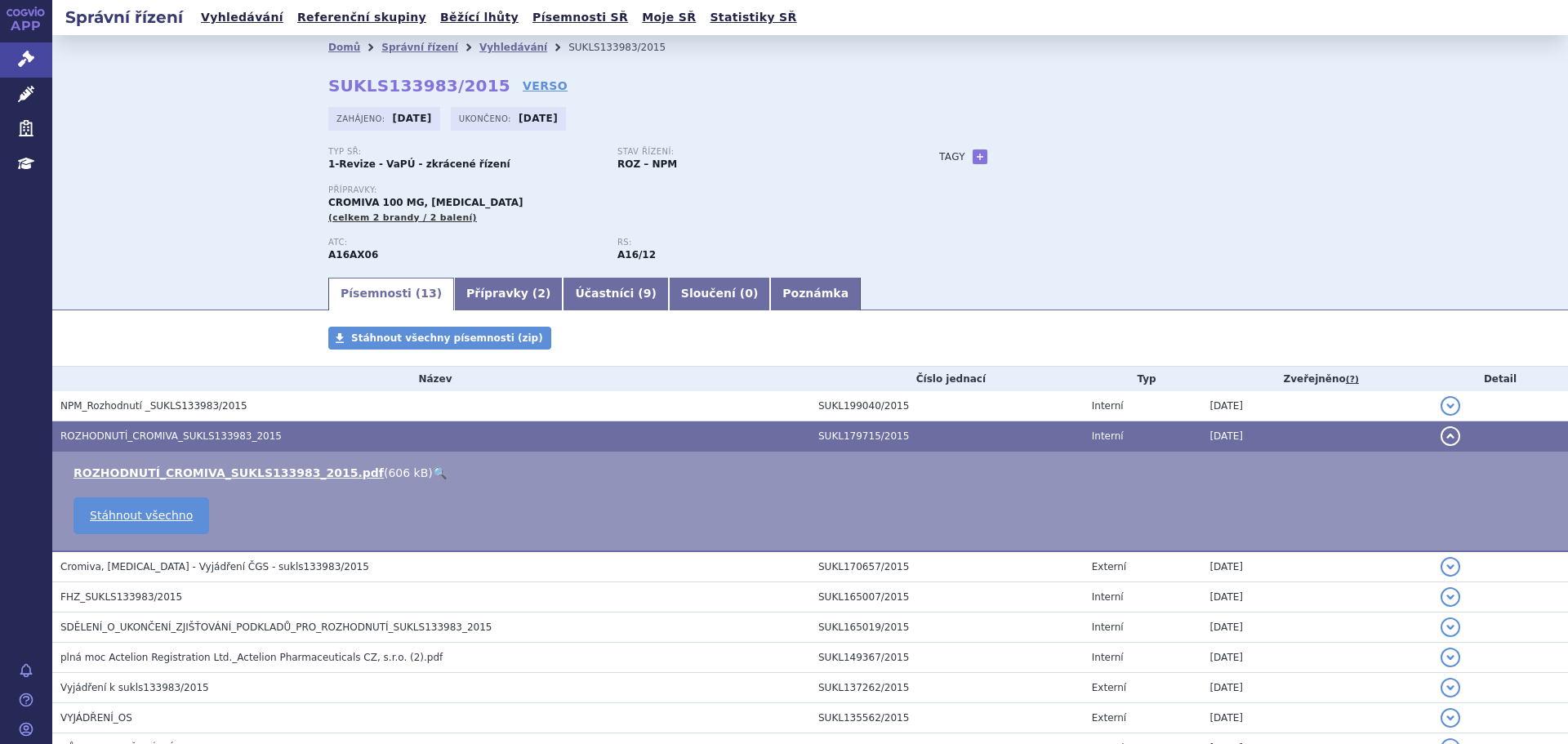
click at [433, 476] on link "🔍" at bounding box center [439, 473] width 14 height 13
click at [479, 49] on link "Vyhledávání" at bounding box center [513, 47] width 68 height 11
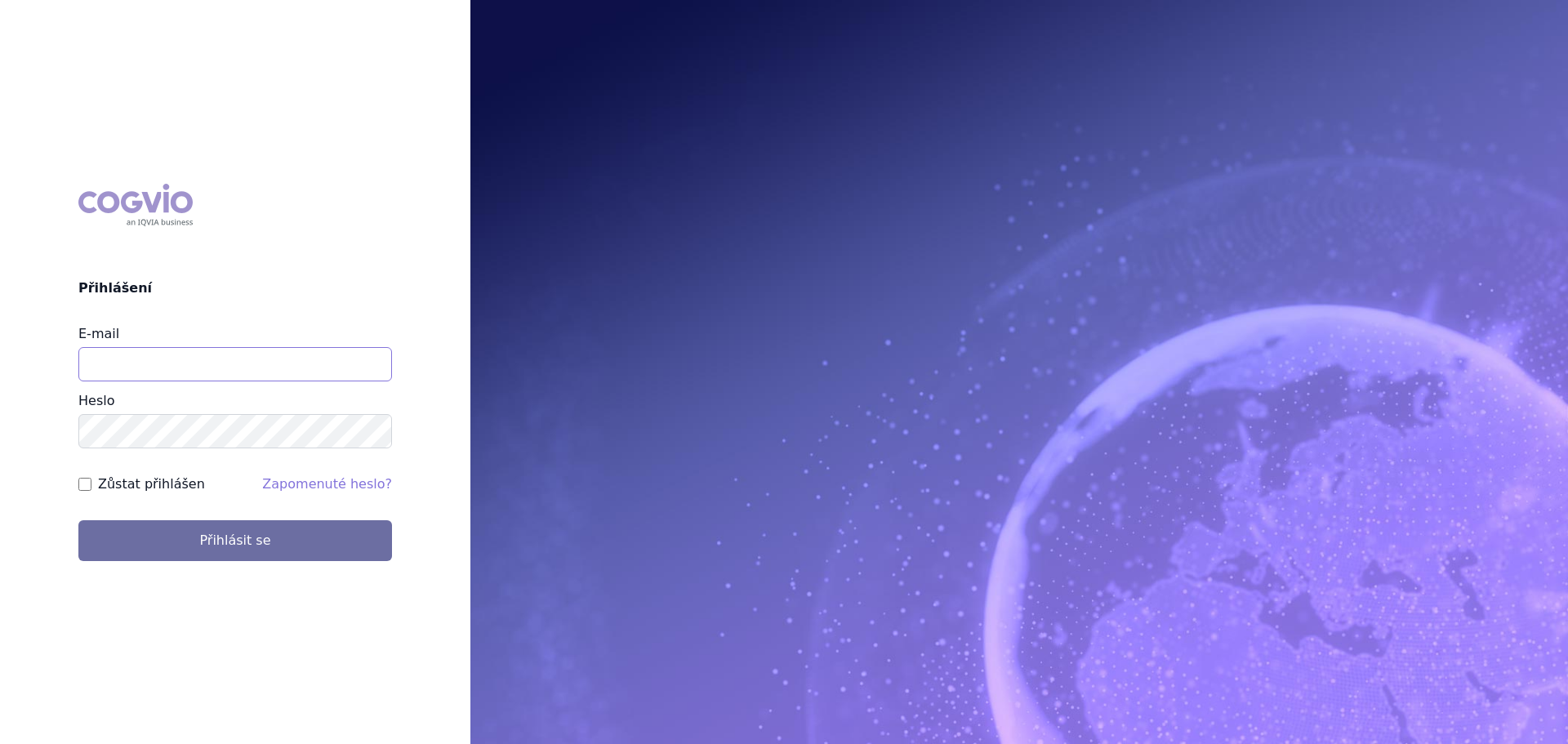
click at [203, 350] on input "E-mail" at bounding box center [236, 364] width 313 height 34
type input "veronika.damborska@vzp.cz"
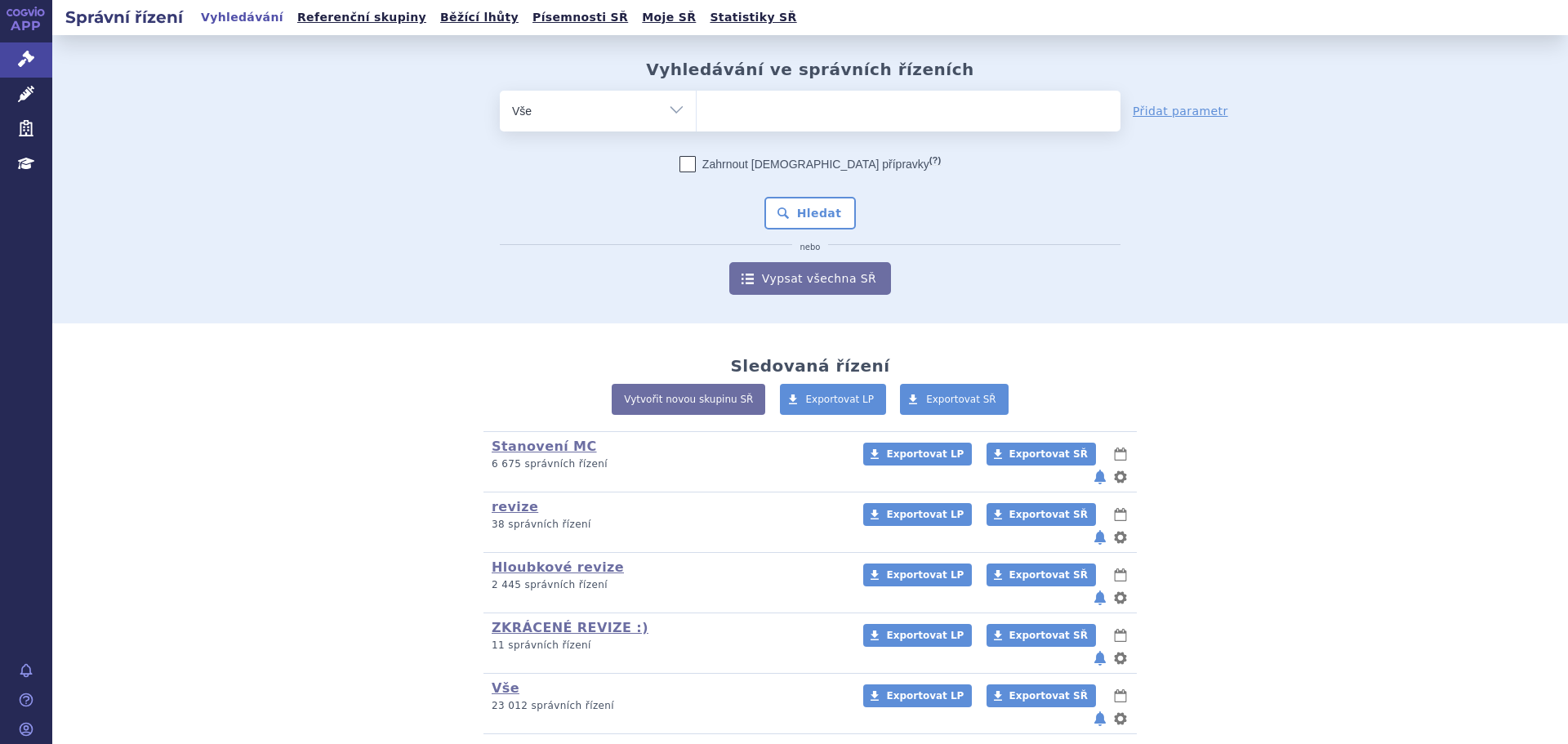
click at [787, 114] on ul at bounding box center [908, 107] width 424 height 34
click at [696, 114] on select at bounding box center [696, 110] width 1 height 41
type input "op"
type input "opf"
type input "opfol"
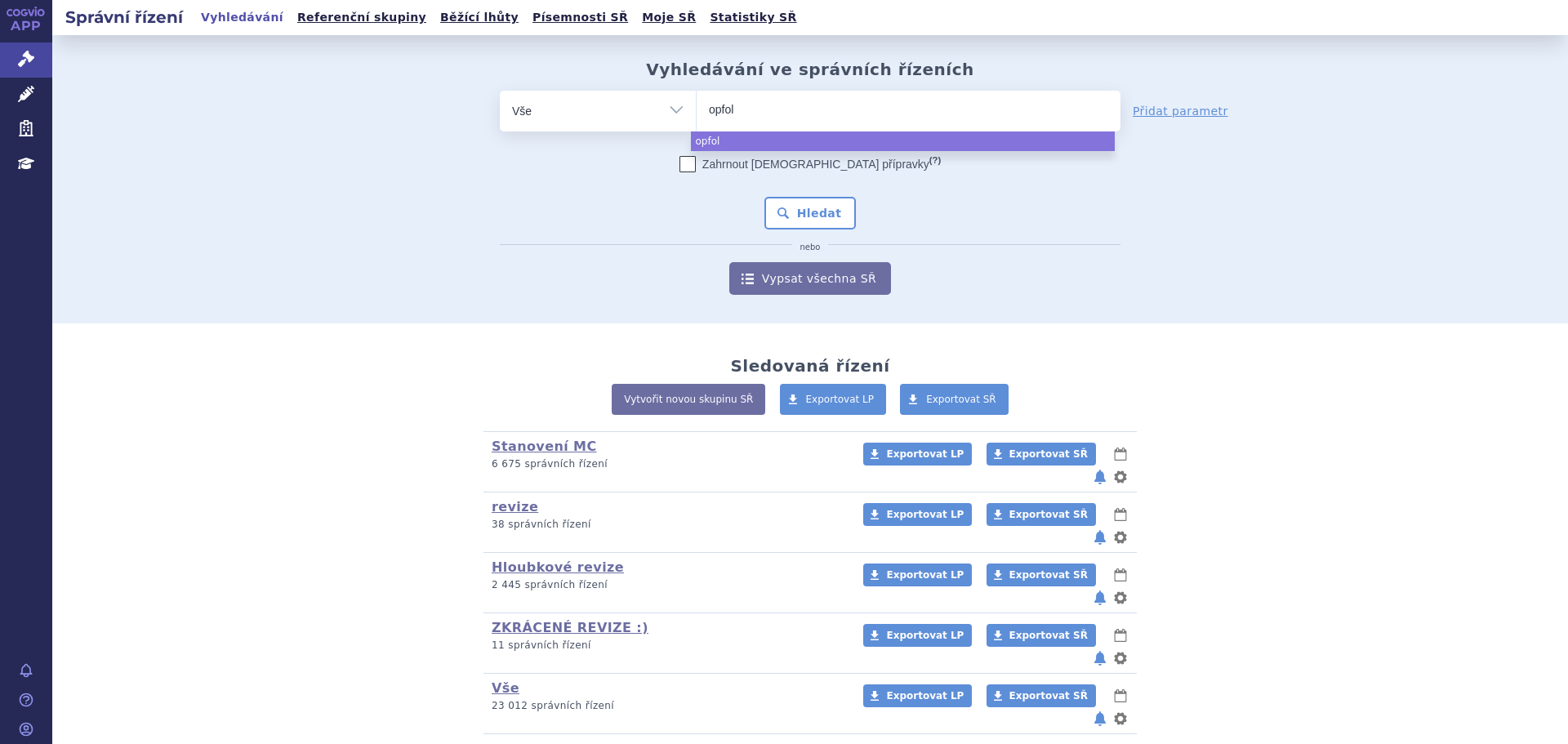
type input "opfold"
type input "opfolda"
select select "opfolda"
click at [810, 214] on button "Hledat" at bounding box center [810, 213] width 93 height 33
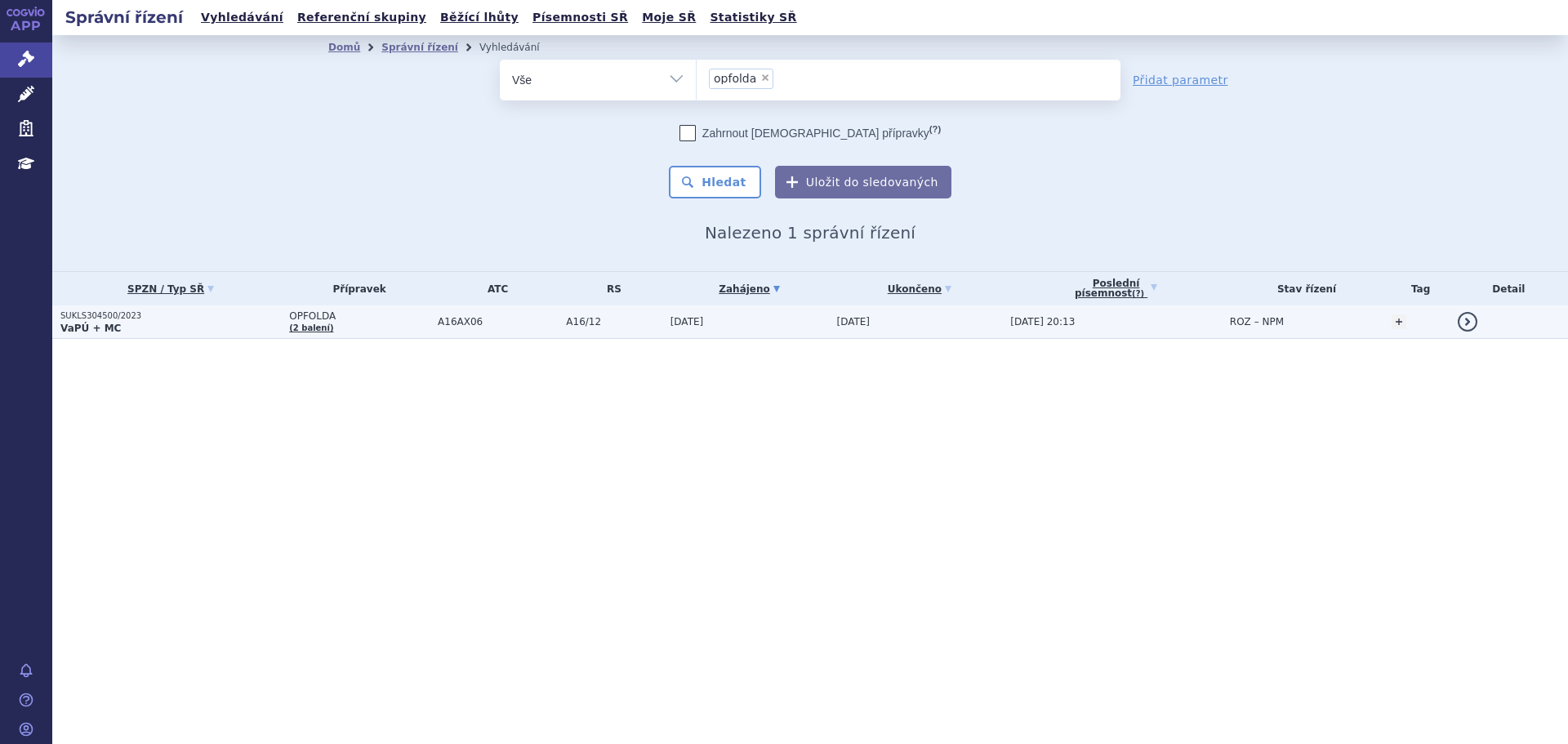
click at [403, 329] on td "OPFOLDA (2 balení)" at bounding box center [356, 322] width 148 height 34
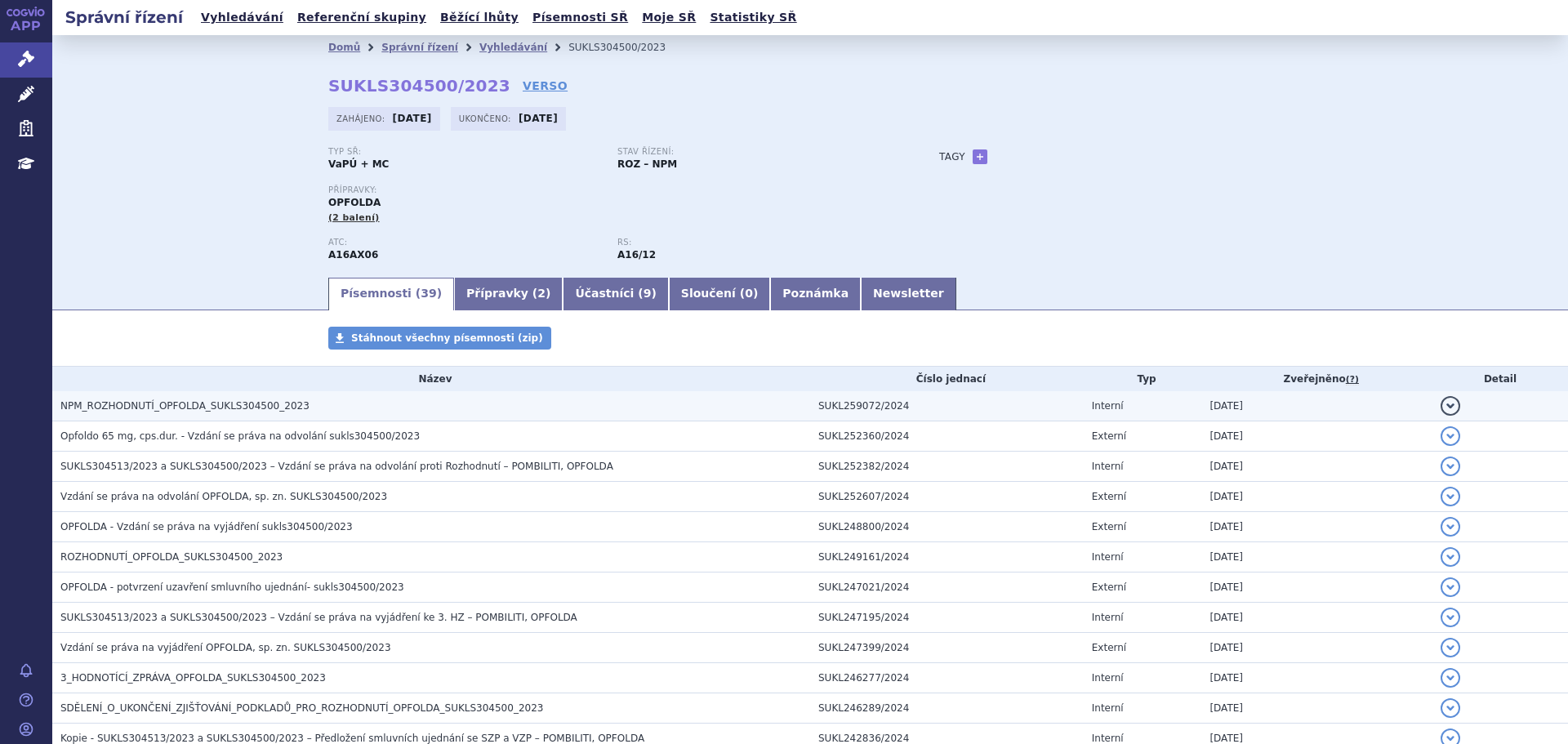
click at [275, 402] on span "NPM_ROZHODNUTÍ_OPFOLDA_SUKLS304500_2023" at bounding box center [185, 406] width 249 height 11
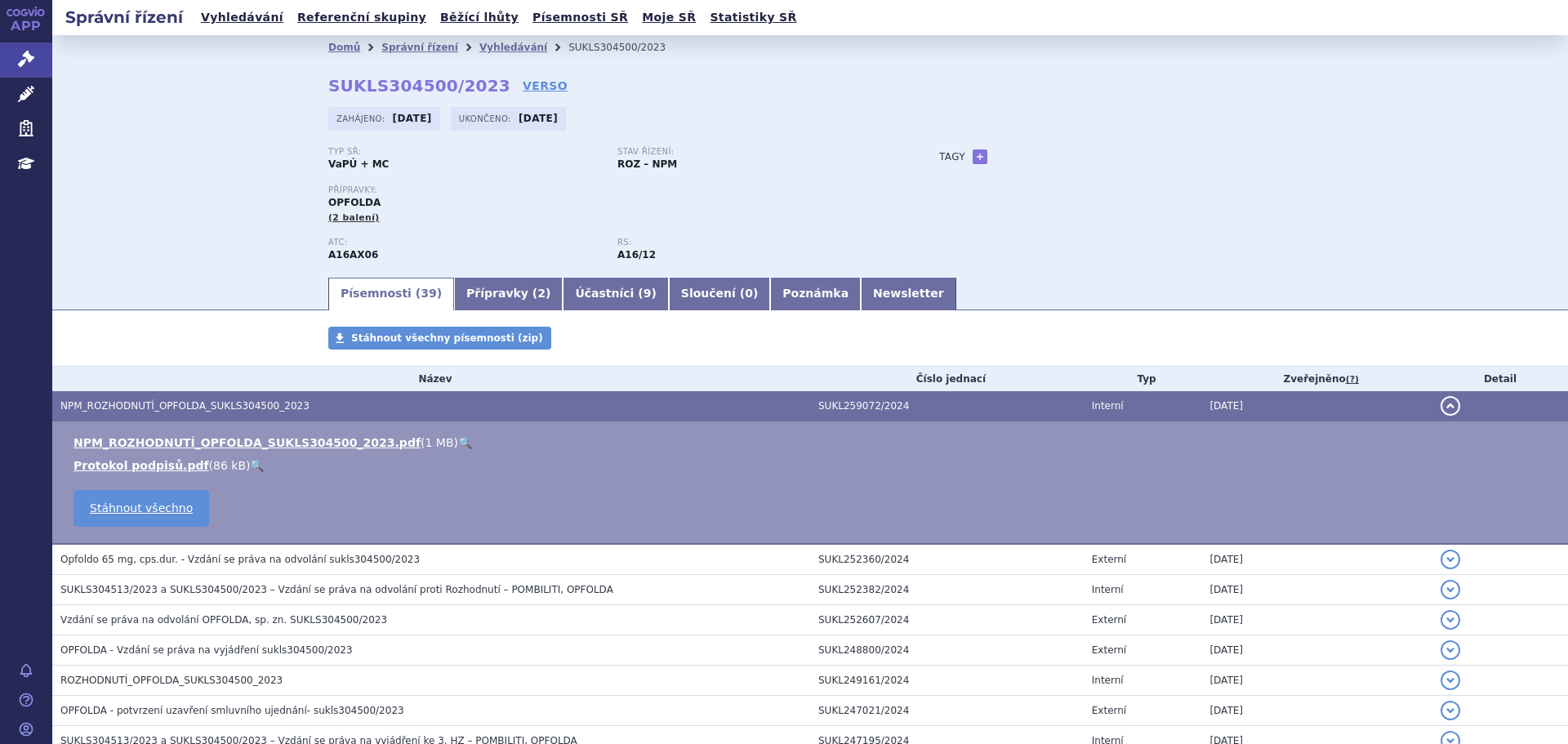
click at [458, 440] on link "🔍" at bounding box center [465, 443] width 14 height 13
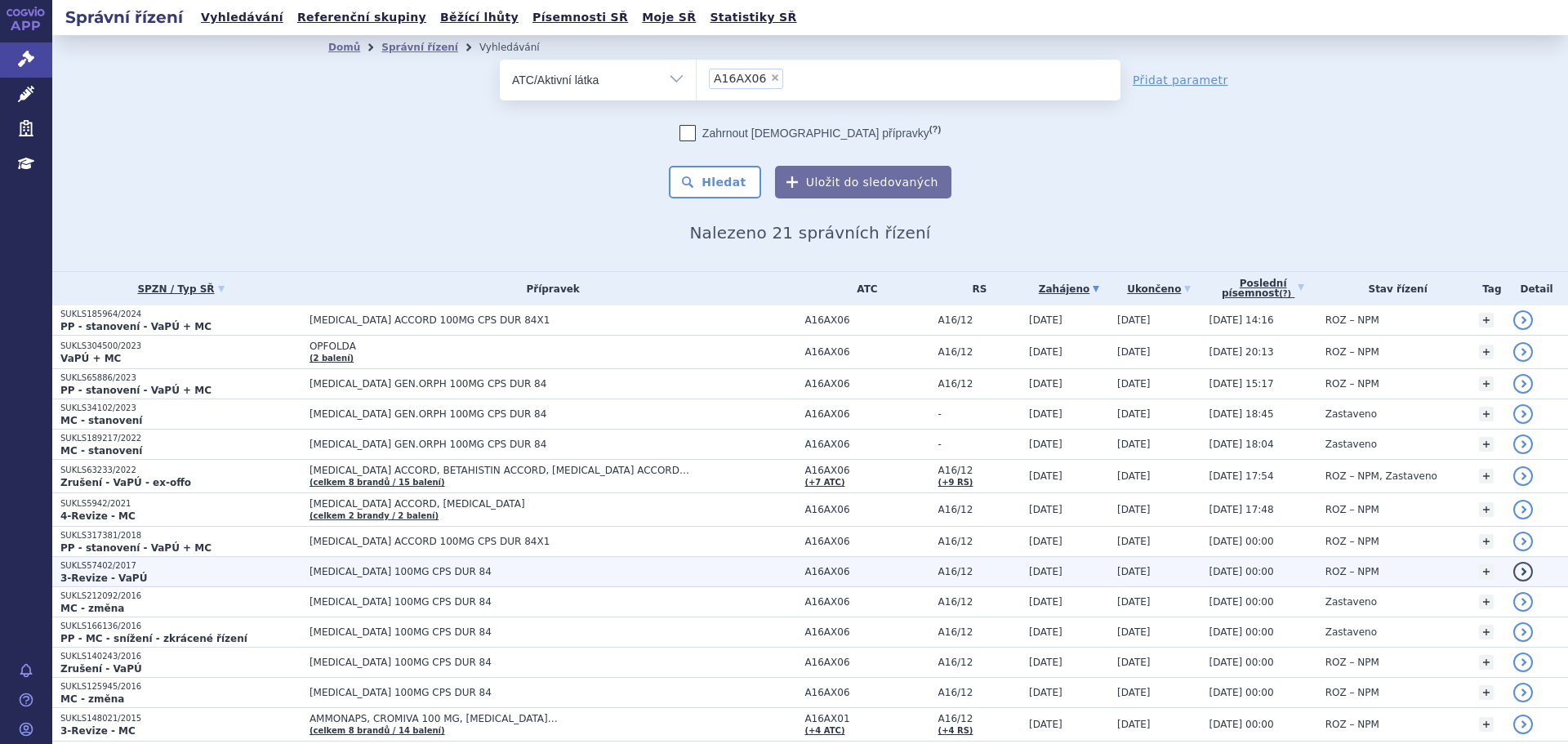
click at [220, 568] on p "SUKLS57402/2017" at bounding box center [181, 565] width 241 height 11
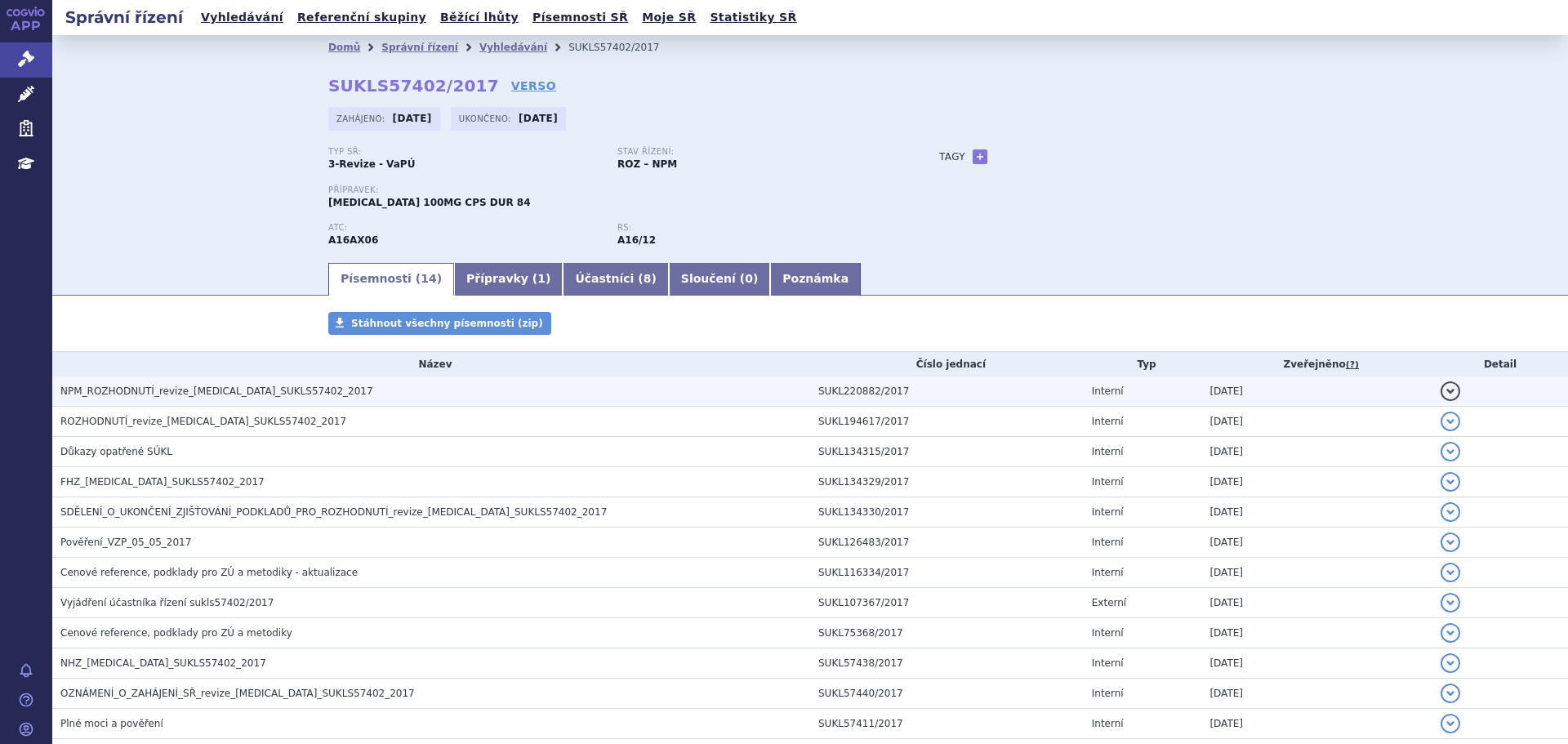
click at [267, 383] on h3 "NPM_ROZHODNUTÍ_revize_[MEDICAL_DATA]_SUKLS57402_2017" at bounding box center [435, 391] width 750 height 16
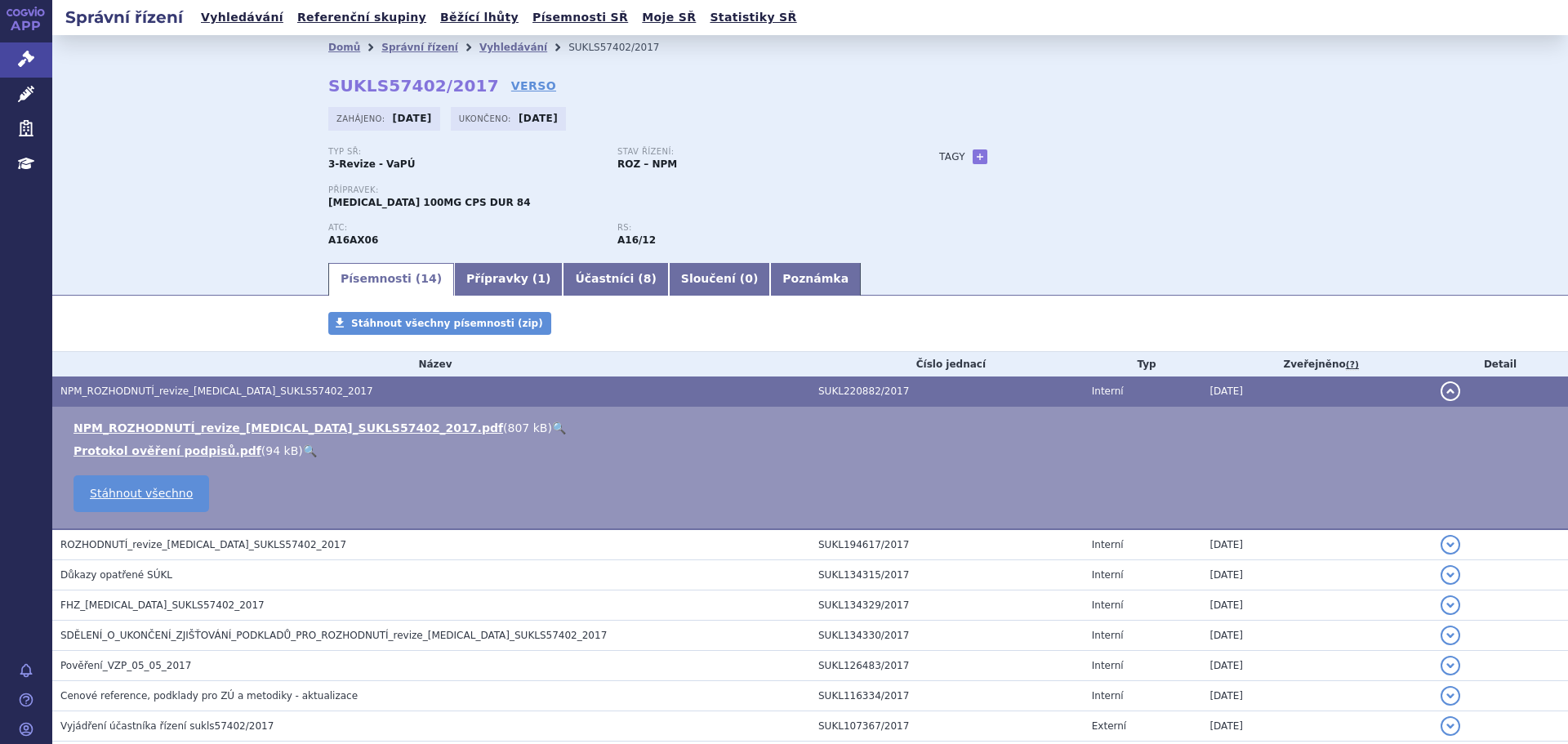
click at [552, 425] on link "🔍" at bounding box center [558, 428] width 14 height 13
click at [489, 42] on link "Vyhledávání" at bounding box center [513, 47] width 68 height 11
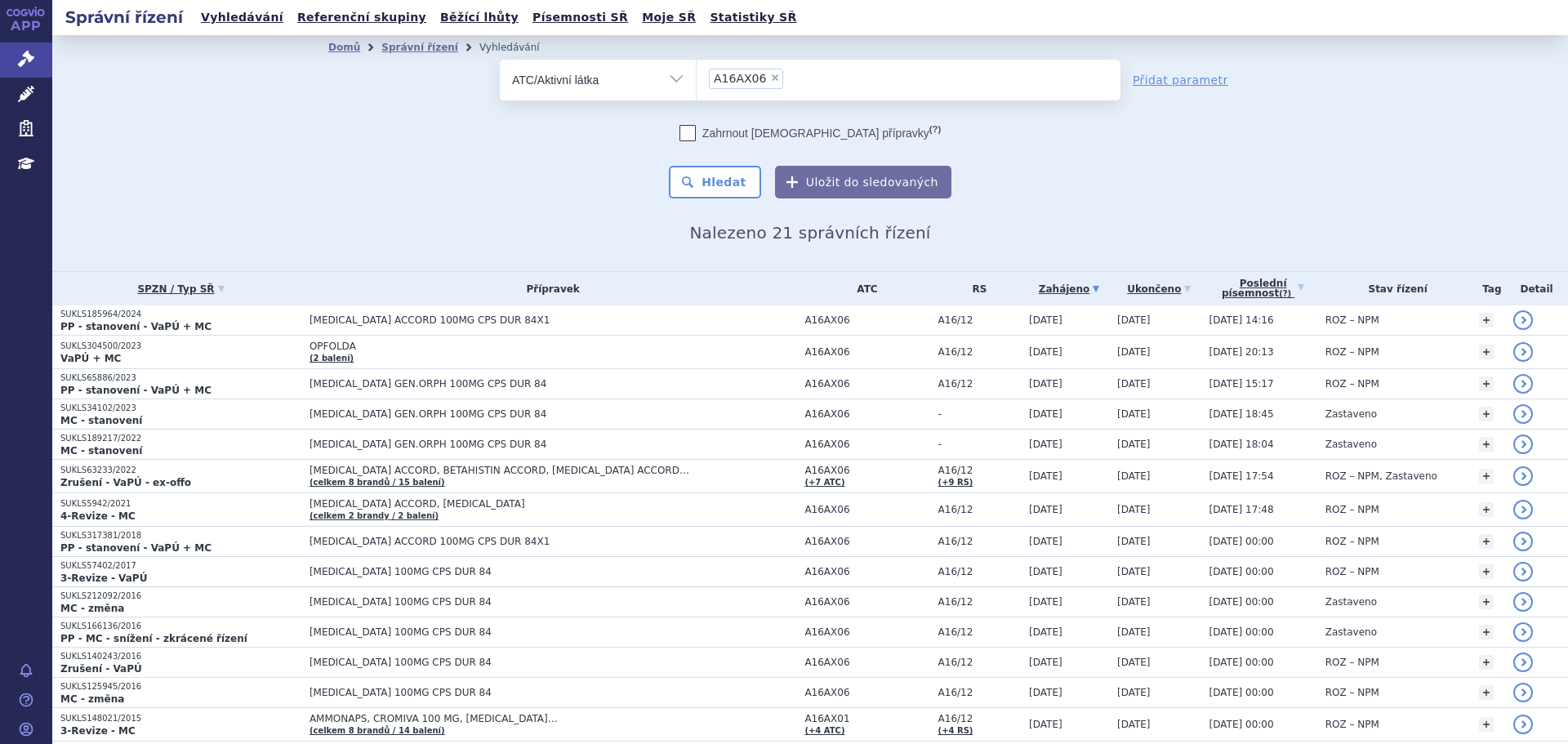
click at [586, 86] on select "Vše Spisová značka Typ SŘ Přípravek/SUKL kód Účastník/Držitel" at bounding box center [598, 78] width 196 height 37
select select "filter-all"
click at [499, 60] on select "Vše Spisová značka Typ SŘ Přípravek/SUKL kód Účastník/Držitel" at bounding box center [598, 78] width 196 height 37
click at [758, 87] on ul at bounding box center [908, 76] width 424 height 34
click at [696, 87] on select at bounding box center [696, 79] width 1 height 41
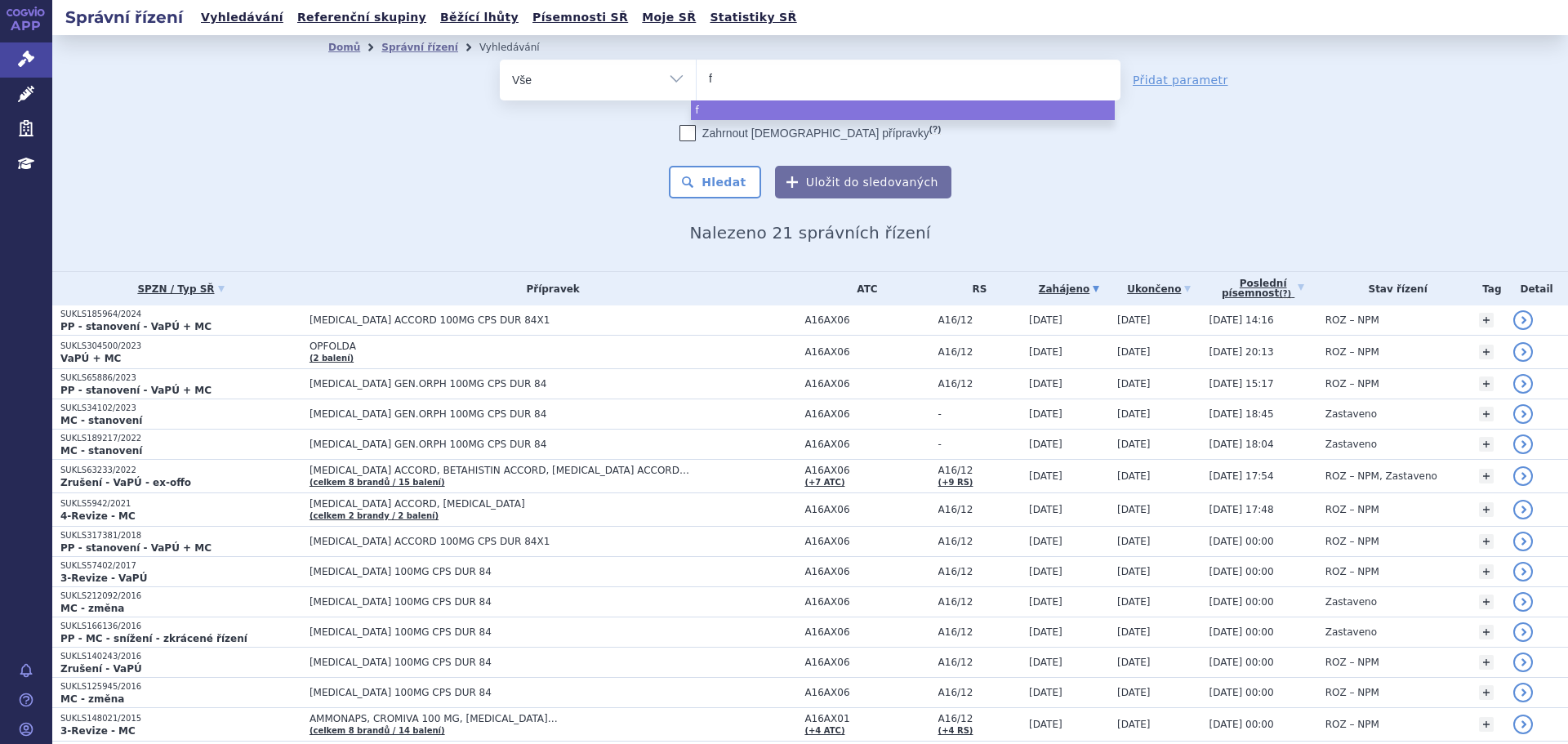
type input "fs"
type input "fsme"
select select "fsme"
click at [738, 173] on button "Hledat" at bounding box center [715, 182] width 93 height 33
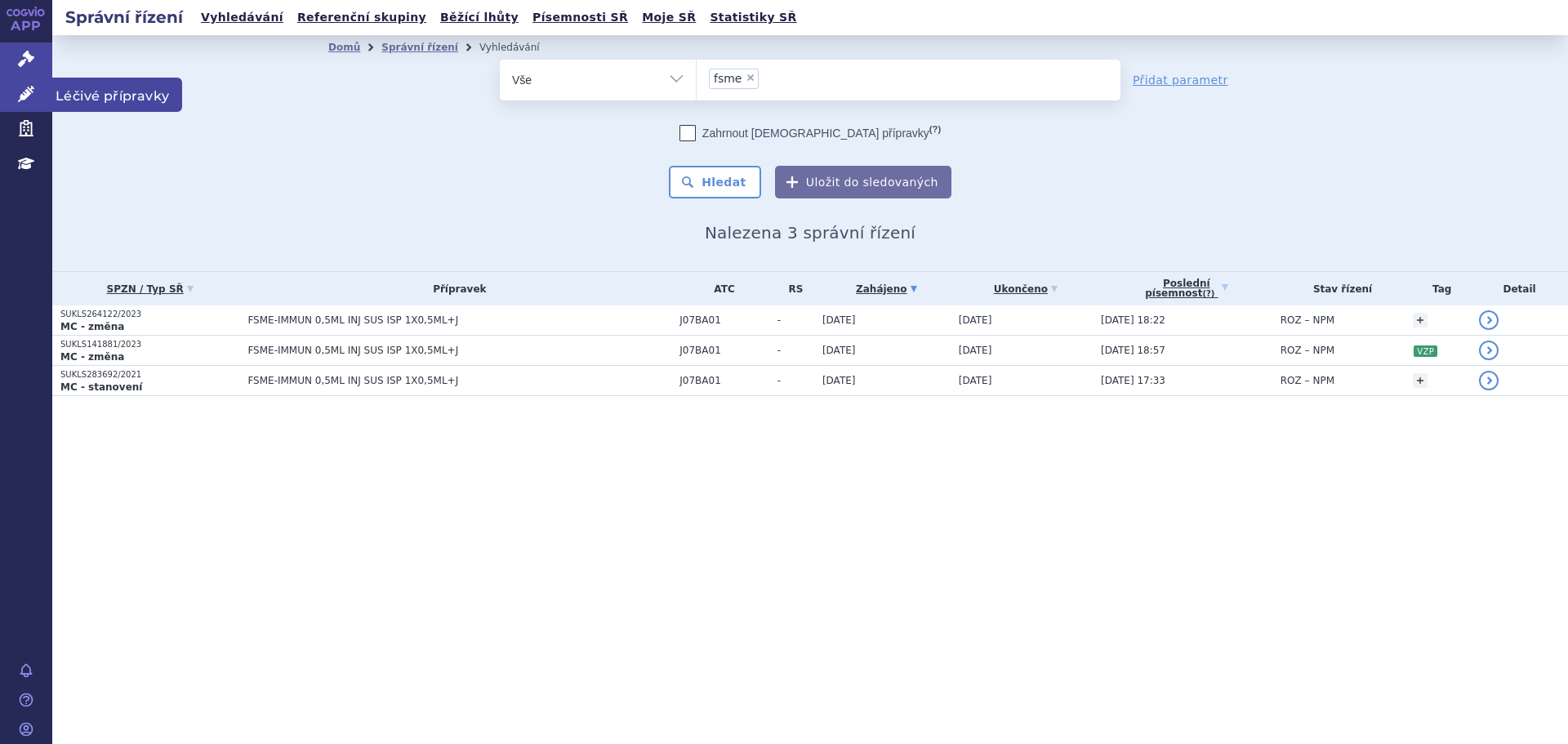
click at [40, 100] on link "Léčivé přípravky" at bounding box center [26, 94] width 52 height 34
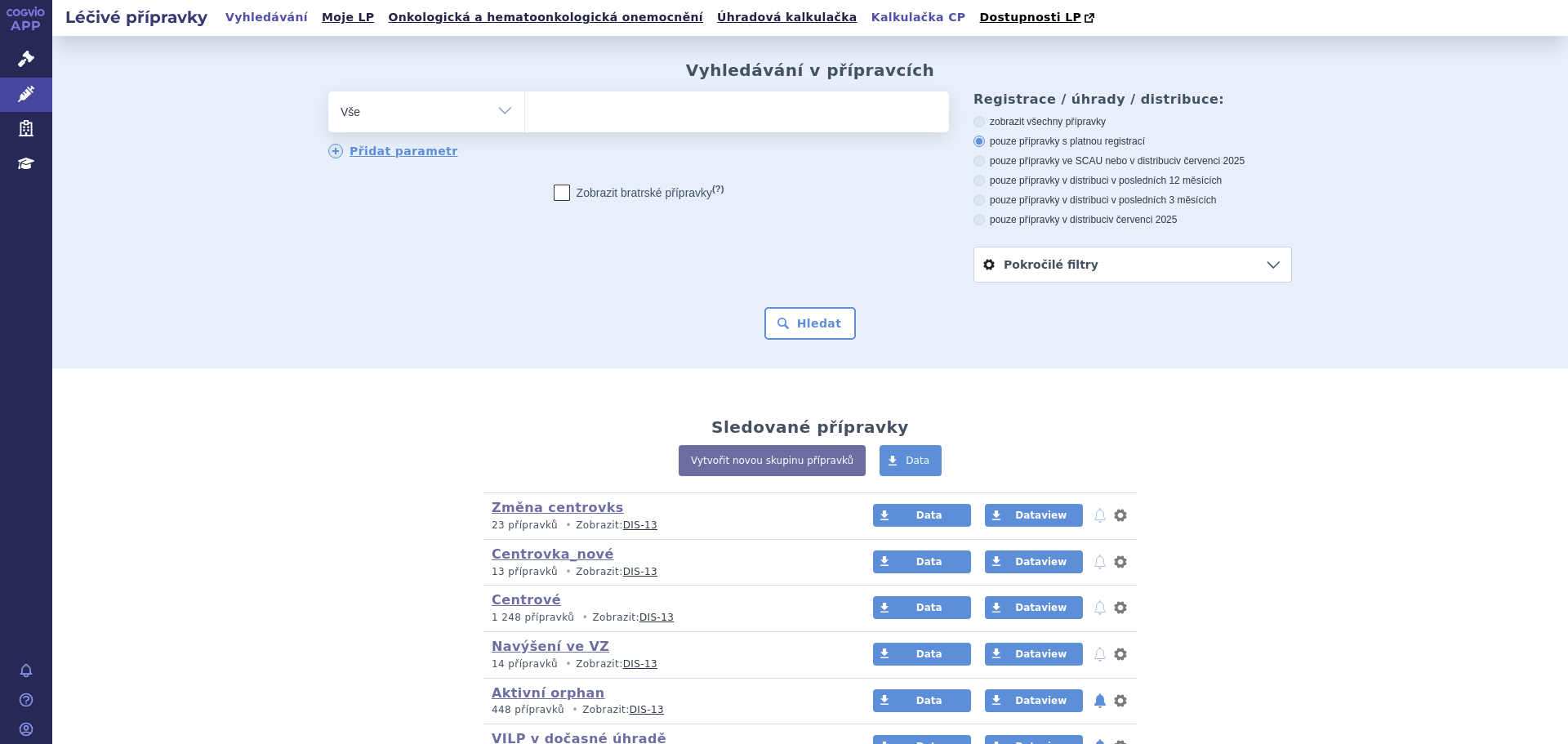
click at [867, 20] on link "Kalkulačka CP" at bounding box center [919, 17] width 104 height 22
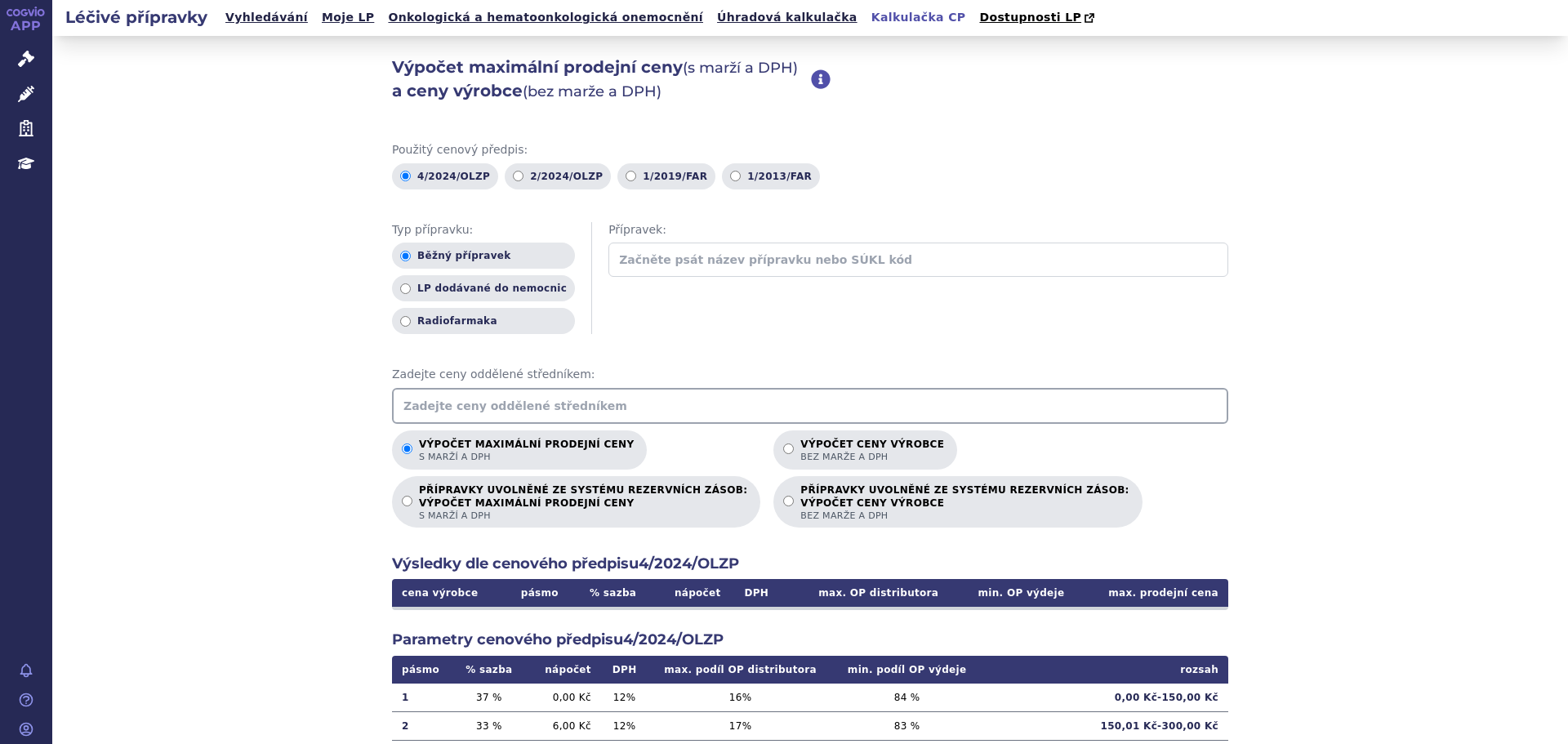
click at [494, 417] on input "text" at bounding box center [810, 405] width 837 height 36
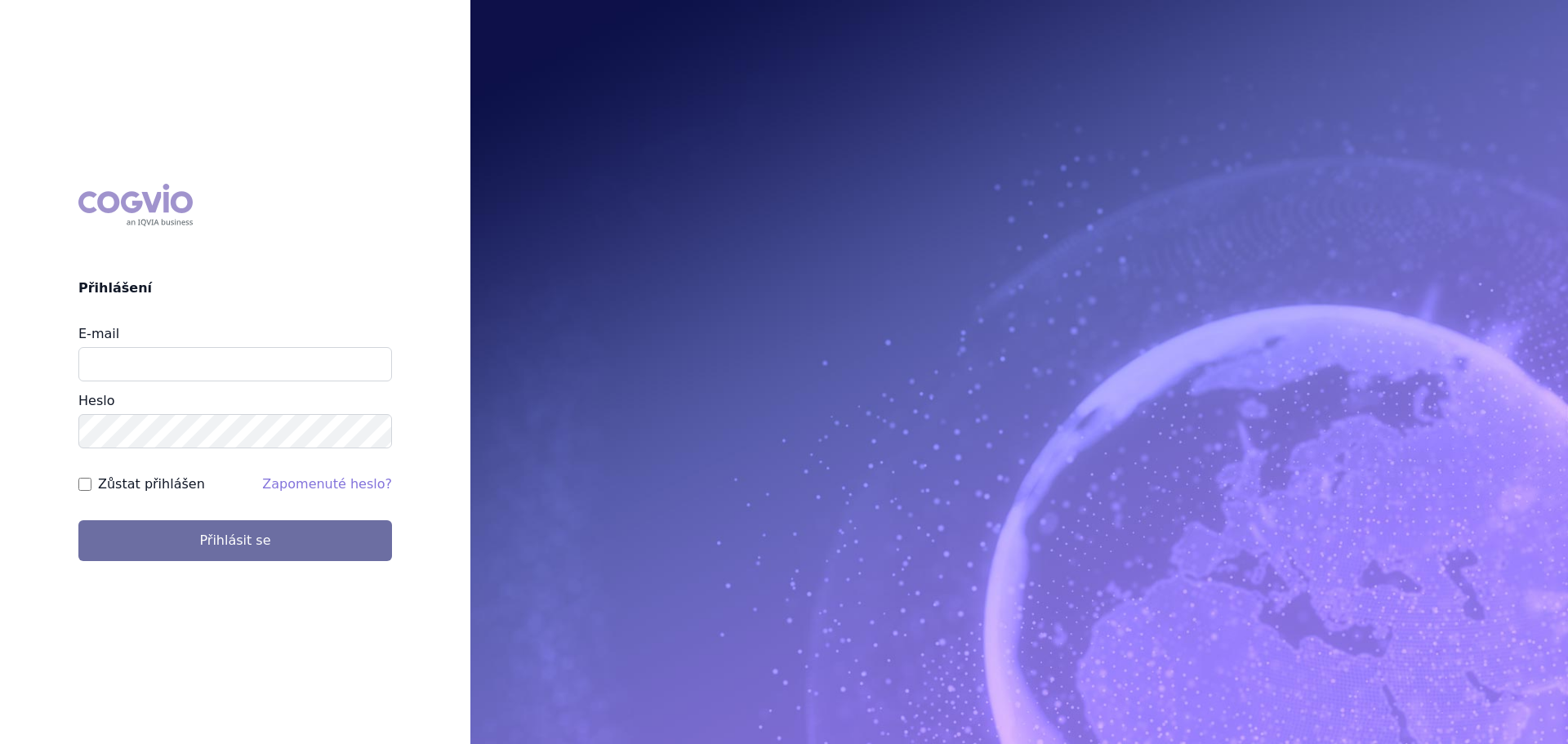
click at [206, 345] on div "E-mail" at bounding box center [236, 353] width 313 height 57
click at [206, 369] on input "E-mail" at bounding box center [236, 364] width 313 height 34
type input "veronika.damborska@vzp.cz"
click at [79, 520] on button "Přihlásit se" at bounding box center [236, 541] width 313 height 41
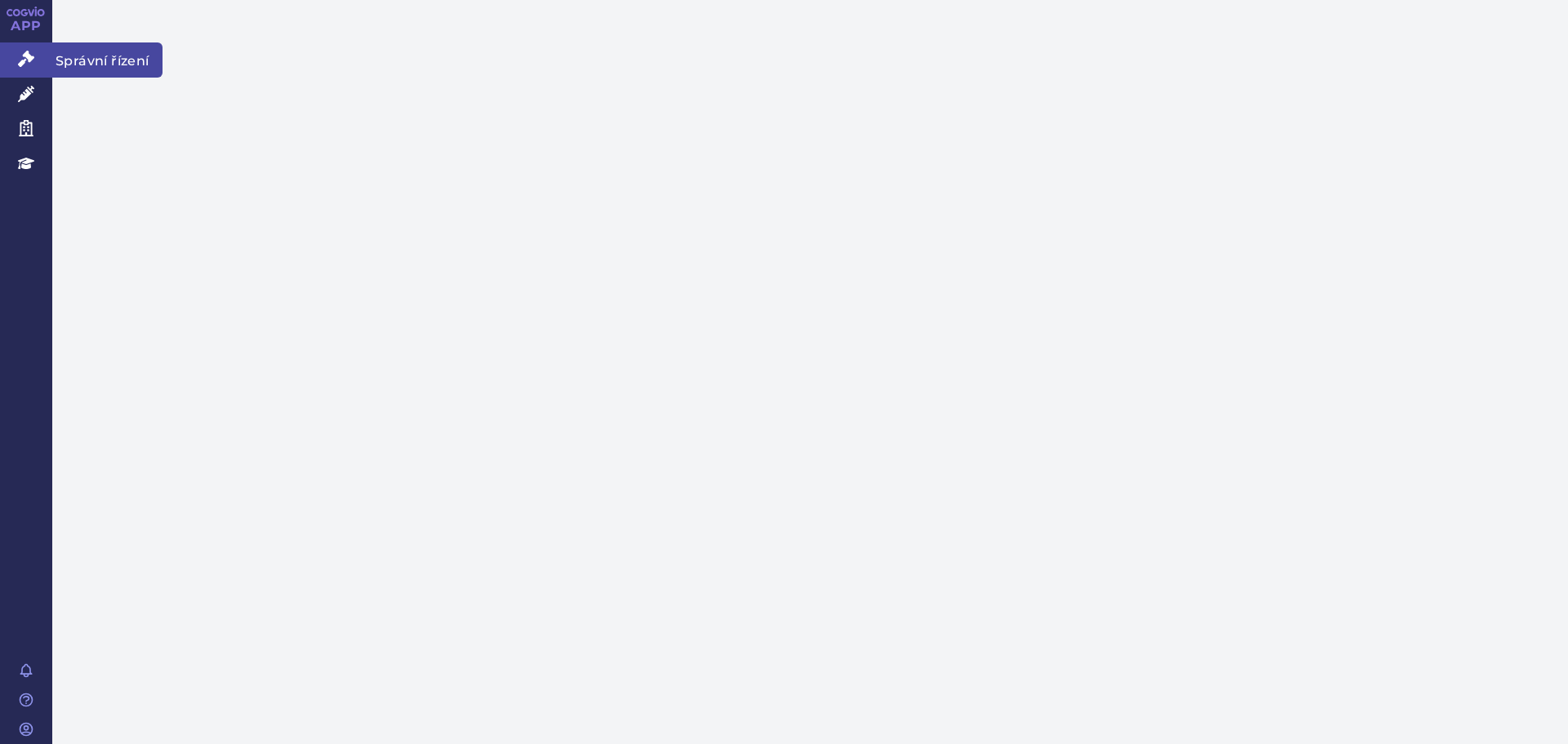
click at [27, 59] on icon at bounding box center [27, 59] width 16 height 16
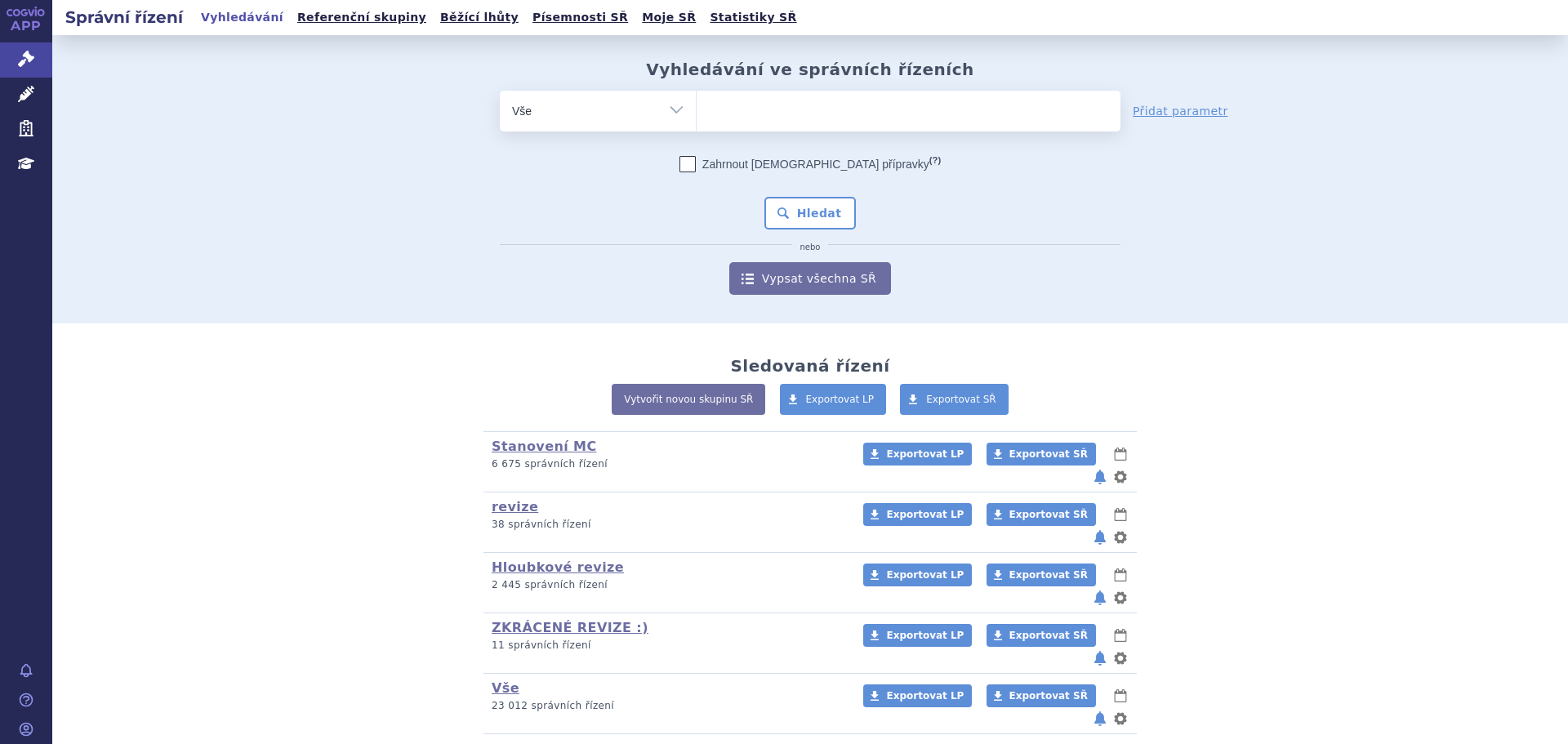
click at [721, 115] on ul at bounding box center [908, 107] width 424 height 34
click at [696, 115] on select at bounding box center [696, 110] width 1 height 41
click at [658, 115] on select "Vše Spisová značka Typ SŘ Přípravek/SUKL kód Účastník/Držitel" at bounding box center [598, 109] width 196 height 37
click at [723, 121] on ul at bounding box center [908, 107] width 424 height 34
click at [696, 121] on select at bounding box center [696, 110] width 1 height 41
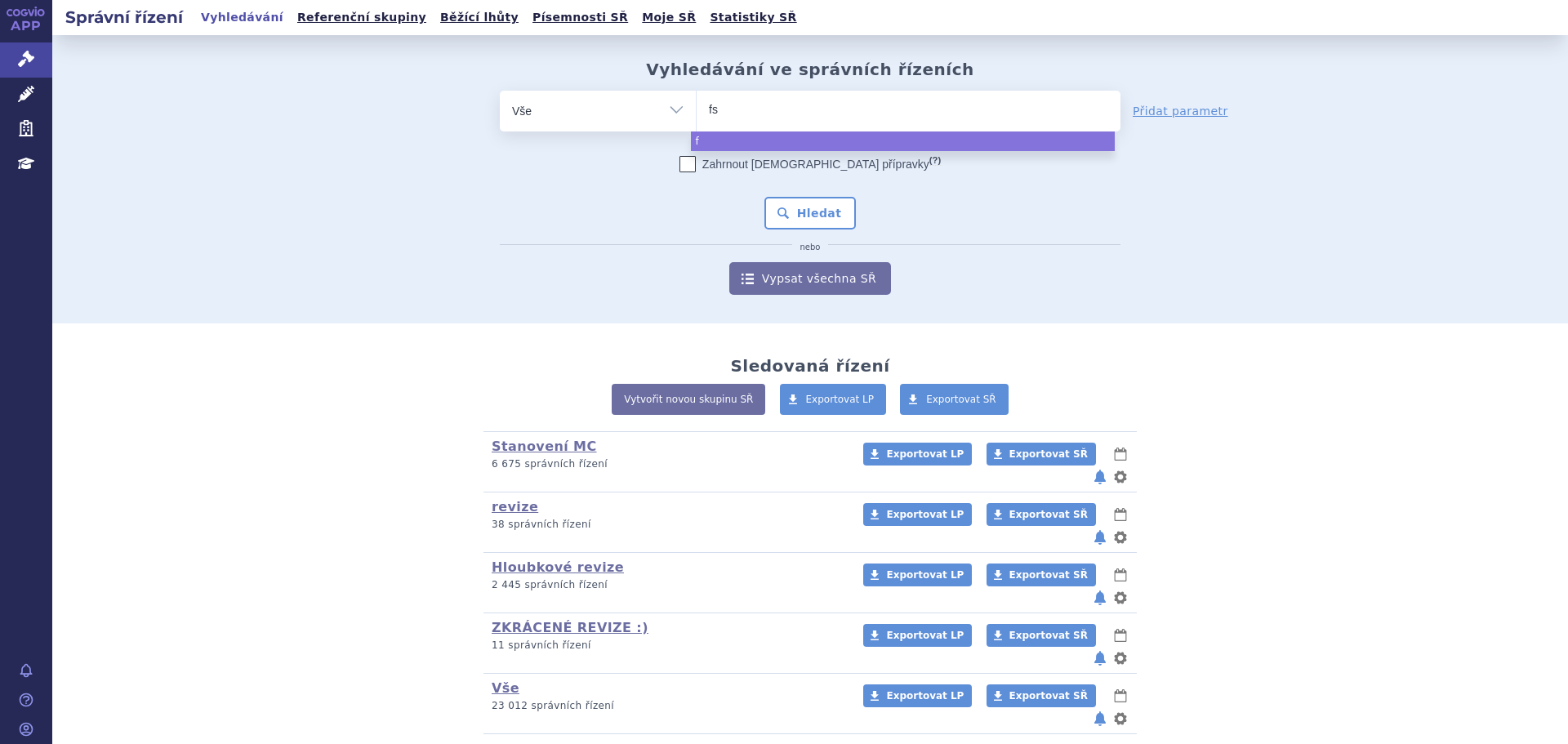
type input "fsm"
type input "fsme"
select select "fsme"
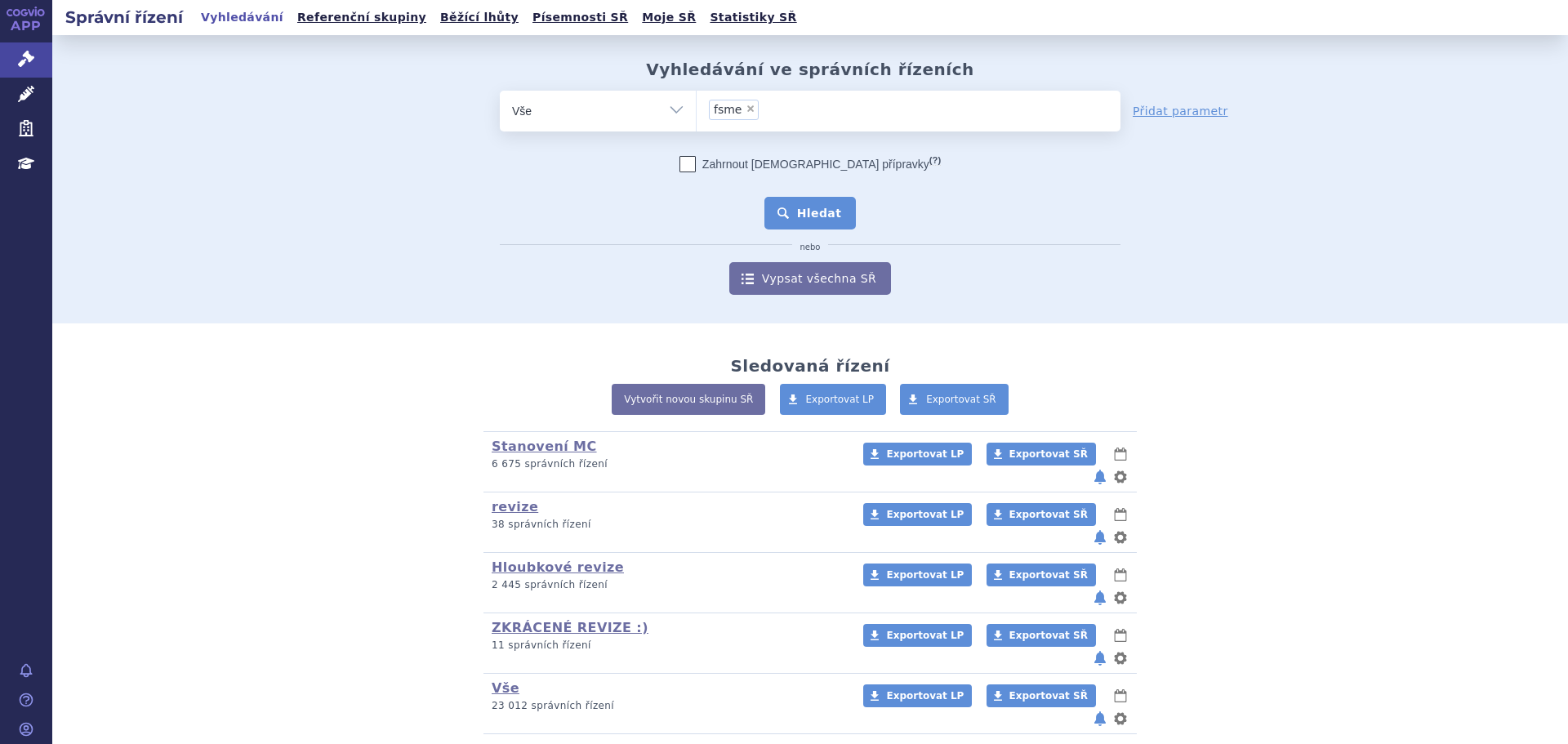
click at [798, 227] on button "Hledat" at bounding box center [810, 213] width 93 height 33
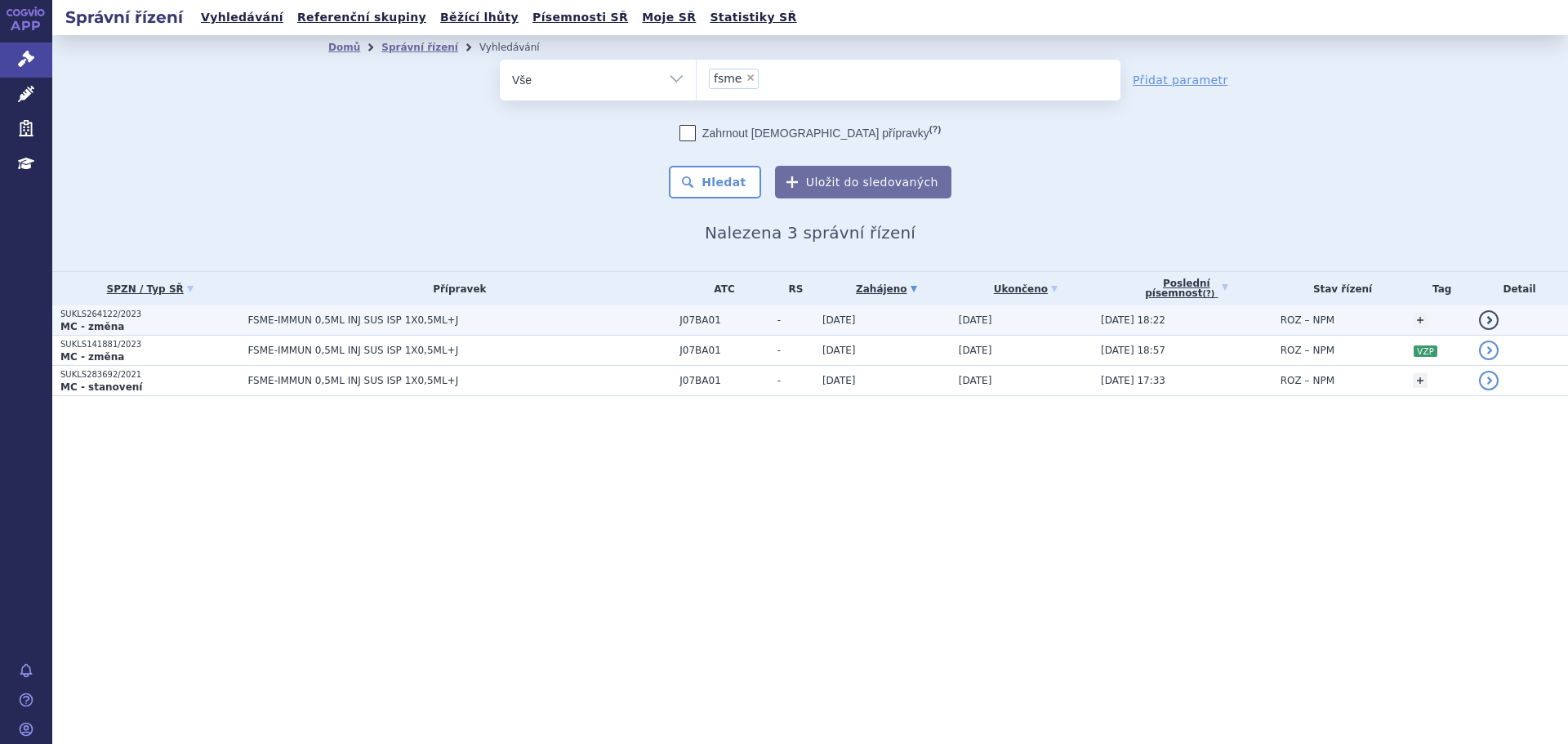
click at [543, 323] on span "FSME-IMMUN 0,5ML INJ SUS ISP 1X0,5ML+J" at bounding box center [452, 320] width 409 height 11
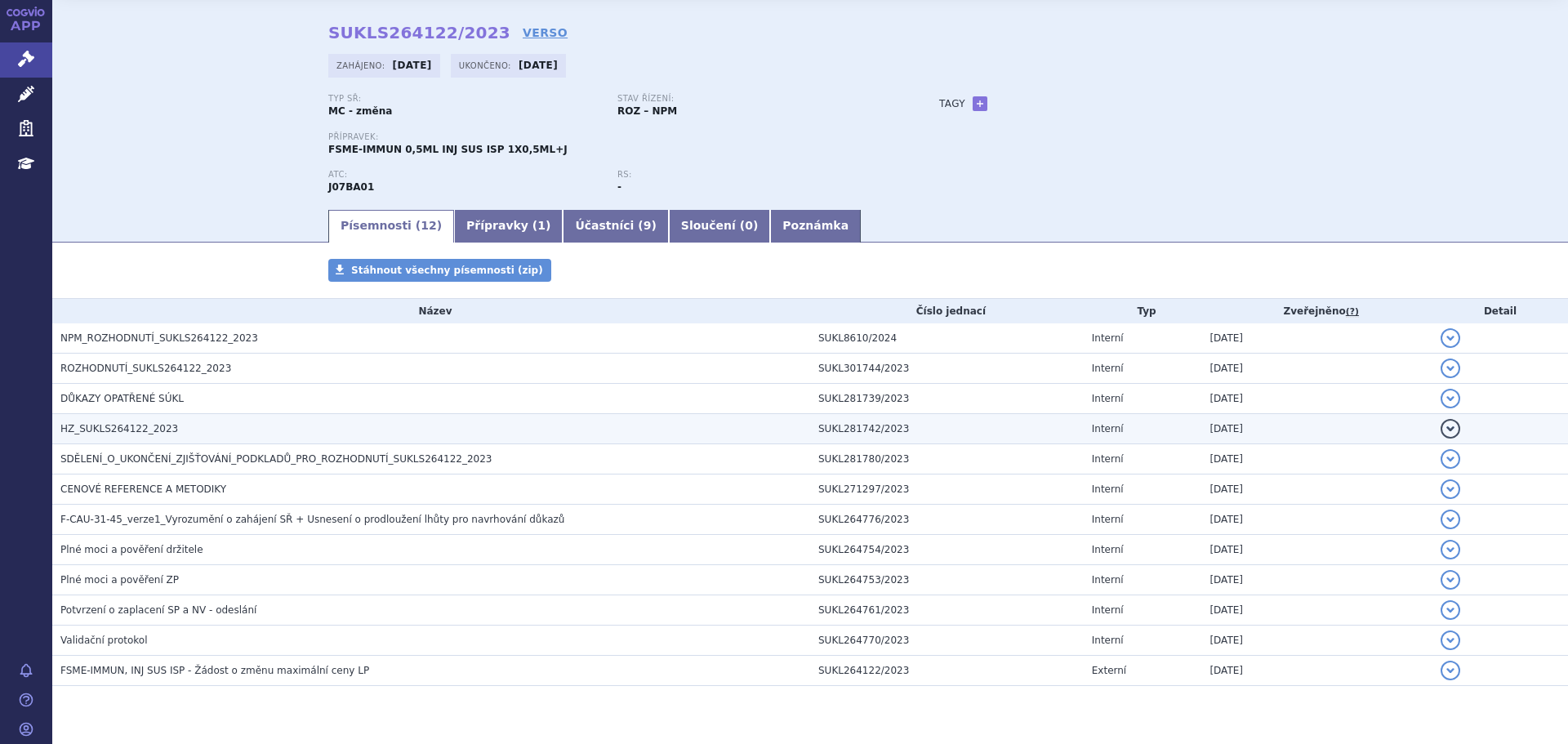
scroll to position [82, 0]
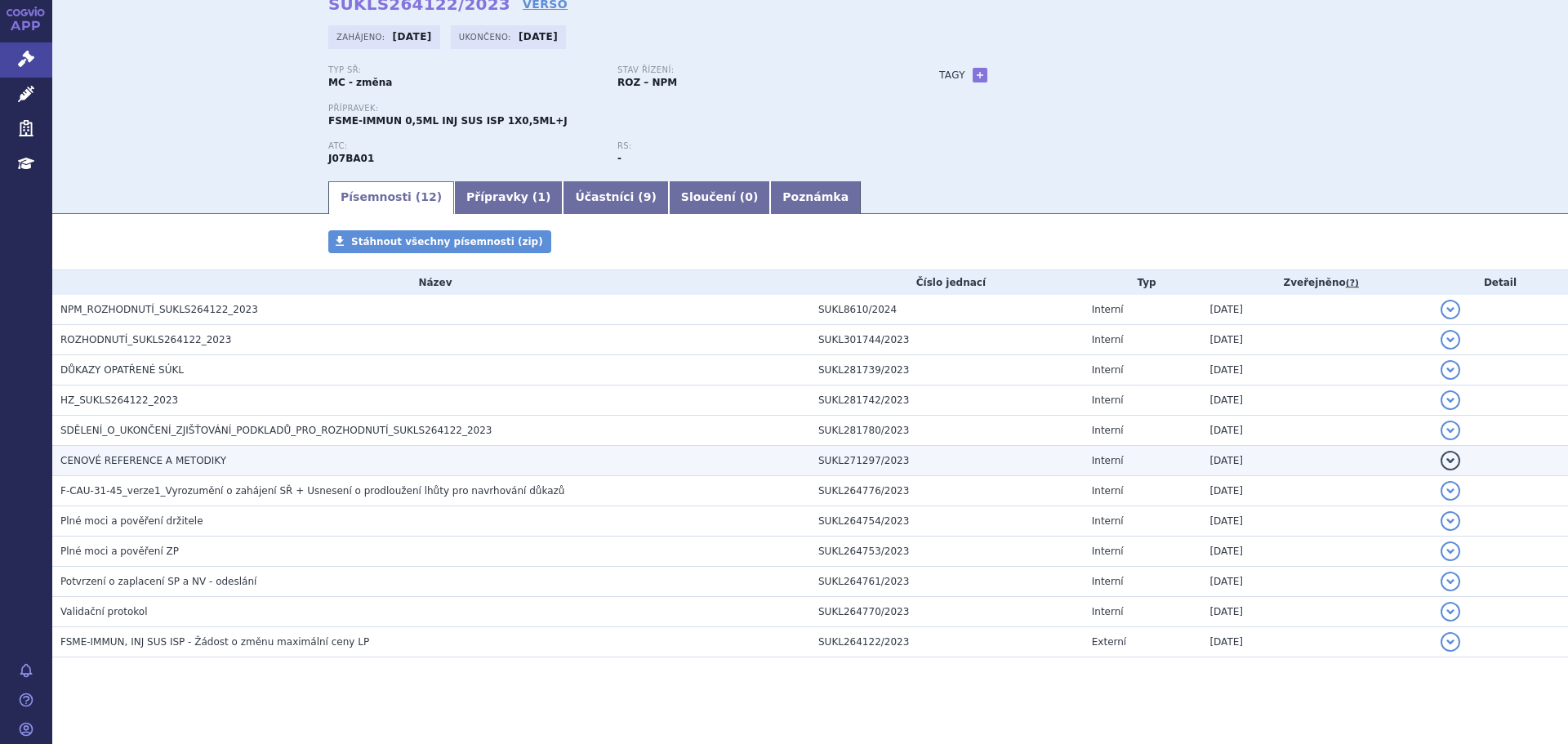
click at [193, 461] on span "CENOVÉ REFERENCE A METODIKY" at bounding box center [143, 460] width 166 height 11
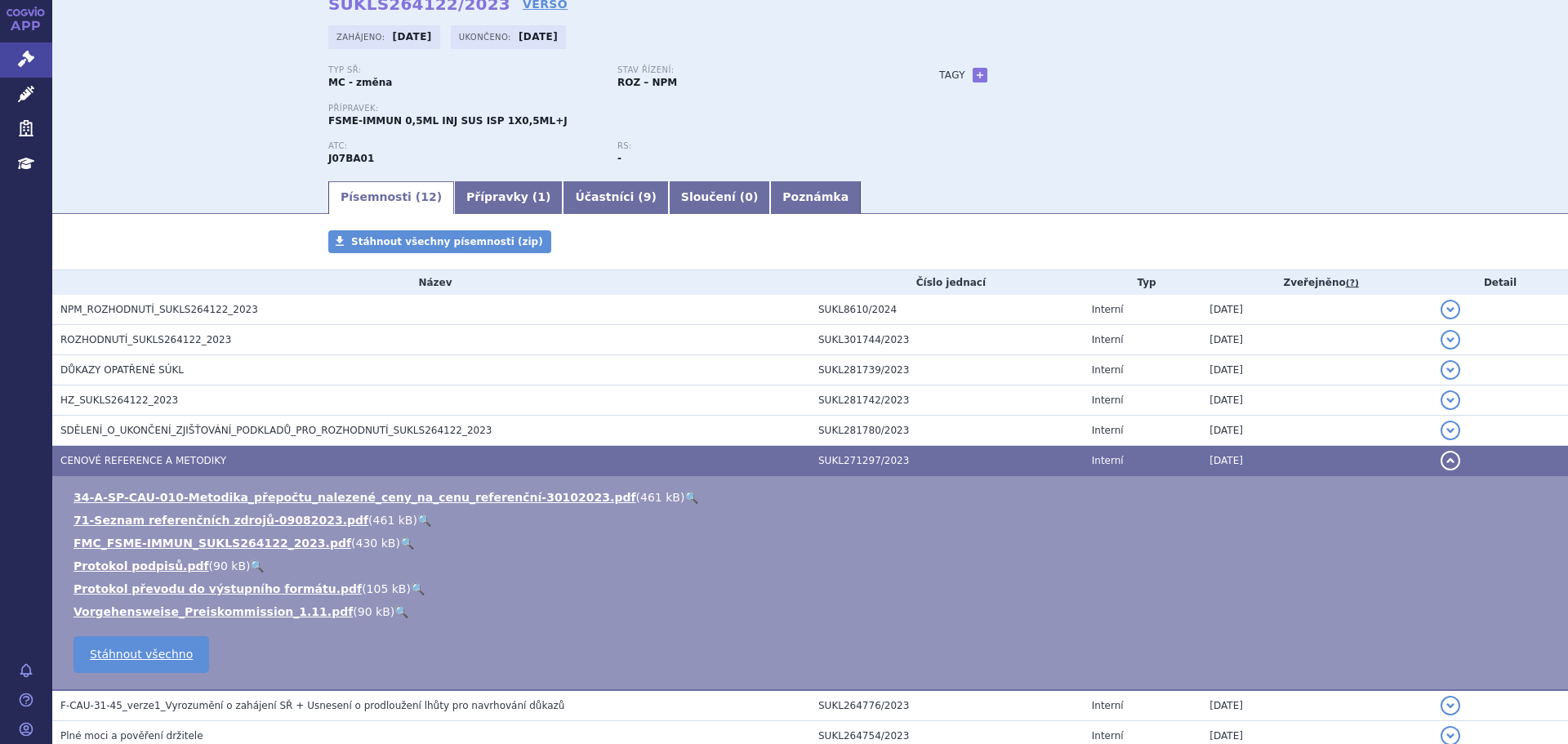
click at [400, 544] on link "🔍" at bounding box center [407, 543] width 14 height 13
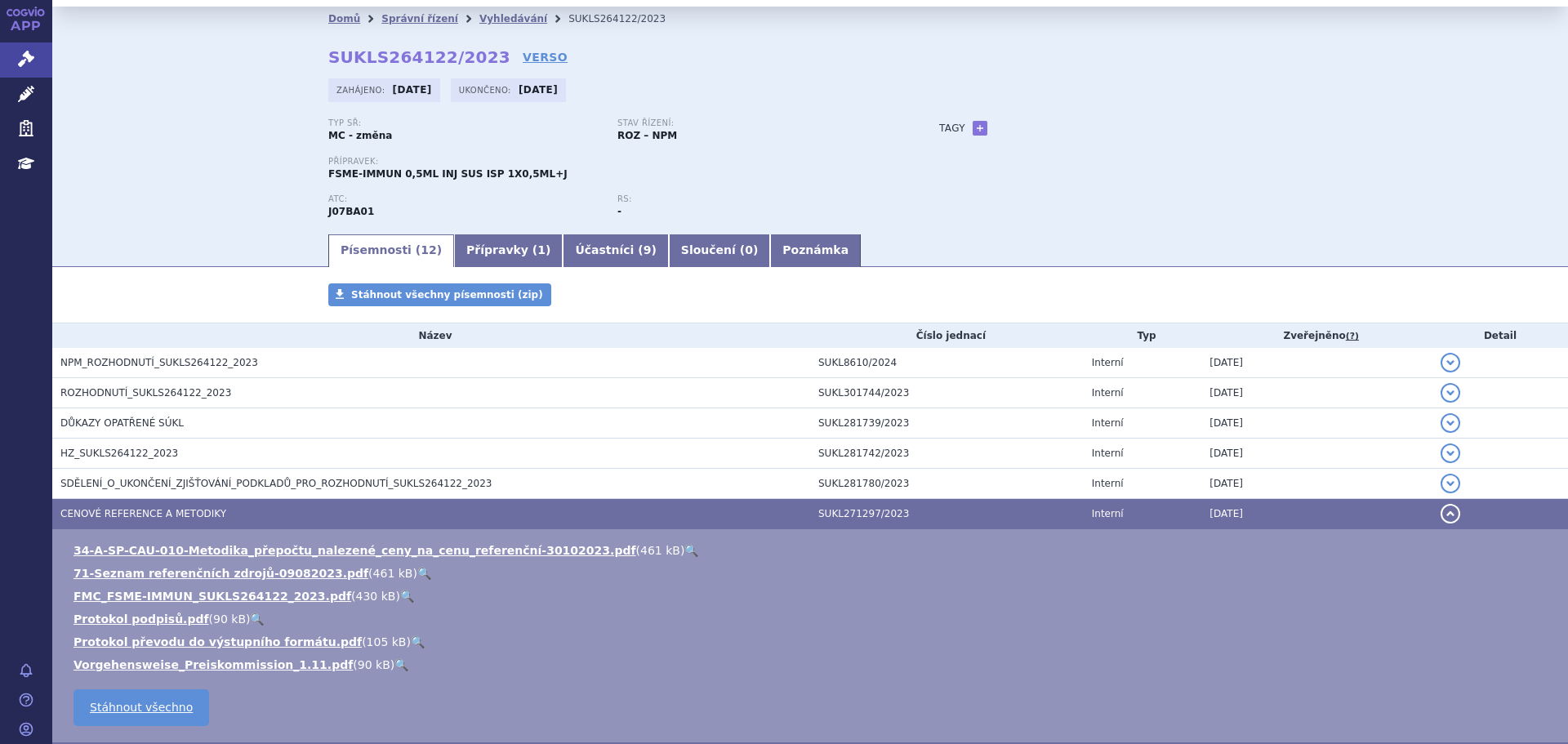
scroll to position [0, 0]
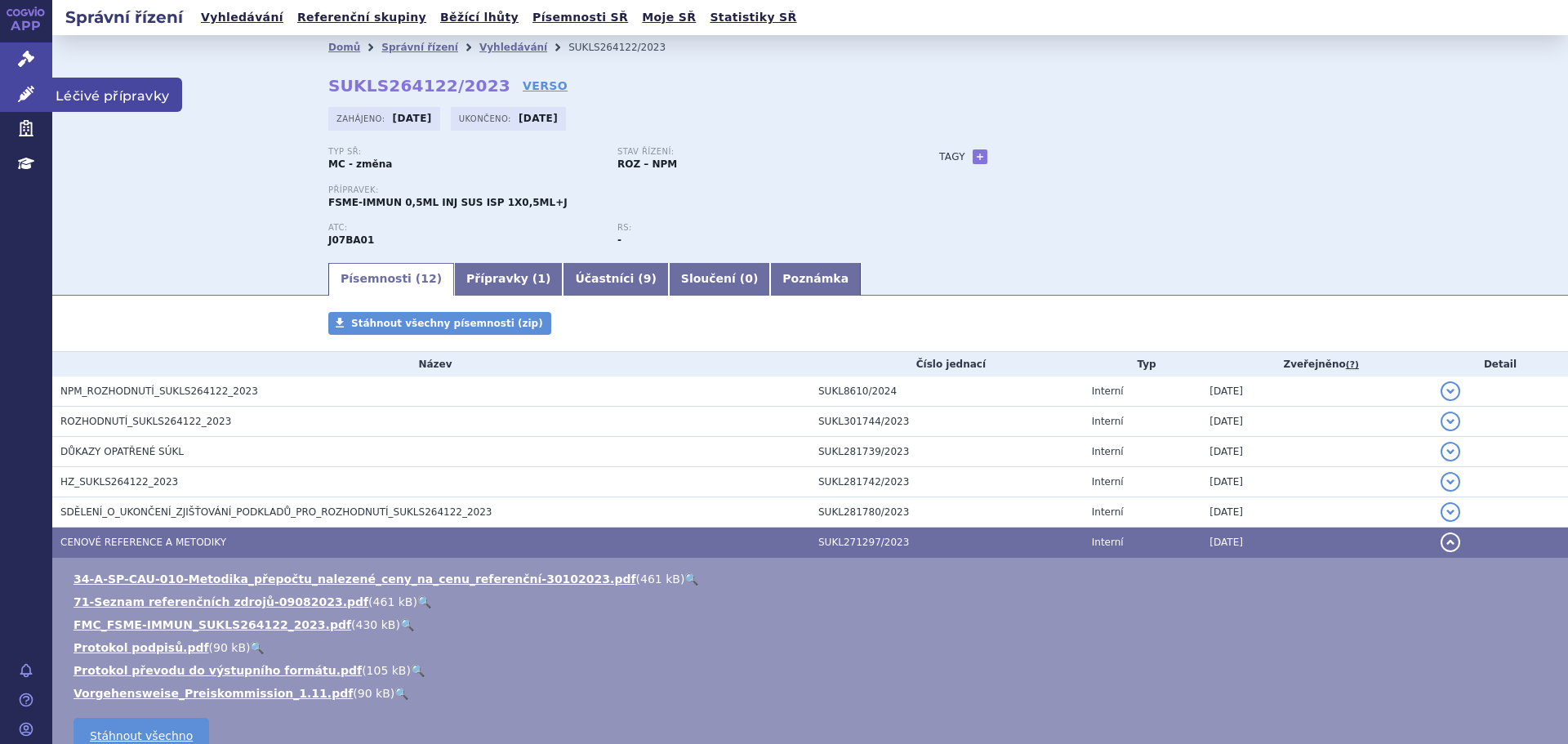
click at [10, 92] on link "Léčivé přípravky" at bounding box center [26, 94] width 52 height 34
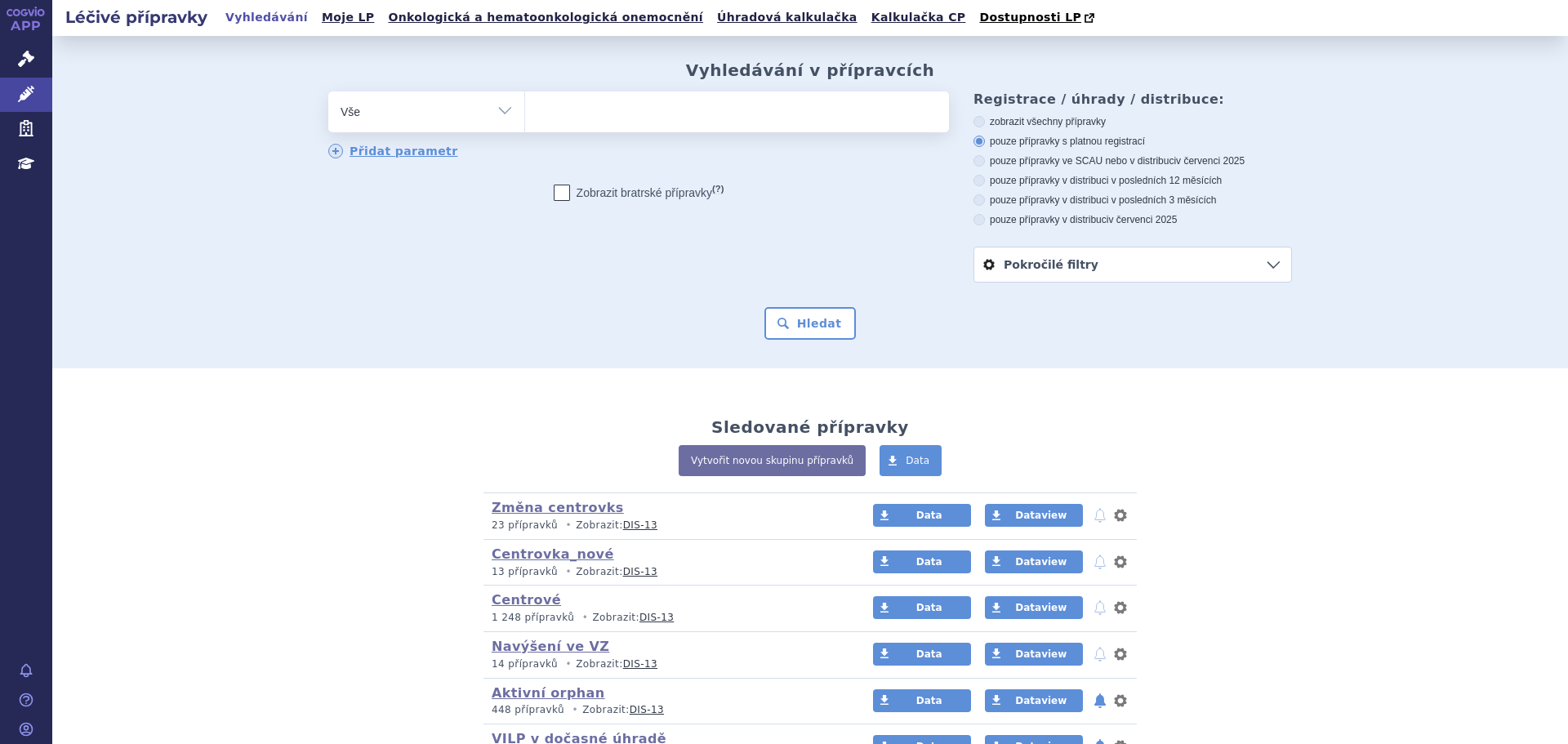
click at [576, 114] on ul at bounding box center [737, 108] width 424 height 34
click at [525, 114] on select at bounding box center [524, 111] width 1 height 41
type input "sy"
type input "syn"
type input "synfl"
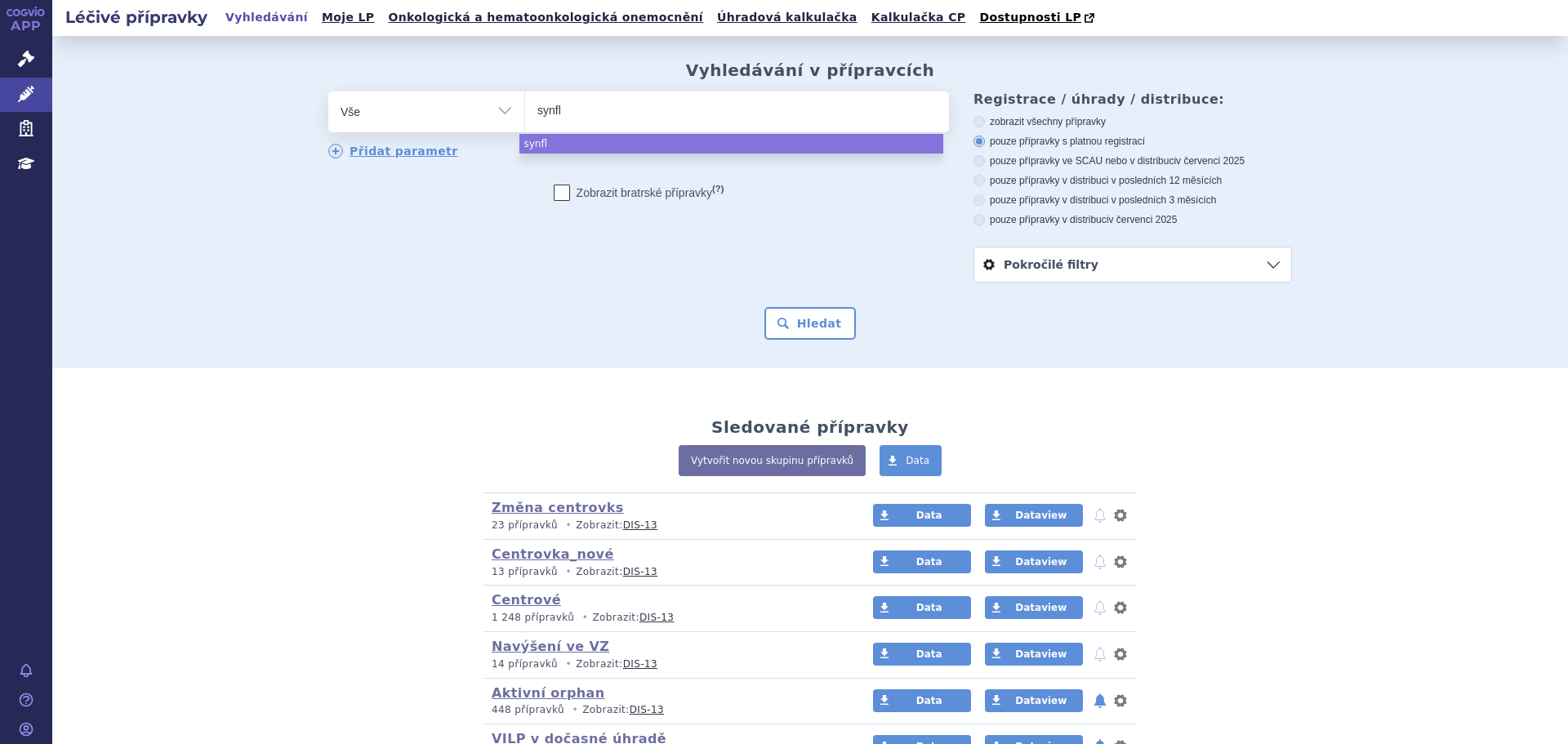
type input "synflo"
type input "synflor"
type input "synflori"
type input "synflorix"
select select "synflorix"
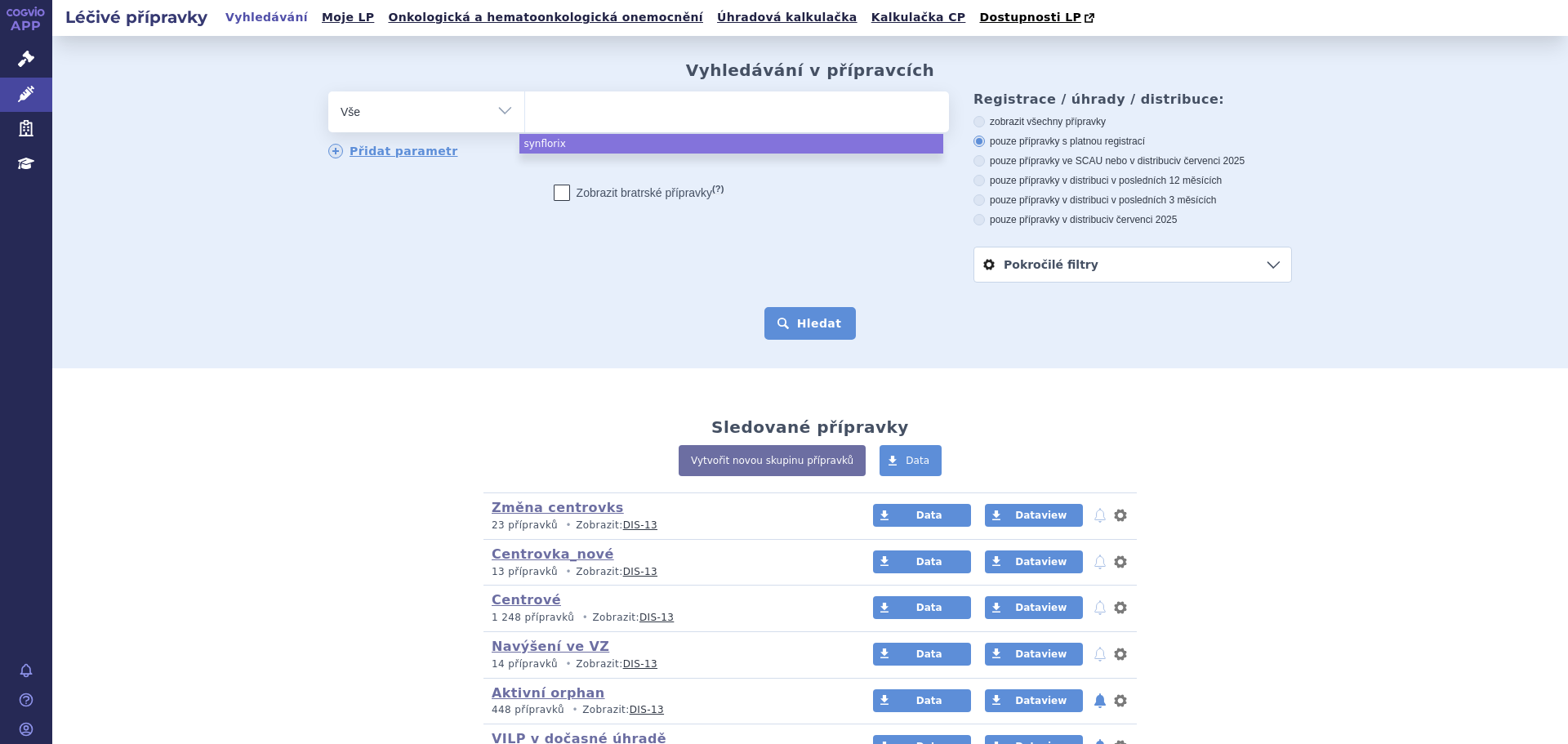
click at [830, 328] on button "Hledat" at bounding box center [810, 323] width 93 height 33
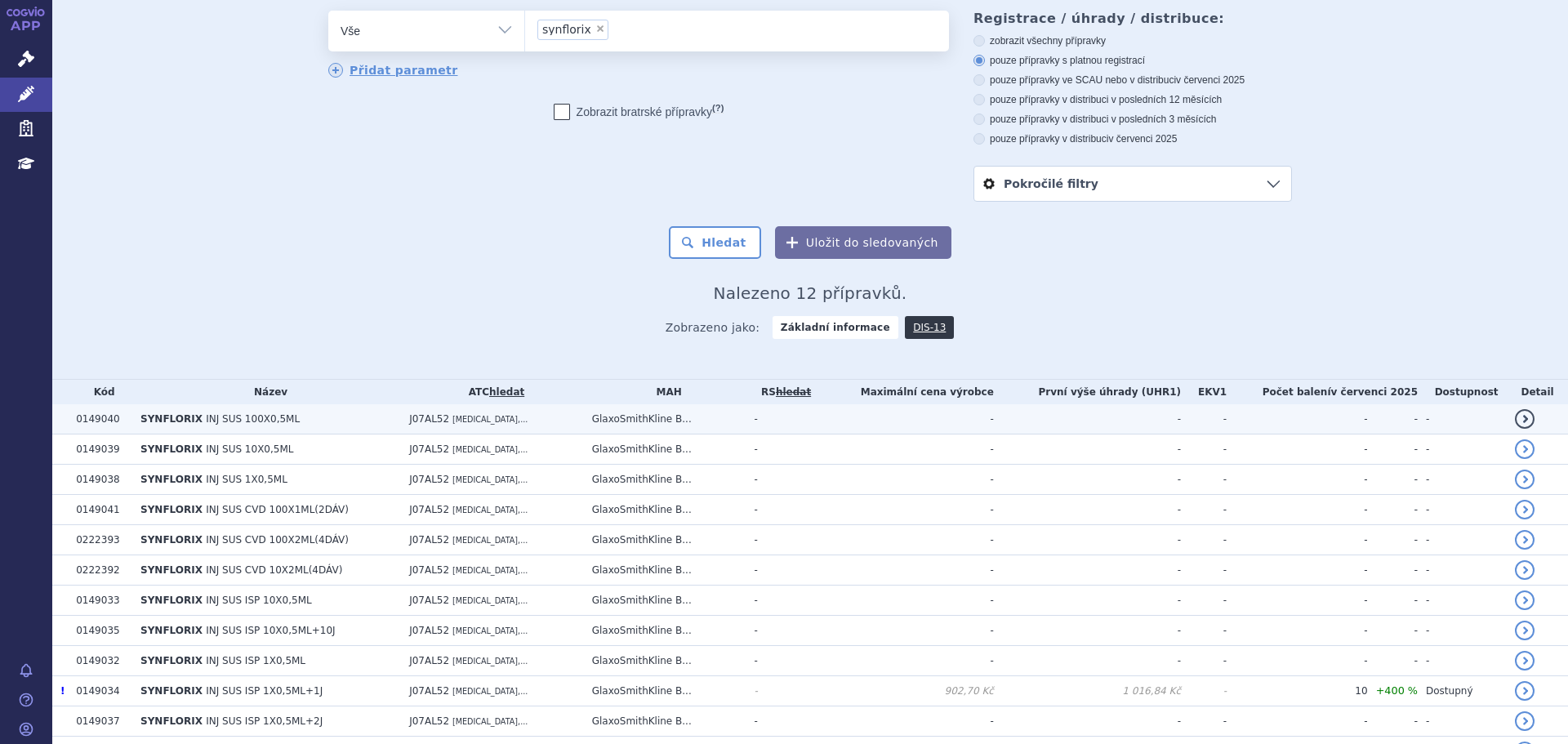
scroll to position [170, 0]
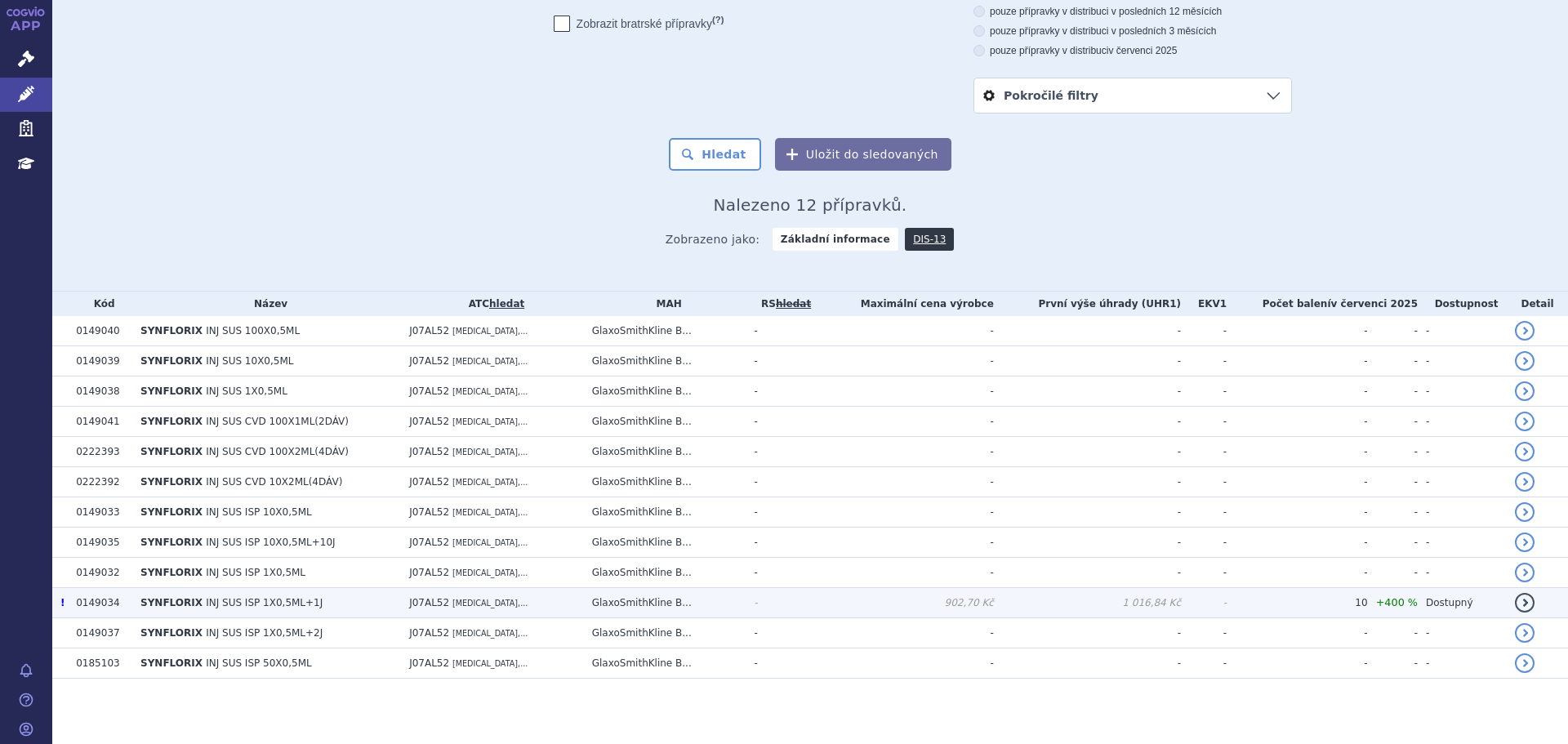
click at [410, 605] on span "J07AL52" at bounding box center [430, 602] width 40 height 11
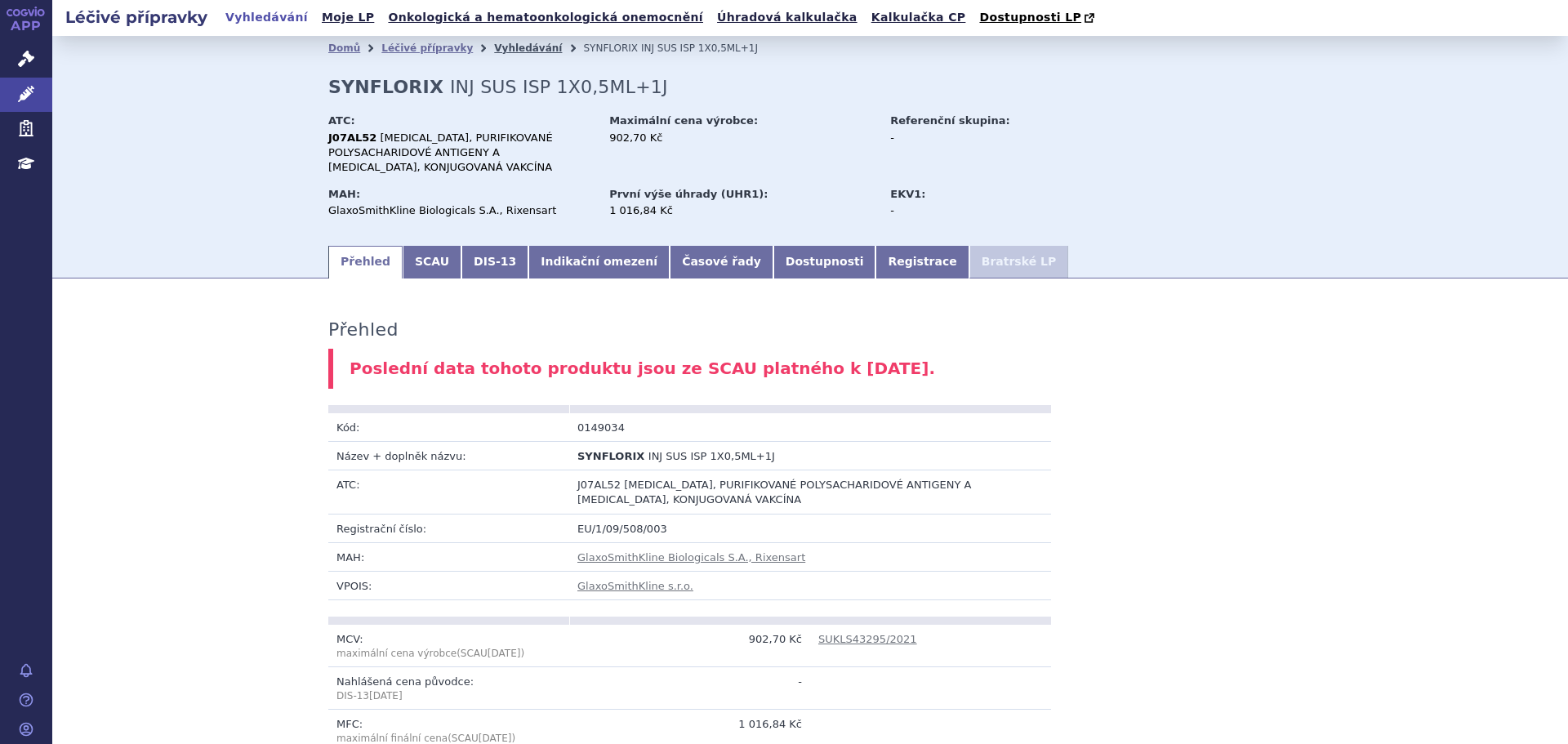
click at [494, 46] on link "Vyhledávání" at bounding box center [528, 48] width 68 height 11
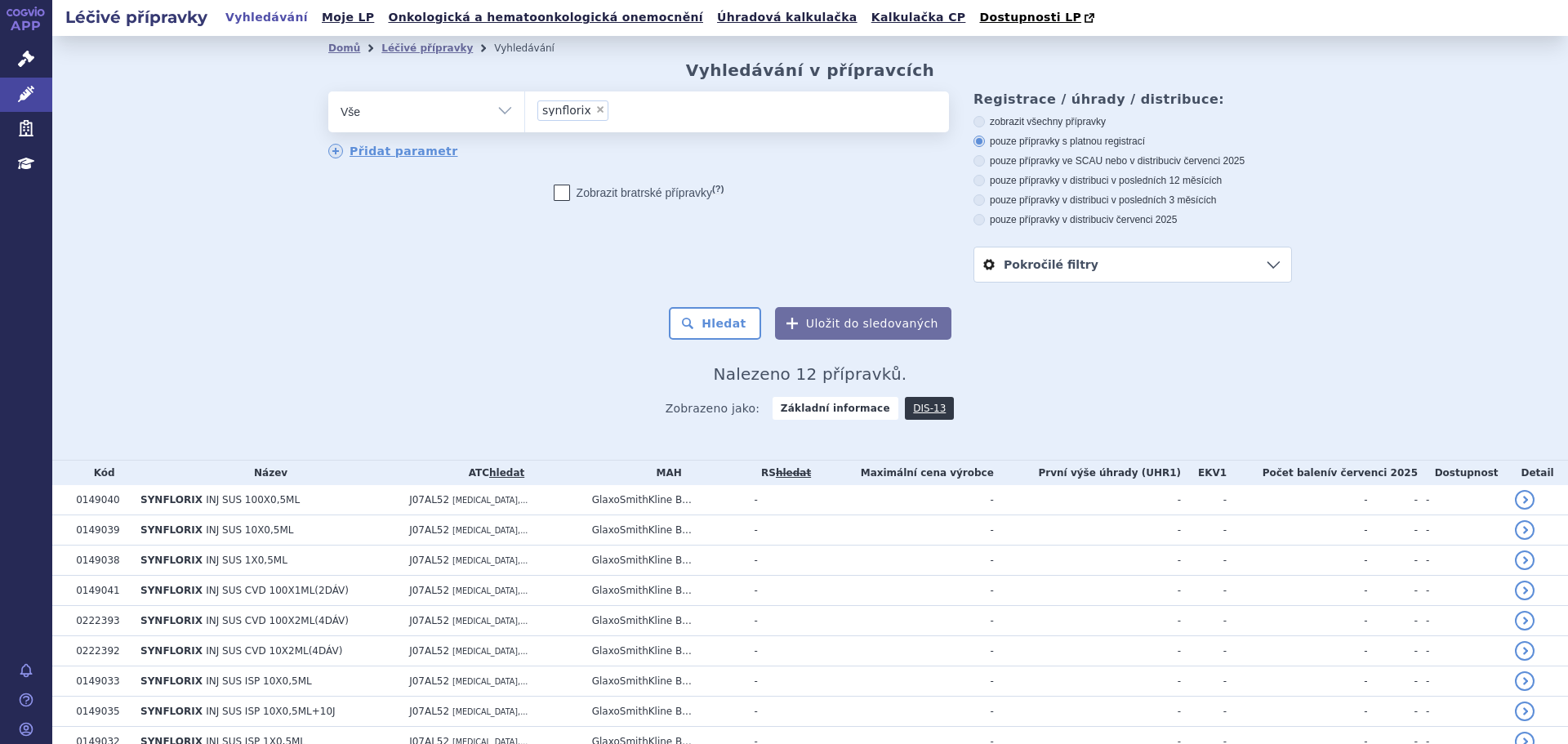
click at [596, 107] on span "×" at bounding box center [600, 109] width 10 height 10
click at [525, 107] on select "synflorix" at bounding box center [524, 111] width 1 height 41
select select
type input "ga"
type input "gar"
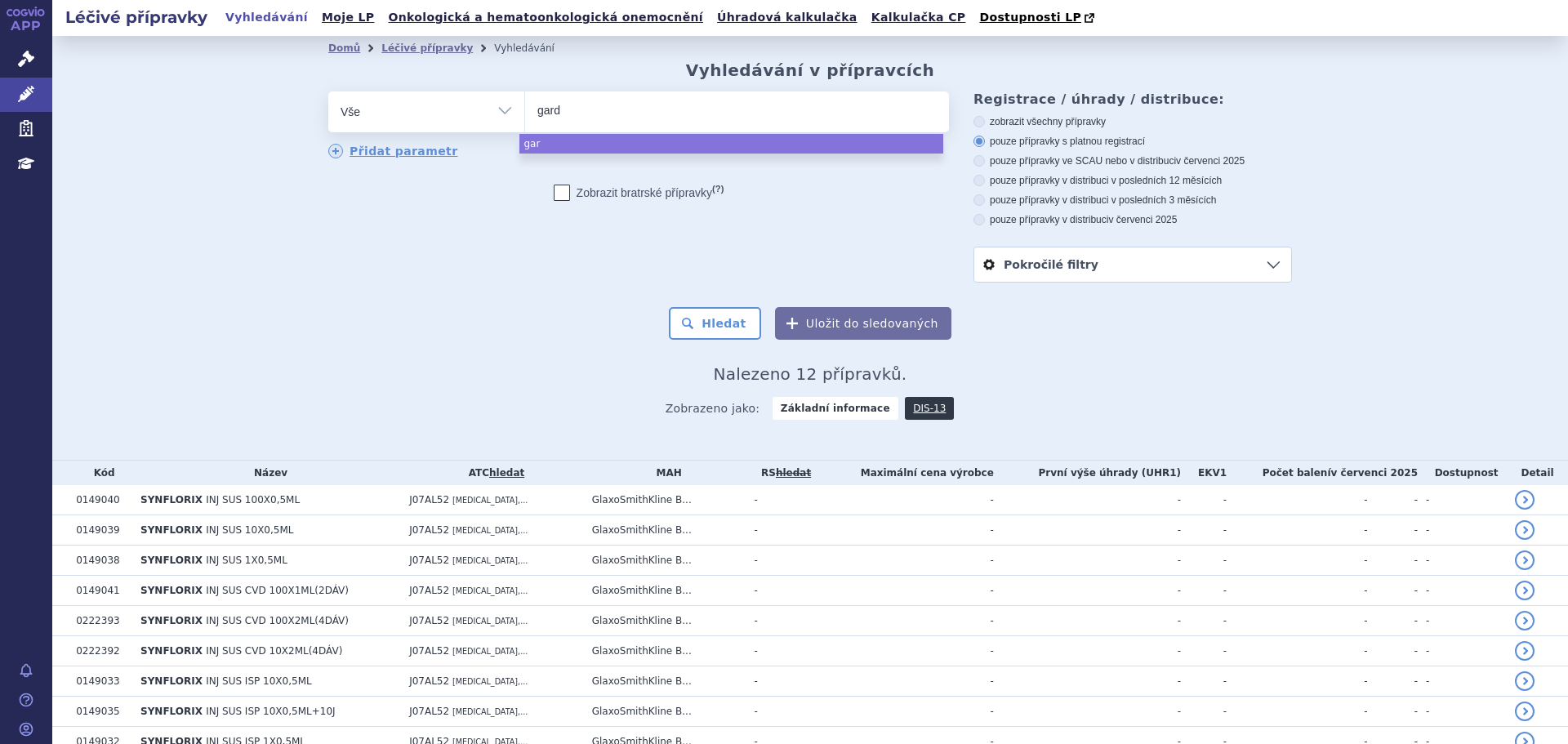
type input "garda"
type input "gardasi"
type input "gardasil"
select select "gardasil"
click at [713, 312] on button "Hledat" at bounding box center [715, 323] width 93 height 33
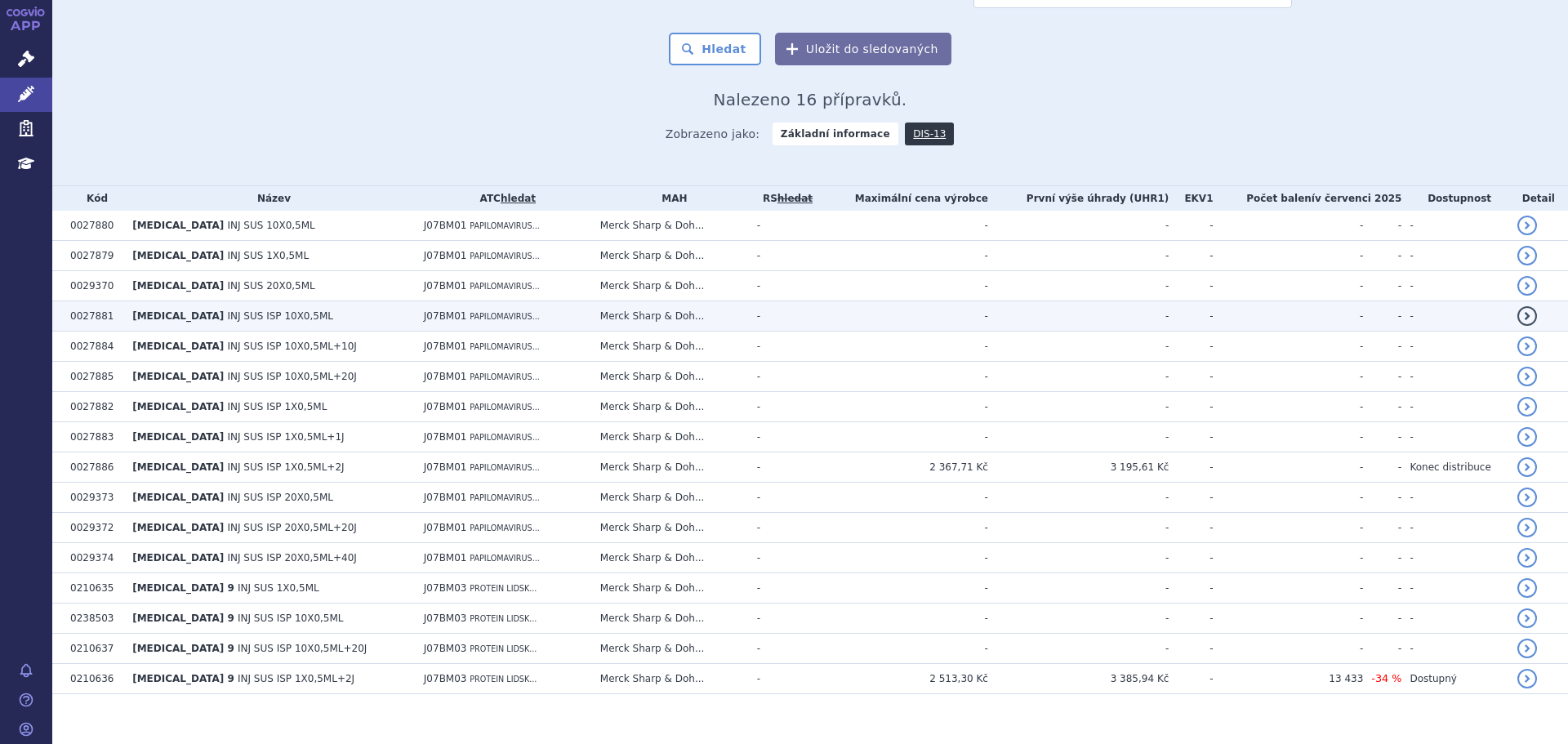
scroll to position [291, 0]
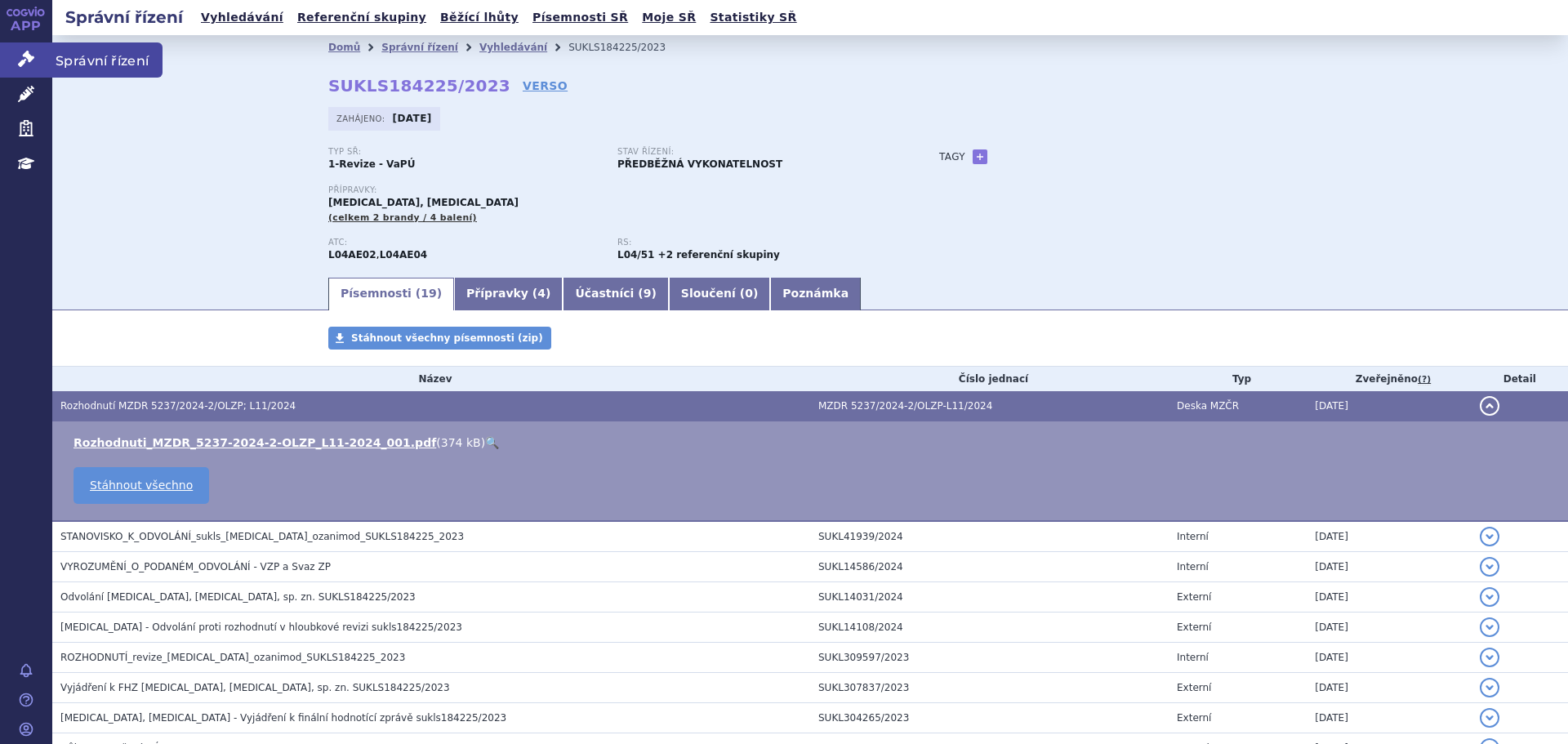
click at [5, 49] on link "Správní řízení" at bounding box center [26, 59] width 52 height 34
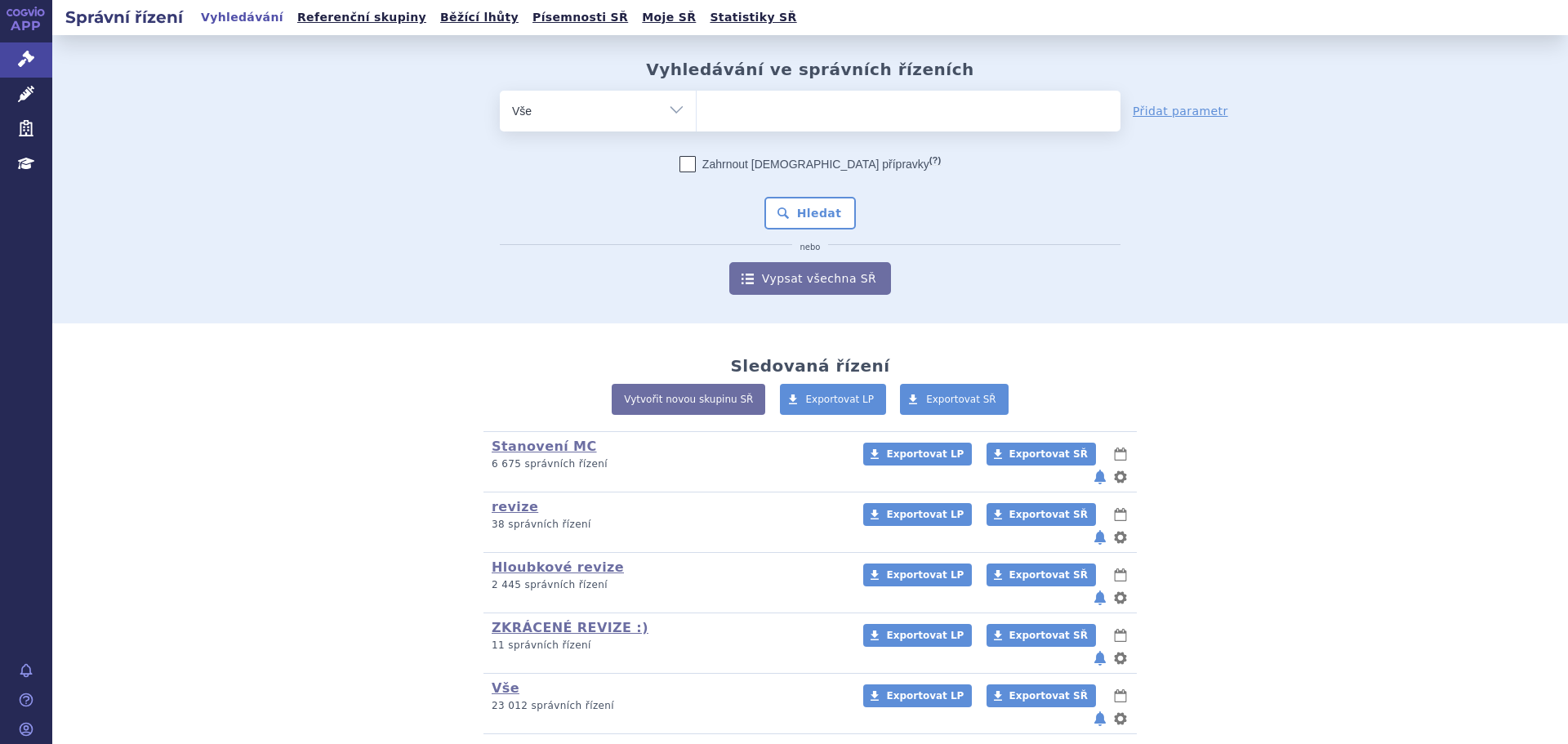
click at [649, 112] on select "Vše Spisová značka Typ SŘ Přípravek/SUKL kód Účastník/Držitel" at bounding box center [598, 109] width 196 height 37
select select "filter-atc-group"
click at [499, 91] on select "Vše Spisová značka Typ SŘ Přípravek/SUKL kód Účastník/Držitel" at bounding box center [598, 109] width 196 height 37
click at [720, 122] on ul at bounding box center [908, 107] width 424 height 34
click at [696, 122] on select at bounding box center [696, 110] width 1 height 41
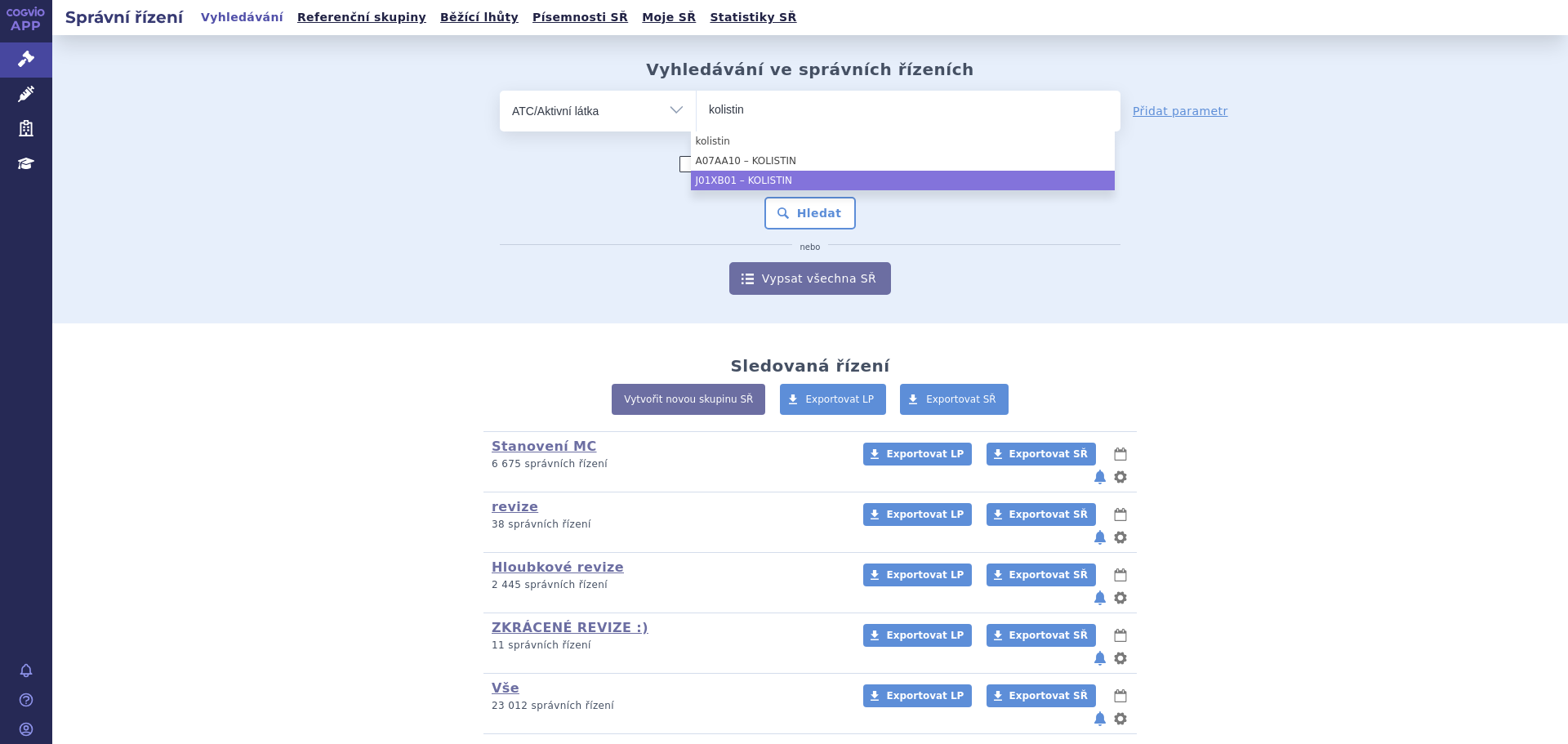
type input "kolistin"
select select "J01XB01"
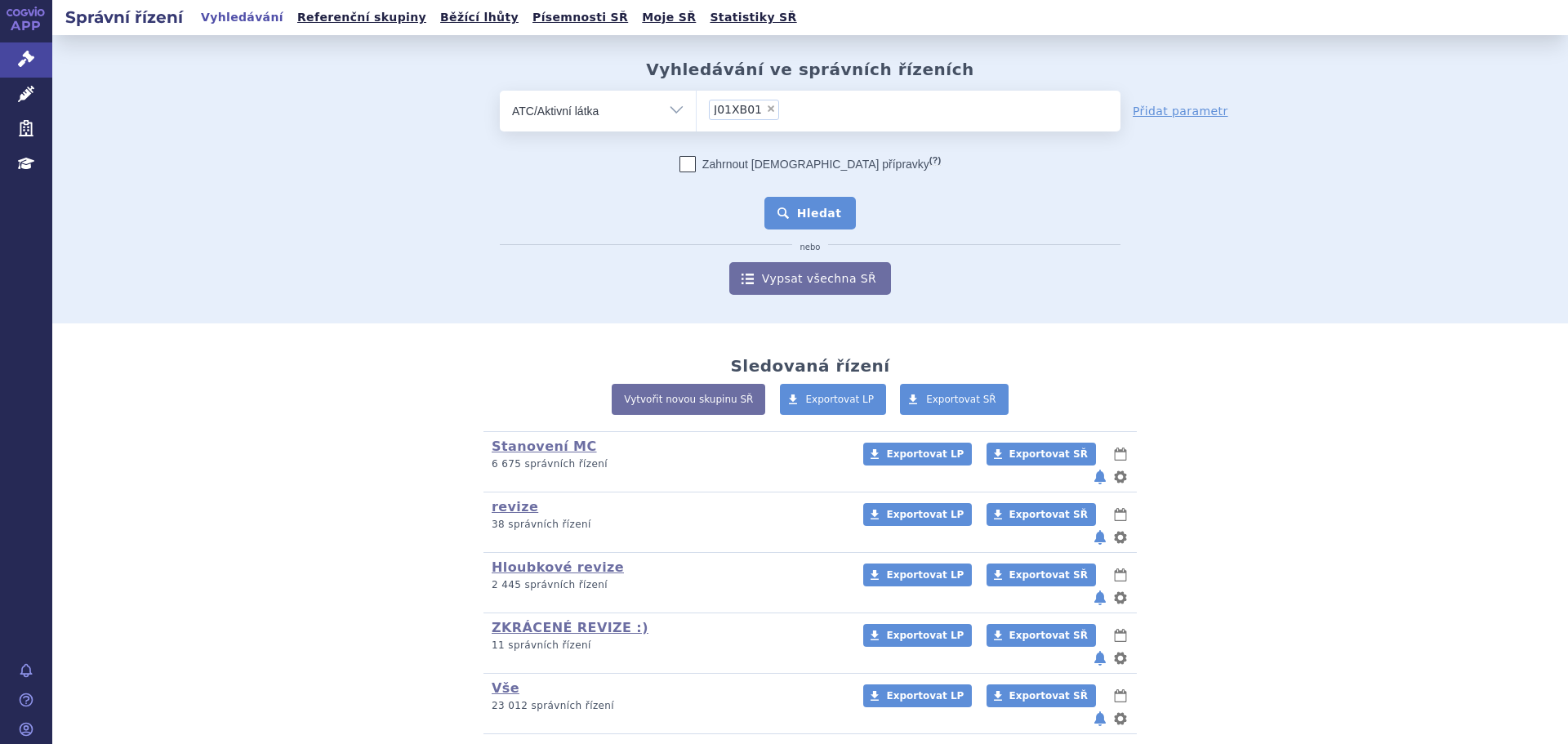
click at [788, 200] on button "Hledat" at bounding box center [810, 213] width 93 height 33
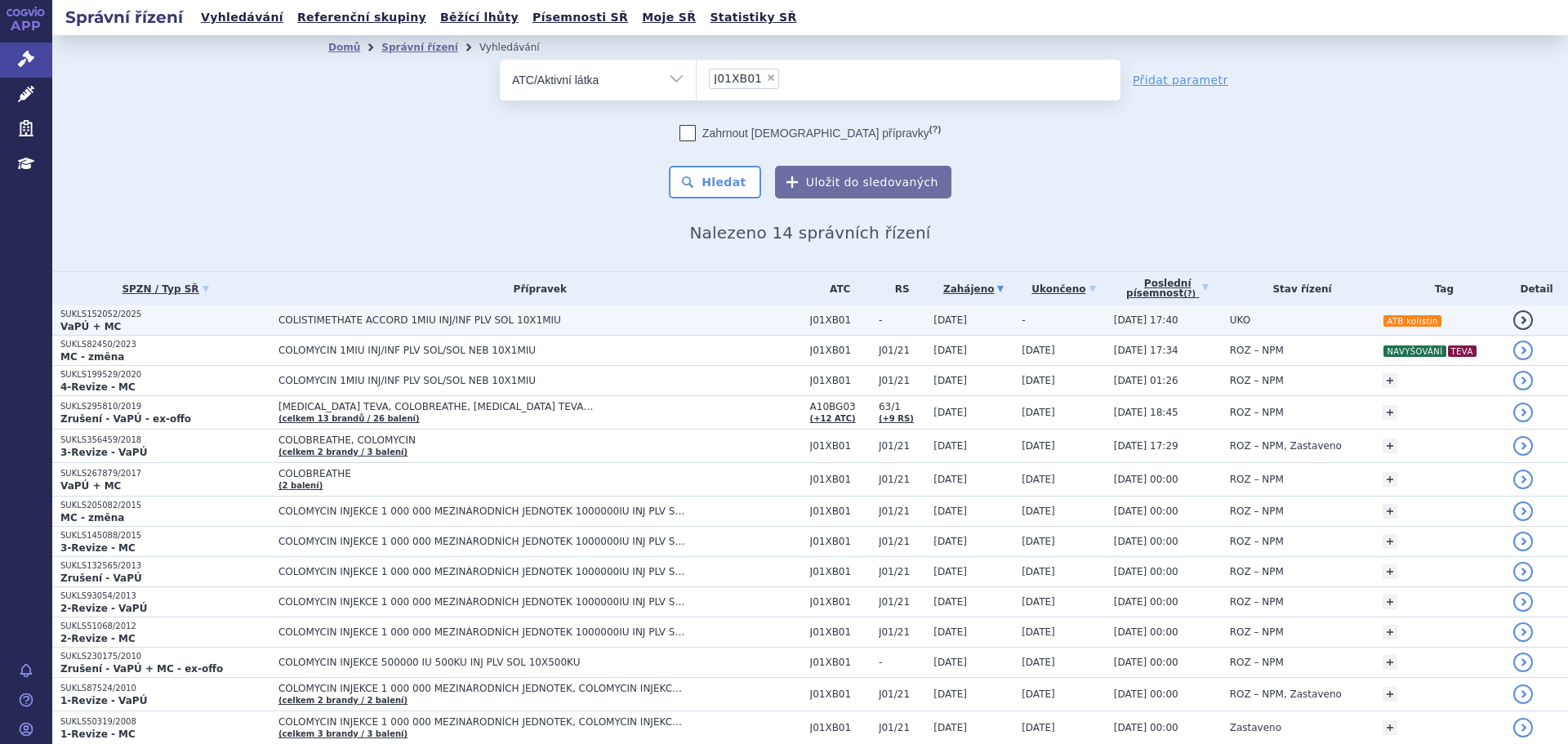
click at [630, 314] on span "COLISTIMETHATE ACCORD 1MIU INJ/INF PLV SOL 10X1MIU" at bounding box center [483, 320] width 409 height 11
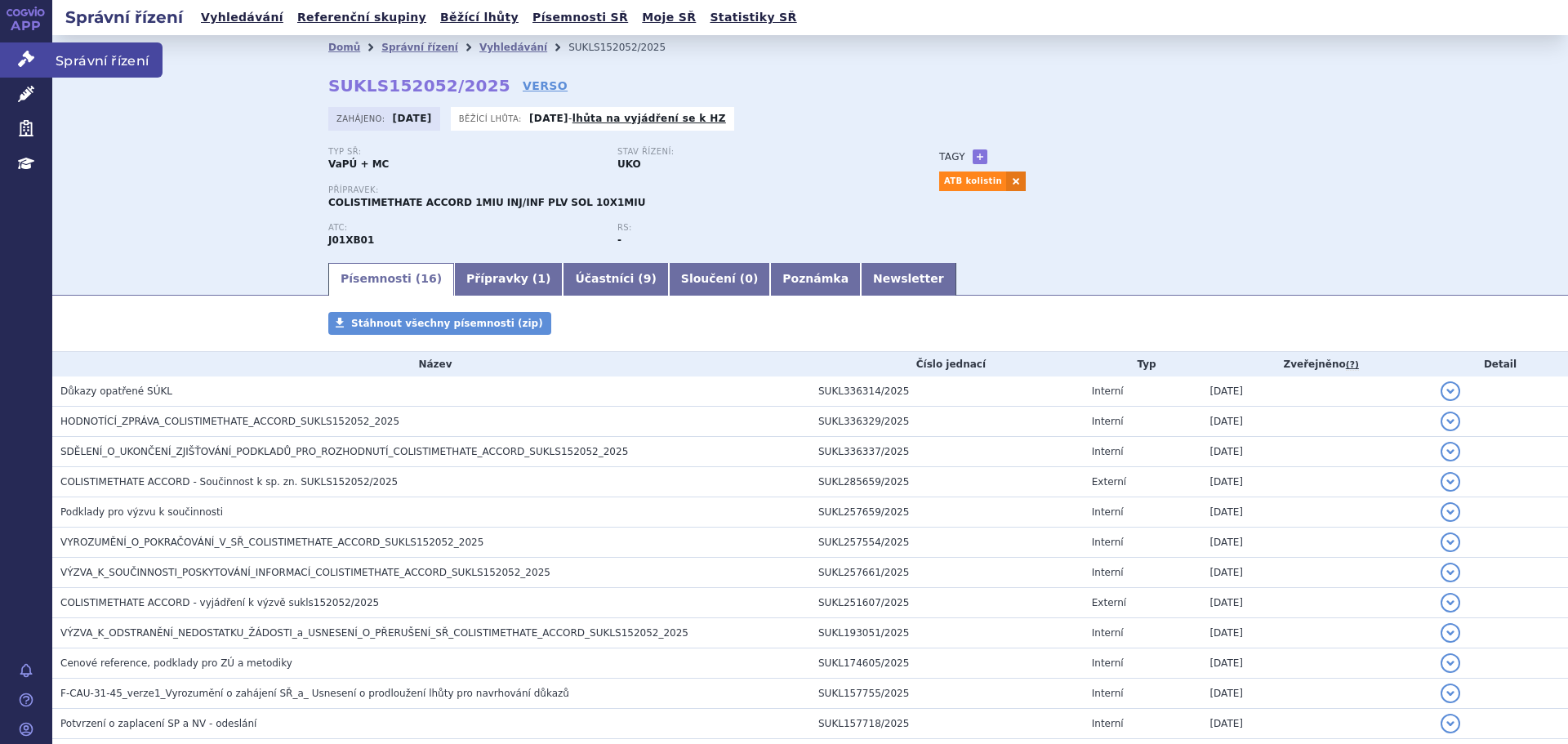
click at [16, 66] on link "Správní řízení" at bounding box center [26, 59] width 52 height 34
